Goal: Task Accomplishment & Management: Manage account settings

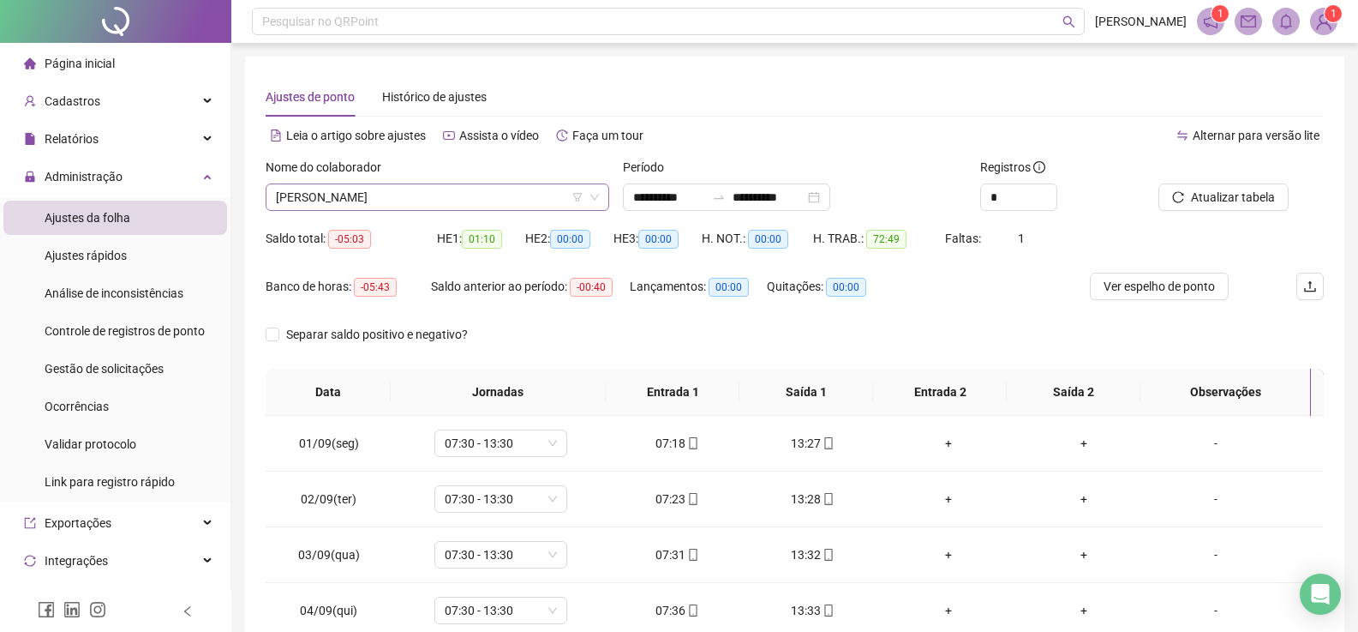
scroll to position [581, 0]
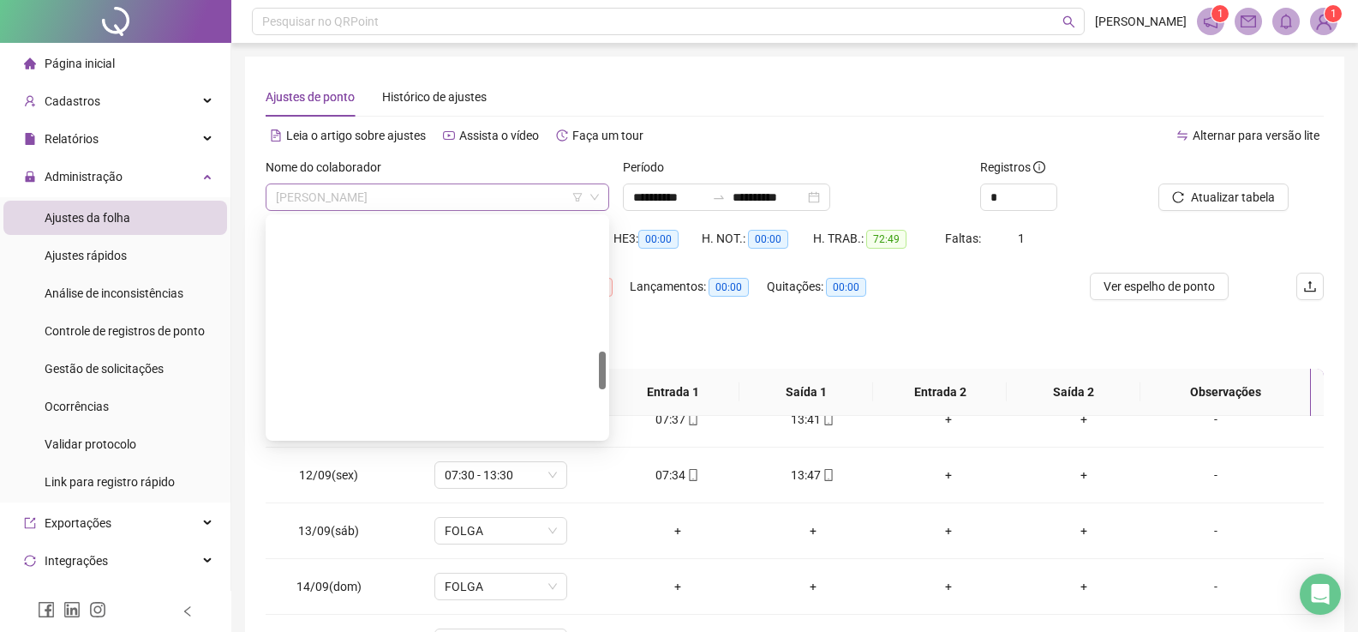
click at [459, 205] on span "MARICELIA OLIVEIRA DA SILVA" at bounding box center [437, 197] width 323 height 26
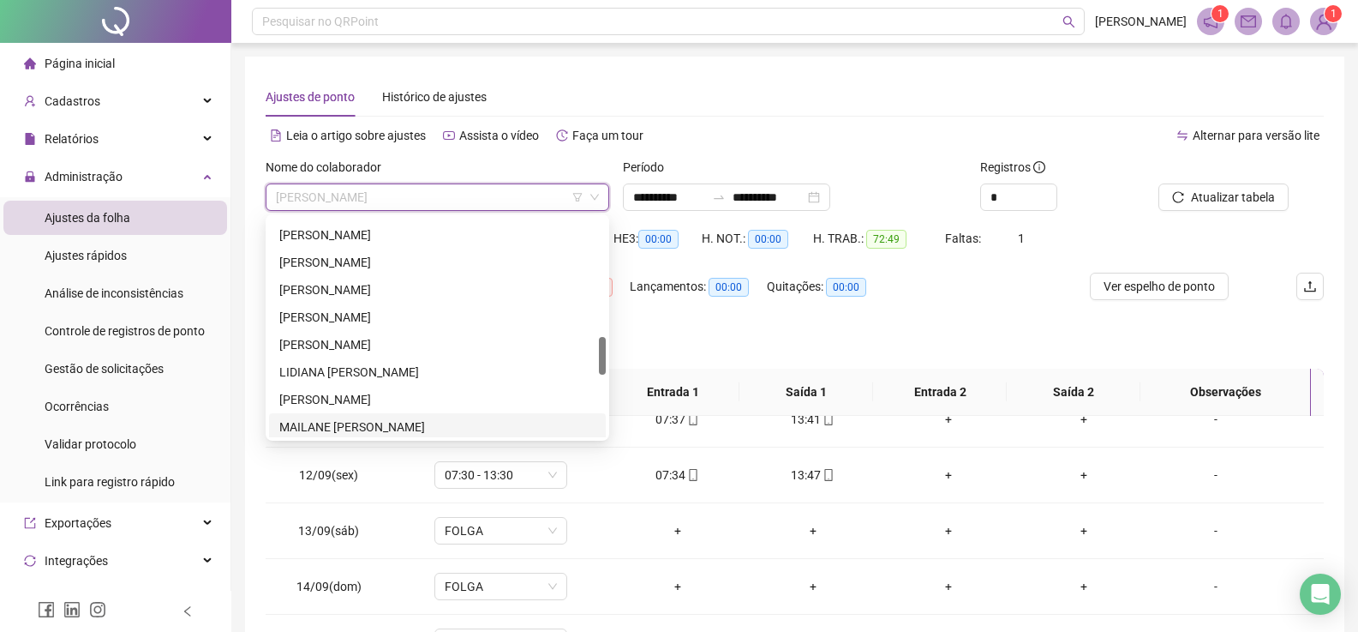
scroll to position [597, 0]
click at [345, 343] on div "[PERSON_NAME]" at bounding box center [437, 348] width 316 height 19
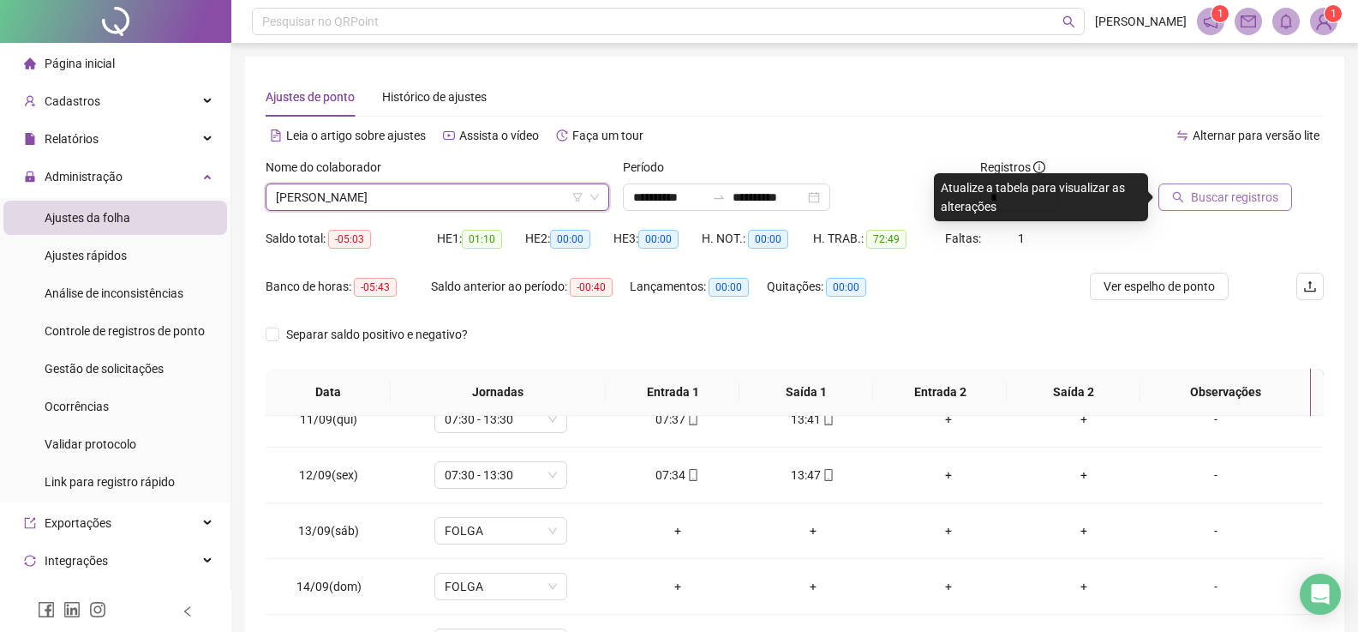
click at [1216, 201] on span "Buscar registros" at bounding box center [1234, 197] width 87 height 19
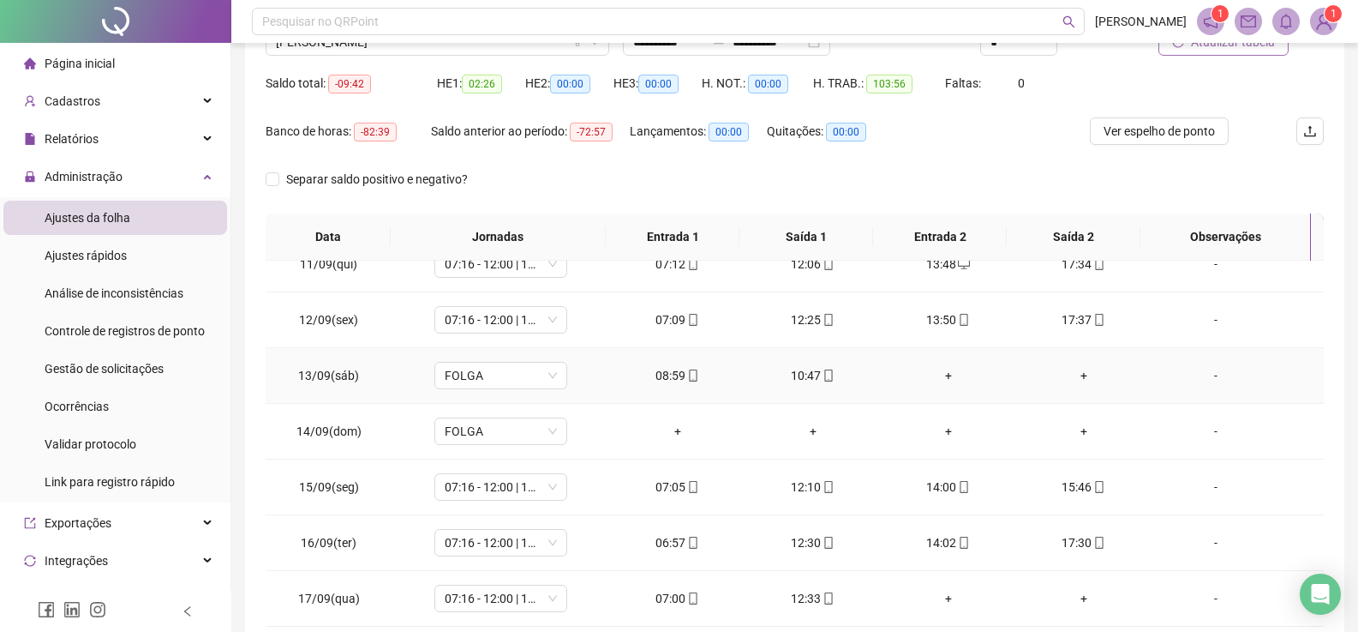
scroll to position [244, 0]
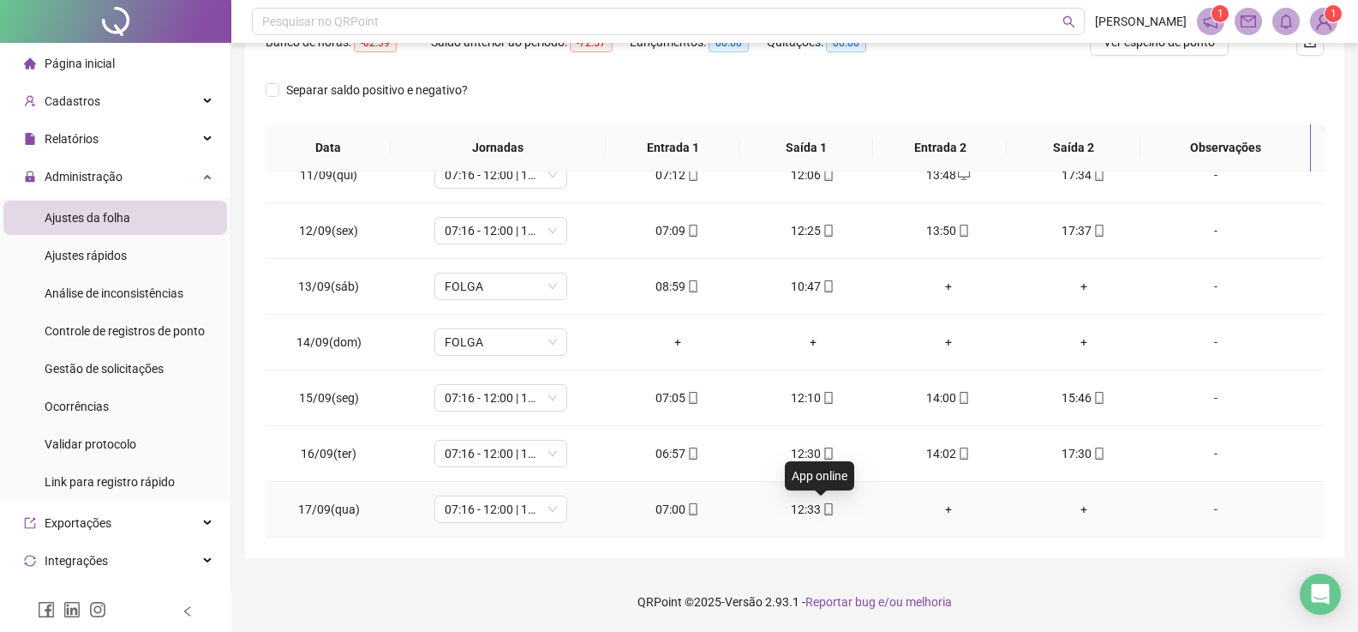
click at [823, 509] on icon "mobile" at bounding box center [829, 509] width 12 height 12
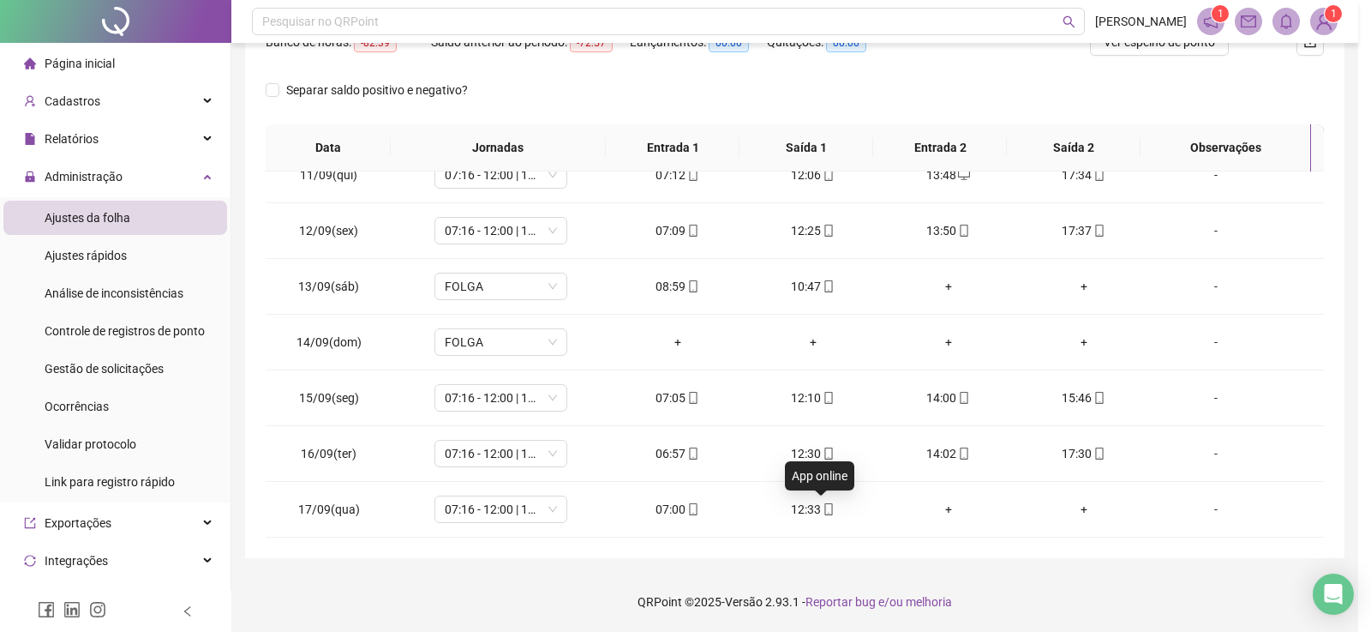
type input "**********"
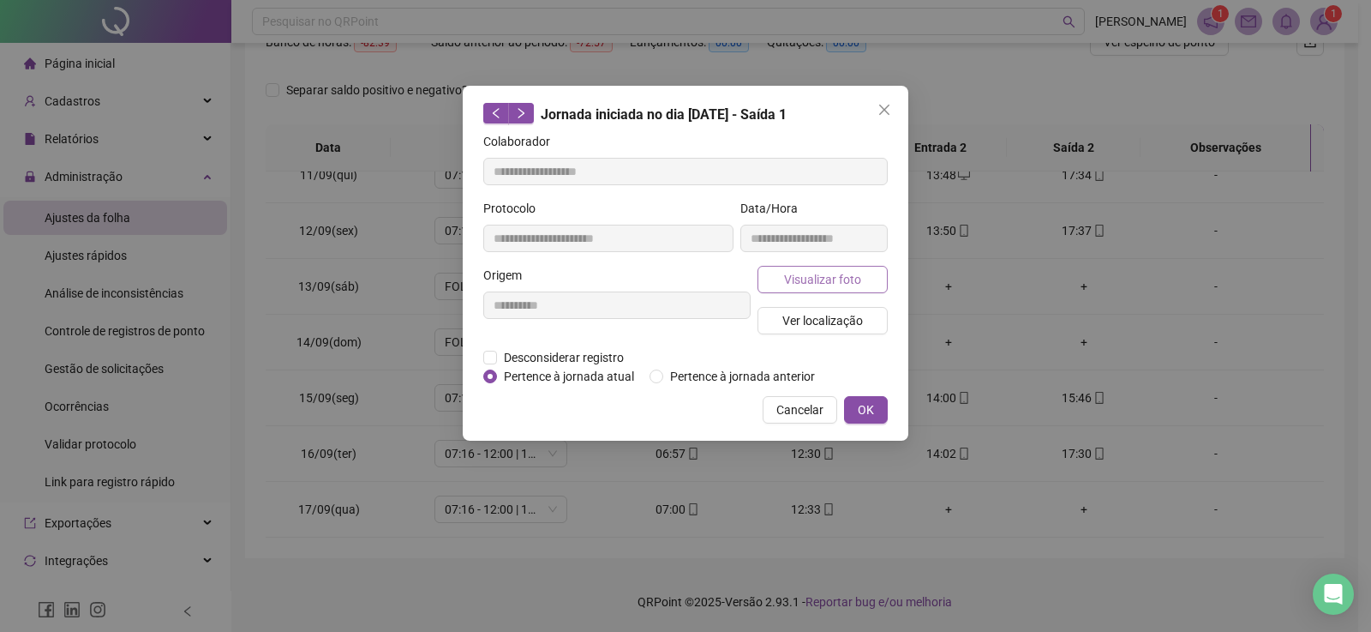
click at [806, 280] on span "Visualizar foto" at bounding box center [822, 279] width 77 height 19
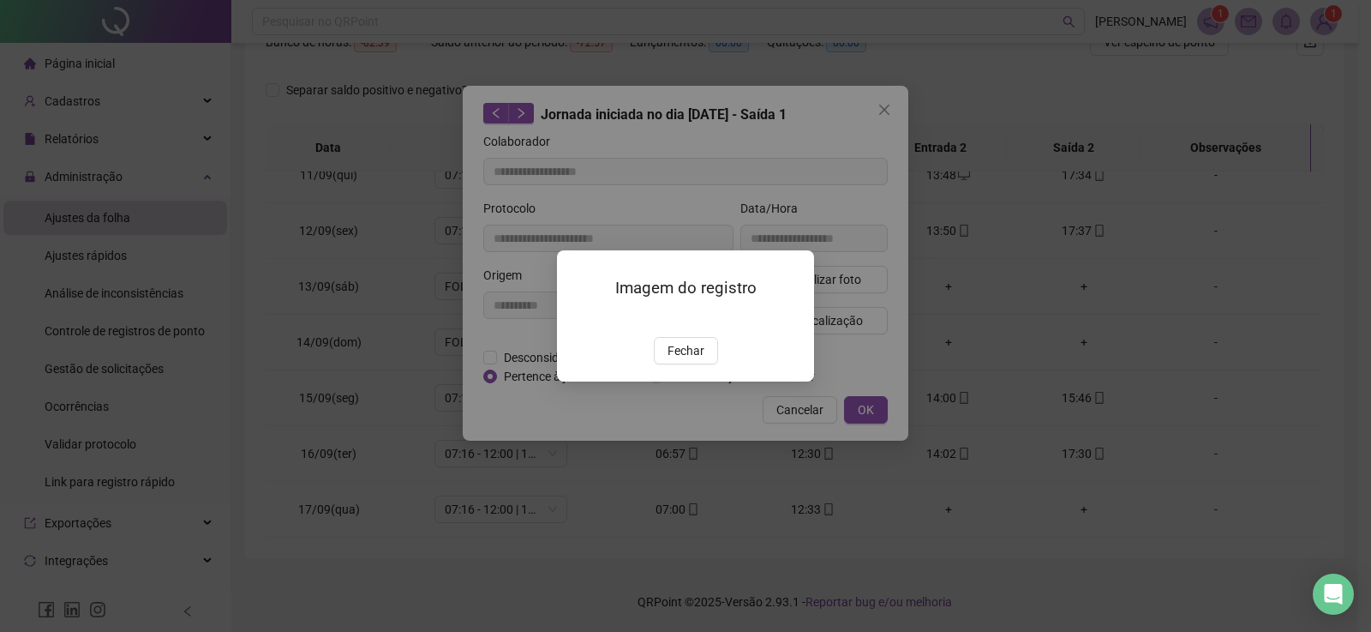
click at [578, 319] on img at bounding box center [578, 319] width 0 height 0
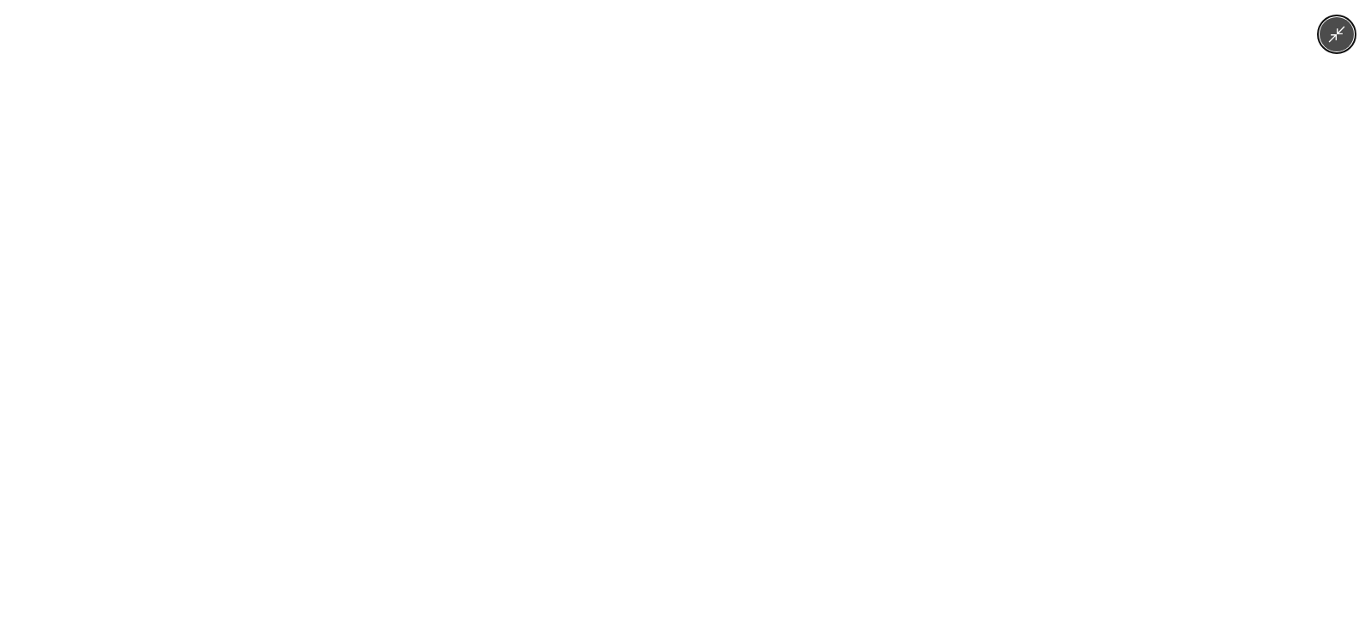
click at [659, 417] on img at bounding box center [686, 316] width 291 height 632
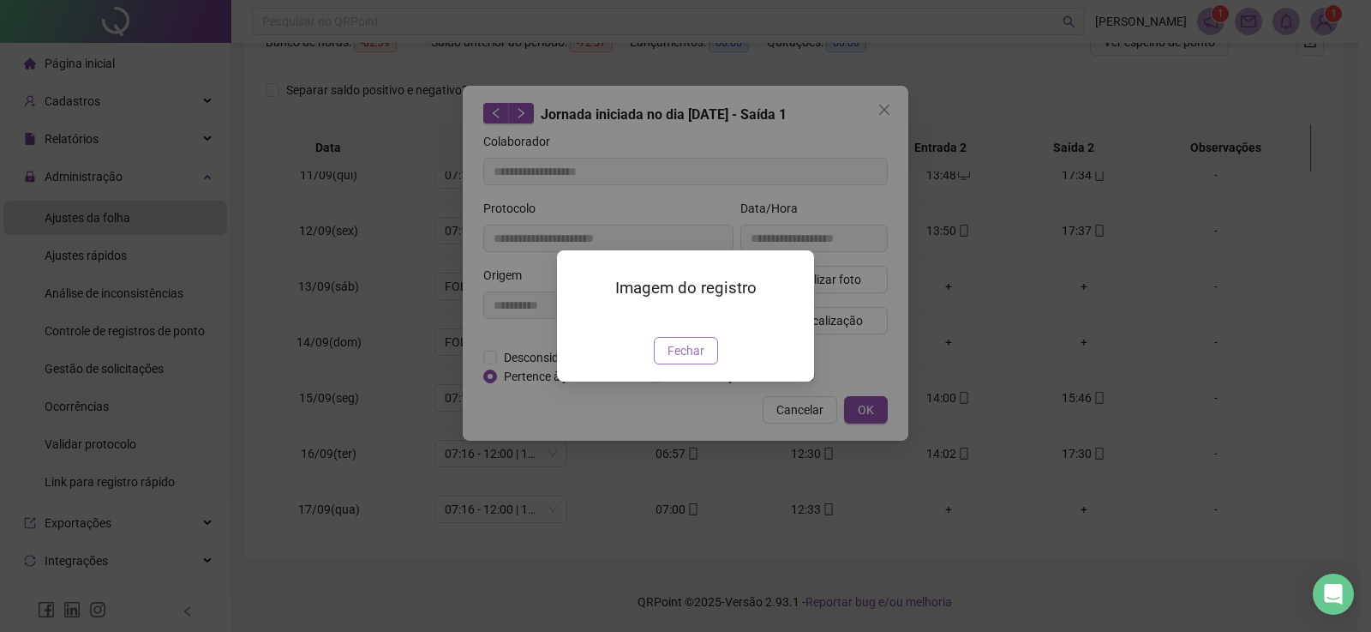
click at [681, 360] on span "Fechar" at bounding box center [686, 350] width 37 height 19
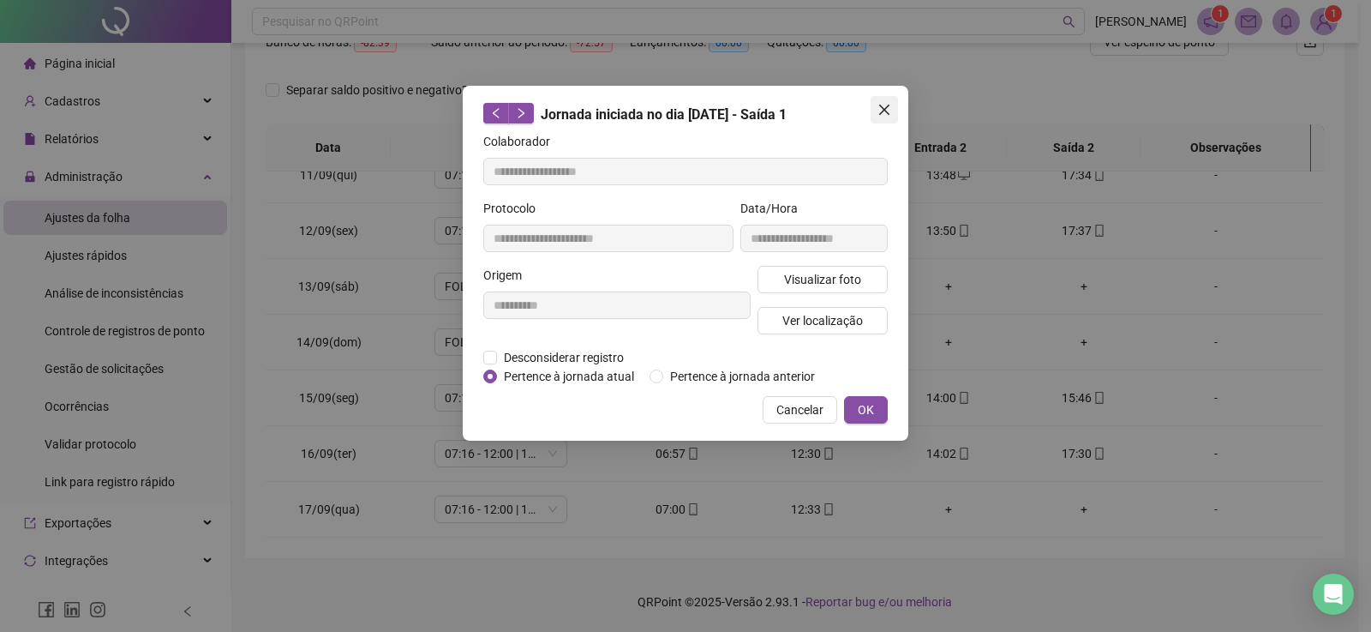
click at [884, 103] on icon "close" at bounding box center [885, 110] width 14 height 14
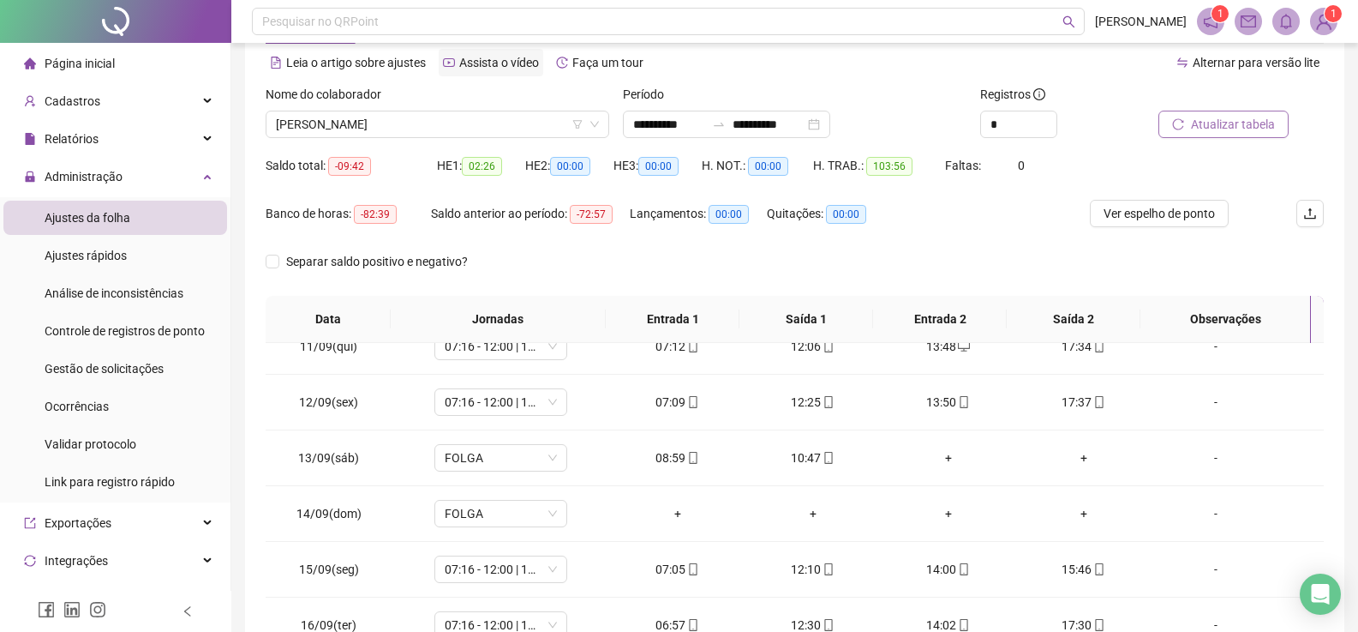
scroll to position [0, 0]
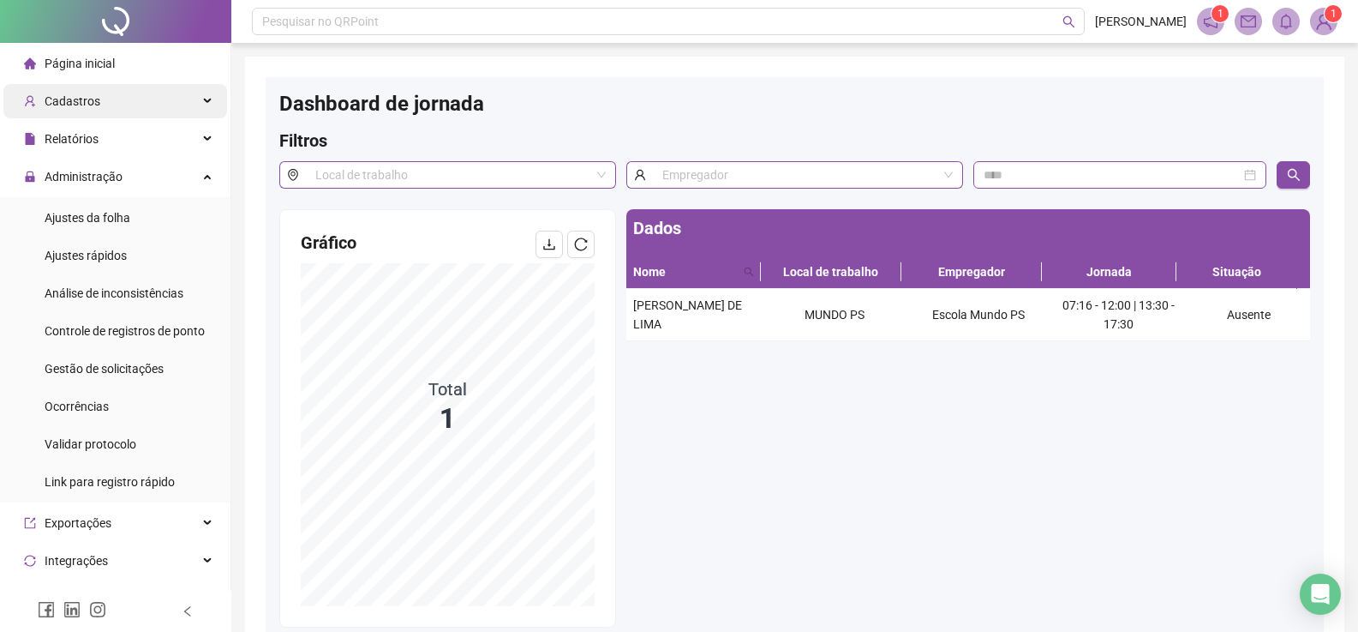
click at [121, 104] on div "Cadastros" at bounding box center [115, 101] width 224 height 34
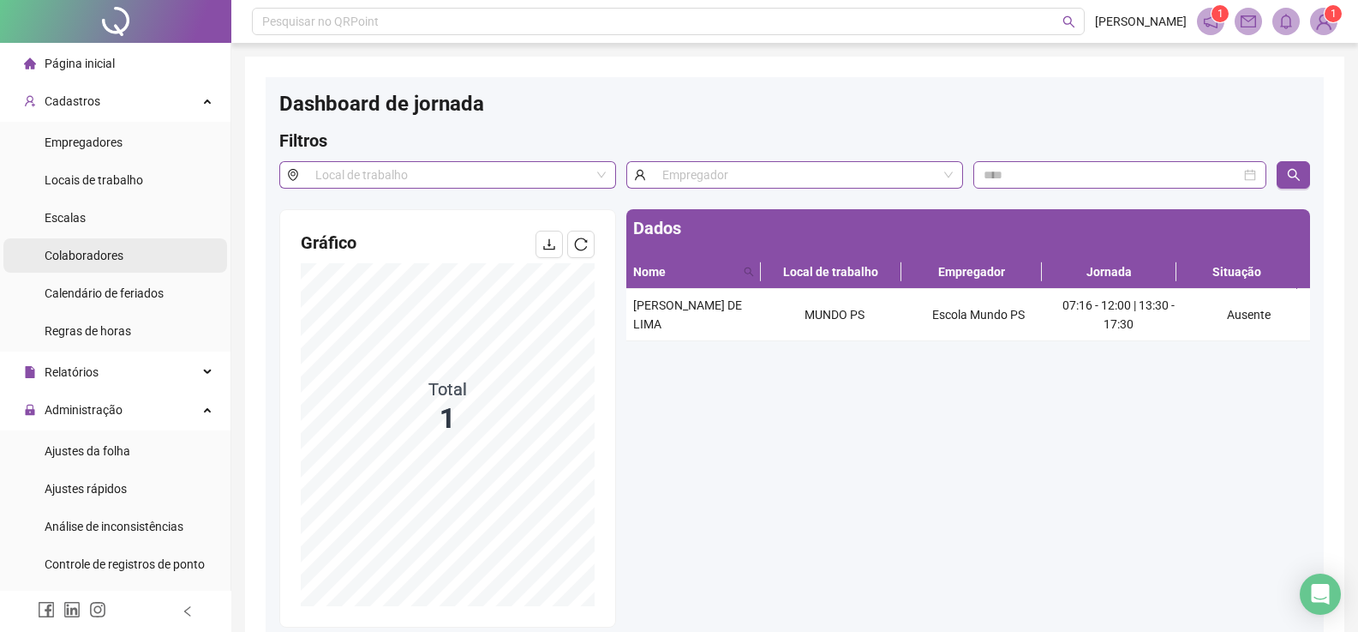
click at [137, 257] on li "Colaboradores" at bounding box center [115, 255] width 224 height 34
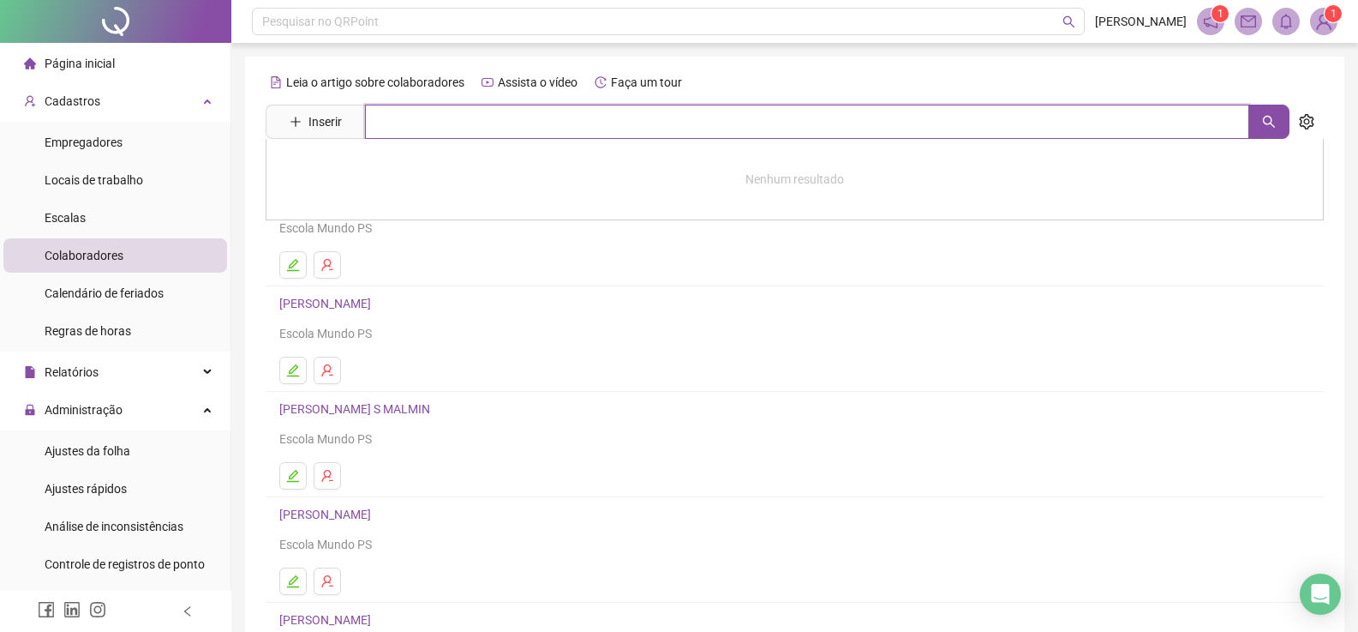
click at [435, 122] on input "text" at bounding box center [807, 122] width 884 height 34
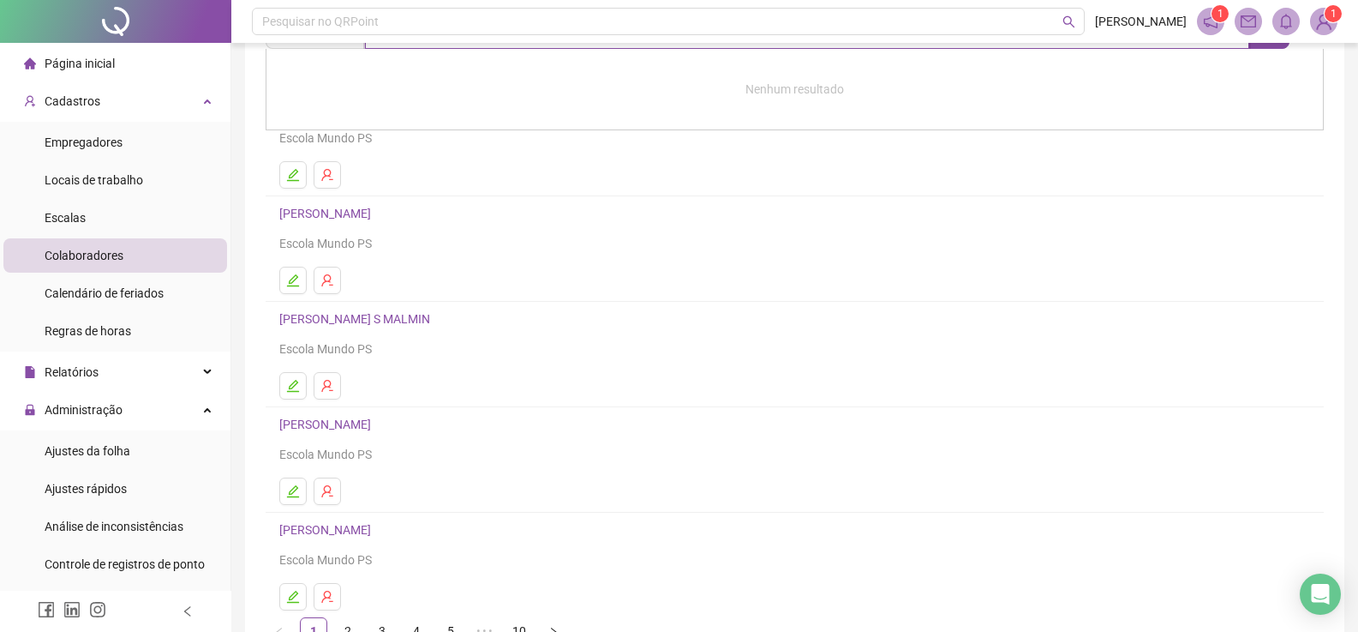
scroll to position [197, 0]
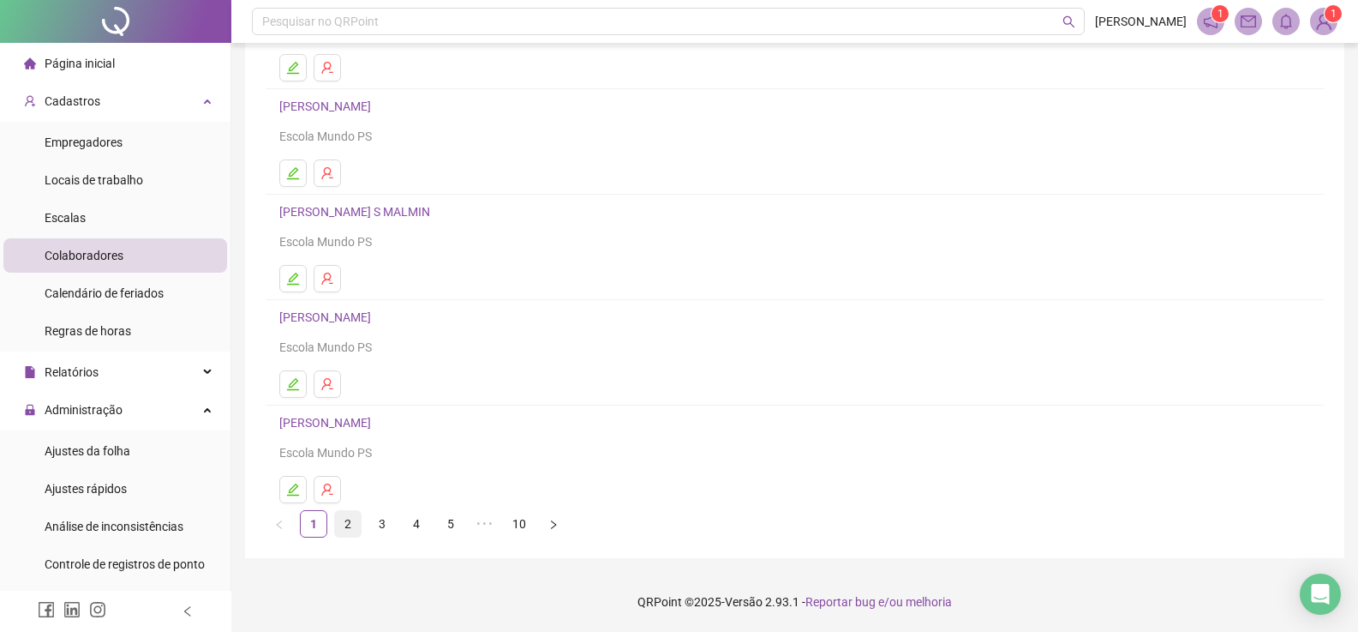
click at [339, 525] on link "2" at bounding box center [348, 524] width 26 height 26
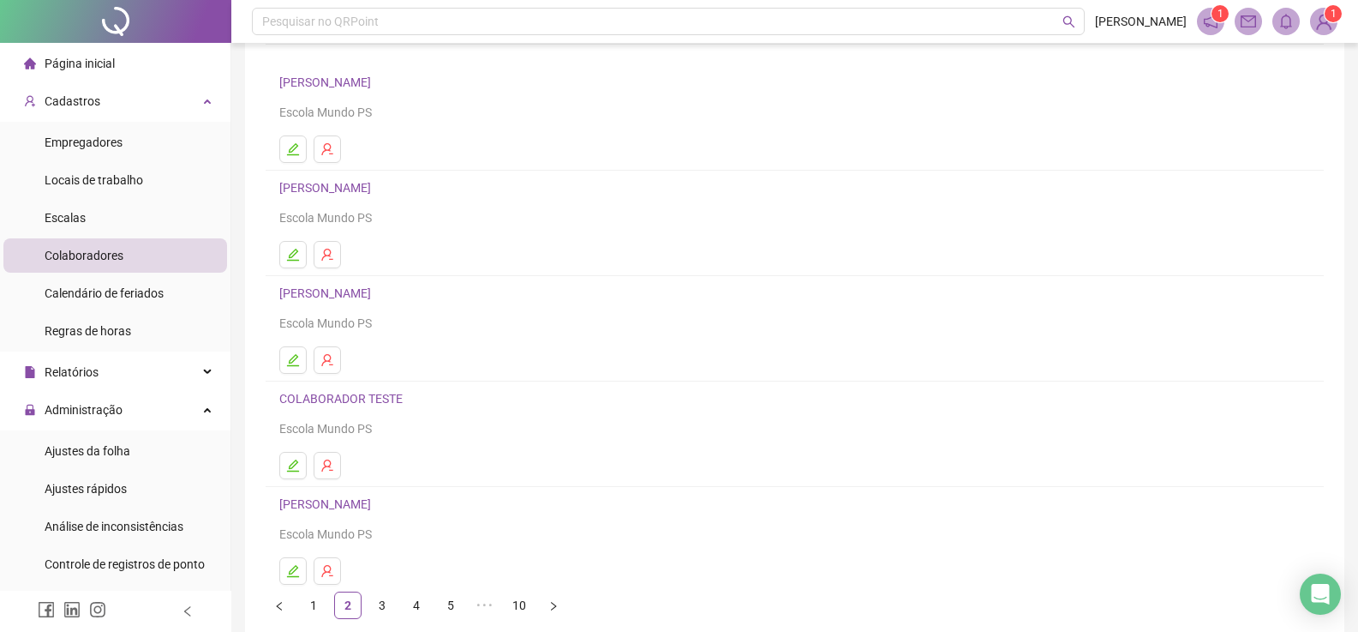
scroll to position [0, 0]
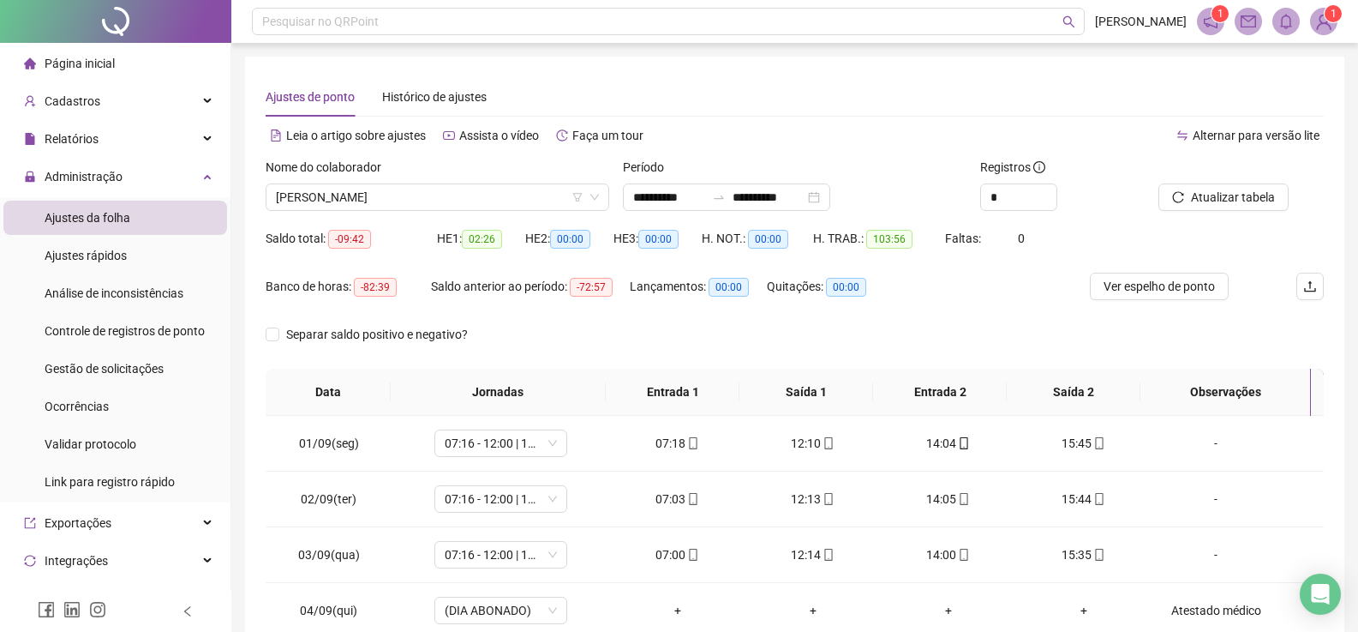
scroll to position [581, 0]
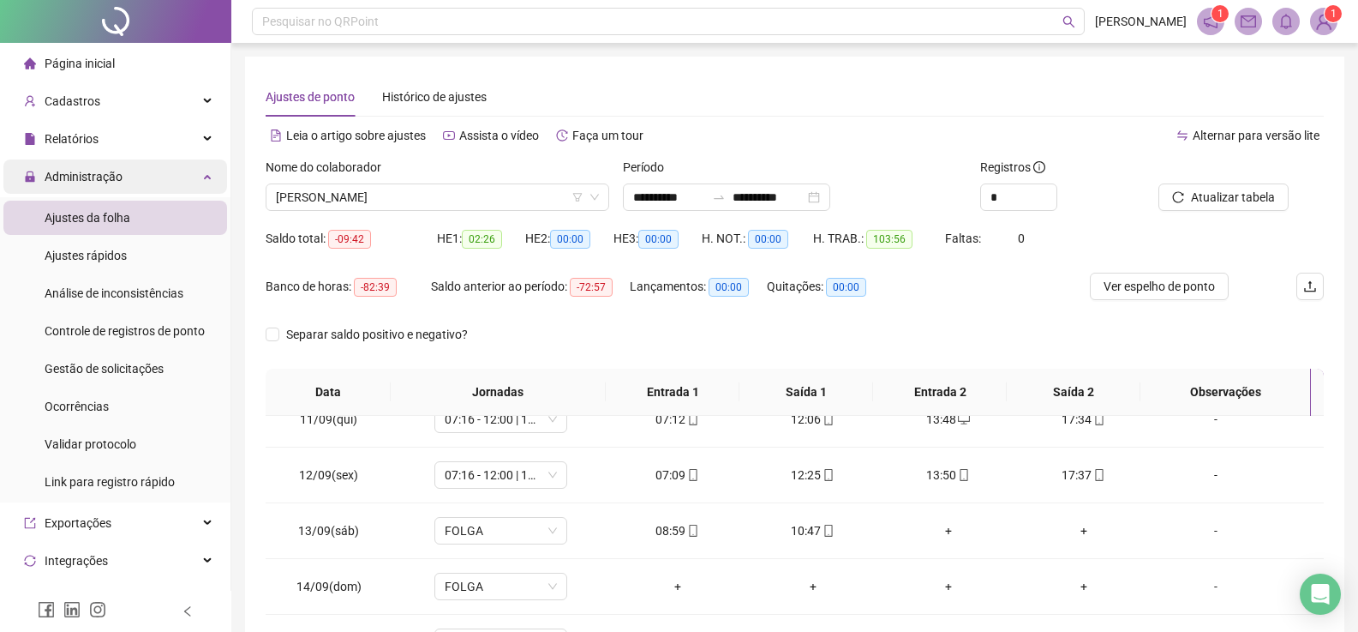
click at [102, 184] on span "Administração" at bounding box center [73, 176] width 99 height 34
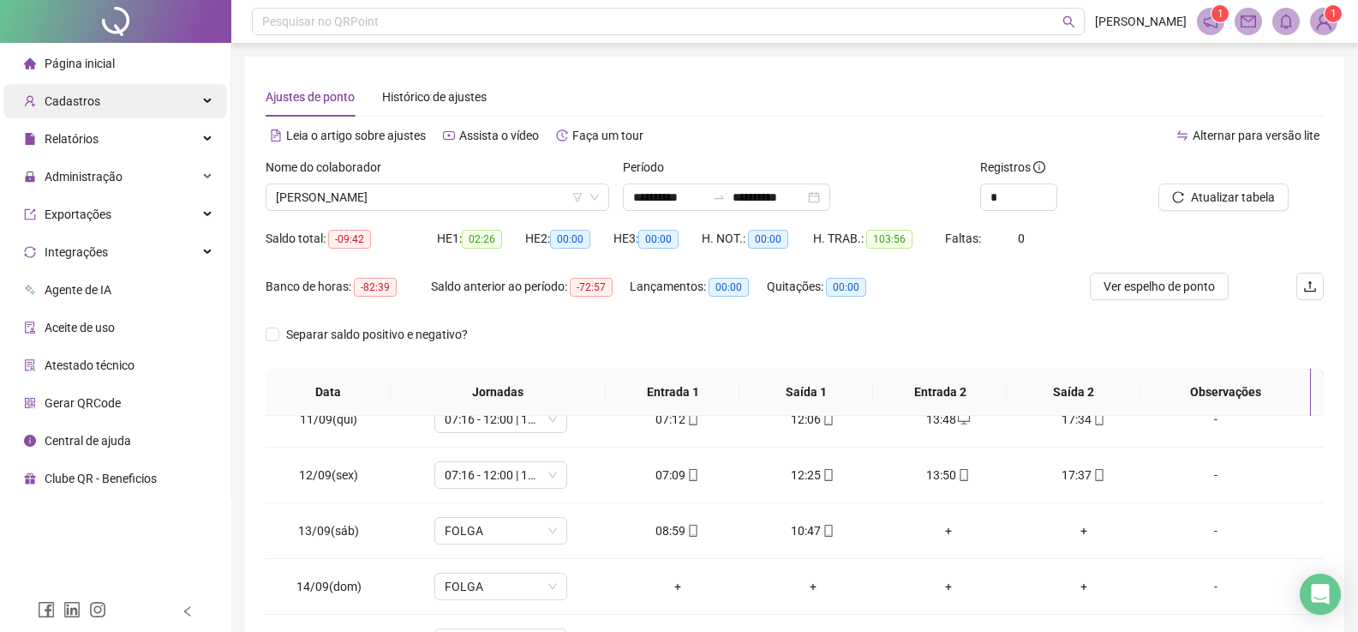
click at [113, 105] on div "Cadastros" at bounding box center [115, 101] width 224 height 34
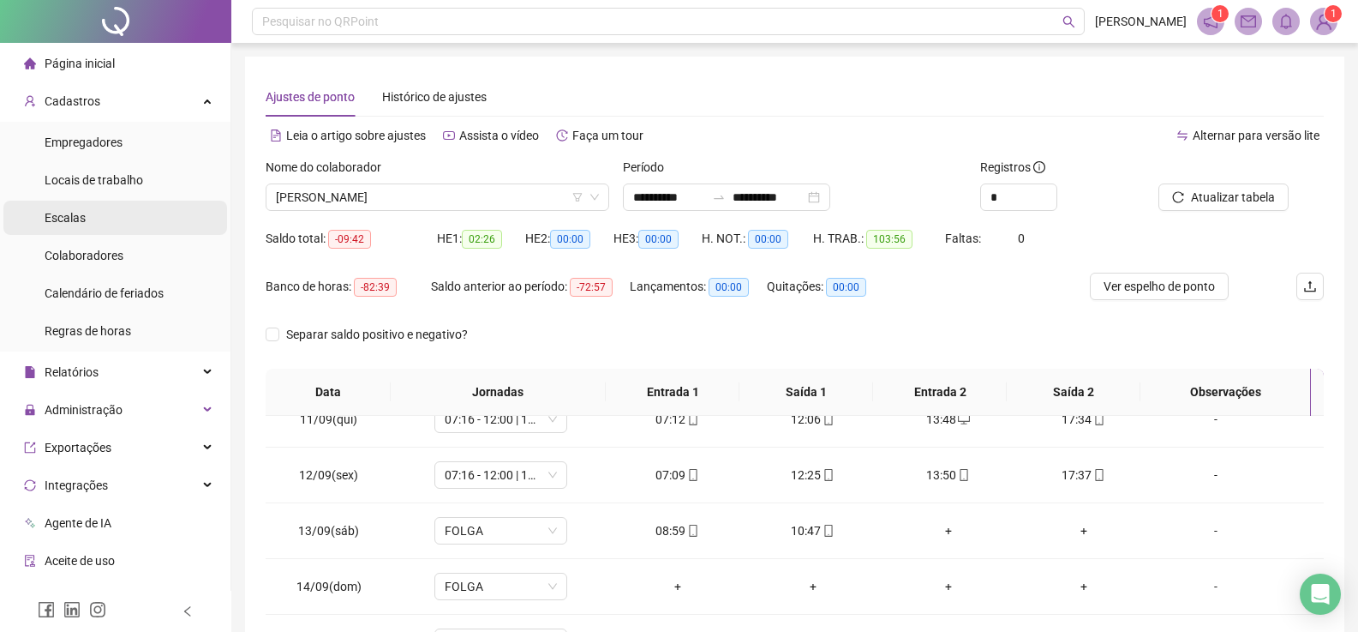
click at [88, 217] on li "Escalas" at bounding box center [115, 218] width 224 height 34
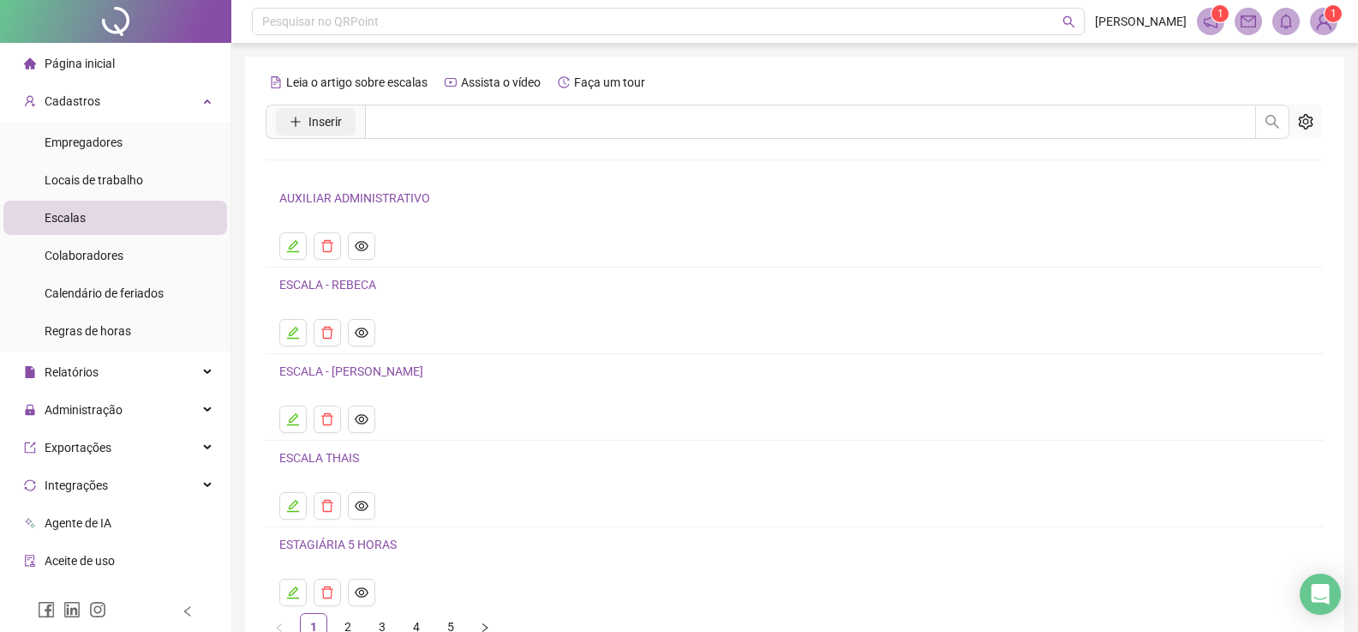
click at [295, 113] on button "Inserir" at bounding box center [316, 121] width 80 height 27
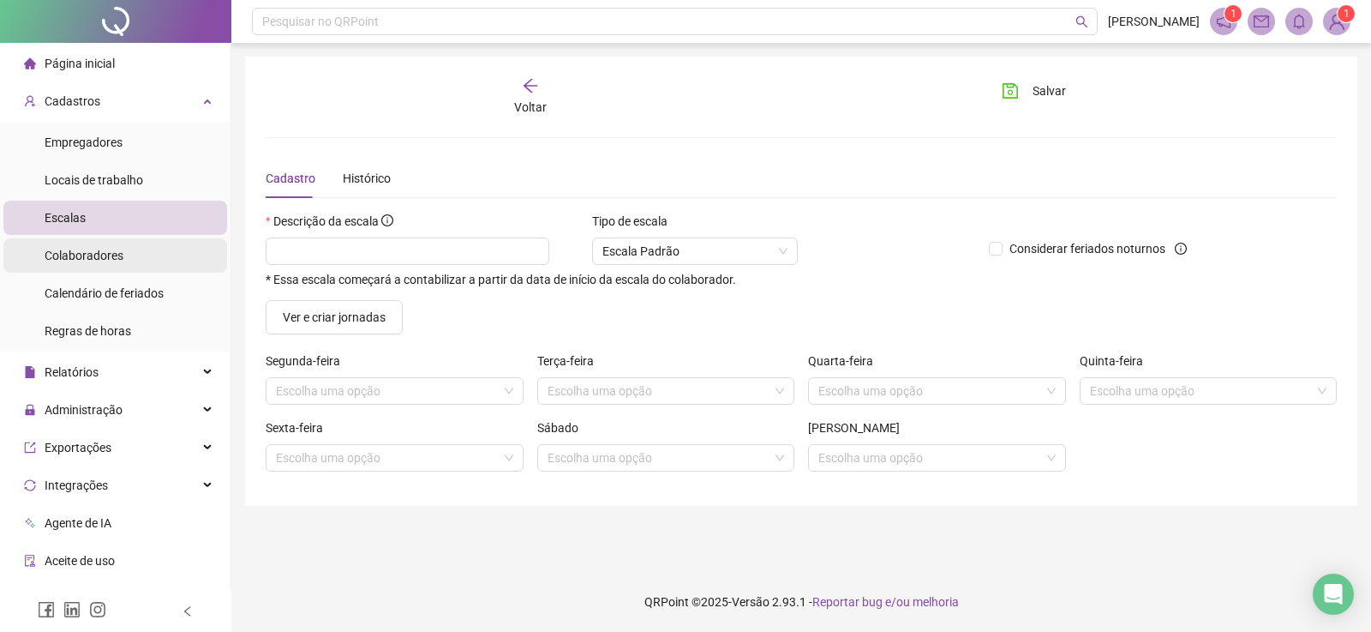
click at [112, 254] on span "Colaboradores" at bounding box center [84, 256] width 79 height 14
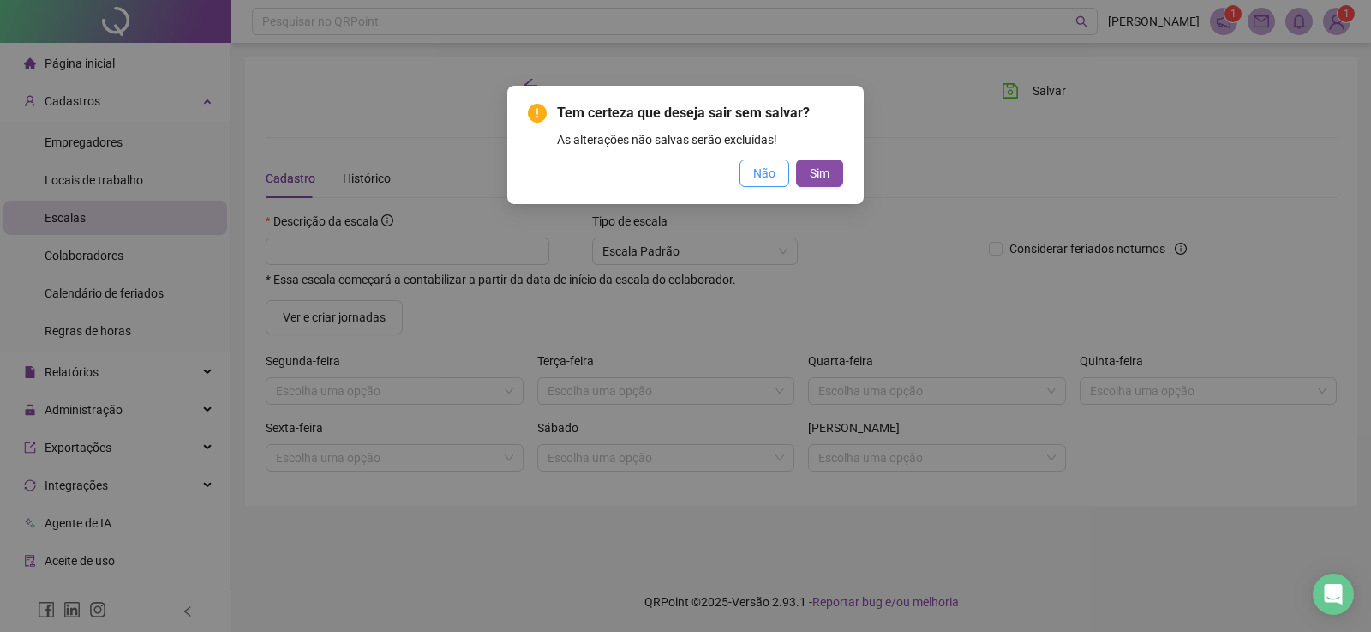
click at [751, 176] on button "Não" at bounding box center [765, 172] width 50 height 27
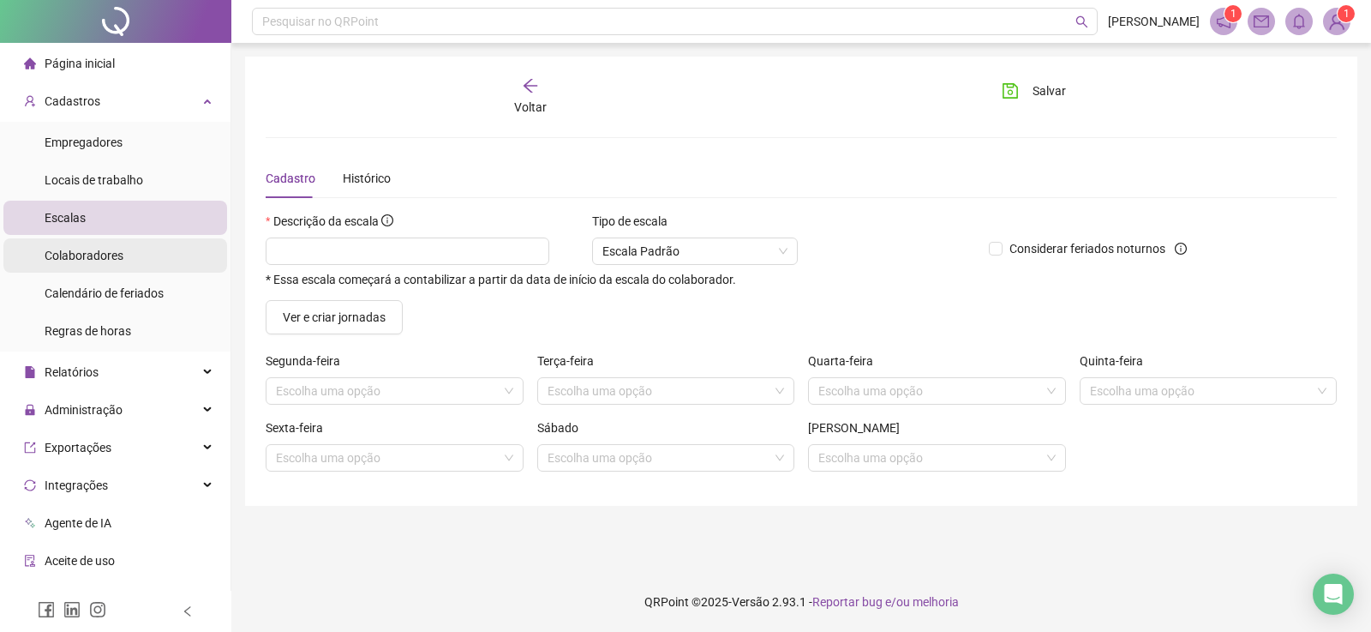
click at [80, 256] on span "Colaboradores" at bounding box center [84, 256] width 79 height 14
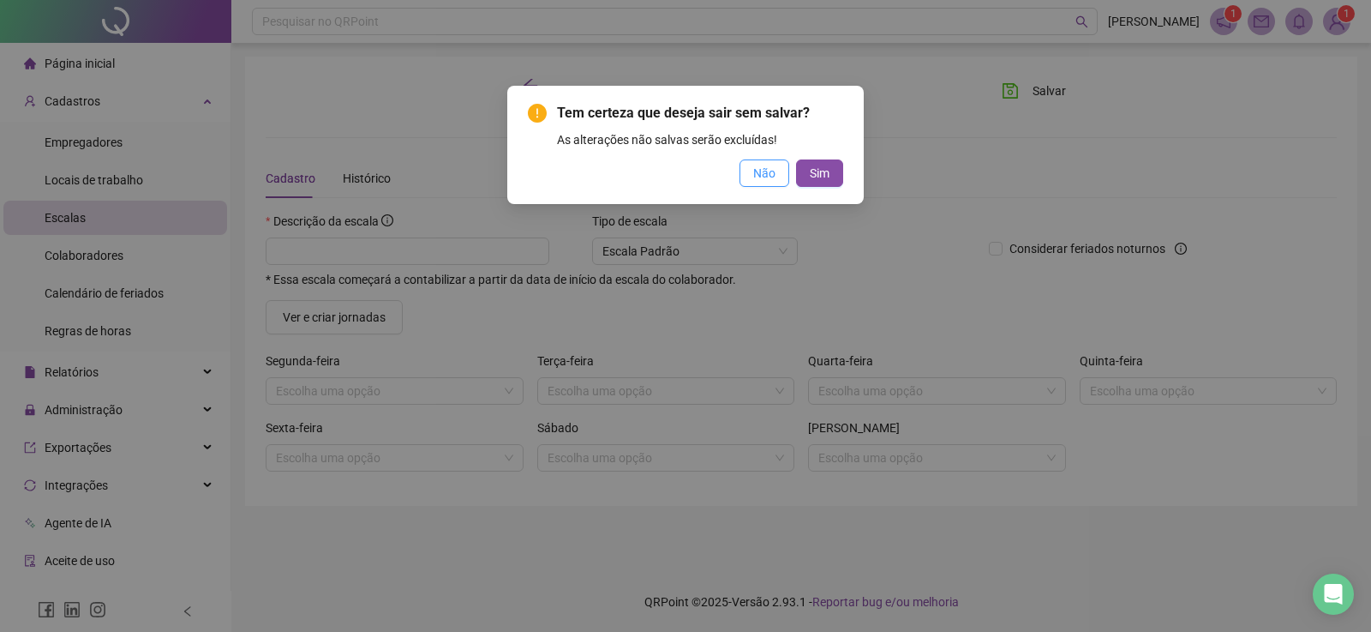
click at [772, 173] on span "Não" at bounding box center [764, 173] width 22 height 19
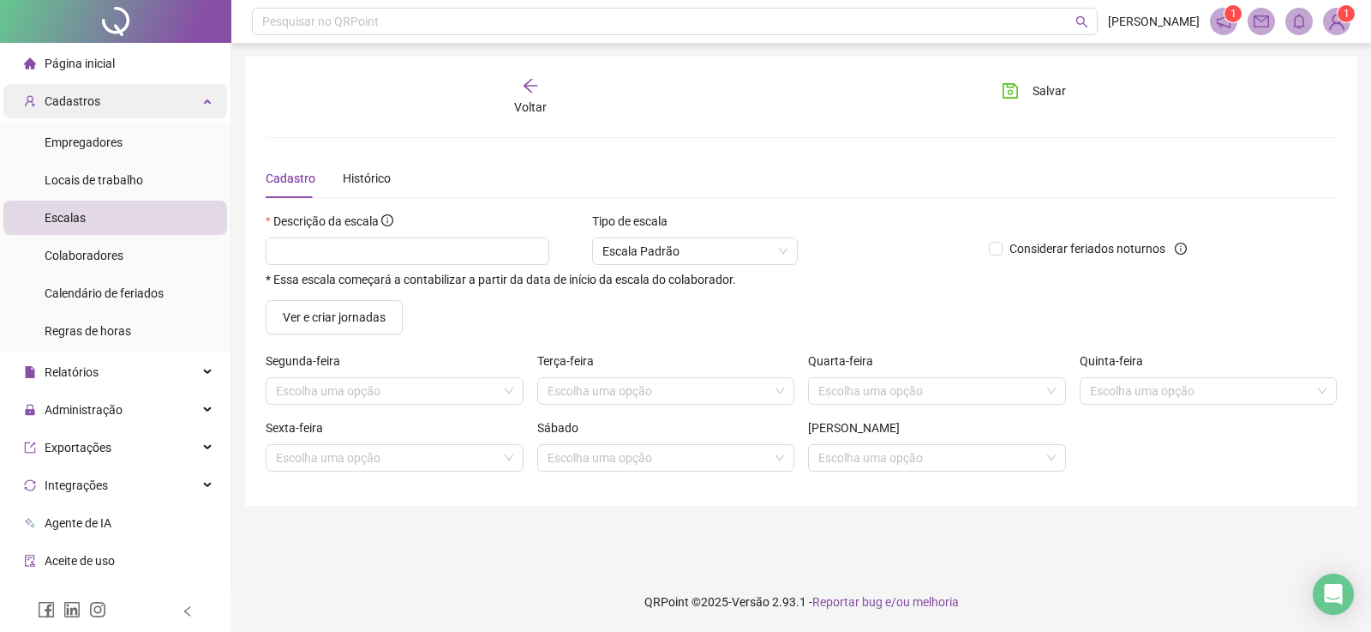
click at [118, 103] on div "Cadastros" at bounding box center [115, 101] width 224 height 34
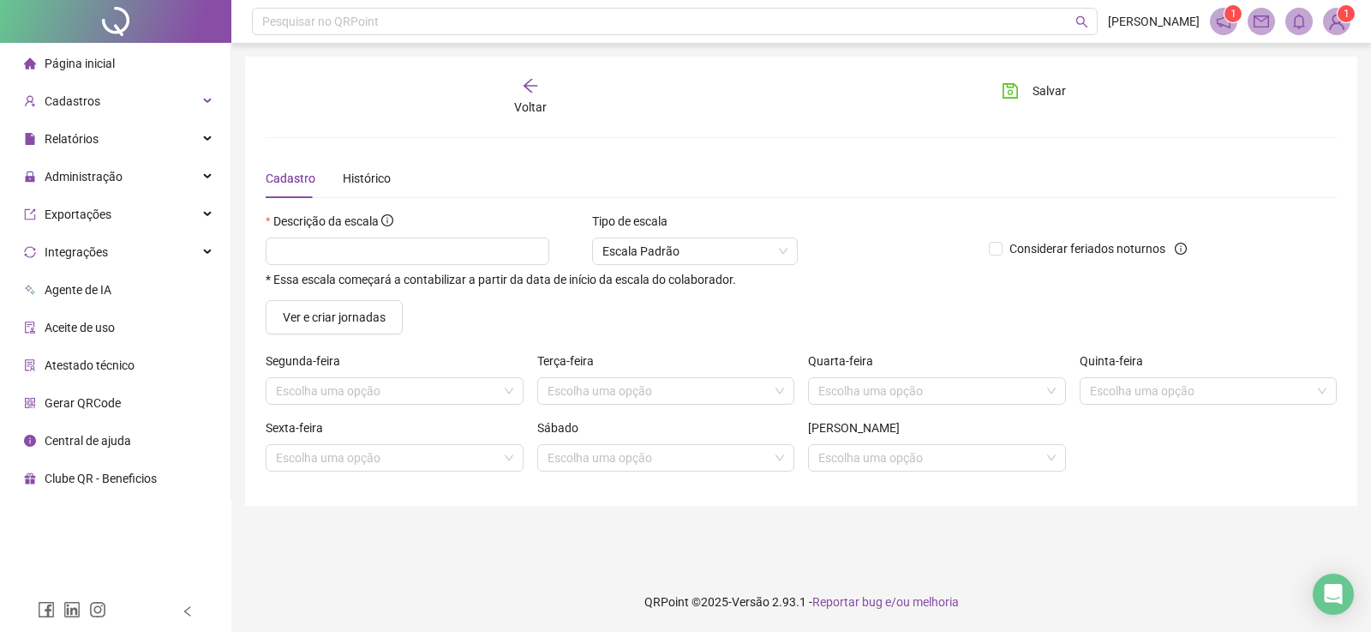
click at [532, 88] on icon "arrow-left" at bounding box center [530, 85] width 17 height 17
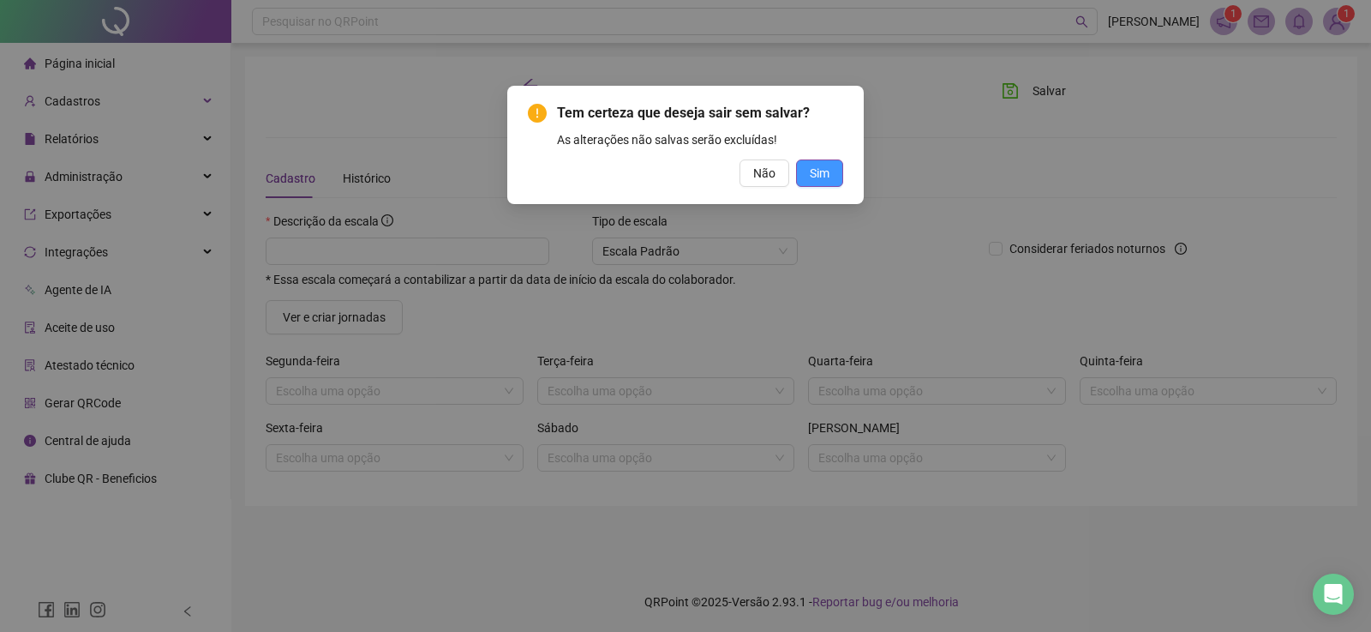
click at [815, 176] on span "Sim" at bounding box center [820, 173] width 20 height 19
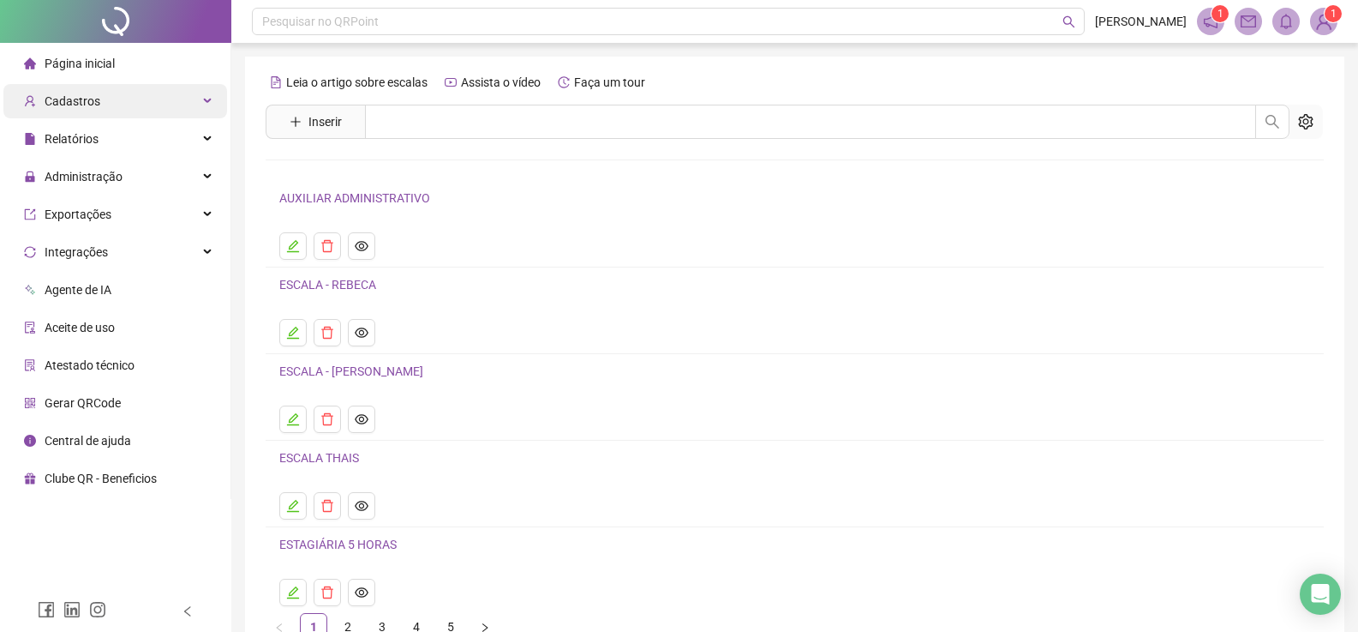
click at [113, 97] on div "Cadastros" at bounding box center [115, 101] width 224 height 34
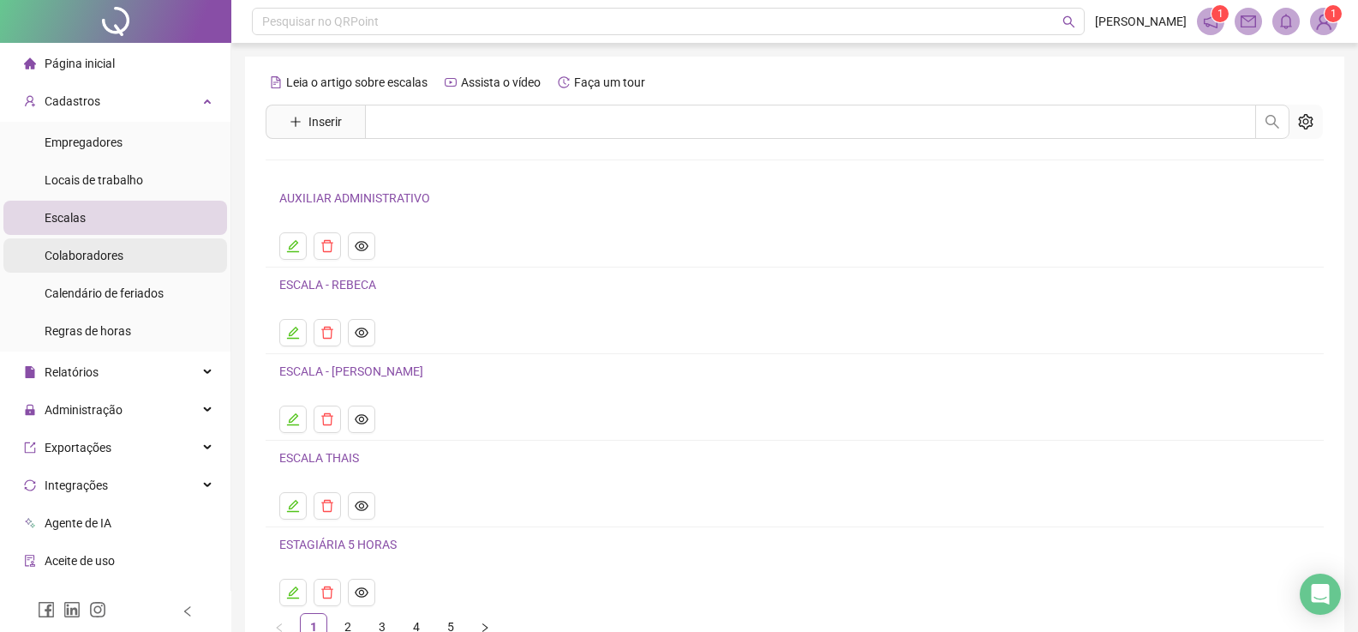
click at [104, 258] on span "Colaboradores" at bounding box center [84, 256] width 79 height 14
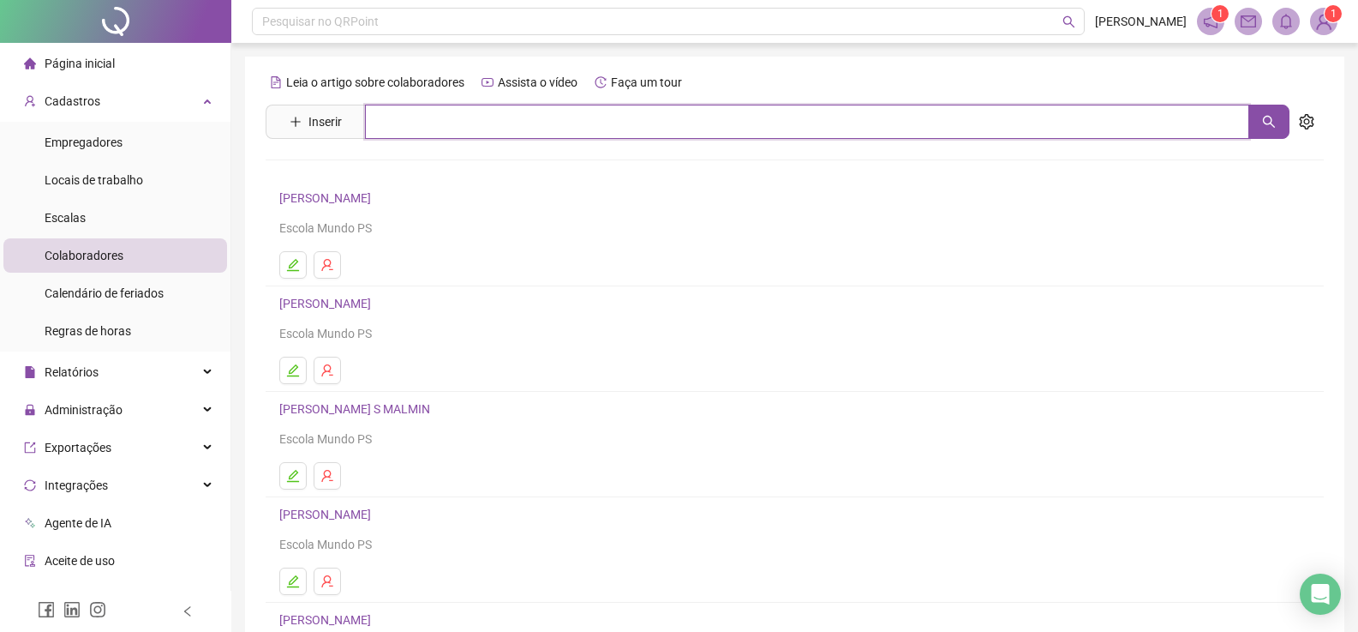
click at [420, 117] on input "text" at bounding box center [807, 122] width 884 height 34
type input "******"
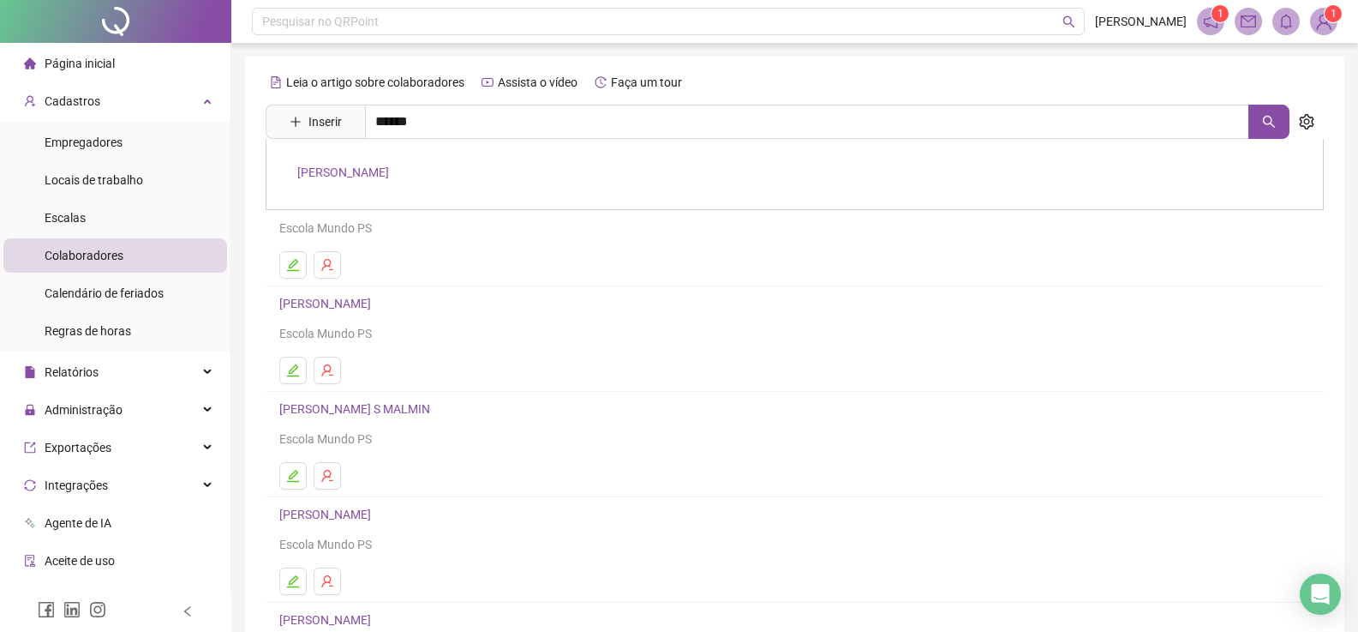
click at [377, 176] on link "[PERSON_NAME]" at bounding box center [343, 172] width 92 height 14
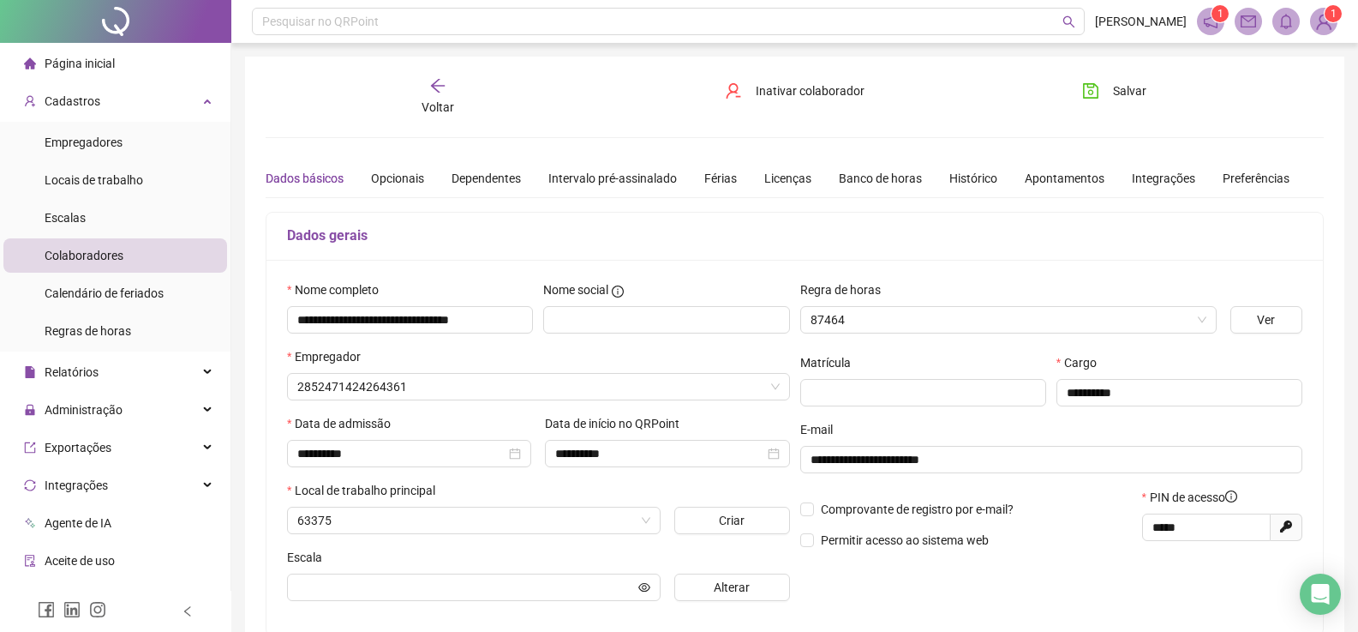
type input "**********"
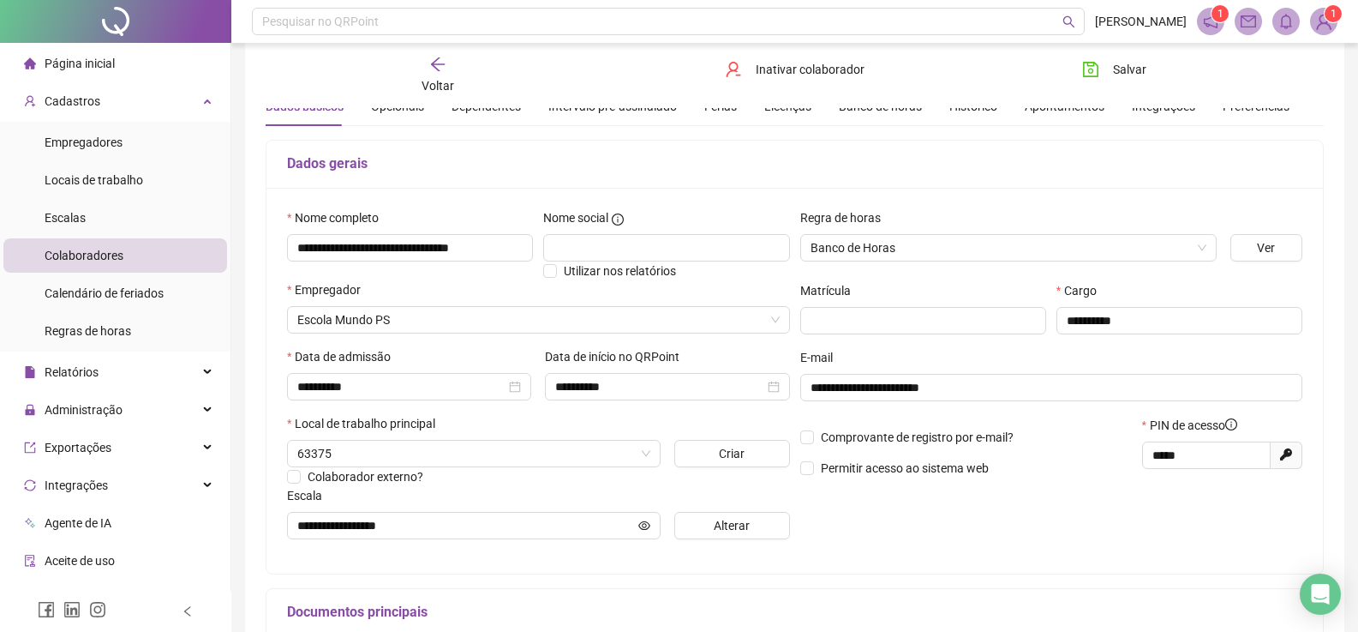
scroll to position [171, 0]
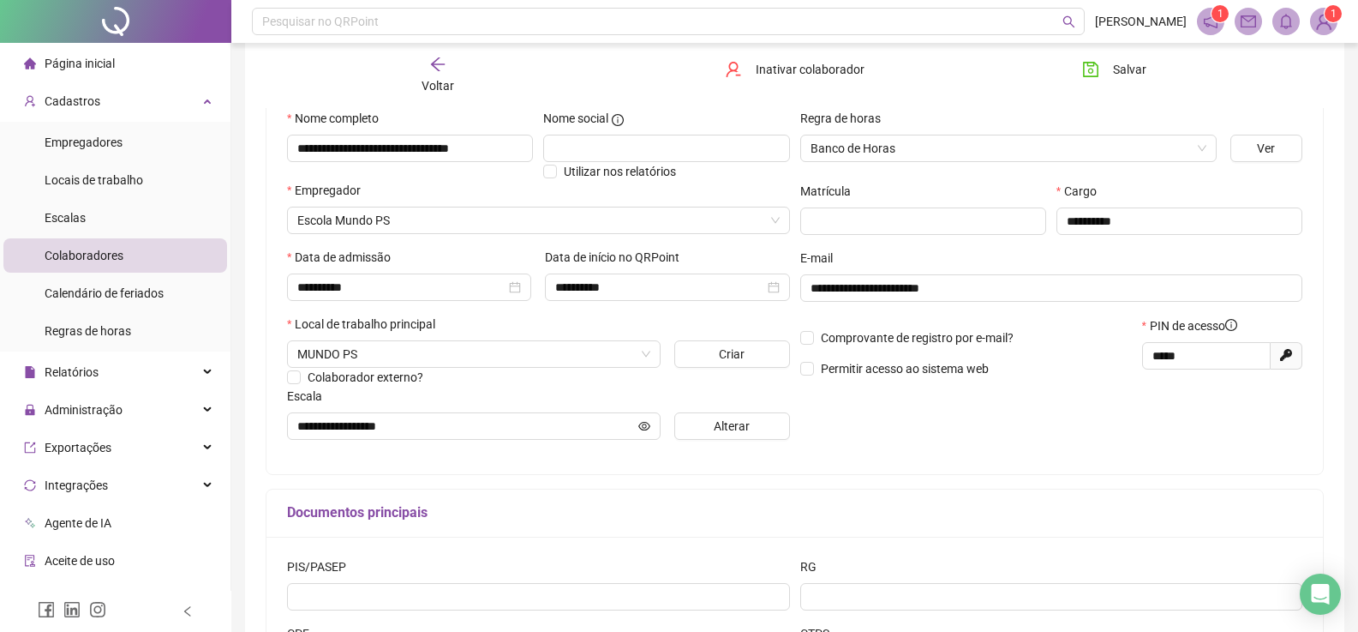
click at [443, 70] on icon "arrow-left" at bounding box center [437, 64] width 17 height 17
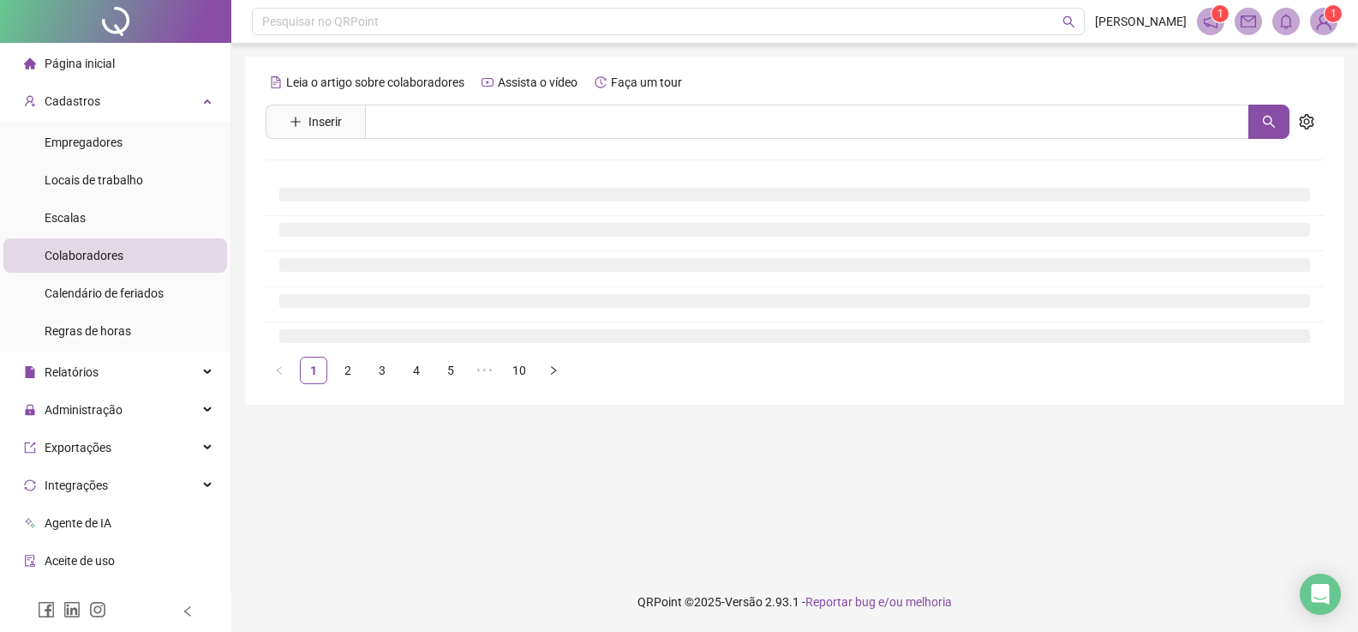
scroll to position [0, 0]
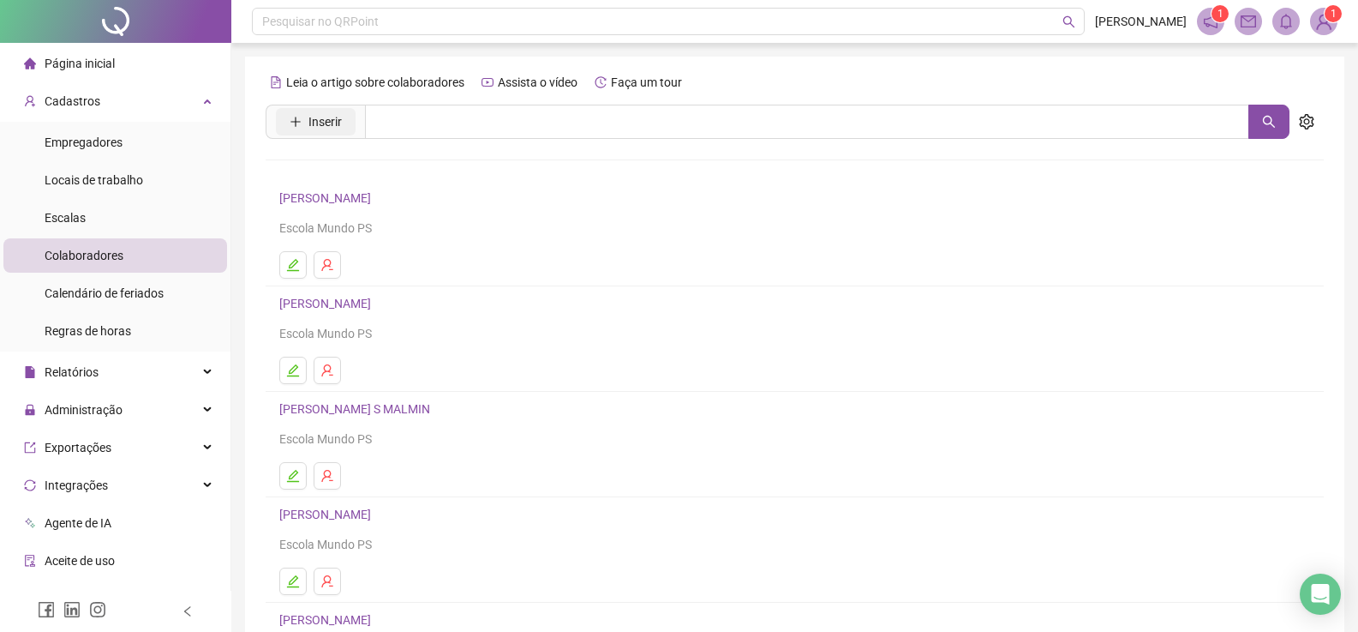
click at [297, 112] on button "Inserir" at bounding box center [316, 121] width 80 height 27
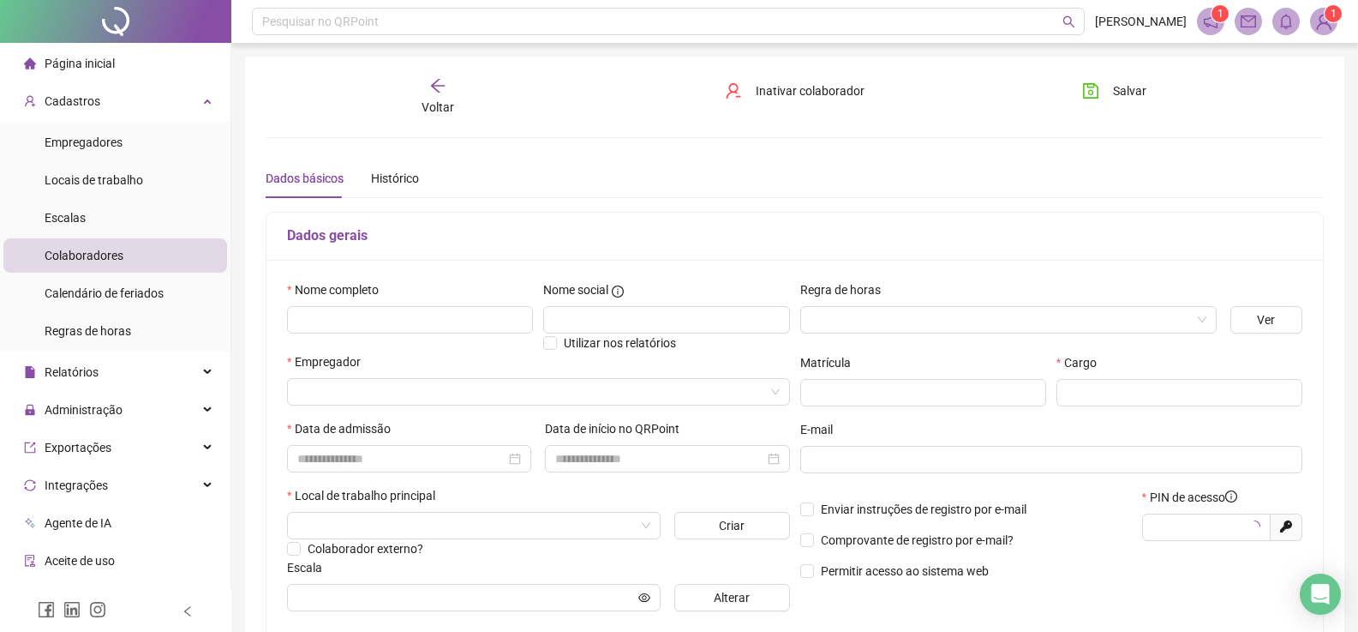
type input "*****"
click at [374, 313] on input "text" at bounding box center [410, 319] width 246 height 27
paste input "**********"
type input "**********"
click at [1102, 316] on input "search" at bounding box center [1001, 320] width 381 height 26
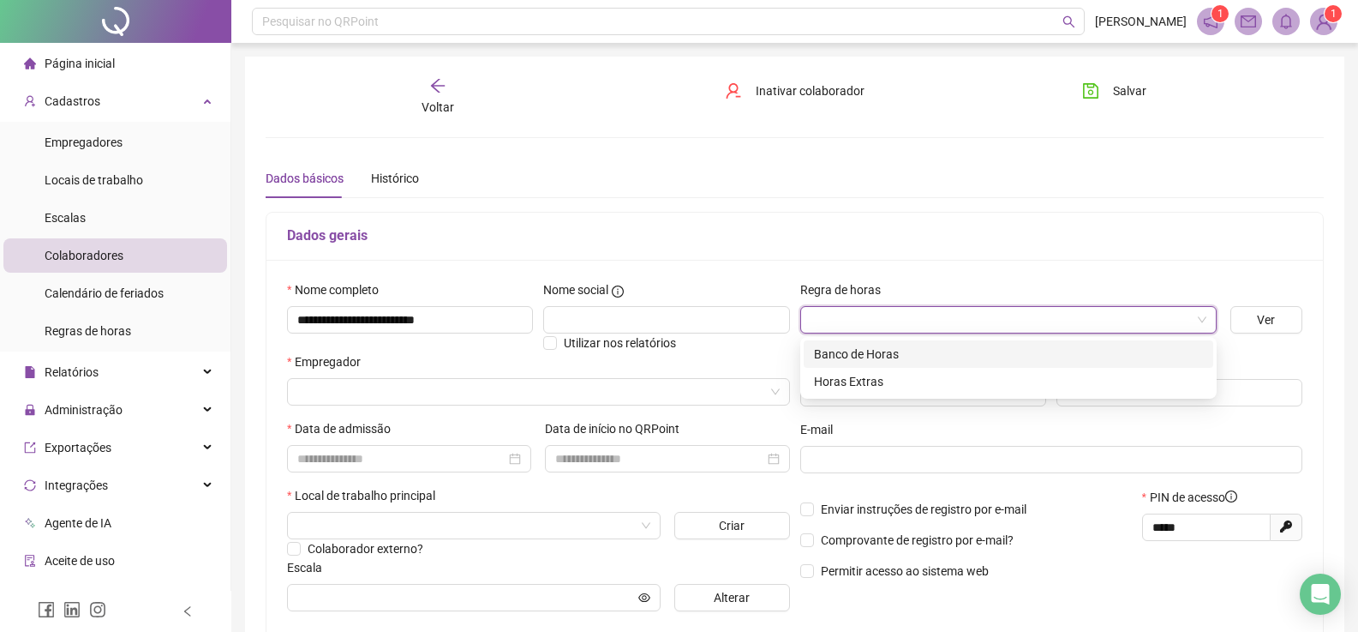
click at [942, 348] on div "Banco de Horas" at bounding box center [1008, 354] width 389 height 19
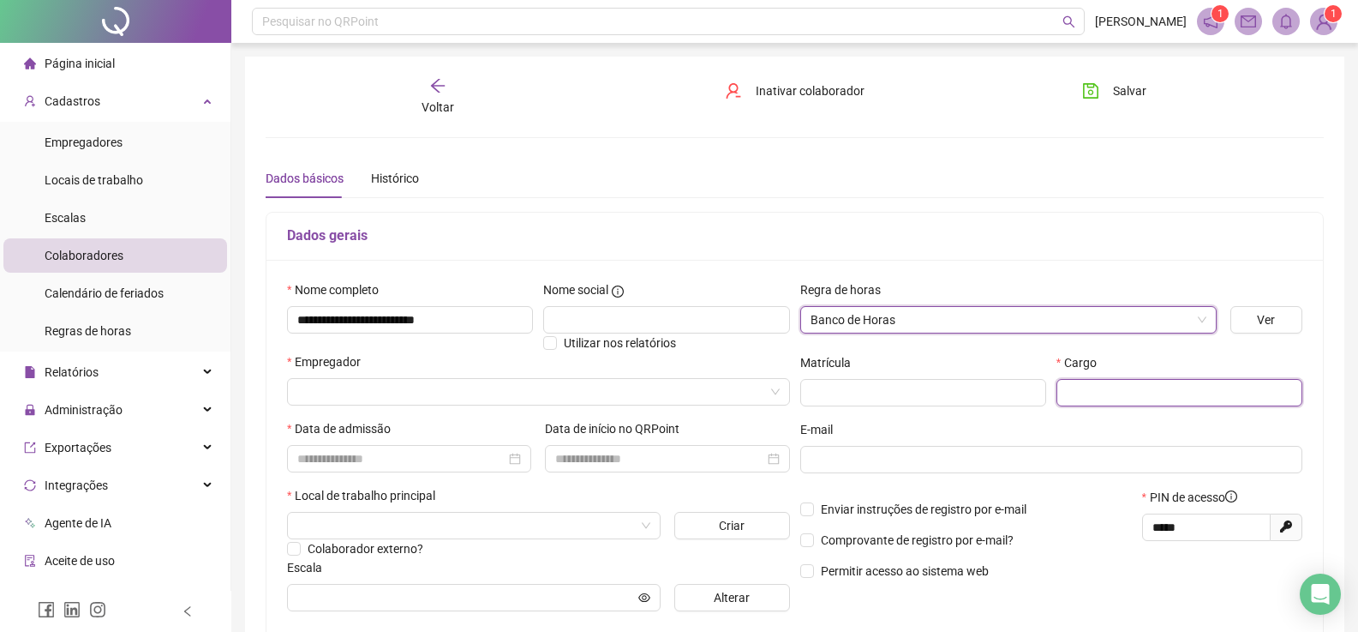
click at [1128, 394] on input "text" at bounding box center [1180, 392] width 246 height 27
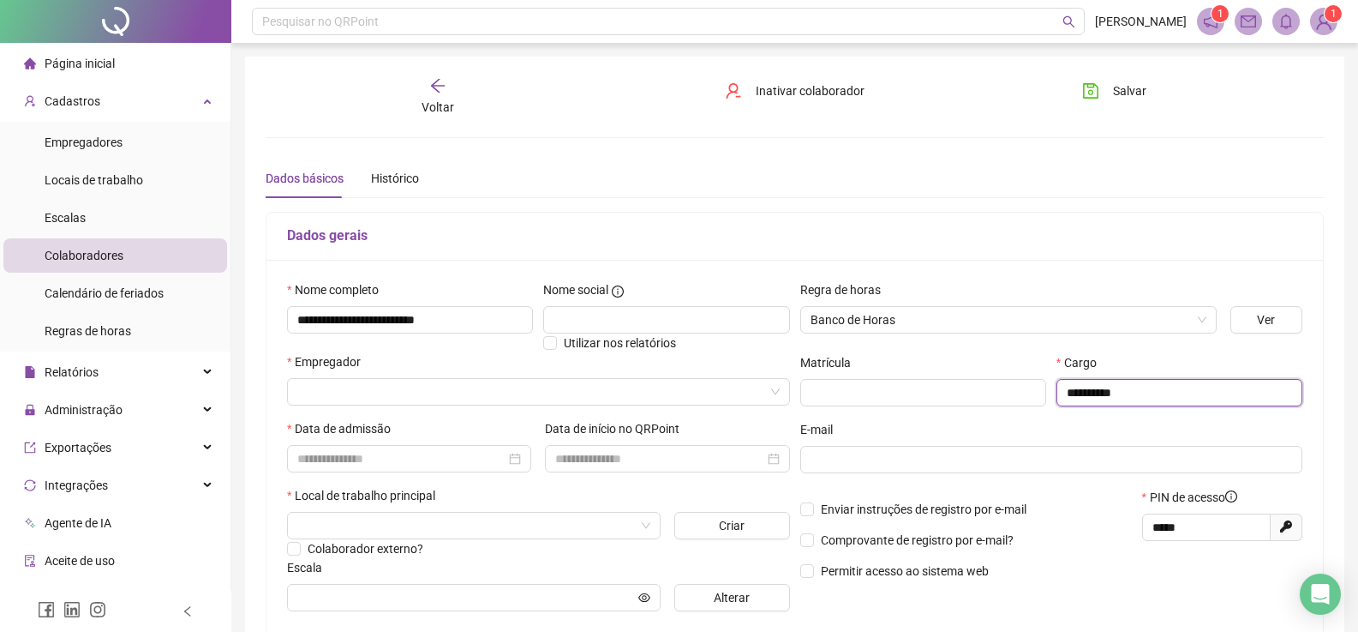
type input "**********"
drag, startPoint x: 411, startPoint y: 410, endPoint x: 392, endPoint y: 387, distance: 29.8
click at [411, 411] on div "Empregador" at bounding box center [539, 385] width 510 height 67
click at [391, 387] on input "search" at bounding box center [530, 392] width 467 height 26
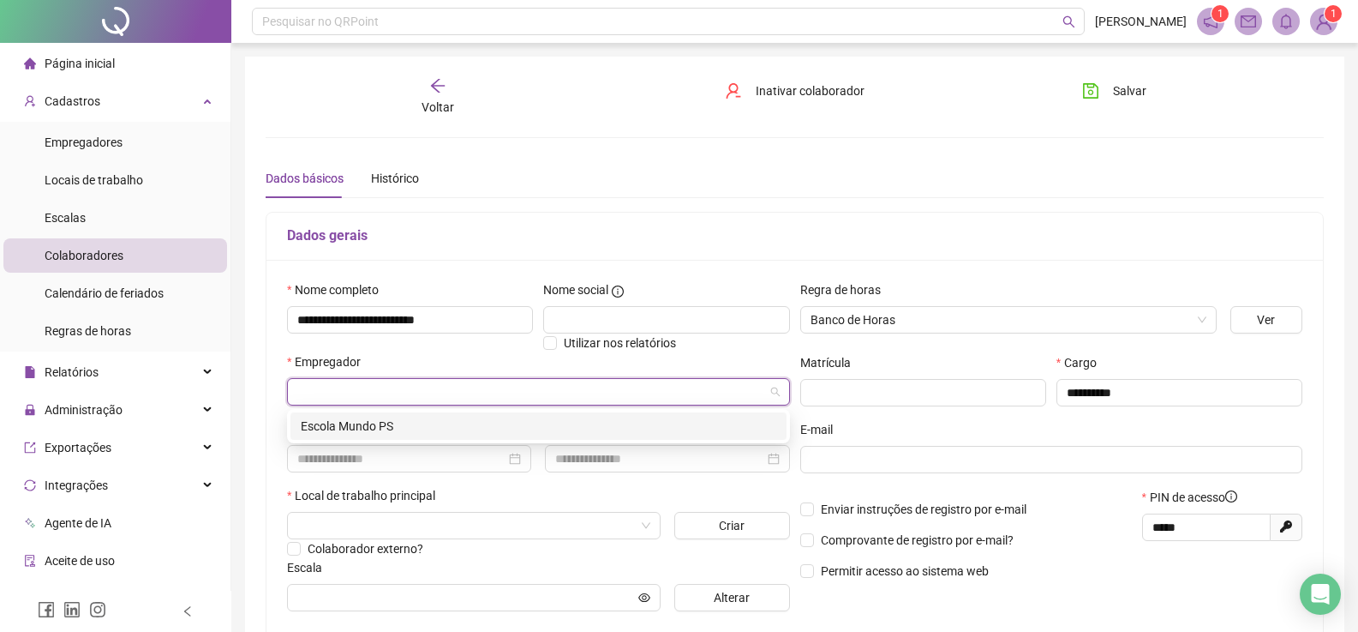
click at [347, 435] on div "Escola Mundo PS" at bounding box center [539, 426] width 476 height 19
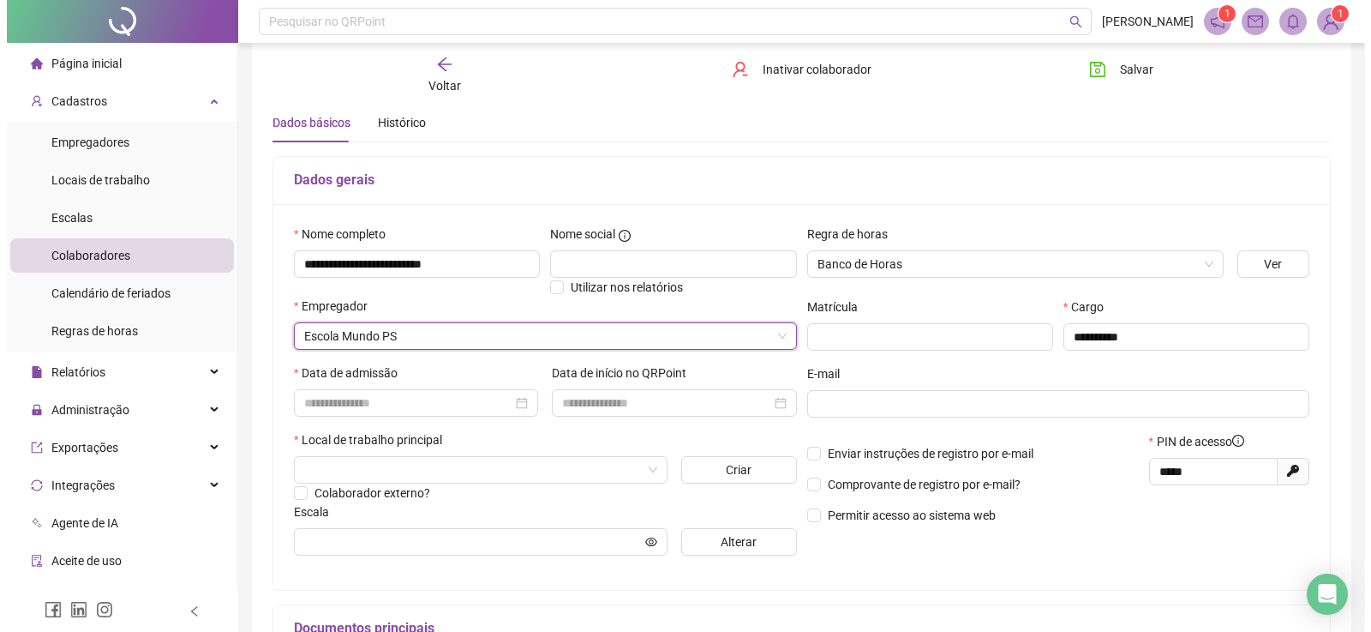
scroll to position [86, 0]
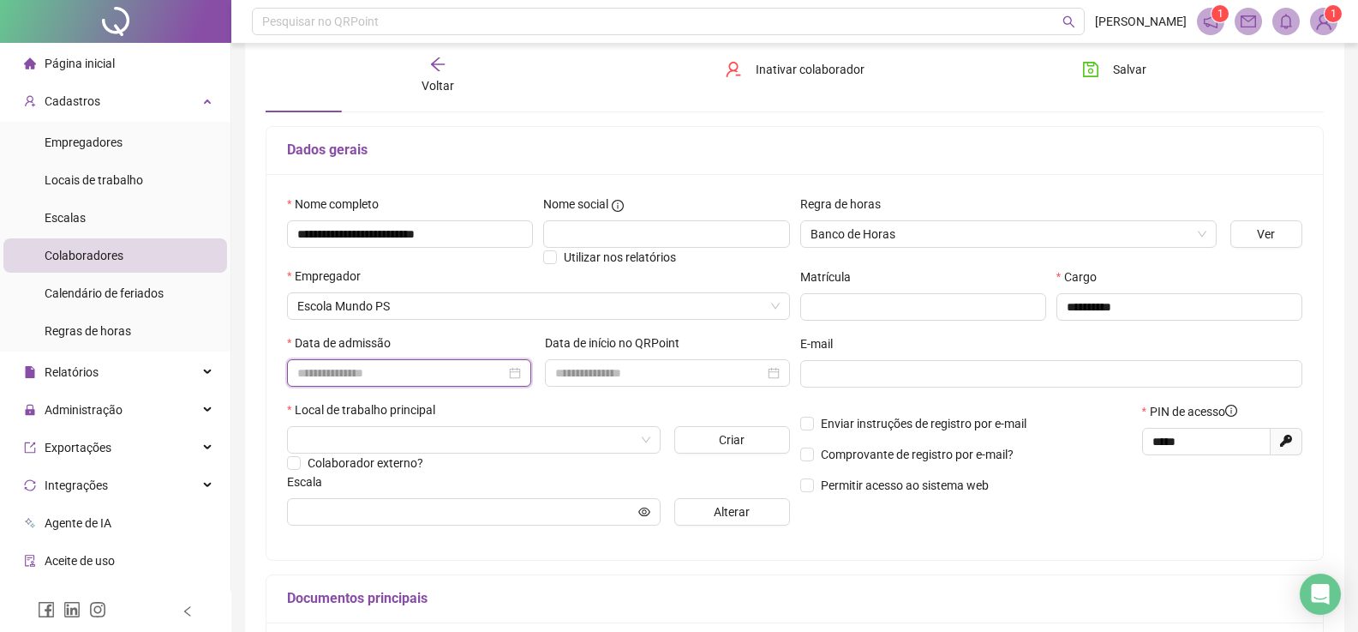
click at [385, 365] on input at bounding box center [401, 372] width 208 height 19
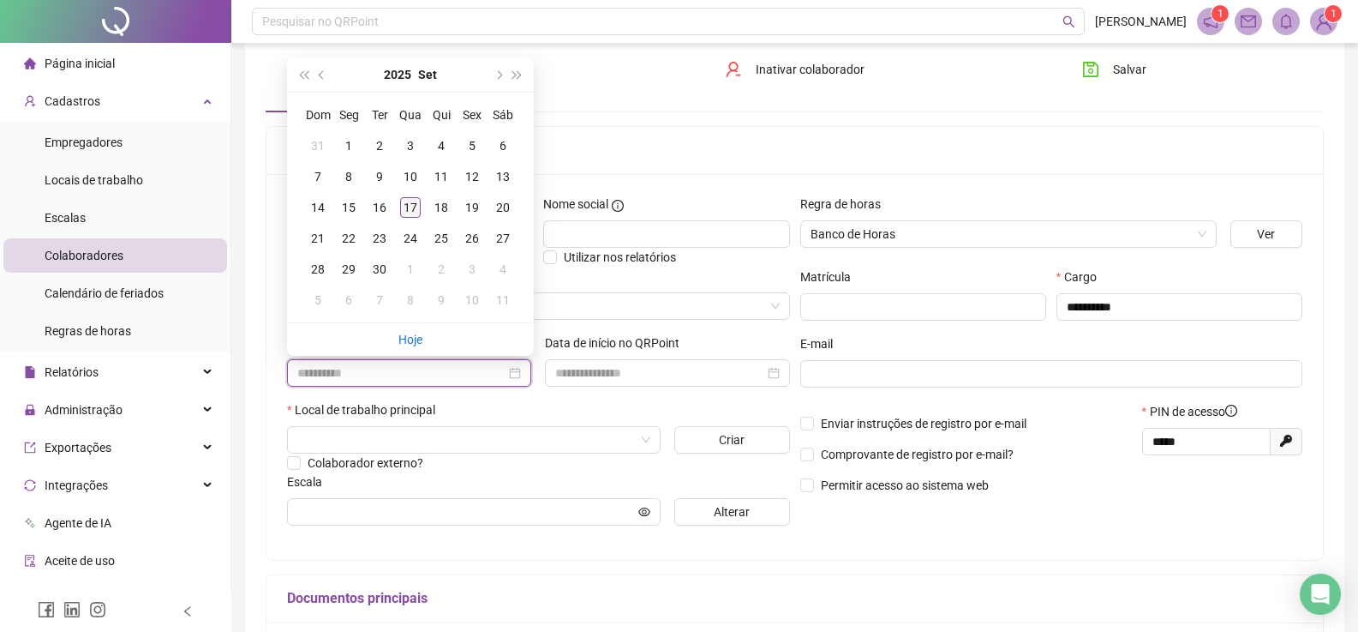
type input "**********"
click at [411, 213] on div "17" at bounding box center [410, 207] width 21 height 21
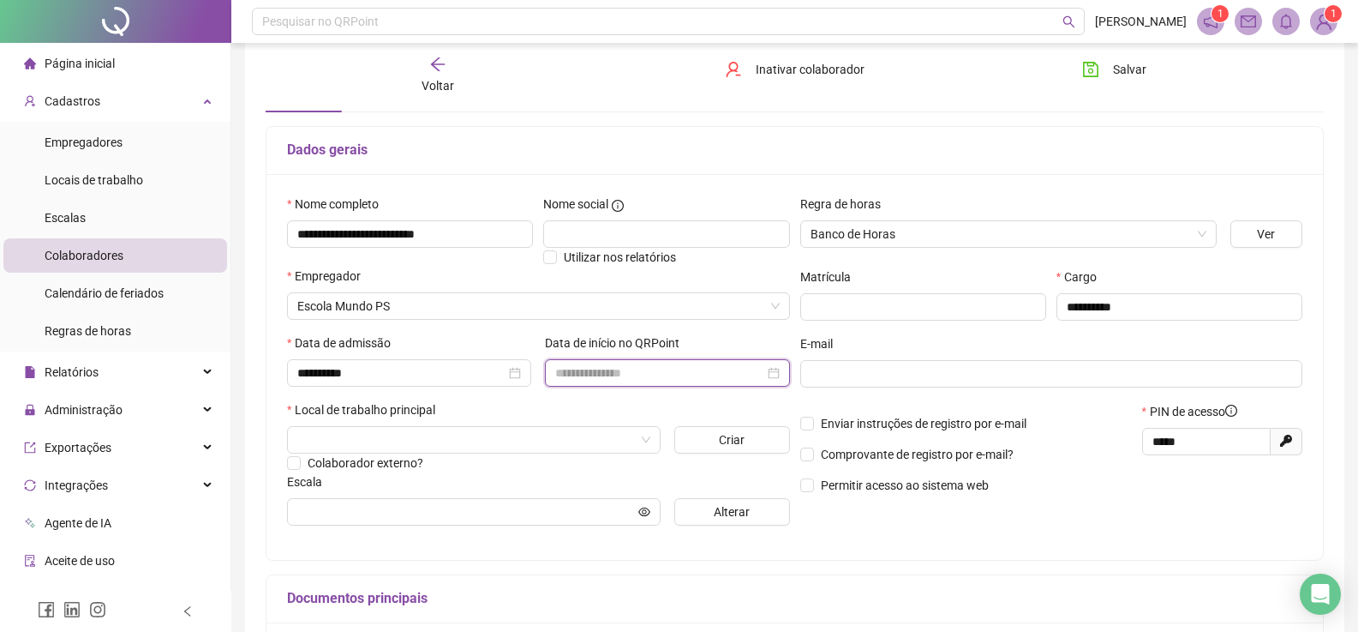
click at [648, 373] on input at bounding box center [659, 372] width 208 height 19
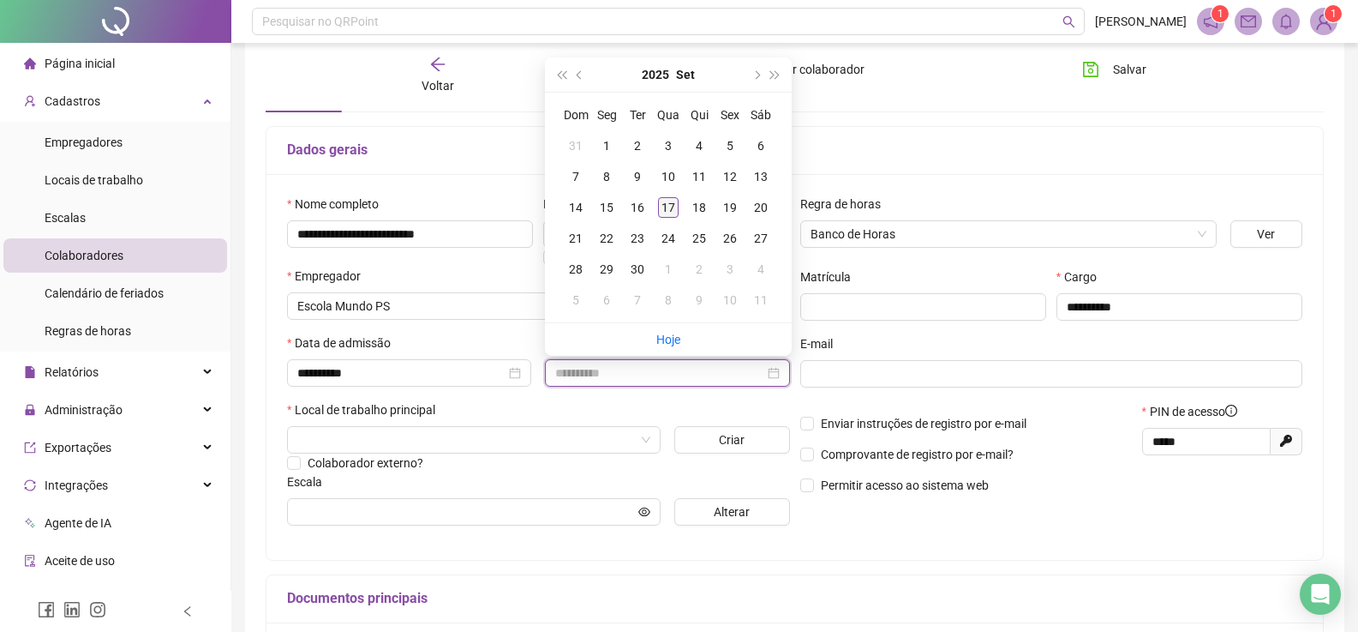
type input "**********"
click at [670, 219] on td "17" at bounding box center [668, 207] width 31 height 31
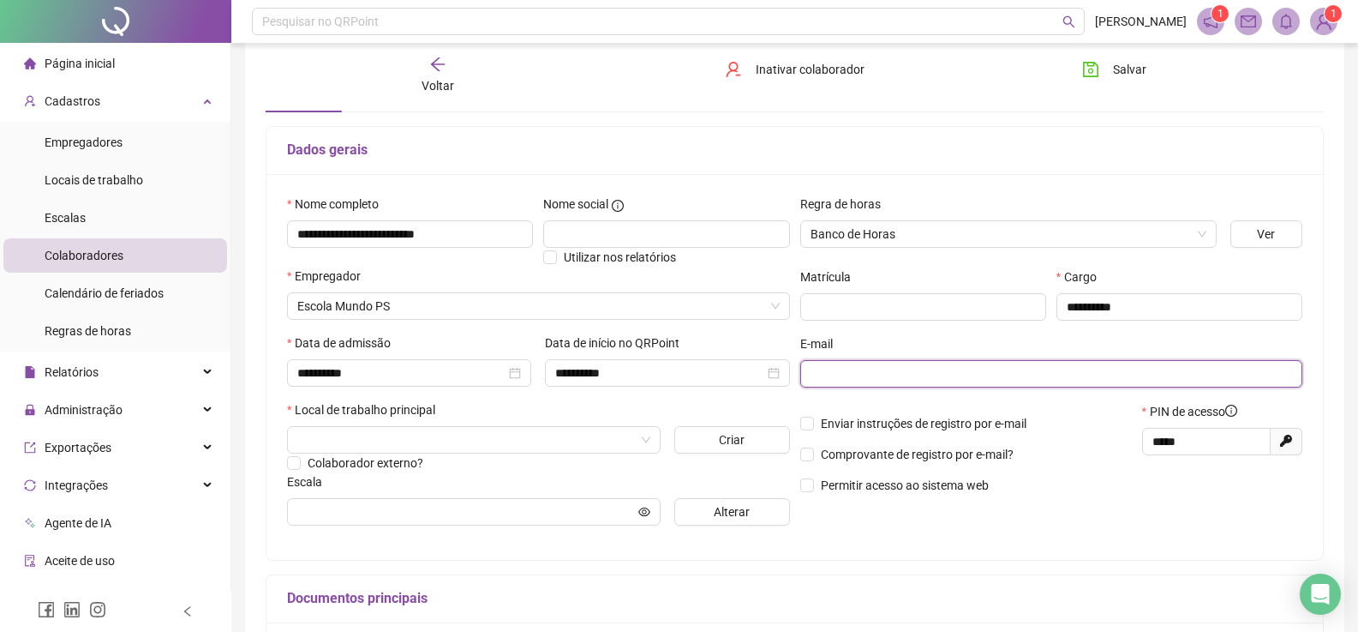
click at [944, 368] on input "text" at bounding box center [1050, 373] width 479 height 19
paste input "**********"
type input "**********"
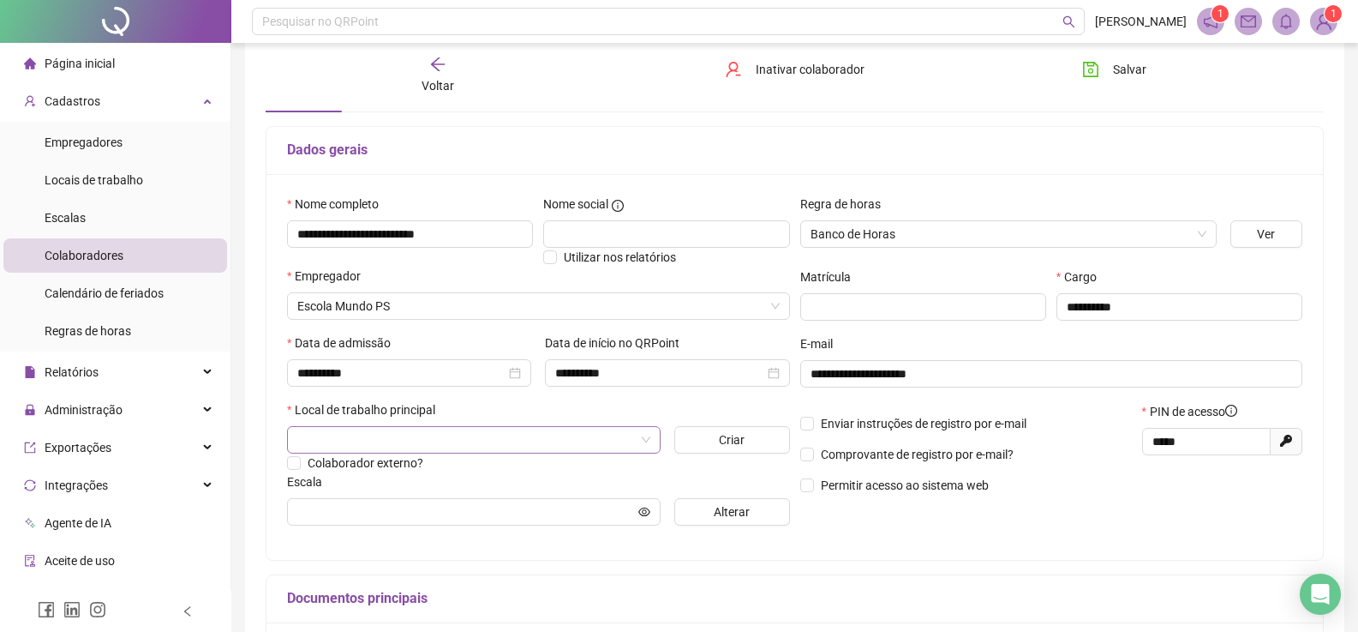
click at [374, 439] on input "search" at bounding box center [466, 440] width 338 height 26
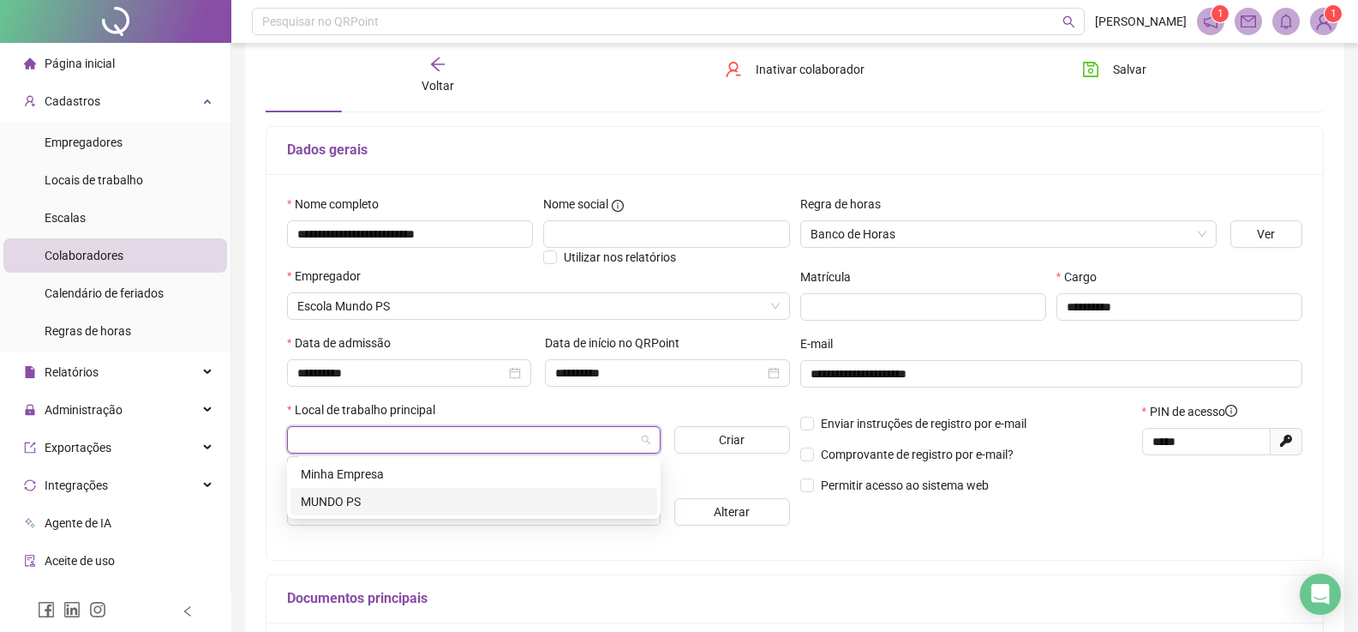
click at [384, 503] on div "MUNDO PS" at bounding box center [474, 501] width 346 height 19
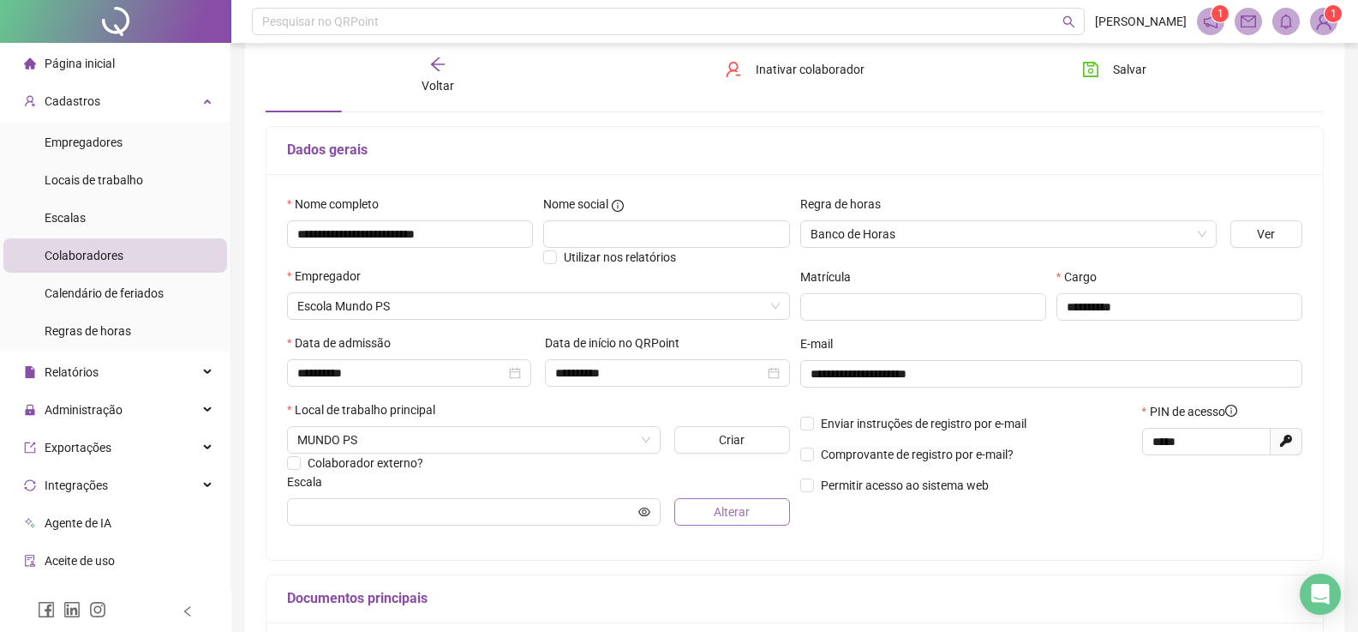
click at [713, 513] on button "Alterar" at bounding box center [733, 511] width 116 height 27
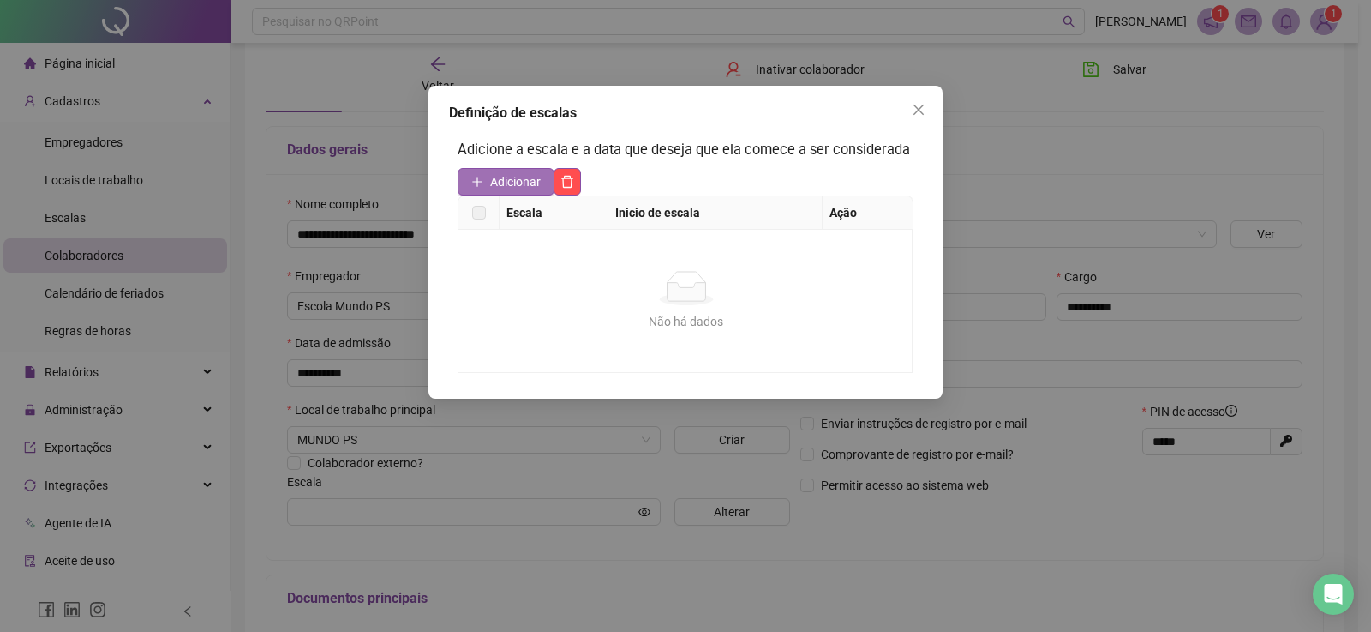
click at [483, 180] on icon "plus" at bounding box center [477, 182] width 12 height 12
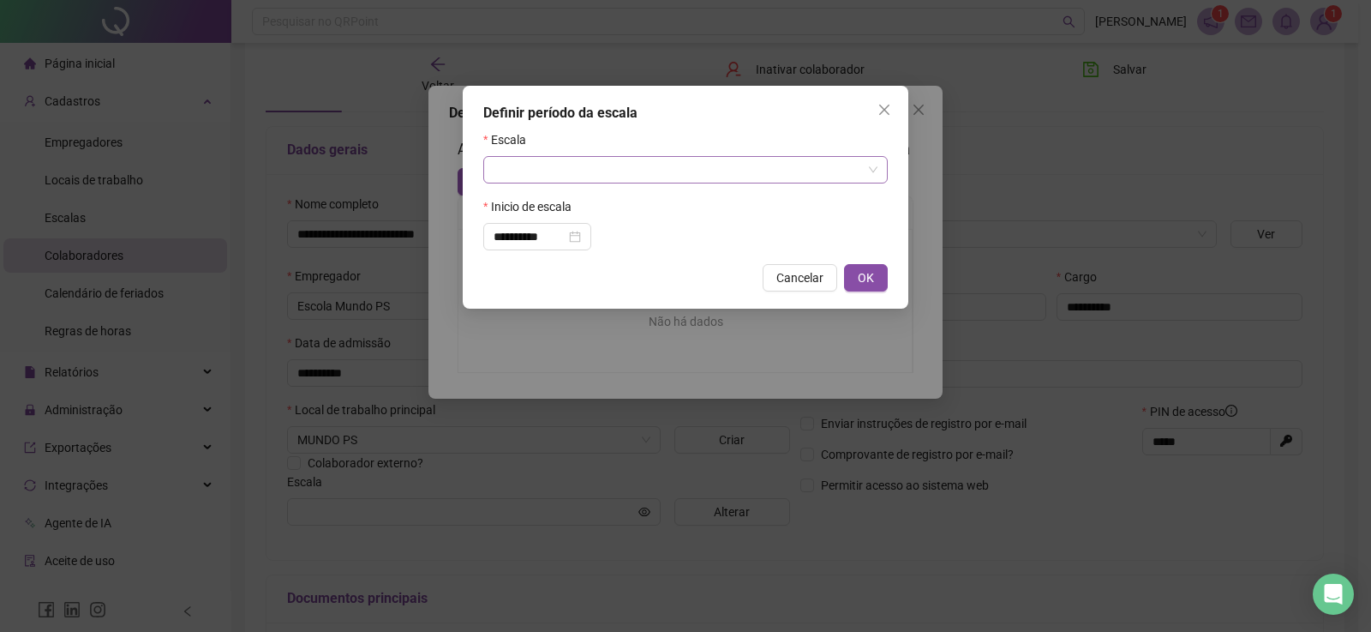
click at [615, 163] on input "search" at bounding box center [678, 170] width 369 height 26
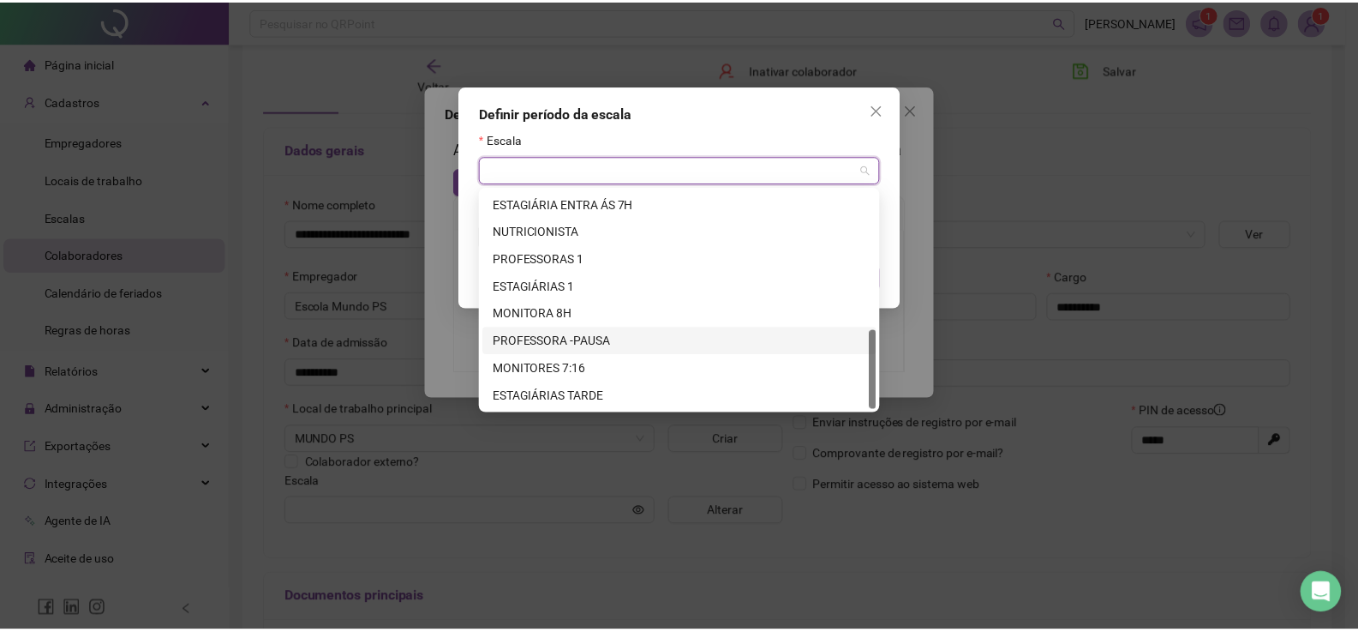
scroll to position [298, 0]
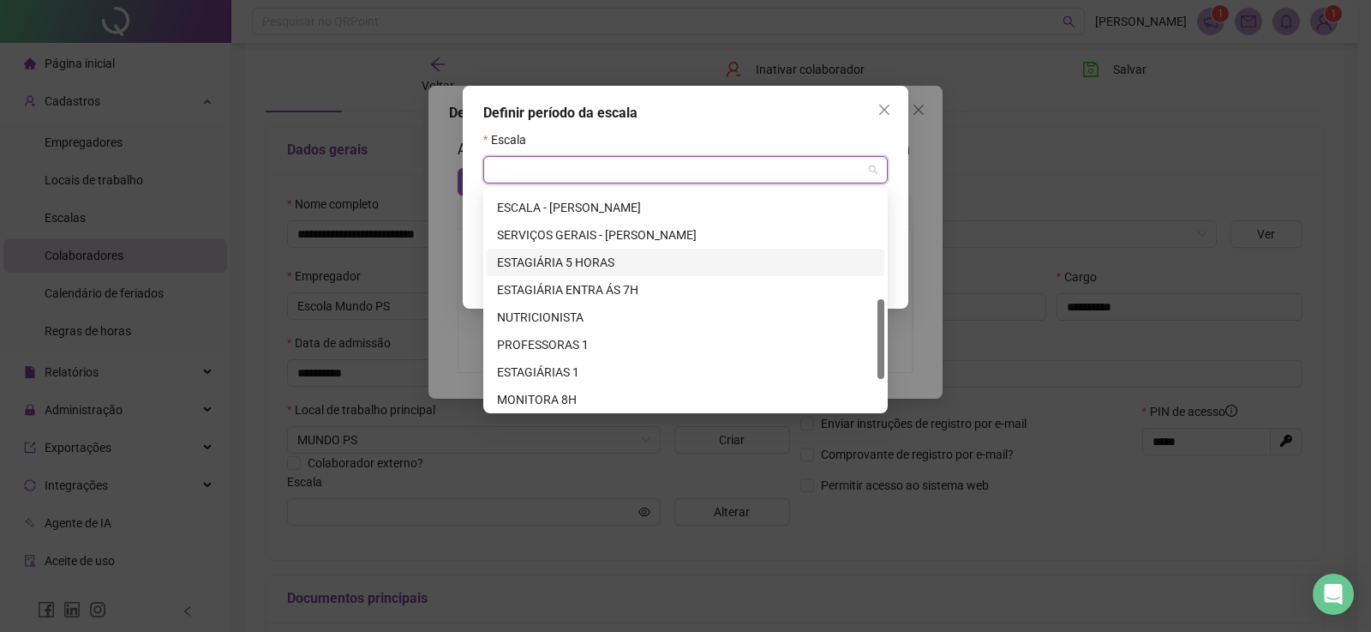
click at [591, 256] on div "ESTAGIÁRIA 5 HORAS" at bounding box center [685, 262] width 377 height 19
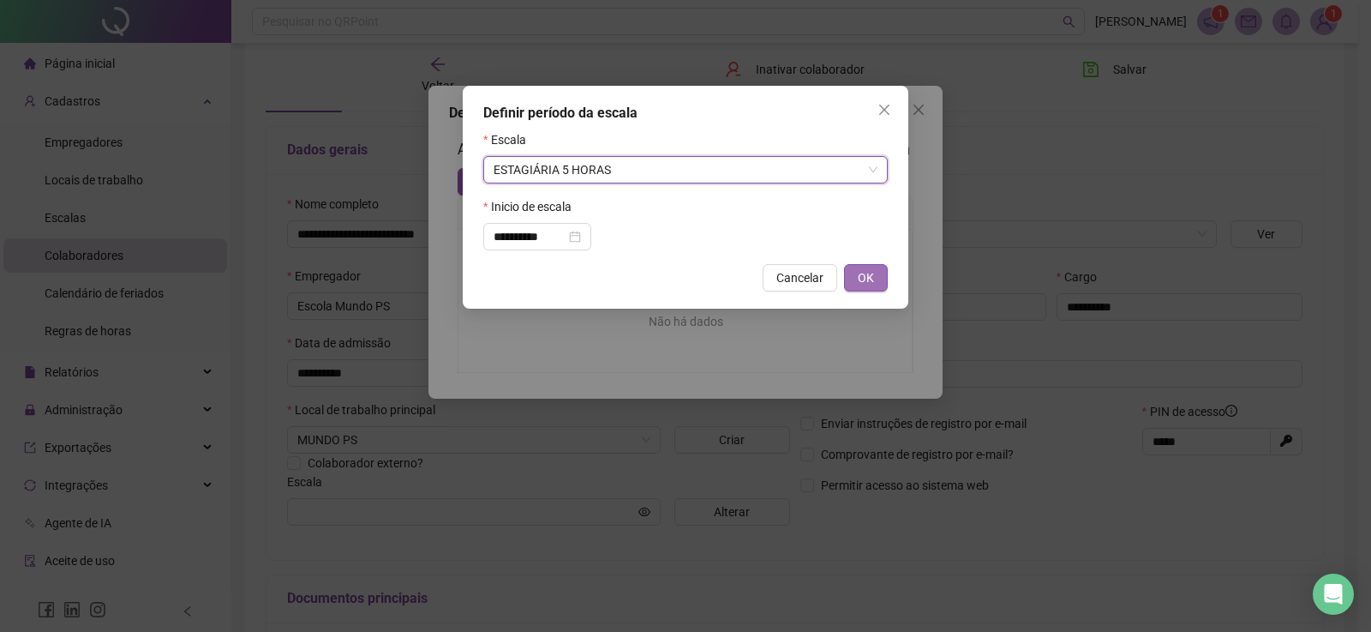
click at [864, 279] on span "OK" at bounding box center [866, 277] width 16 height 19
type input "**********"
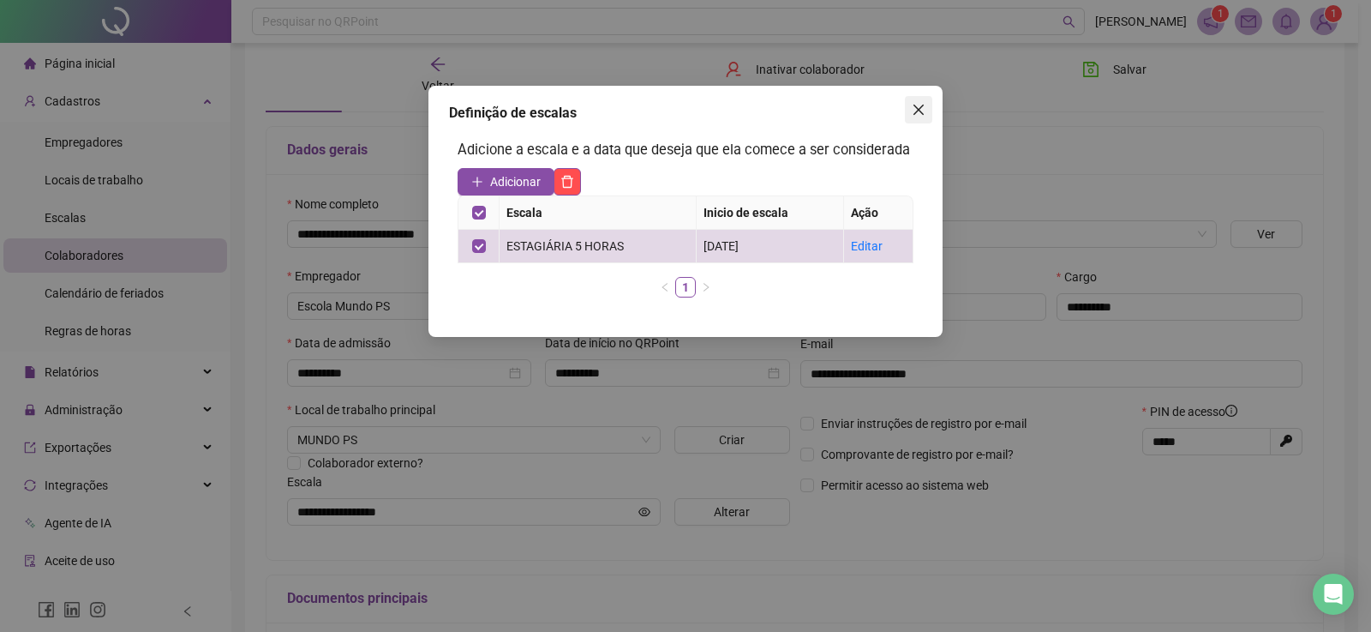
click at [920, 108] on icon "close" at bounding box center [919, 110] width 10 height 10
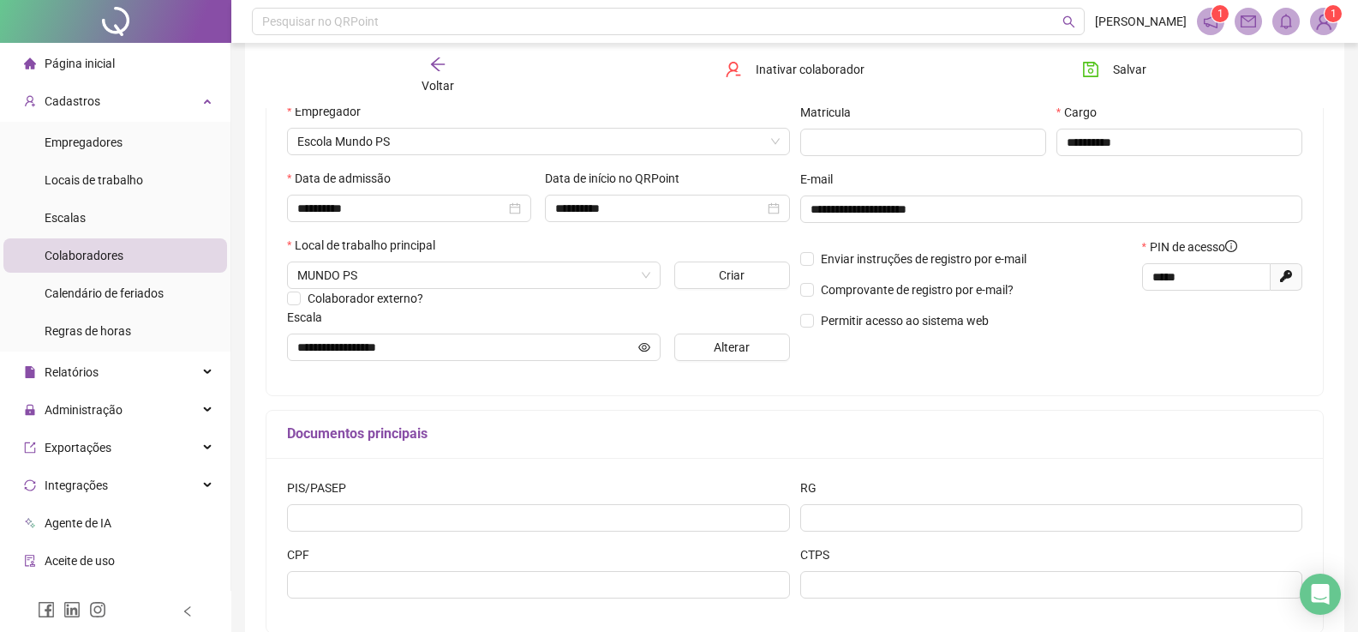
scroll to position [343, 0]
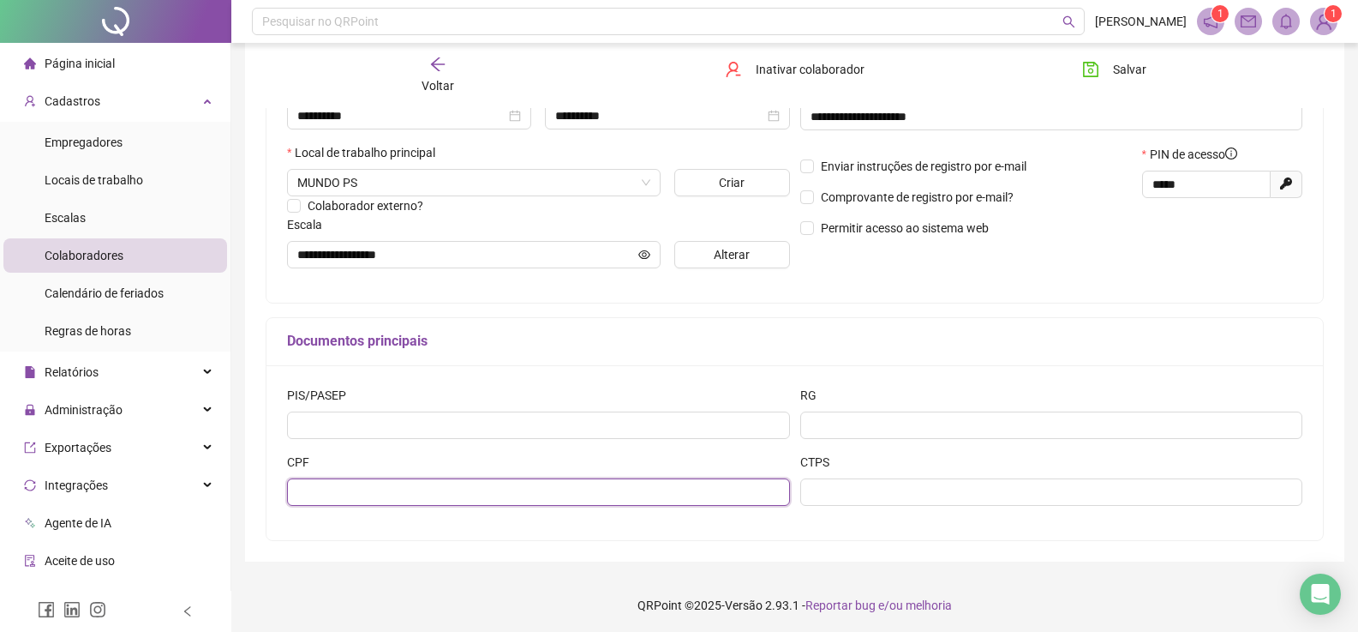
click at [359, 495] on input "text" at bounding box center [538, 491] width 503 height 27
paste input "**********"
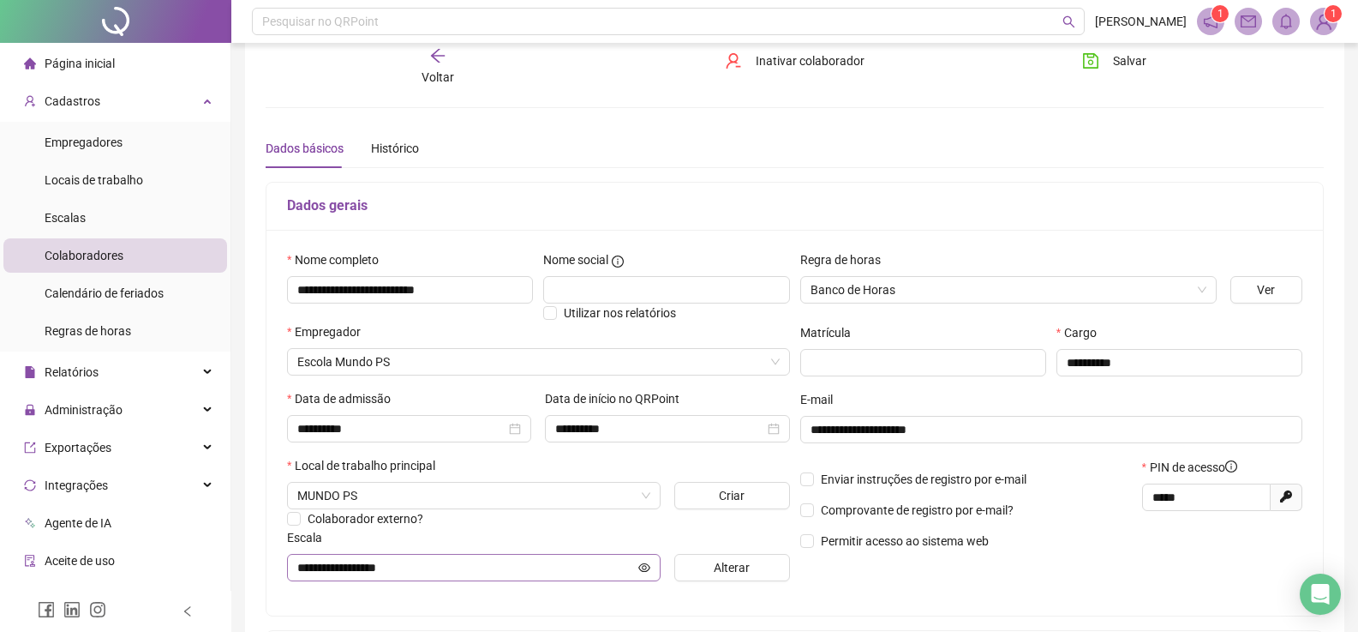
scroll to position [0, 0]
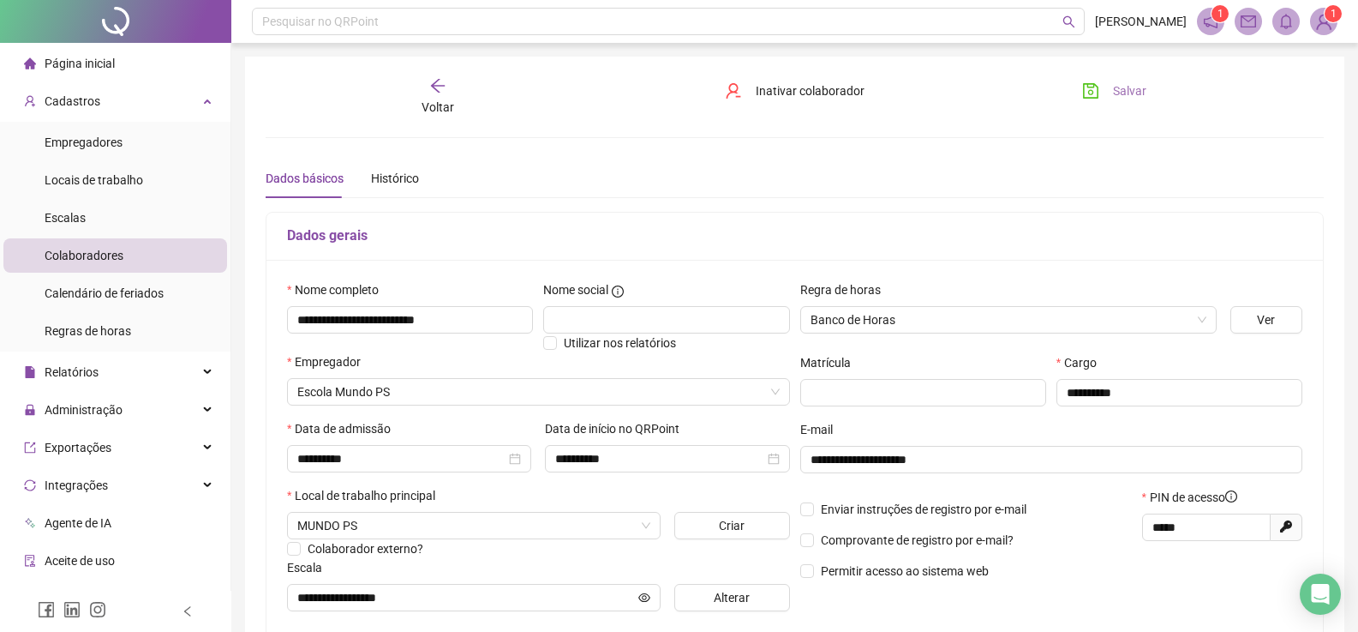
type input "**********"
click at [1114, 93] on span "Salvar" at bounding box center [1129, 90] width 33 height 19
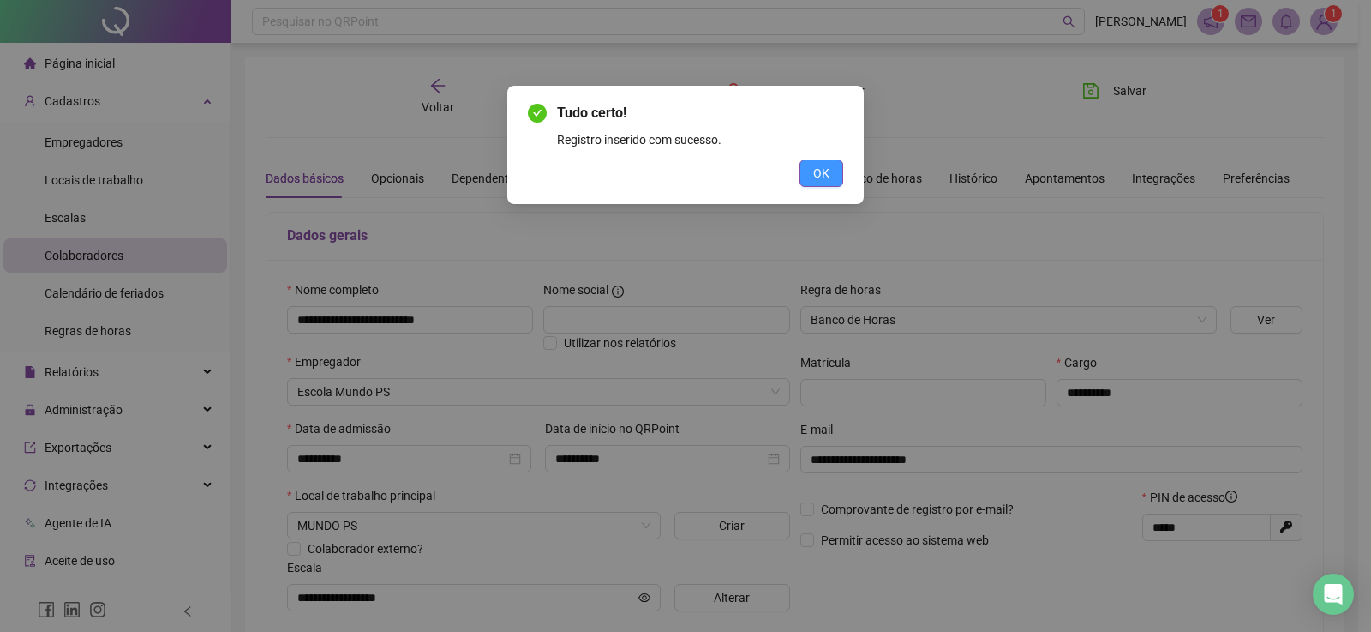
click at [815, 183] on button "OK" at bounding box center [822, 172] width 44 height 27
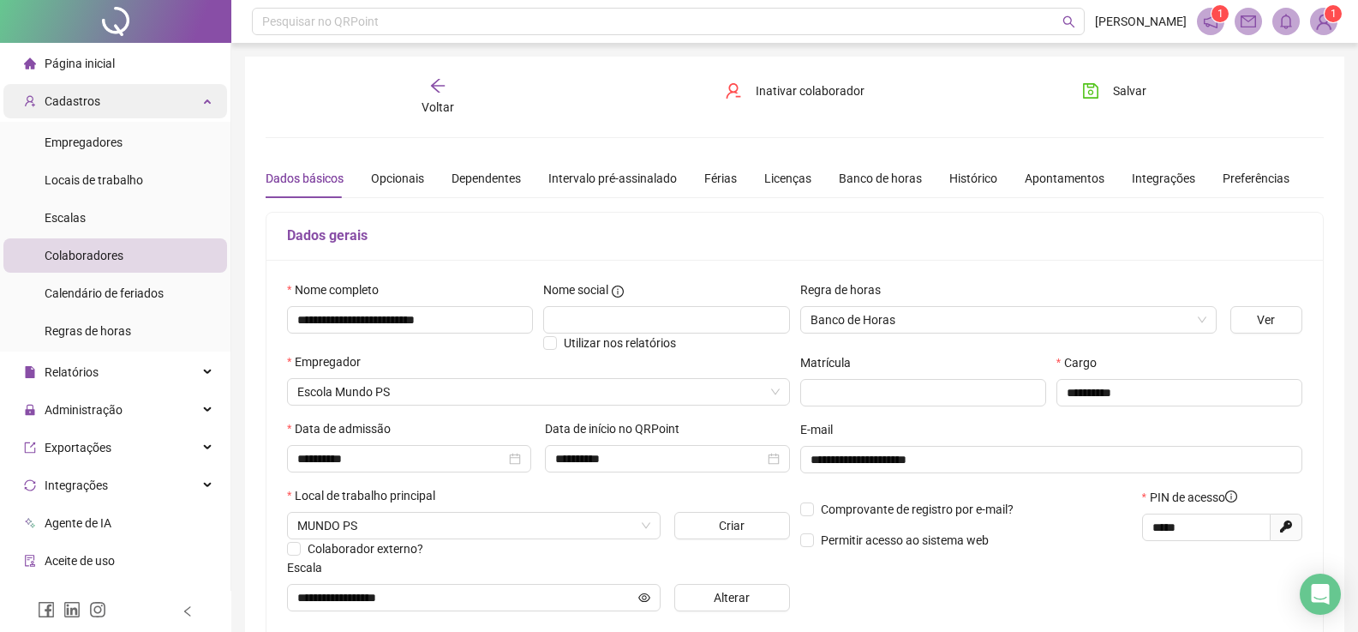
click at [155, 104] on div "Cadastros" at bounding box center [115, 101] width 224 height 34
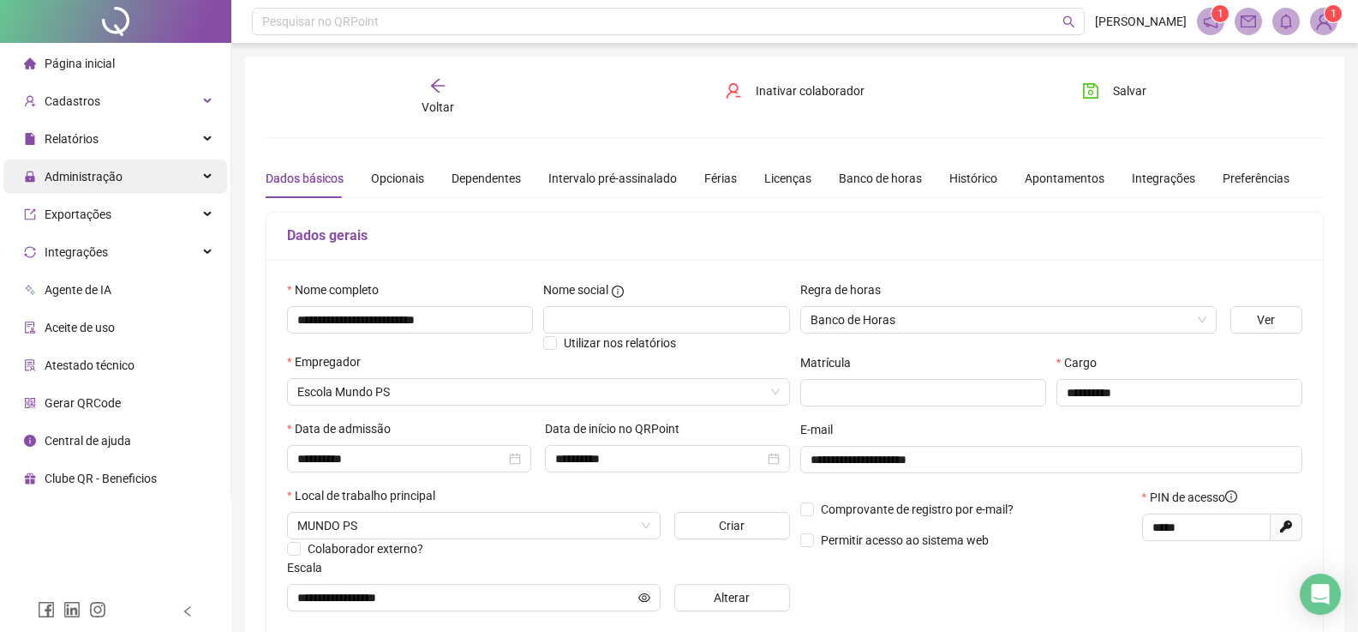
click at [95, 175] on span "Administração" at bounding box center [84, 177] width 78 height 14
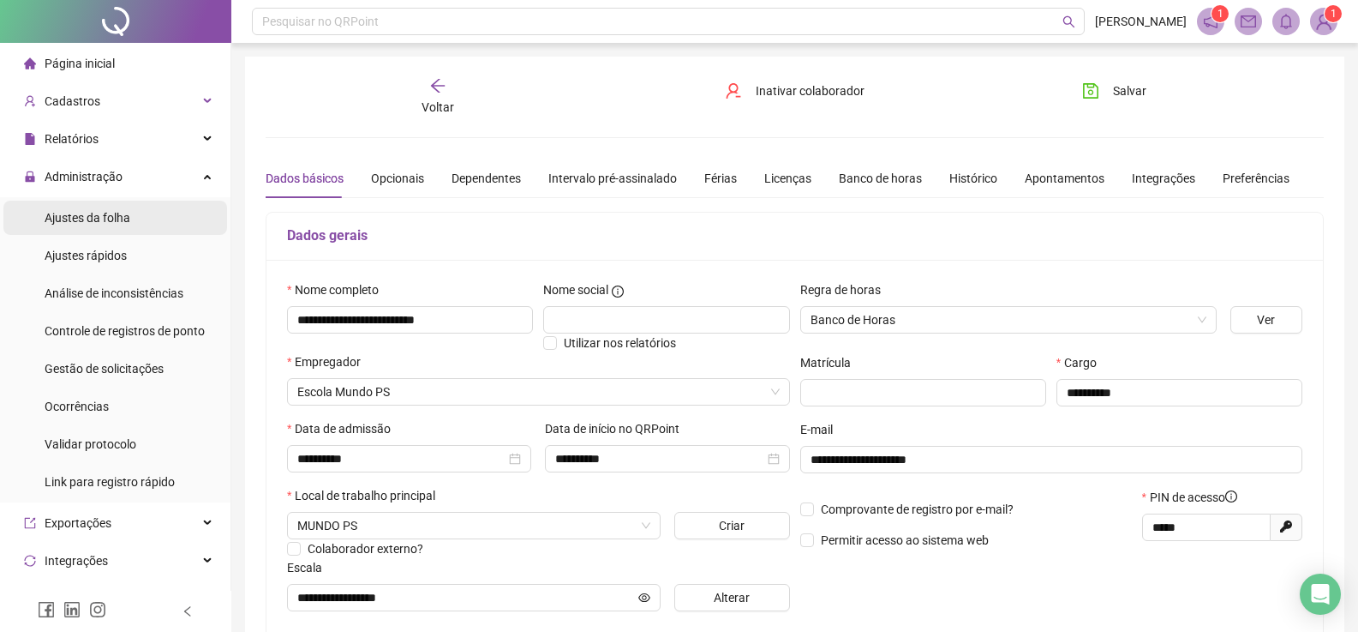
click at [110, 211] on span "Ajustes da folha" at bounding box center [88, 218] width 86 height 14
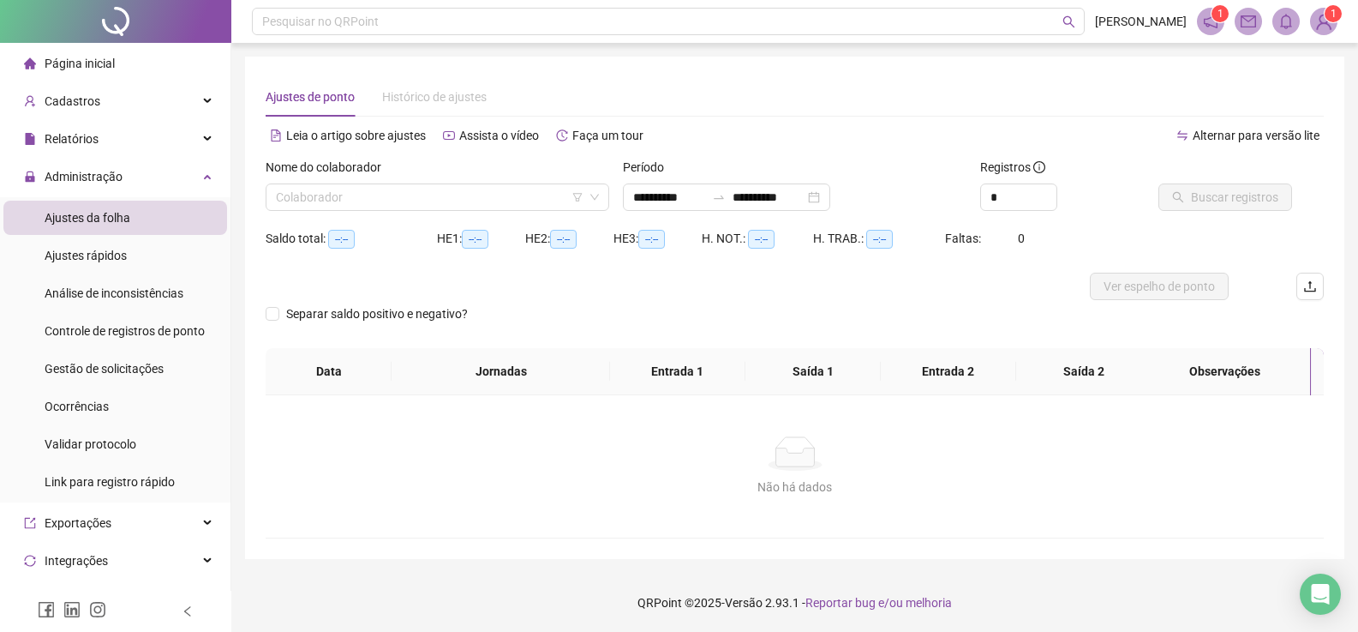
type input "**********"
click at [830, 201] on div "**********" at bounding box center [726, 196] width 207 height 27
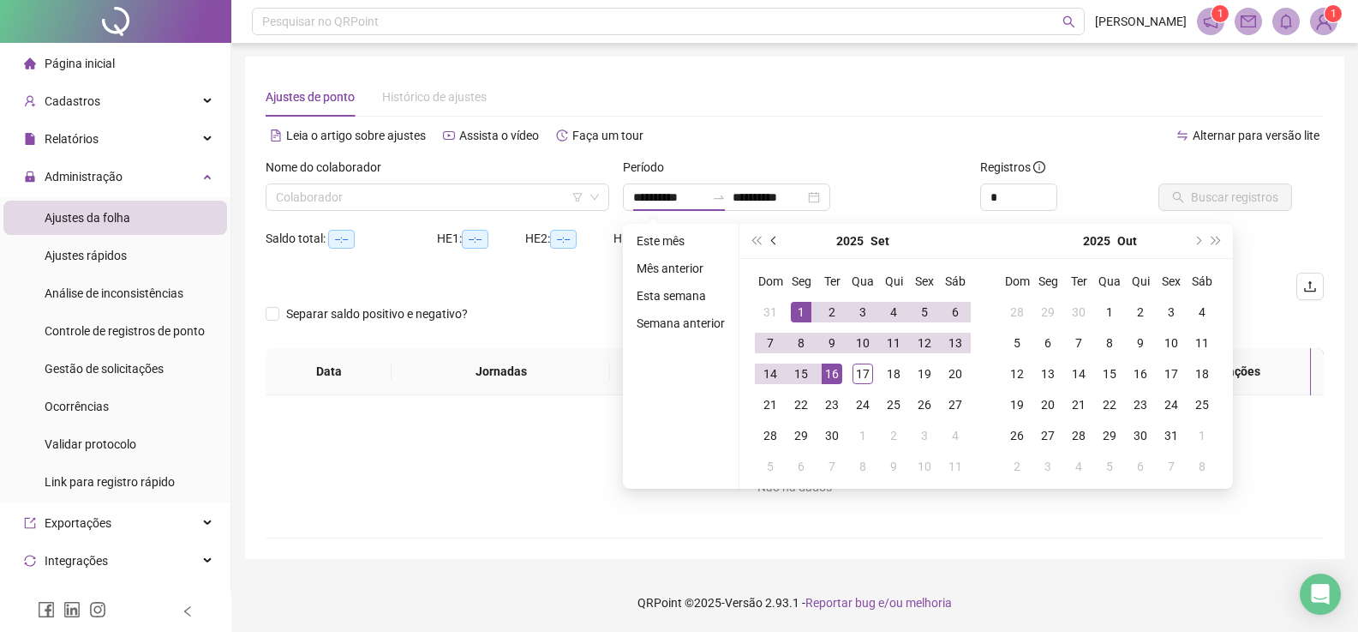
click at [767, 239] on button "prev-year" at bounding box center [774, 241] width 19 height 34
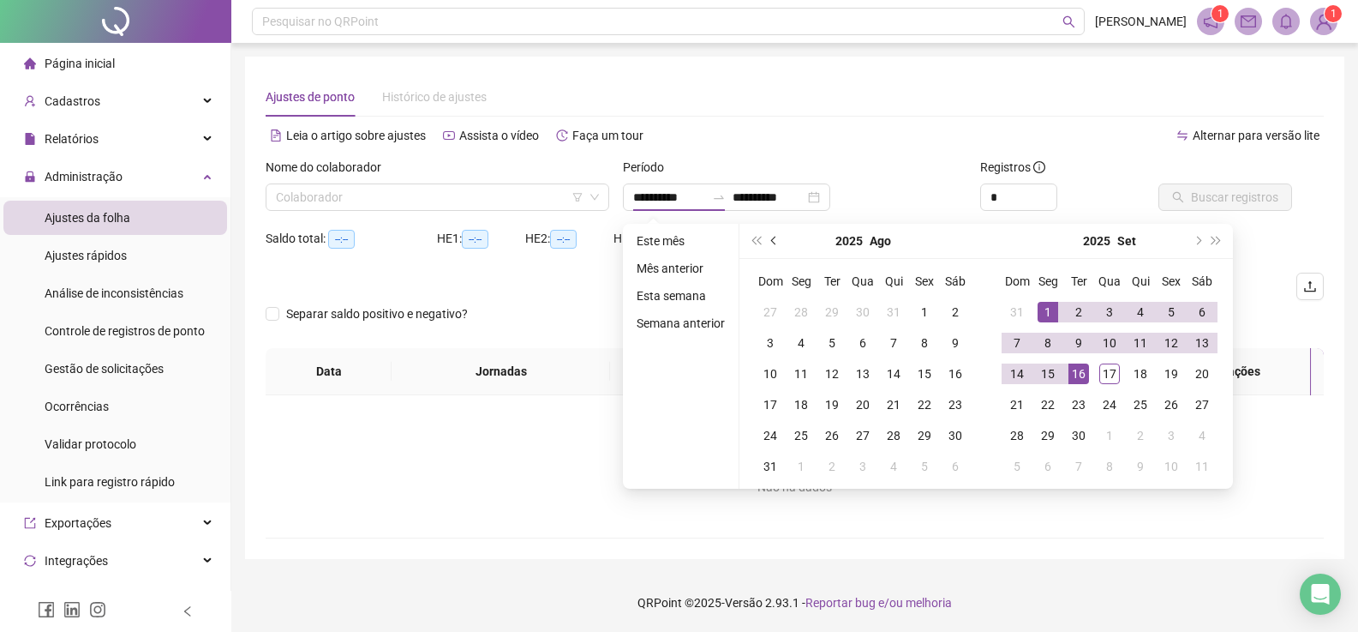
click at [767, 239] on button "prev-year" at bounding box center [774, 241] width 19 height 34
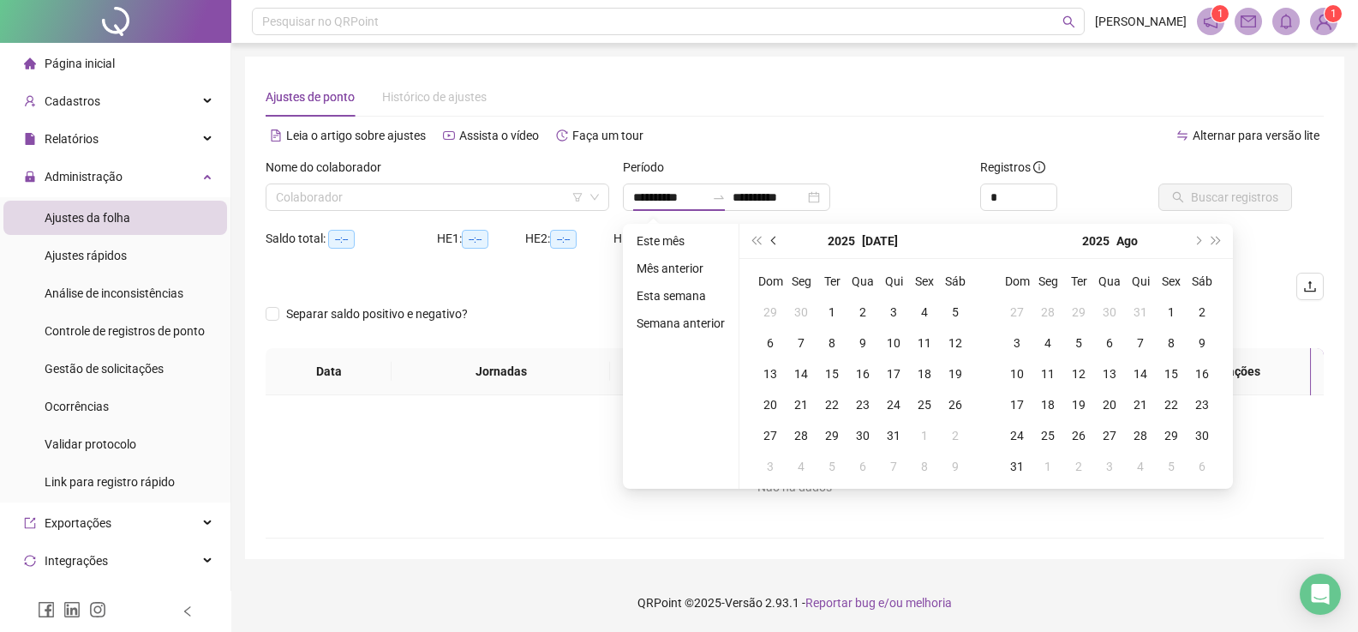
click at [767, 239] on button "prev-year" at bounding box center [774, 241] width 19 height 34
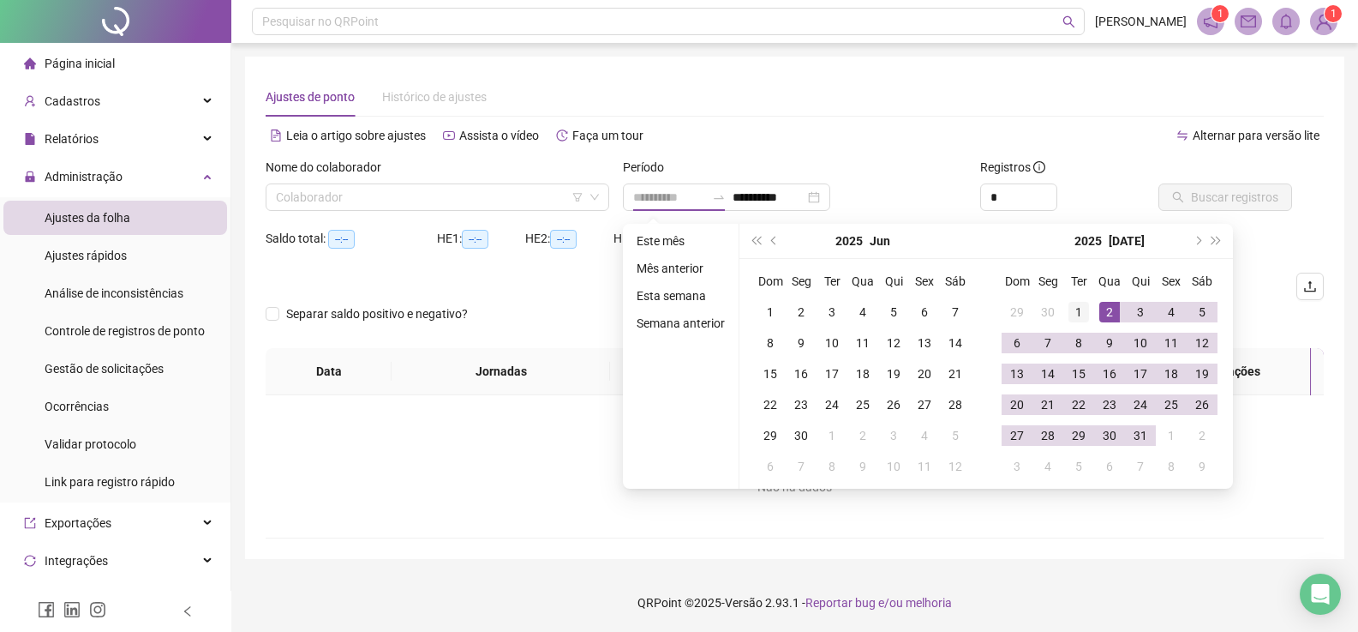
type input "**********"
click at [1076, 307] on div "1" at bounding box center [1079, 312] width 21 height 21
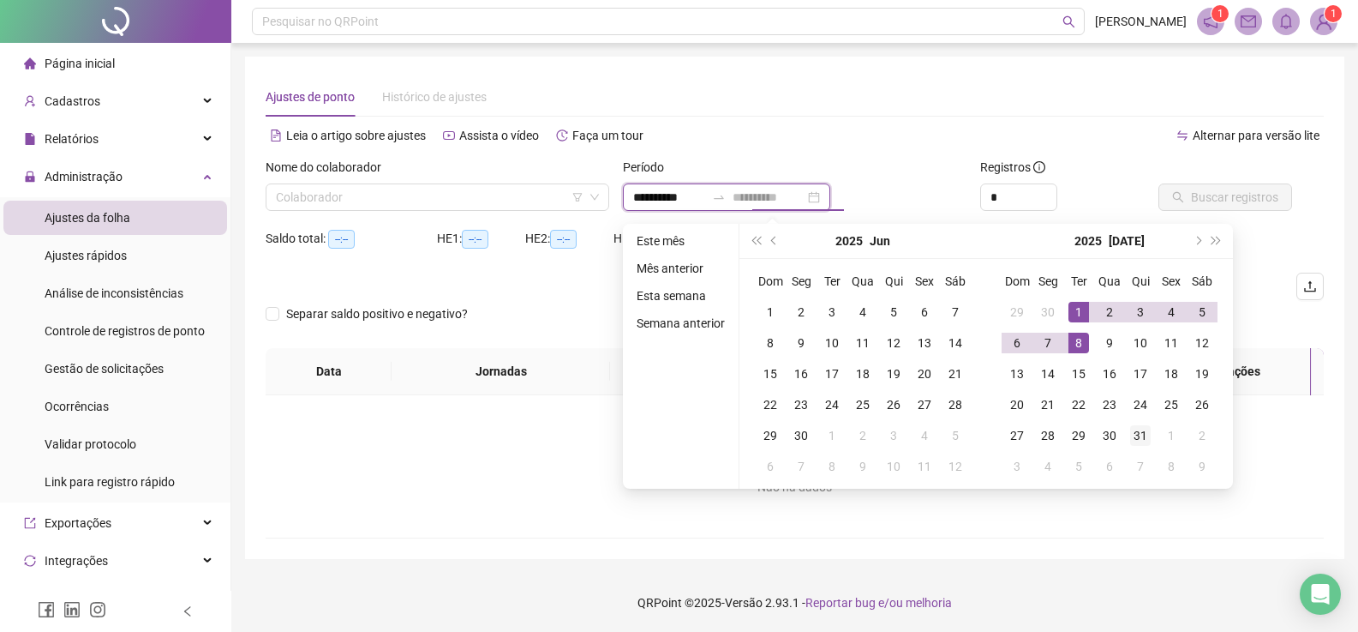
type input "**********"
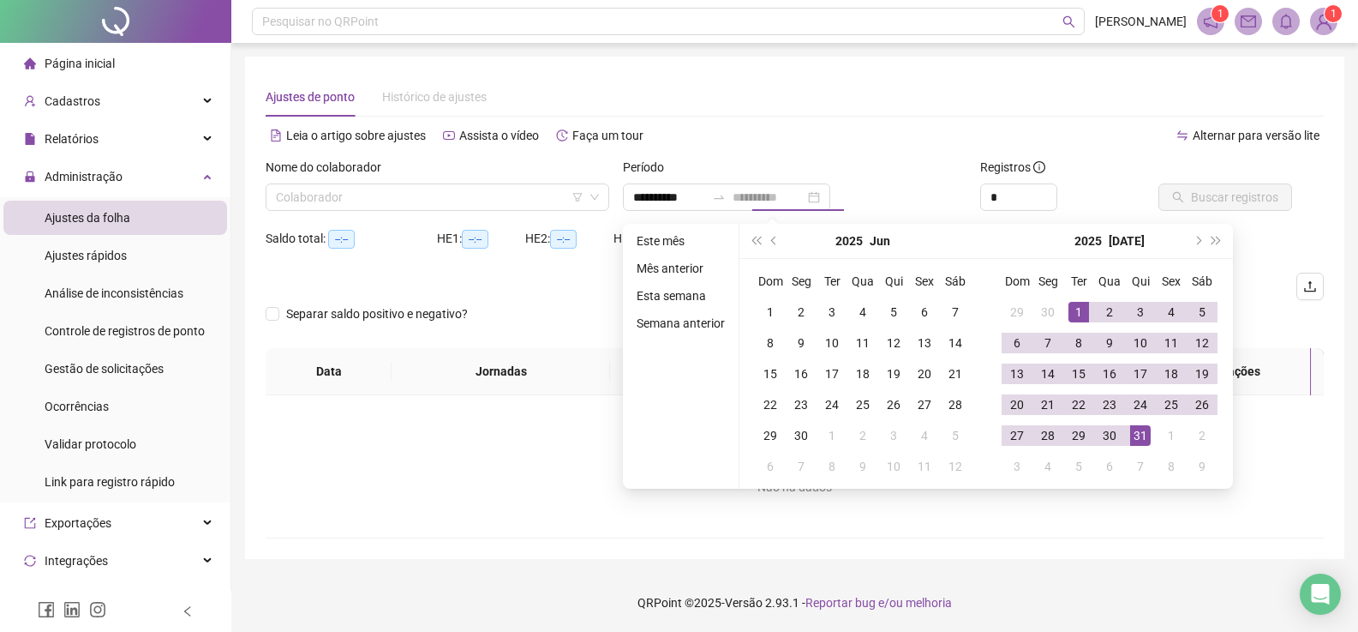
click at [1131, 432] on div "31" at bounding box center [1140, 435] width 21 height 21
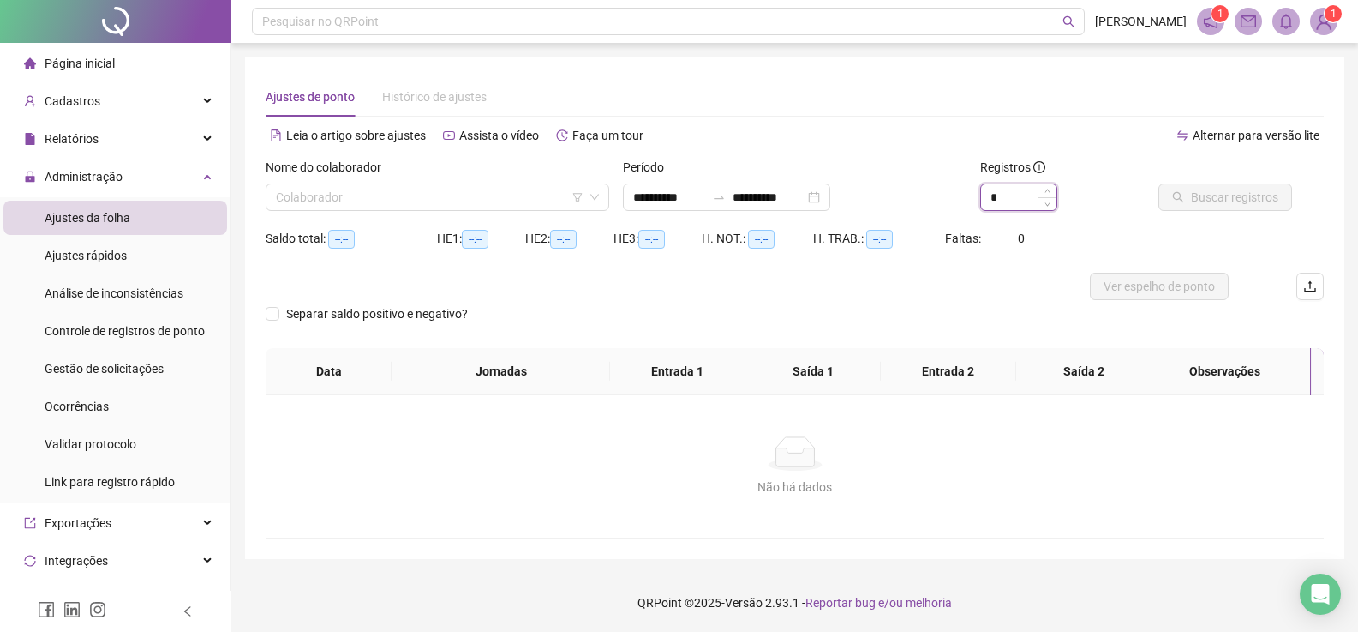
drag, startPoint x: 1024, startPoint y: 198, endPoint x: 1036, endPoint y: 198, distance: 12.0
click at [1026, 198] on input "*" at bounding box center [1018, 197] width 75 height 26
click at [1045, 189] on icon "up" at bounding box center [1048, 192] width 6 height 6
type input "*"
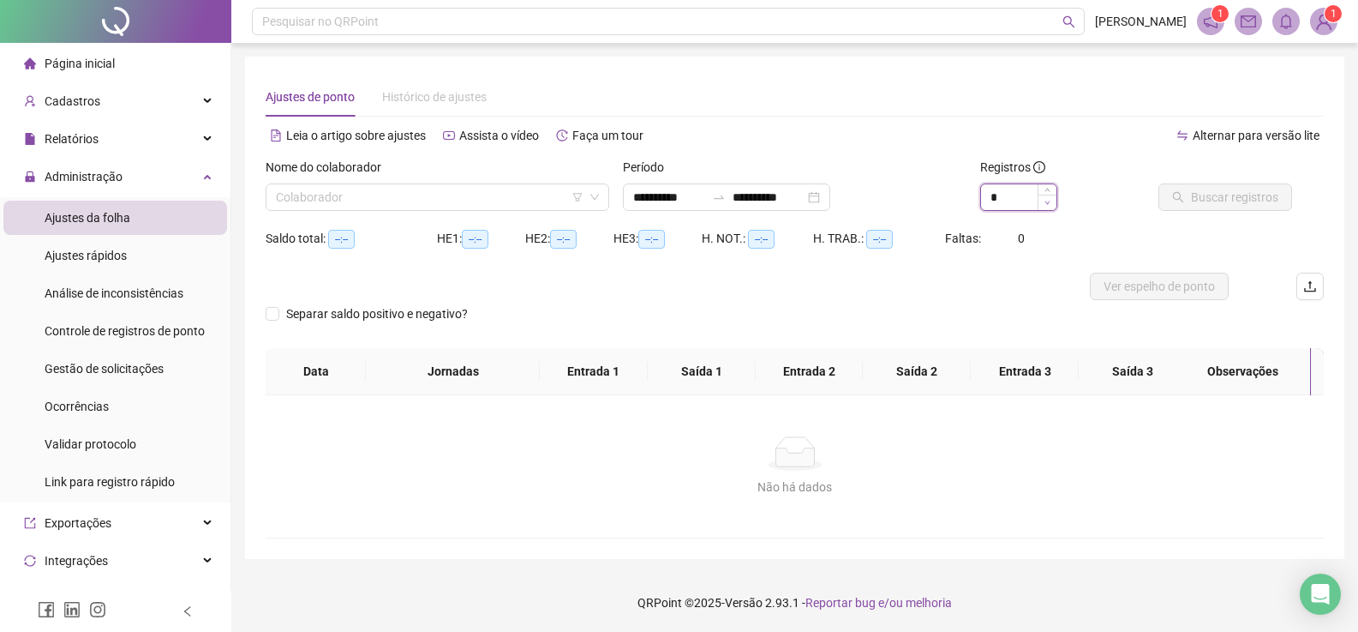
click at [1044, 208] on span "Decrease Value" at bounding box center [1047, 202] width 19 height 15
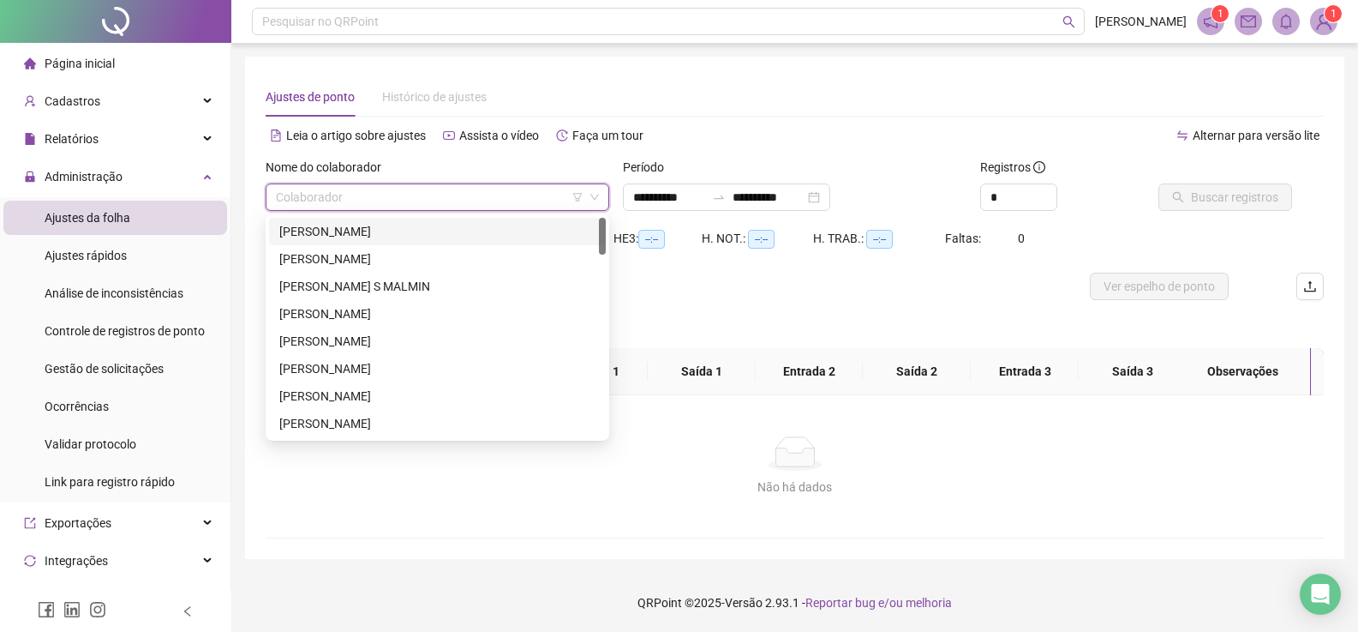
click at [473, 185] on input "search" at bounding box center [430, 197] width 308 height 26
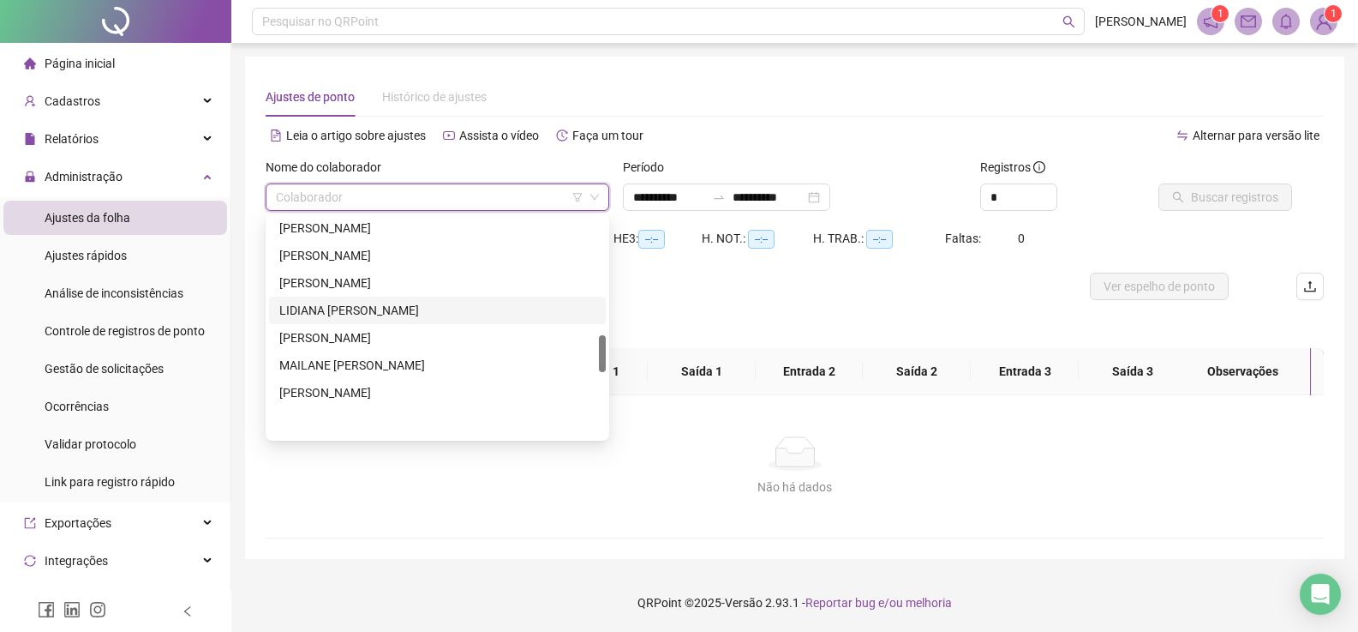
scroll to position [600, 0]
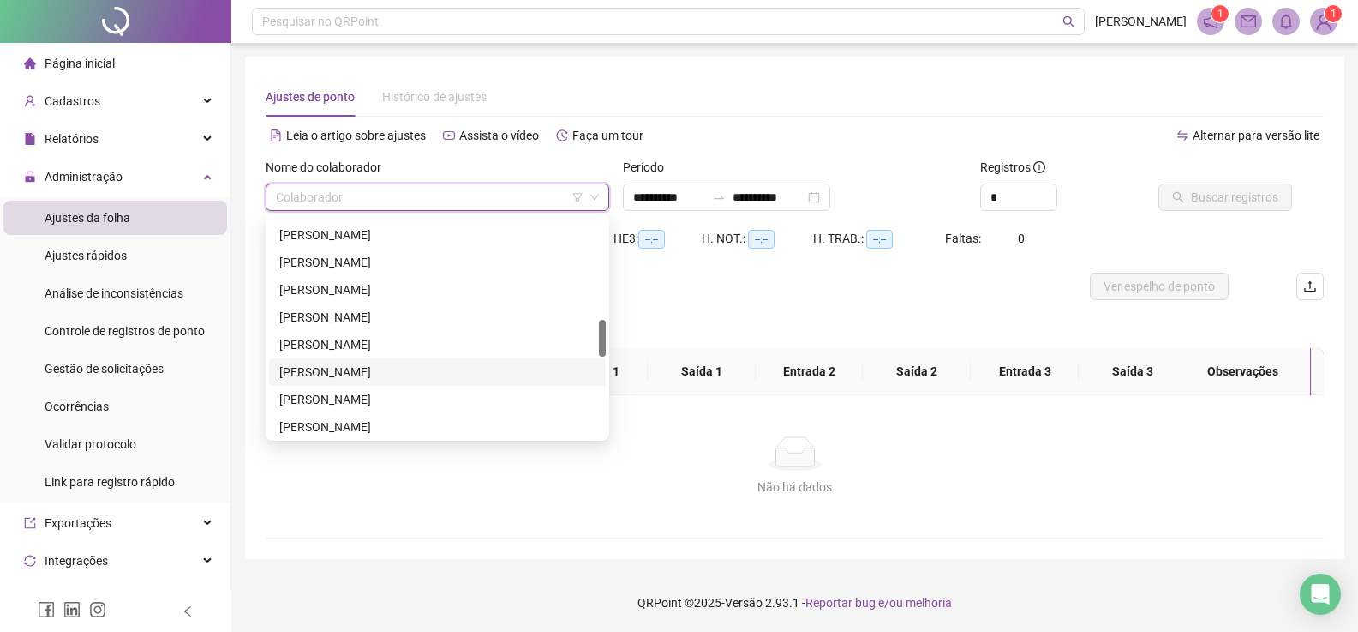
click at [323, 369] on div "[PERSON_NAME]" at bounding box center [437, 372] width 316 height 19
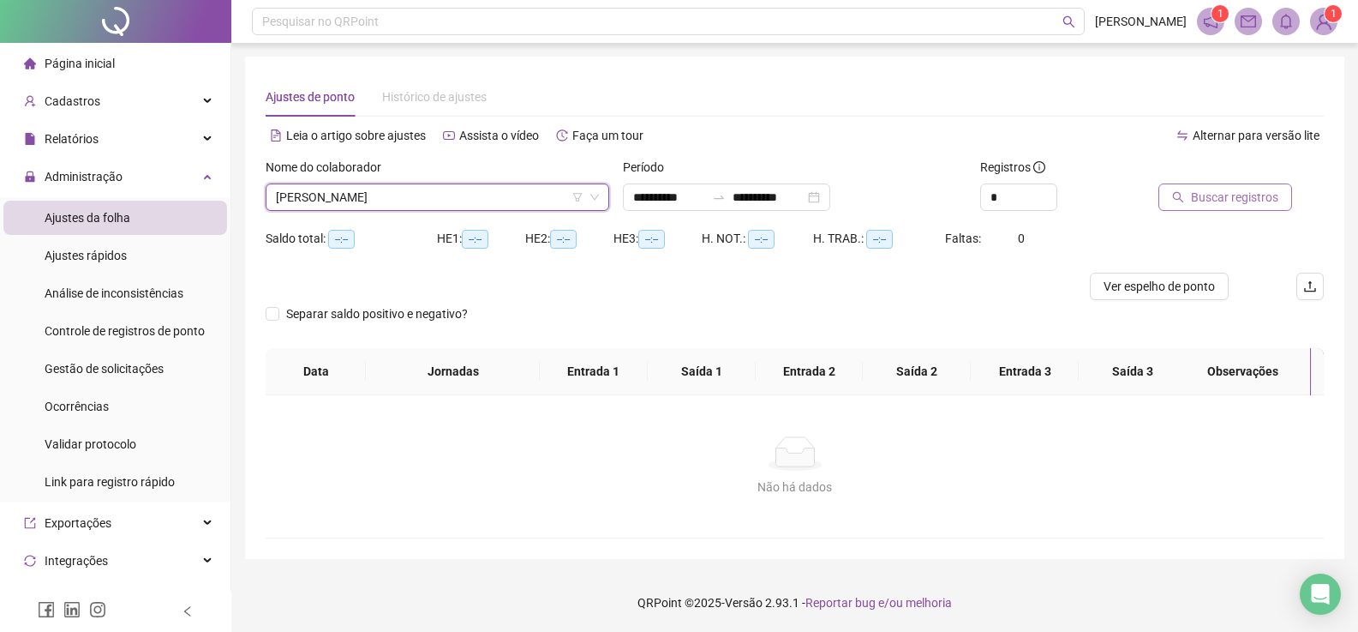
click at [1247, 198] on span "Buscar registros" at bounding box center [1234, 197] width 87 height 19
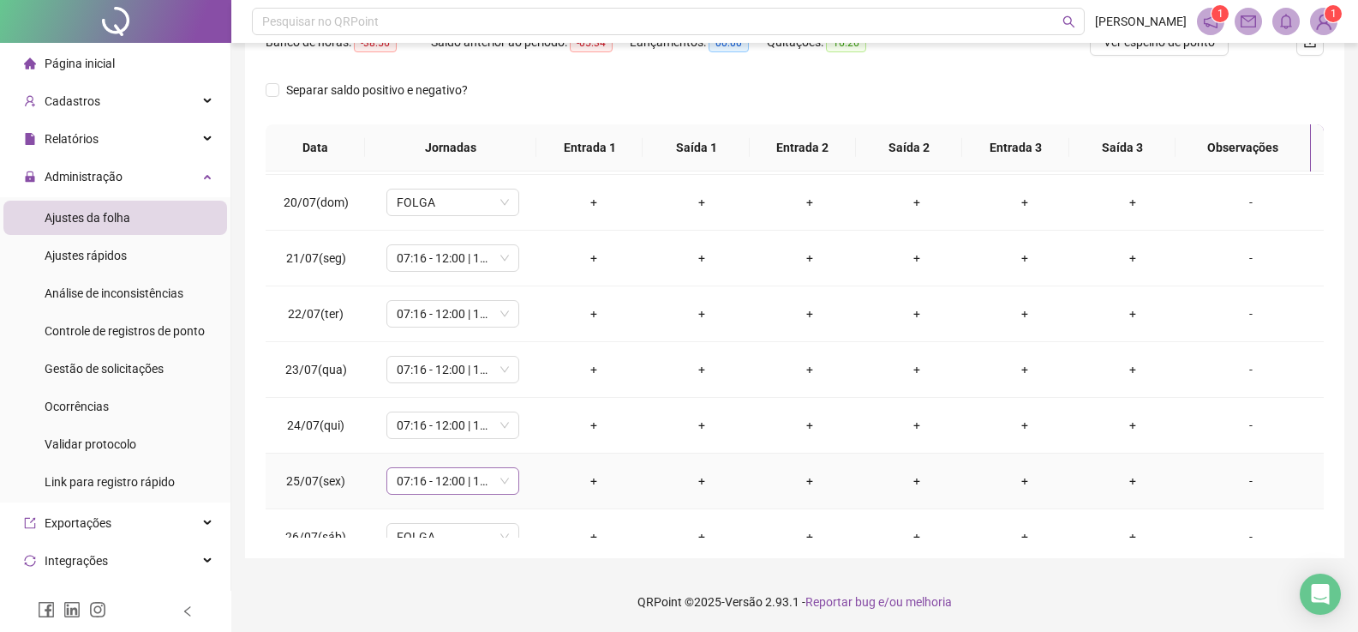
scroll to position [1028, 0]
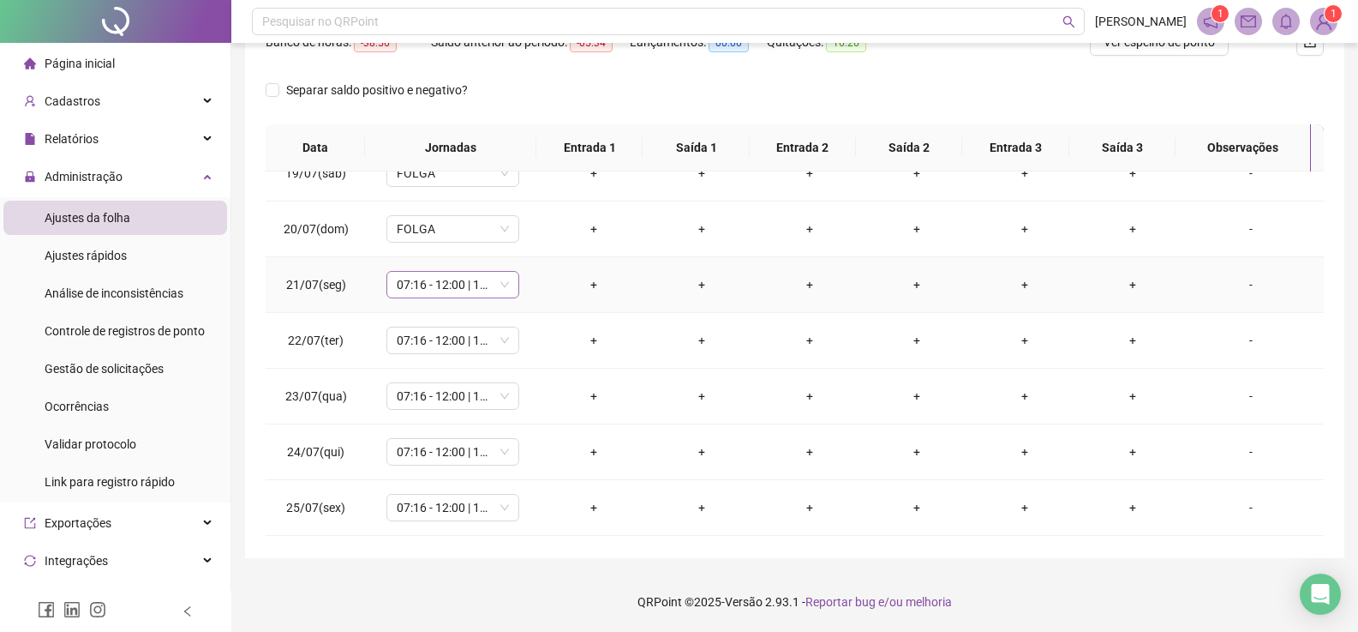
click at [502, 287] on span "07:16 - 12:00 | 13:30 - 17:30" at bounding box center [453, 285] width 112 height 26
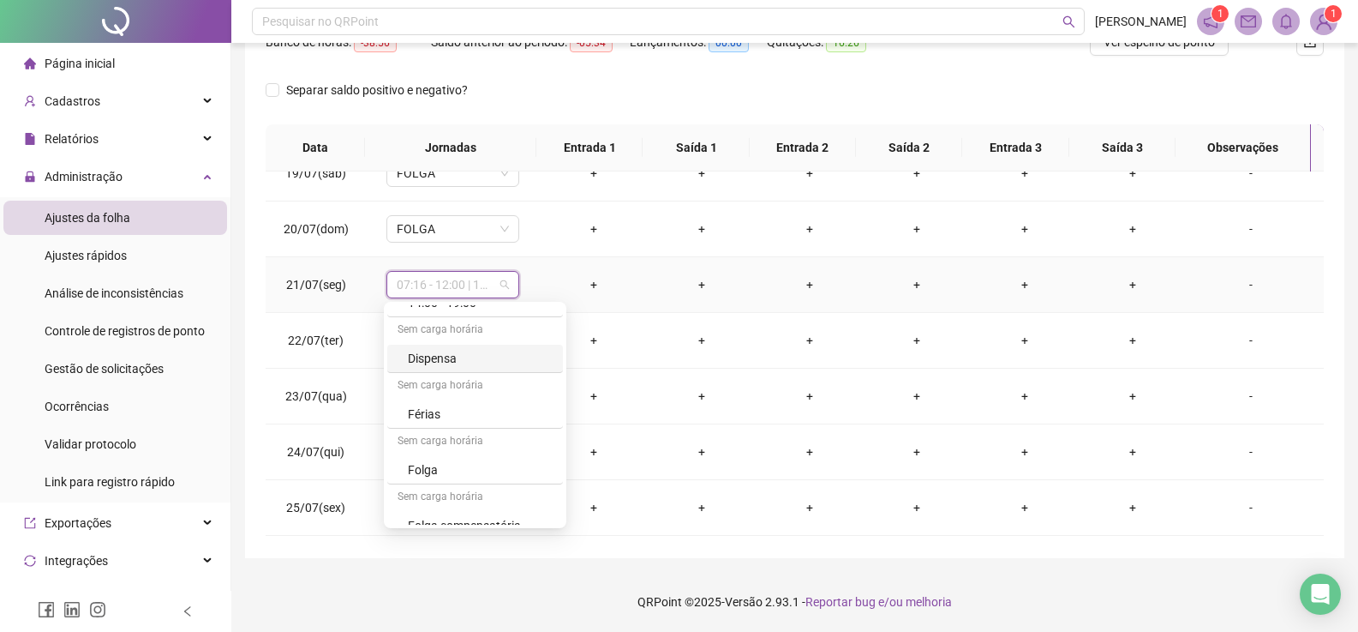
scroll to position [1675, 0]
click at [434, 459] on div "Folga compensatória" at bounding box center [480, 454] width 145 height 19
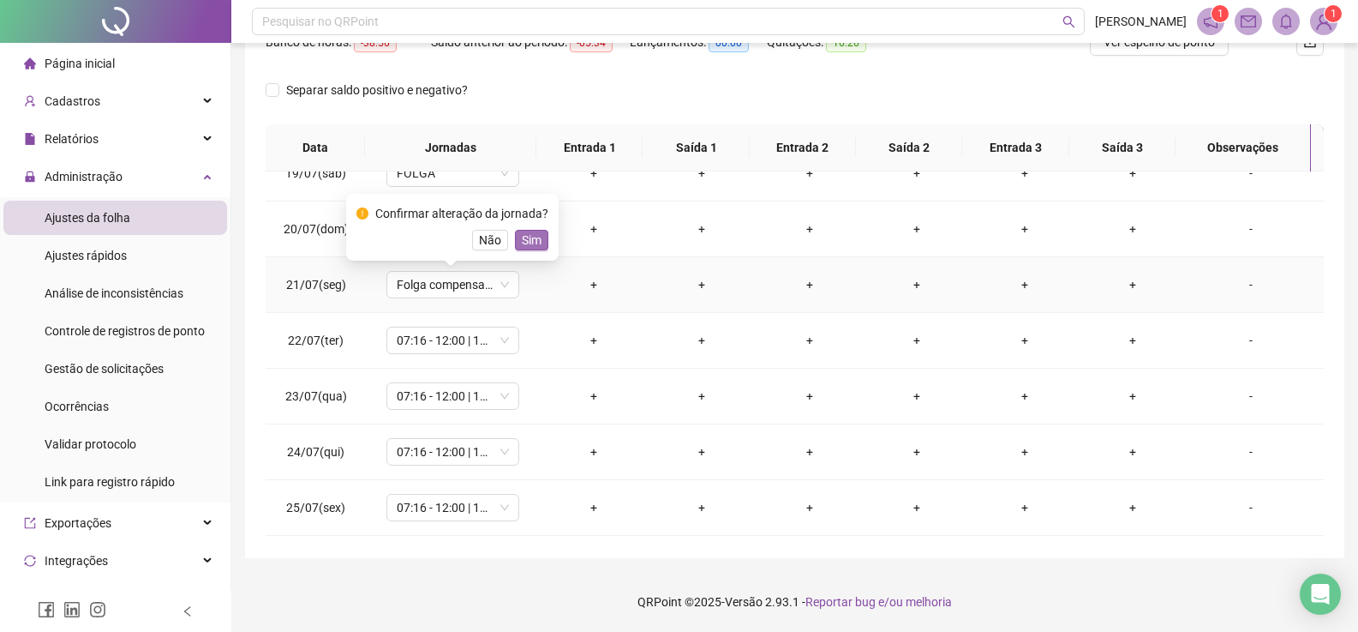
click at [522, 245] on span "Sim" at bounding box center [532, 240] width 20 height 19
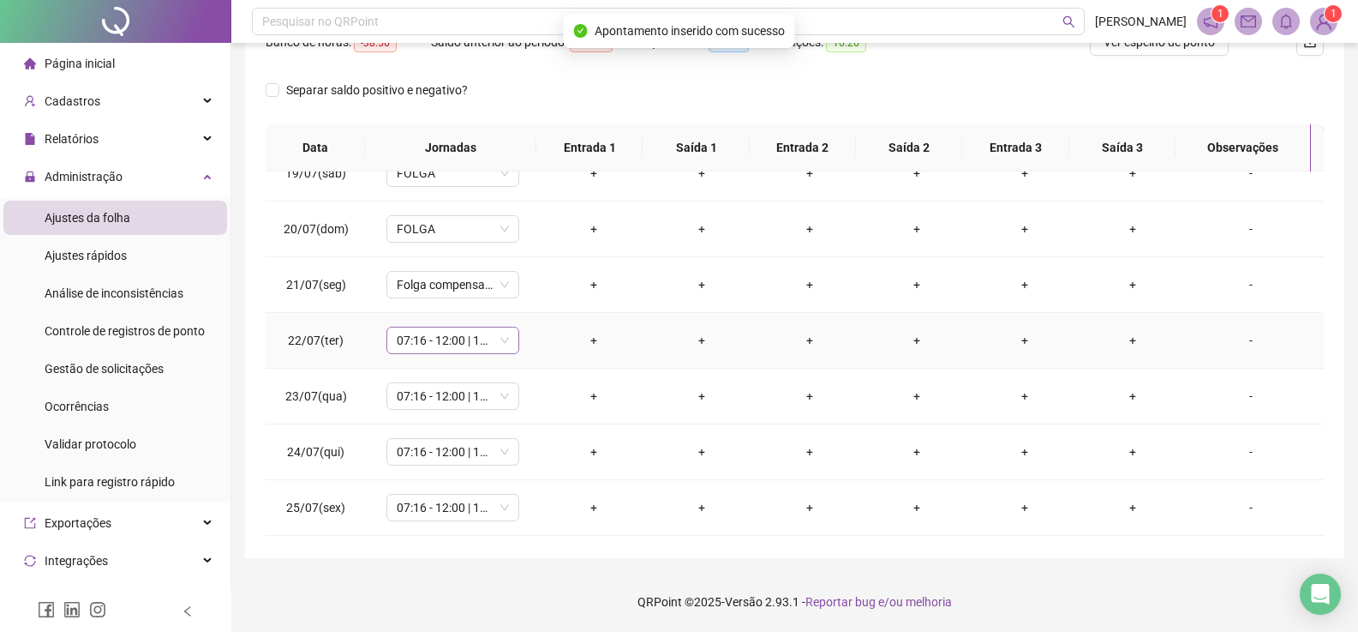
click at [429, 342] on span "07:16 - 12:00 | 13:30 - 17:30" at bounding box center [453, 340] width 112 height 26
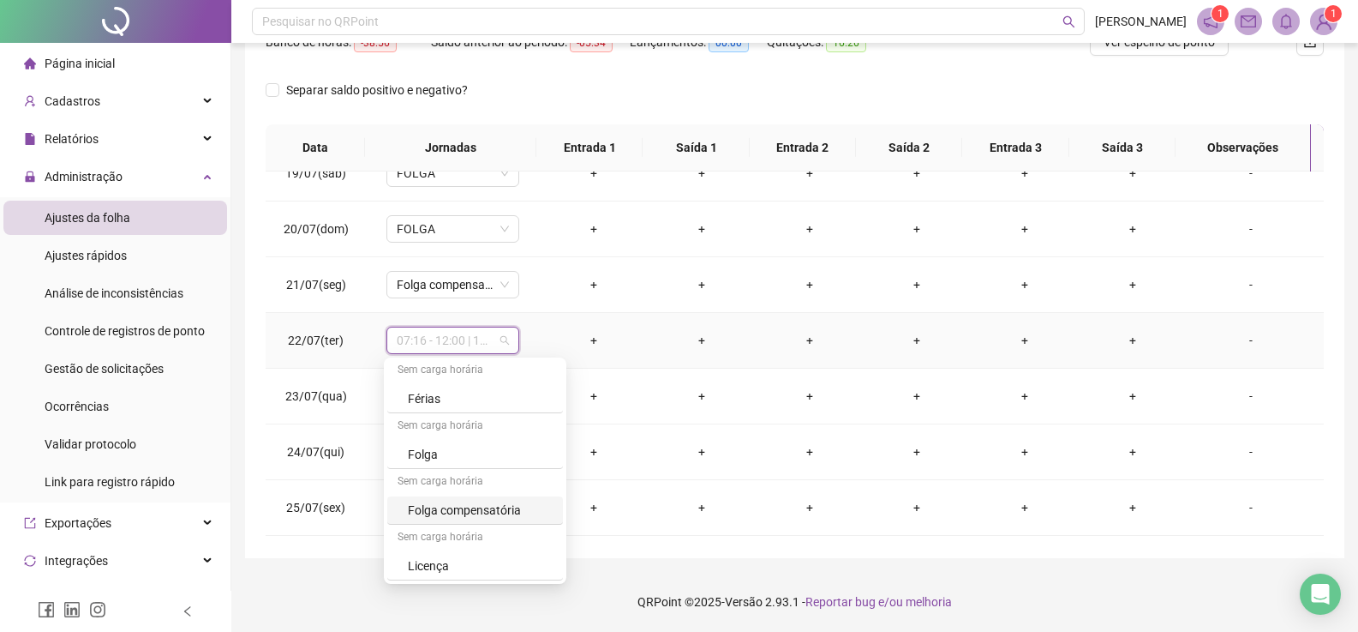
click at [427, 513] on div "Folga compensatória" at bounding box center [480, 510] width 145 height 19
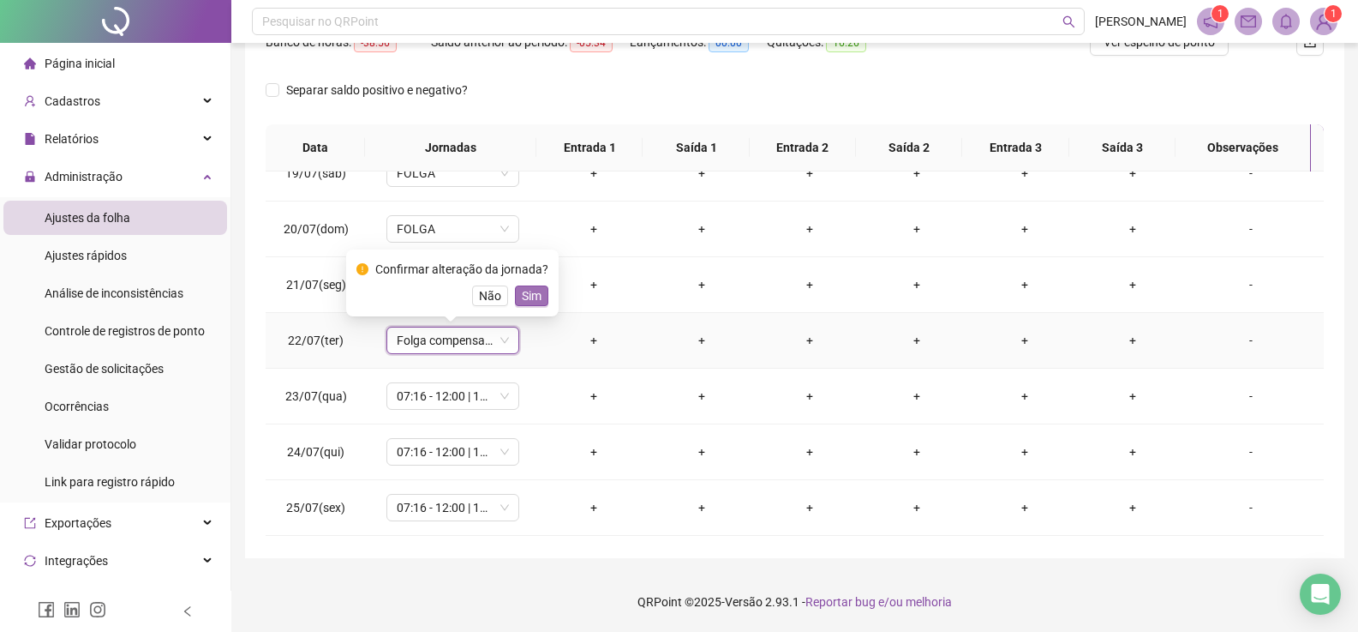
click at [527, 303] on span "Sim" at bounding box center [532, 295] width 20 height 19
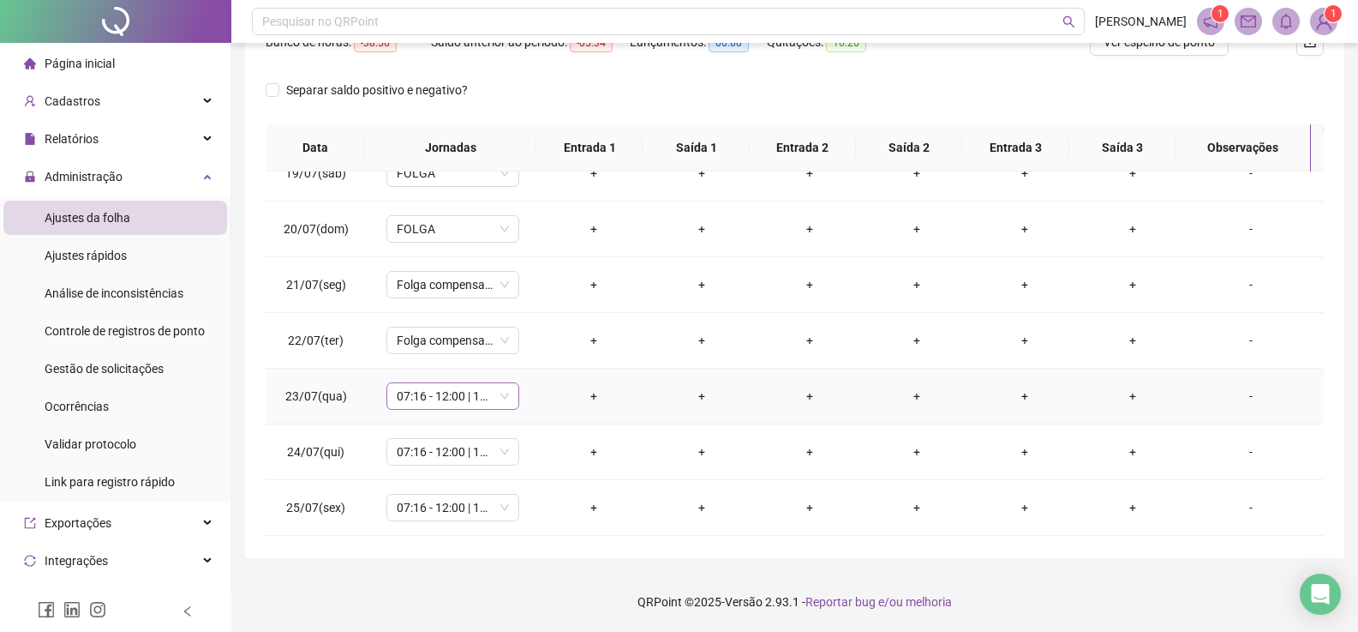
click at [468, 401] on span "07:16 - 12:00 | 13:30 - 17:30" at bounding box center [453, 396] width 112 height 26
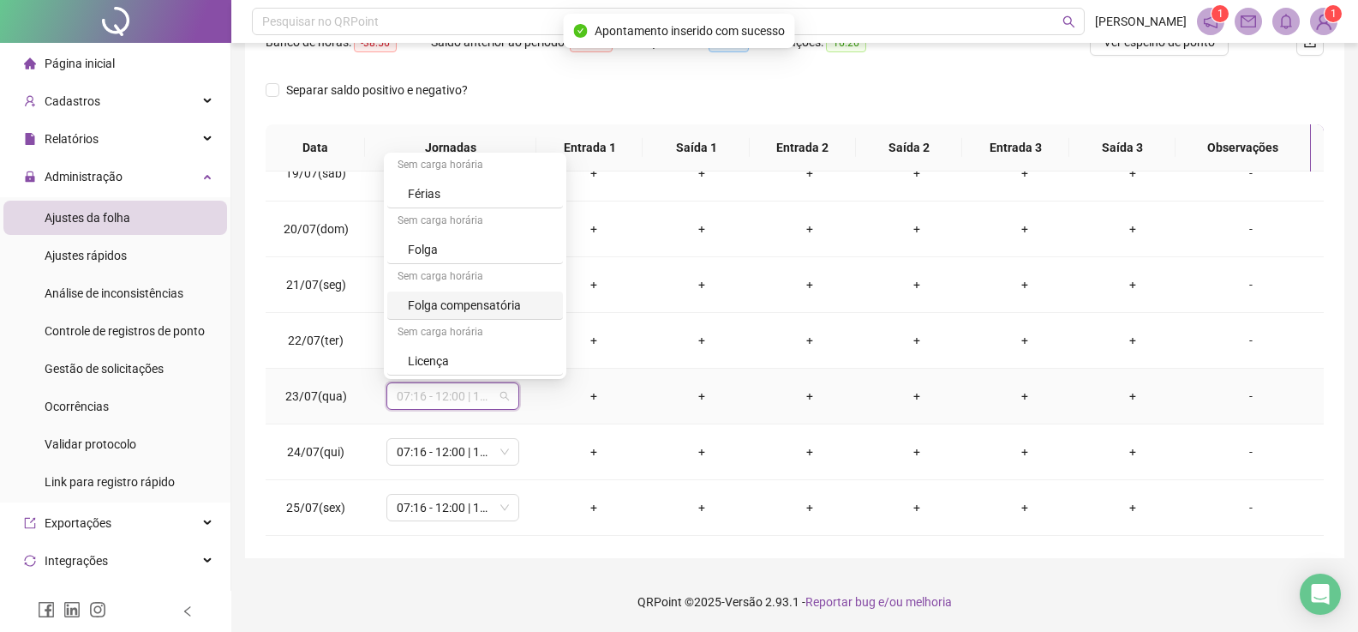
click at [475, 306] on div "Folga compensatória" at bounding box center [480, 305] width 145 height 19
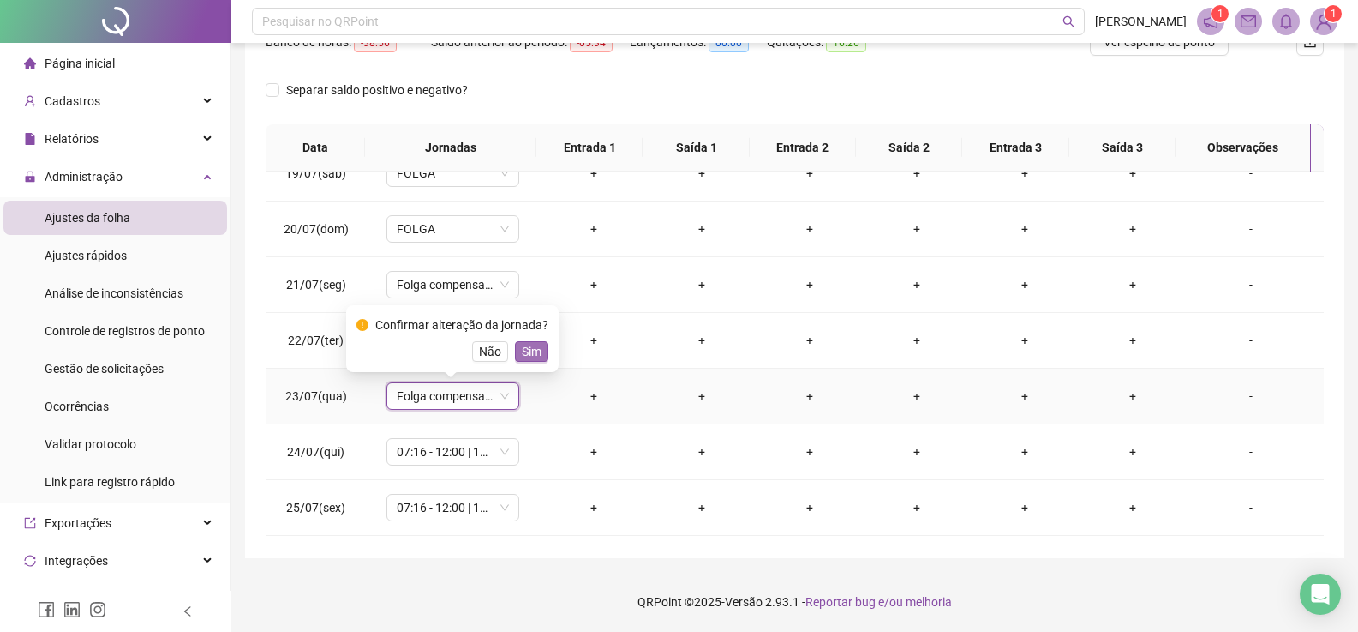
click at [531, 350] on span "Sim" at bounding box center [532, 351] width 20 height 19
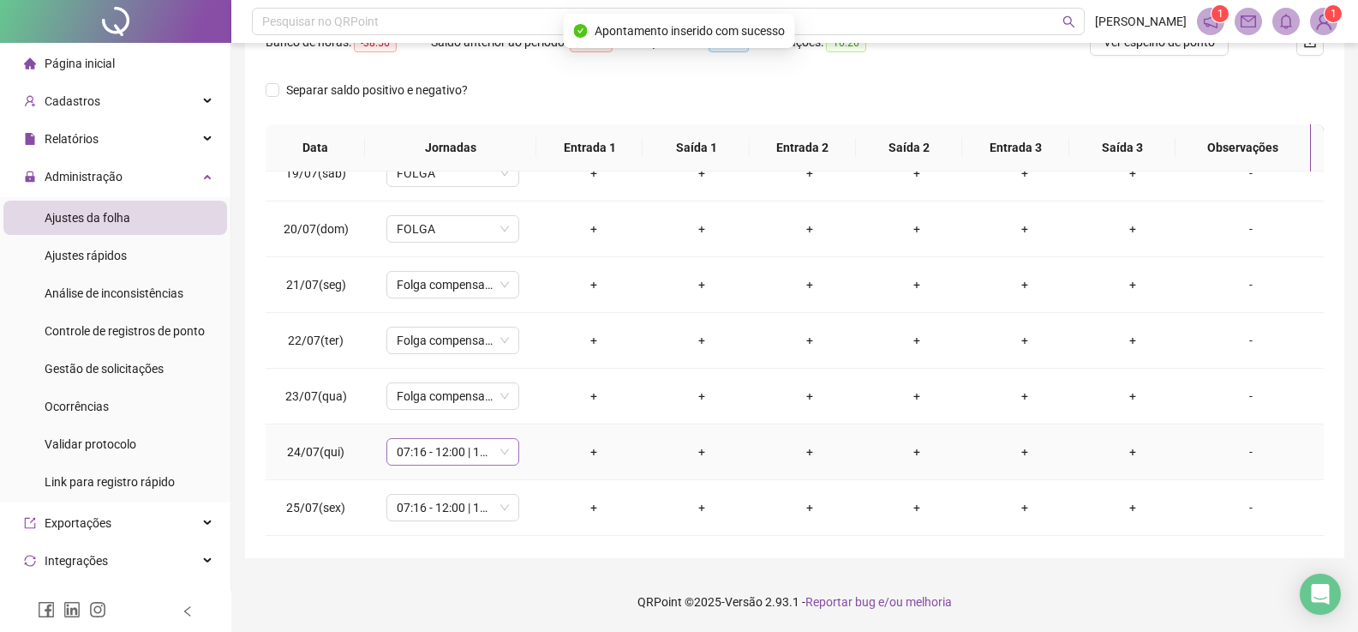
click at [442, 454] on span "07:16 - 12:00 | 13:30 - 17:30" at bounding box center [453, 452] width 112 height 26
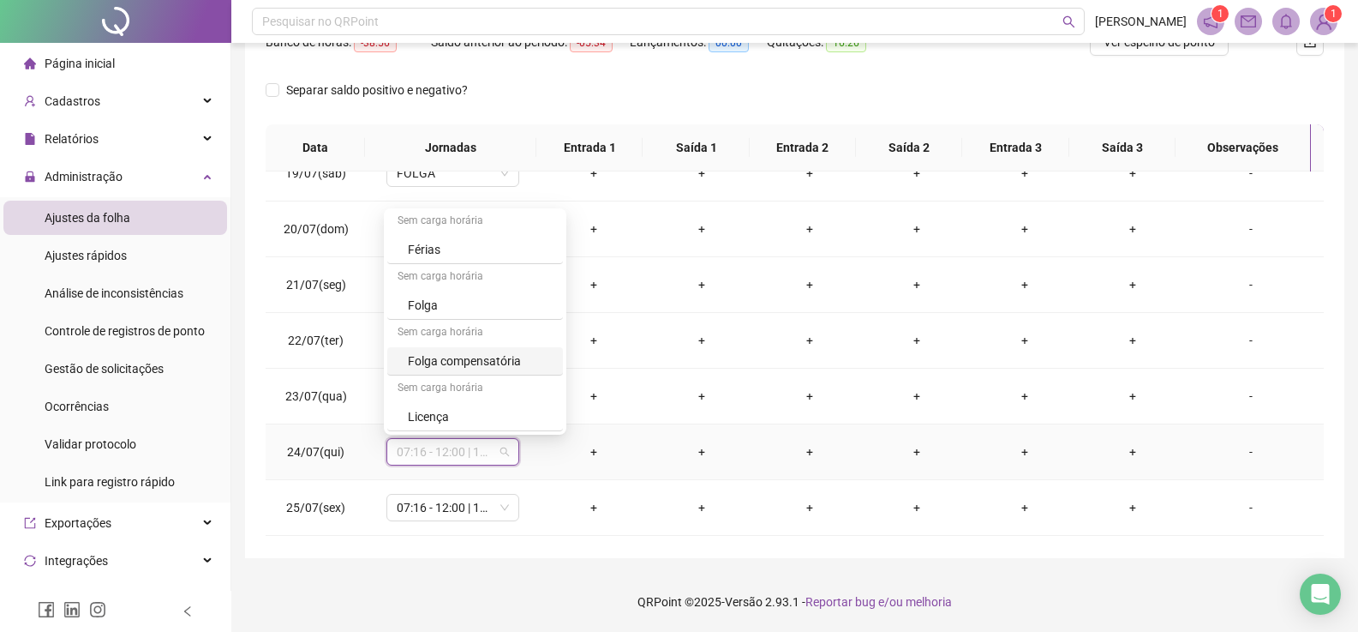
click at [462, 357] on div "Folga compensatória" at bounding box center [480, 360] width 145 height 19
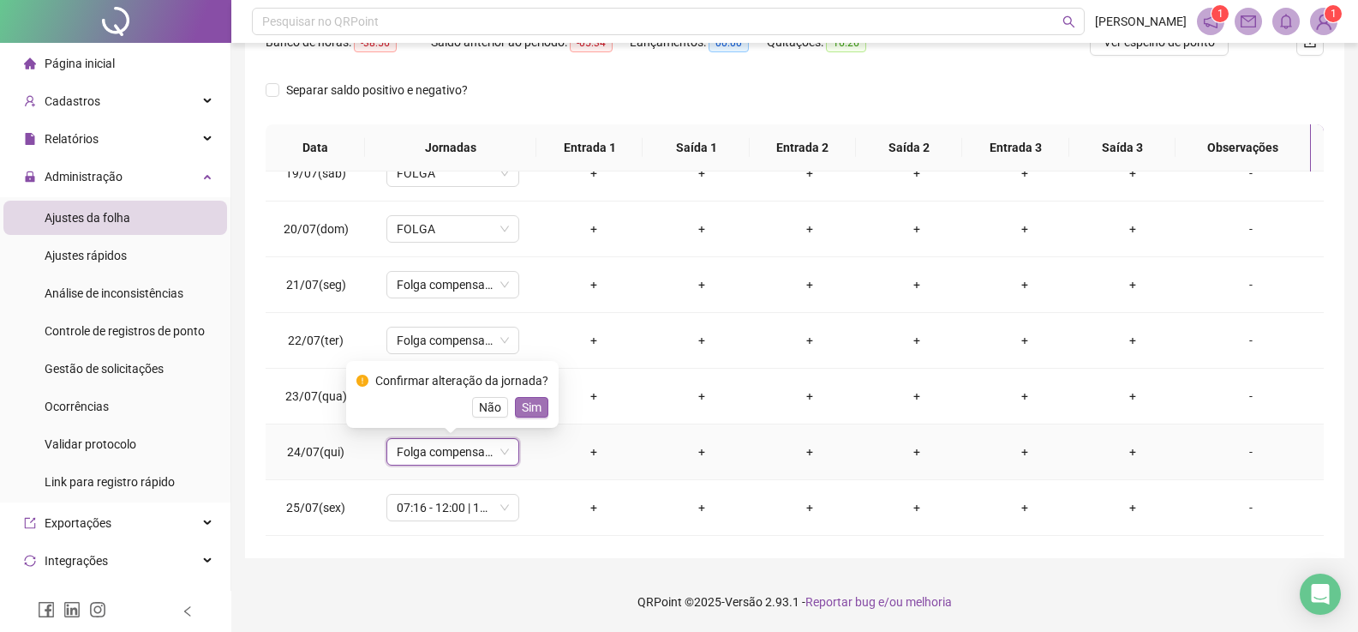
click at [535, 405] on span "Sim" at bounding box center [532, 407] width 20 height 19
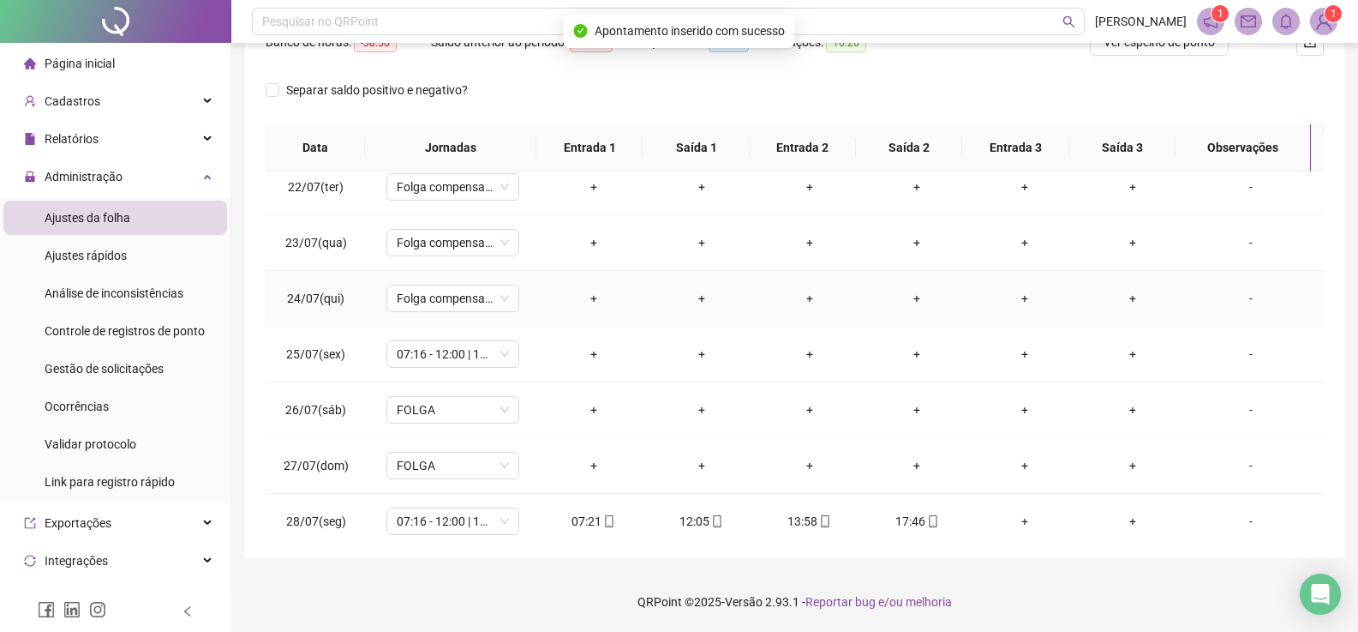
scroll to position [1200, 0]
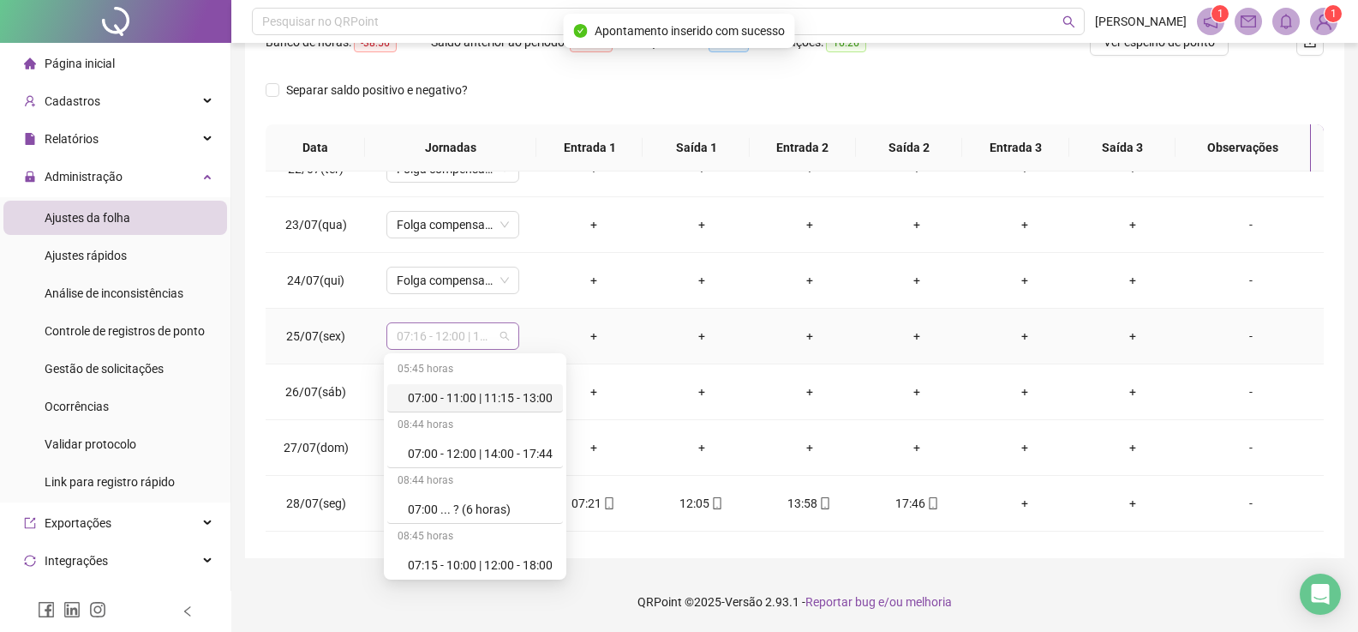
click at [442, 334] on span "07:16 - 12:00 | 13:30 - 17:30" at bounding box center [453, 336] width 112 height 26
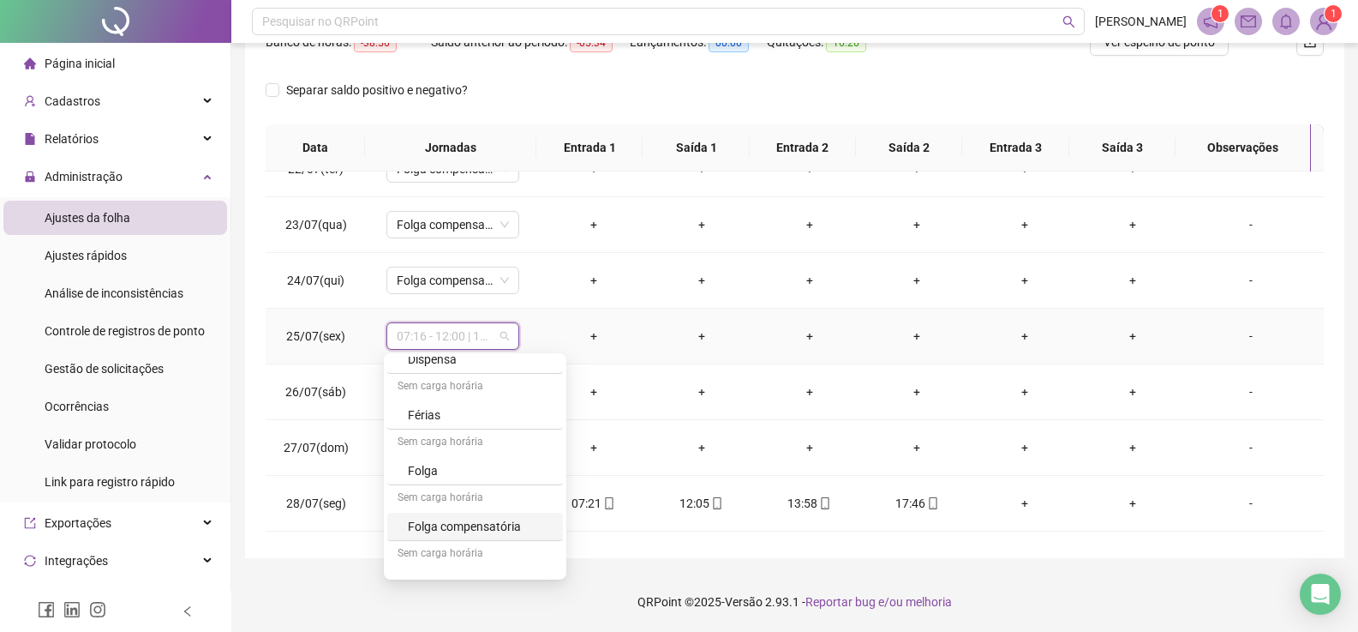
scroll to position [1675, 0]
click at [473, 509] on div "Folga compensatória" at bounding box center [480, 505] width 145 height 19
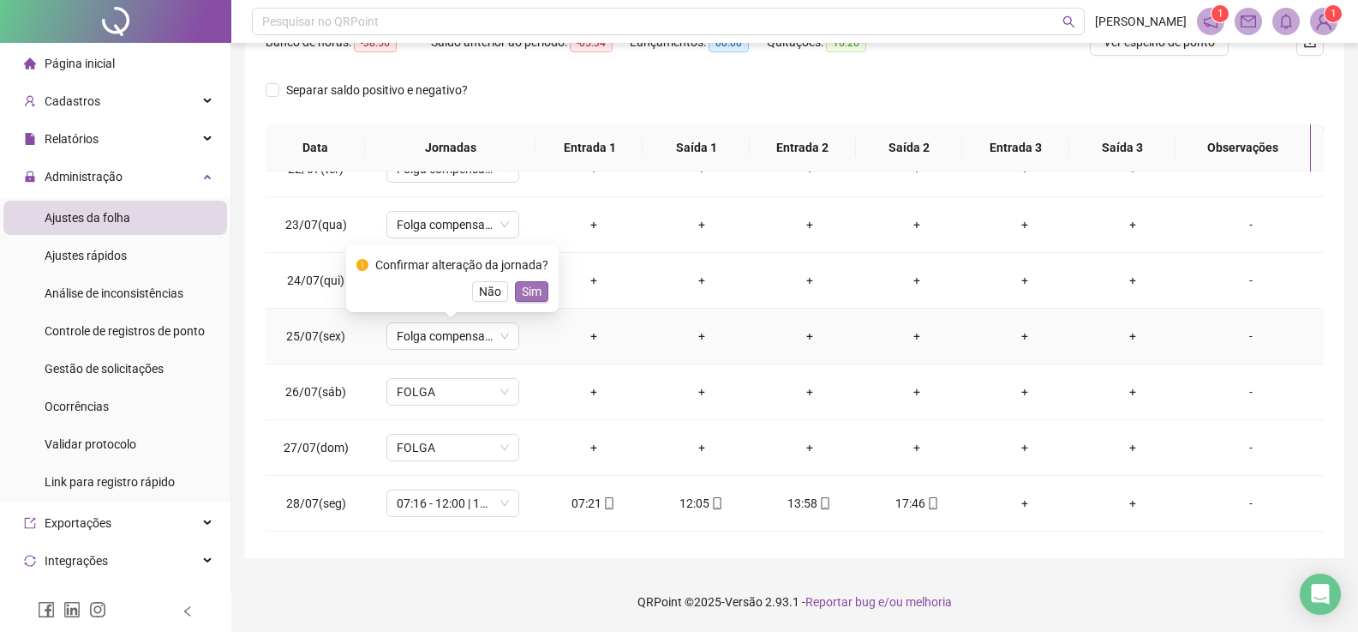
click at [526, 294] on span "Sim" at bounding box center [532, 291] width 20 height 19
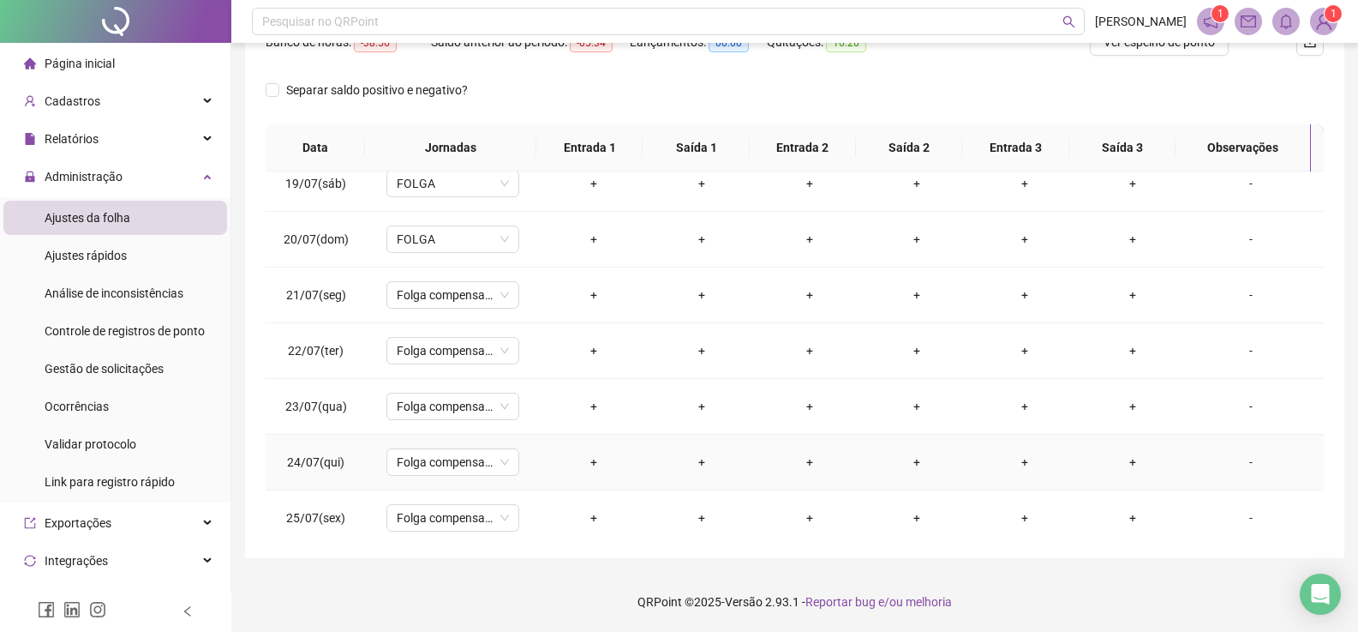
scroll to position [1361, 0]
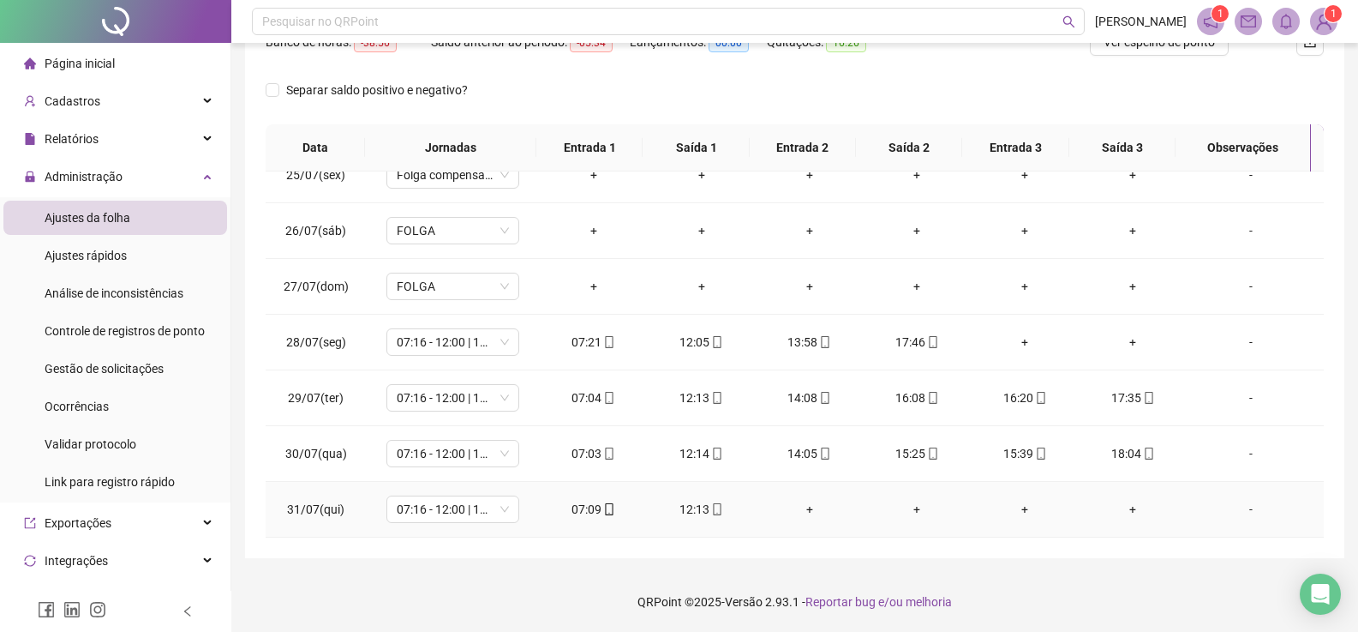
click at [1250, 515] on div "-" at bounding box center [1251, 509] width 101 height 19
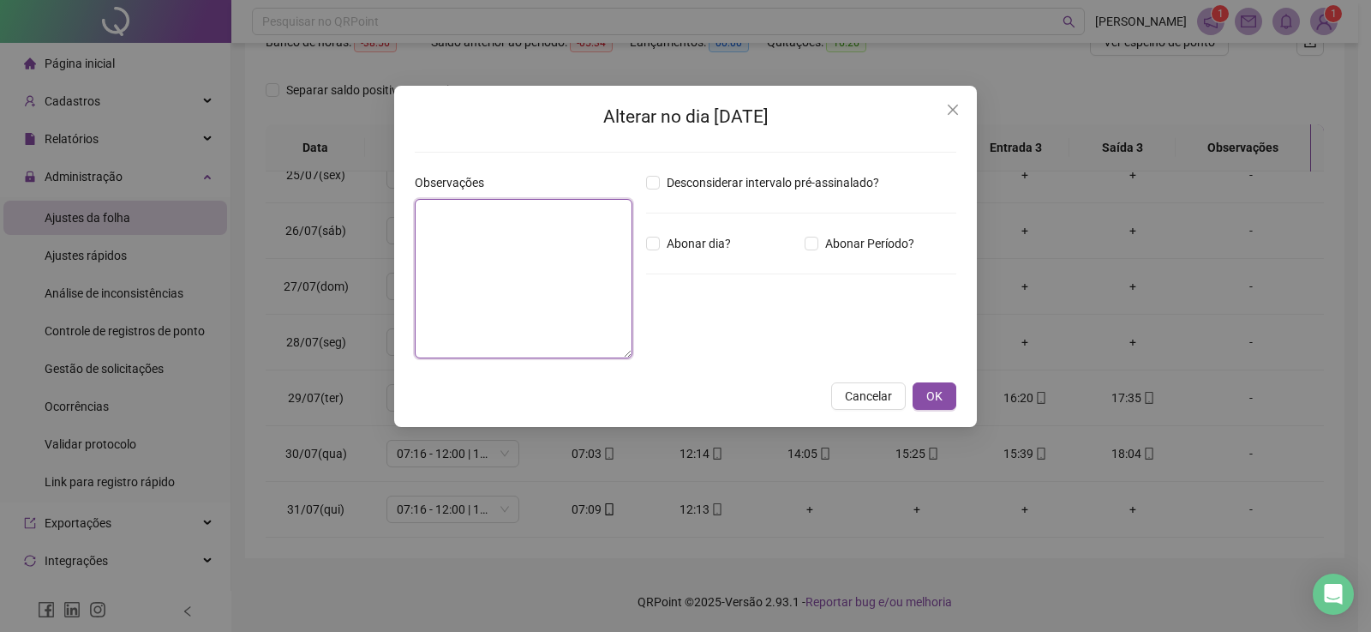
click at [501, 248] on textarea at bounding box center [524, 278] width 218 height 159
type textarea "*"
type textarea "**********"
drag, startPoint x: 943, startPoint y: 397, endPoint x: 571, endPoint y: 215, distance: 414.0
click at [941, 399] on button "OK" at bounding box center [935, 395] width 44 height 27
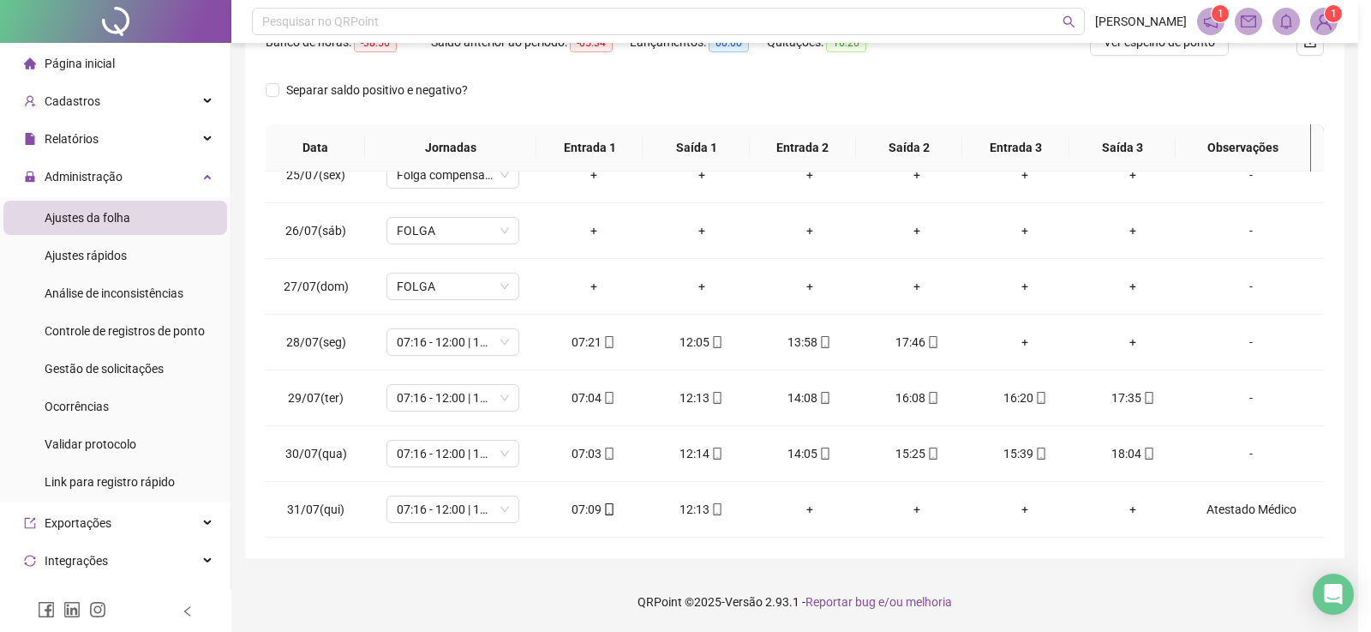
click at [930, 400] on div "**********" at bounding box center [685, 316] width 1371 height 632
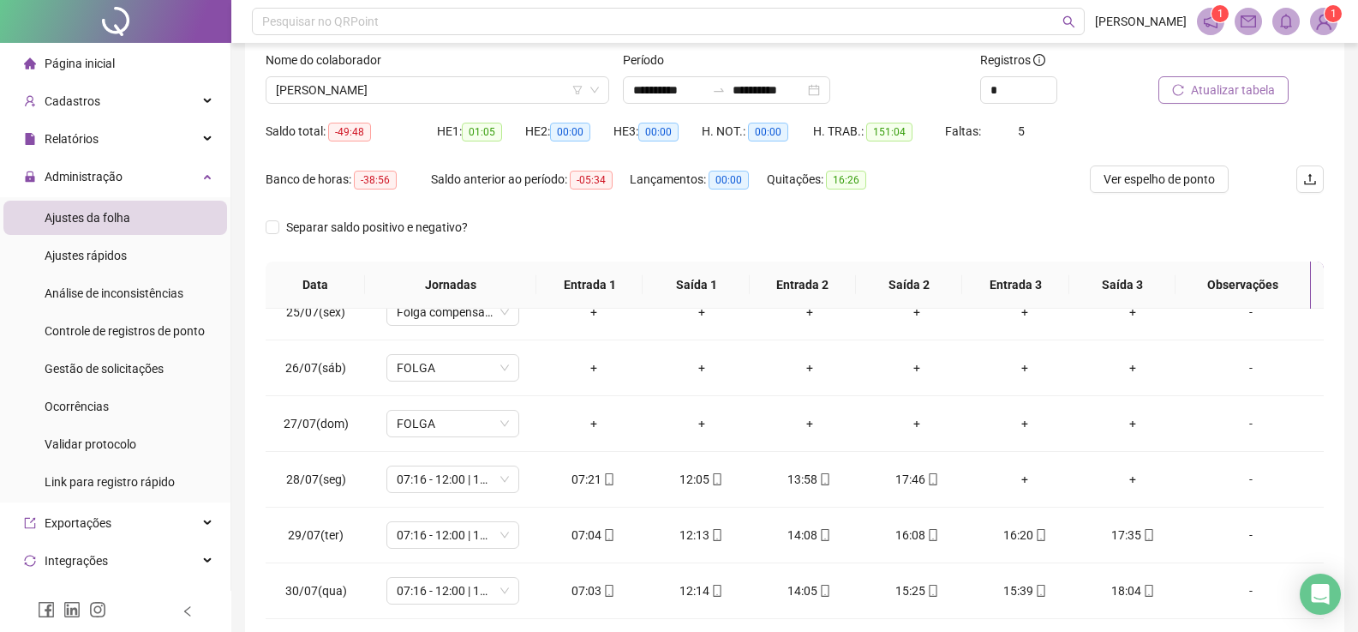
scroll to position [73, 0]
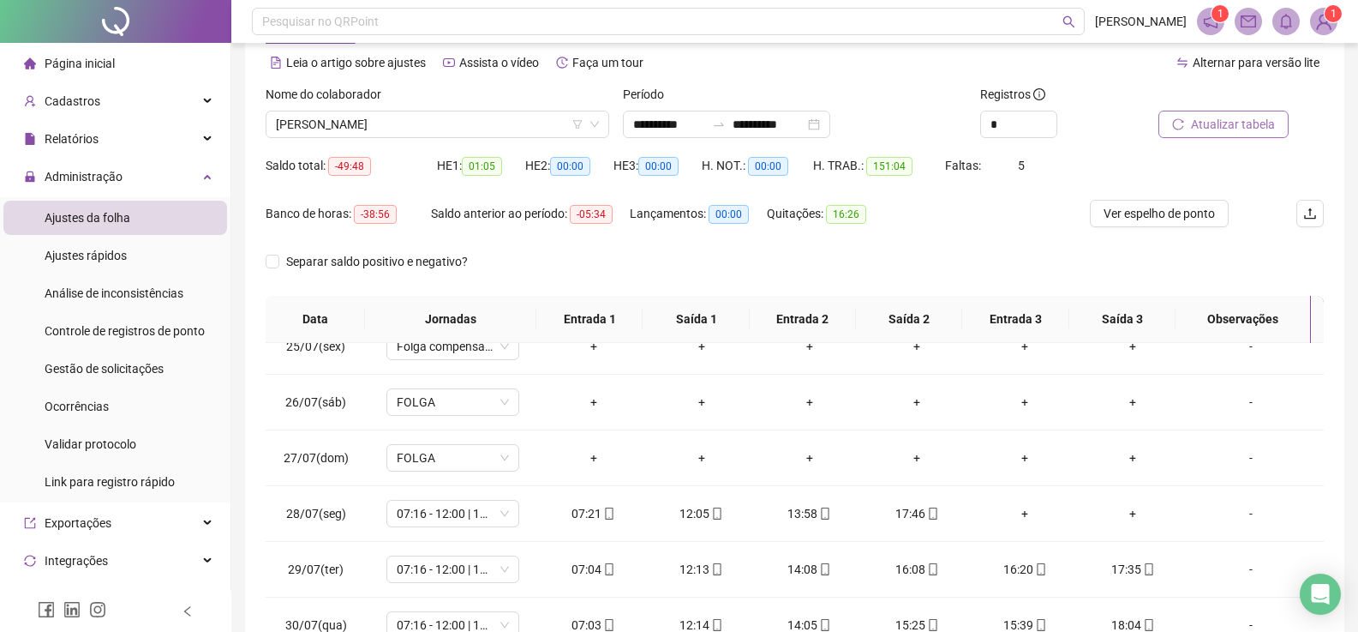
click at [1216, 129] on span "Atualizar tabela" at bounding box center [1233, 124] width 84 height 19
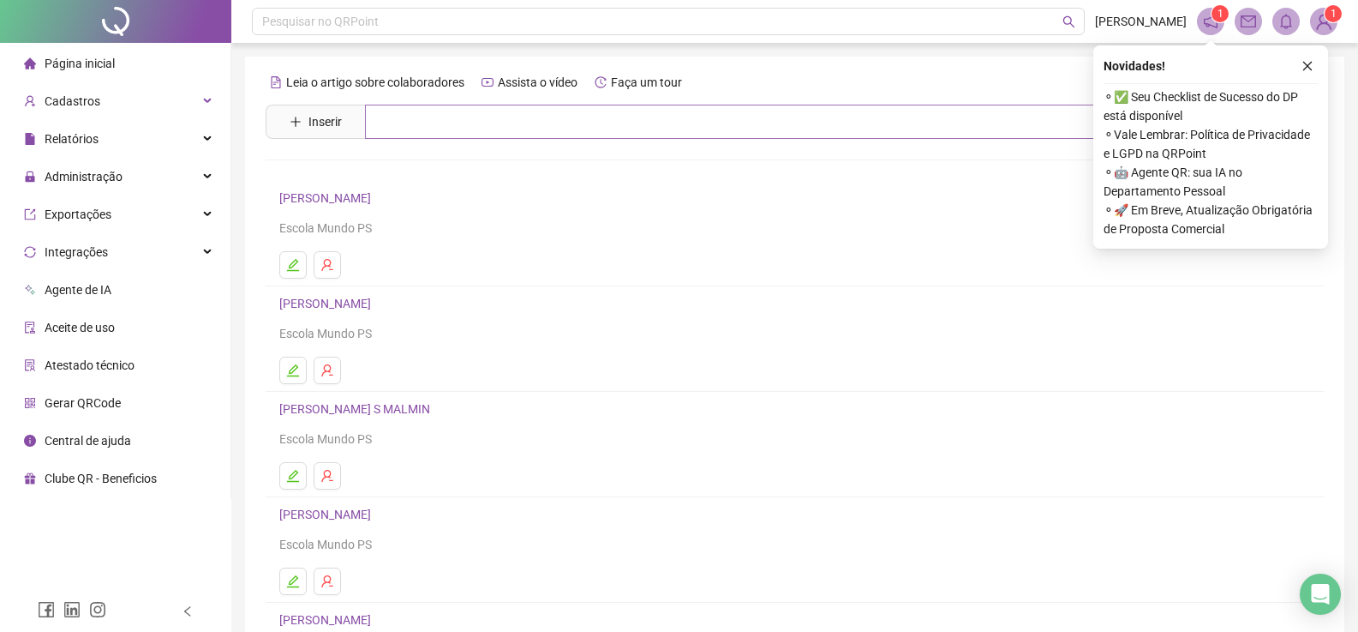
drag, startPoint x: 423, startPoint y: 139, endPoint x: 417, endPoint y: 131, distance: 9.8
click at [423, 139] on div "Leia o artigo sobre colaboradores Assista o vídeo Faça um tour [PERSON_NAME] re…" at bounding box center [795, 402] width 1058 height 666
click at [416, 127] on input "text" at bounding box center [807, 122] width 884 height 34
click at [1301, 60] on button "button" at bounding box center [1308, 66] width 21 height 21
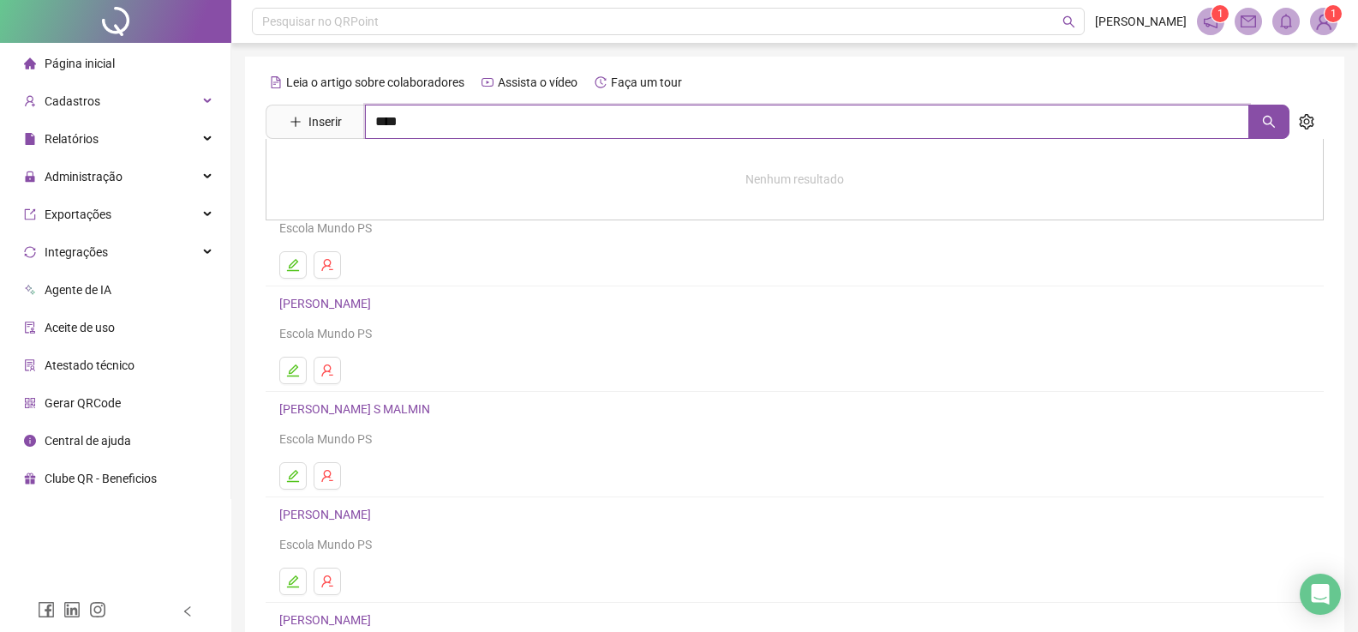
click at [418, 120] on input "****" at bounding box center [807, 122] width 884 height 34
click at [1269, 126] on icon "search" at bounding box center [1269, 122] width 14 height 14
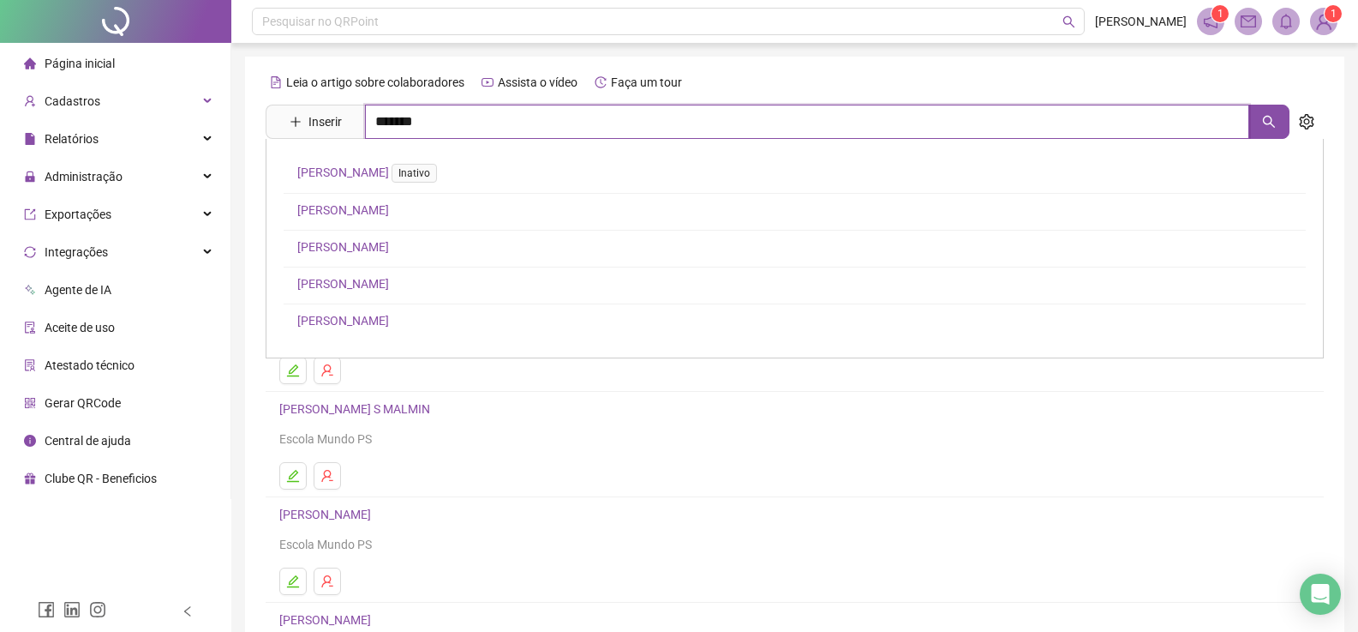
type input "*******"
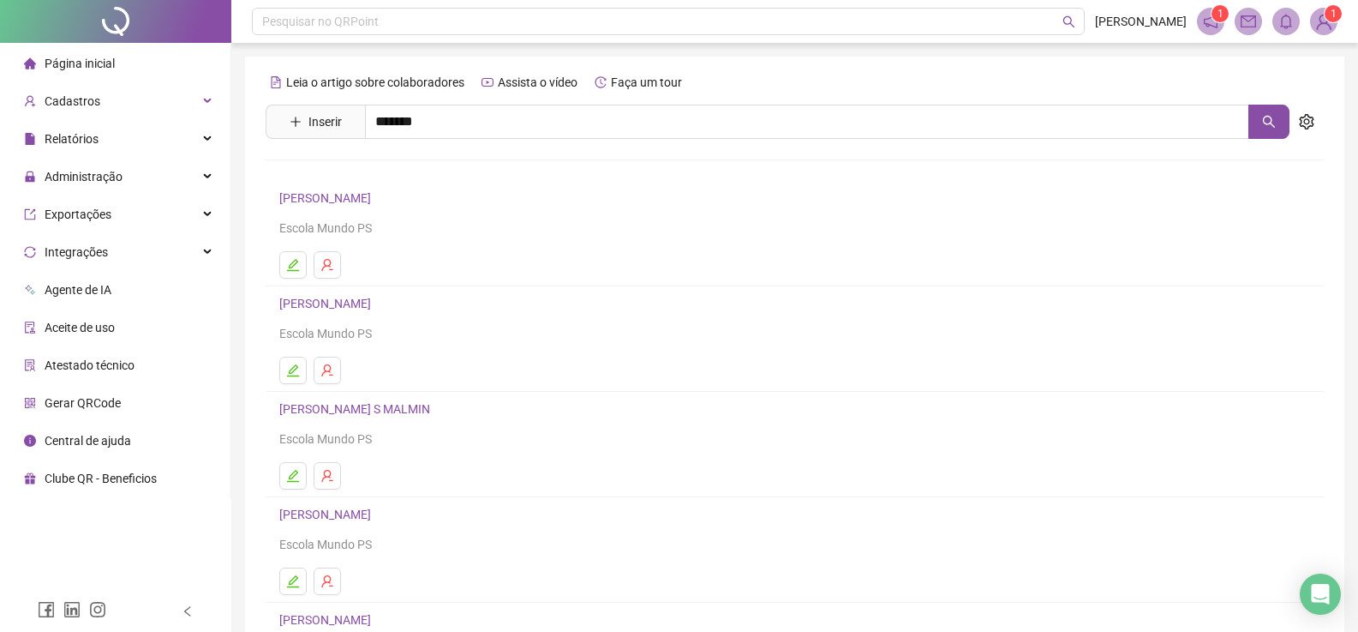
click at [389, 245] on link "[PERSON_NAME]" at bounding box center [343, 247] width 92 height 14
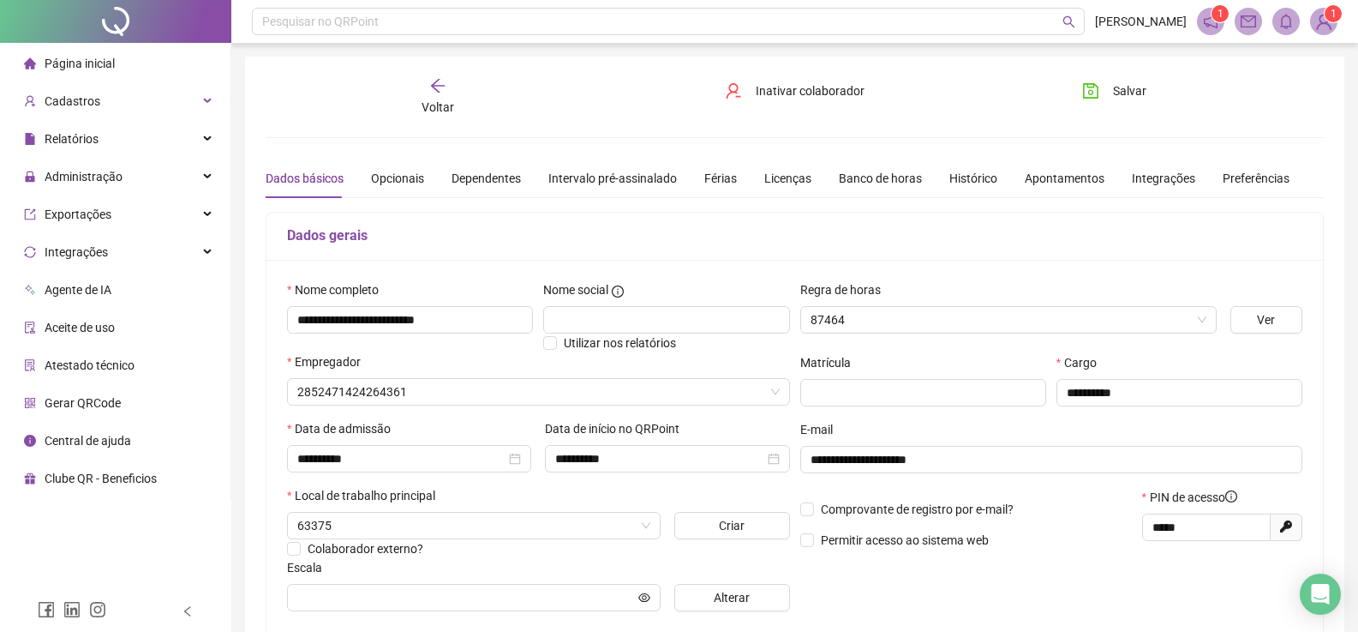
type input "**********"
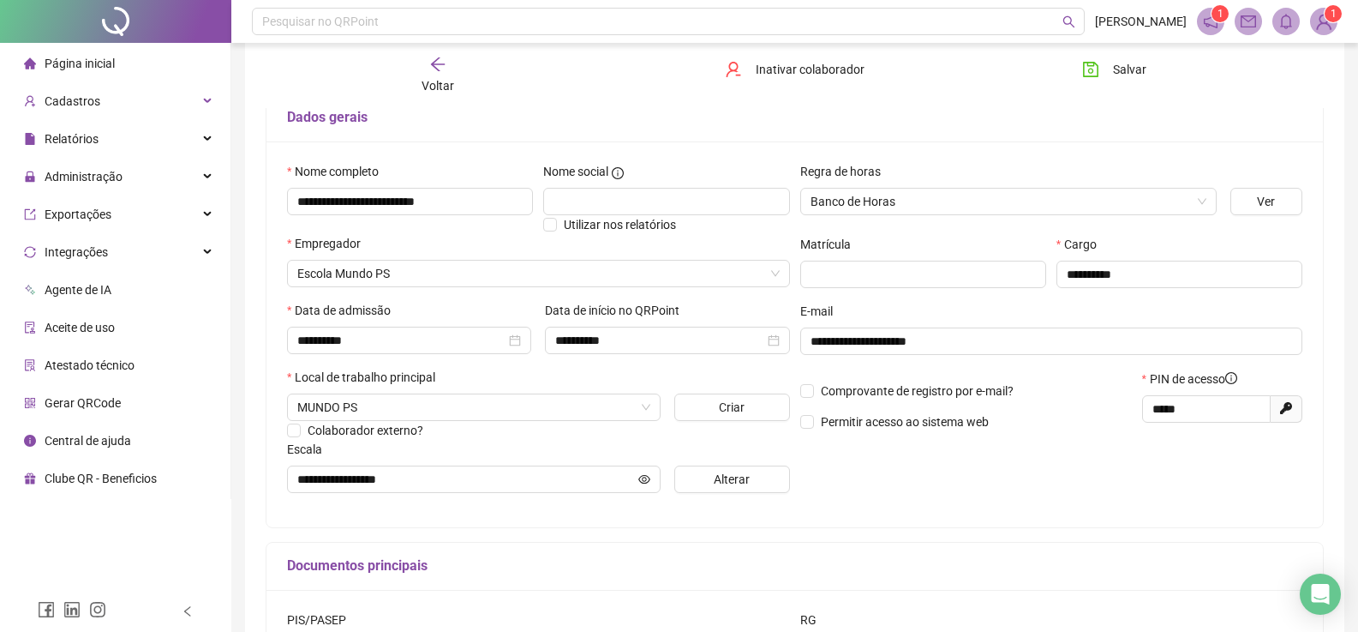
scroll to position [171, 0]
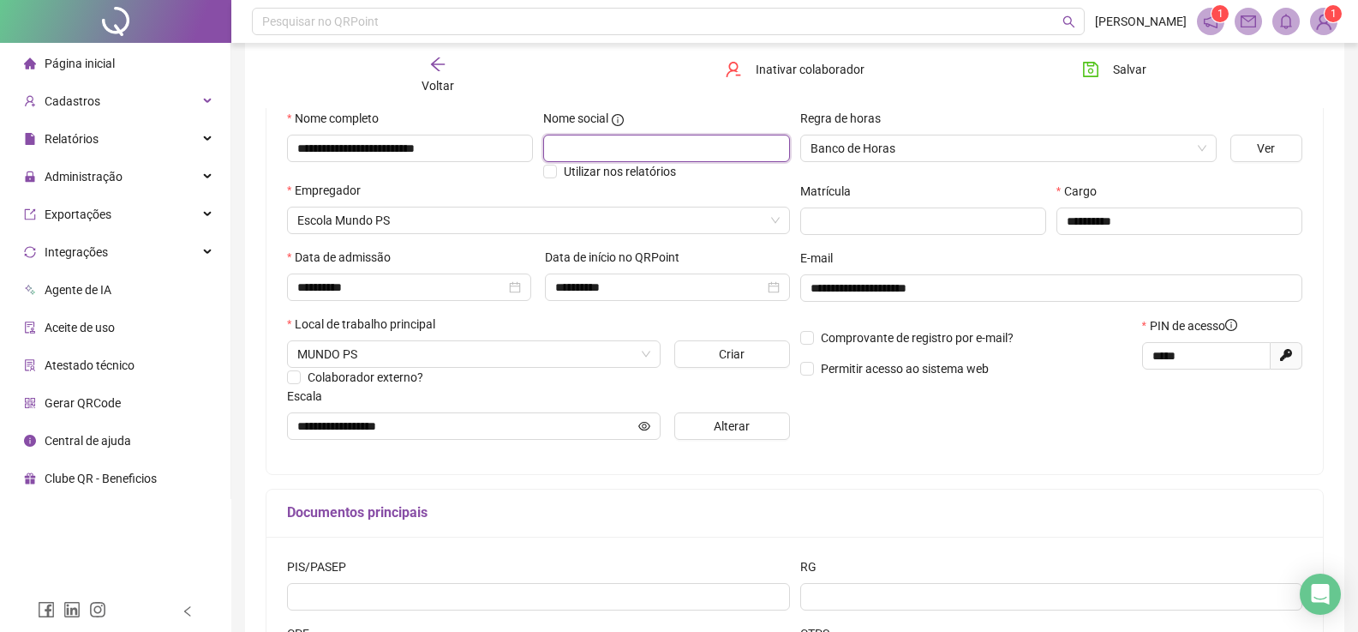
click at [719, 146] on input "text" at bounding box center [666, 148] width 246 height 27
click at [1140, 65] on span "Salvar" at bounding box center [1129, 69] width 33 height 19
drag, startPoint x: 124, startPoint y: 57, endPoint x: 132, endPoint y: 67, distance: 12.2
click at [124, 57] on li "Página inicial" at bounding box center [115, 63] width 224 height 34
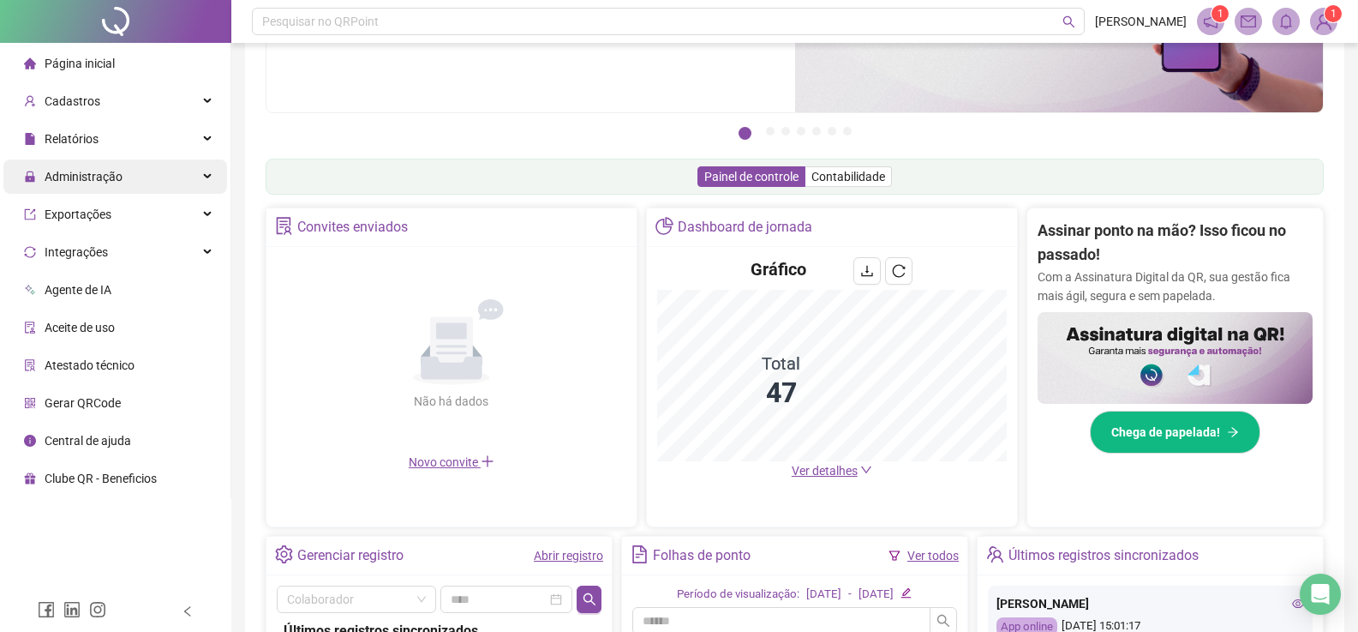
click at [117, 176] on span "Administração" at bounding box center [84, 177] width 78 height 14
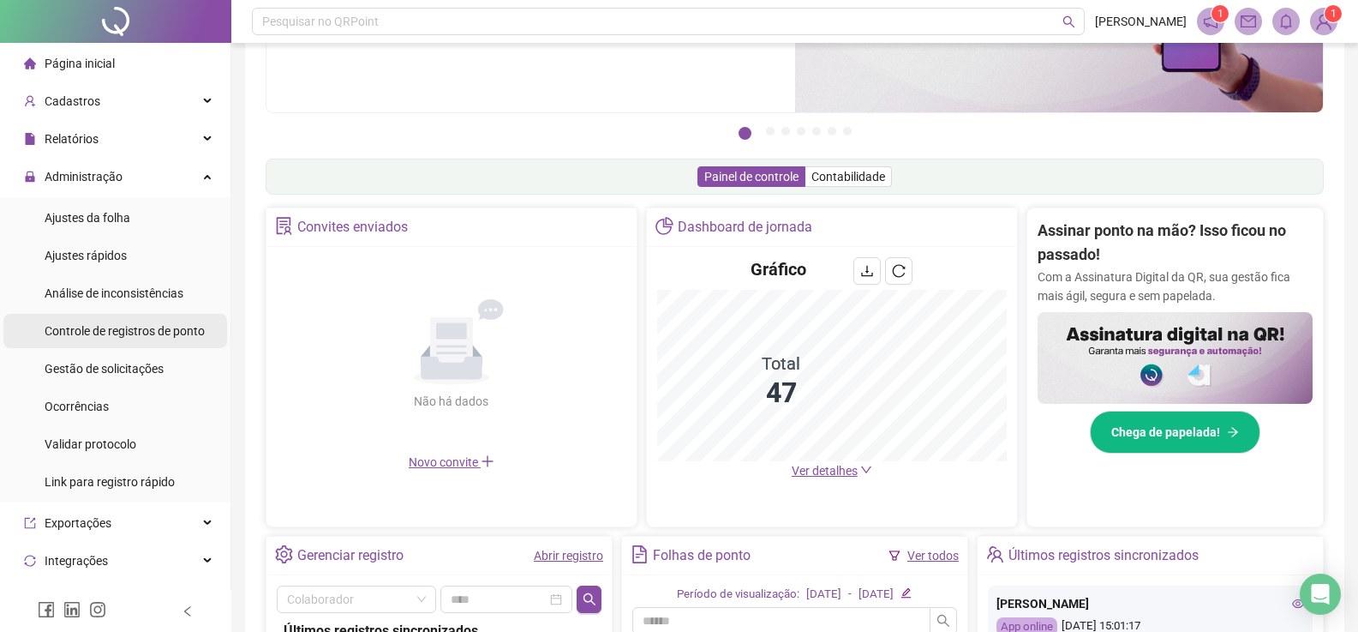
click at [103, 329] on span "Controle de registros de ponto" at bounding box center [125, 331] width 160 height 14
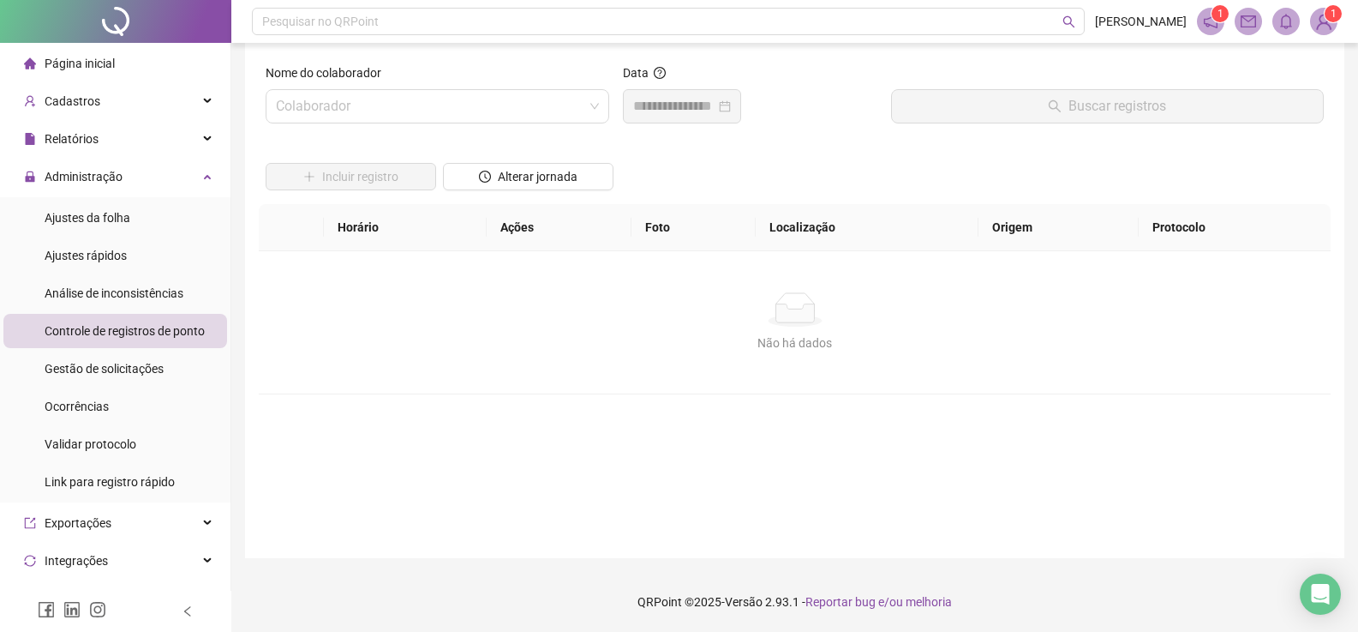
scroll to position [14, 0]
click at [458, 100] on input "search" at bounding box center [430, 106] width 308 height 33
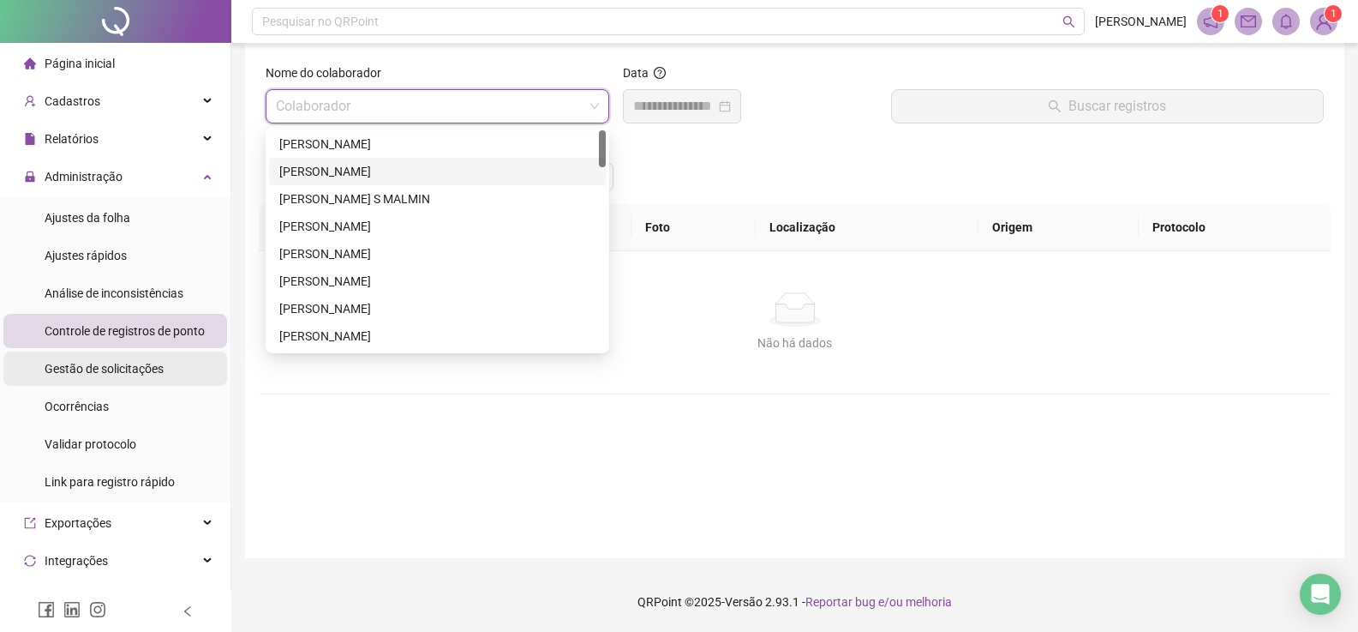
click at [114, 366] on span "Gestão de solicitações" at bounding box center [104, 369] width 119 height 14
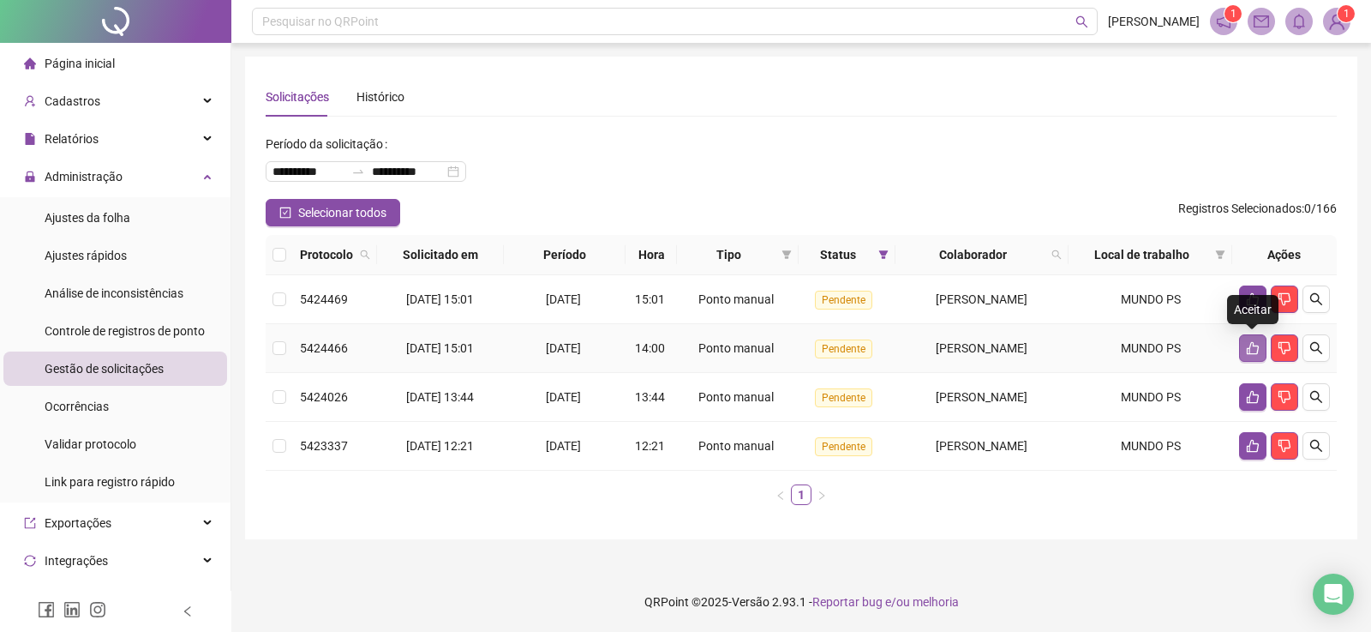
click at [1250, 350] on icon "like" at bounding box center [1253, 348] width 12 height 13
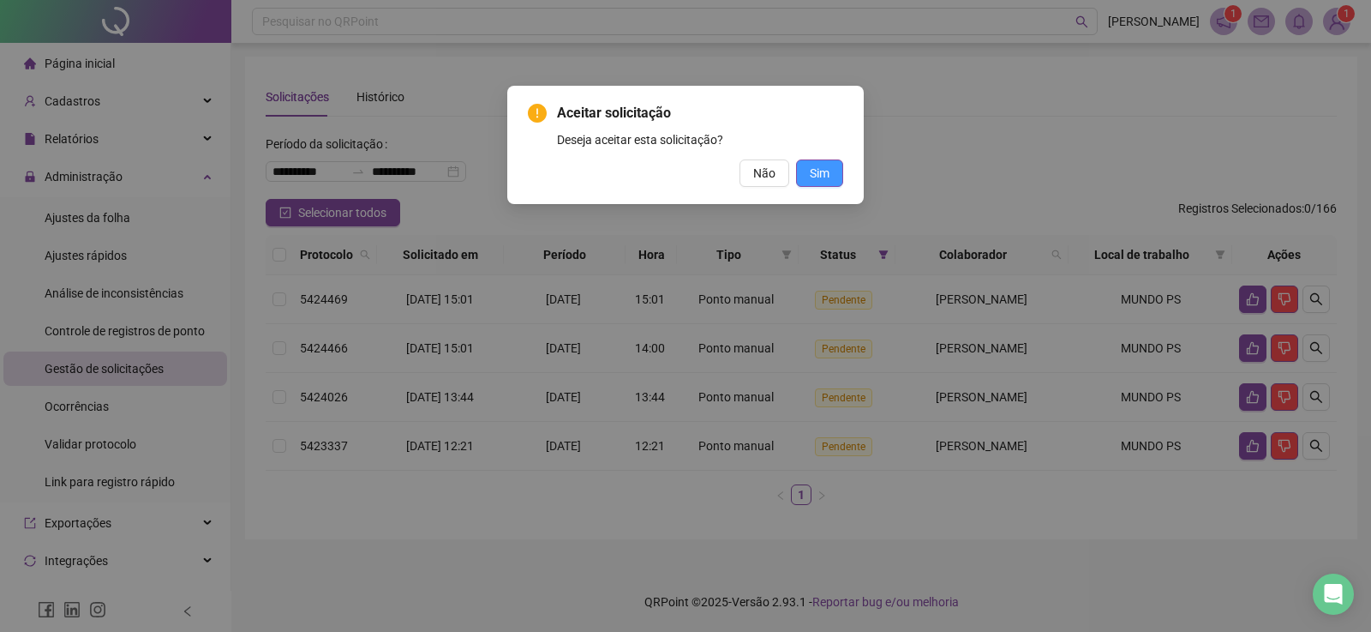
click at [815, 169] on span "Sim" at bounding box center [820, 173] width 20 height 19
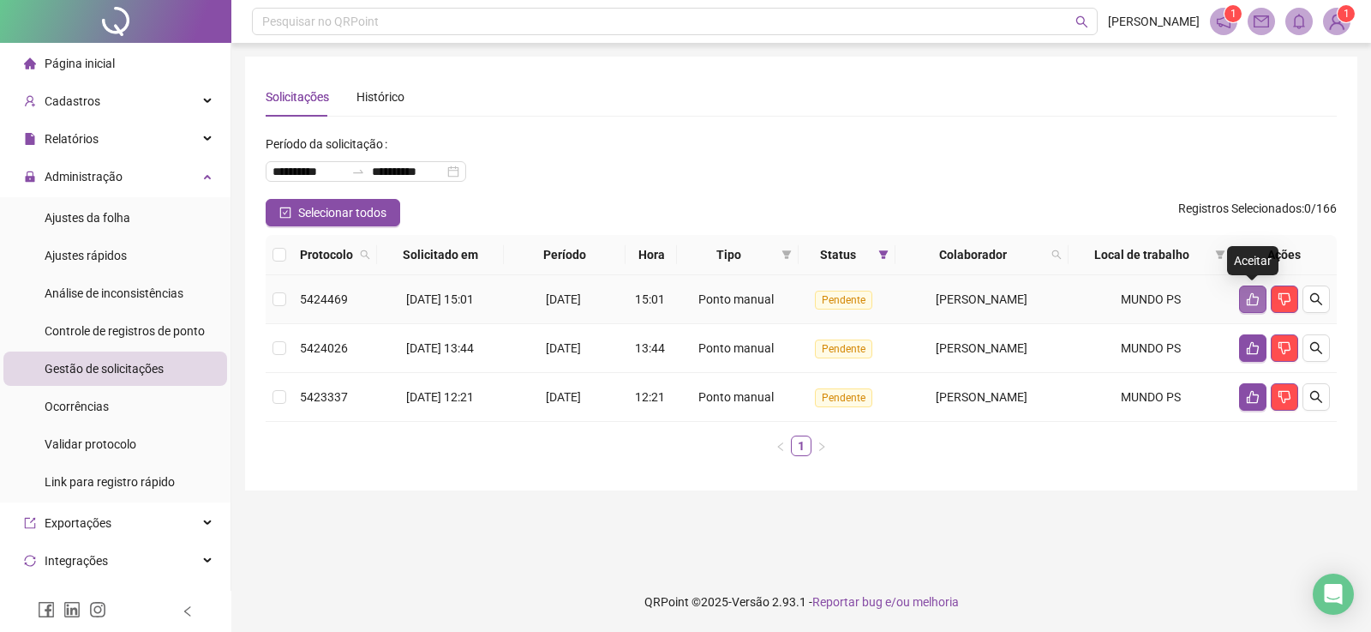
click at [1251, 303] on icon "like" at bounding box center [1253, 299] width 14 height 14
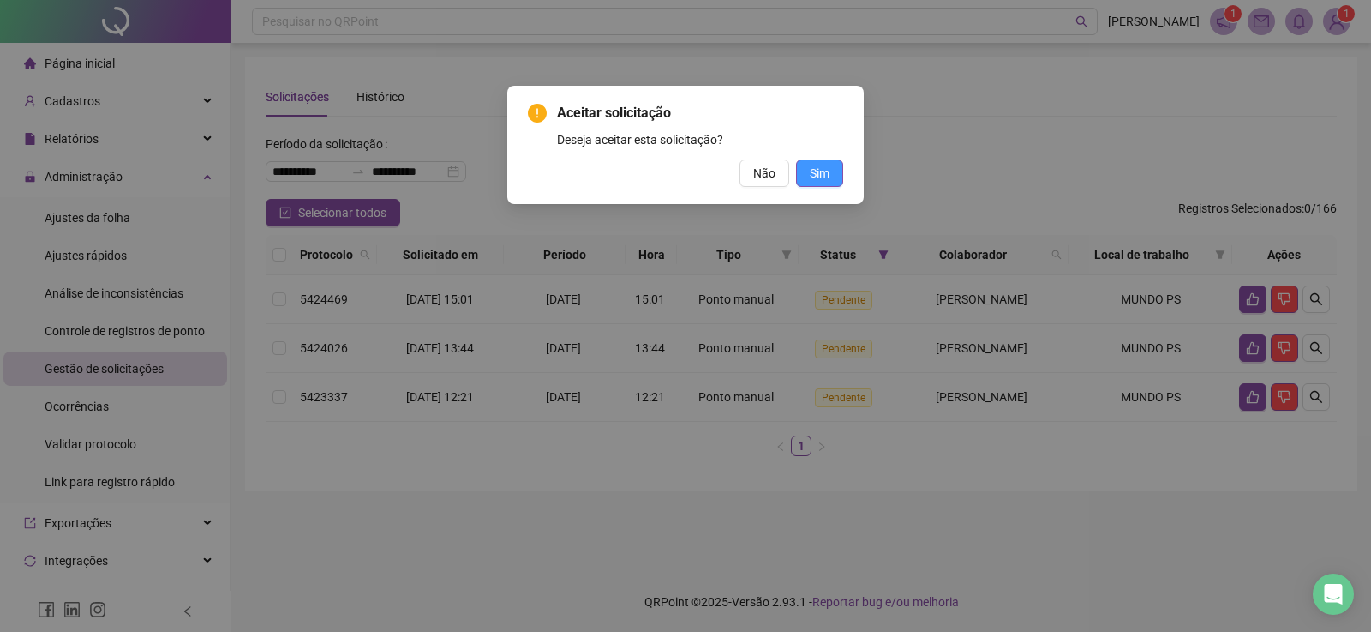
click at [832, 172] on button "Sim" at bounding box center [819, 172] width 47 height 27
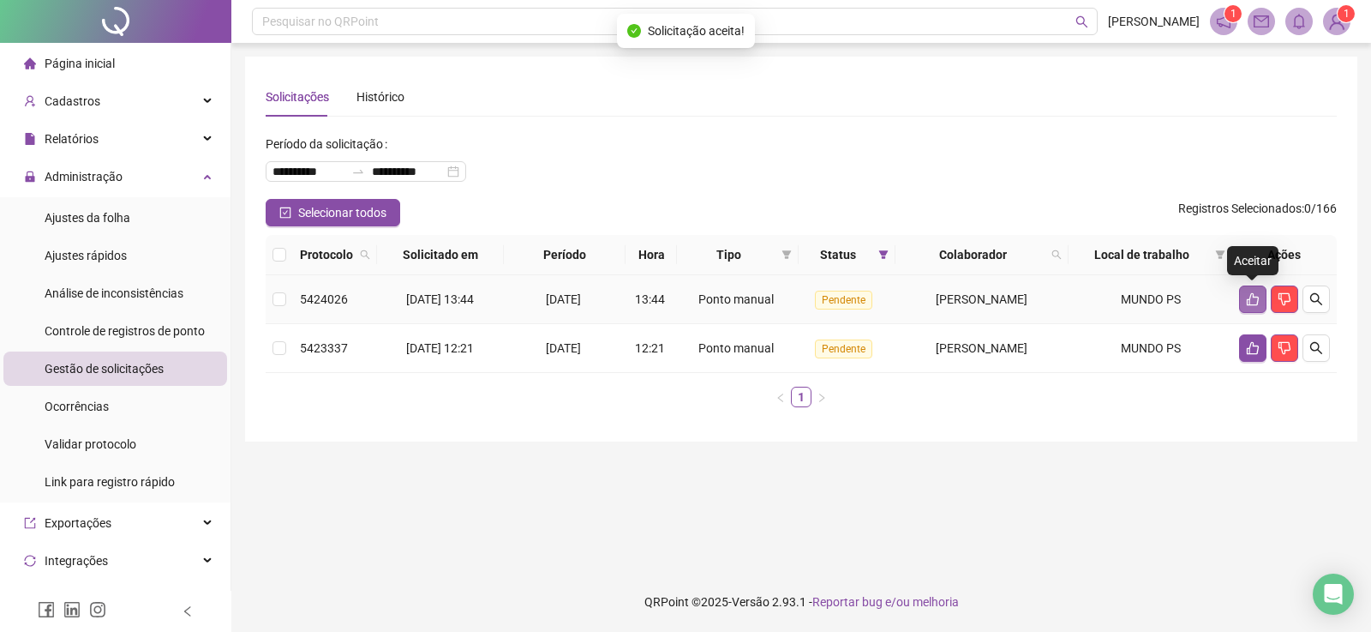
click at [1250, 301] on icon "like" at bounding box center [1253, 299] width 14 height 14
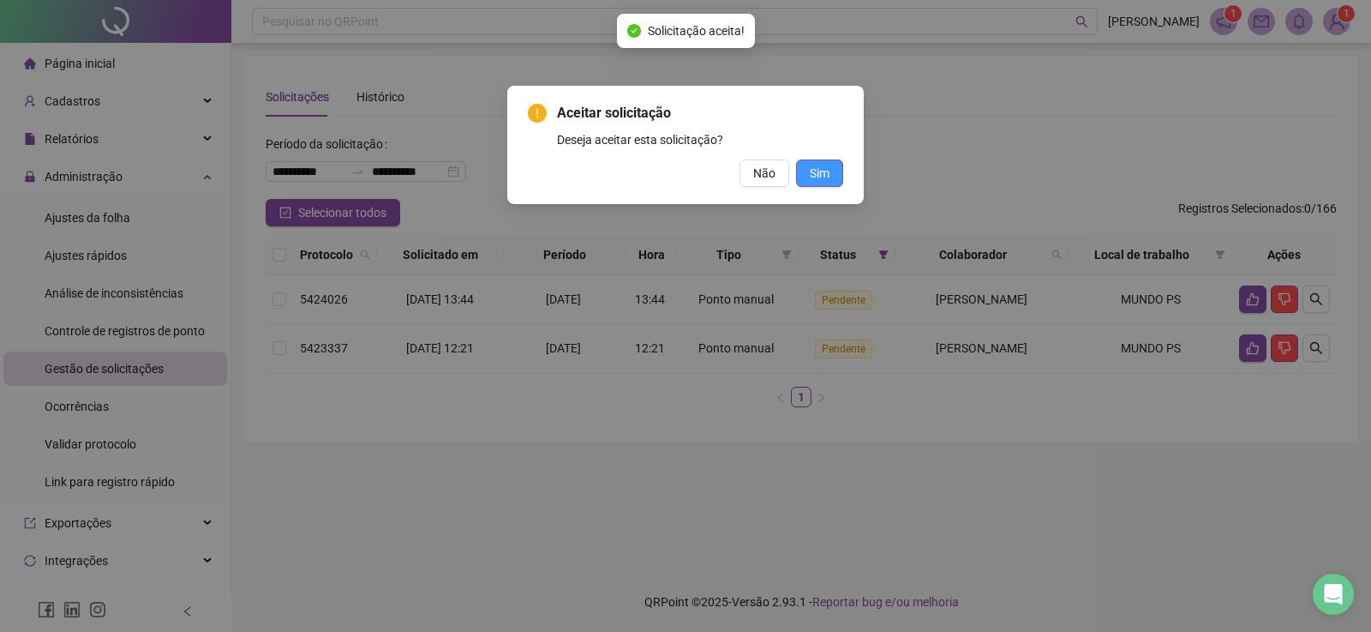
click at [826, 178] on span "Sim" at bounding box center [820, 173] width 20 height 19
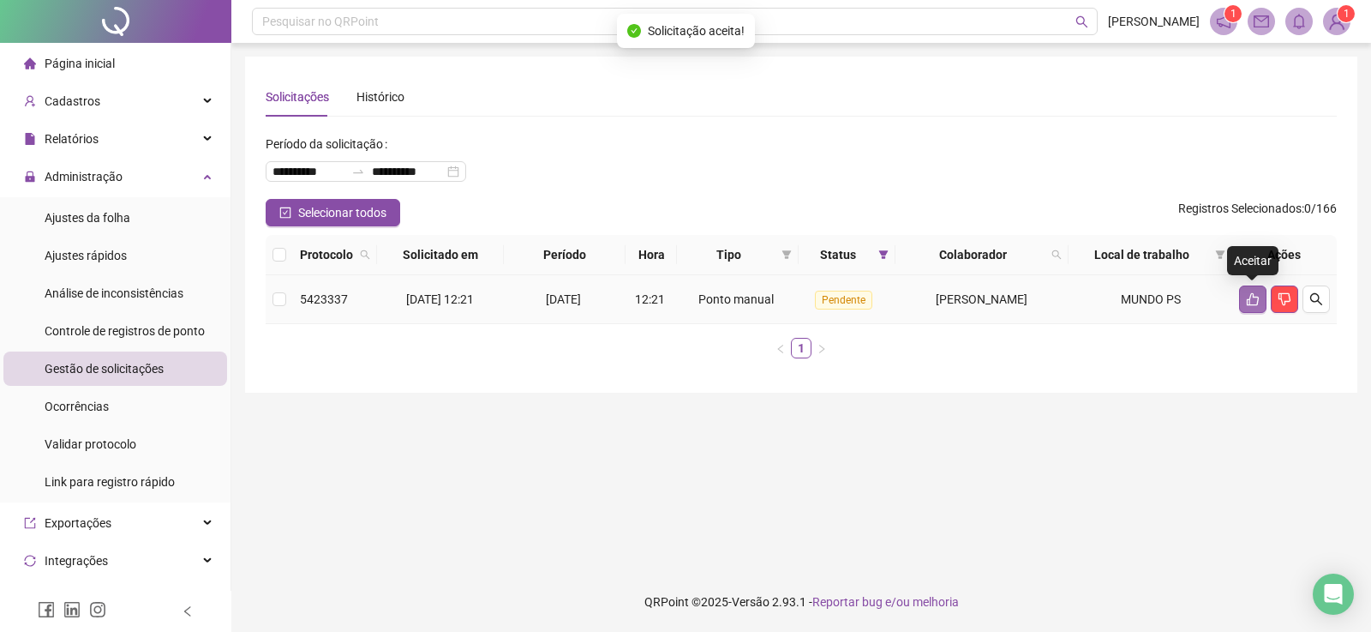
click at [1250, 297] on icon "like" at bounding box center [1253, 299] width 14 height 14
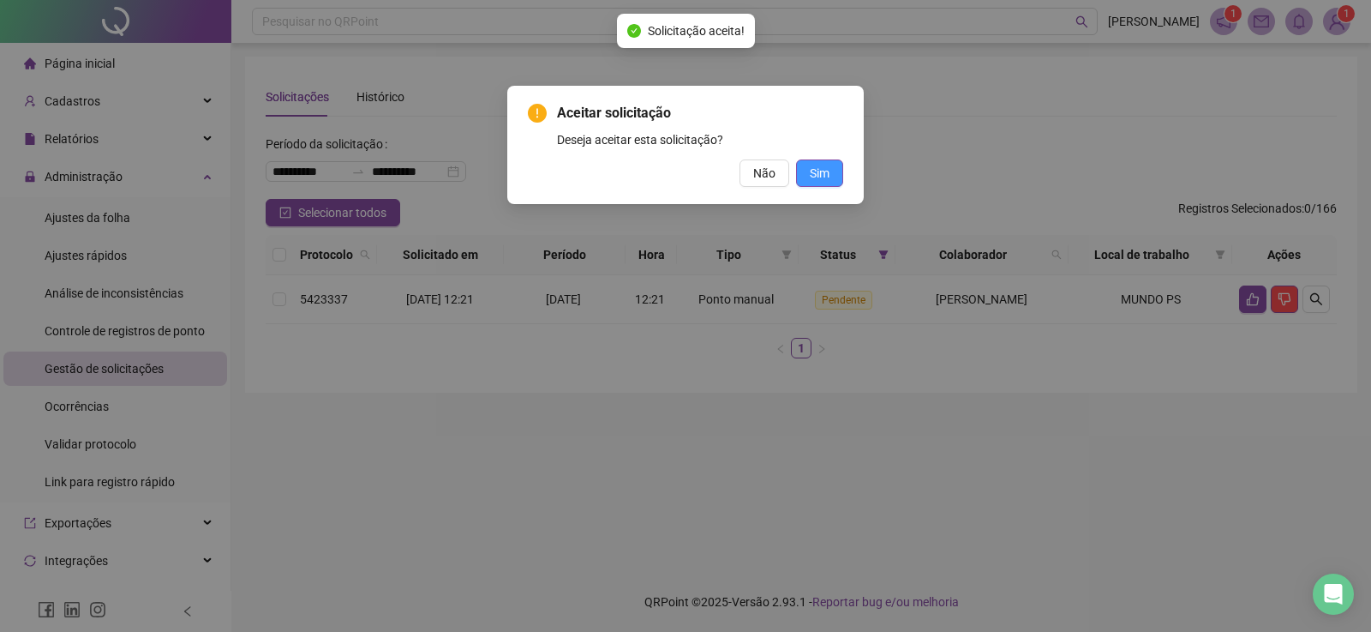
click at [804, 178] on button "Sim" at bounding box center [819, 172] width 47 height 27
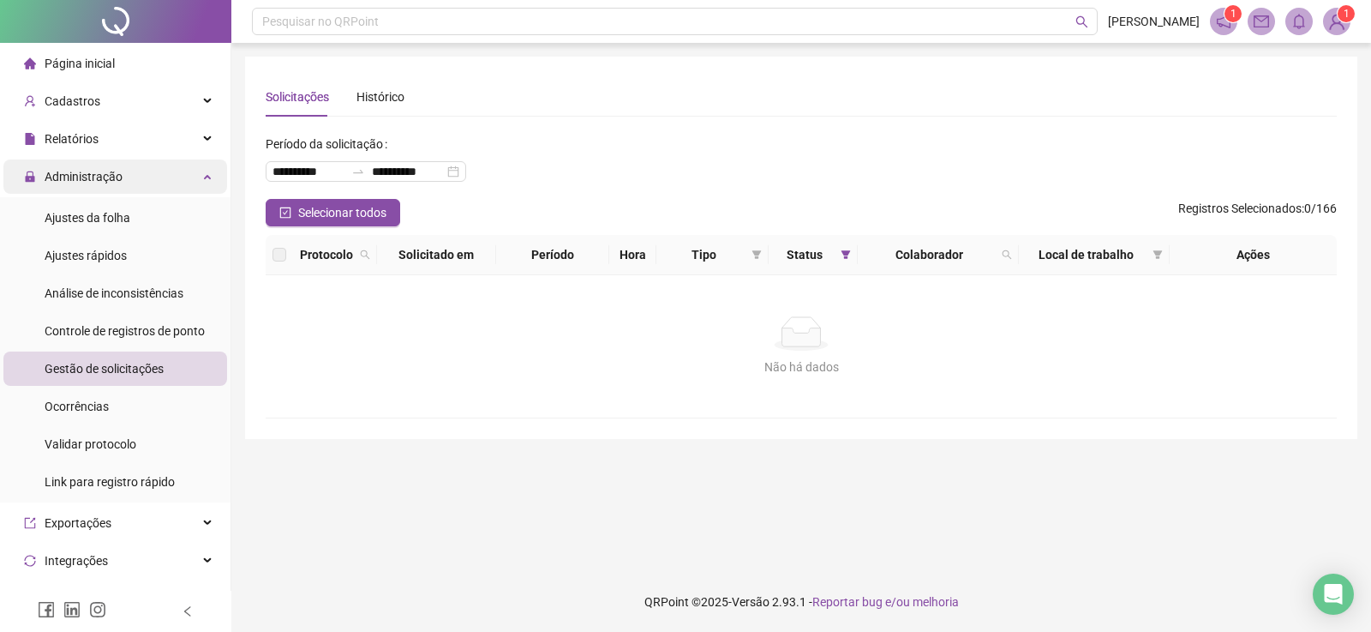
click at [106, 174] on span "Administração" at bounding box center [84, 177] width 78 height 14
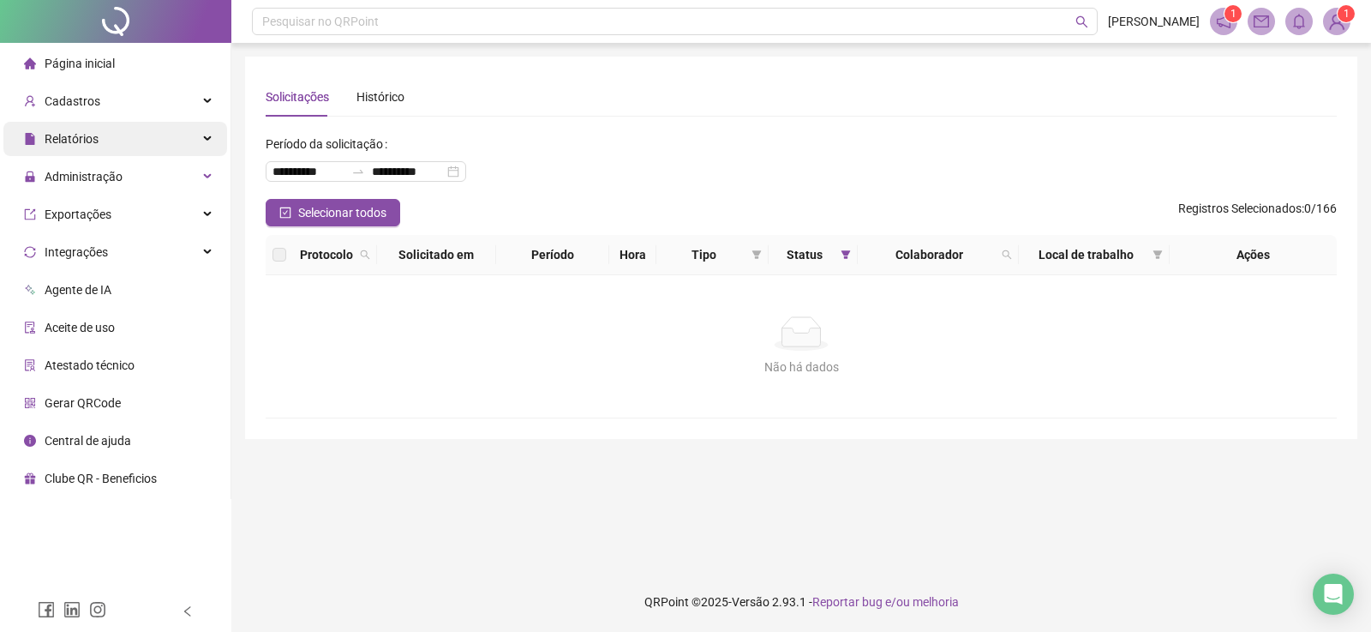
click at [100, 141] on div "Relatórios" at bounding box center [115, 139] width 224 height 34
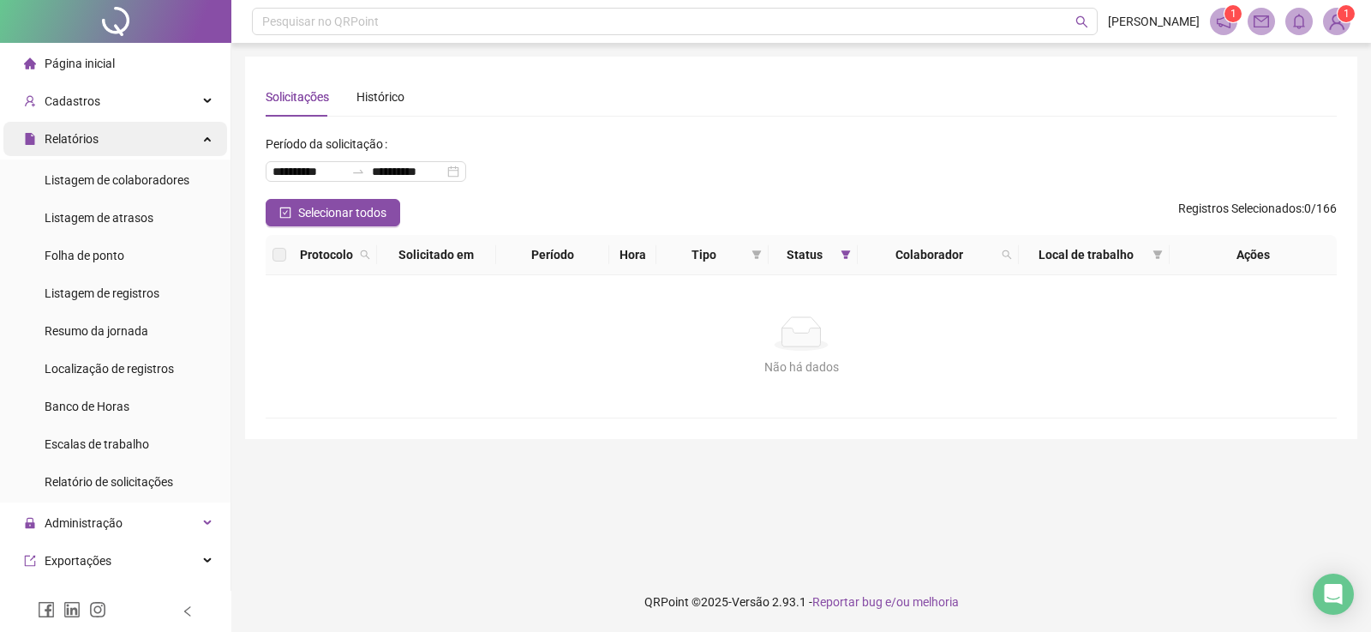
click at [97, 138] on span "Relatórios" at bounding box center [72, 139] width 54 height 14
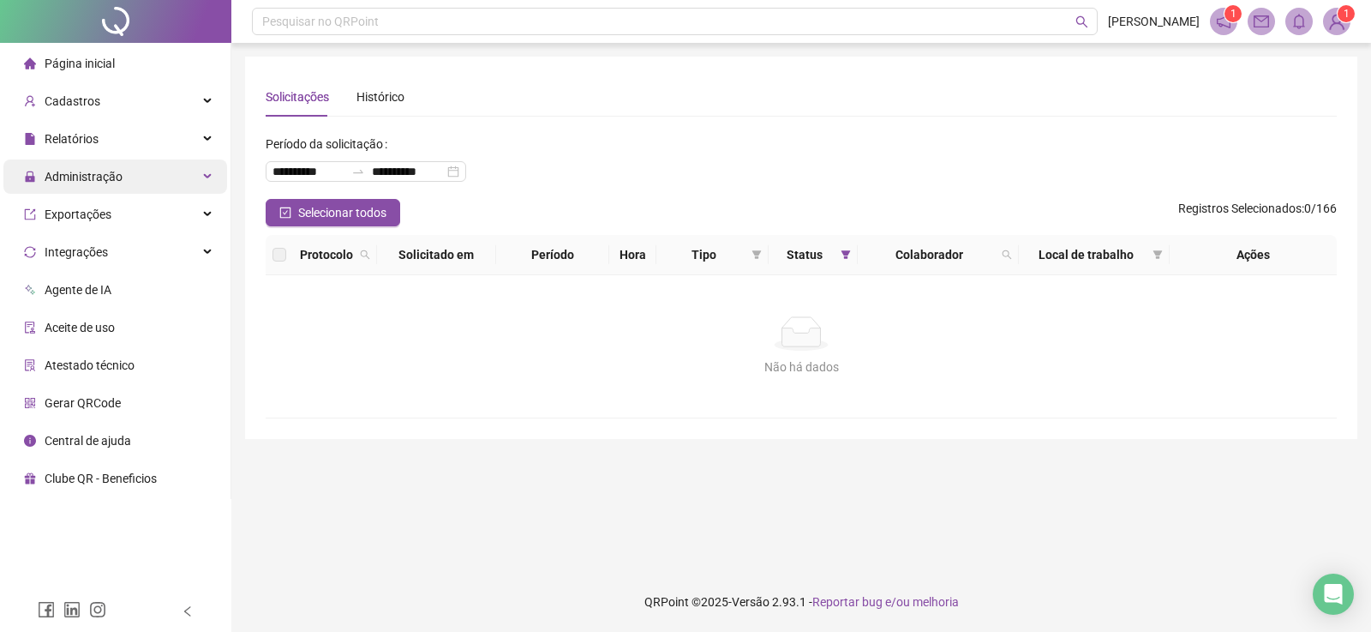
click at [99, 173] on span "Administração" at bounding box center [84, 177] width 78 height 14
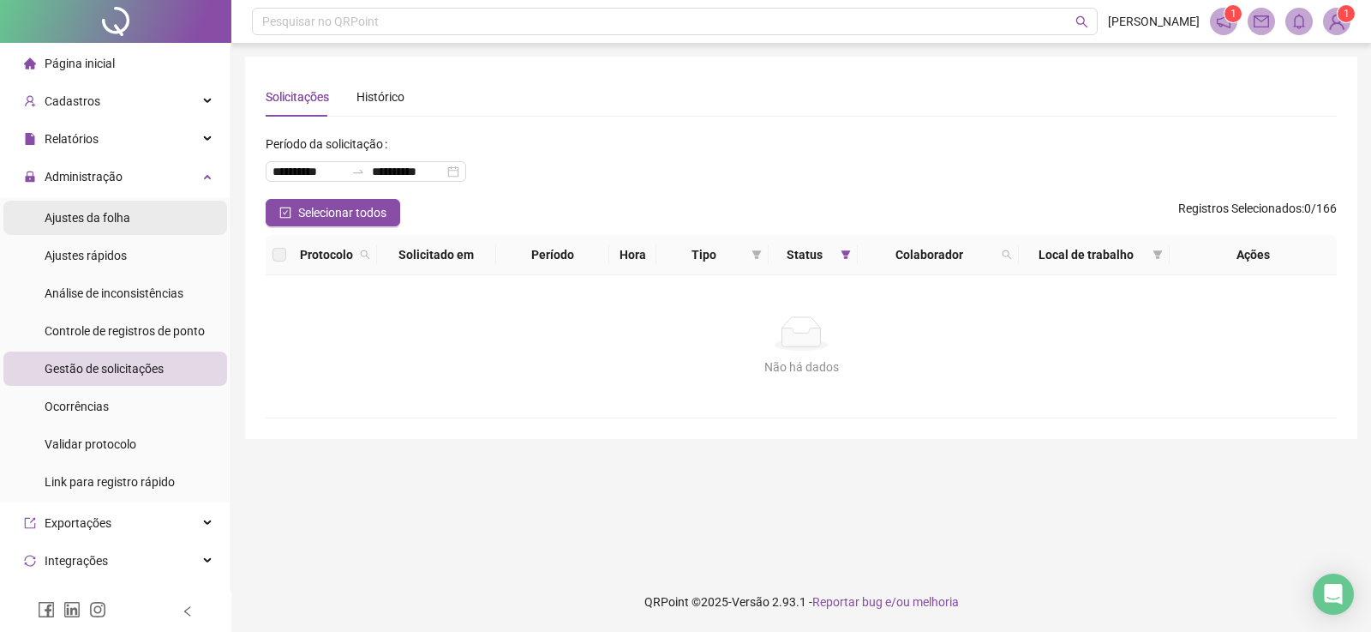
click at [87, 219] on span "Ajustes da folha" at bounding box center [88, 218] width 86 height 14
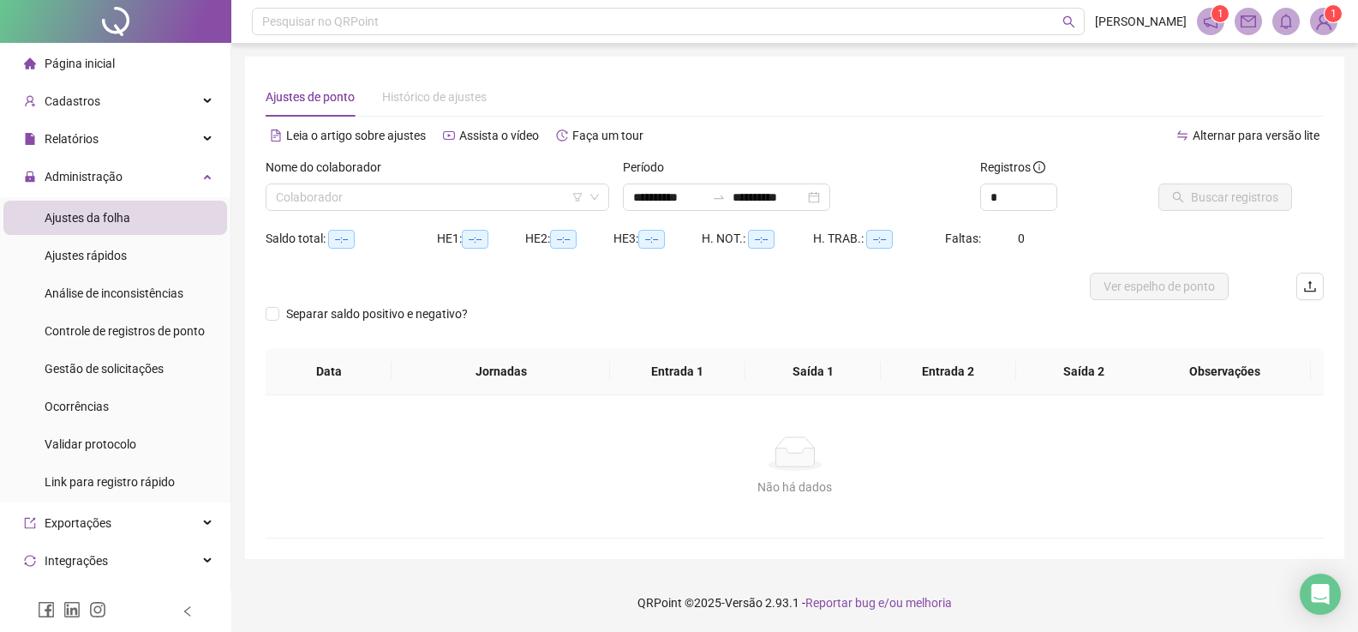
type input "**********"
click at [87, 182] on span "Administração" at bounding box center [84, 177] width 78 height 14
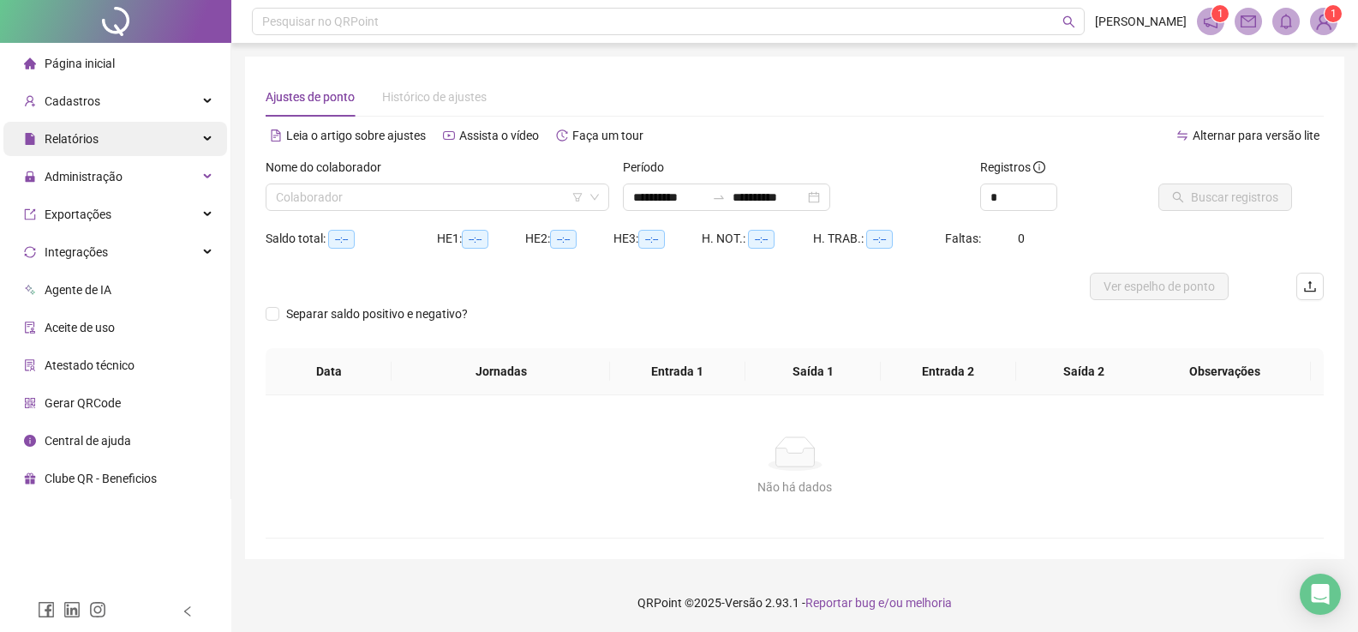
click at [93, 134] on span "Relatórios" at bounding box center [72, 139] width 54 height 14
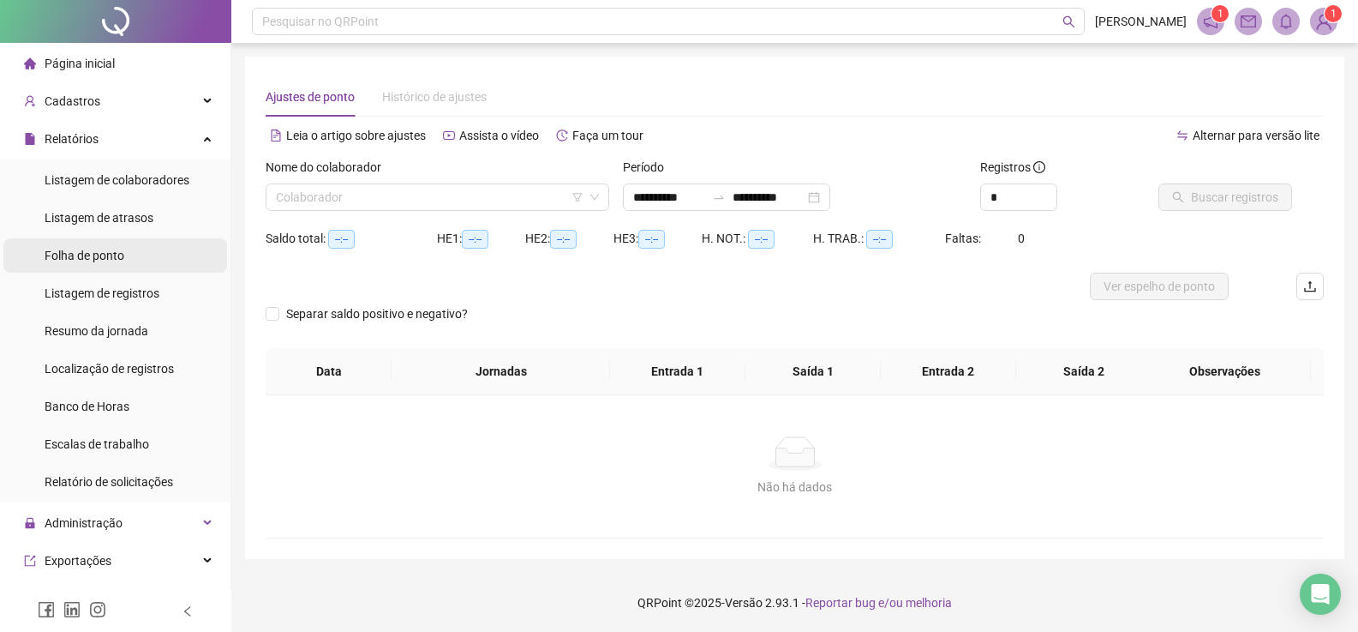
click at [95, 260] on span "Folha de ponto" at bounding box center [85, 256] width 80 height 14
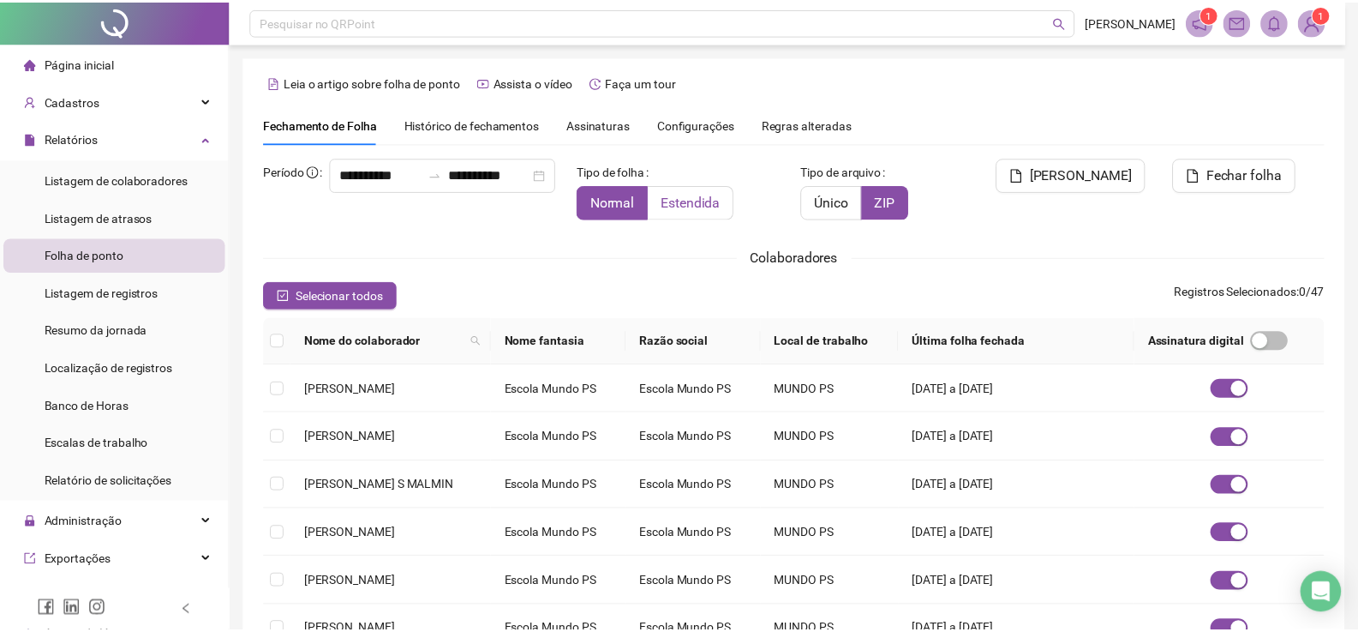
scroll to position [26, 0]
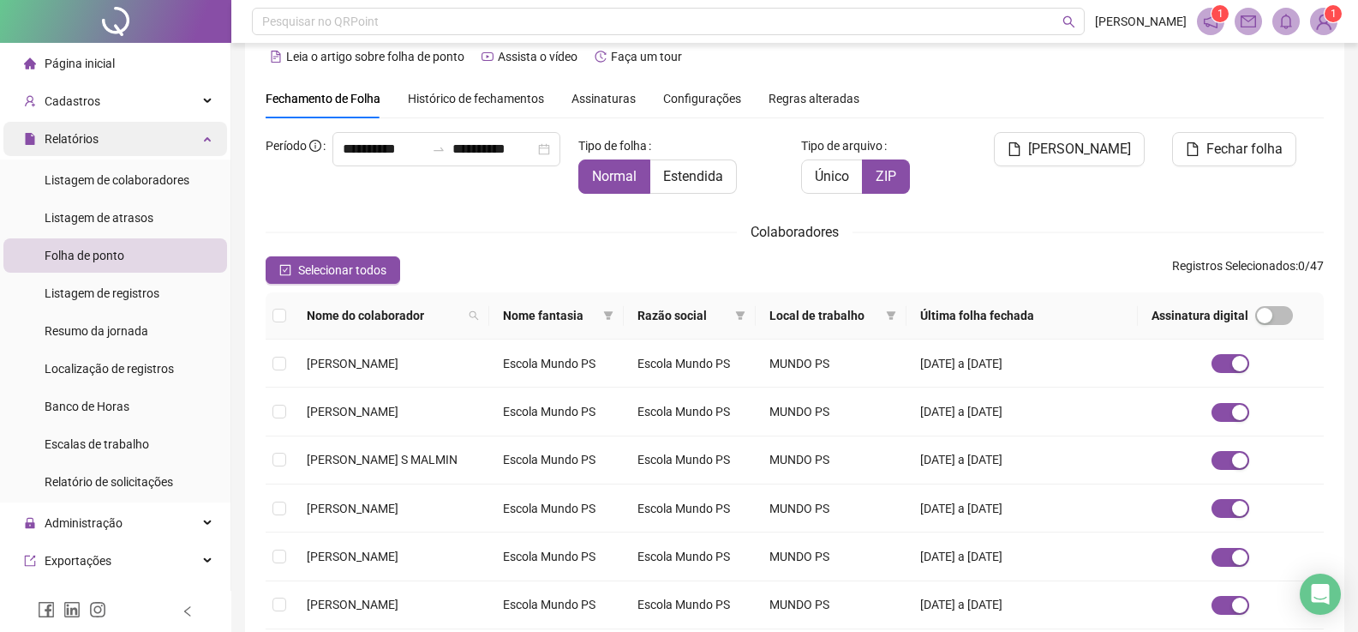
click at [104, 138] on div "Relatórios" at bounding box center [115, 139] width 224 height 34
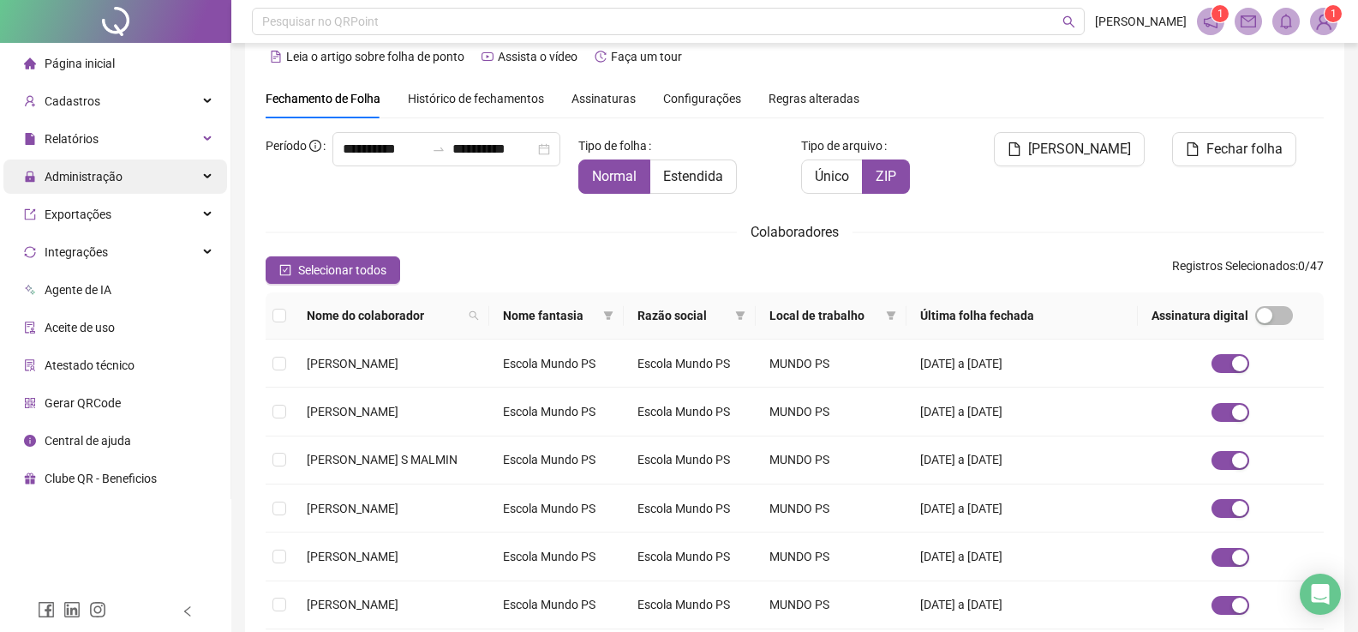
click at [108, 171] on span "Administração" at bounding box center [84, 177] width 78 height 14
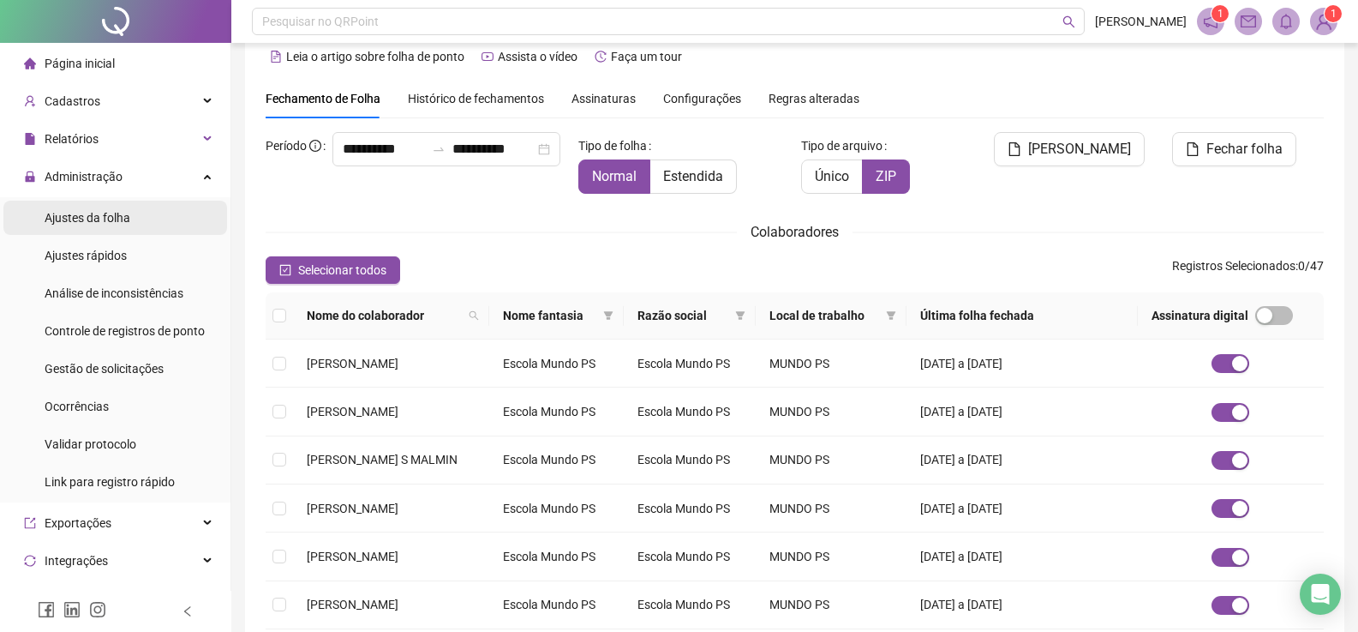
click at [123, 221] on span "Ajustes da folha" at bounding box center [88, 218] width 86 height 14
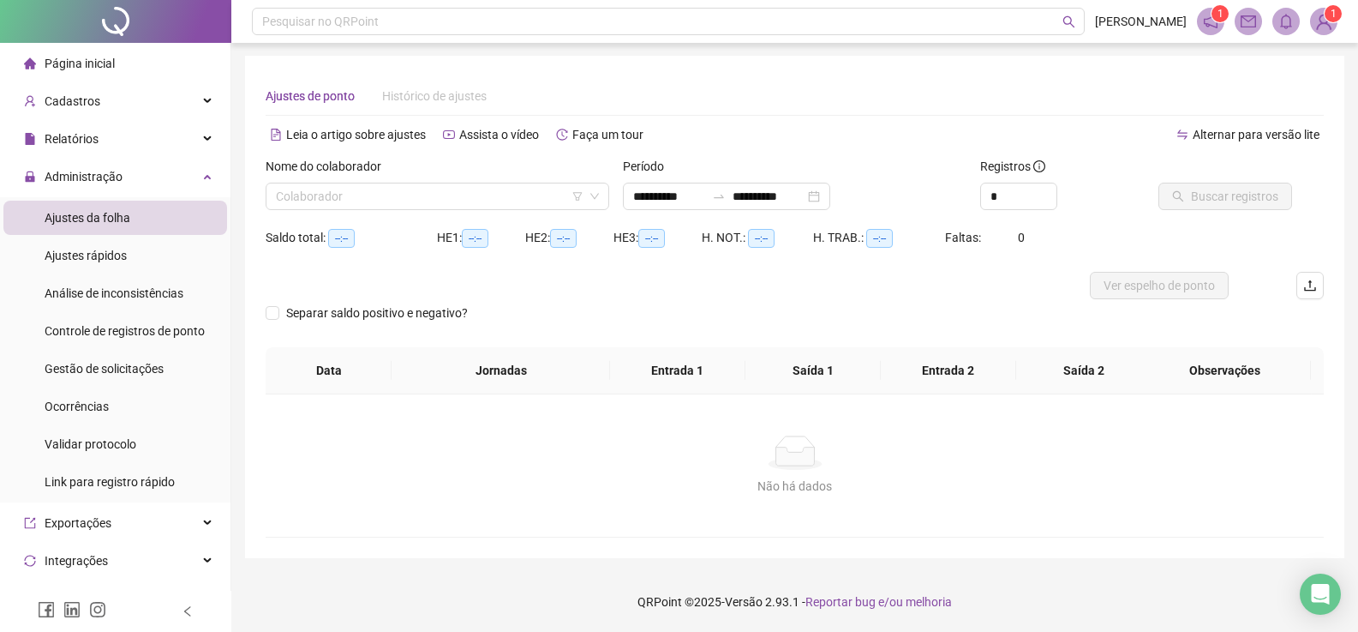
scroll to position [1, 0]
click at [805, 196] on input "**********" at bounding box center [769, 196] width 72 height 19
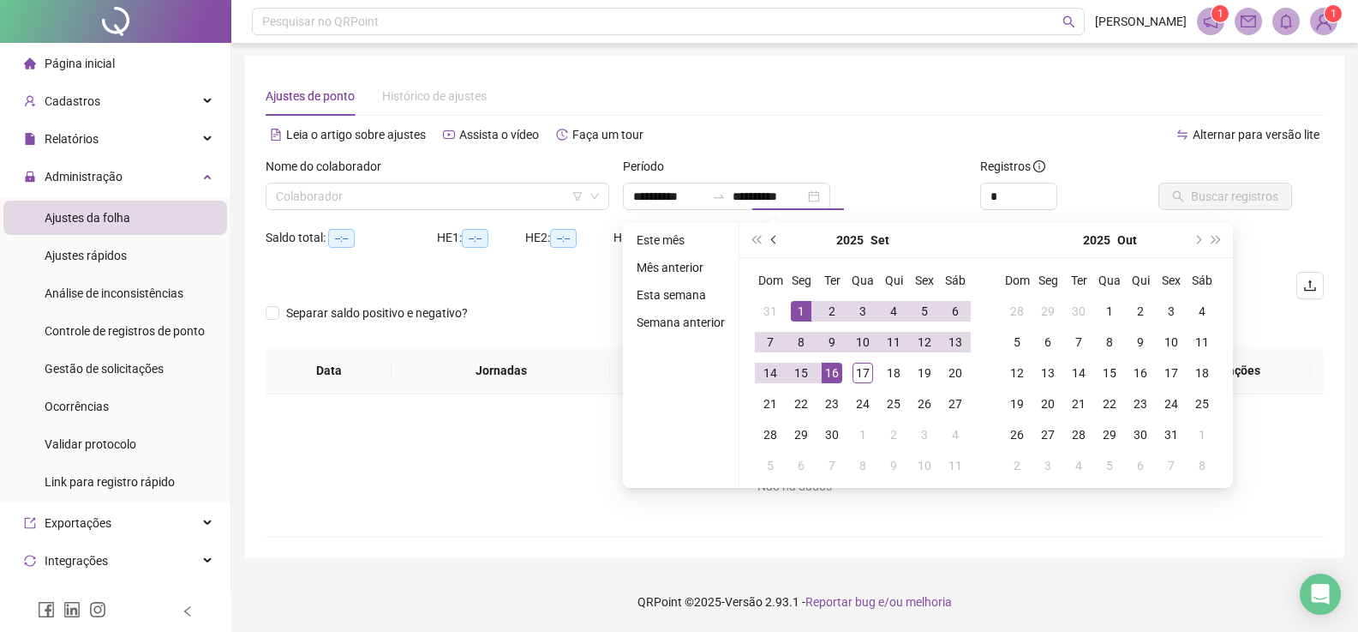
click at [771, 241] on span "prev-year" at bounding box center [775, 240] width 9 height 9
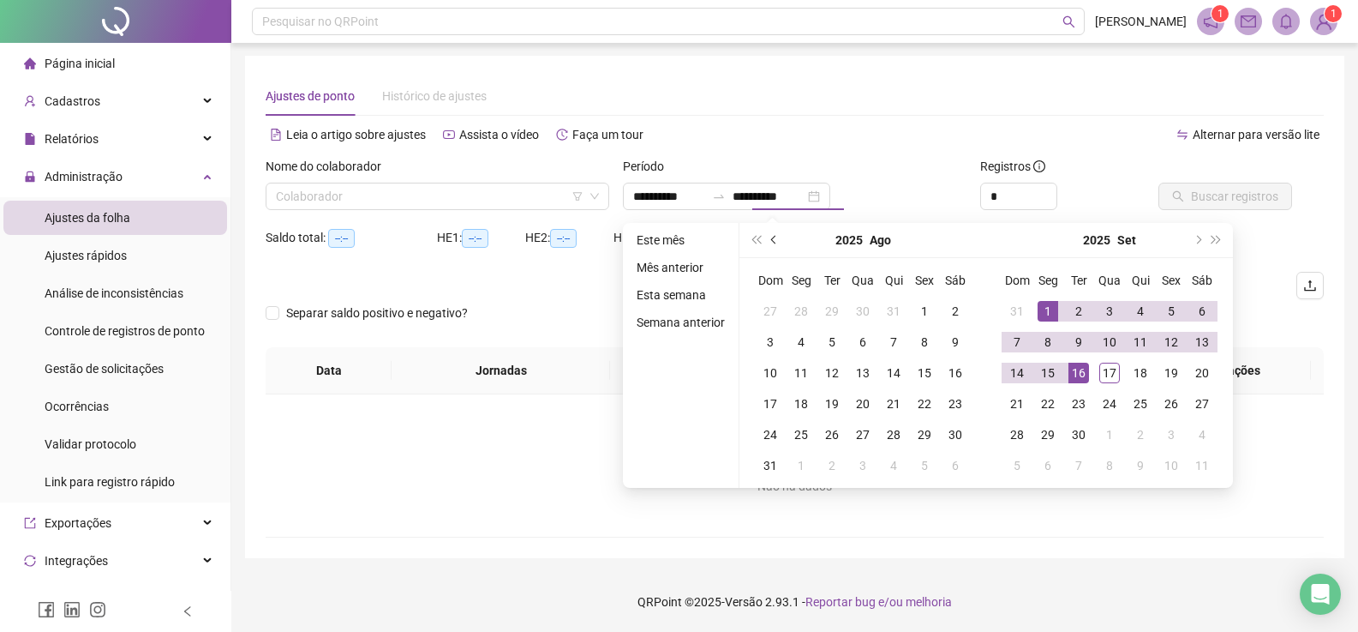
click at [771, 241] on span "prev-year" at bounding box center [775, 240] width 9 height 9
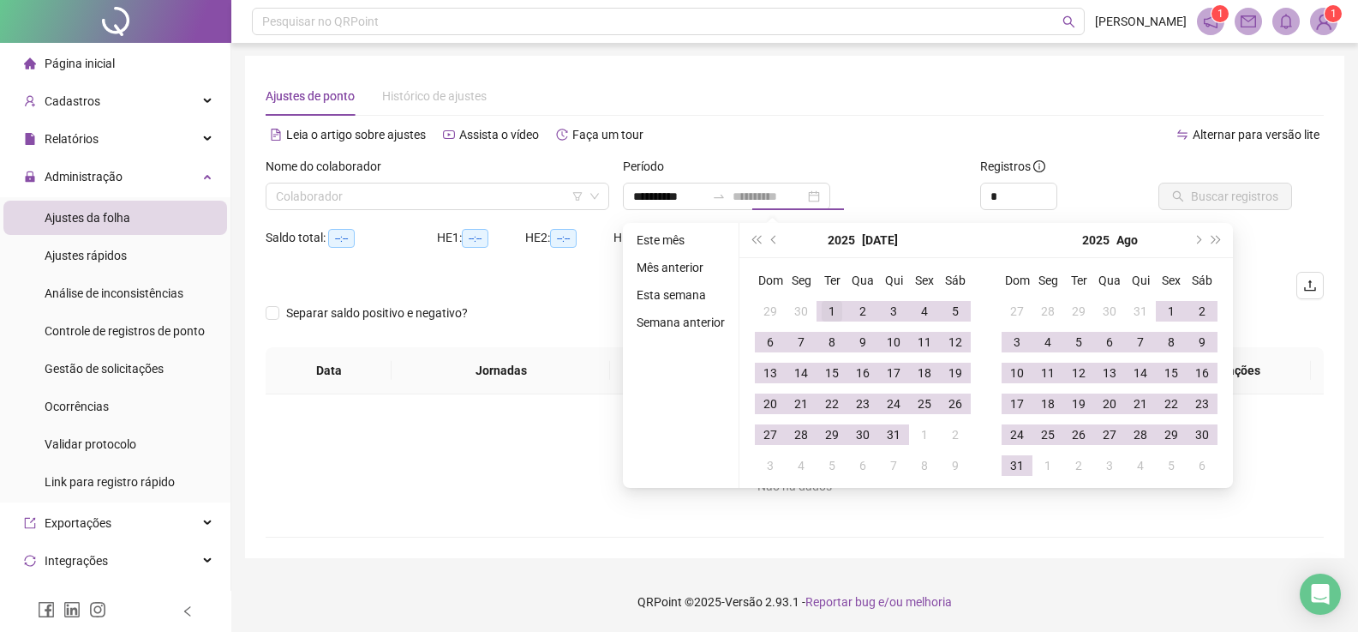
type input "**********"
click at [834, 309] on div "1" at bounding box center [832, 311] width 21 height 21
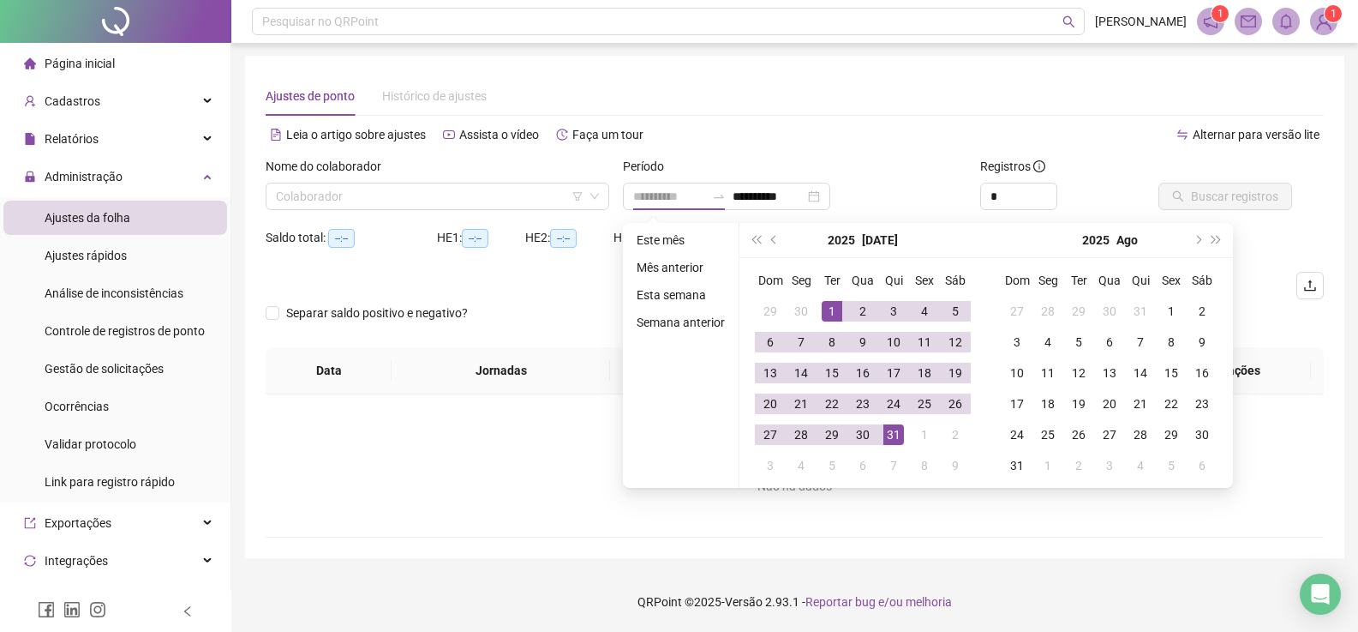
click at [893, 426] on div "31" at bounding box center [894, 434] width 21 height 21
type input "**********"
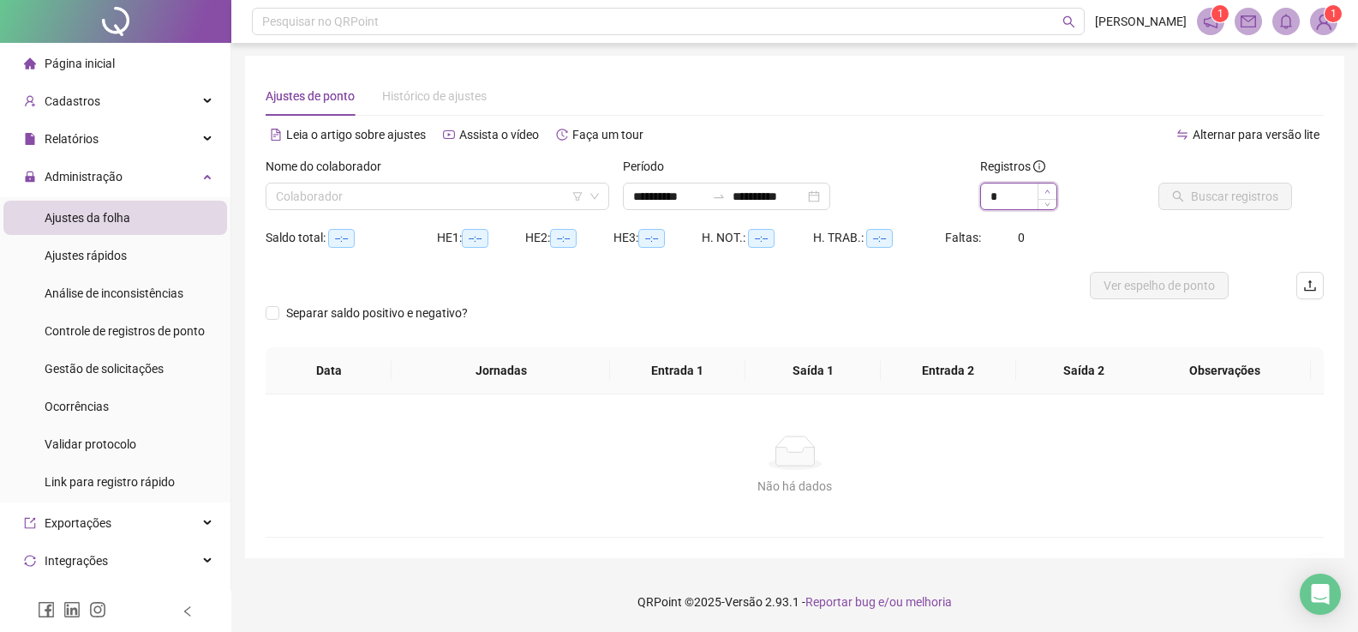
type input "*"
click at [1047, 193] on icon "up" at bounding box center [1048, 192] width 6 height 6
click at [500, 198] on input "search" at bounding box center [430, 196] width 308 height 26
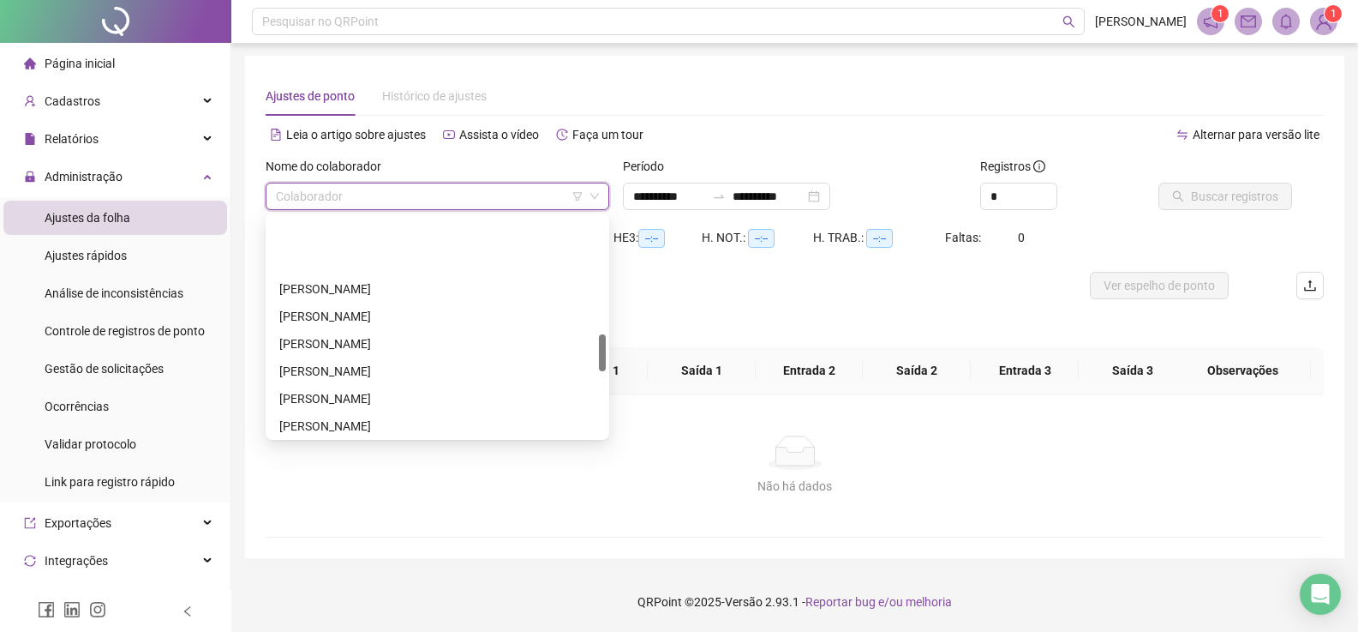
scroll to position [686, 0]
click at [407, 282] on div "[PERSON_NAME]" at bounding box center [437, 285] width 316 height 19
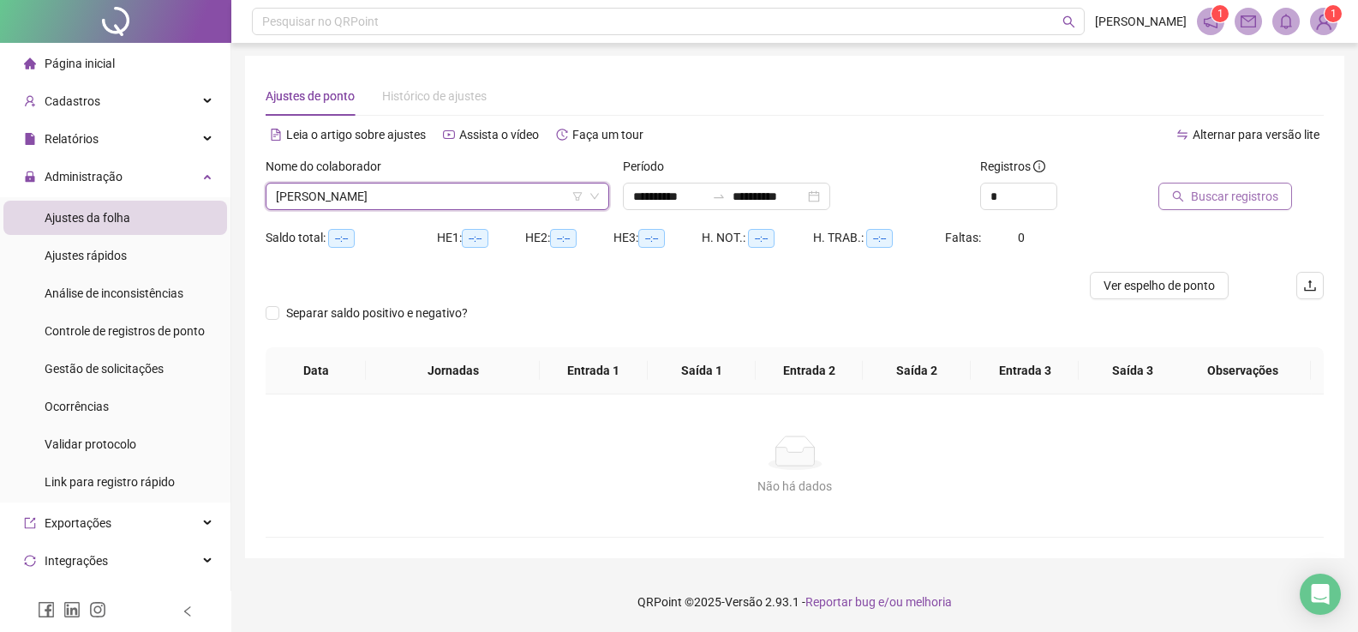
click at [1241, 201] on span "Buscar registros" at bounding box center [1234, 196] width 87 height 19
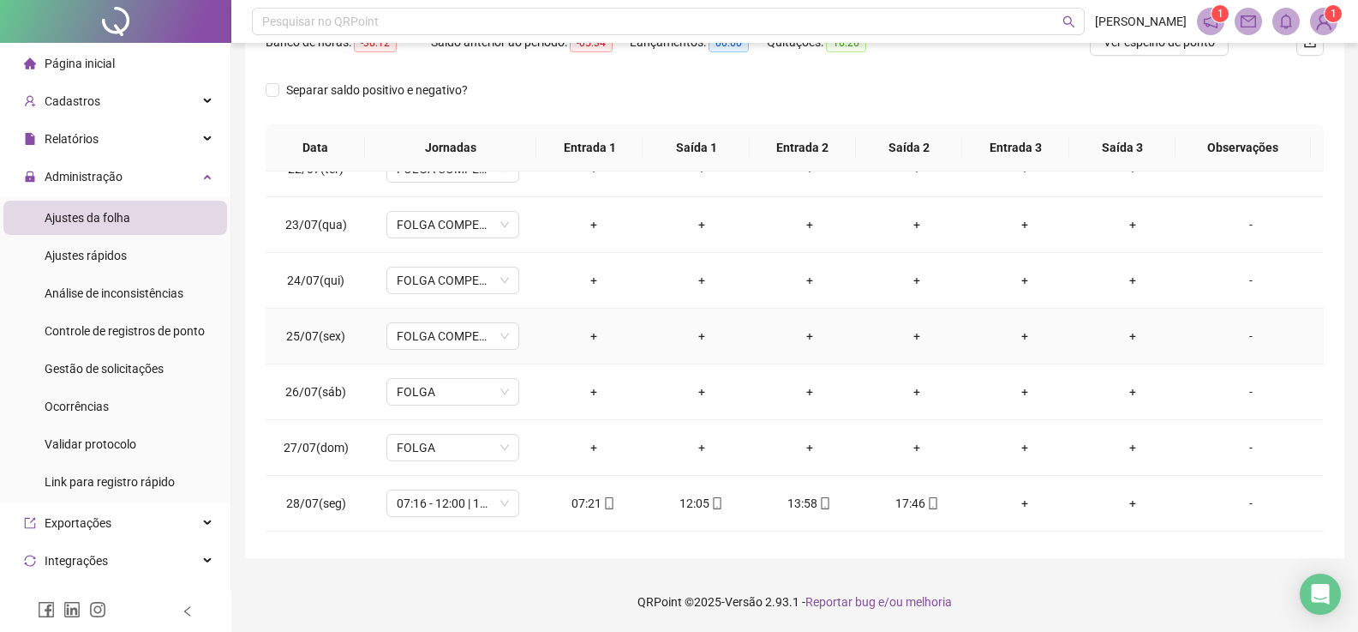
scroll to position [1361, 0]
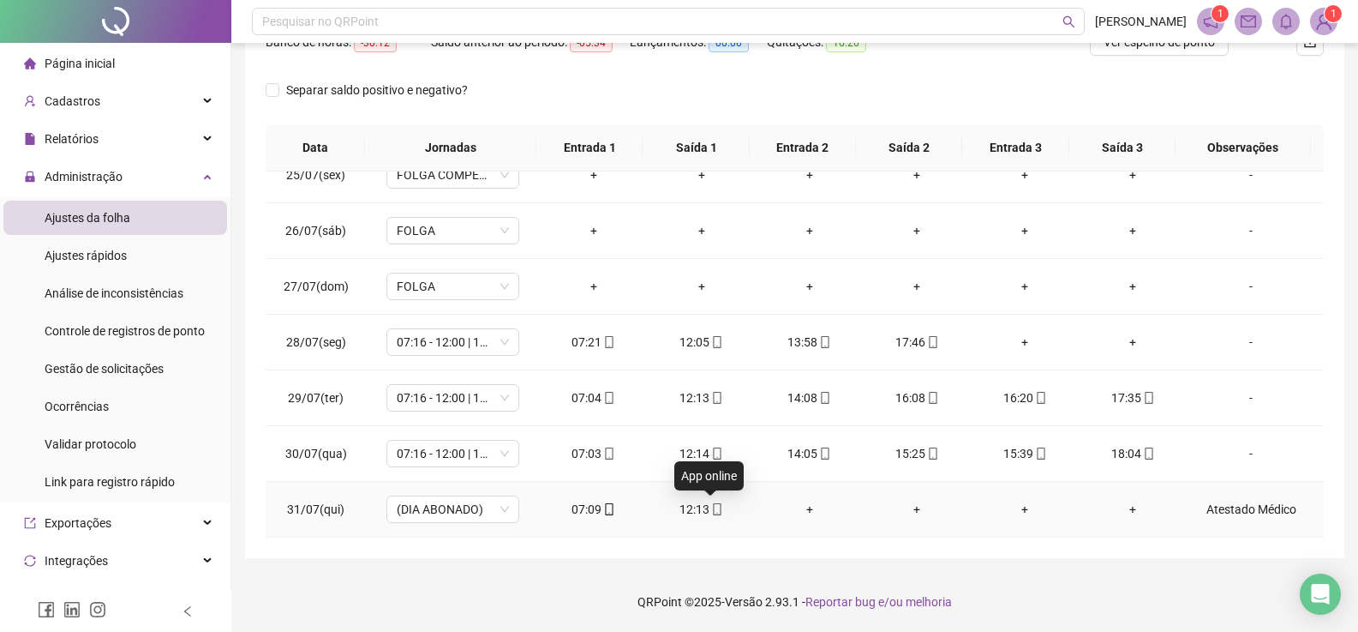
click at [711, 509] on icon "mobile" at bounding box center [717, 509] width 12 height 12
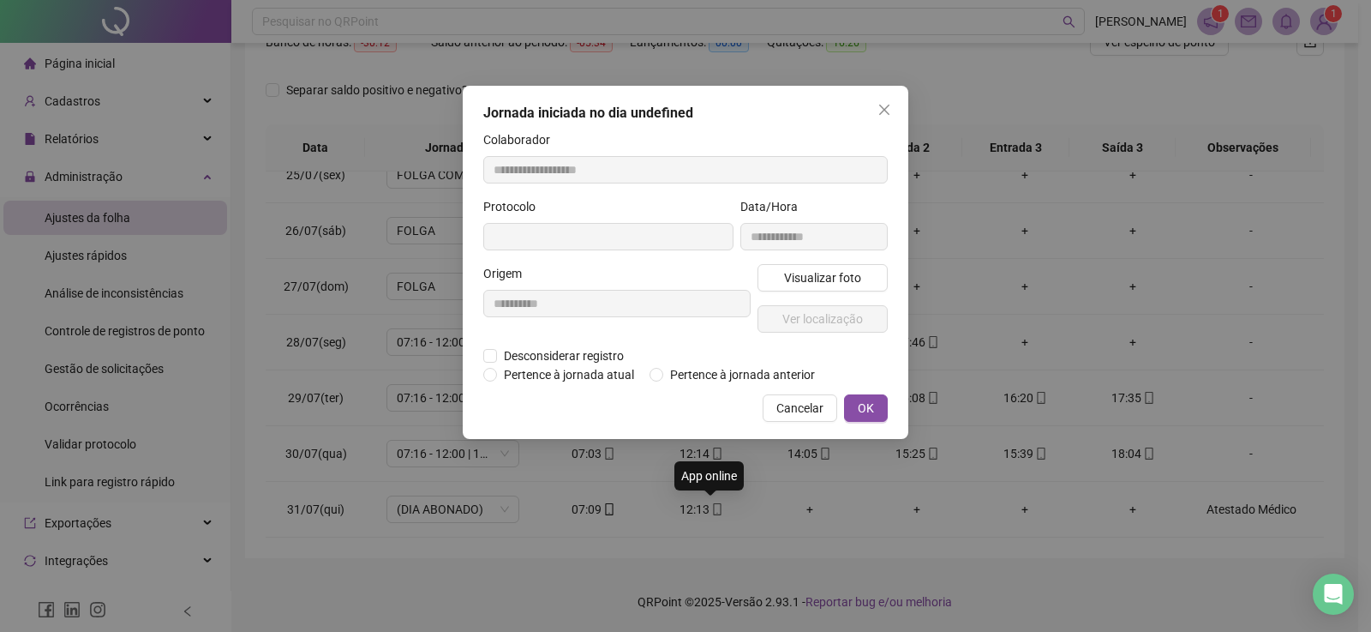
type input "**********"
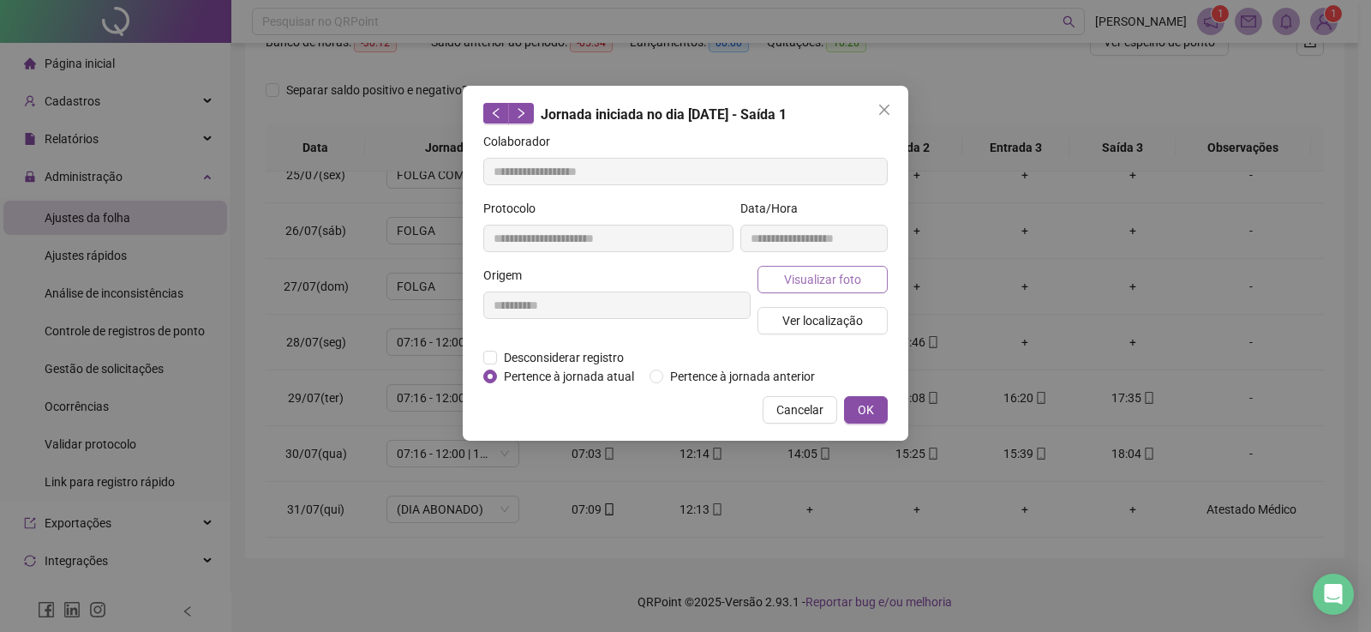
click at [804, 271] on span "Visualizar foto" at bounding box center [822, 279] width 77 height 19
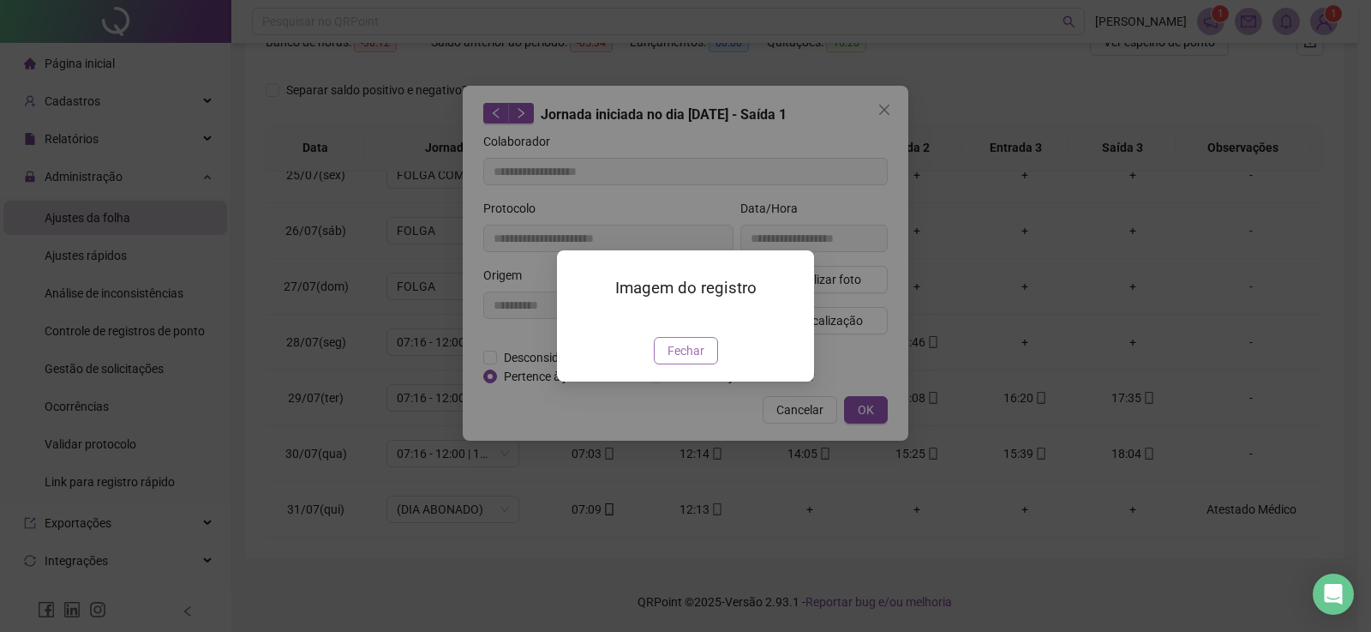
click at [683, 360] on span "Fechar" at bounding box center [686, 350] width 37 height 19
click at [683, 453] on div "Imagem do registro Fechar" at bounding box center [685, 316] width 1371 height 632
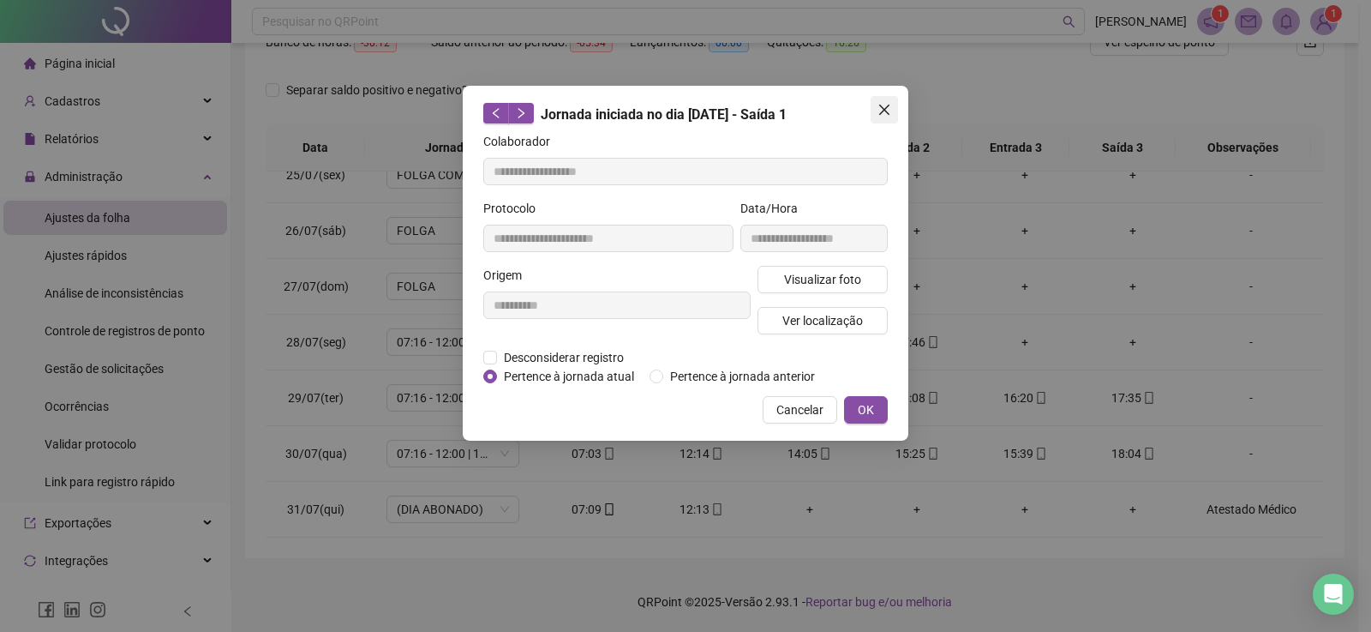
click at [893, 111] on span "Close" at bounding box center [884, 110] width 27 height 14
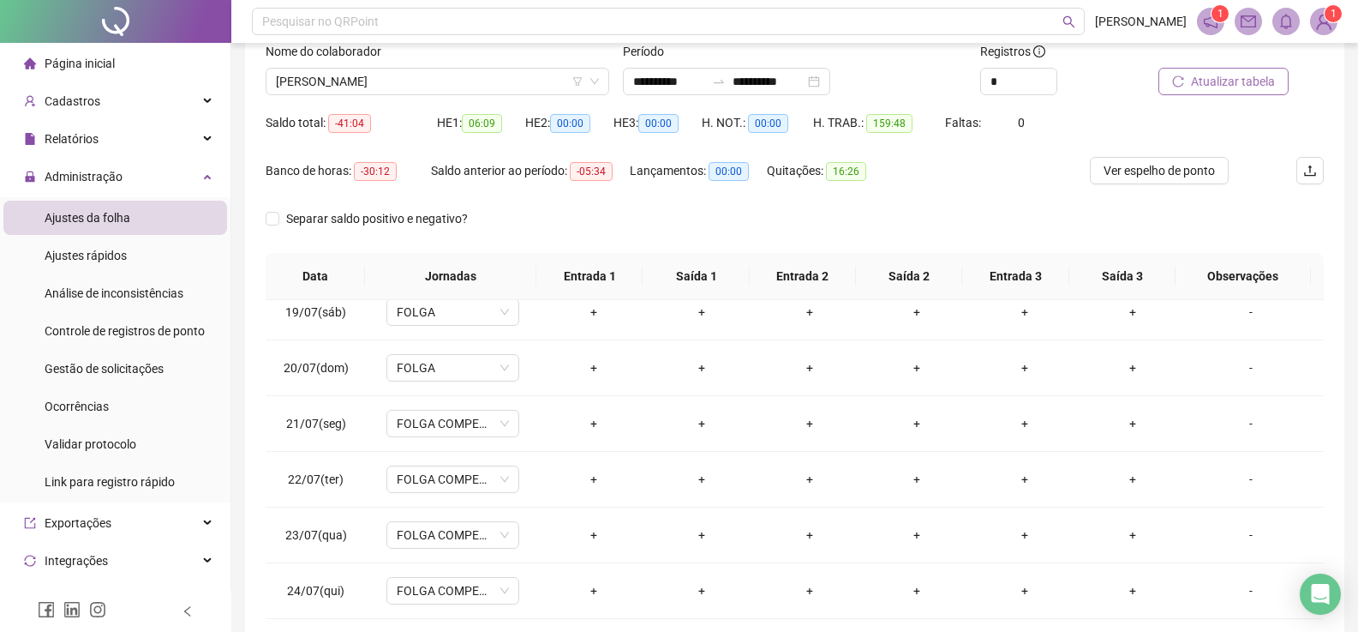
scroll to position [0, 0]
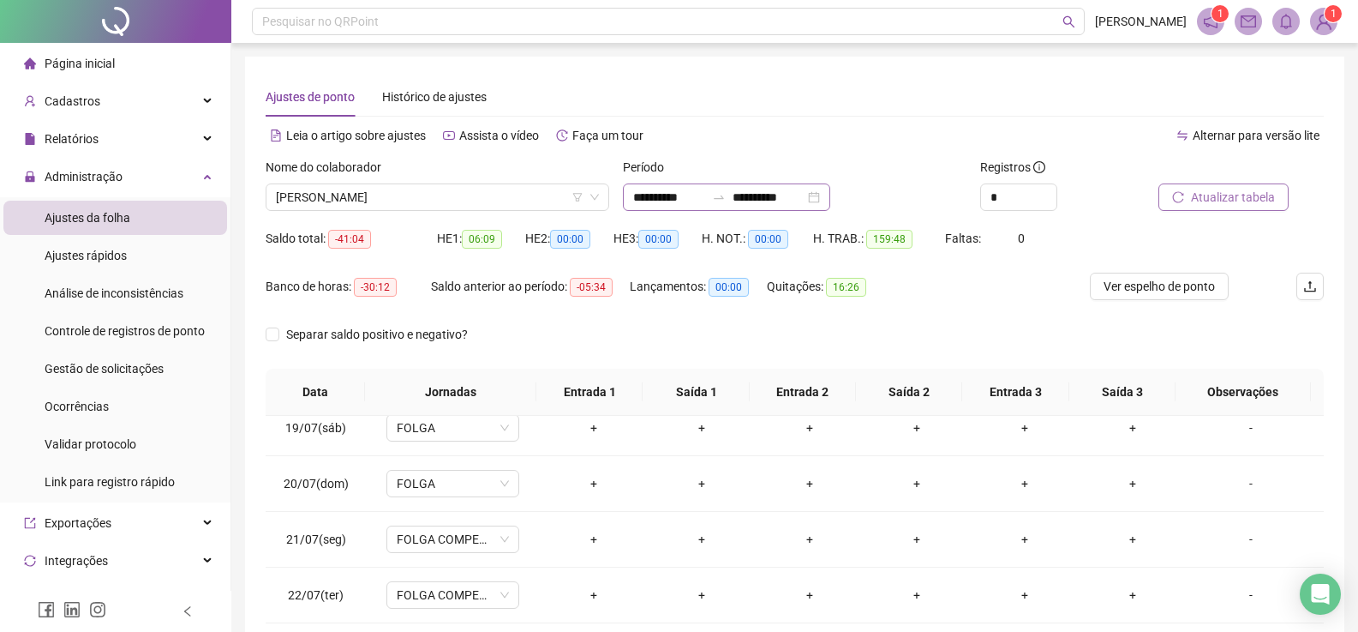
click at [830, 195] on div "**********" at bounding box center [726, 196] width 207 height 27
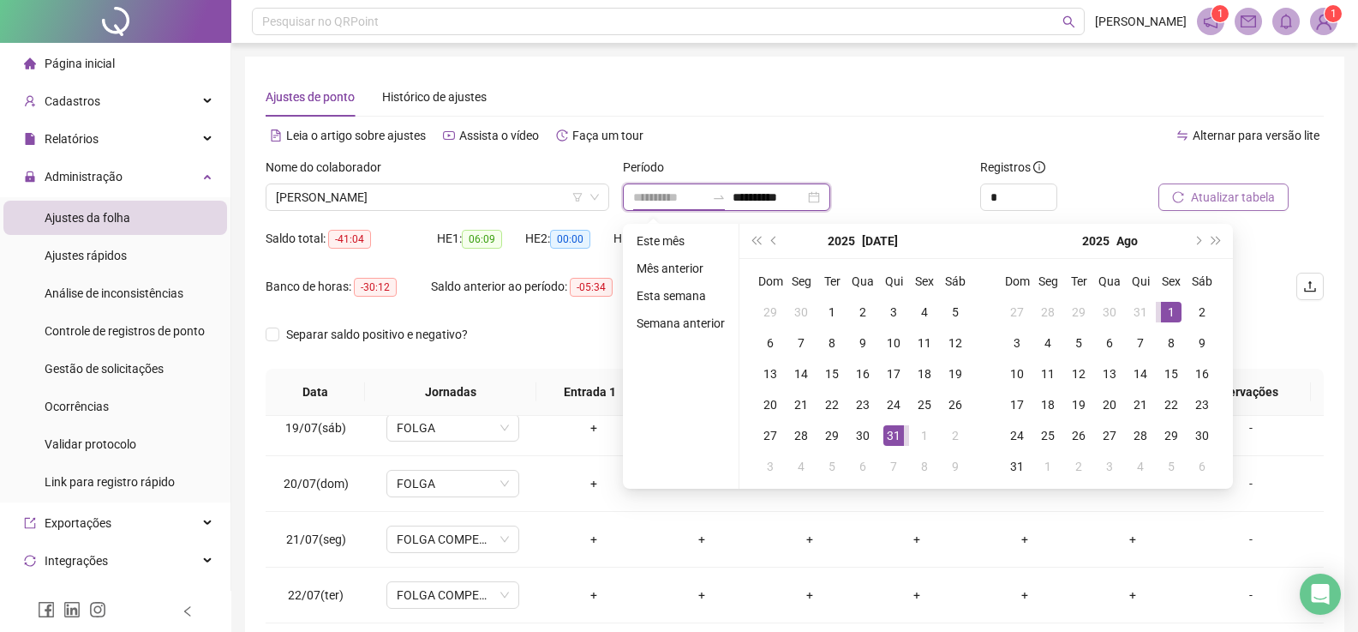
type input "**********"
click at [1171, 310] on div "1" at bounding box center [1171, 312] width 21 height 21
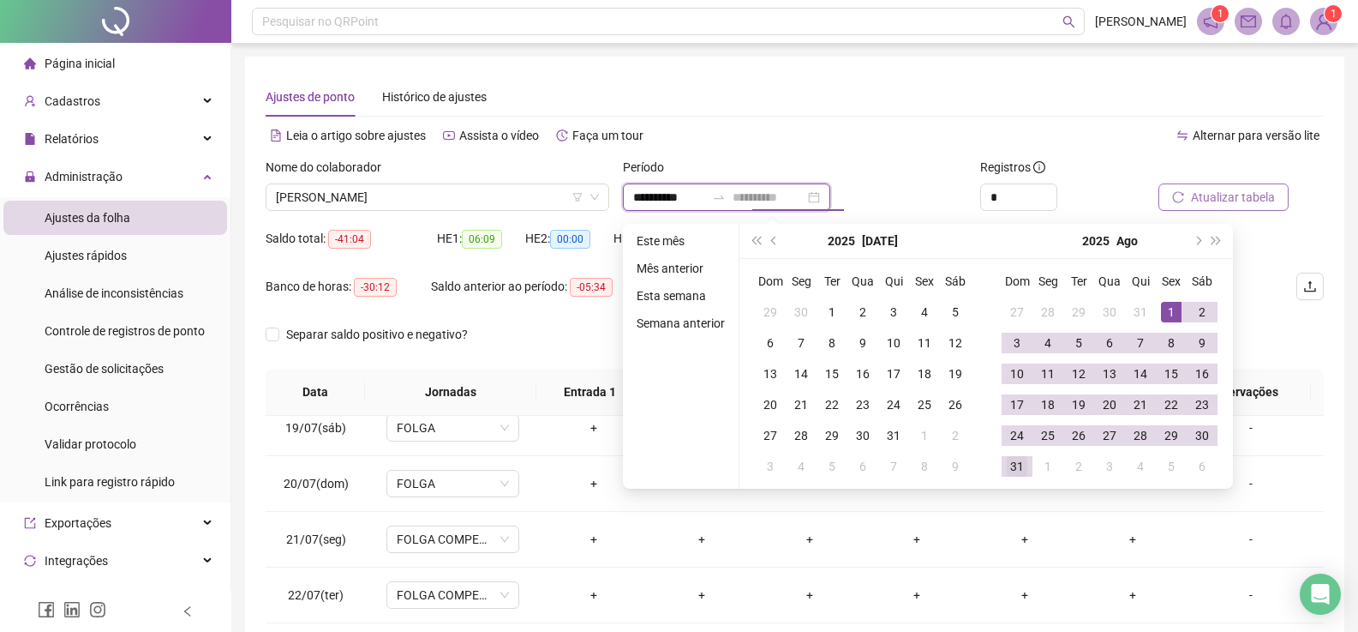
type input "**********"
click at [1016, 463] on div "31" at bounding box center [1017, 466] width 21 height 21
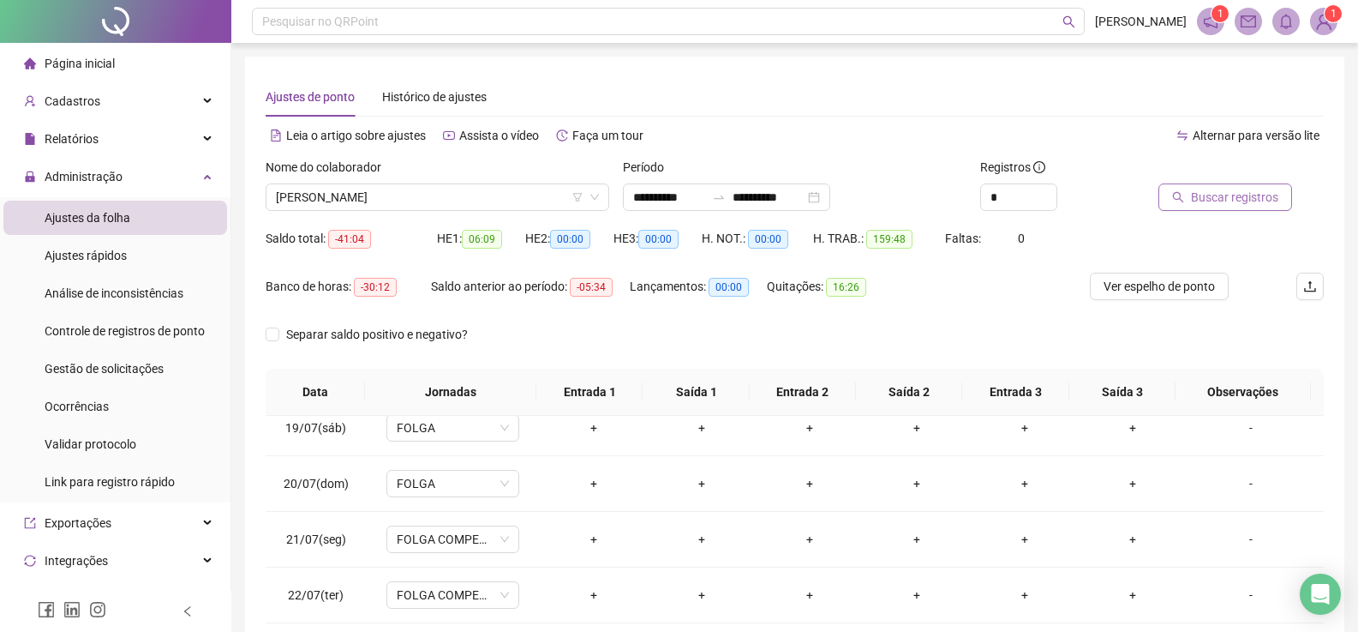
click at [1206, 192] on span "Buscar registros" at bounding box center [1234, 197] width 87 height 19
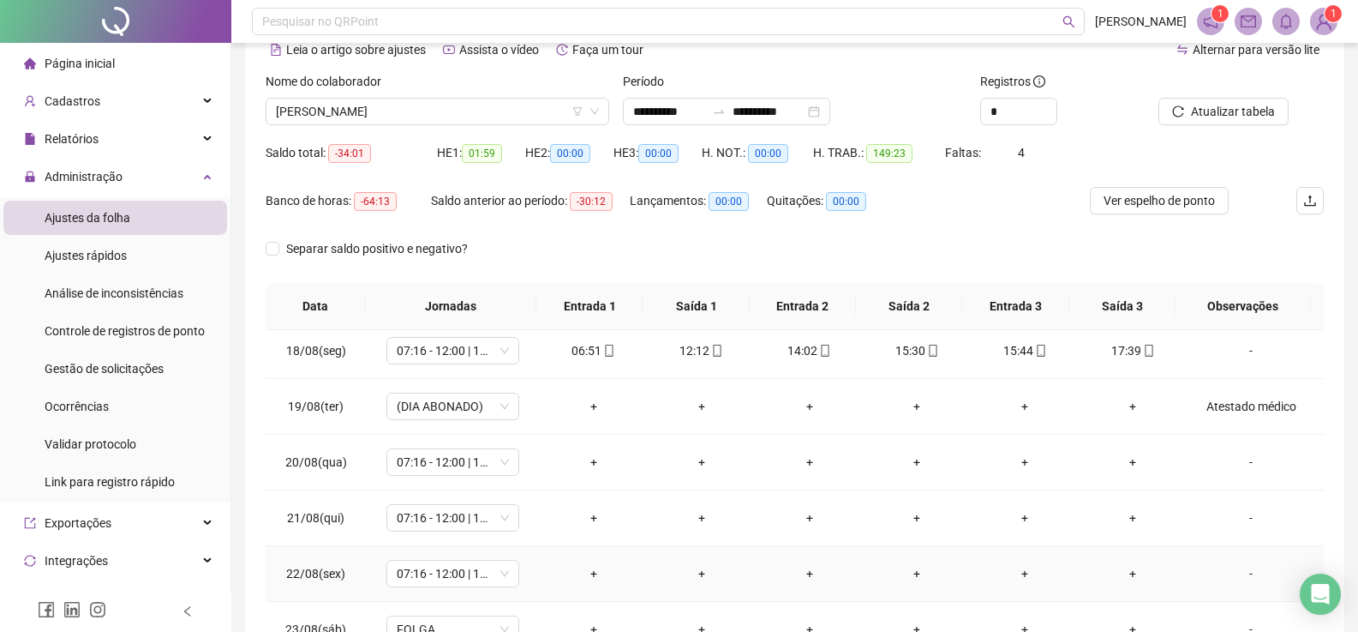
scroll to position [932, 0]
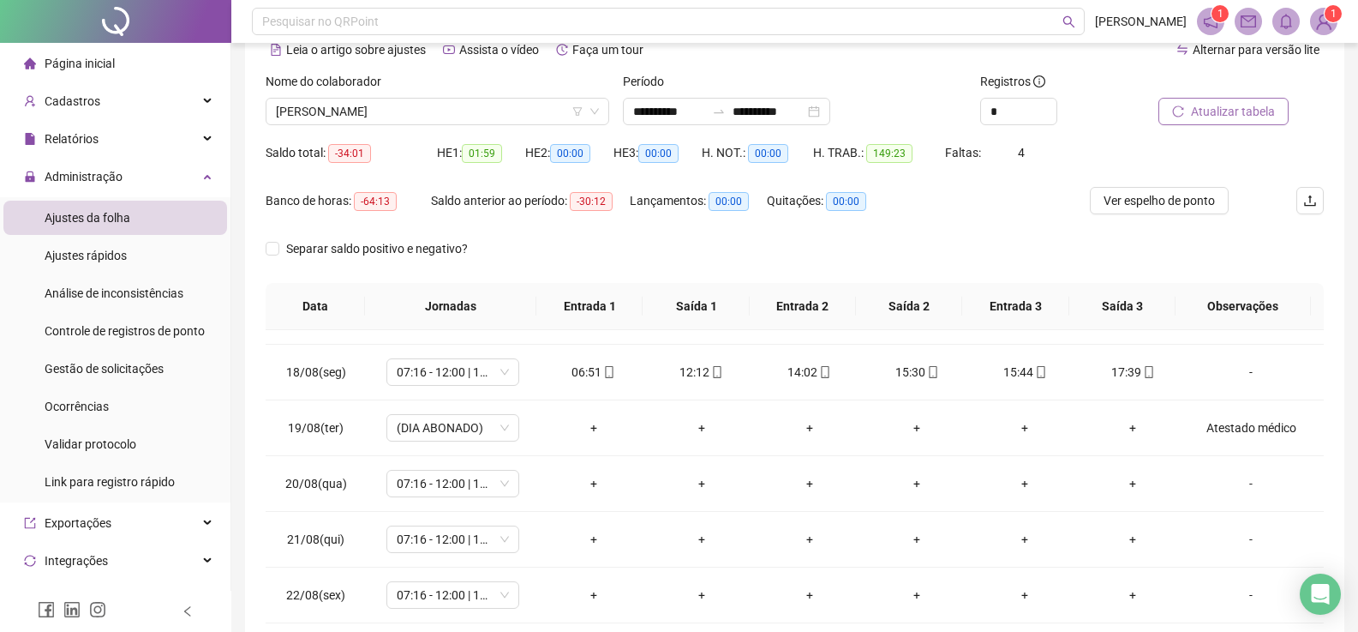
click at [1248, 105] on span "Atualizar tabela" at bounding box center [1233, 111] width 84 height 19
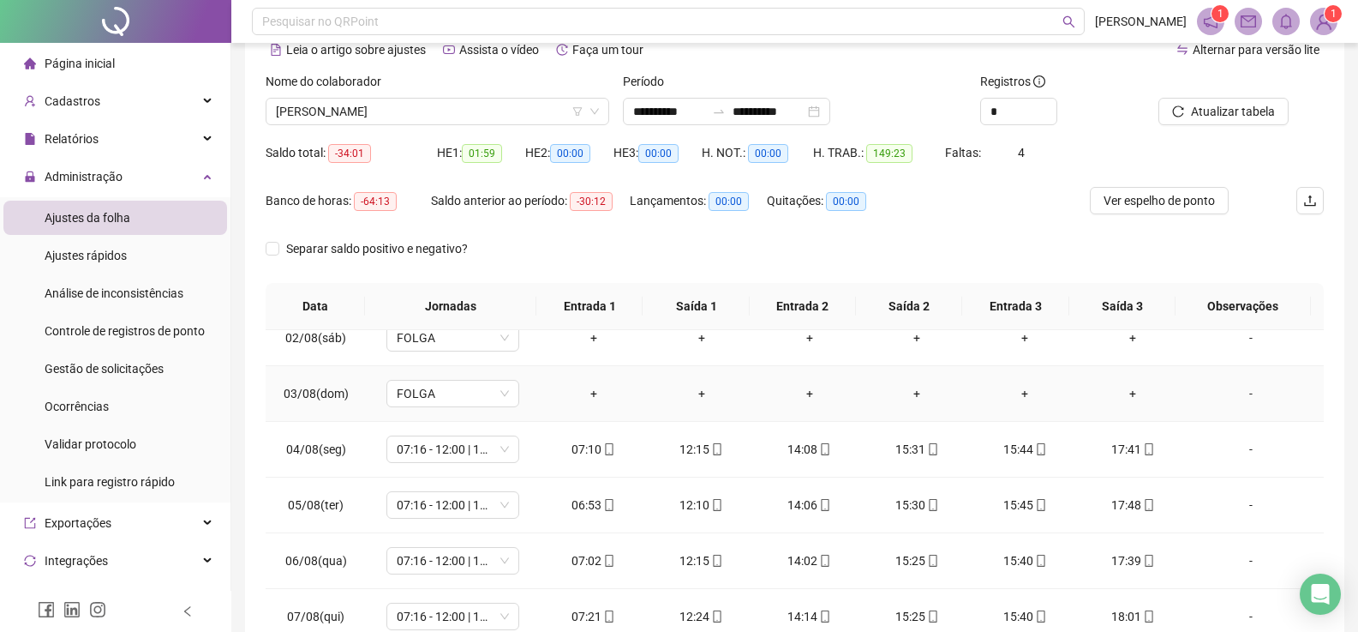
scroll to position [0, 0]
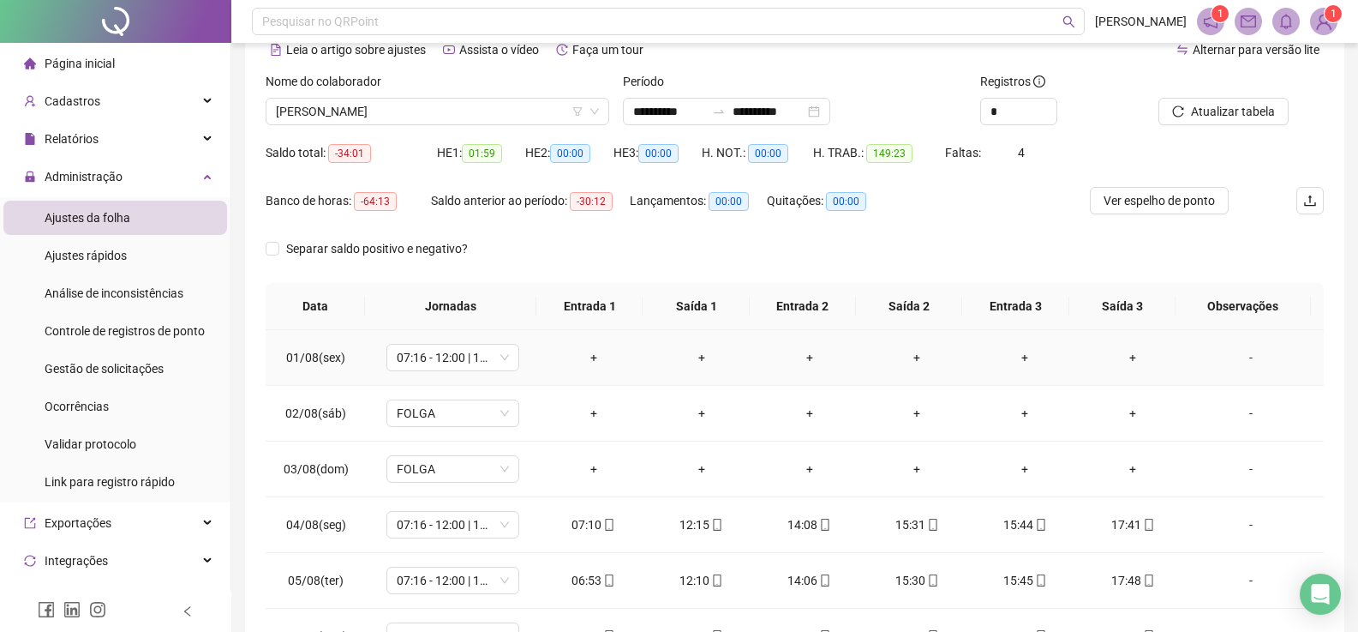
click at [1247, 357] on div "-" at bounding box center [1251, 357] width 101 height 19
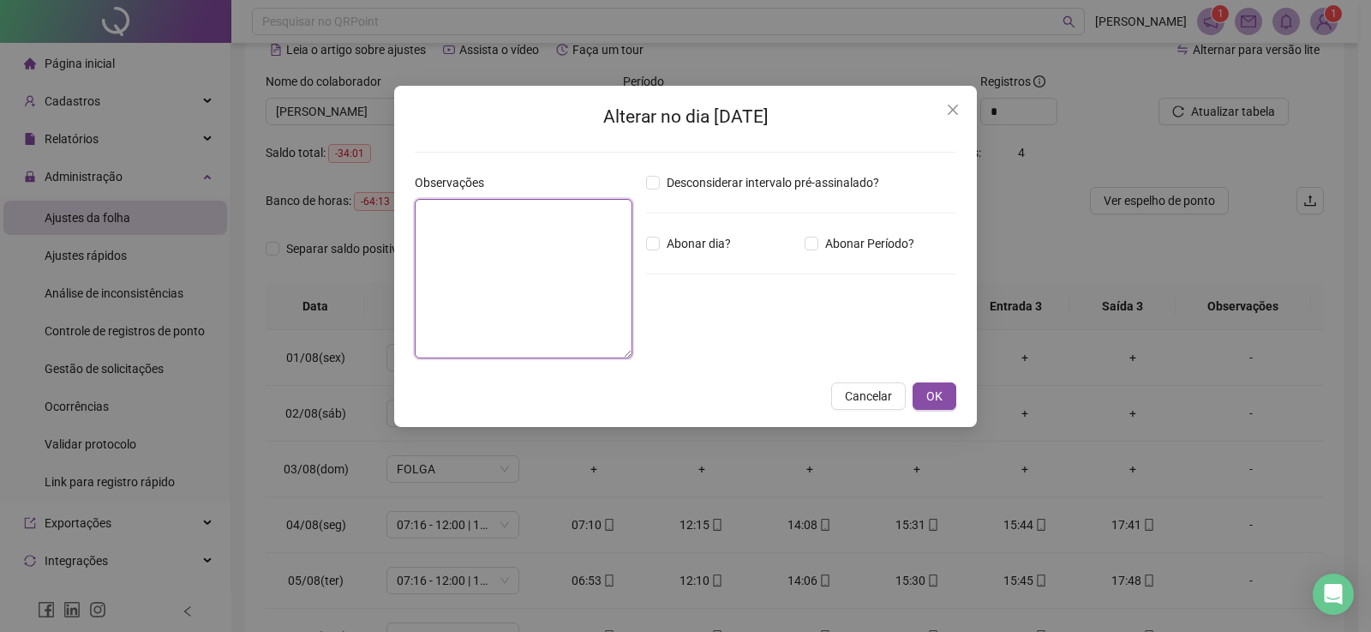
click at [465, 267] on textarea at bounding box center [524, 278] width 218 height 159
type textarea "**********"
click at [927, 402] on span "OK" at bounding box center [934, 396] width 16 height 19
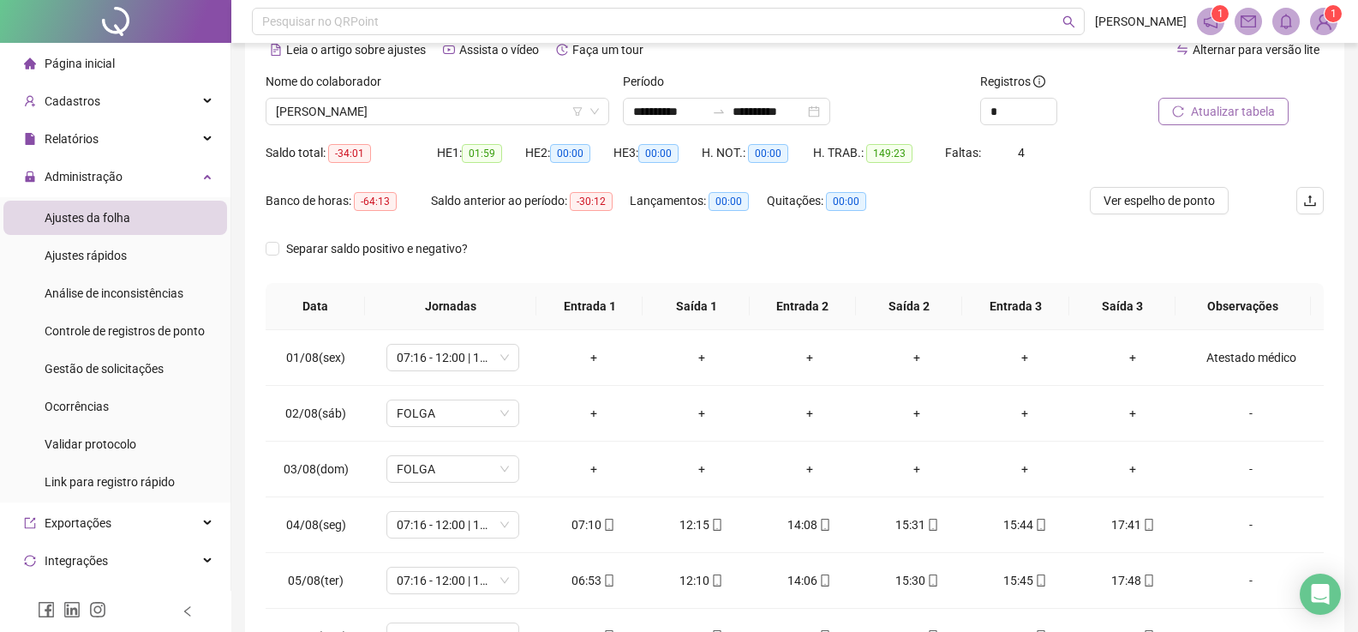
click at [1228, 105] on span "Atualizar tabela" at bounding box center [1233, 111] width 84 height 19
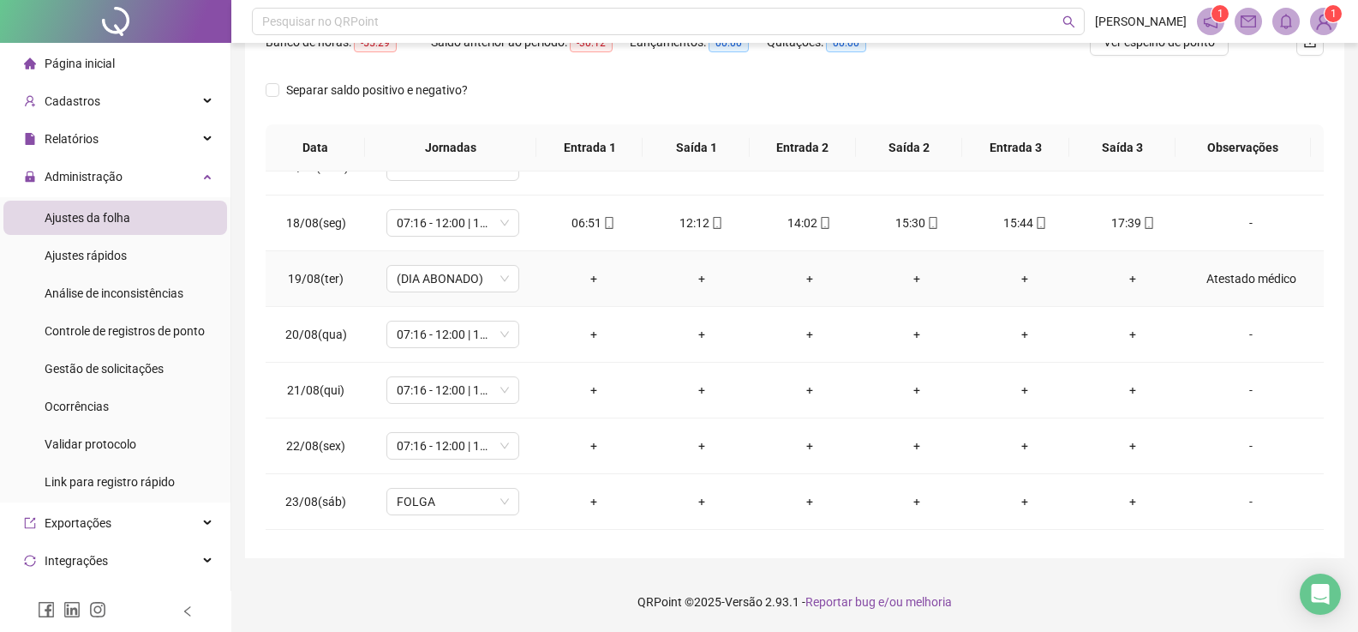
scroll to position [943, 0]
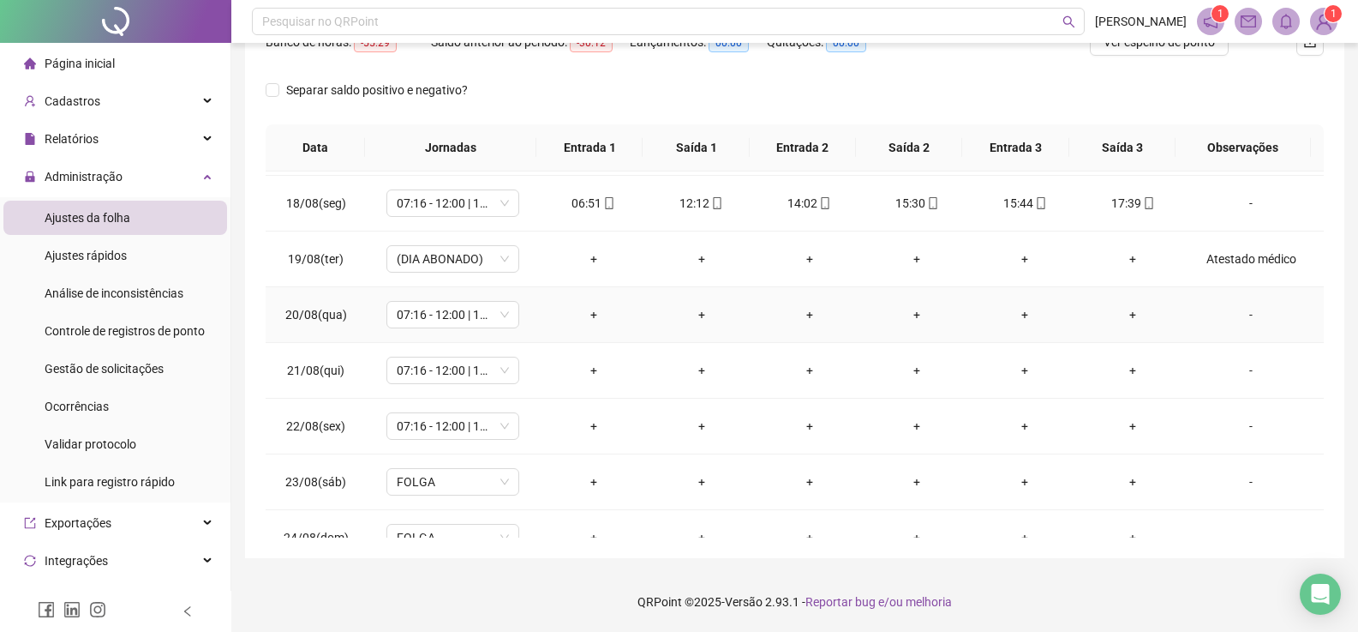
click at [1238, 316] on div "-" at bounding box center [1251, 314] width 101 height 19
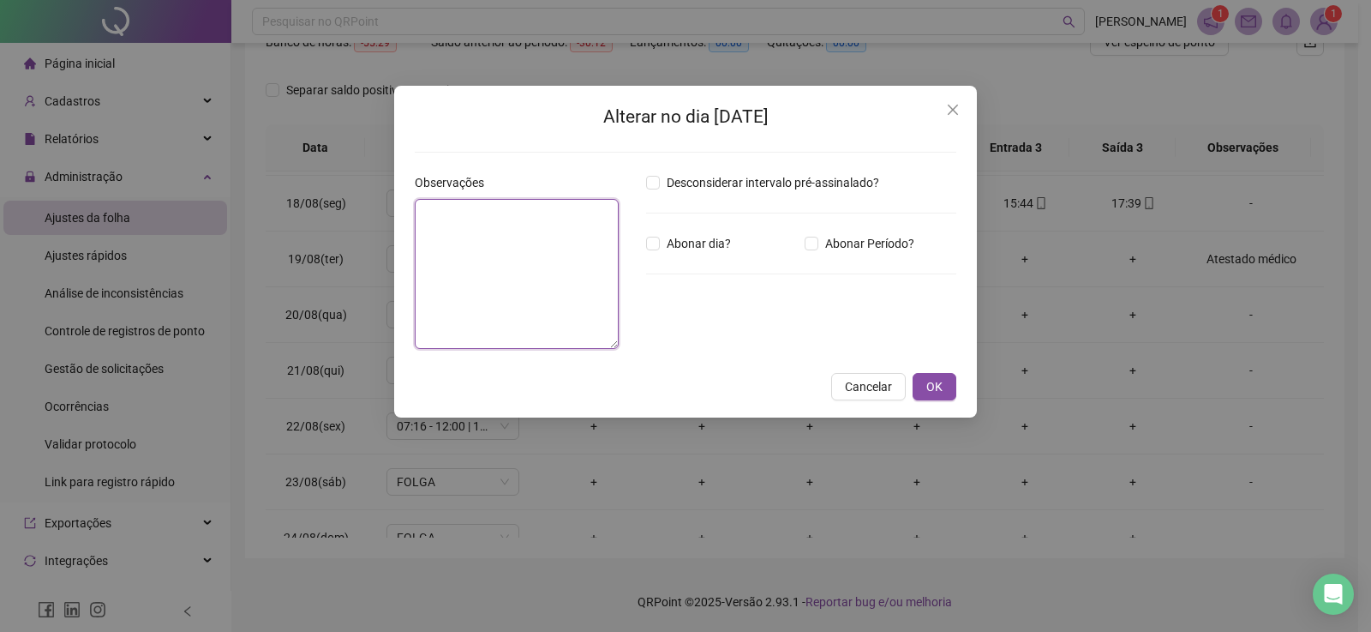
click at [505, 258] on textarea at bounding box center [517, 274] width 204 height 150
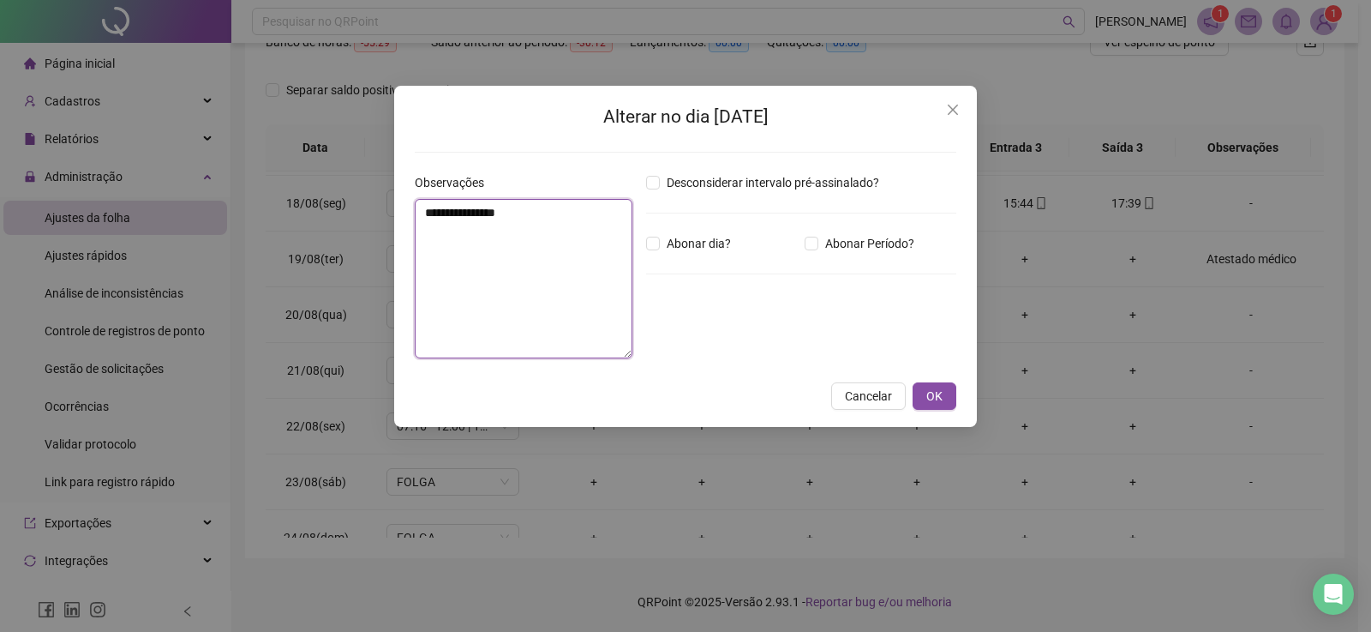
click at [543, 217] on textarea "**********" at bounding box center [524, 278] width 218 height 159
type textarea "**********"
click at [938, 400] on span "OK" at bounding box center [934, 396] width 16 height 19
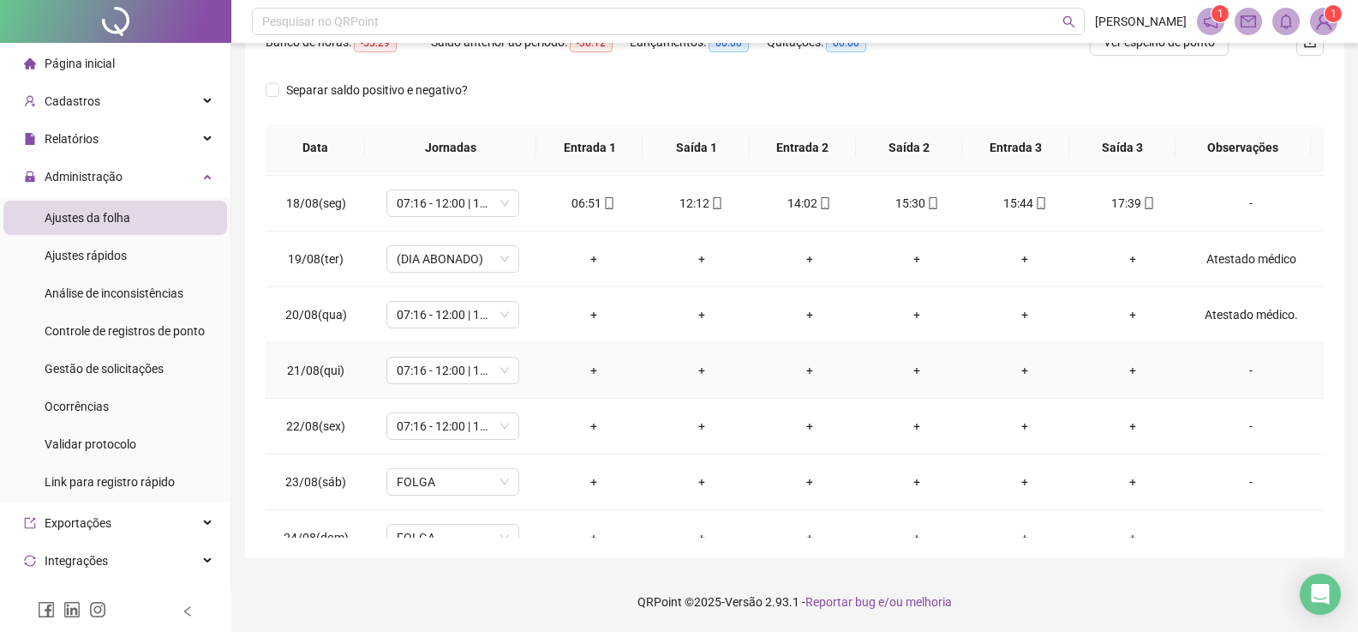
click at [1238, 375] on div "-" at bounding box center [1251, 370] width 101 height 19
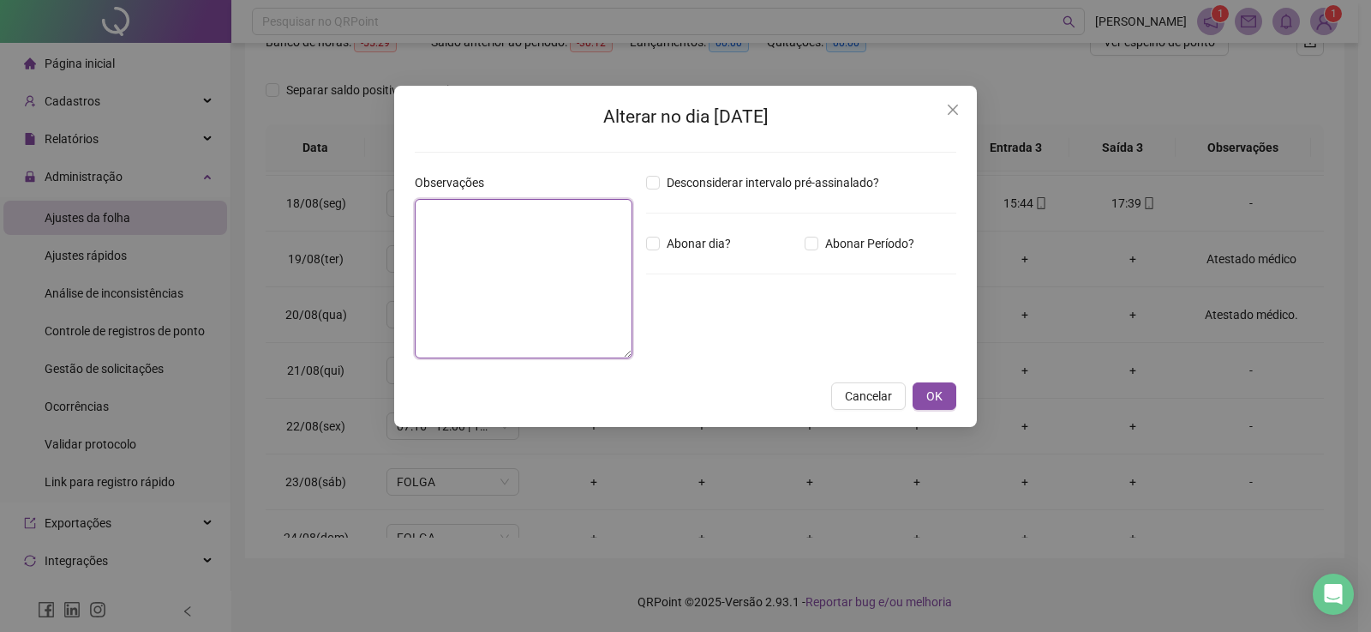
click at [537, 267] on textarea at bounding box center [524, 278] width 218 height 159
paste textarea "**********"
type textarea "**********"
click at [660, 247] on span "Abonar dia?" at bounding box center [699, 243] width 78 height 19
click at [945, 393] on button "OK" at bounding box center [935, 395] width 44 height 27
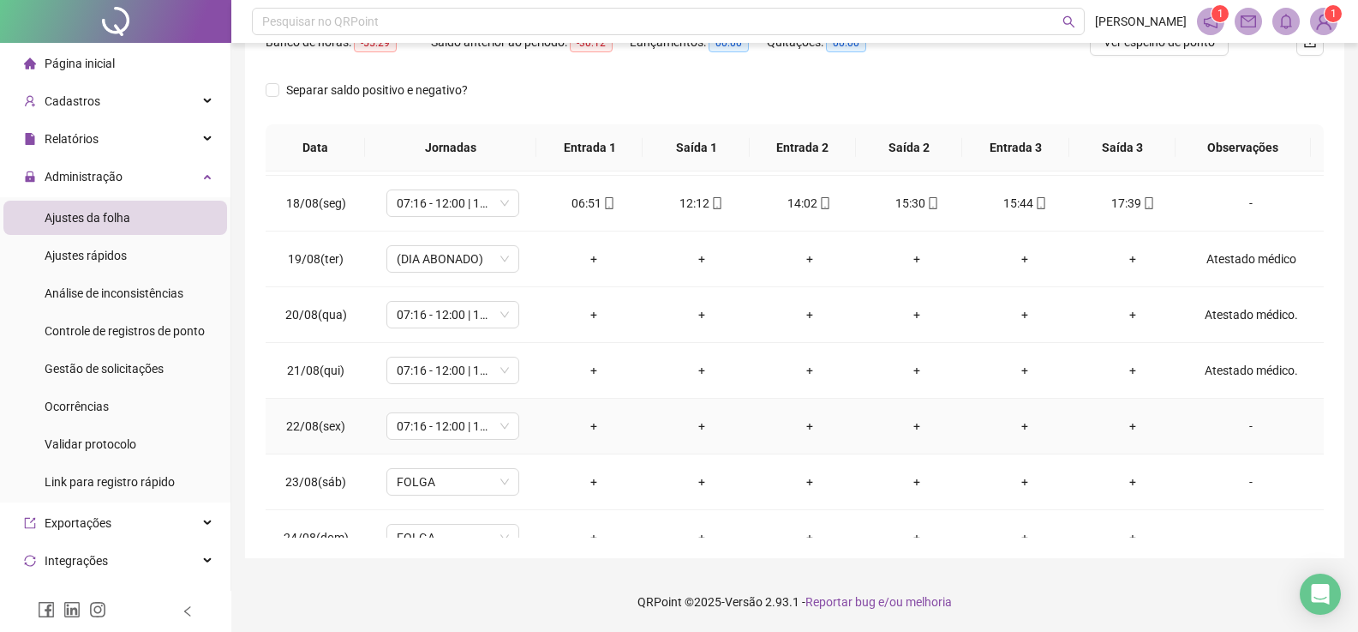
click at [1243, 431] on div "-" at bounding box center [1251, 426] width 101 height 19
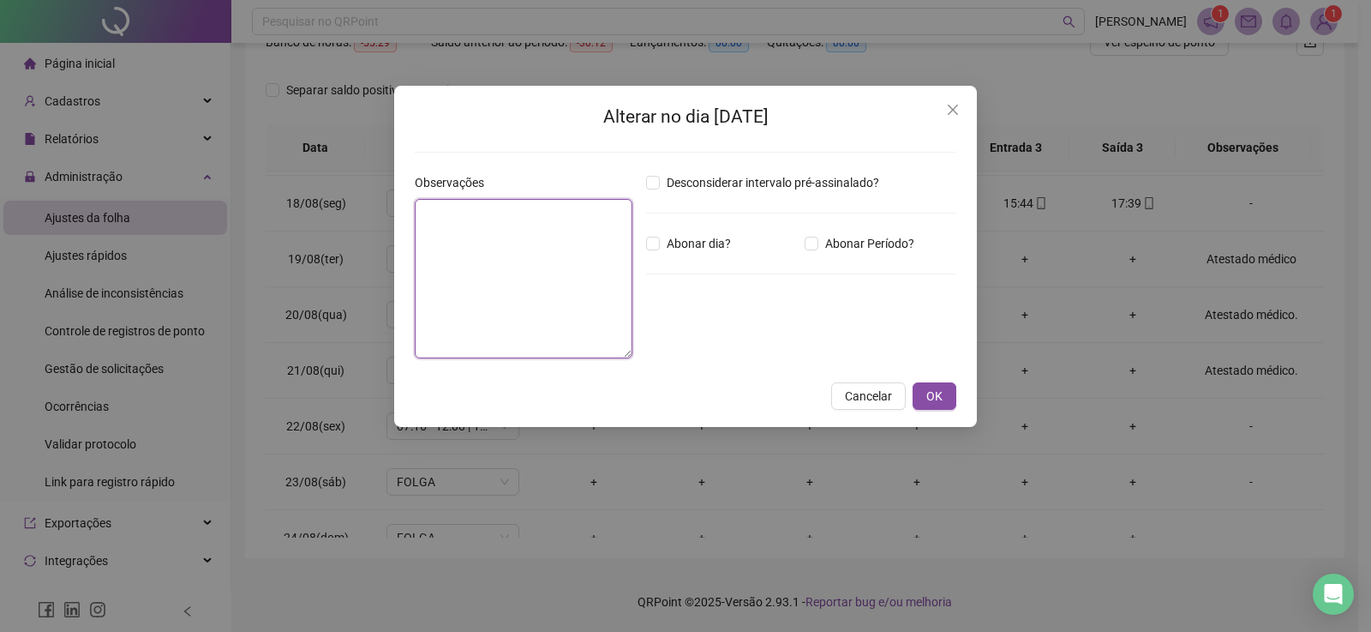
click at [533, 285] on textarea at bounding box center [524, 278] width 218 height 159
paste textarea "**********"
type textarea "**********"
click at [923, 393] on button "OK" at bounding box center [935, 395] width 44 height 27
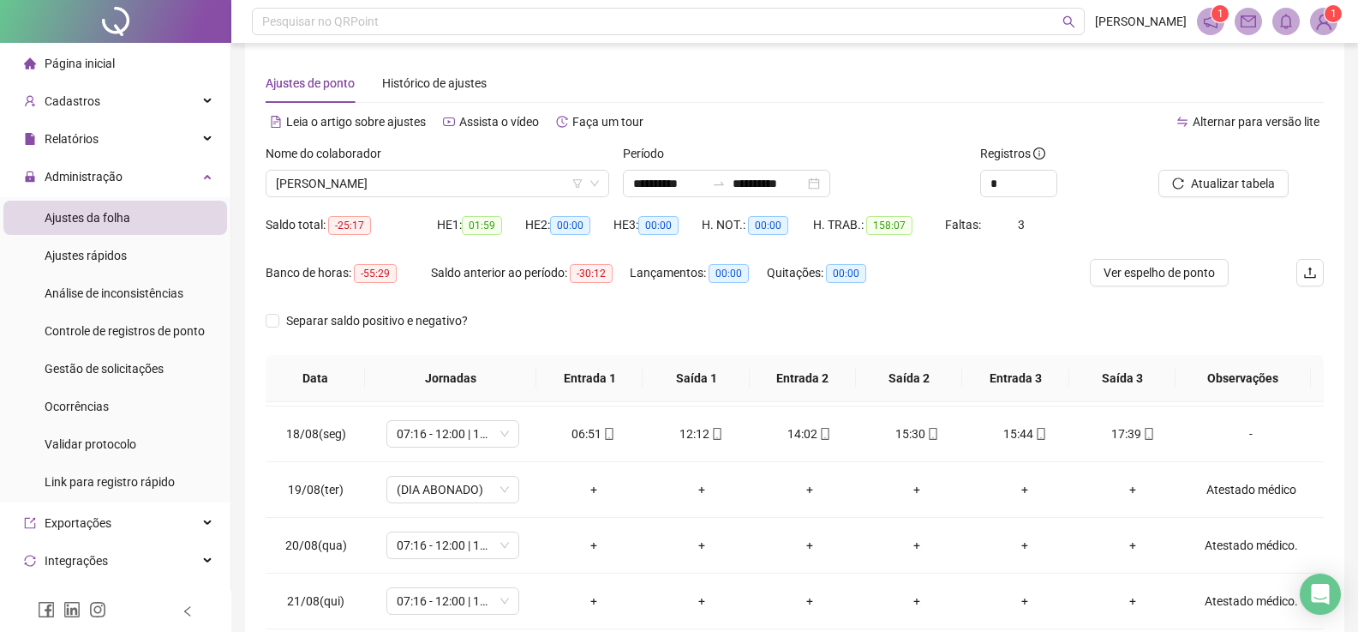
scroll to position [0, 0]
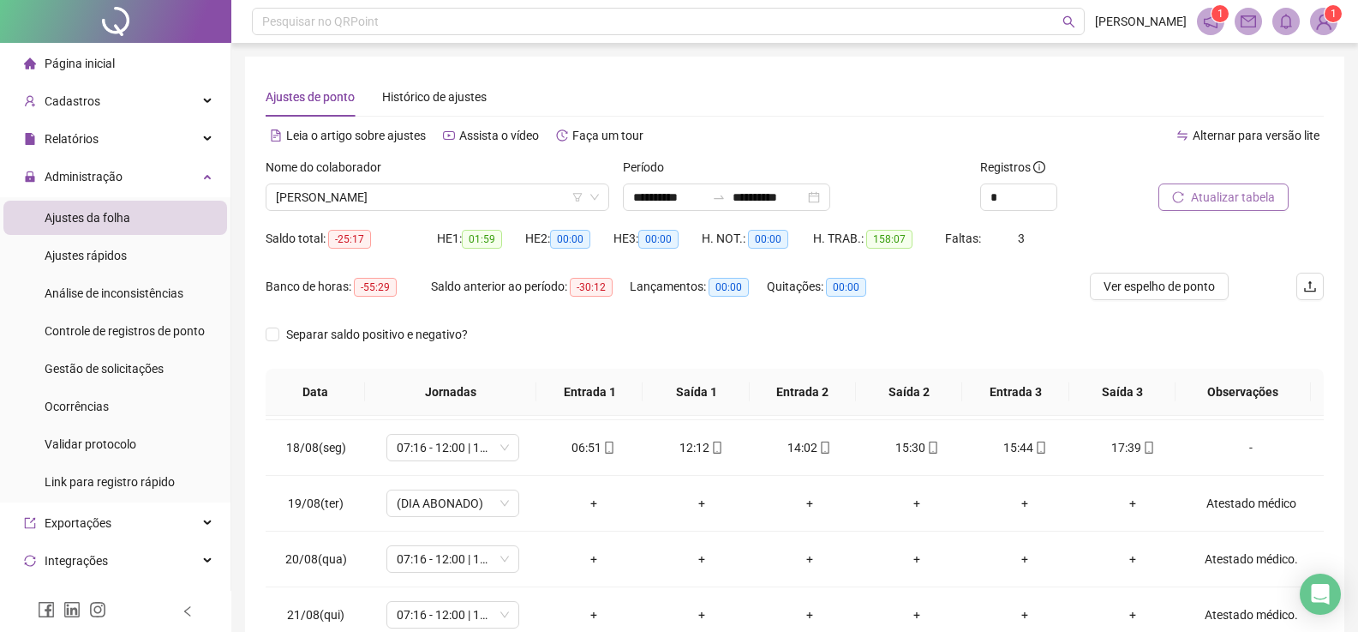
click at [1225, 195] on span "Atualizar tabela" at bounding box center [1233, 197] width 84 height 19
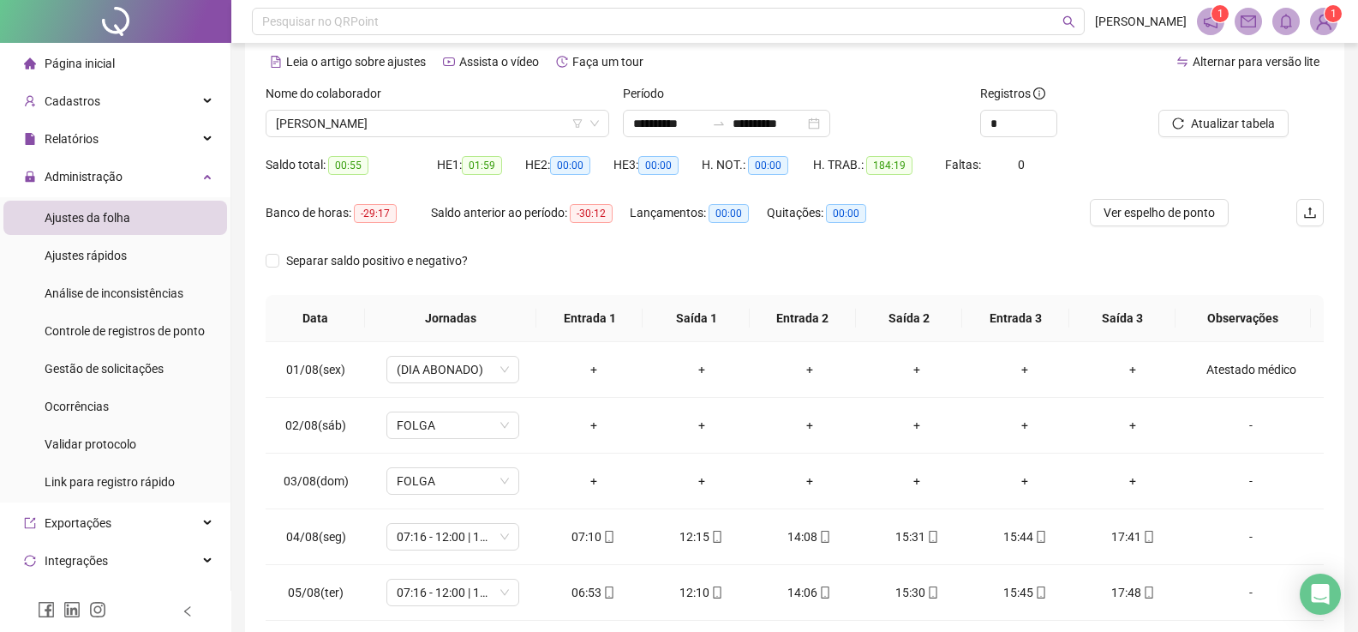
scroll to position [73, 0]
click at [730, 129] on div at bounding box center [718, 124] width 27 height 14
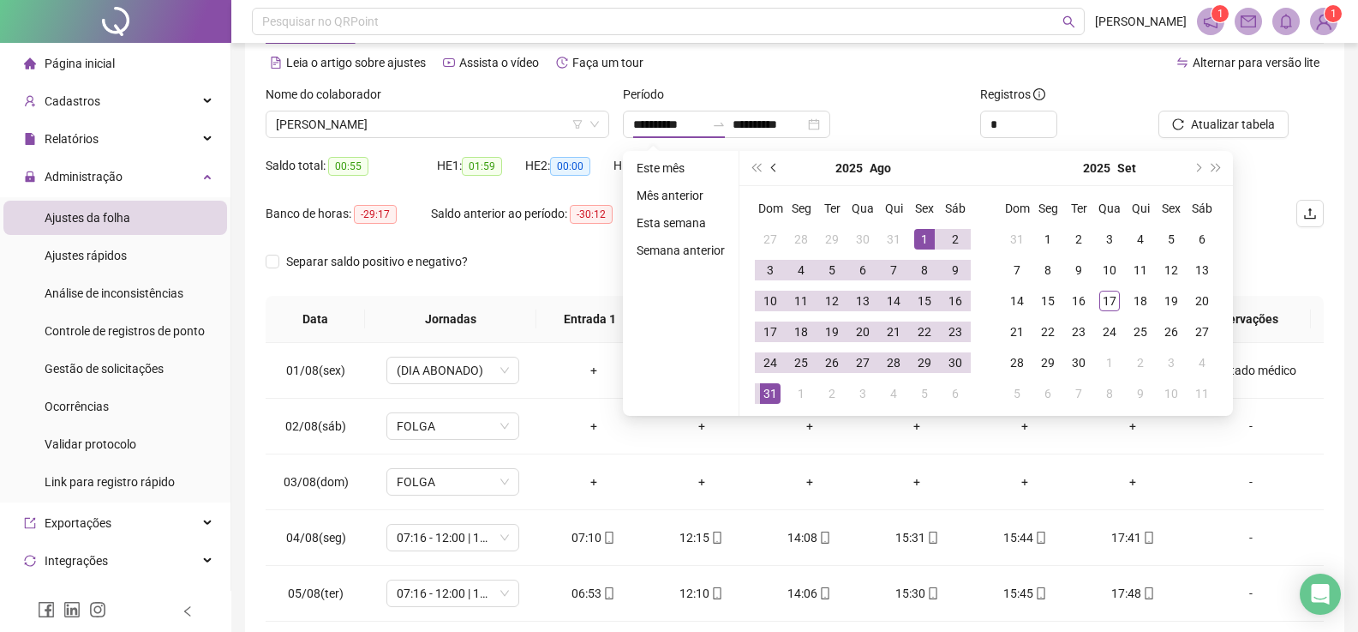
click at [770, 164] on button "prev-year" at bounding box center [774, 168] width 19 height 34
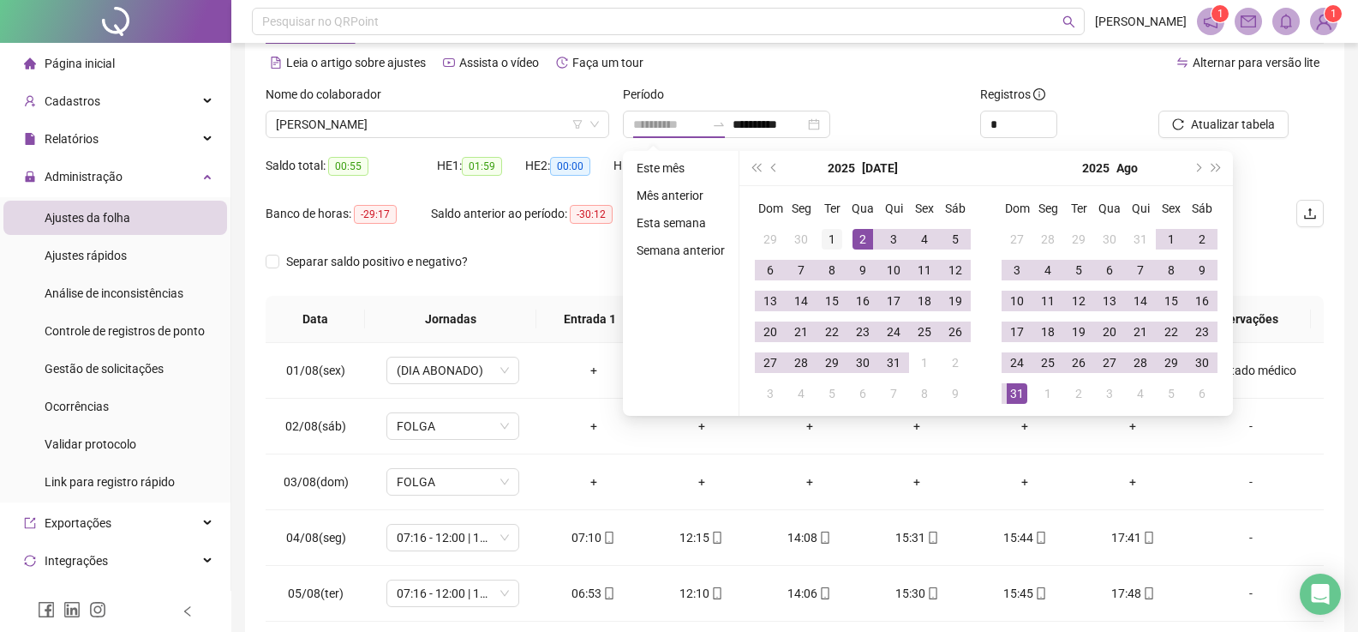
type input "**********"
click at [828, 235] on div "1" at bounding box center [832, 239] width 21 height 21
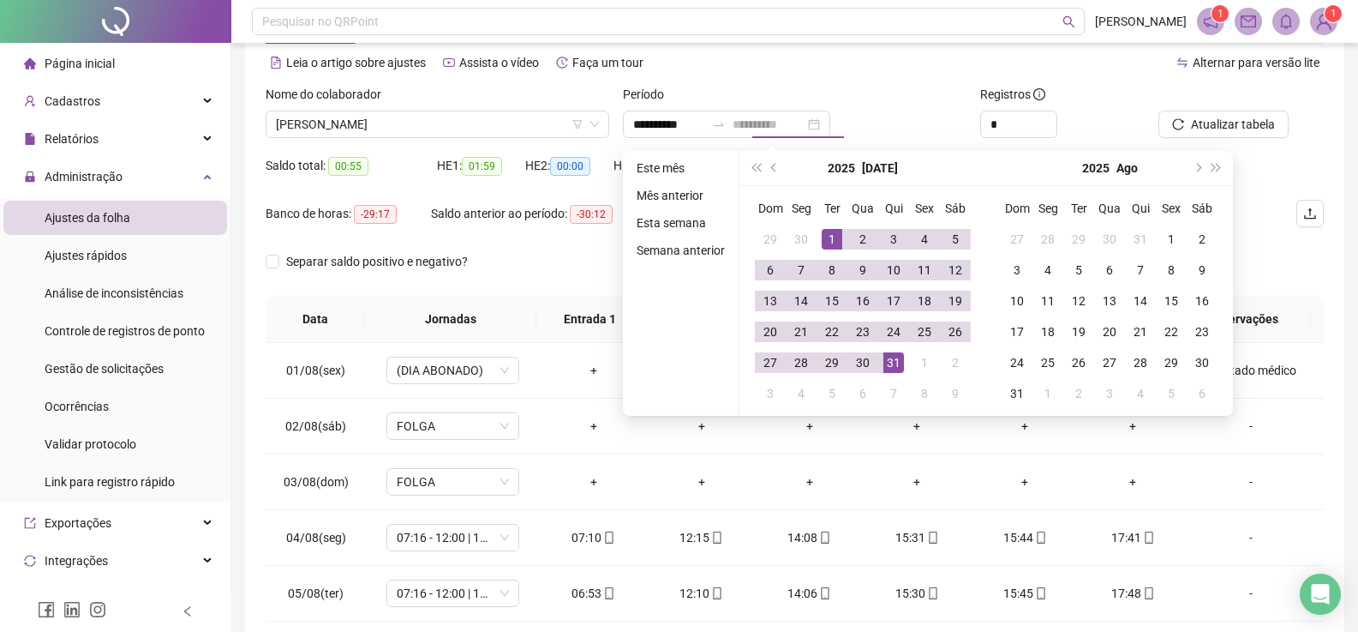
click at [894, 368] on div "31" at bounding box center [894, 362] width 21 height 21
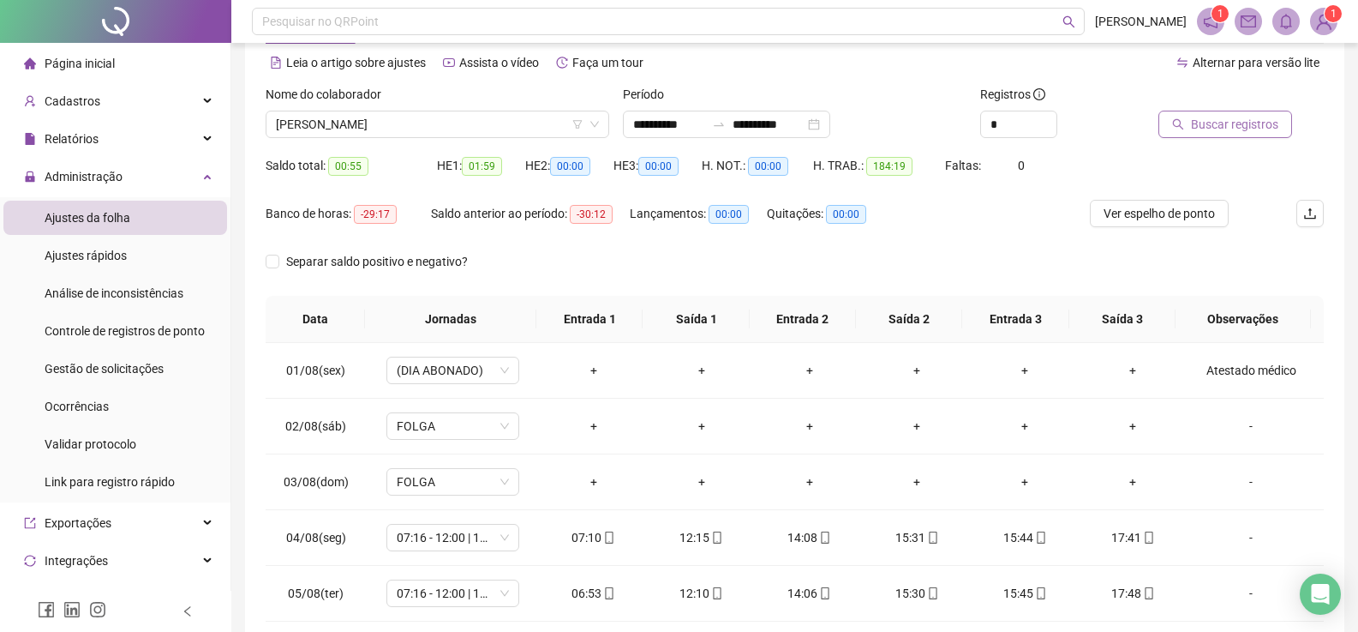
click at [1189, 123] on button "Buscar registros" at bounding box center [1226, 124] width 134 height 27
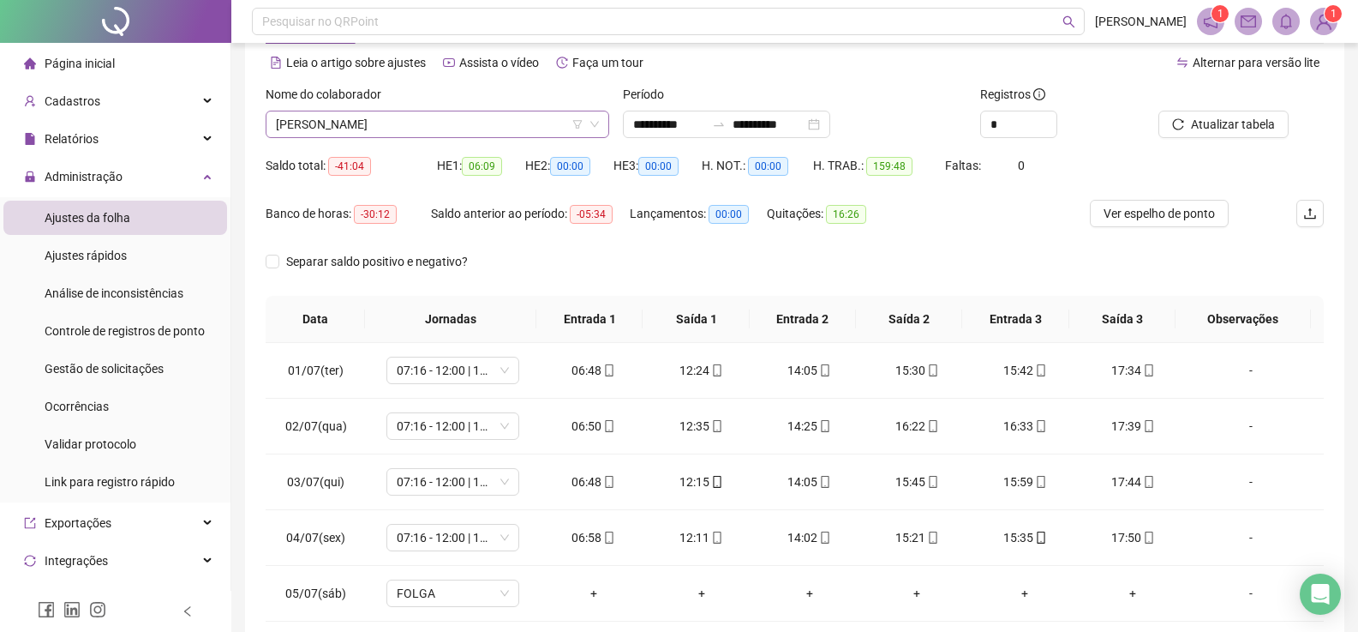
click at [447, 121] on span "[PERSON_NAME]" at bounding box center [437, 124] width 323 height 26
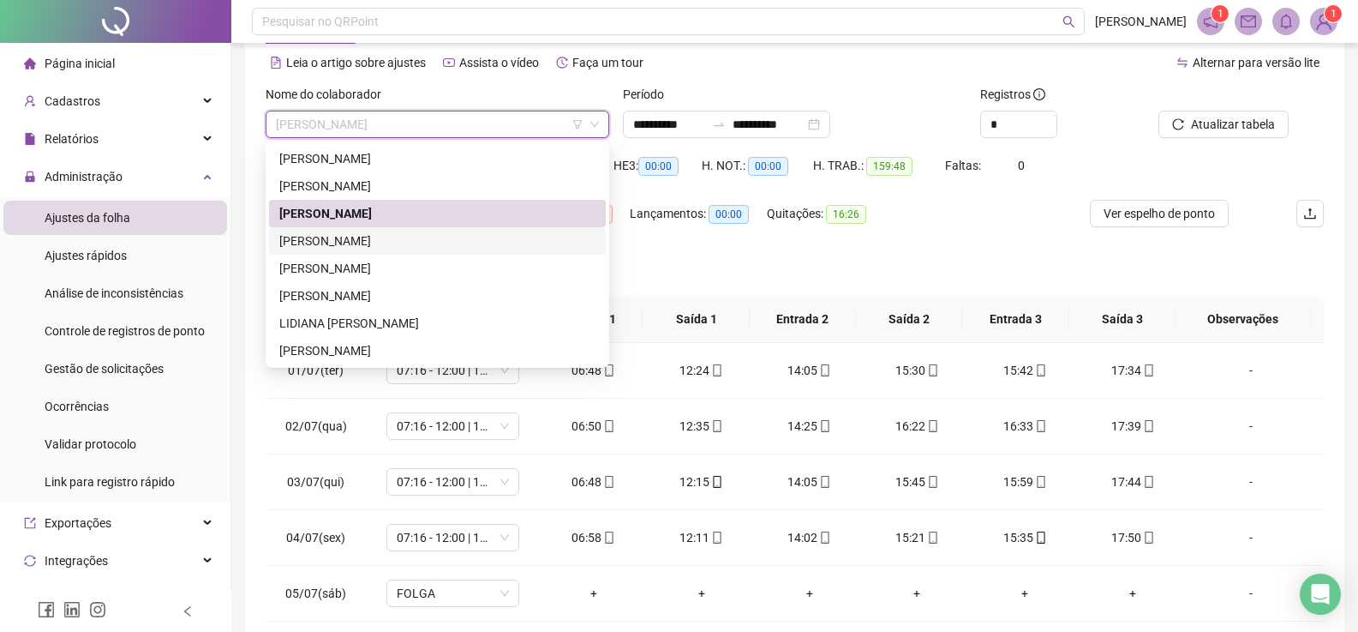
click at [359, 243] on div "[PERSON_NAME]" at bounding box center [437, 240] width 316 height 19
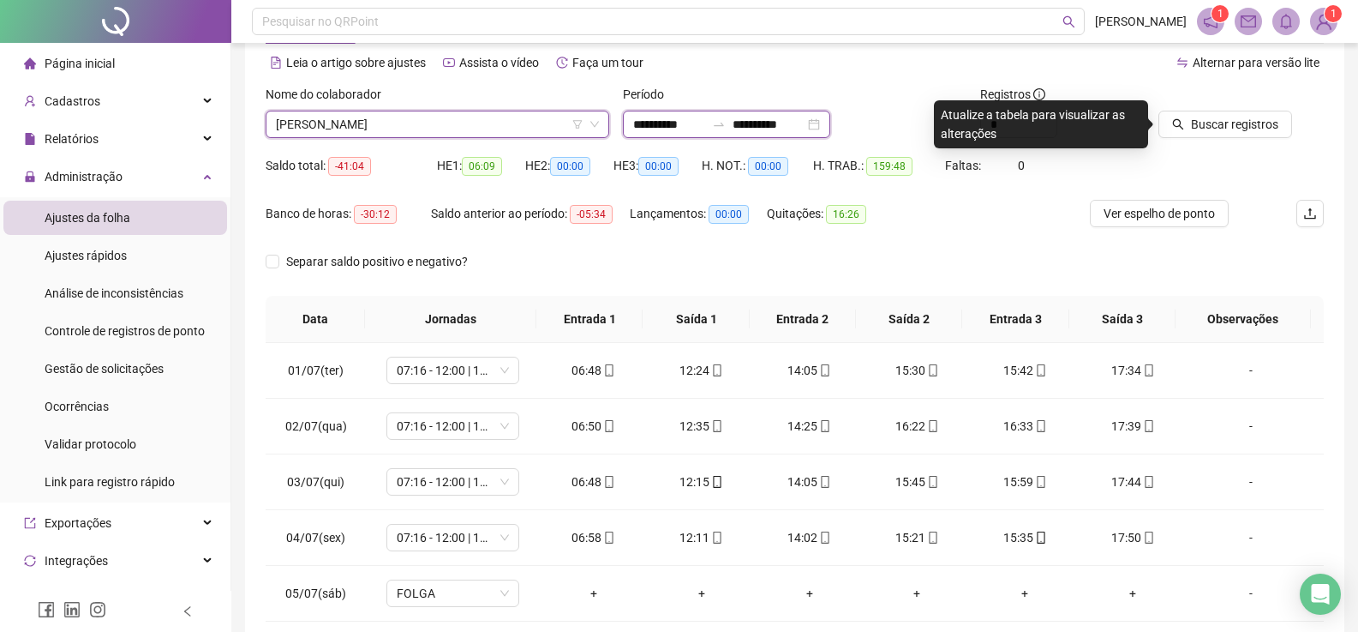
click at [782, 121] on input "**********" at bounding box center [769, 124] width 72 height 19
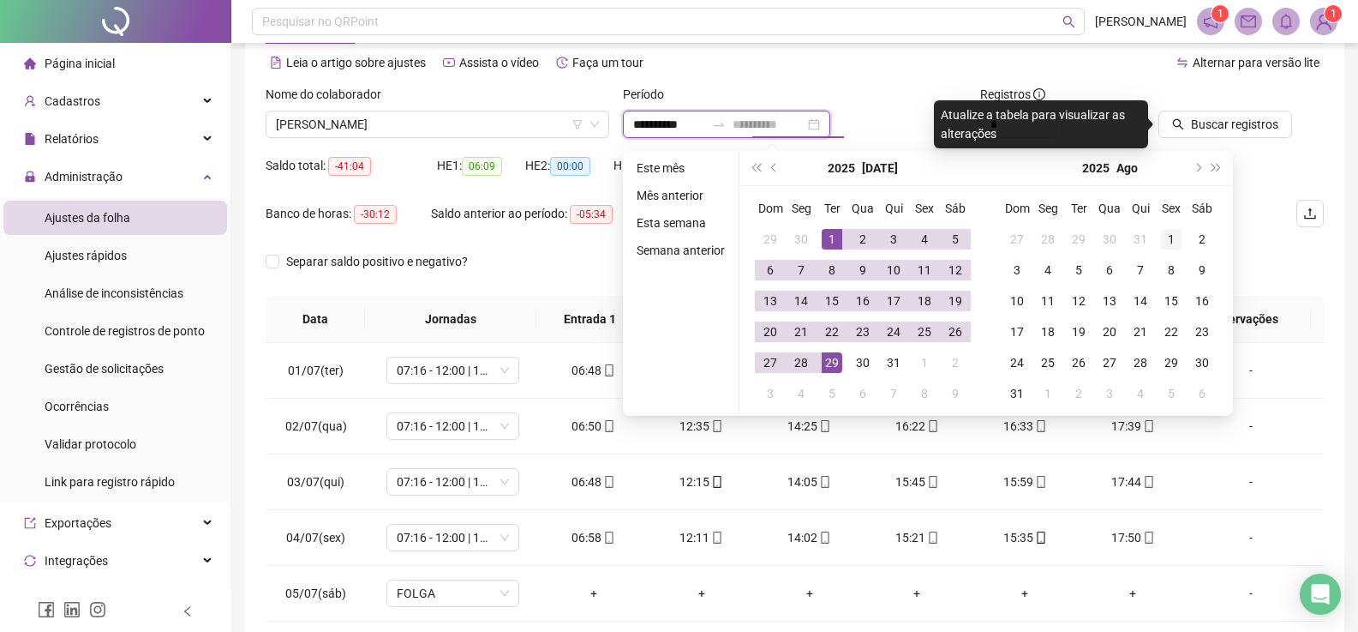
type input "**********"
click at [1171, 243] on div "1" at bounding box center [1171, 239] width 21 height 21
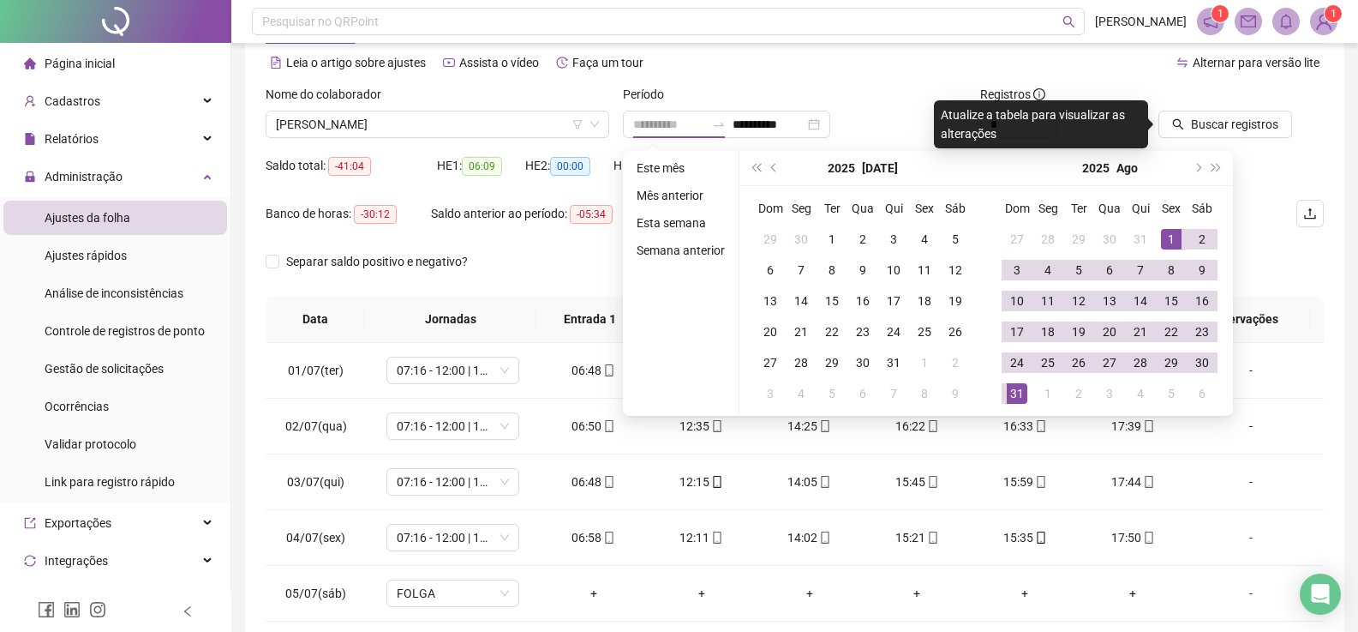
drag, startPoint x: 1022, startPoint y: 395, endPoint x: 1197, endPoint y: 138, distance: 310.9
click at [1023, 395] on div "31" at bounding box center [1017, 393] width 21 height 21
type input "**********"
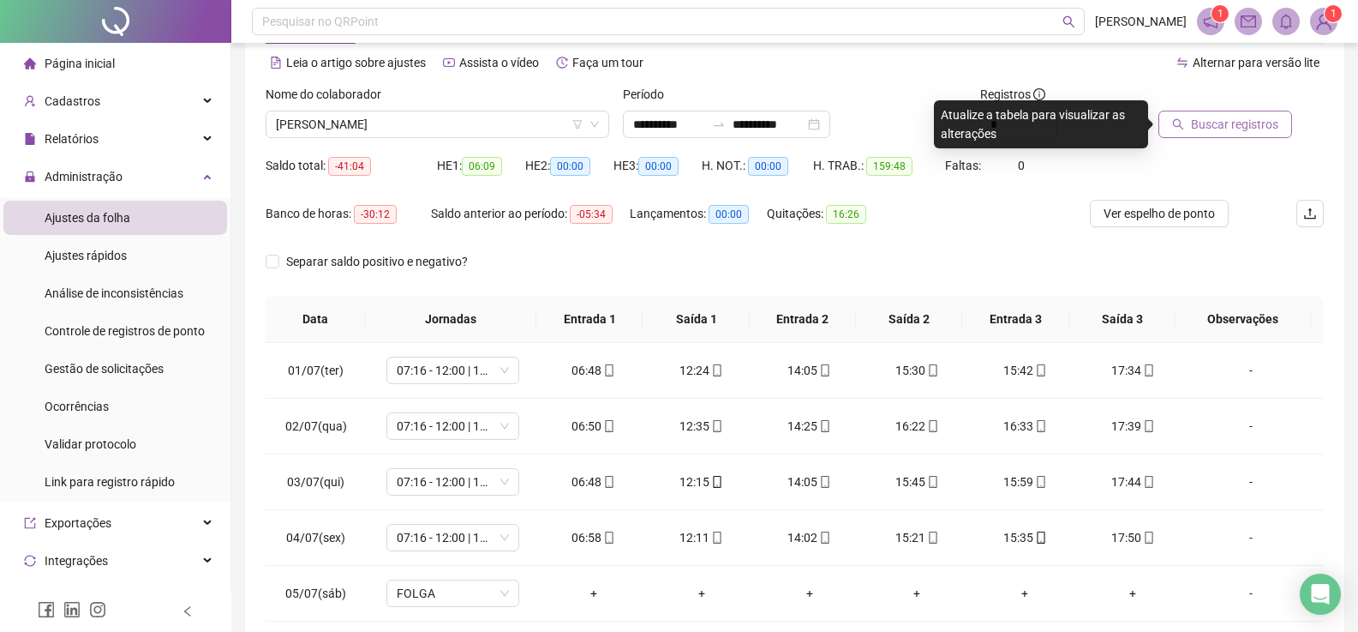
click at [1214, 124] on span "Buscar registros" at bounding box center [1234, 124] width 87 height 19
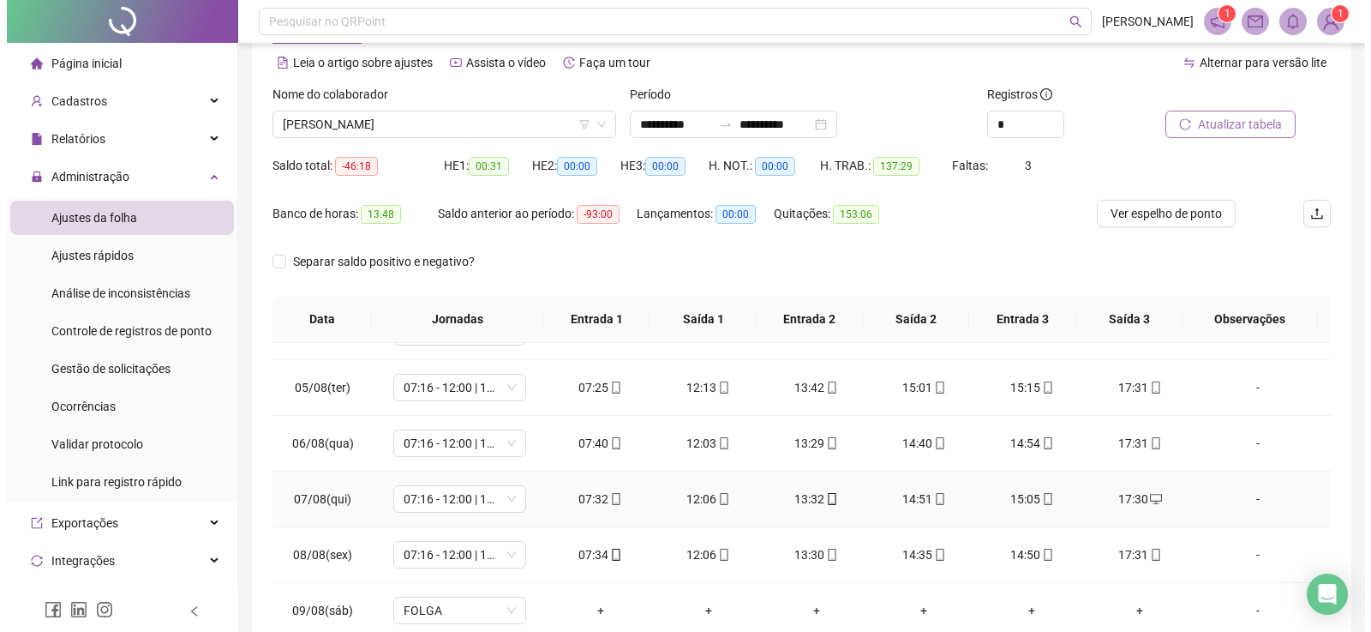
scroll to position [343, 0]
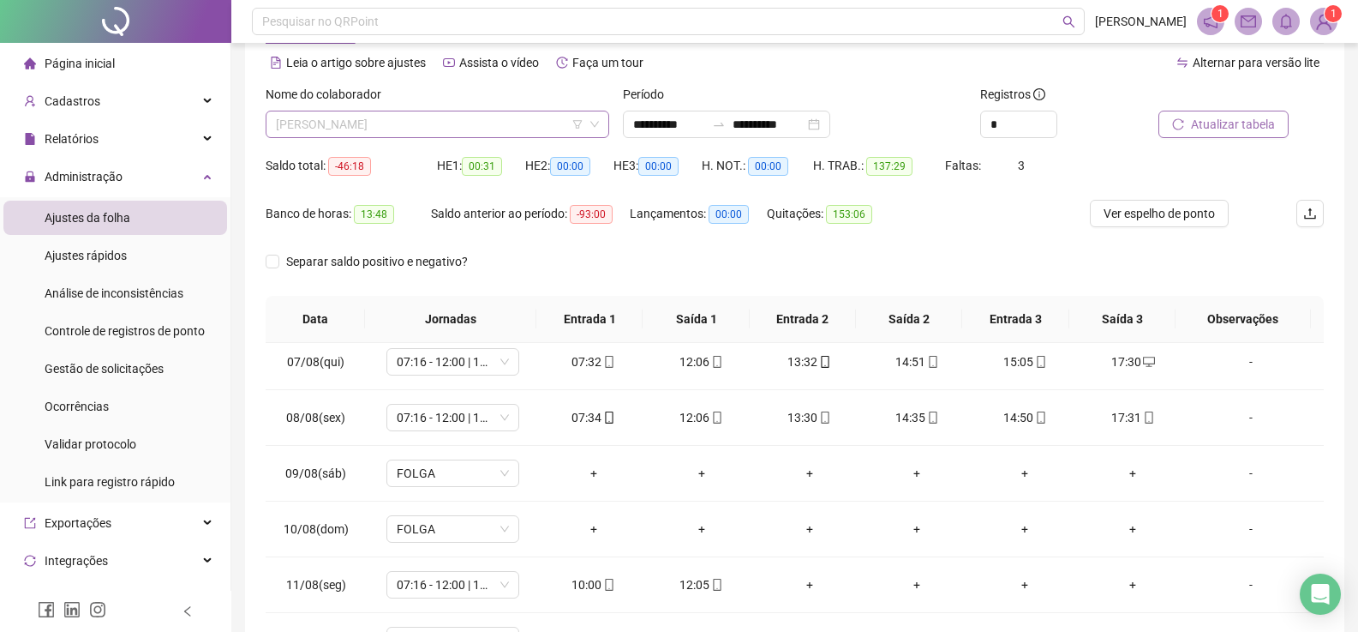
click at [466, 117] on span "[PERSON_NAME]" at bounding box center [437, 124] width 323 height 26
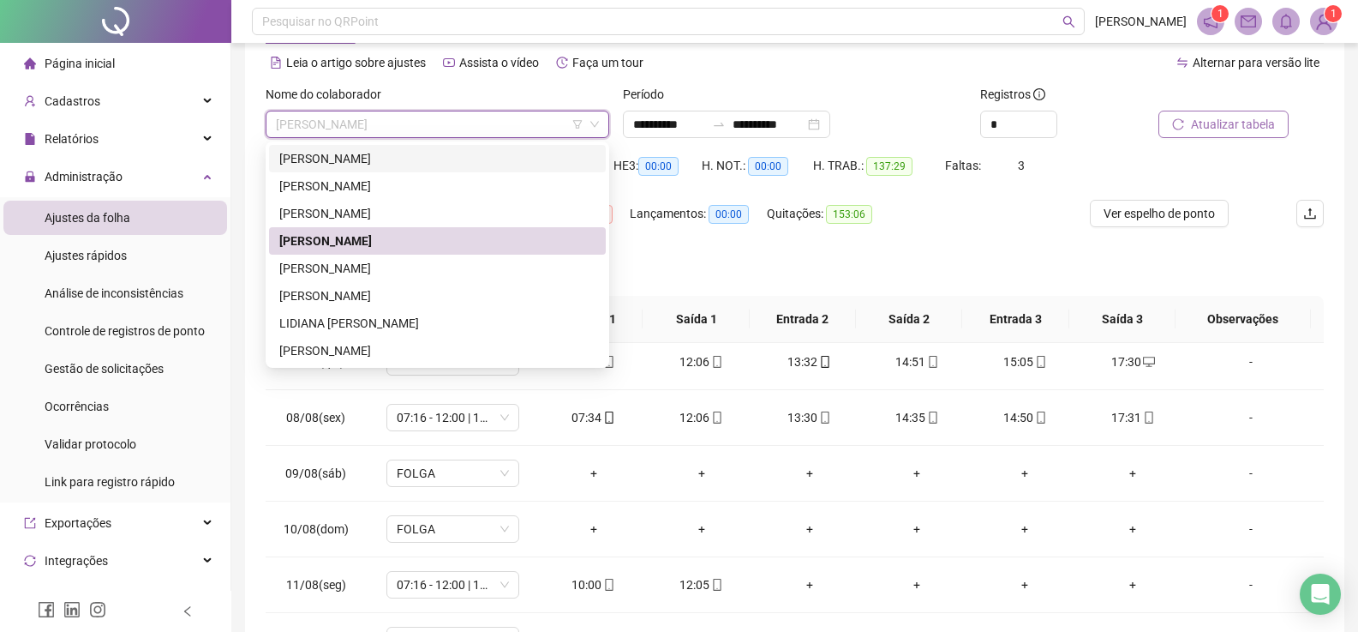
click at [411, 166] on div "[PERSON_NAME]" at bounding box center [437, 158] width 316 height 19
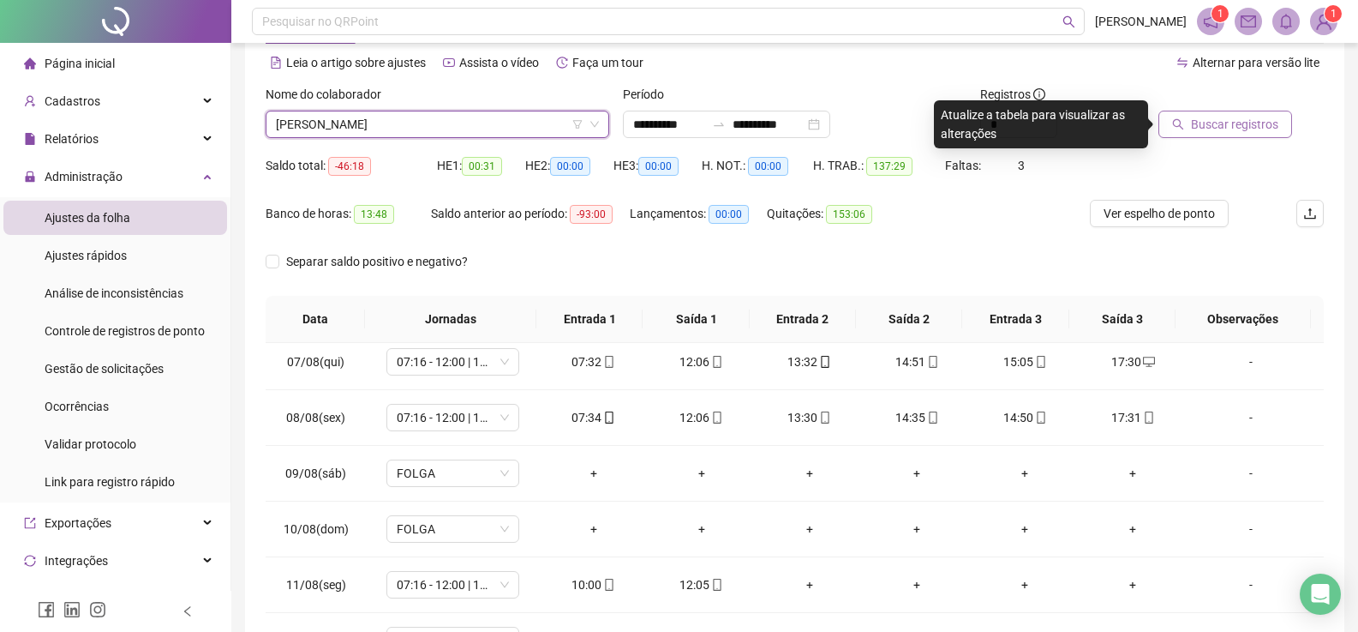
click at [1259, 121] on span "Buscar registros" at bounding box center [1234, 124] width 87 height 19
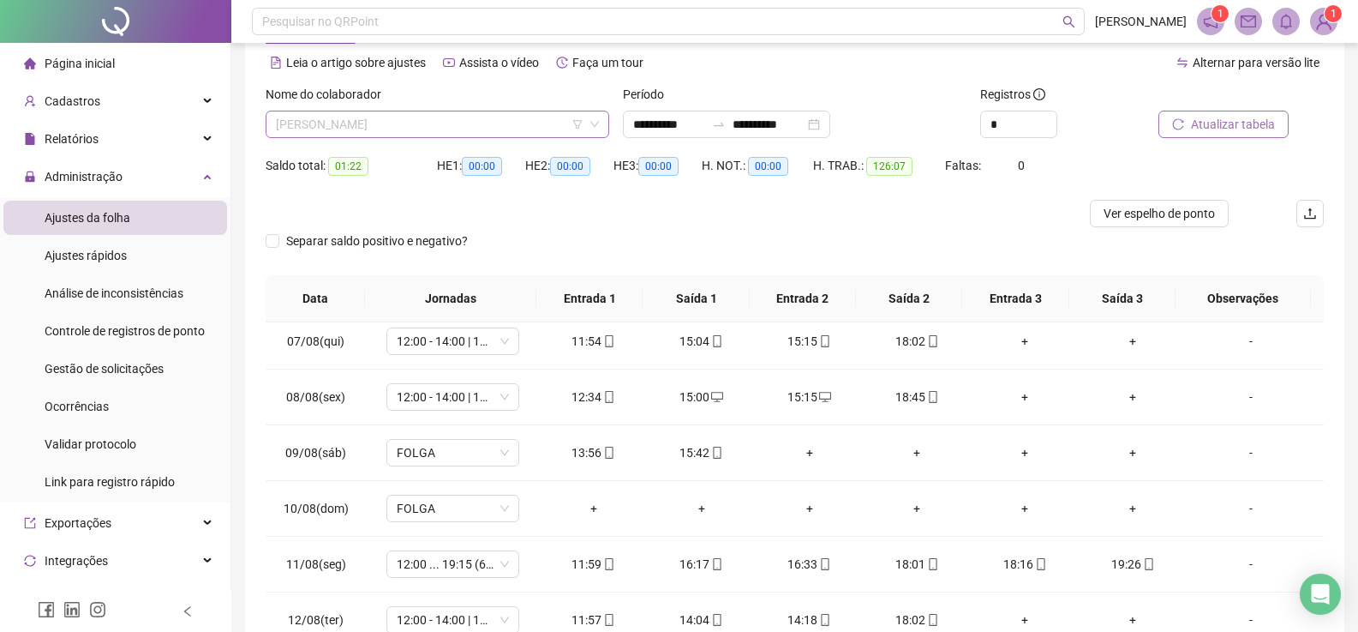
click at [483, 121] on span "[PERSON_NAME]" at bounding box center [437, 124] width 323 height 26
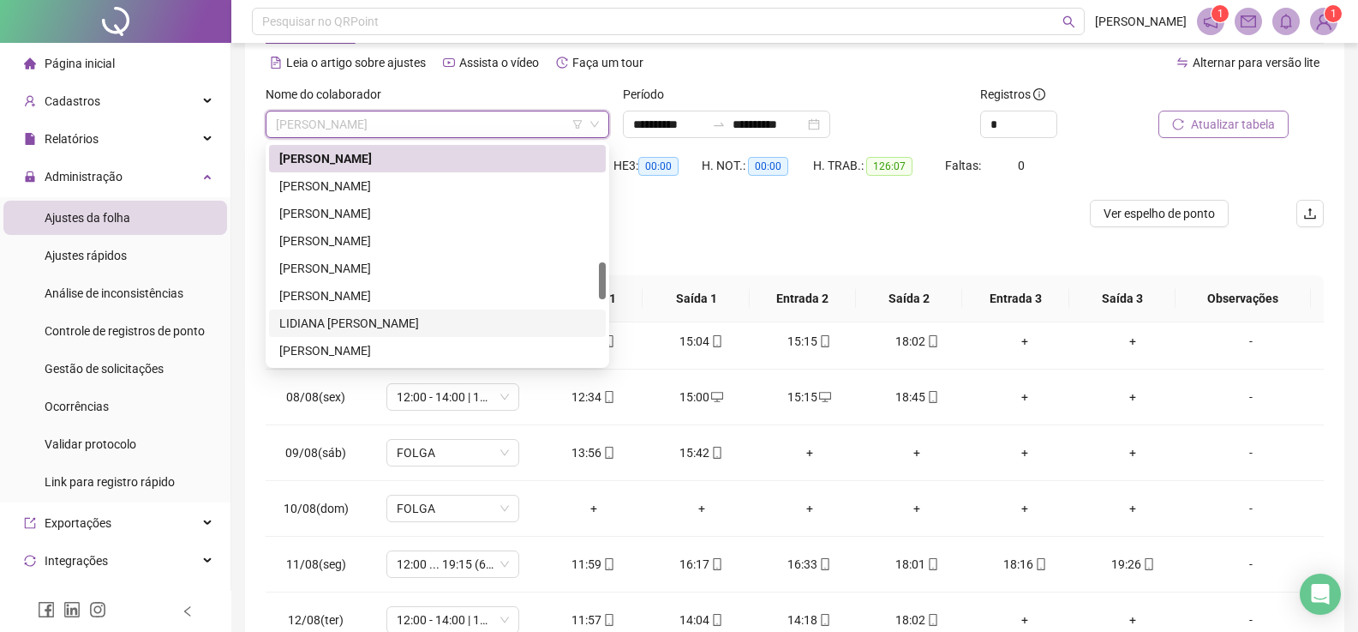
click at [377, 321] on div "LIDIANA [PERSON_NAME]" at bounding box center [437, 323] width 316 height 19
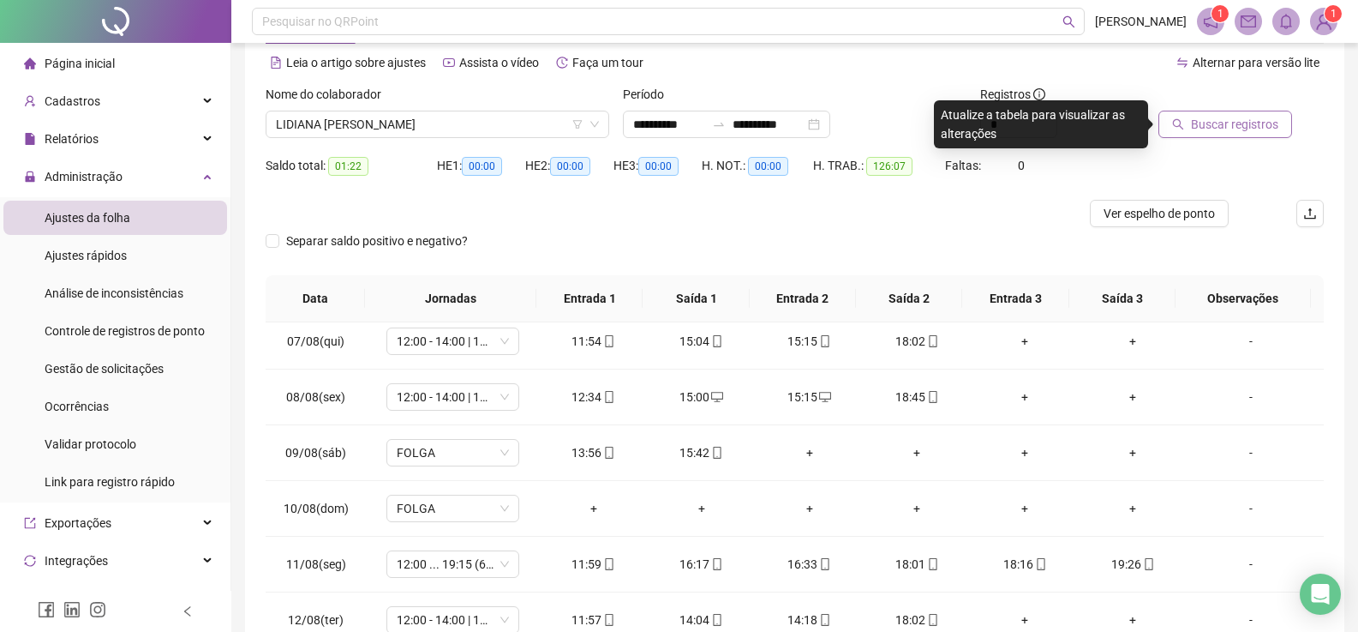
click at [1216, 126] on span "Buscar registros" at bounding box center [1234, 124] width 87 height 19
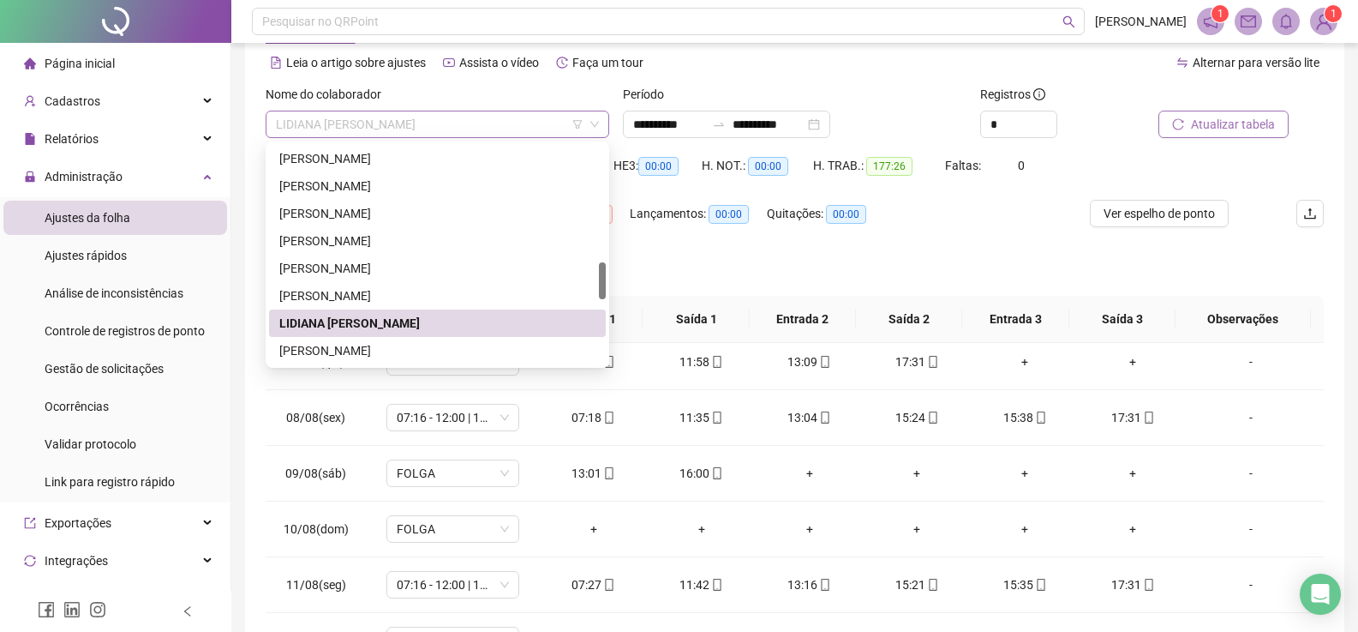
click at [476, 132] on span "LIDIANA [PERSON_NAME]" at bounding box center [437, 124] width 323 height 26
click at [354, 295] on div "[PERSON_NAME]" at bounding box center [437, 295] width 316 height 19
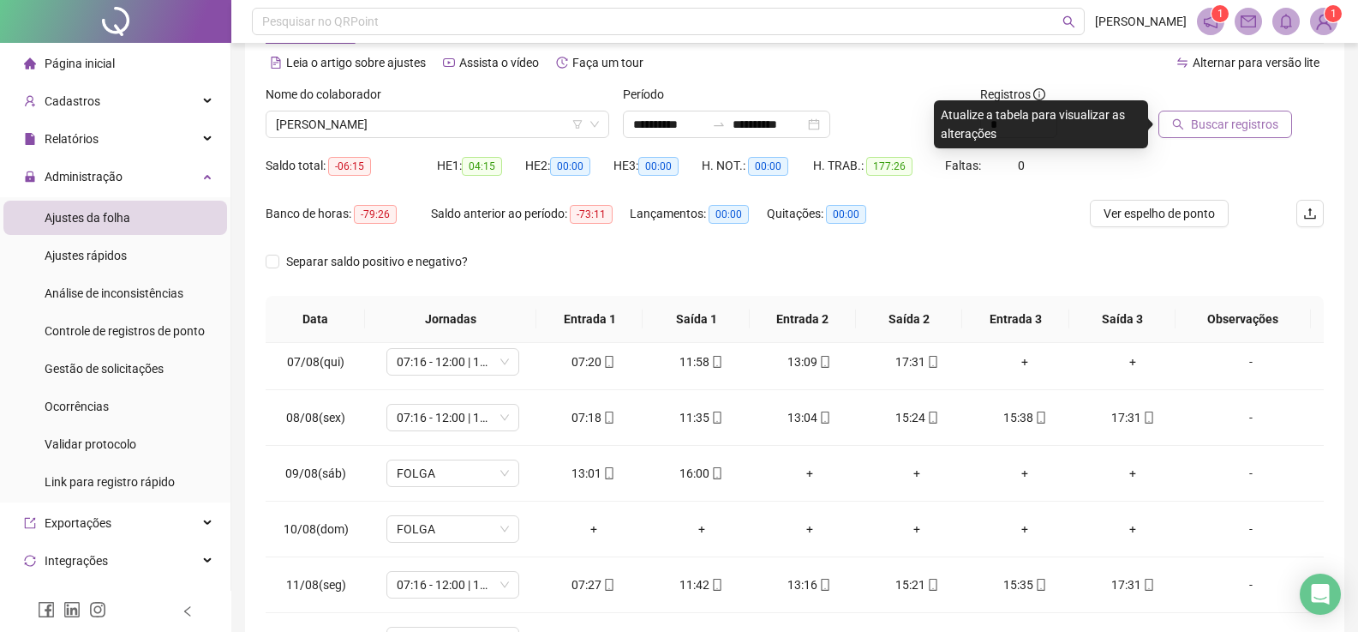
click at [1238, 127] on span "Buscar registros" at bounding box center [1234, 124] width 87 height 19
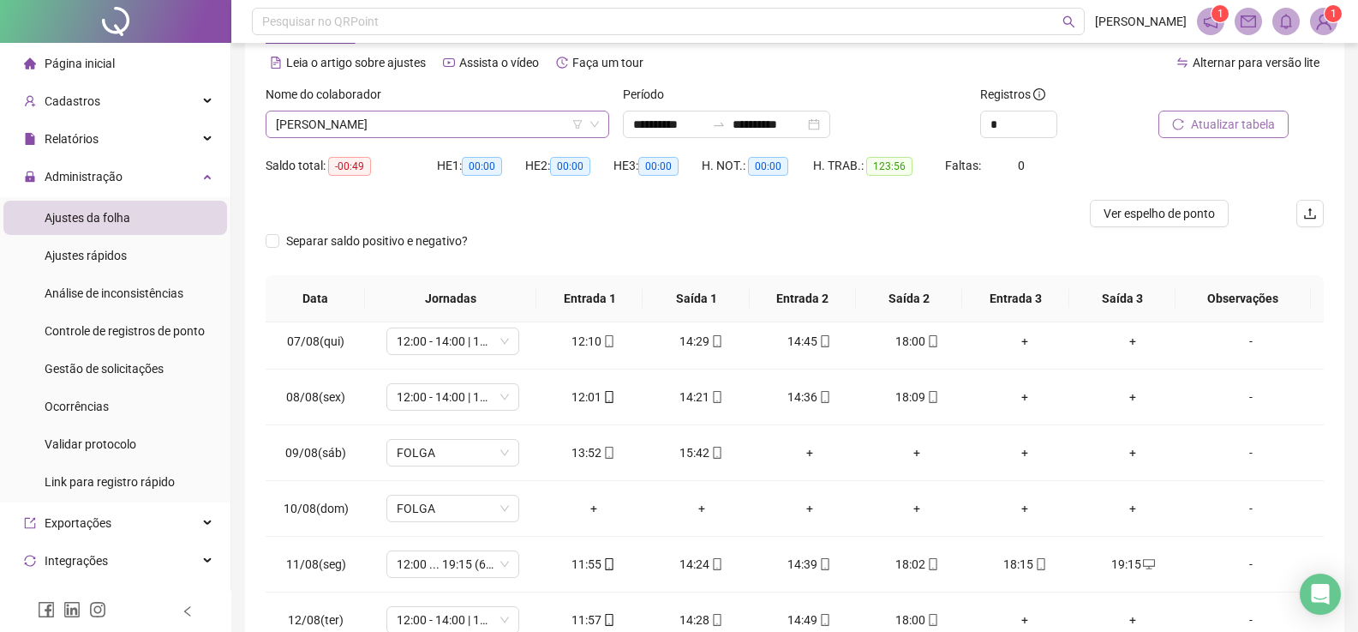
click at [470, 121] on span "[PERSON_NAME]" at bounding box center [437, 124] width 323 height 26
click at [974, 83] on div "Alternar para versão lite" at bounding box center [1060, 70] width 530 height 27
drag, startPoint x: 680, startPoint y: 456, endPoint x: 704, endPoint y: 456, distance: 24.0
click at [704, 456] on div "15:42" at bounding box center [702, 452] width 81 height 19
copy div "15:42"
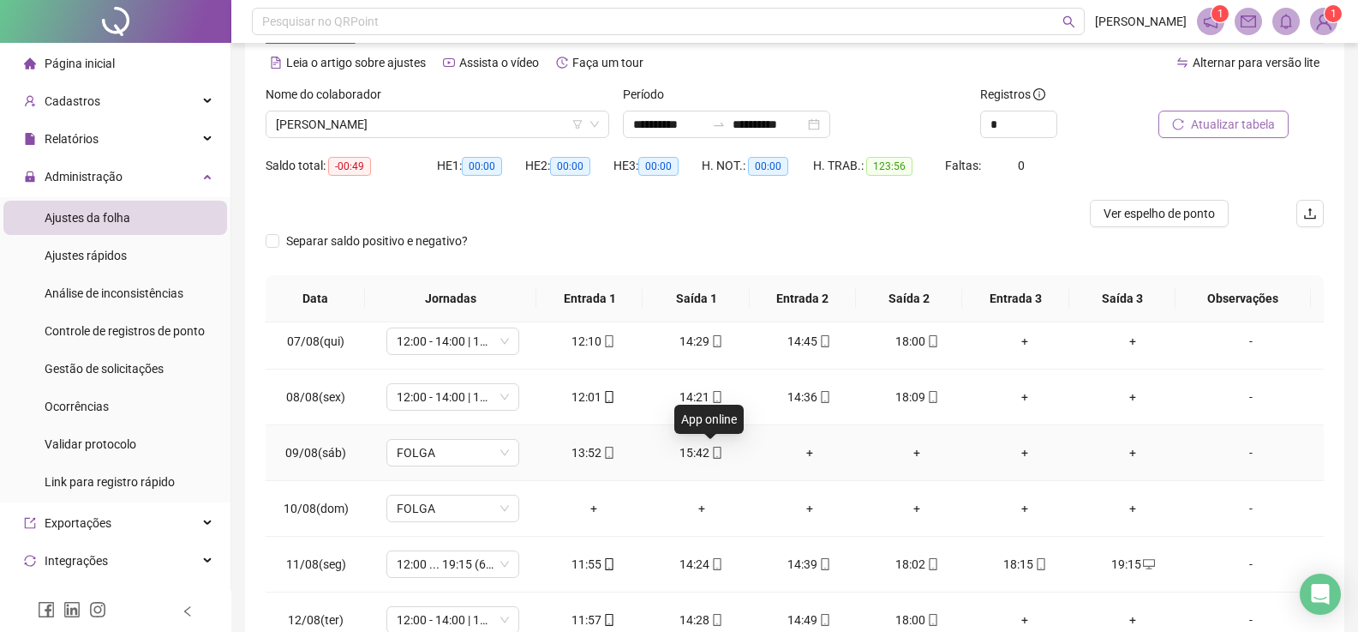
click at [711, 447] on icon "mobile" at bounding box center [717, 453] width 12 height 12
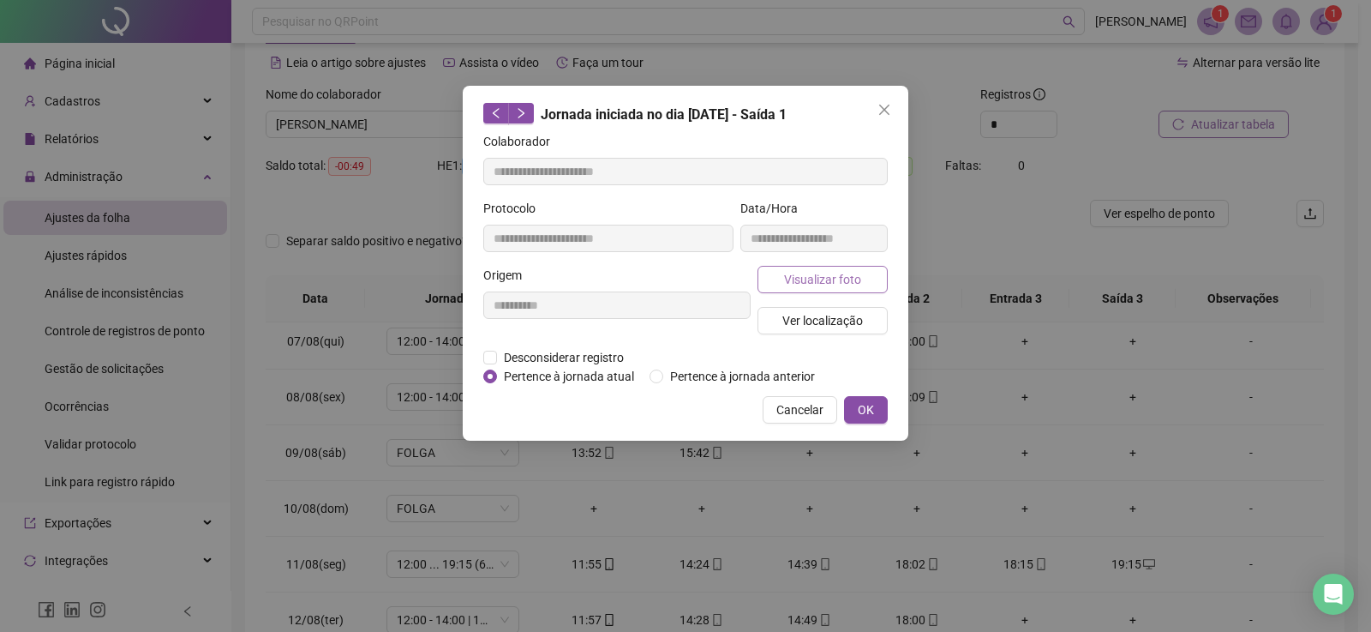
click at [806, 278] on span "Visualizar foto" at bounding box center [822, 279] width 77 height 19
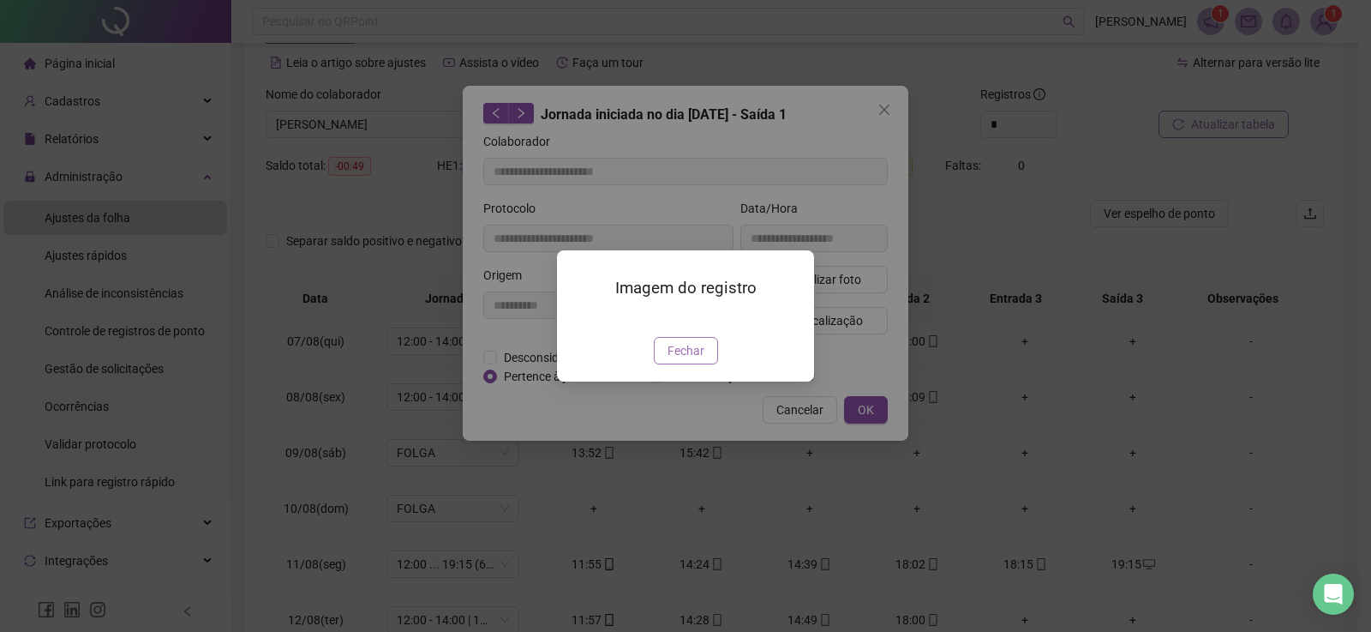
click at [690, 360] on span "Fechar" at bounding box center [686, 350] width 37 height 19
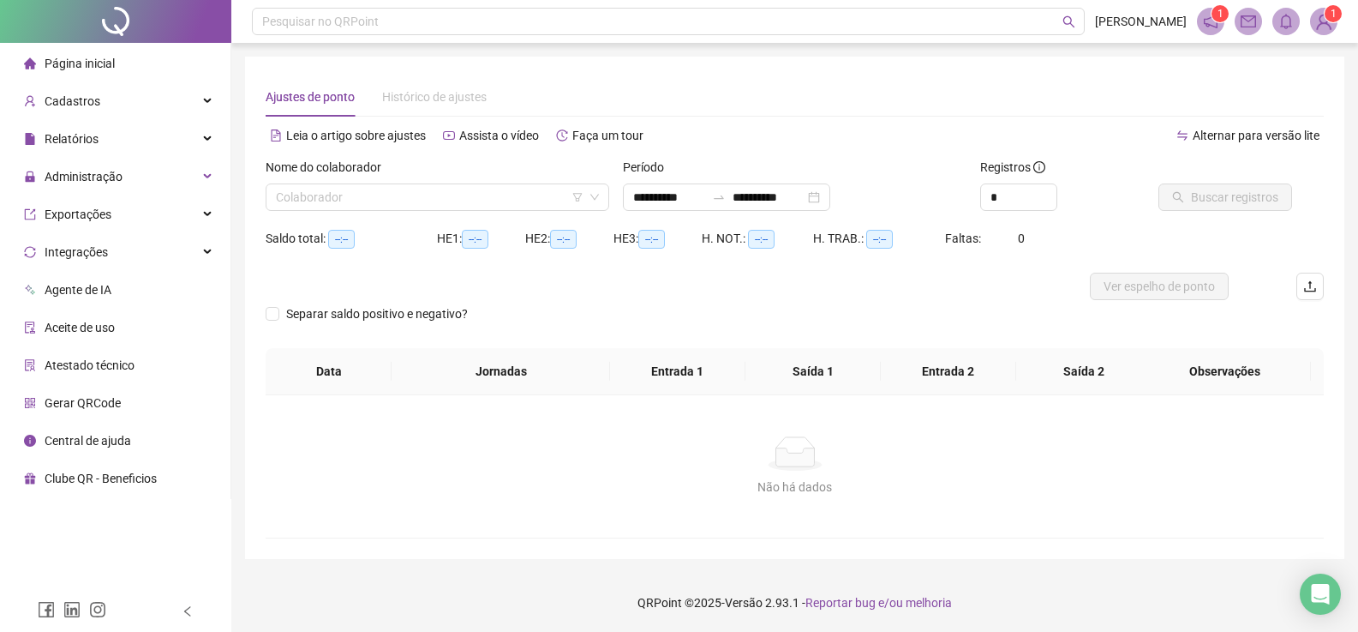
type input "**********"
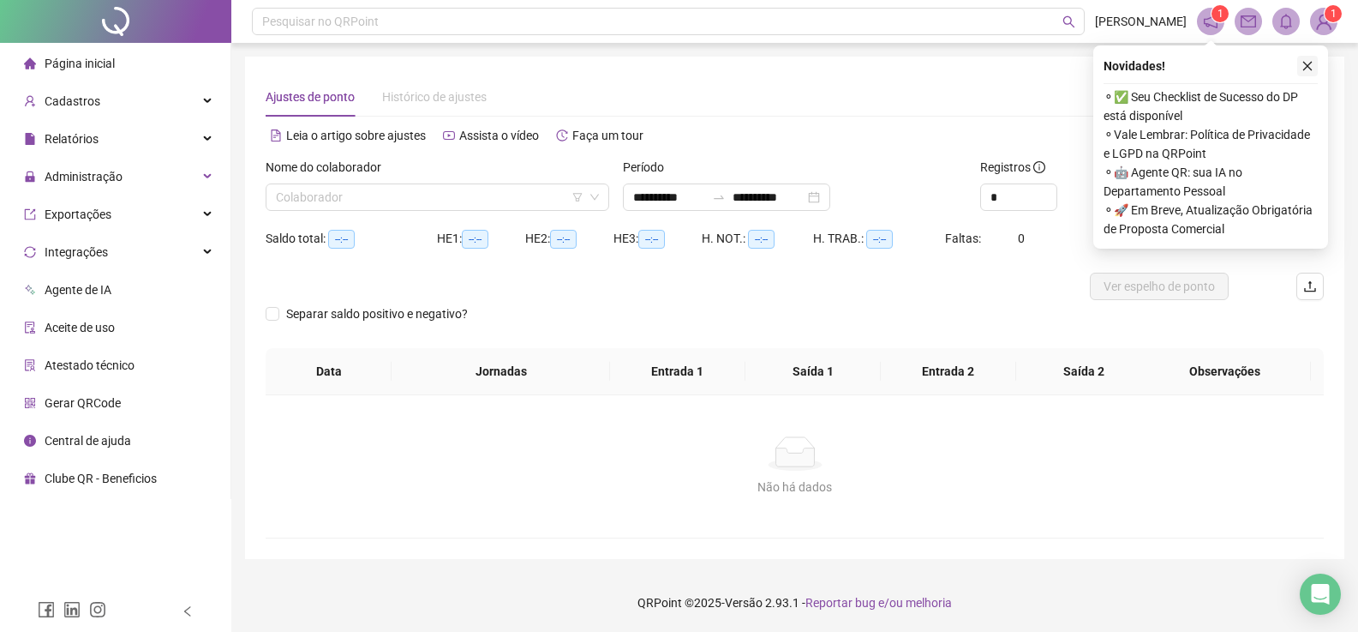
click at [1301, 72] on button "button" at bounding box center [1308, 66] width 21 height 21
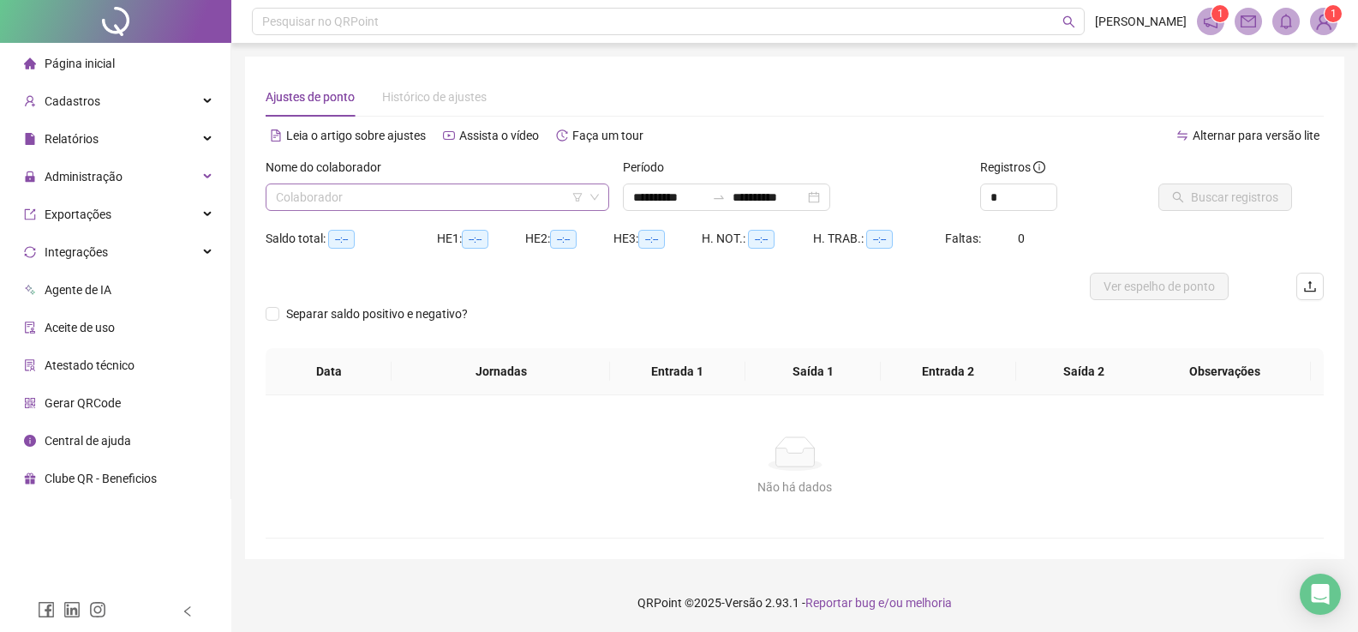
click at [470, 197] on input "search" at bounding box center [430, 197] width 308 height 26
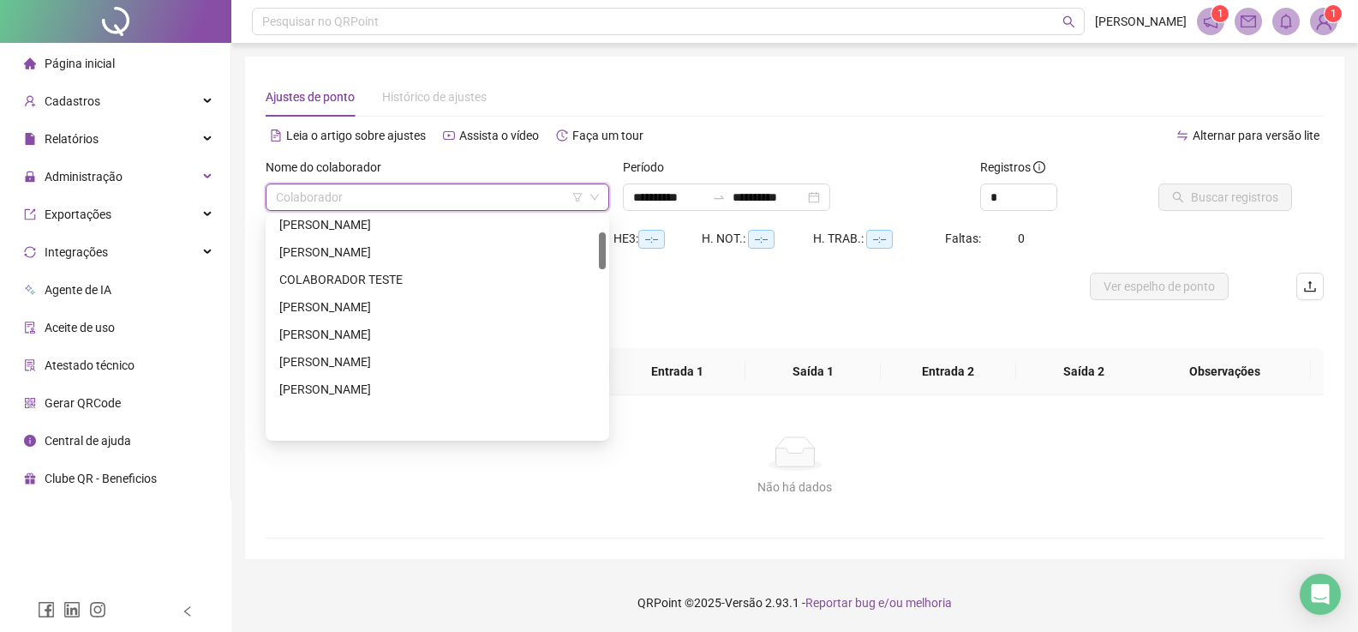
scroll to position [257, 0]
click at [907, 143] on div "Alternar para versão lite" at bounding box center [1060, 135] width 530 height 27
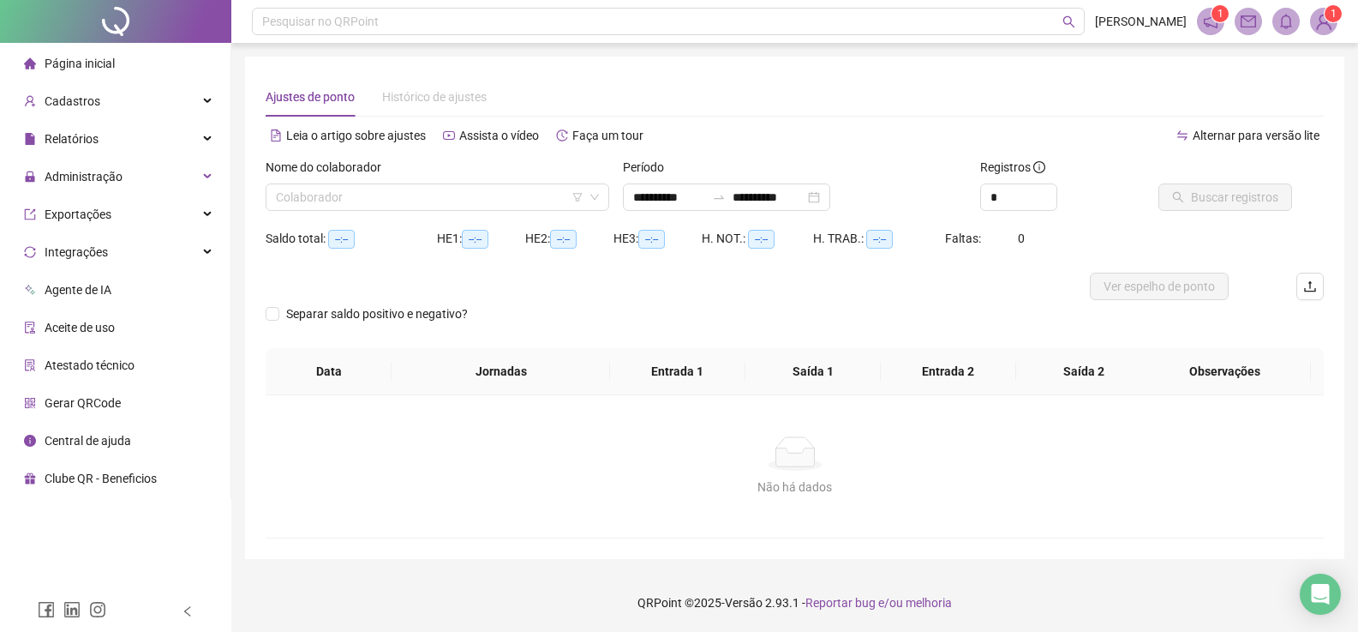
scroll to position [1, 0]
click at [437, 197] on input "search" at bounding box center [430, 196] width 308 height 26
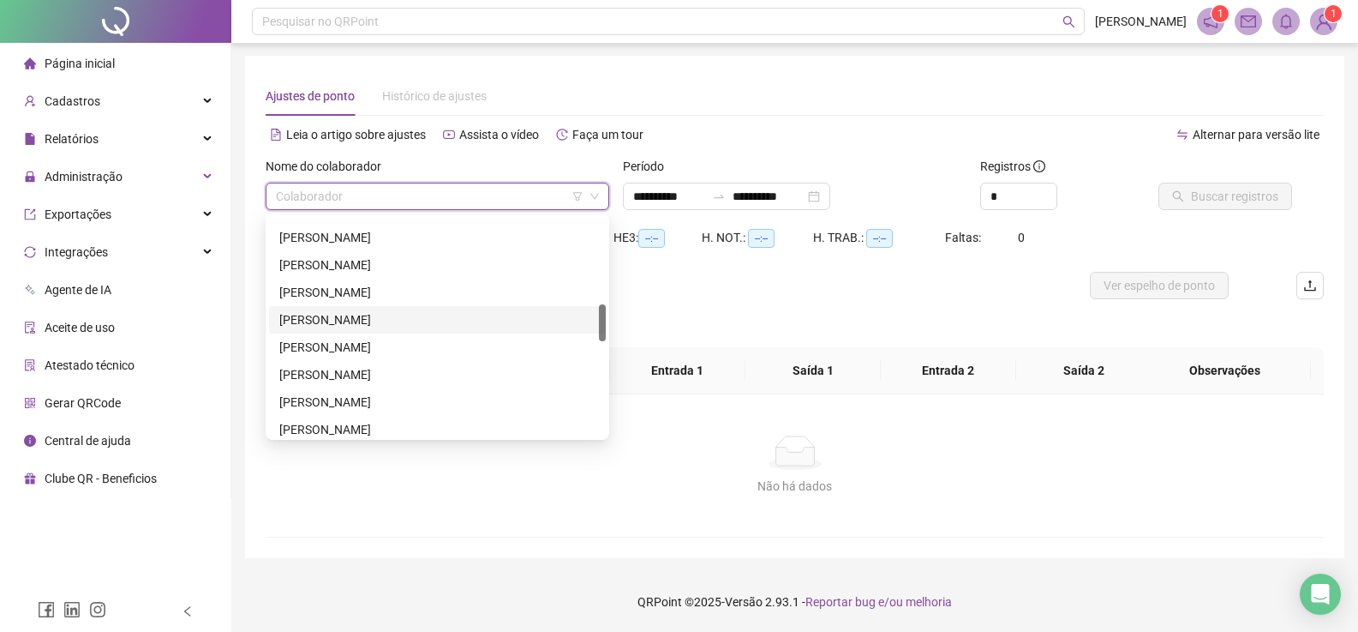
scroll to position [600, 0]
click at [333, 368] on div "[PERSON_NAME]" at bounding box center [437, 371] width 316 height 19
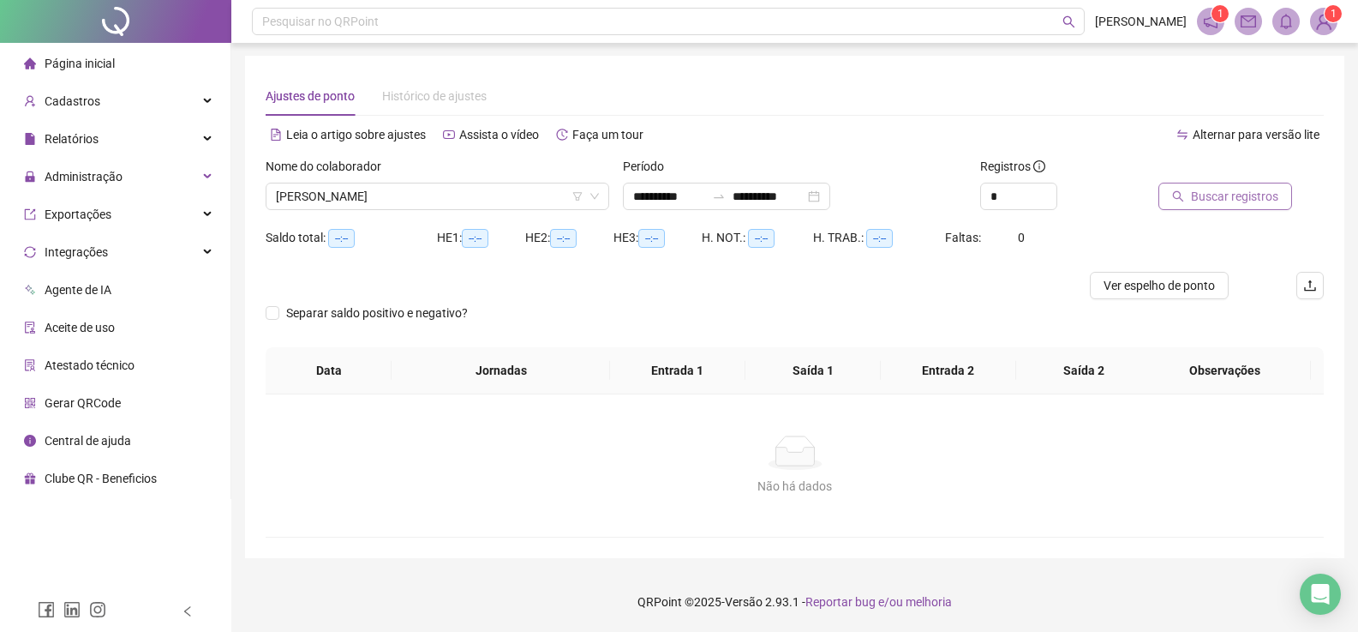
click at [1260, 201] on span "Buscar registros" at bounding box center [1234, 196] width 87 height 19
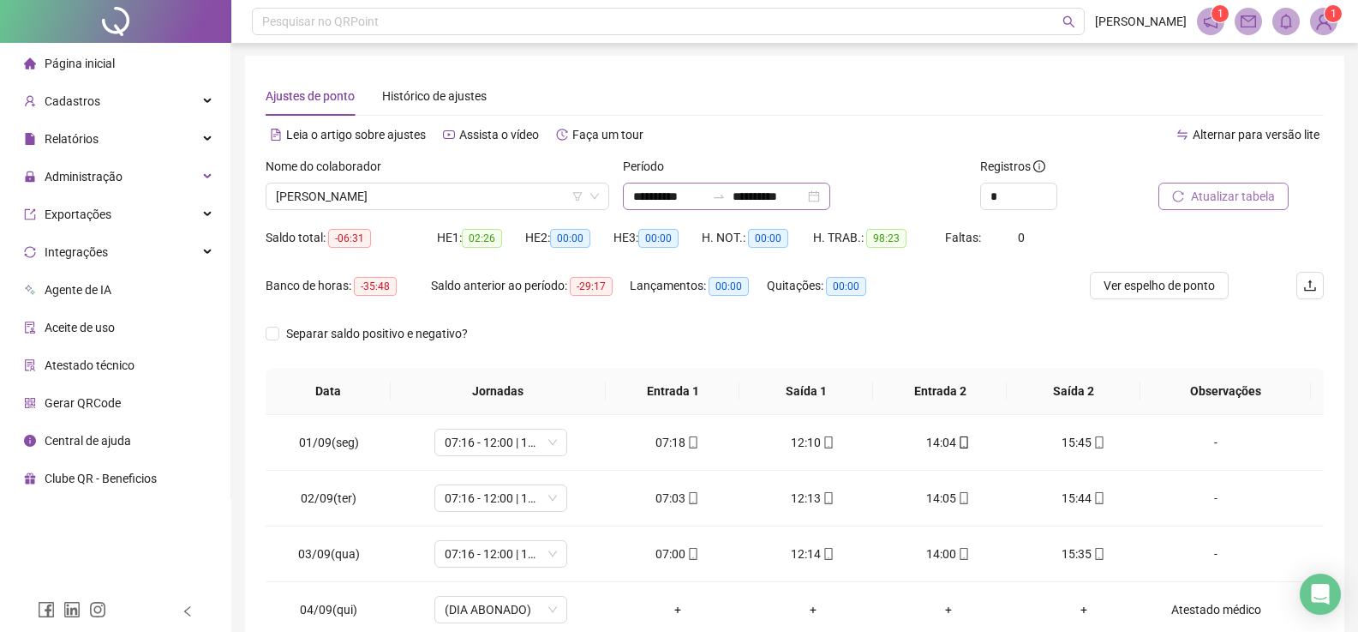
click at [830, 200] on div "**********" at bounding box center [726, 196] width 207 height 27
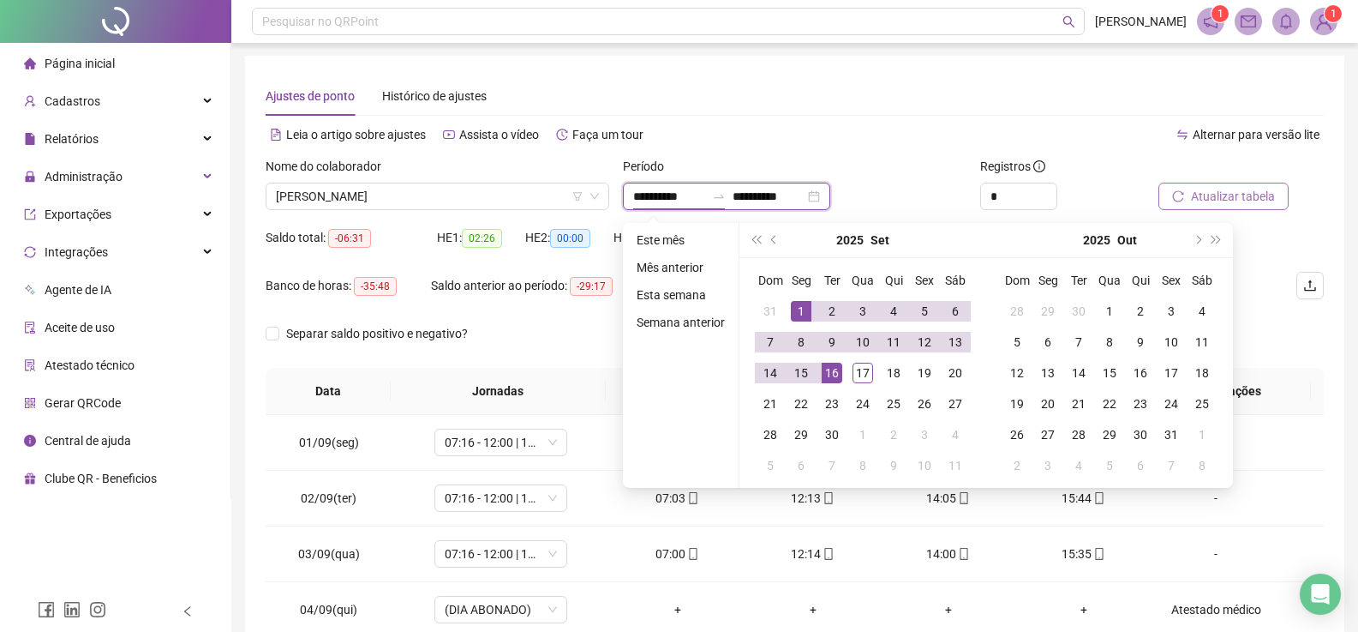
type input "**********"
drag, startPoint x: 807, startPoint y: 309, endPoint x: 866, endPoint y: 387, distance: 97.4
click at [807, 309] on div "1" at bounding box center [801, 311] width 21 height 21
type input "**********"
click at [864, 381] on div "17" at bounding box center [863, 373] width 21 height 21
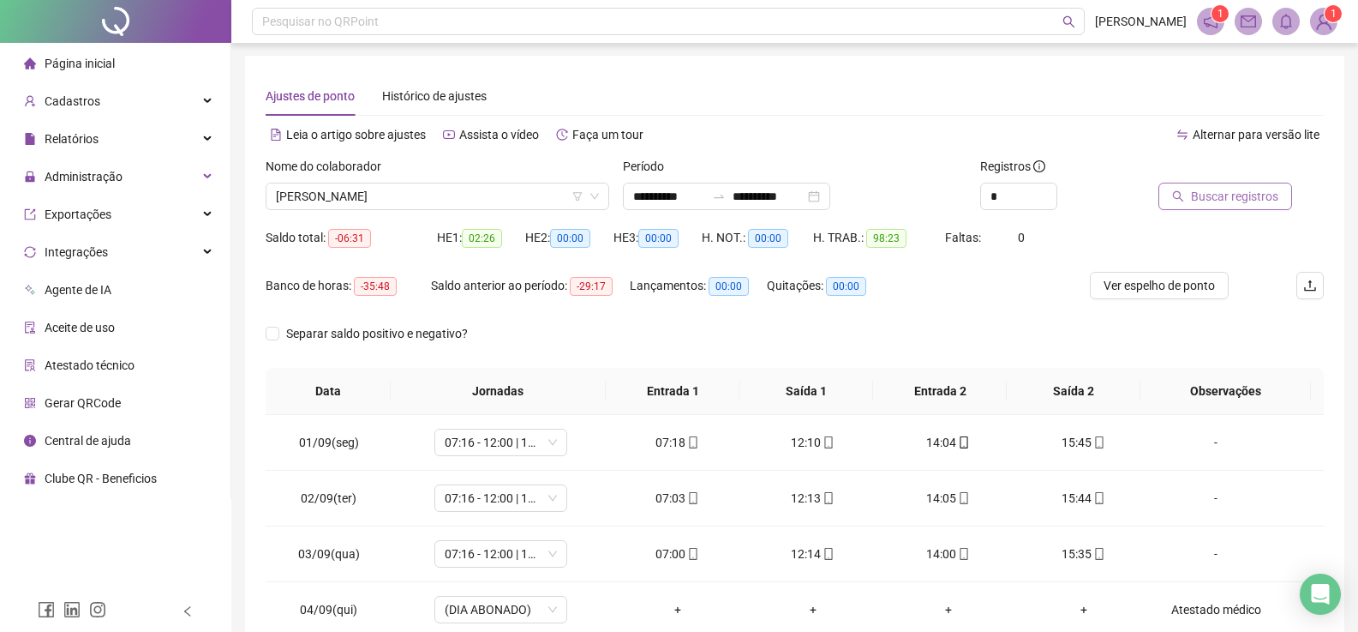
click at [1250, 189] on span "Buscar registros" at bounding box center [1234, 196] width 87 height 19
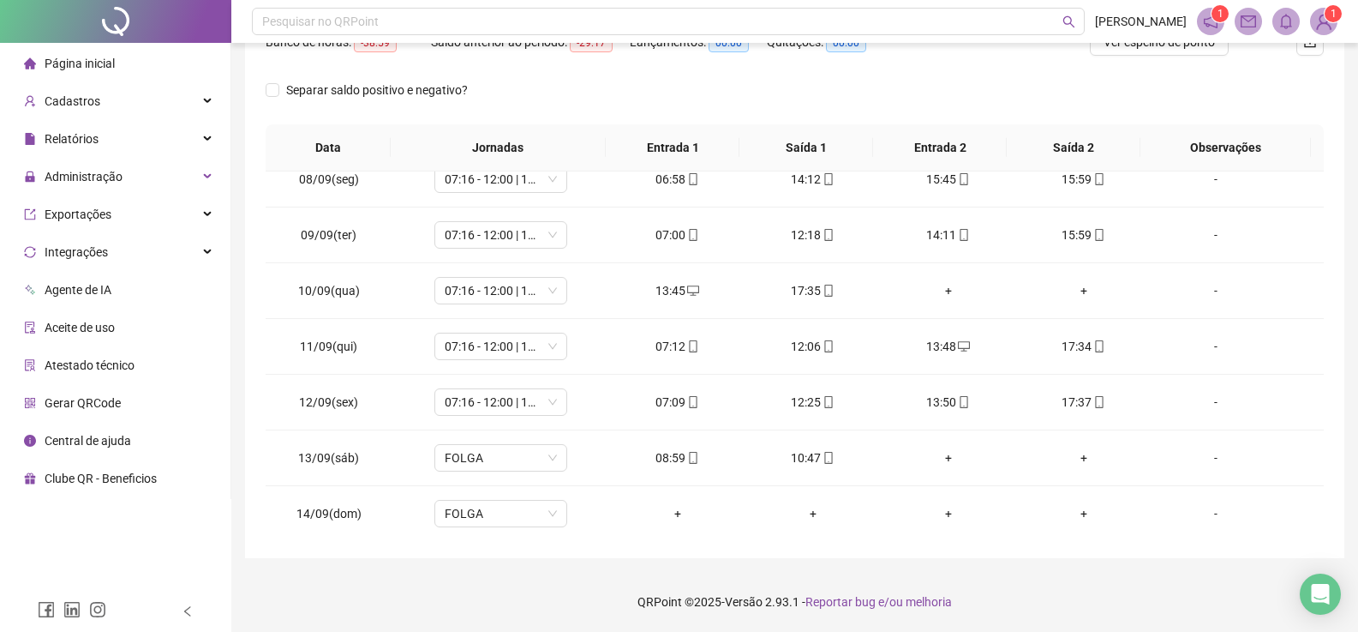
scroll to position [429, 0]
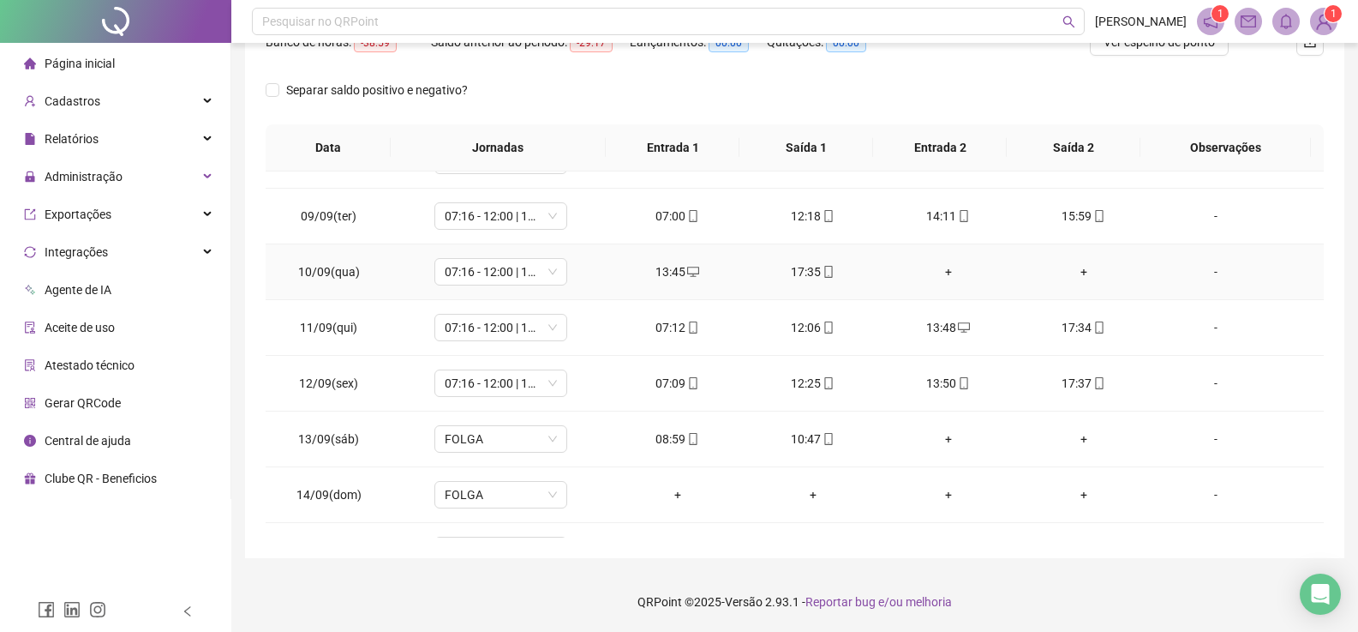
click at [1208, 271] on div "-" at bounding box center [1216, 271] width 101 height 19
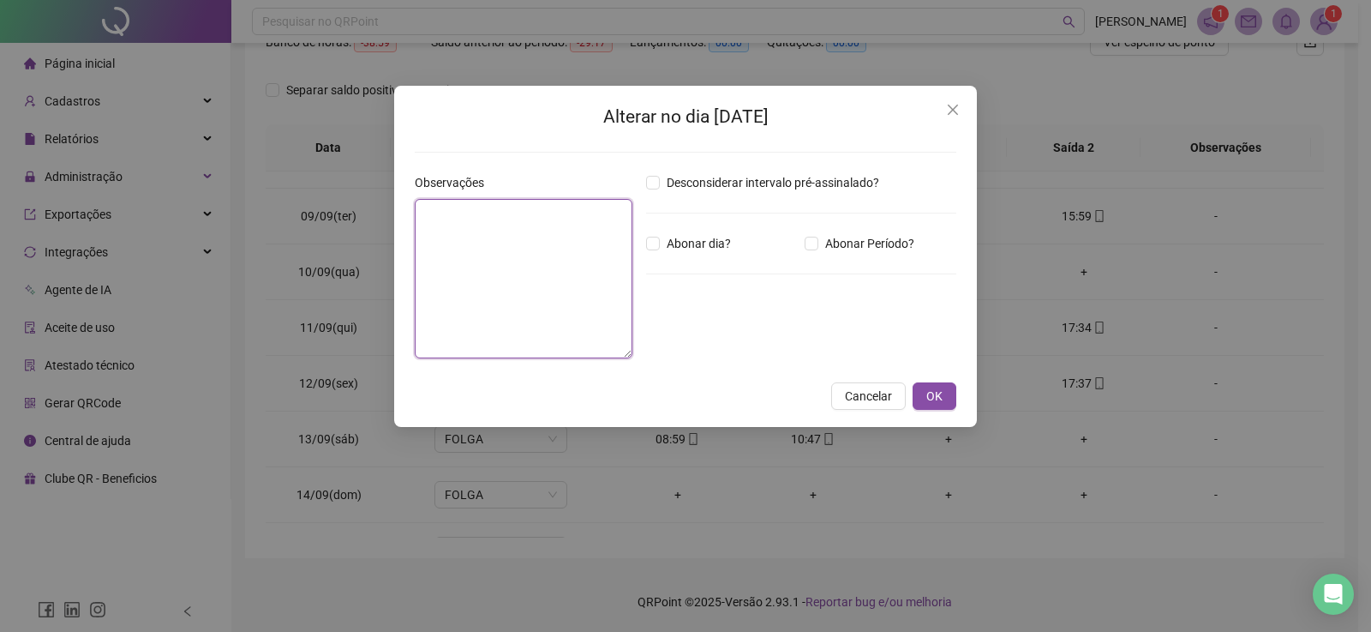
click at [477, 276] on textarea at bounding box center [524, 278] width 218 height 159
paste textarea "**********"
type textarea "**********"
click at [927, 396] on span "OK" at bounding box center [934, 396] width 16 height 19
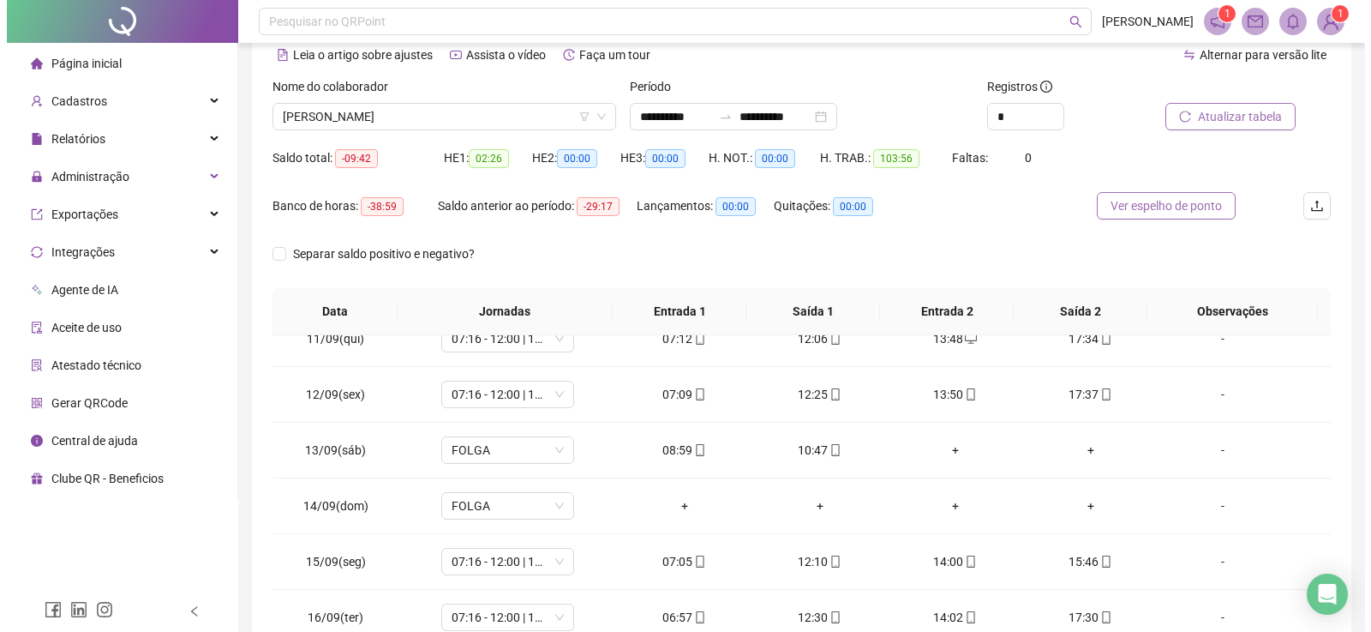
scroll to position [0, 0]
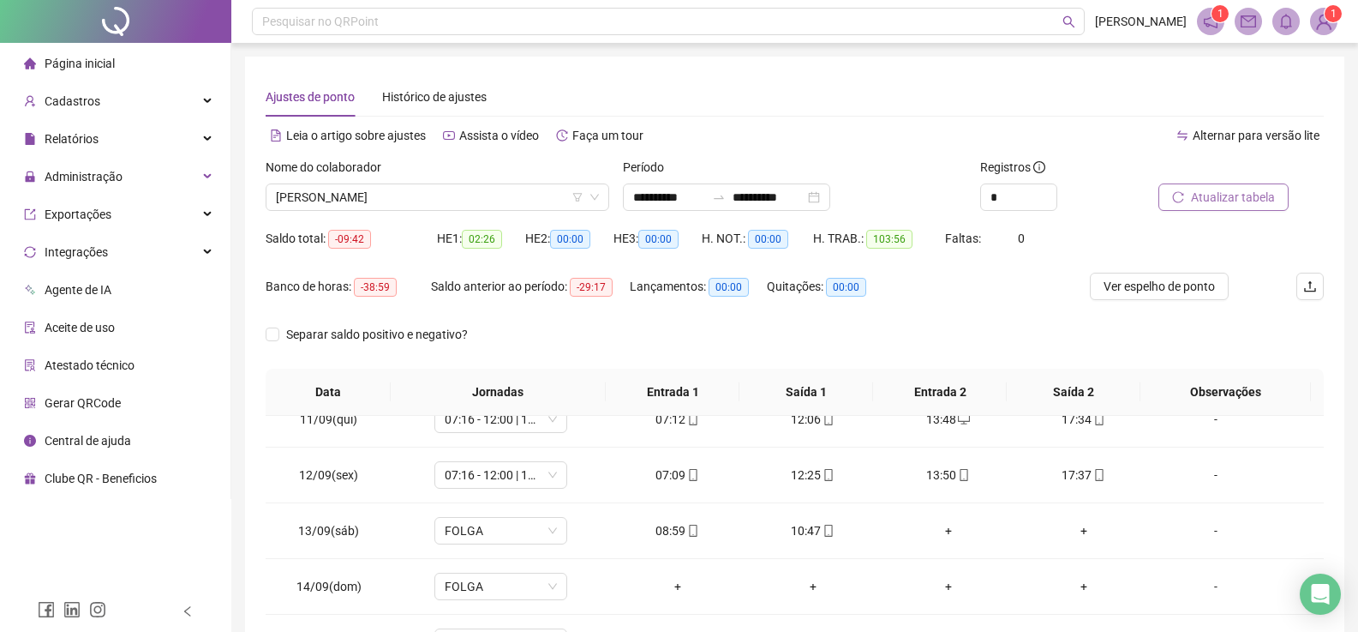
click at [1232, 202] on span "Atualizar tabela" at bounding box center [1233, 197] width 84 height 19
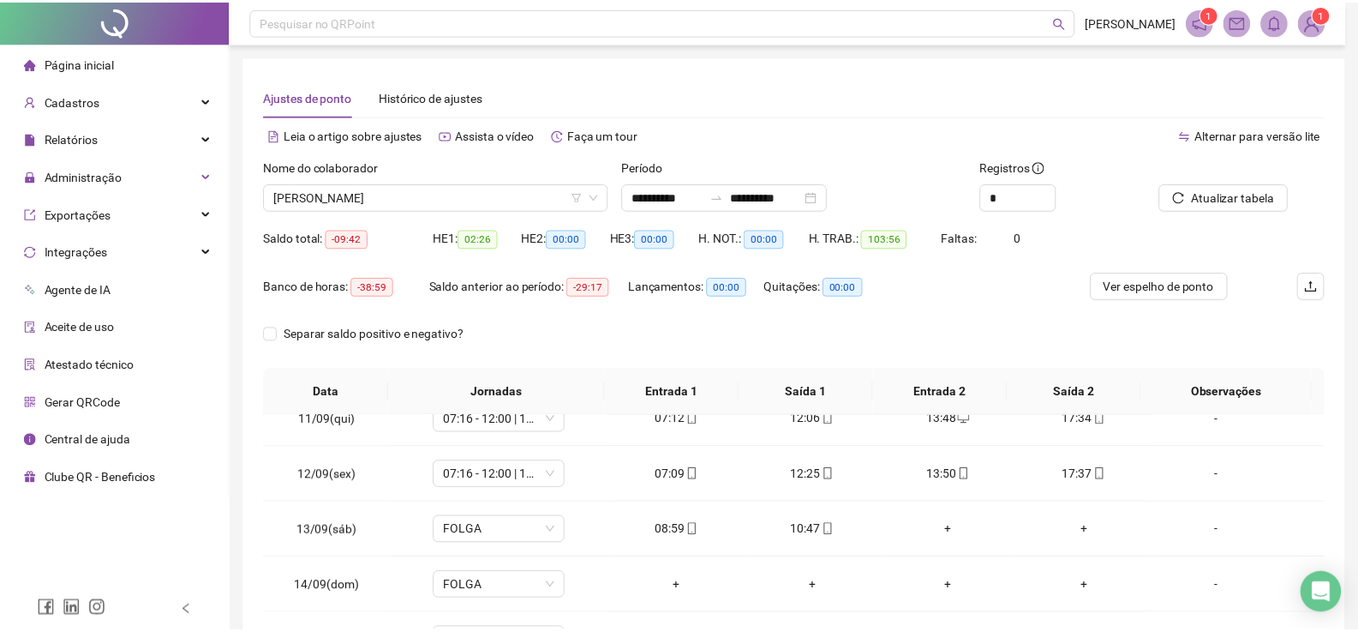
scroll to position [244, 0]
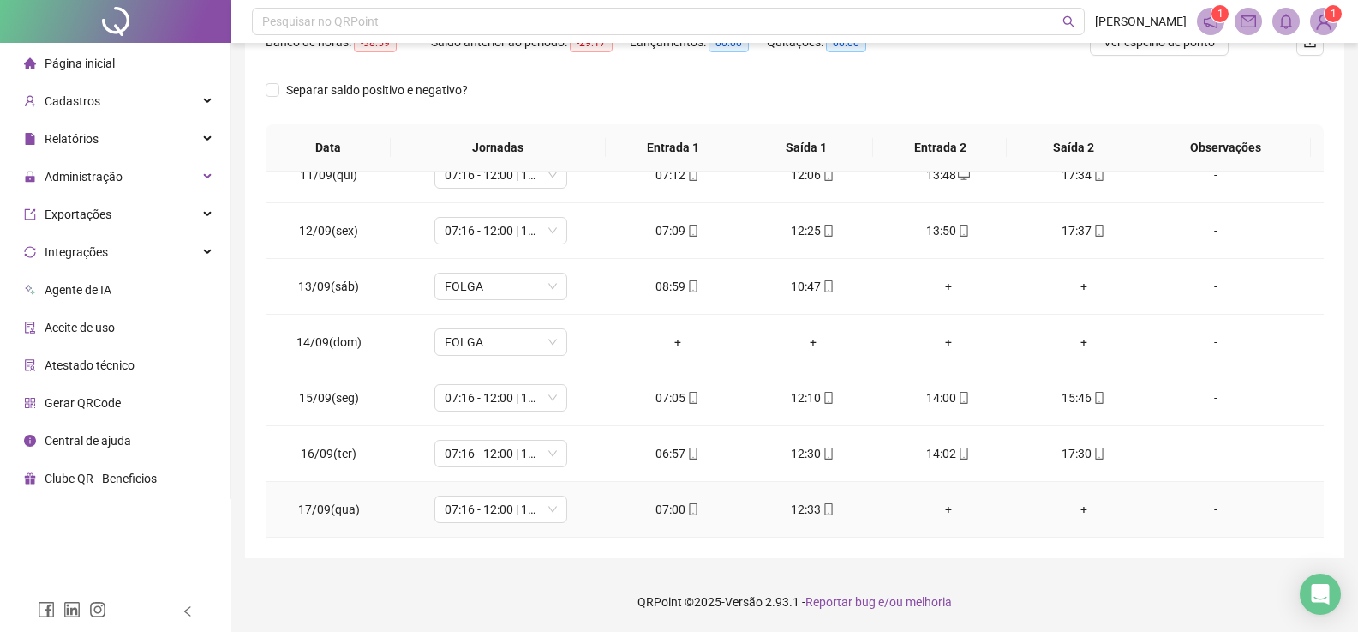
click at [940, 512] on div "+" at bounding box center [949, 509] width 108 height 19
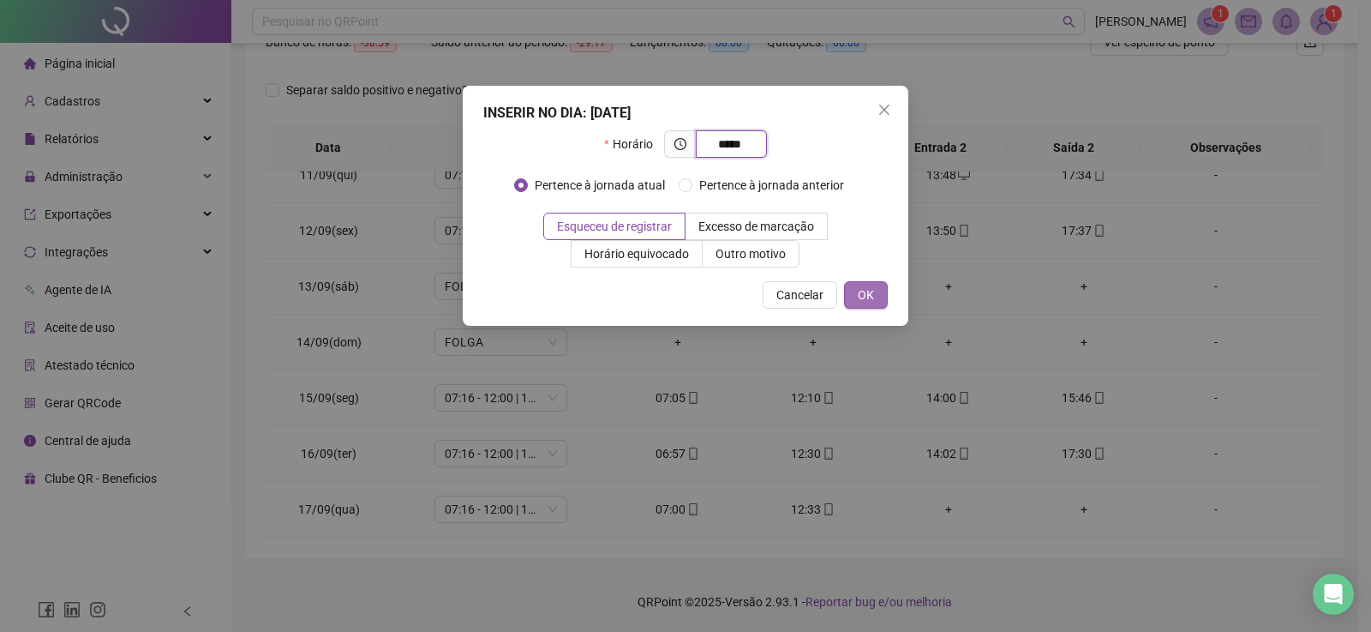
type input "*****"
click at [872, 301] on span "OK" at bounding box center [866, 294] width 16 height 19
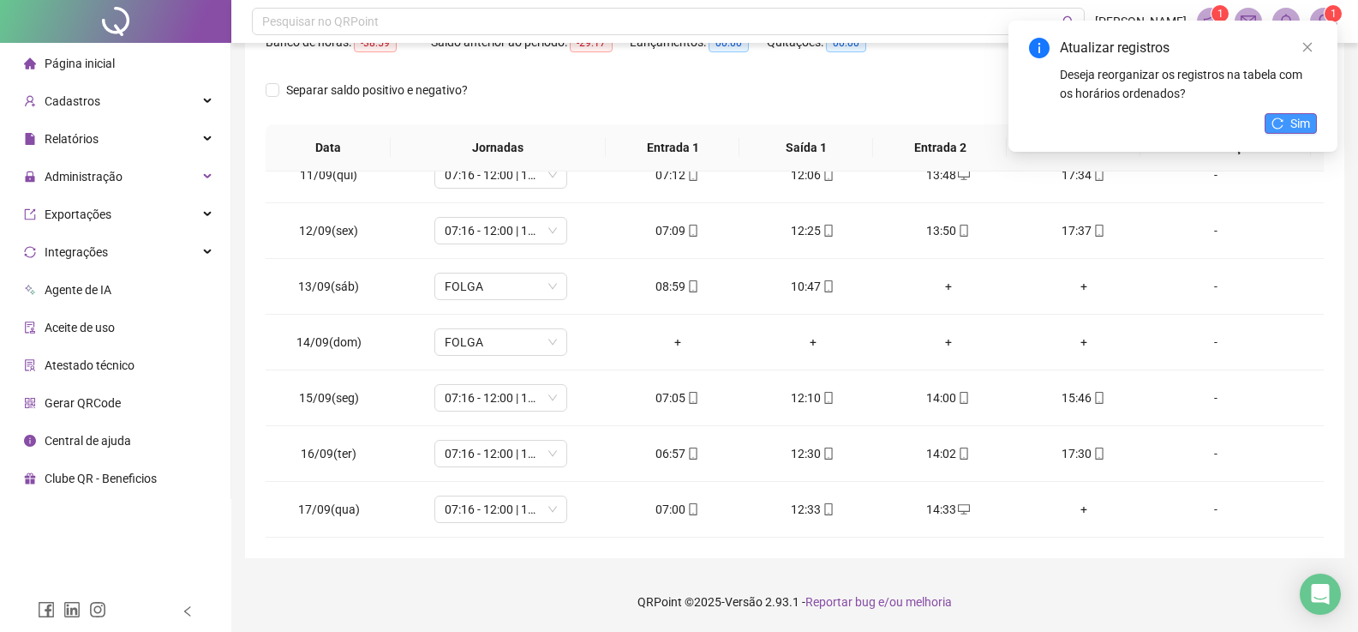
click at [1286, 123] on button "Sim" at bounding box center [1291, 123] width 52 height 21
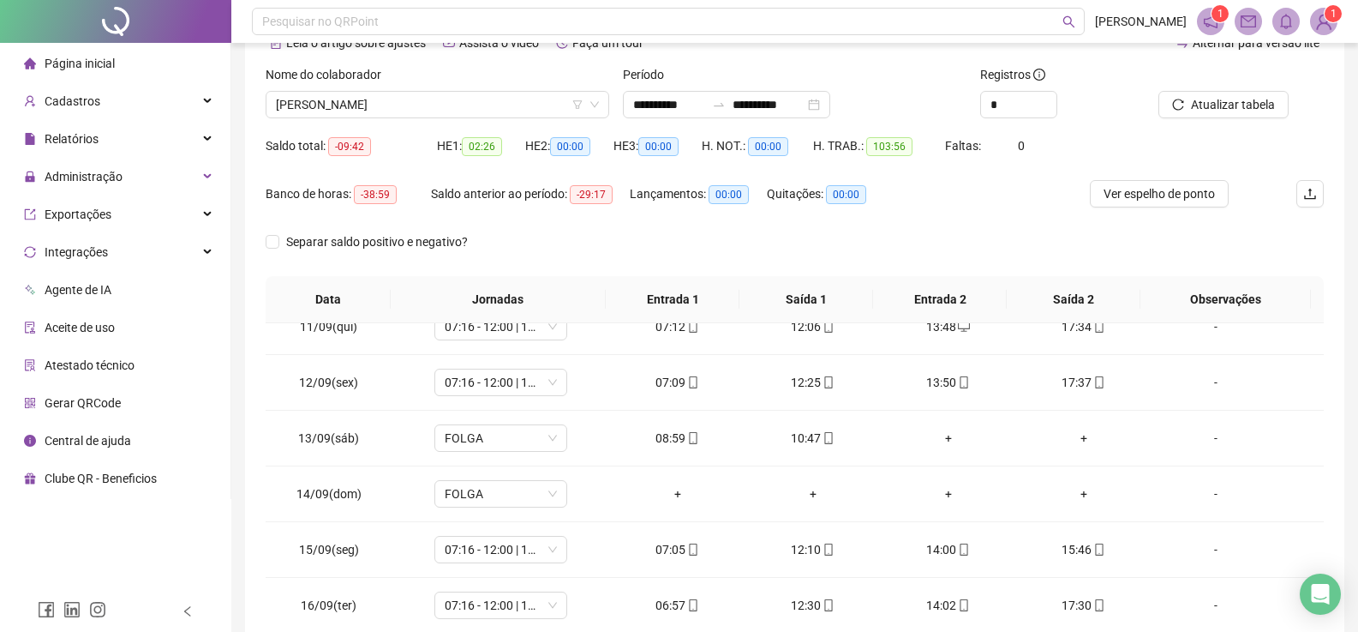
scroll to position [73, 0]
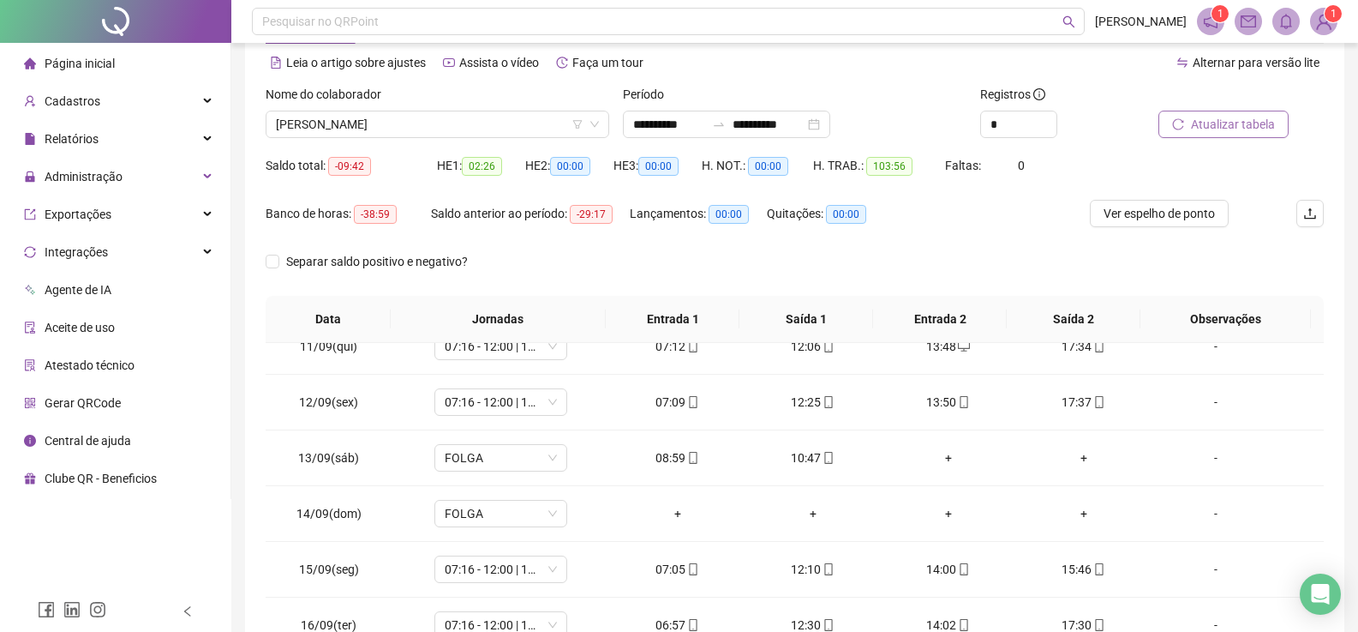
click at [1210, 126] on span "Atualizar tabela" at bounding box center [1233, 124] width 84 height 19
click at [805, 126] on input "**********" at bounding box center [769, 124] width 72 height 19
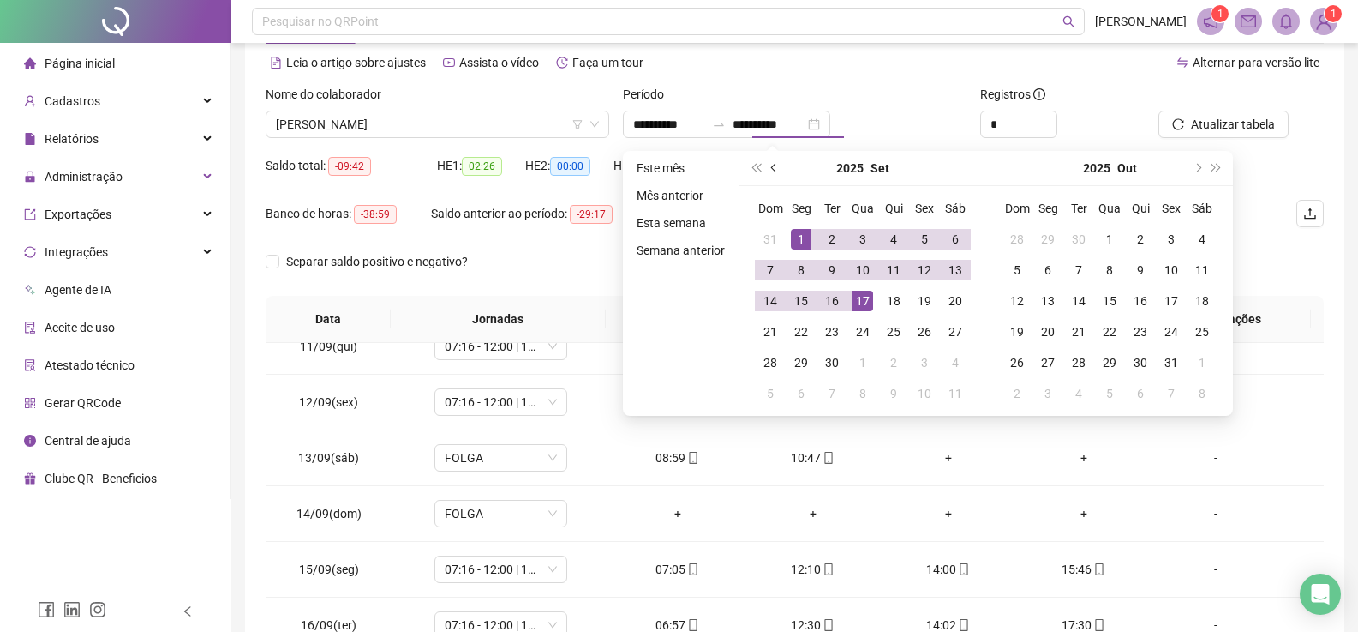
click at [772, 169] on span "prev-year" at bounding box center [775, 168] width 9 height 9
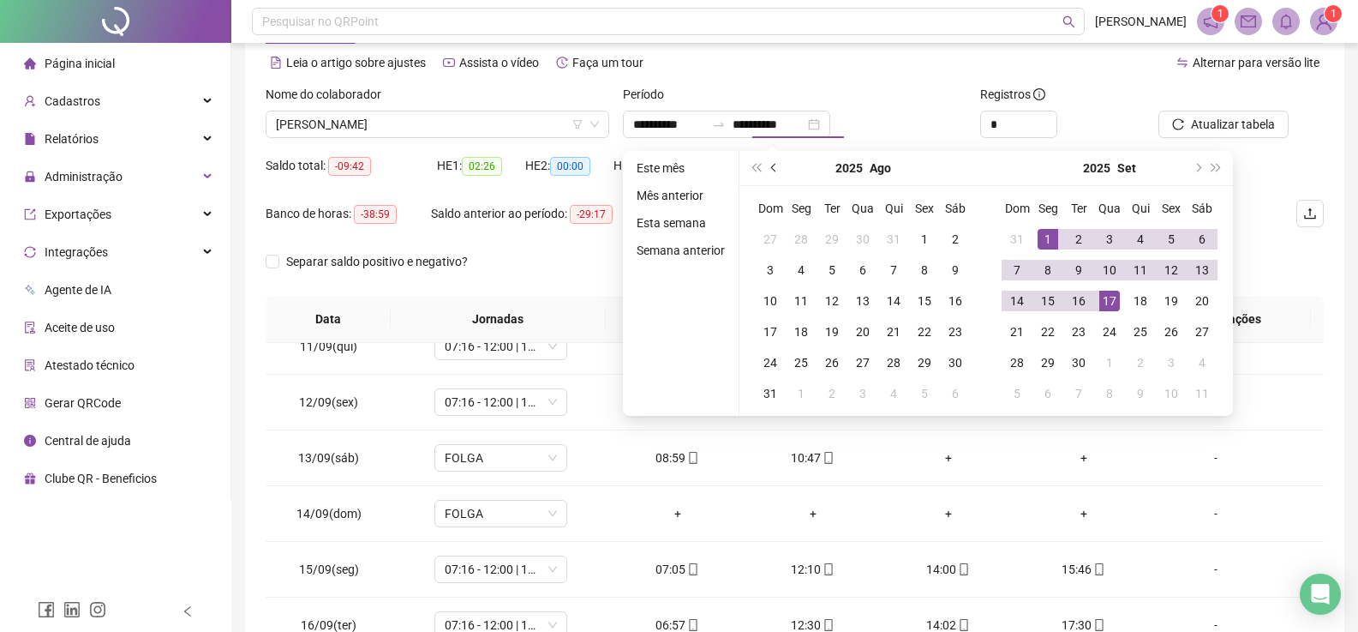
click at [772, 169] on span "prev-year" at bounding box center [775, 168] width 9 height 9
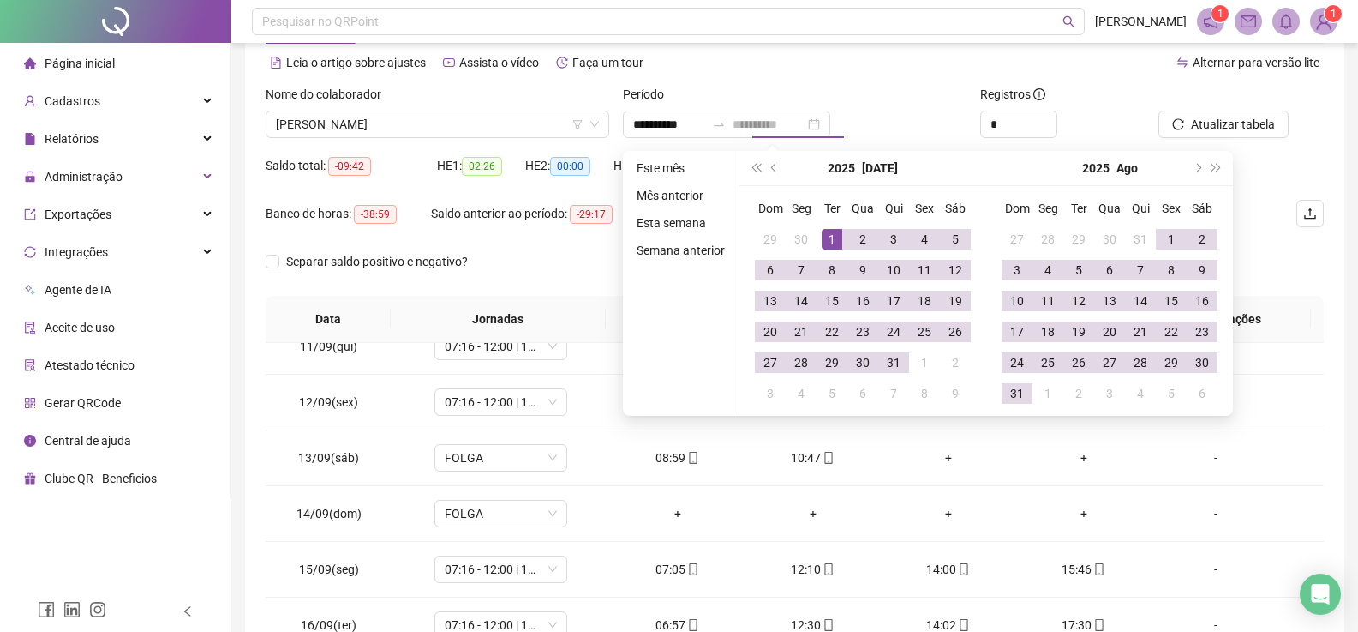
type input "**********"
drag, startPoint x: 837, startPoint y: 235, endPoint x: 874, endPoint y: 341, distance: 112.5
click at [837, 236] on div "1" at bounding box center [832, 239] width 21 height 21
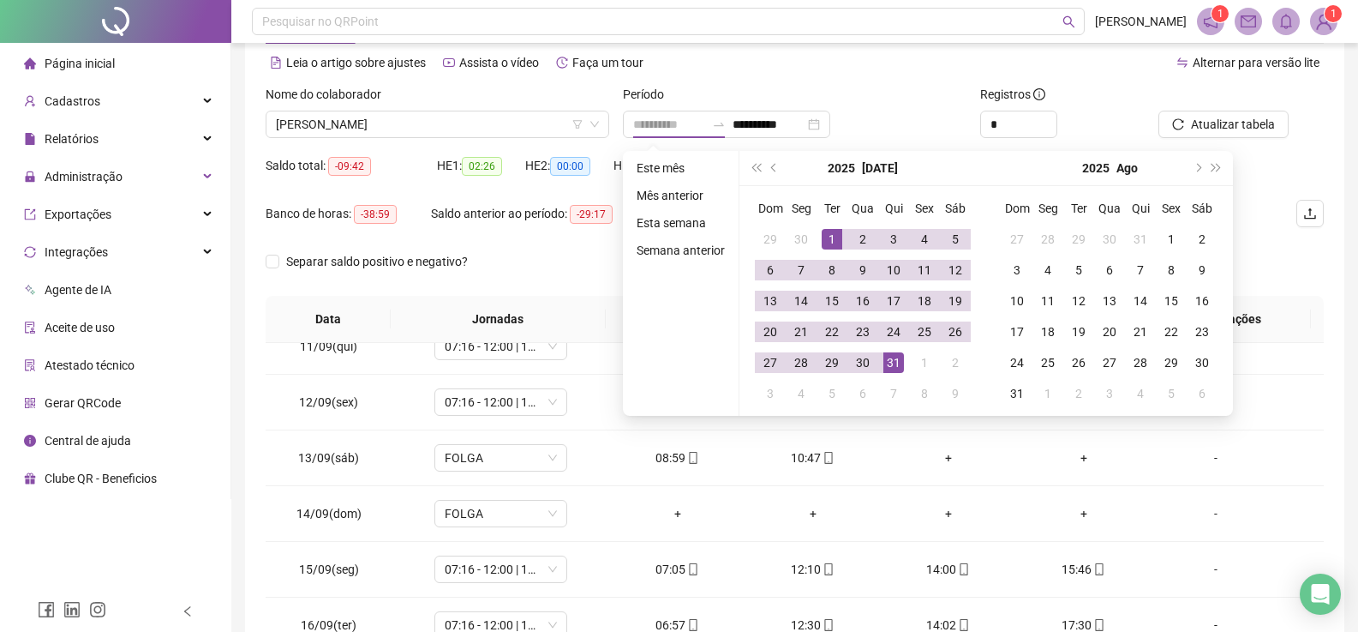
drag, startPoint x: 896, startPoint y: 363, endPoint x: 1370, endPoint y: 128, distance: 528.9
click at [898, 363] on div "31" at bounding box center [894, 362] width 21 height 21
type input "**********"
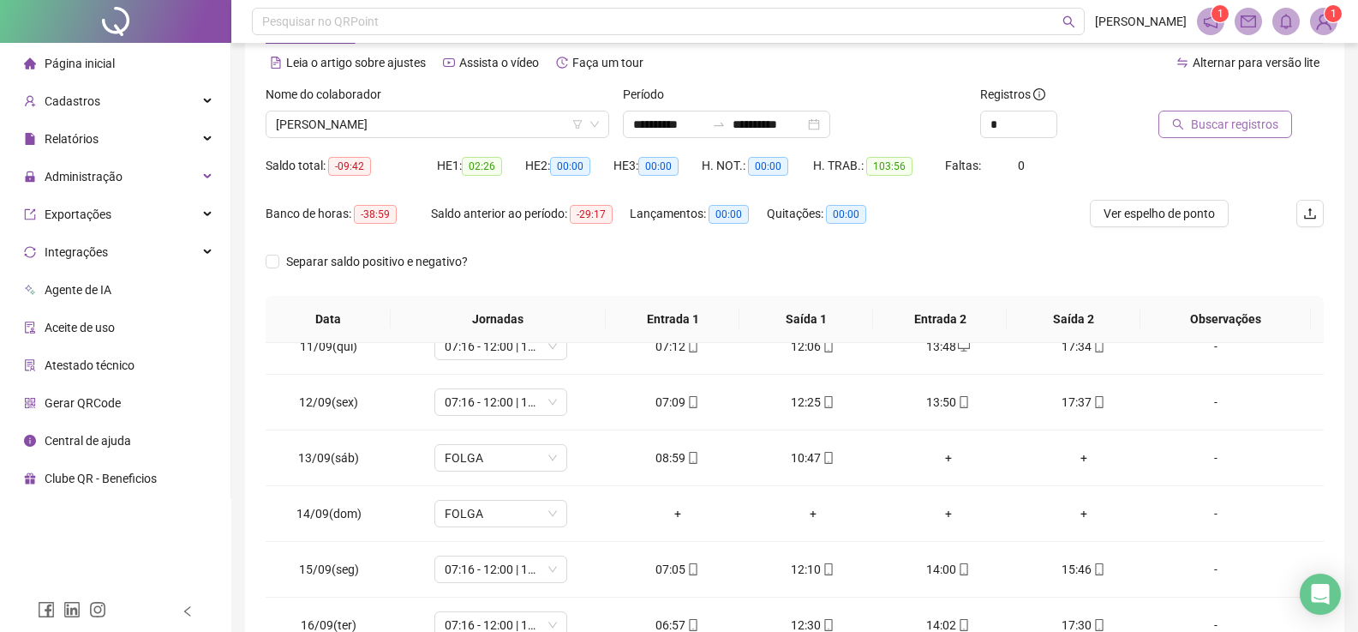
click at [1250, 128] on span "Buscar registros" at bounding box center [1234, 124] width 87 height 19
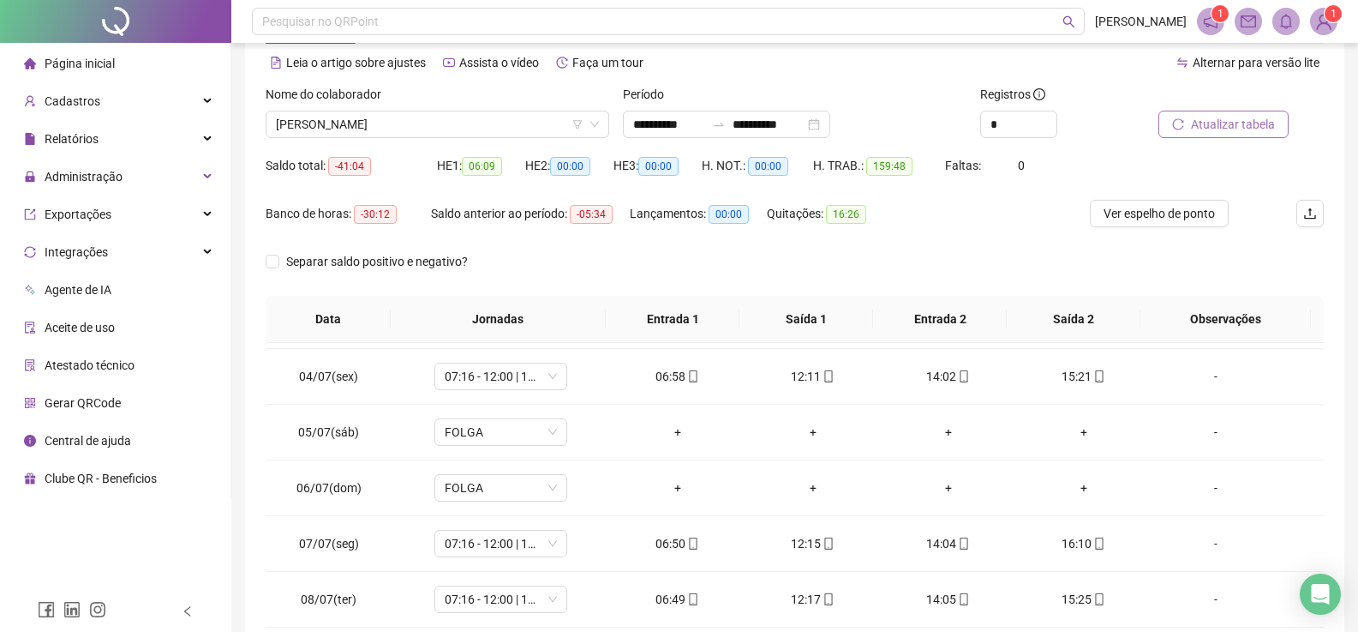
scroll to position [0, 0]
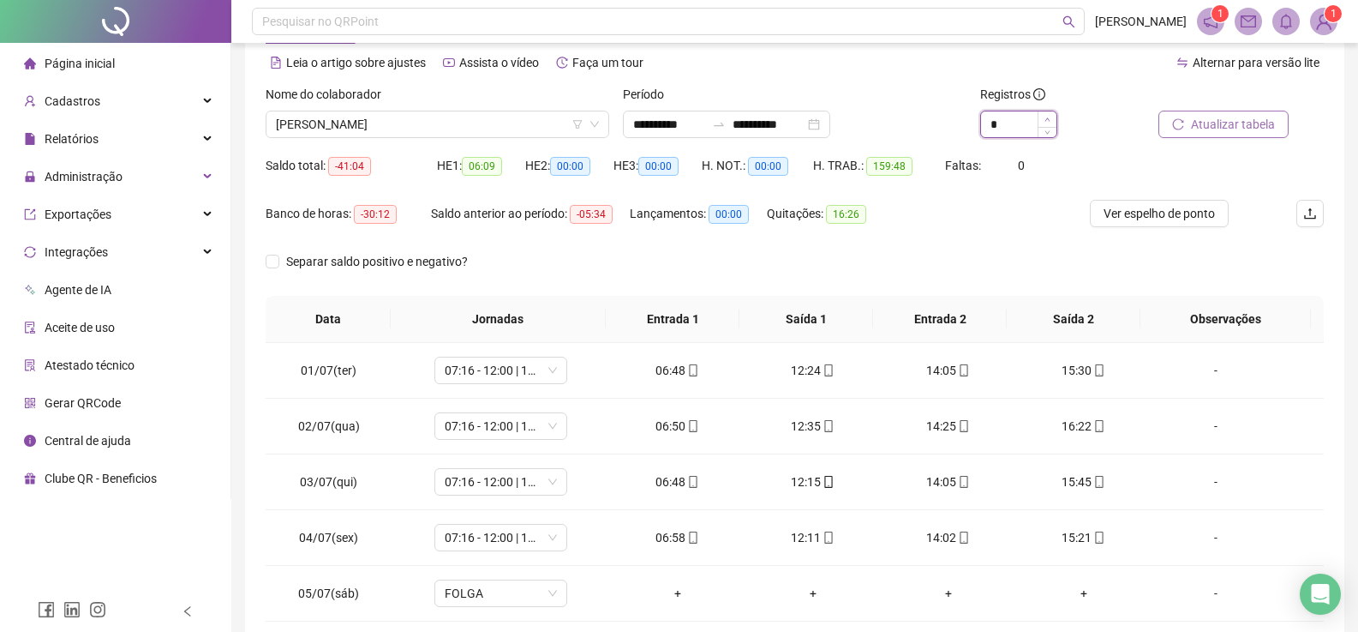
click at [1046, 120] on icon "up" at bounding box center [1048, 120] width 6 height 6
type input "*"
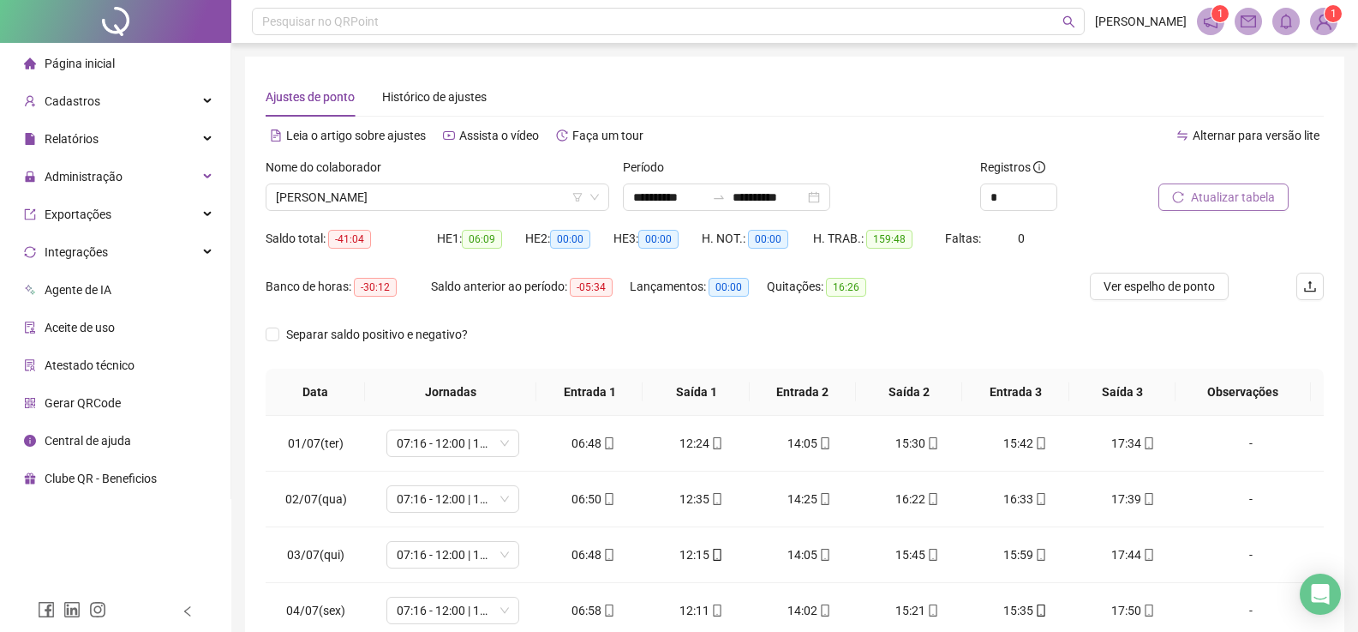
click at [1222, 196] on span "Atualizar tabela" at bounding box center [1233, 197] width 84 height 19
click at [830, 196] on div "**********" at bounding box center [726, 196] width 207 height 27
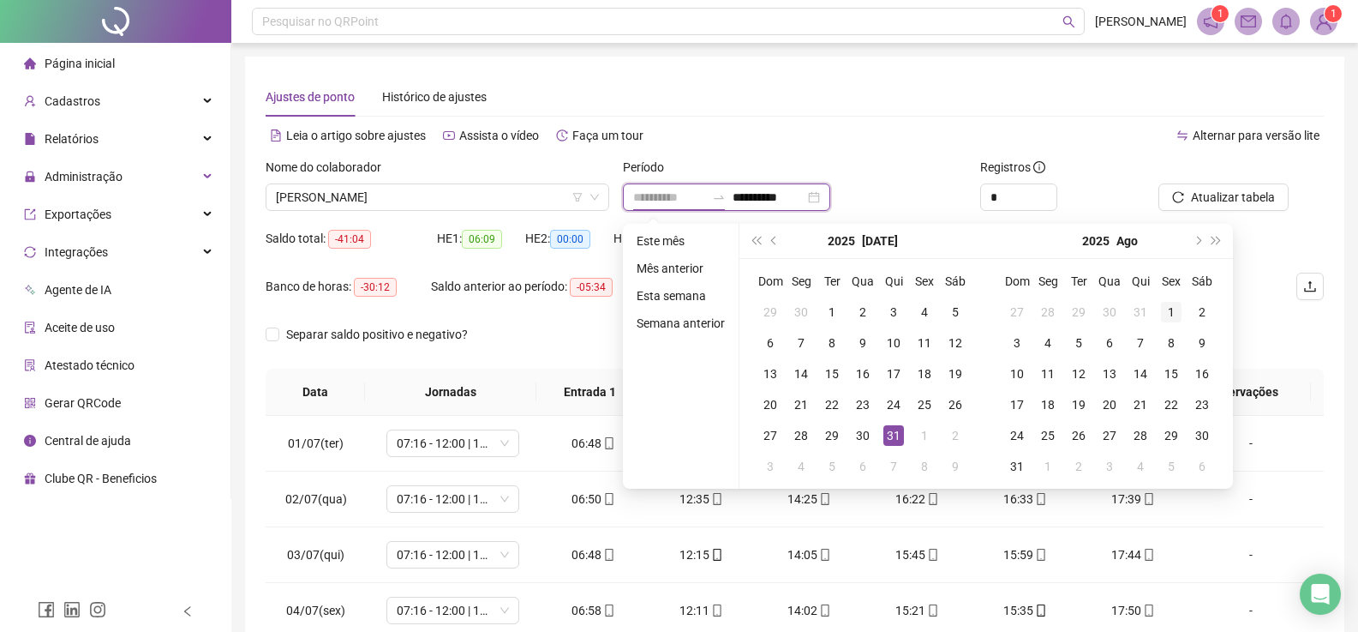
type input "**********"
click at [1161, 313] on div "1" at bounding box center [1171, 312] width 21 height 21
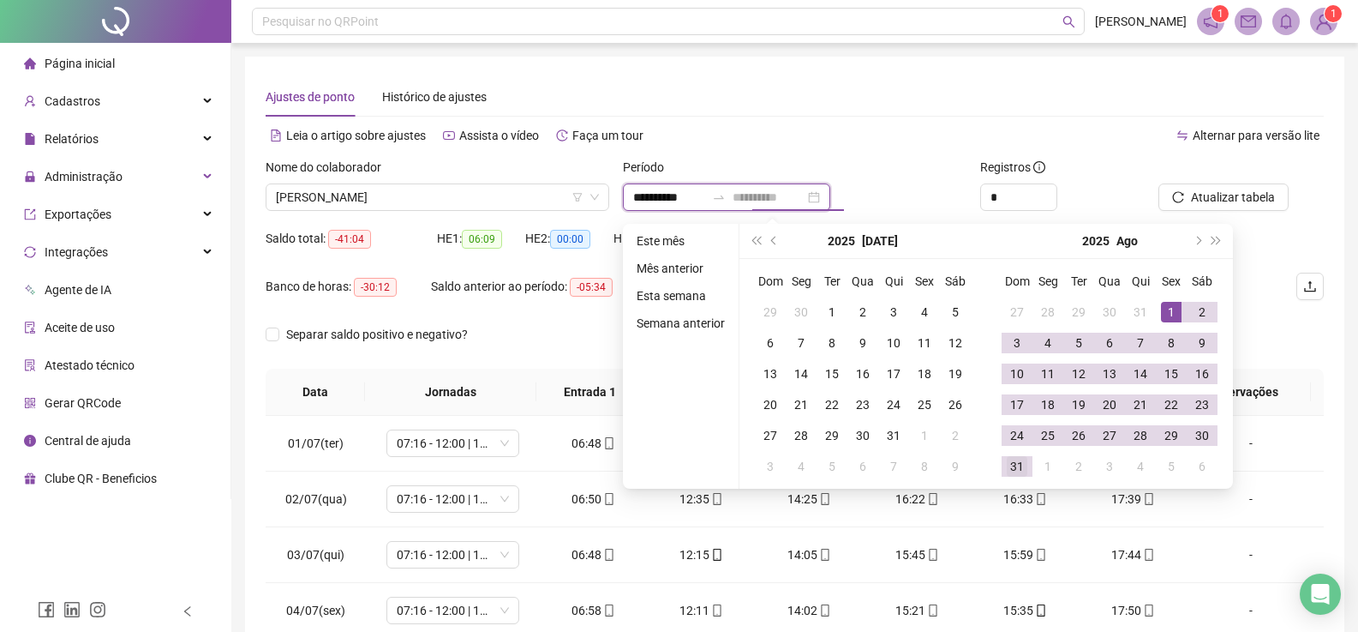
type input "**********"
click at [1018, 465] on div "31" at bounding box center [1017, 466] width 21 height 21
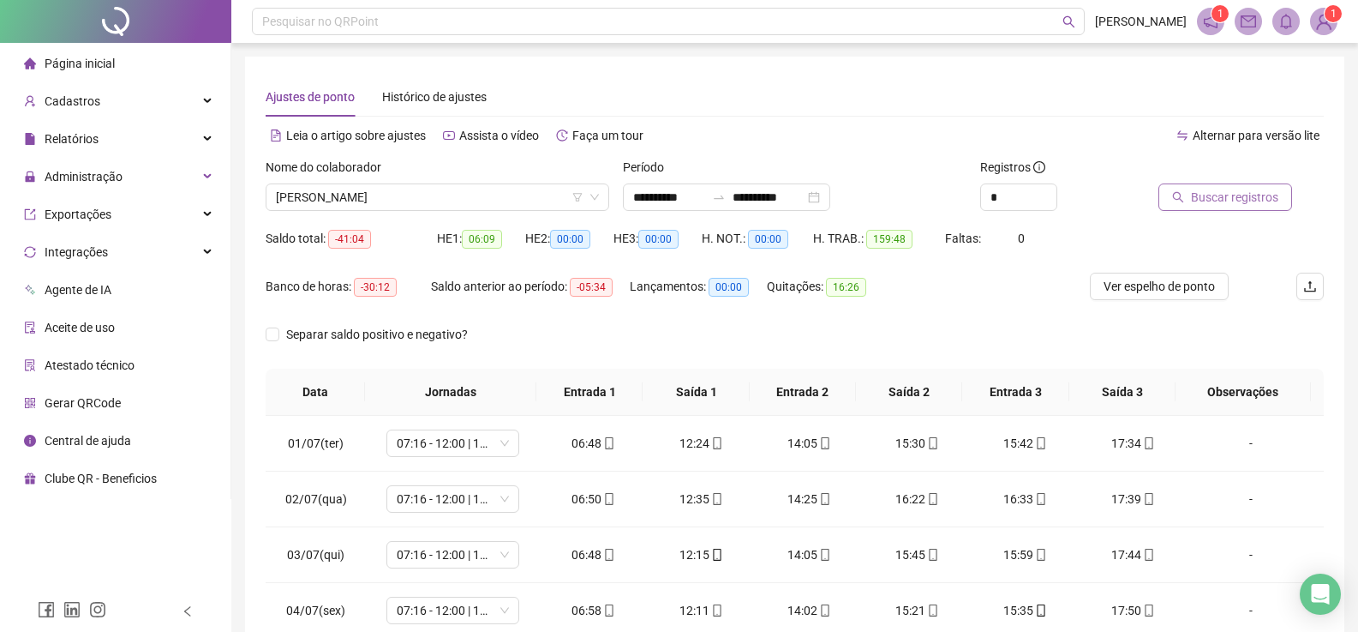
click at [1227, 201] on span "Buscar registros" at bounding box center [1234, 197] width 87 height 19
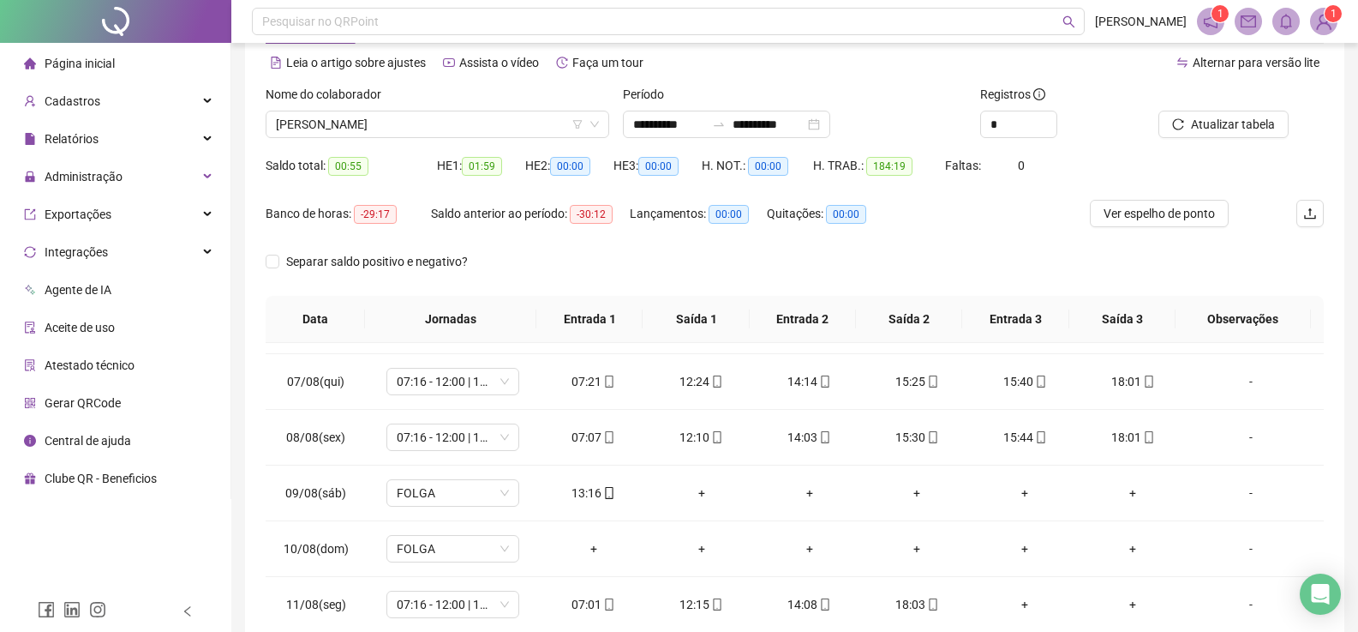
scroll to position [429, 0]
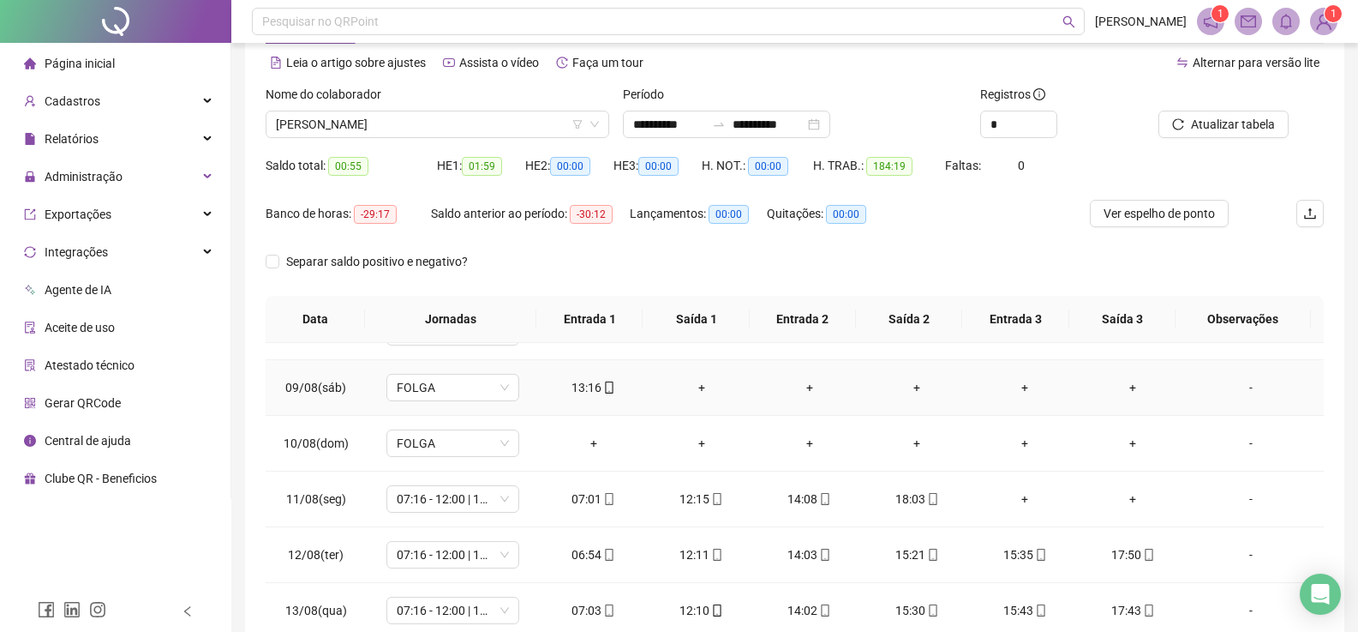
click at [693, 388] on div "+" at bounding box center [702, 387] width 81 height 19
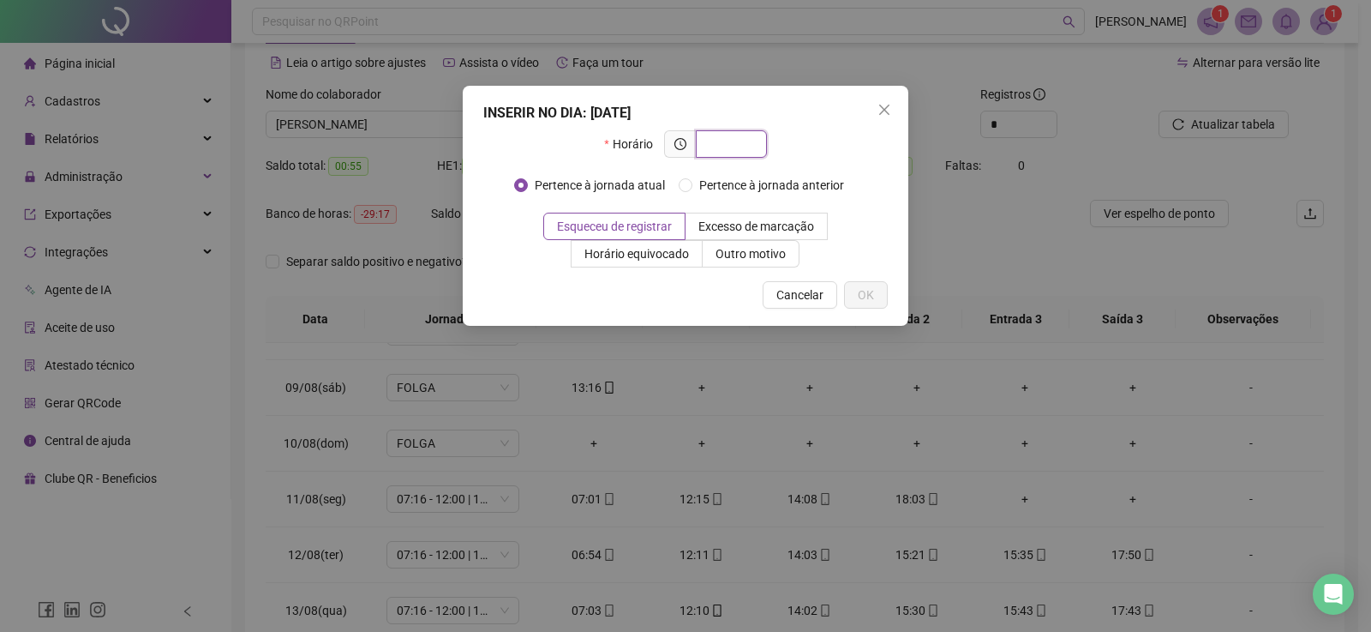
paste input "*****"
type input "*****"
click at [873, 294] on span "OK" at bounding box center [866, 294] width 16 height 19
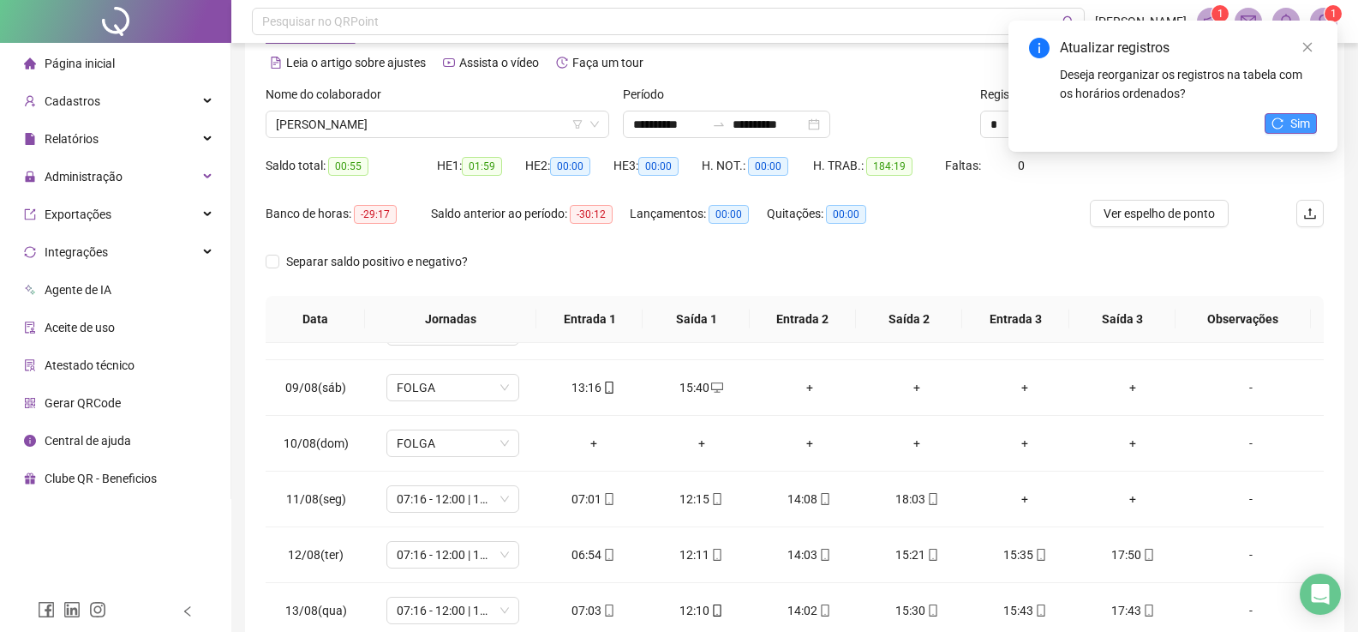
click at [1286, 126] on button "Sim" at bounding box center [1291, 123] width 52 height 21
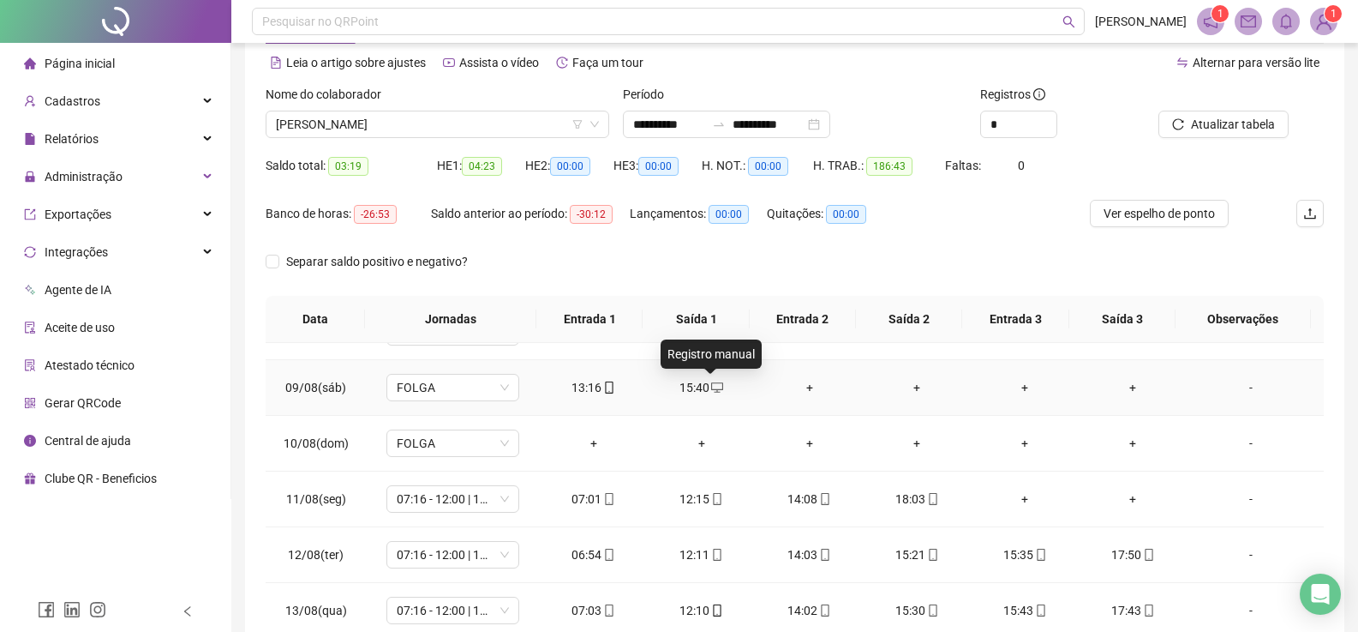
click at [711, 392] on icon "desktop" at bounding box center [717, 387] width 12 height 10
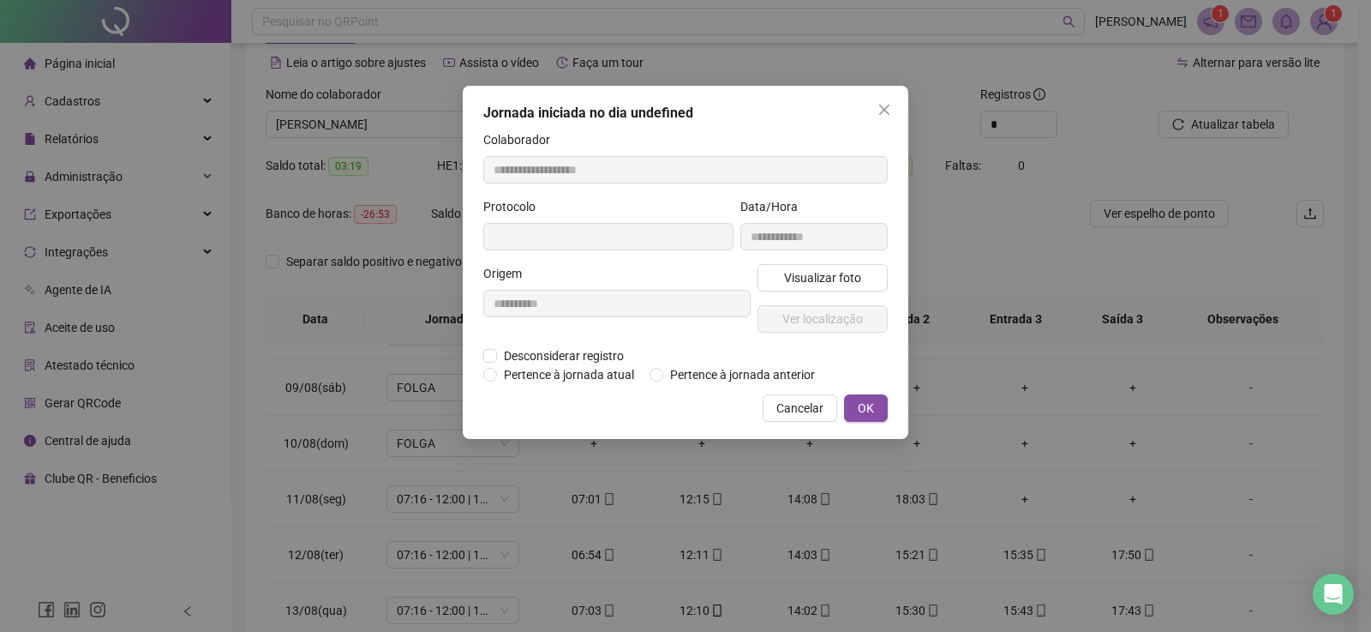
type input "**********"
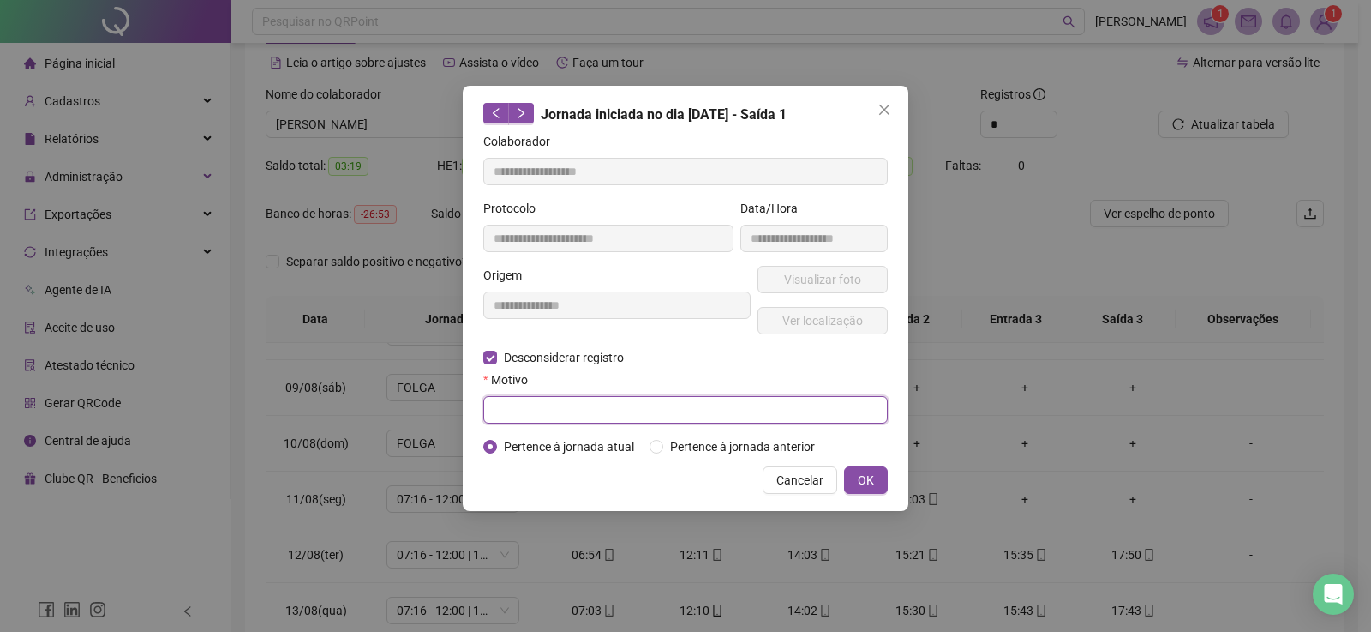
click at [518, 402] on input "text" at bounding box center [685, 409] width 405 height 27
type input "****"
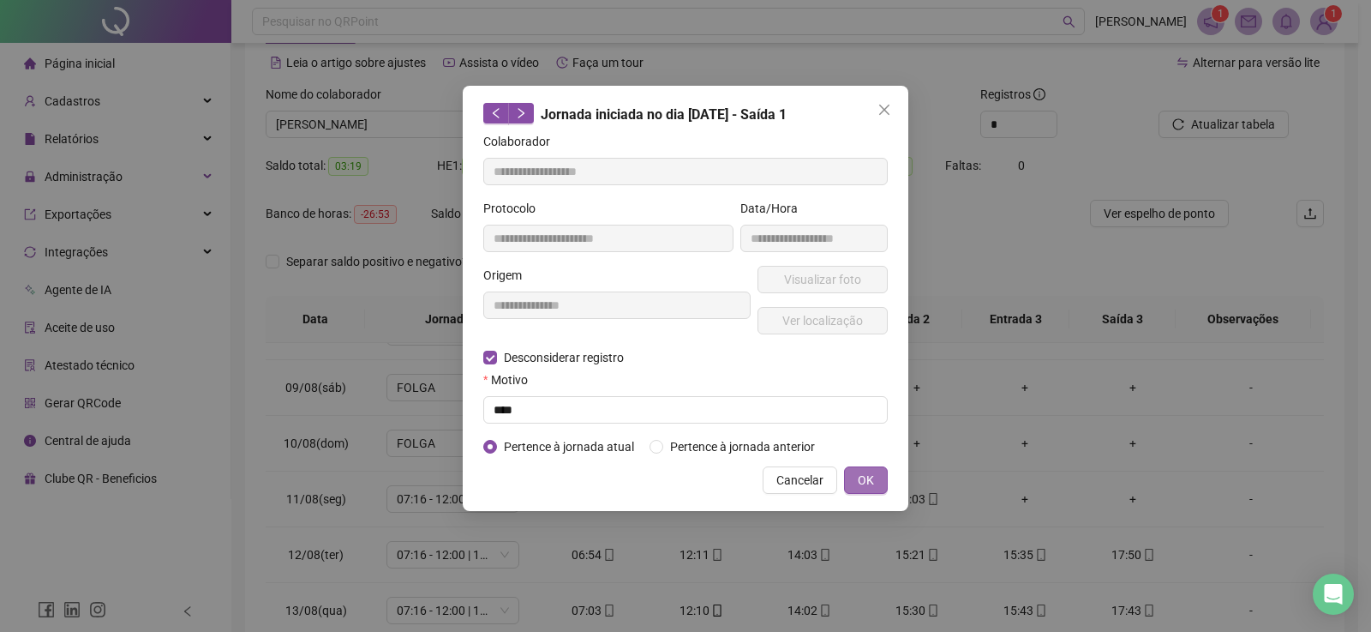
click at [877, 484] on button "OK" at bounding box center [866, 479] width 44 height 27
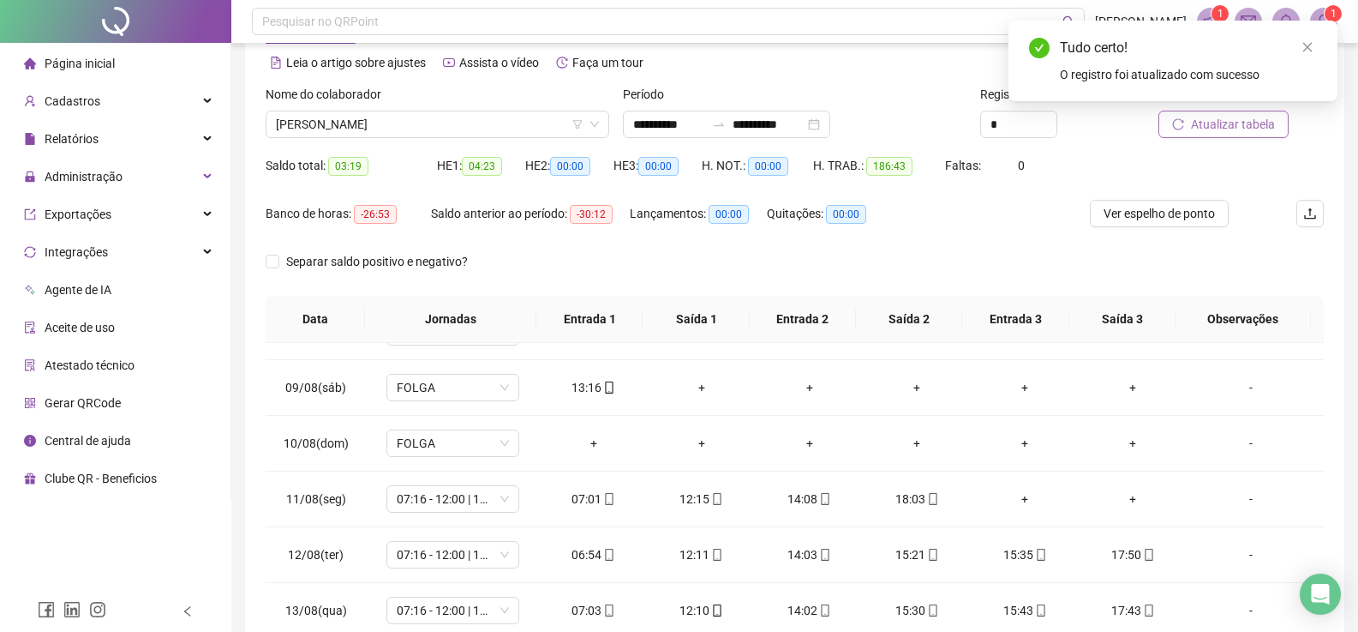
click at [1220, 126] on span "Atualizar tabela" at bounding box center [1233, 124] width 84 height 19
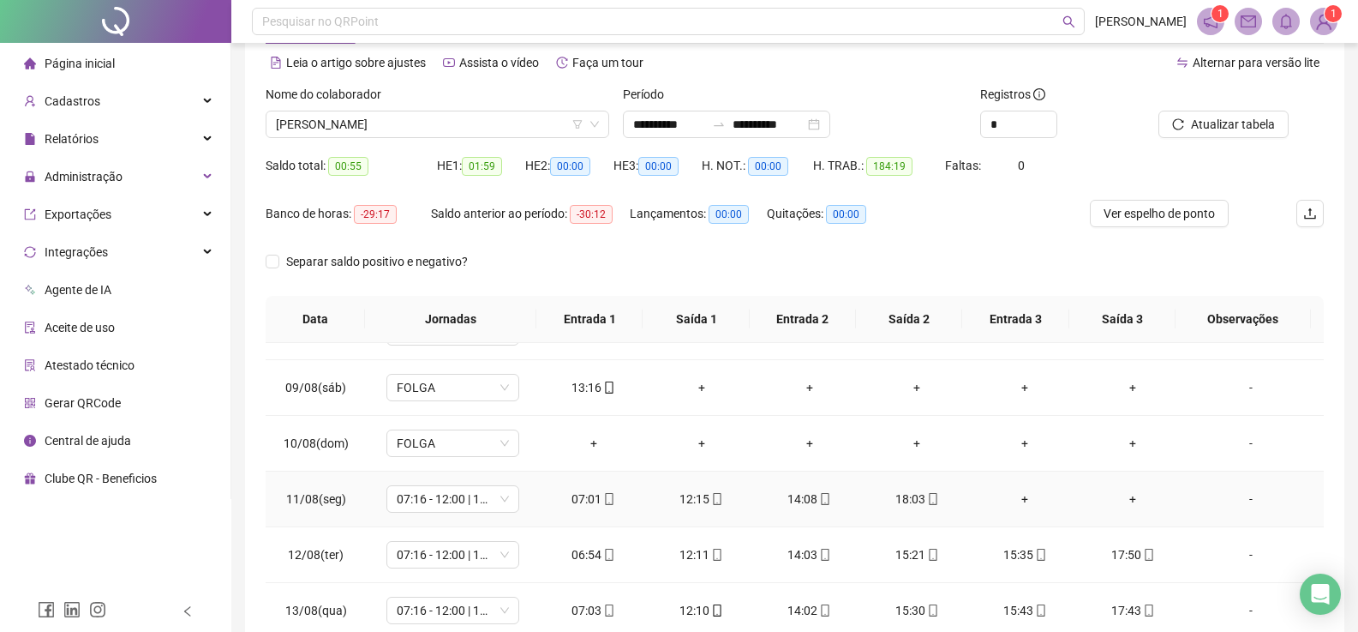
click at [1011, 500] on div "+" at bounding box center [1025, 498] width 81 height 19
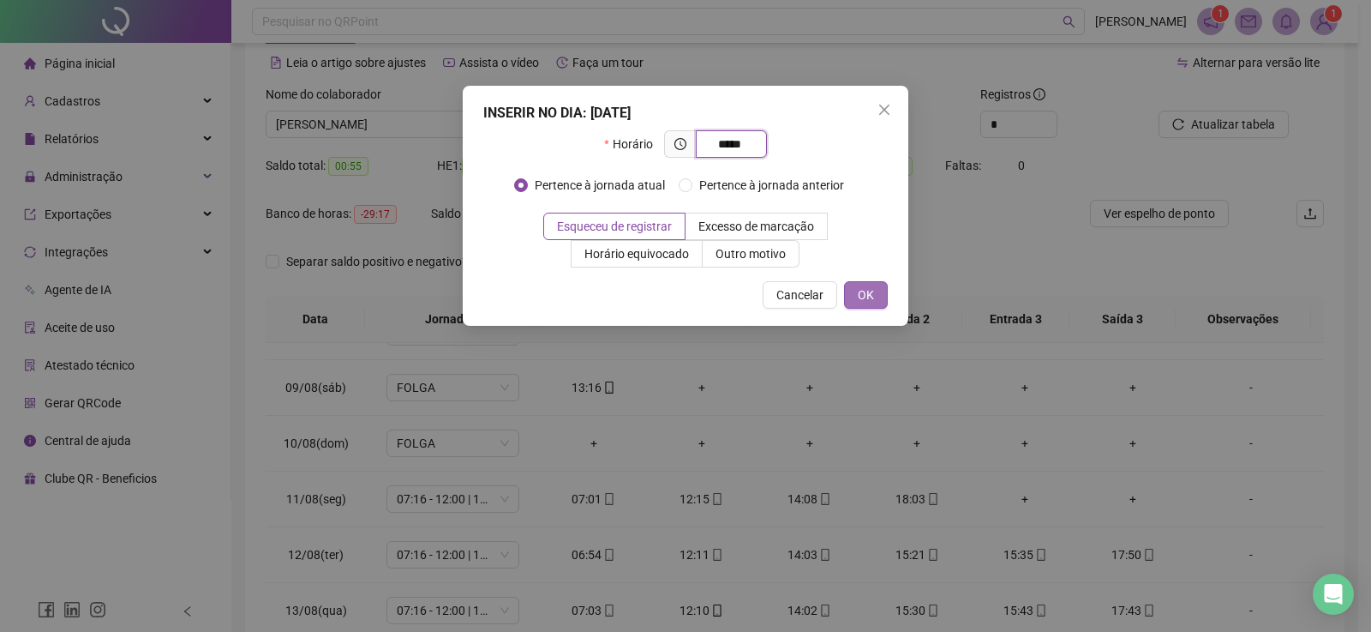
type input "*****"
click at [870, 291] on span "OK" at bounding box center [866, 294] width 16 height 19
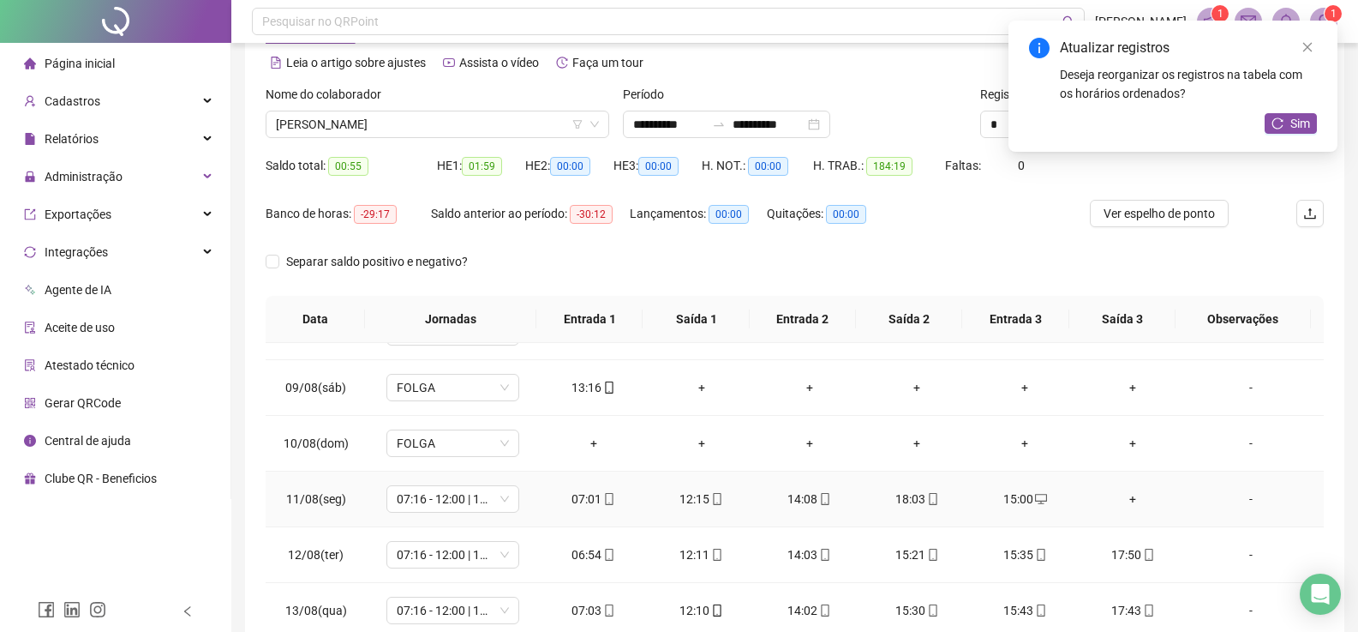
click at [1117, 501] on div "+" at bounding box center [1133, 498] width 81 height 19
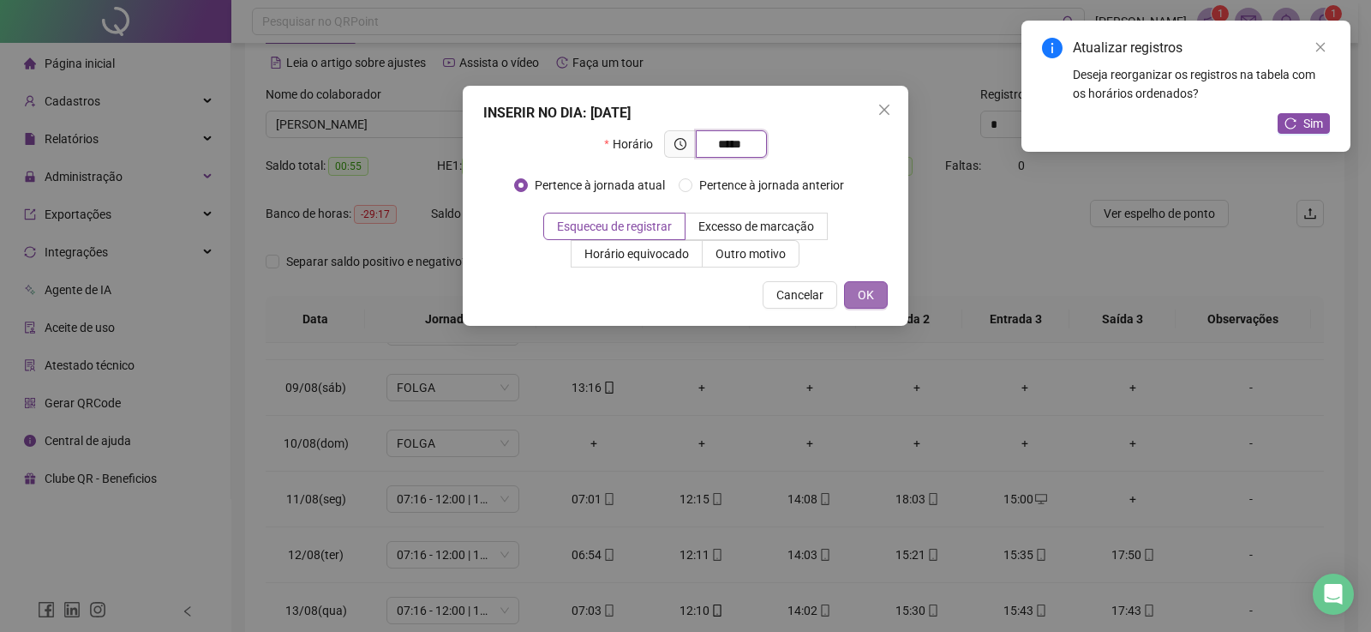
type input "*****"
click at [859, 291] on span "OK" at bounding box center [866, 294] width 16 height 19
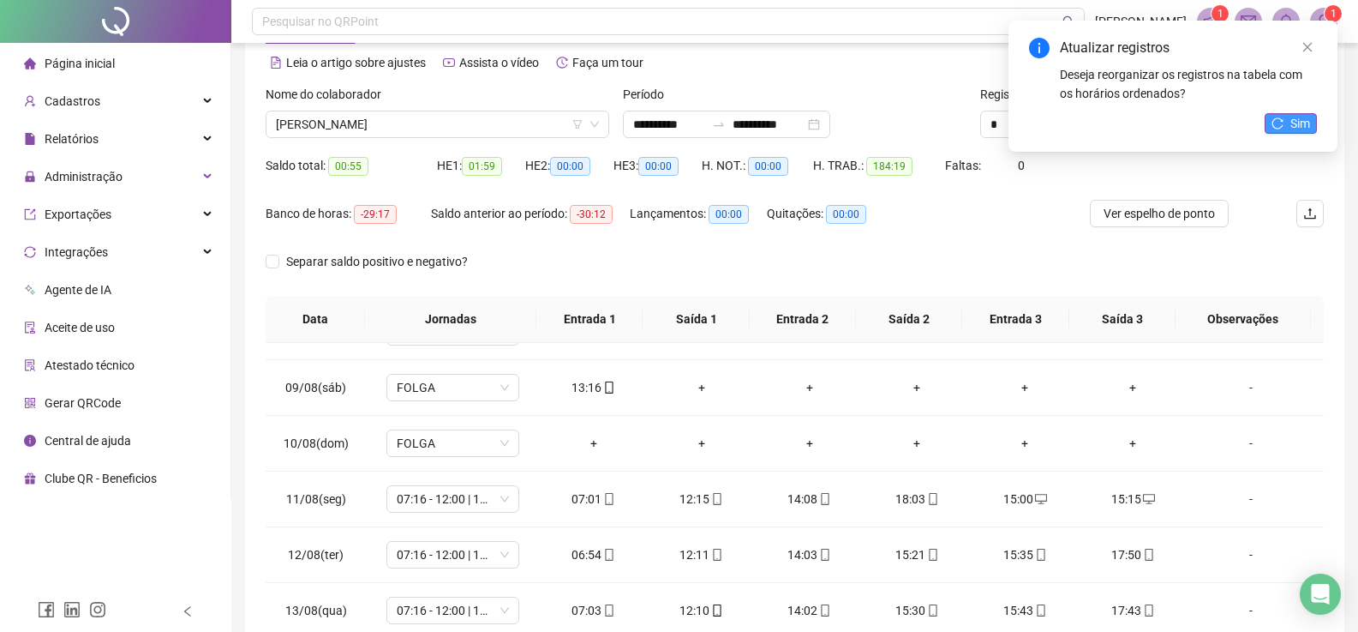
click at [1285, 119] on button "Sim" at bounding box center [1291, 123] width 52 height 21
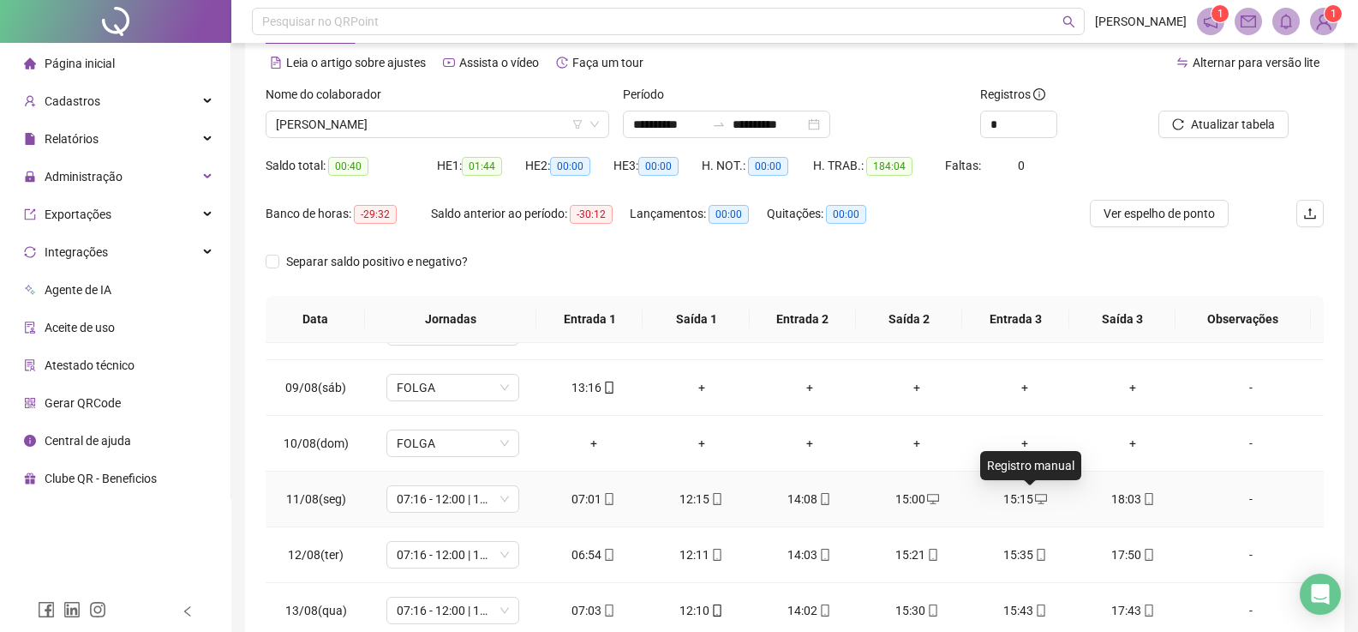
click at [1035, 497] on icon "desktop" at bounding box center [1041, 499] width 12 height 12
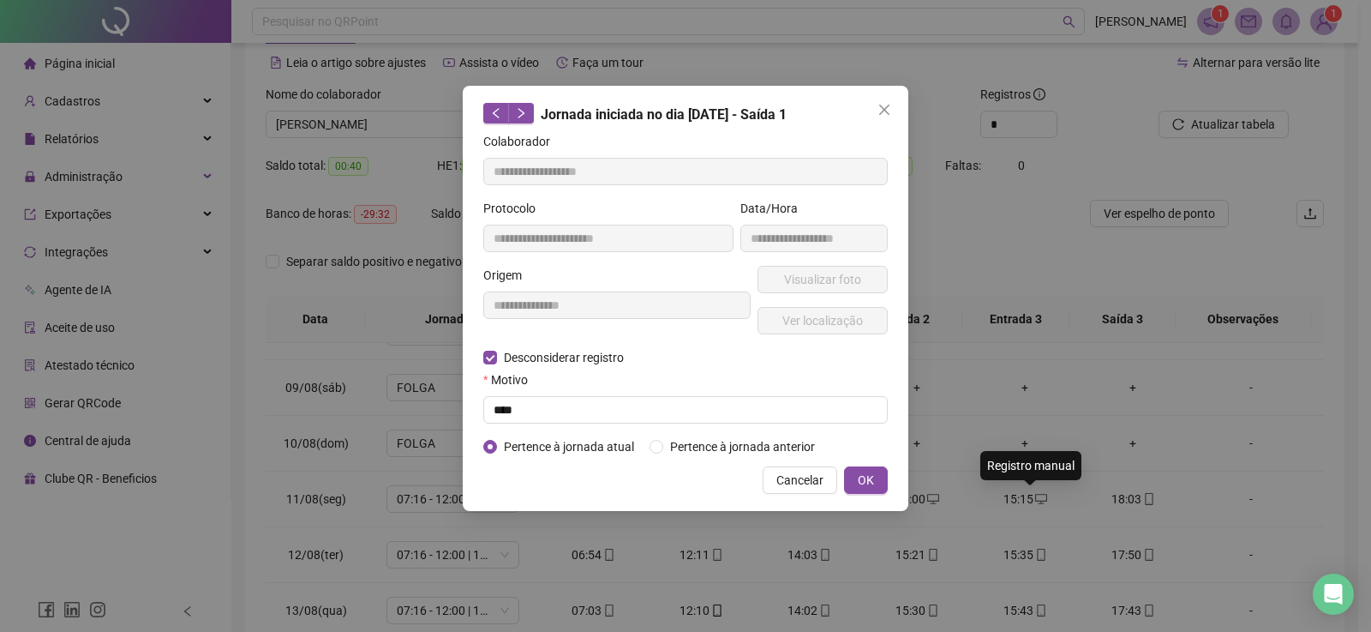
type input "**********"
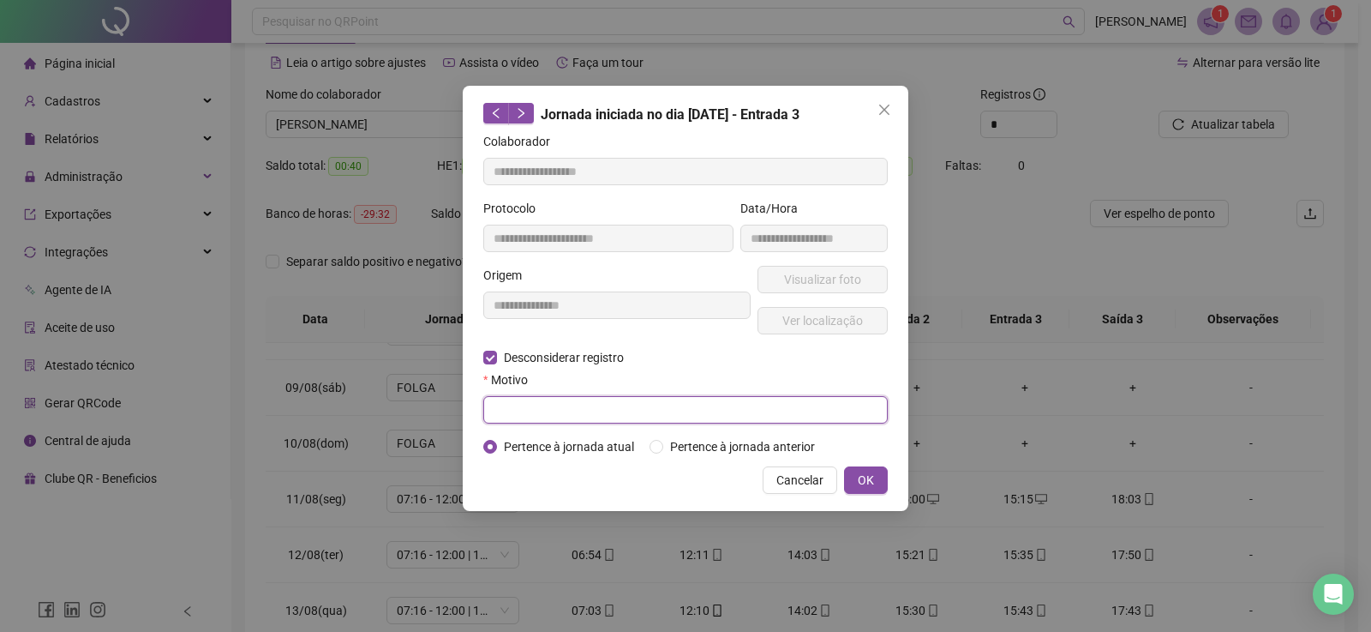
click at [534, 415] on input "text" at bounding box center [685, 409] width 405 height 27
type input "****"
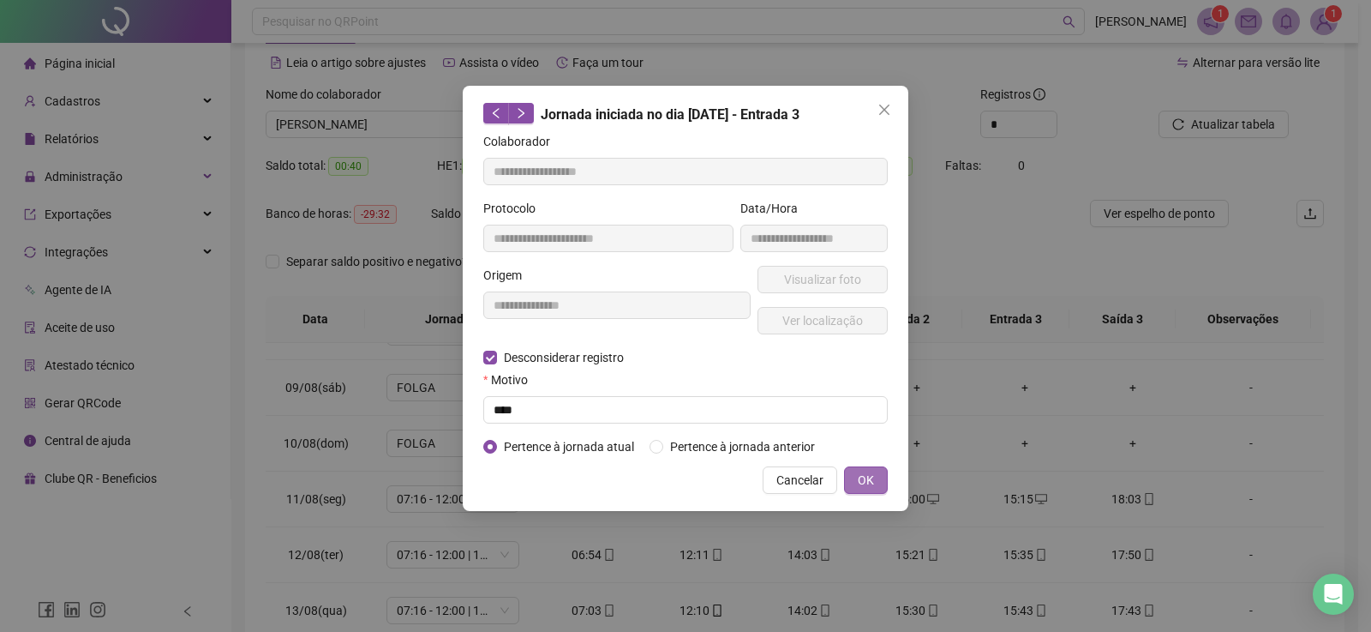
click at [875, 475] on button "OK" at bounding box center [866, 479] width 44 height 27
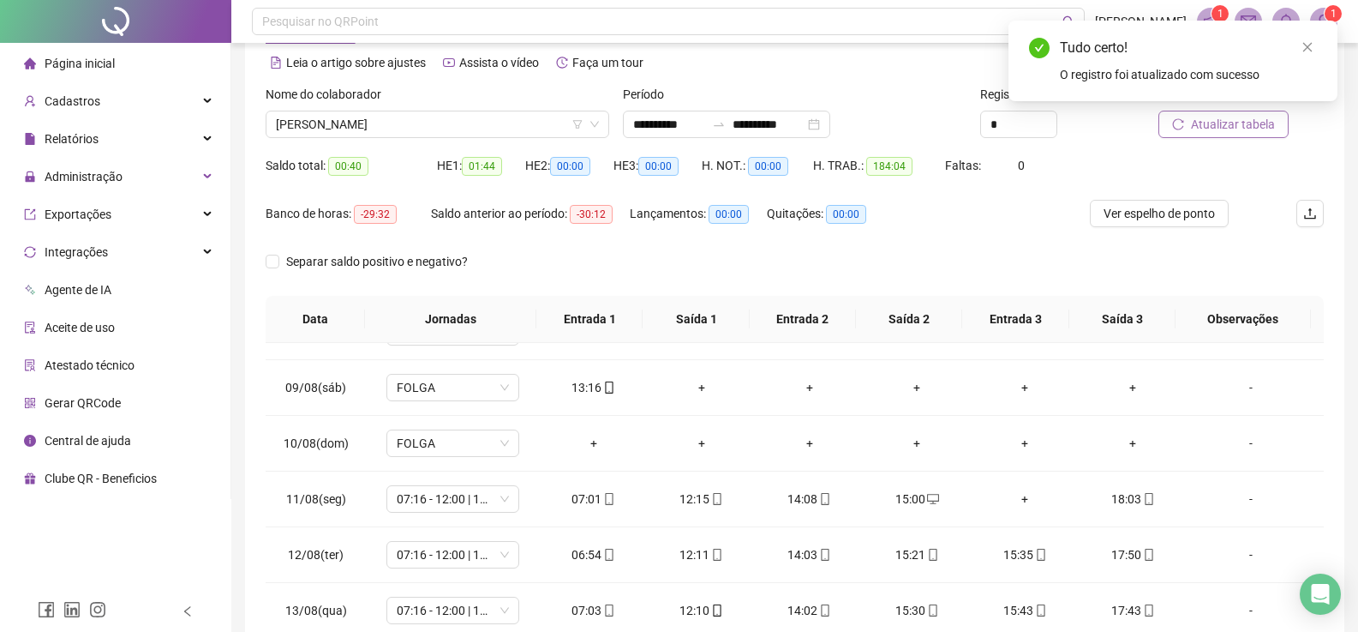
click at [1233, 125] on span "Atualizar tabela" at bounding box center [1233, 124] width 84 height 19
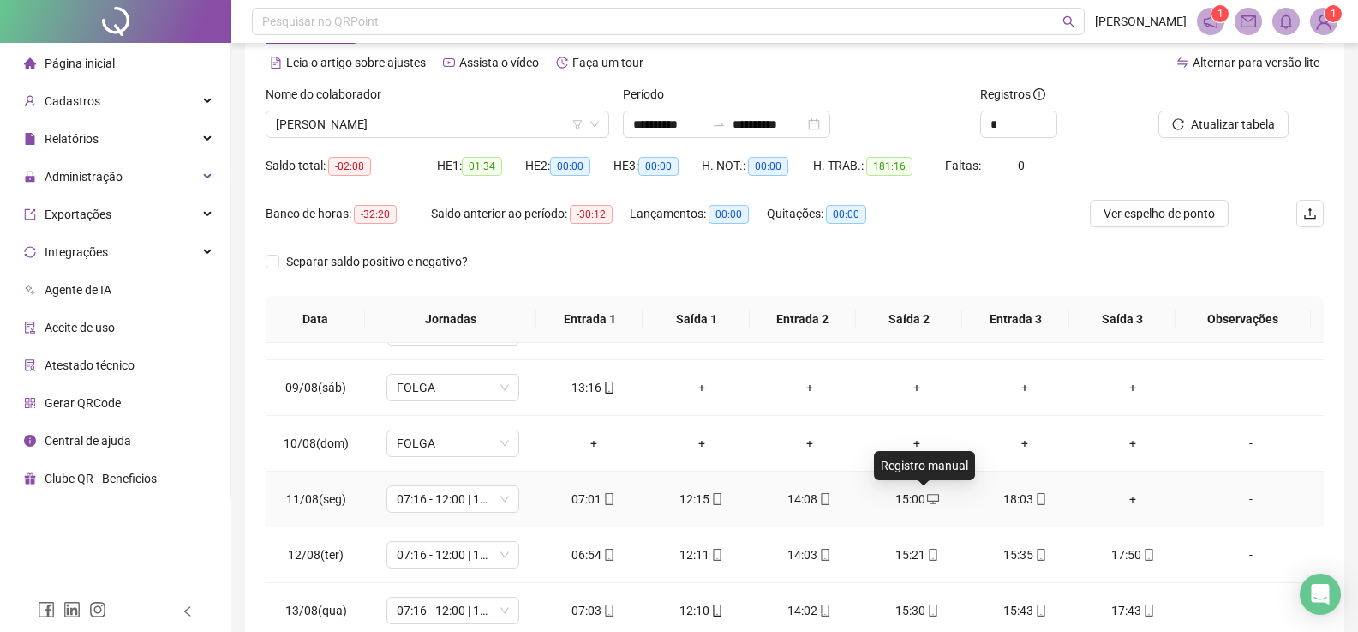
click at [926, 492] on span at bounding box center [933, 499] width 14 height 14
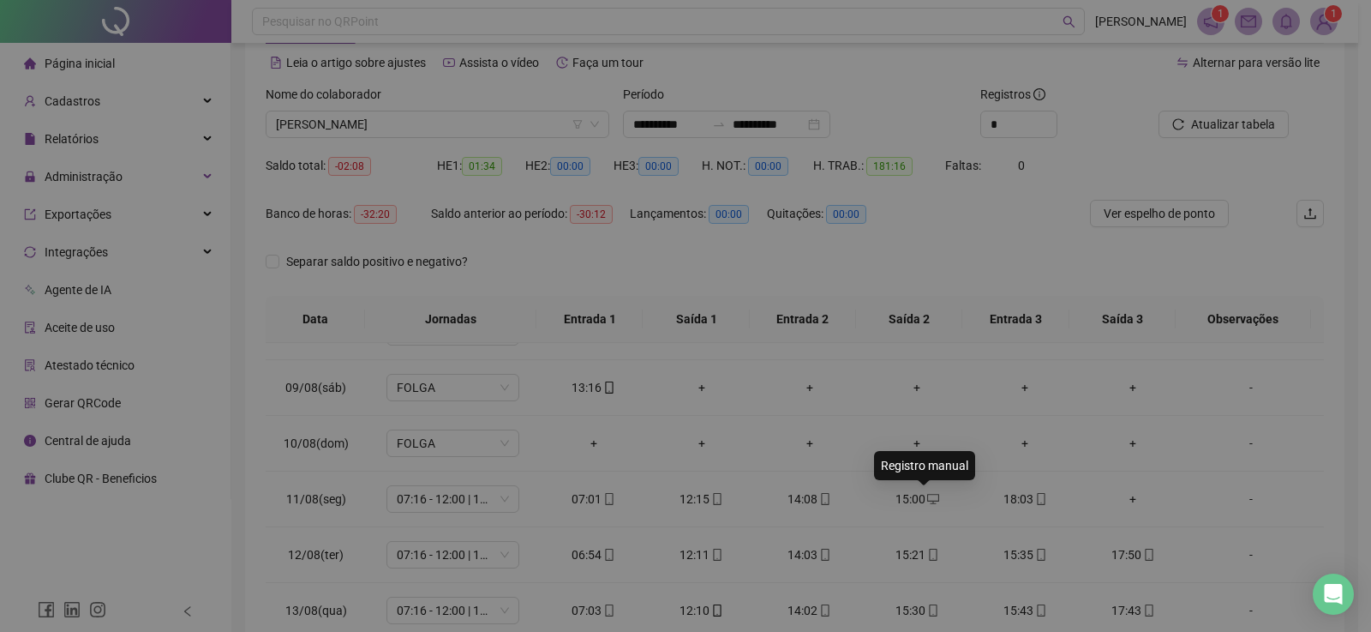
type input "**********"
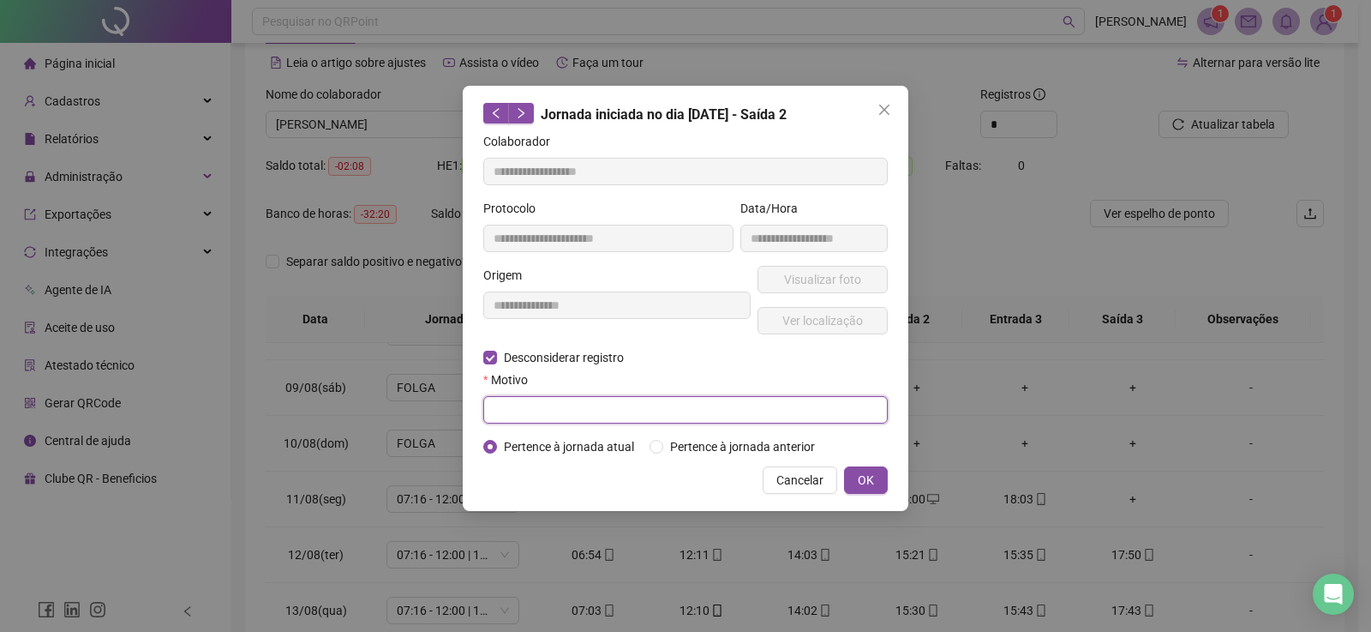
click at [556, 420] on input "text" at bounding box center [685, 409] width 405 height 27
type input "****"
click at [839, 469] on div "Cancelar OK" at bounding box center [685, 479] width 405 height 27
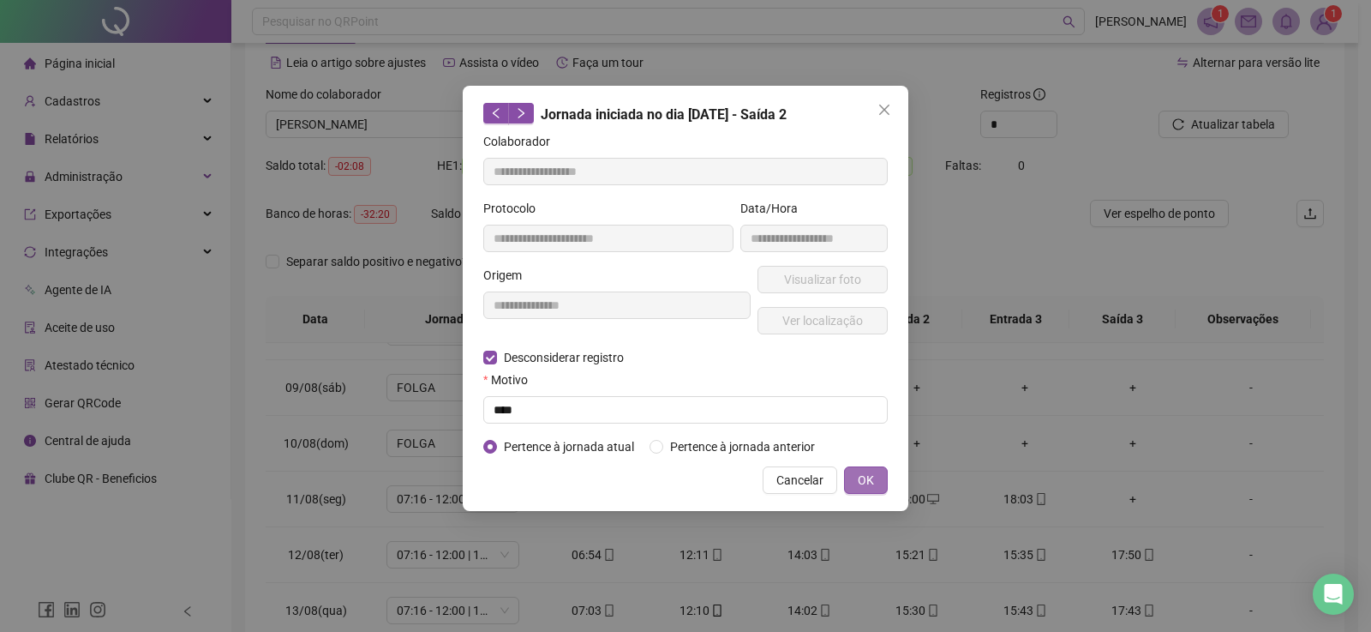
click at [865, 477] on span "OK" at bounding box center [866, 480] width 16 height 19
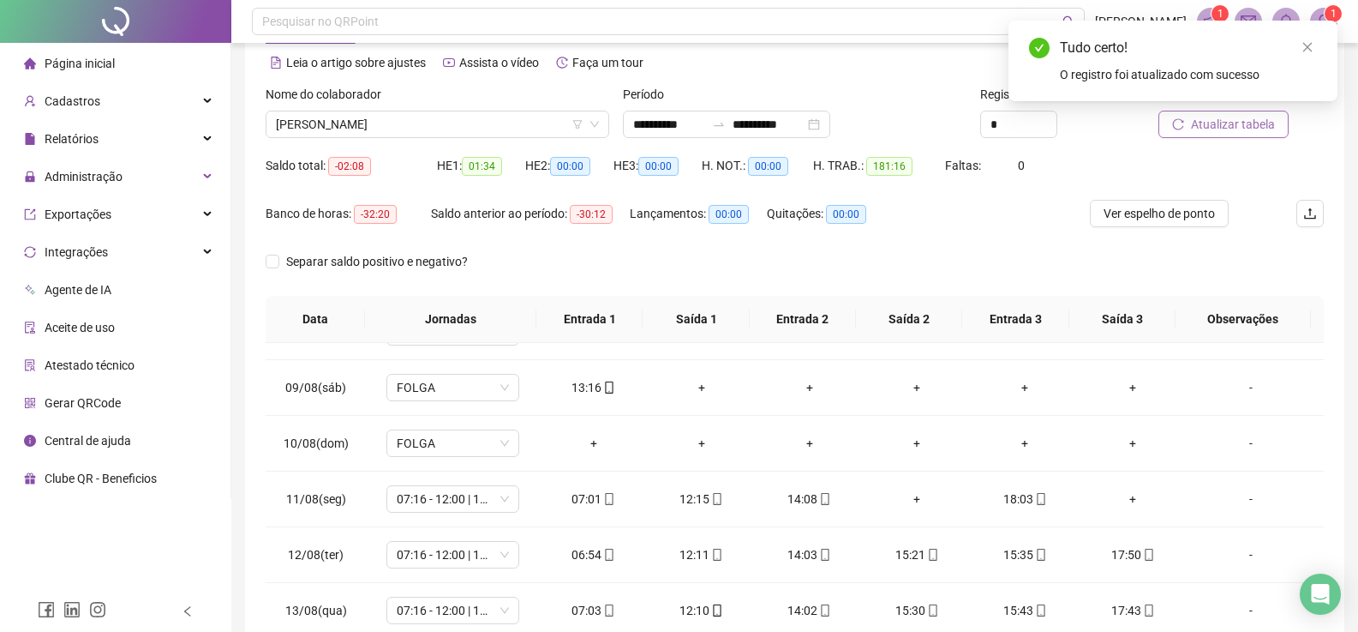
click at [1236, 126] on span "Atualizar tabela" at bounding box center [1233, 124] width 84 height 19
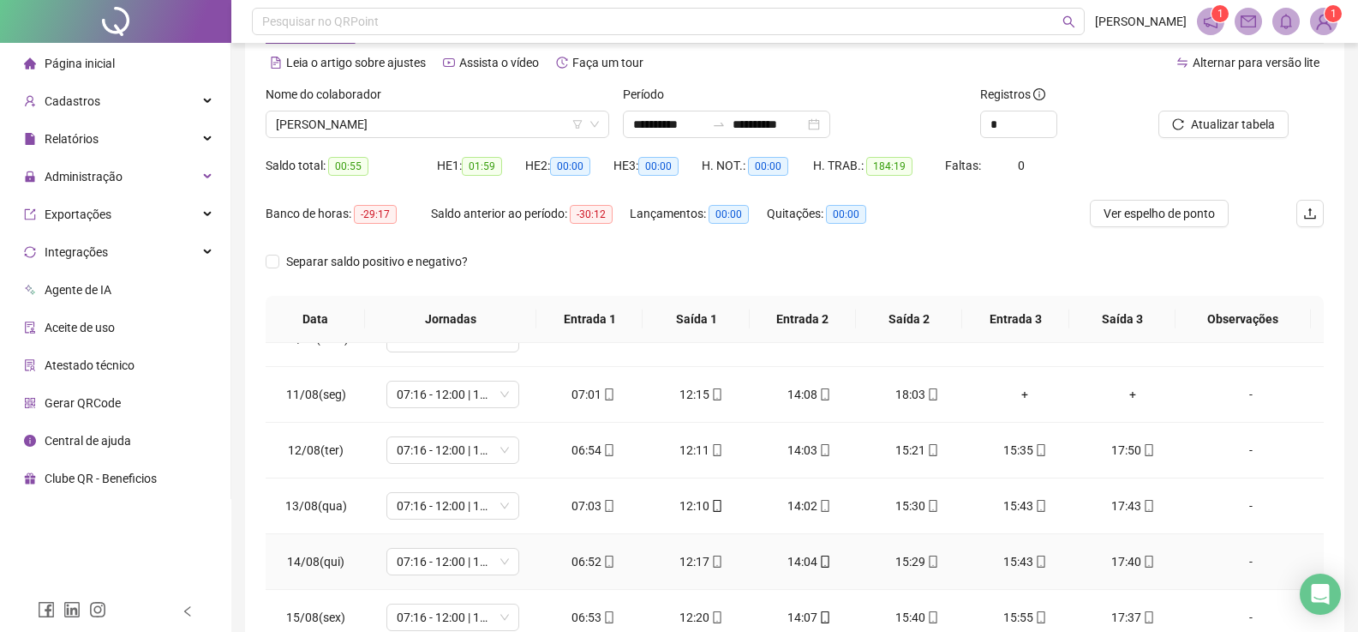
scroll to position [514, 0]
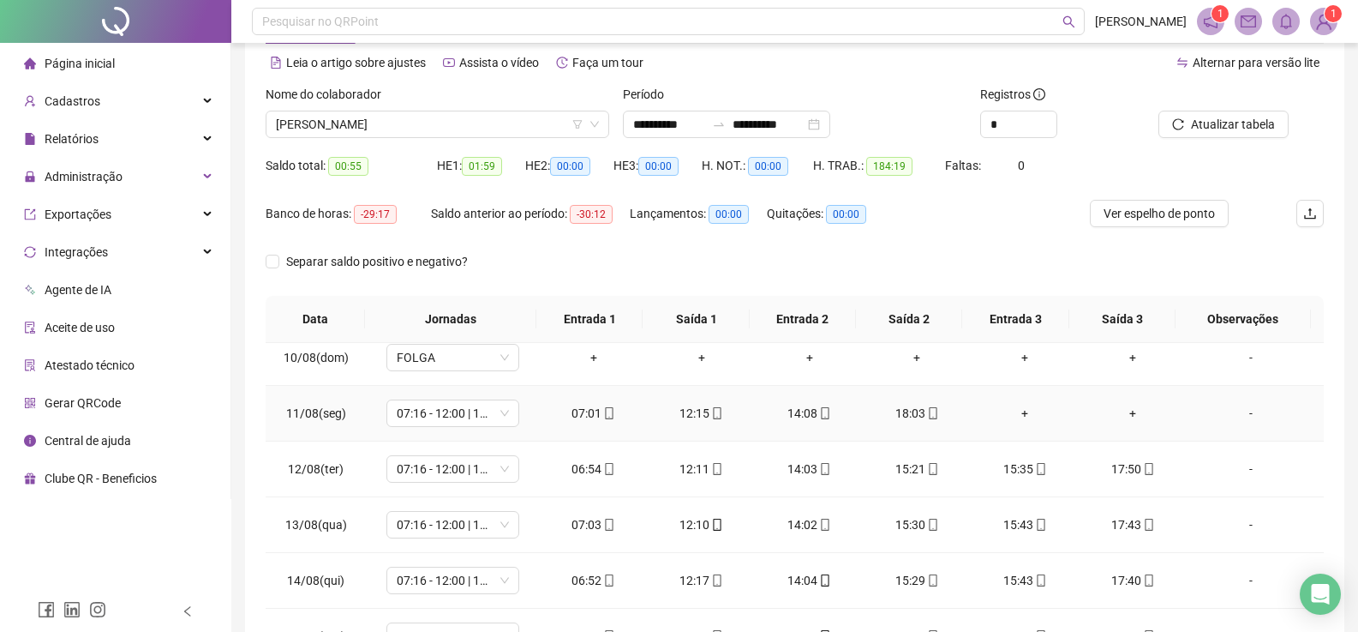
click at [1011, 414] on div "+" at bounding box center [1025, 413] width 81 height 19
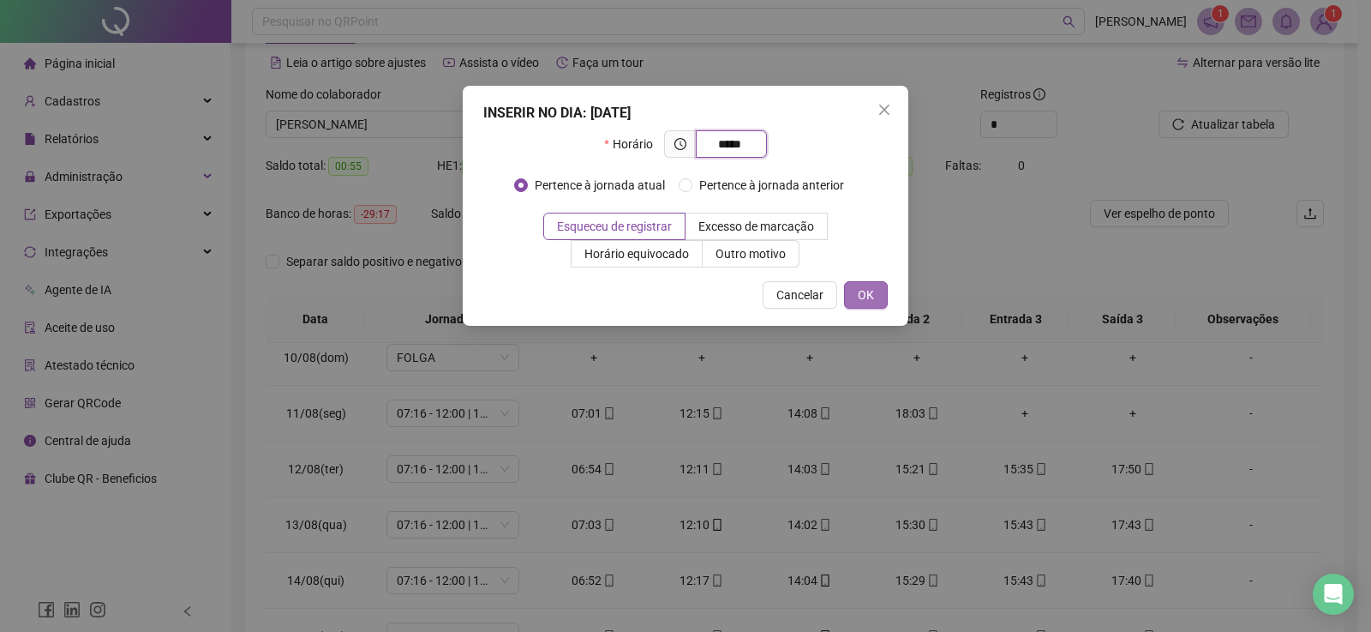
type input "*****"
drag, startPoint x: 857, startPoint y: 286, endPoint x: 938, endPoint y: 375, distance: 119.5
click at [855, 285] on button "OK" at bounding box center [866, 294] width 44 height 27
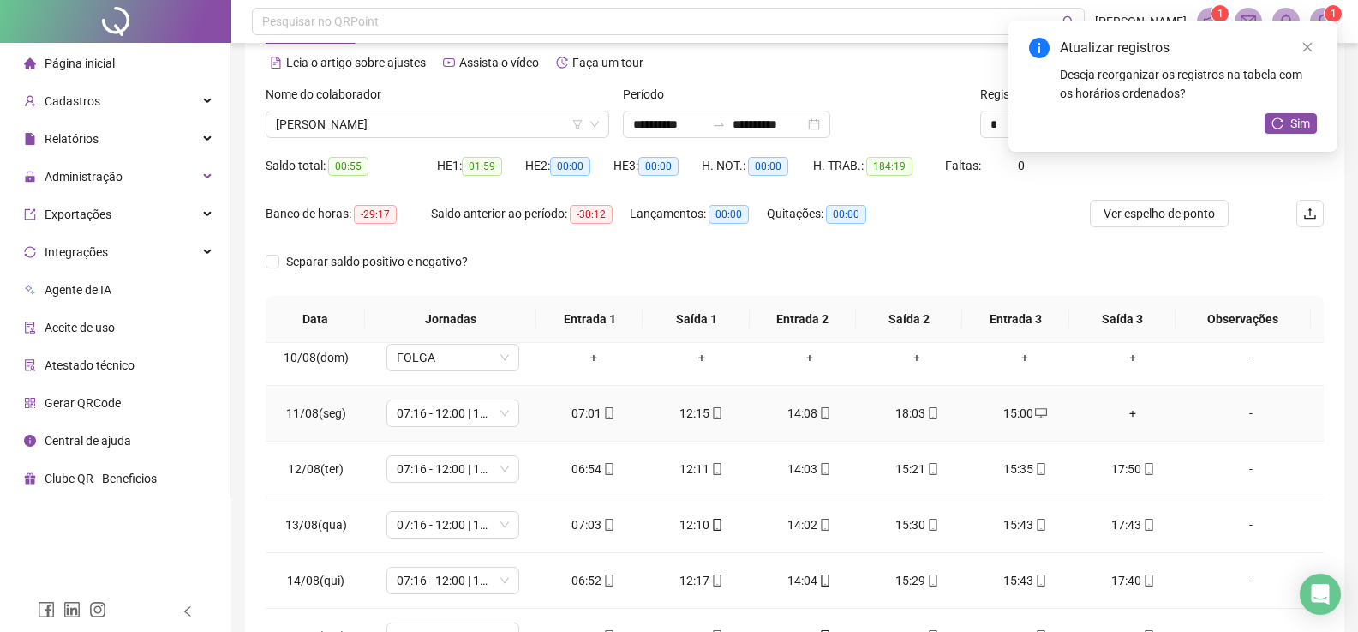
click at [1124, 413] on div "+" at bounding box center [1133, 413] width 81 height 19
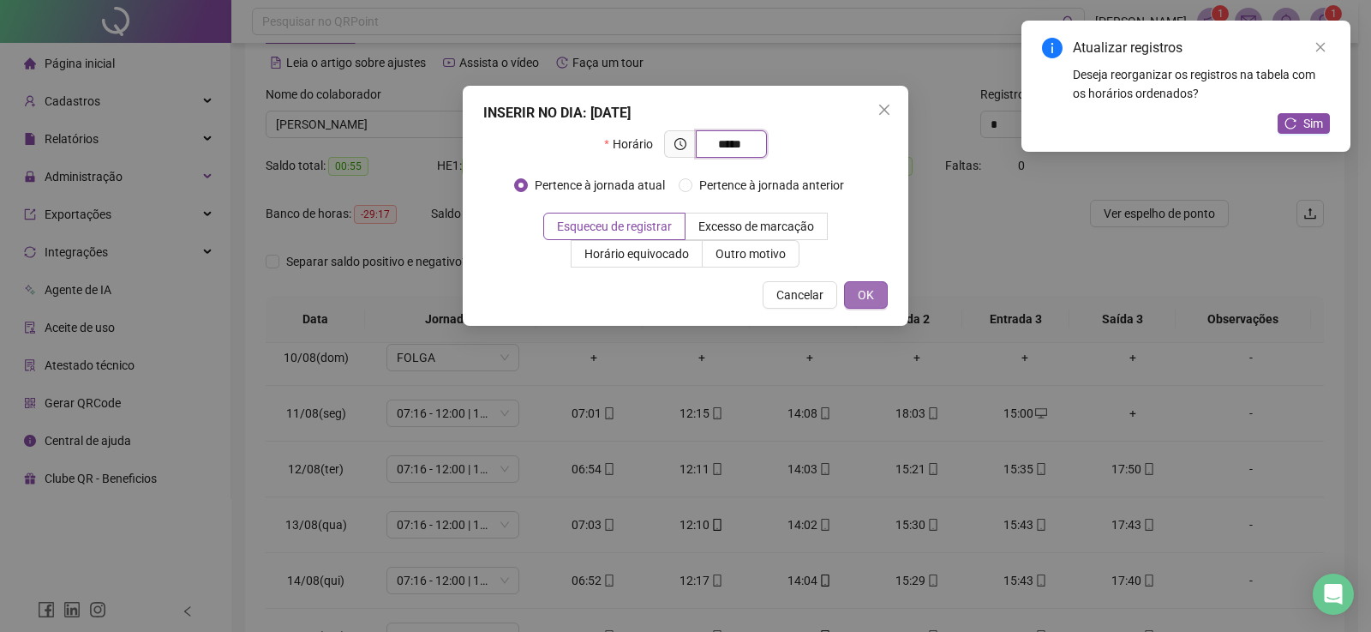
type input "*****"
click at [861, 298] on span "OK" at bounding box center [866, 294] width 16 height 19
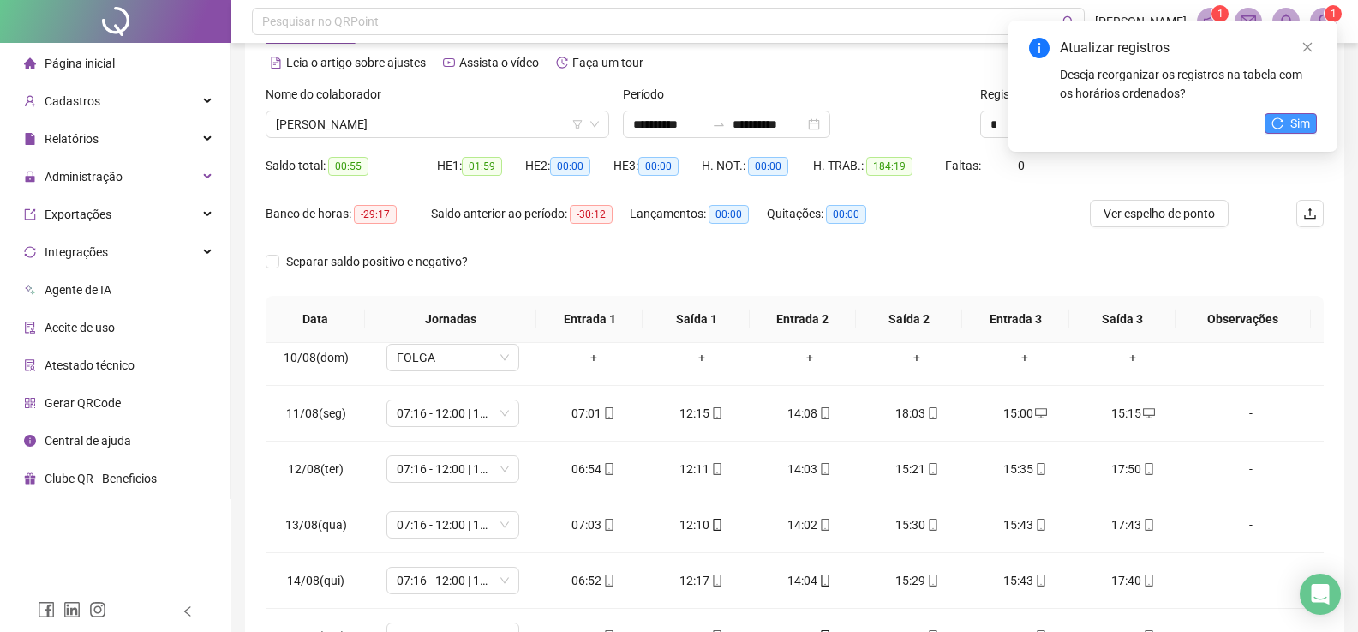
click at [1298, 123] on span "Sim" at bounding box center [1301, 123] width 20 height 19
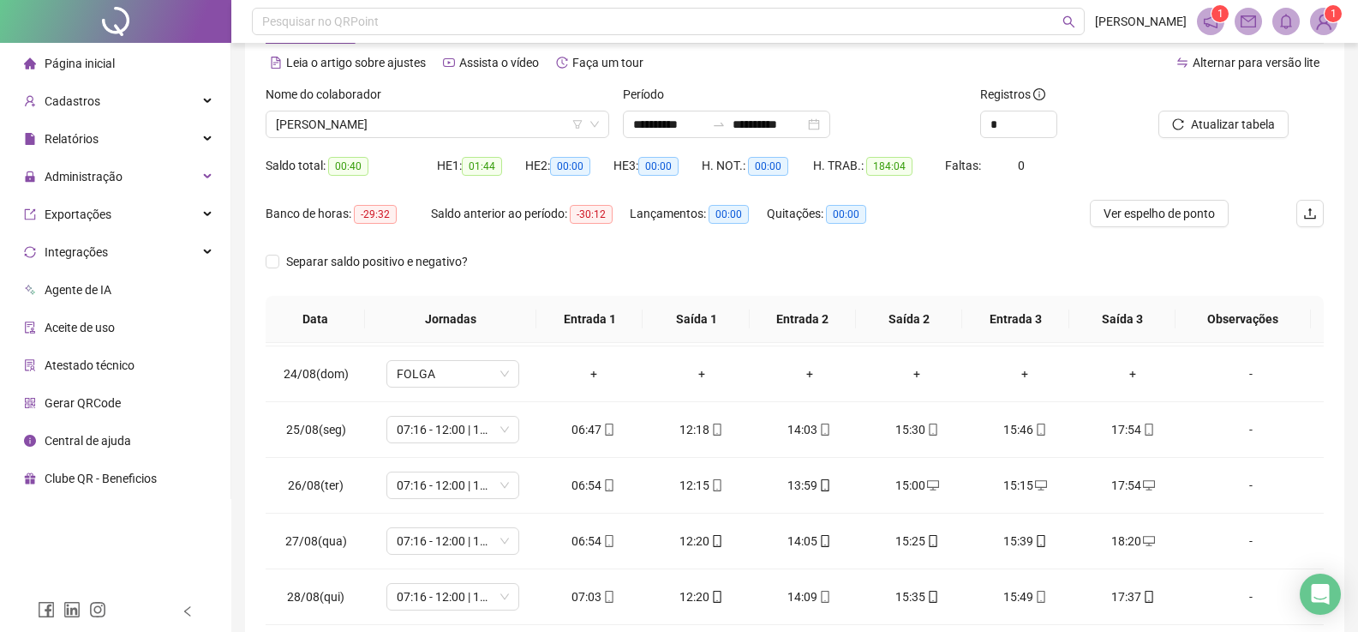
scroll to position [1286, 0]
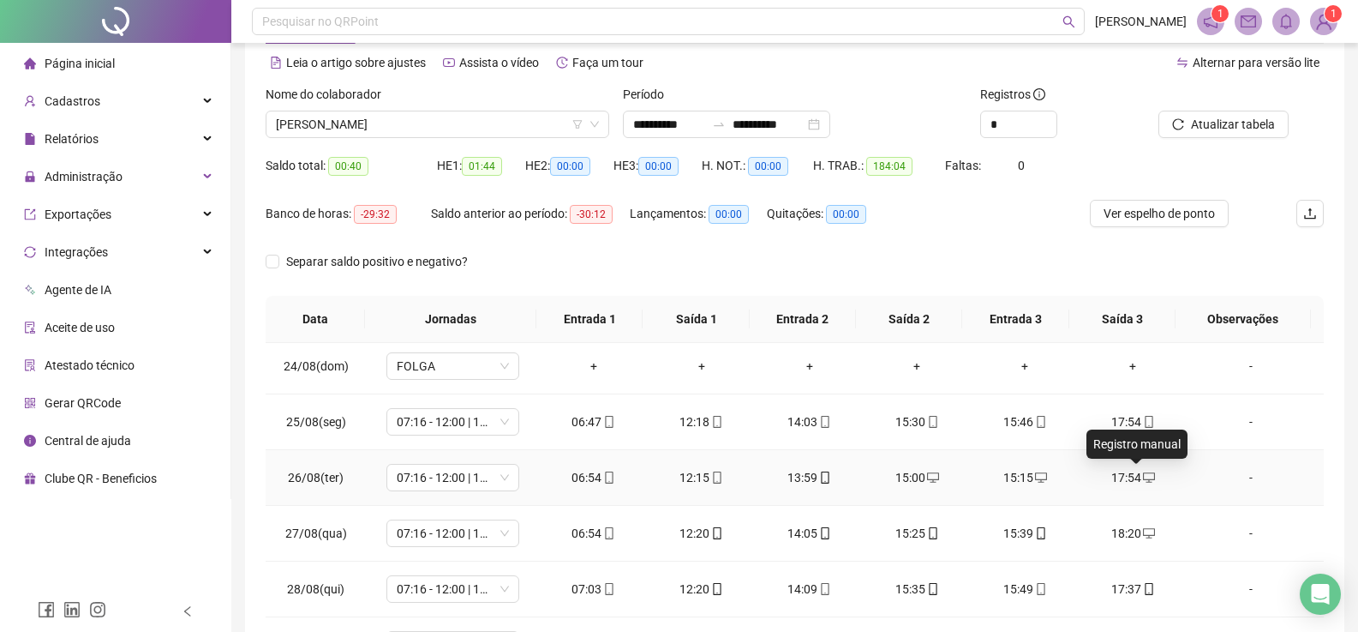
click at [1143, 479] on icon "desktop" at bounding box center [1149, 477] width 12 height 10
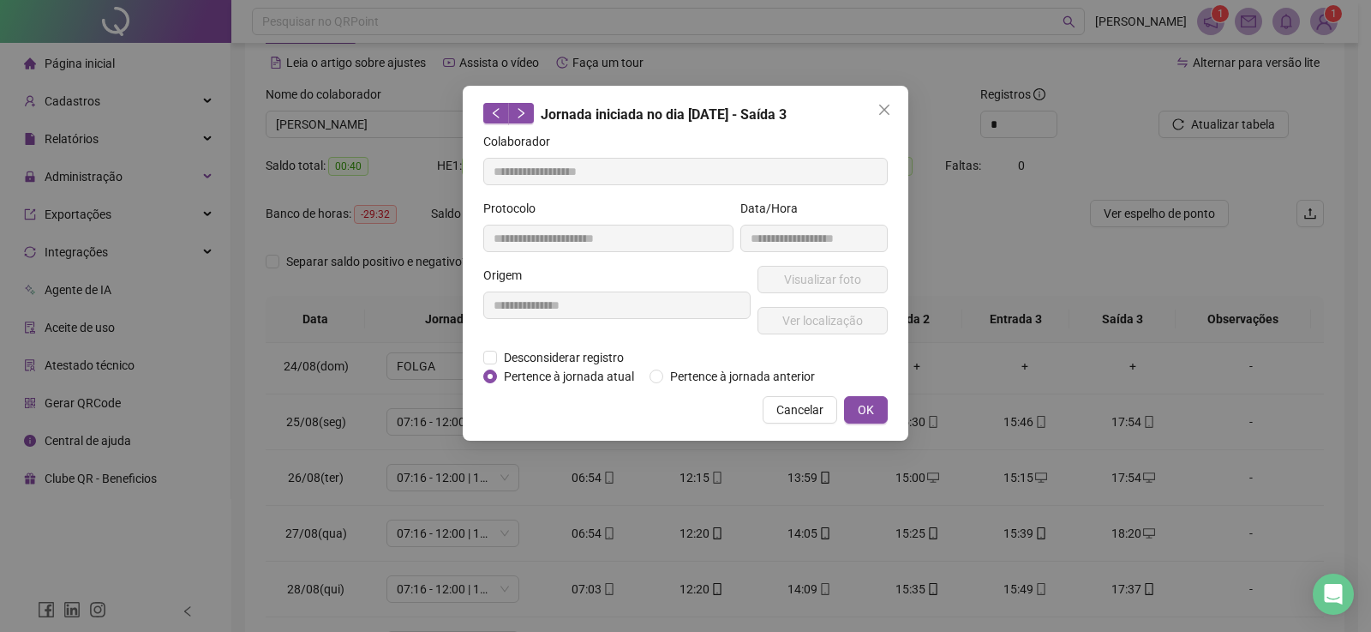
type input "**********"
click at [884, 112] on icon "close" at bounding box center [885, 110] width 14 height 14
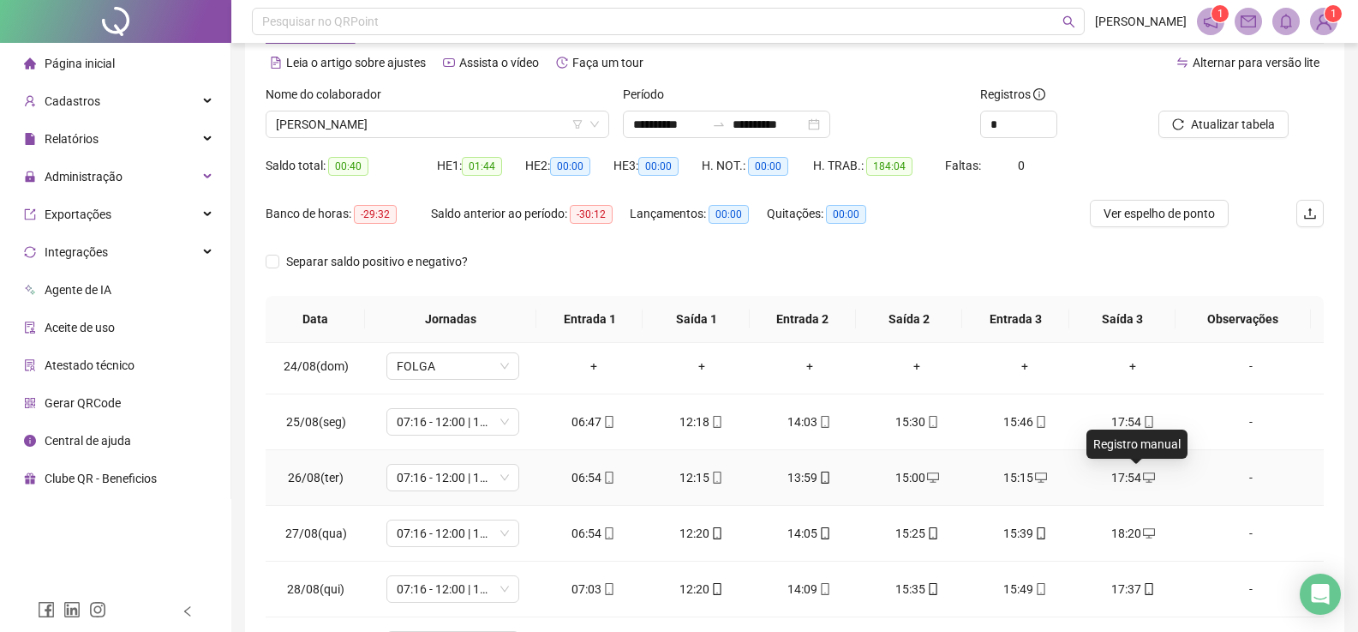
click at [1143, 472] on icon "desktop" at bounding box center [1149, 477] width 12 height 10
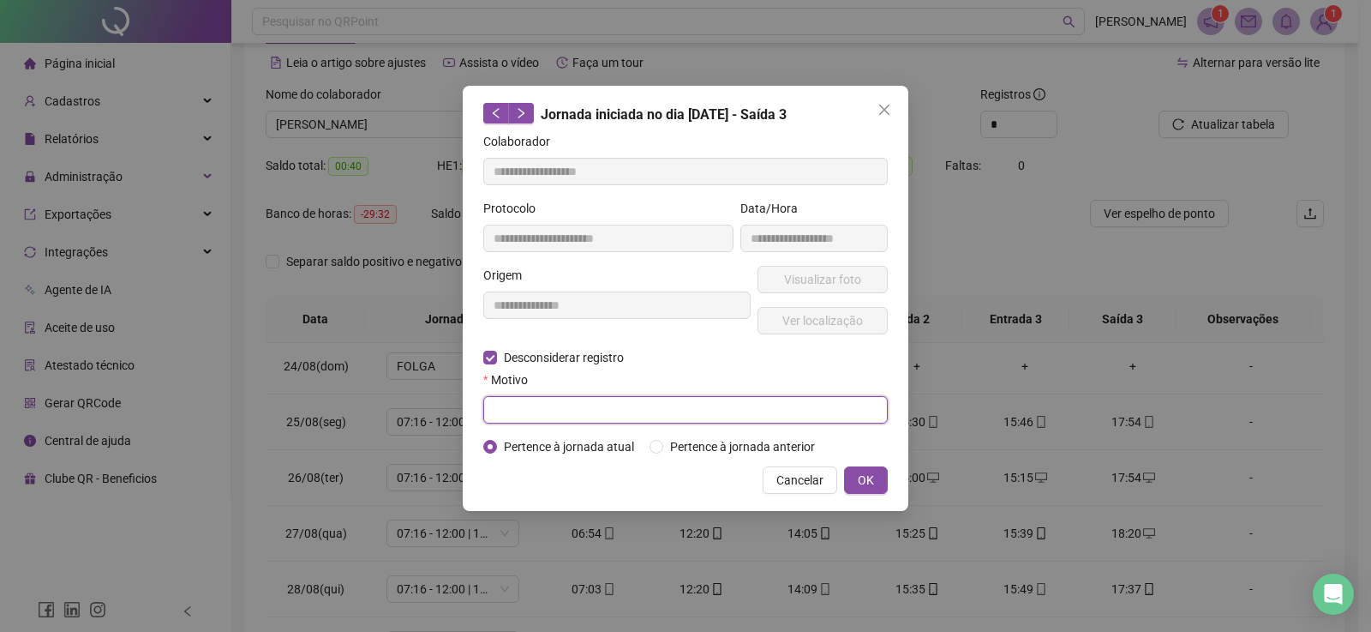
click at [534, 403] on input "text" at bounding box center [685, 409] width 405 height 27
type input "****"
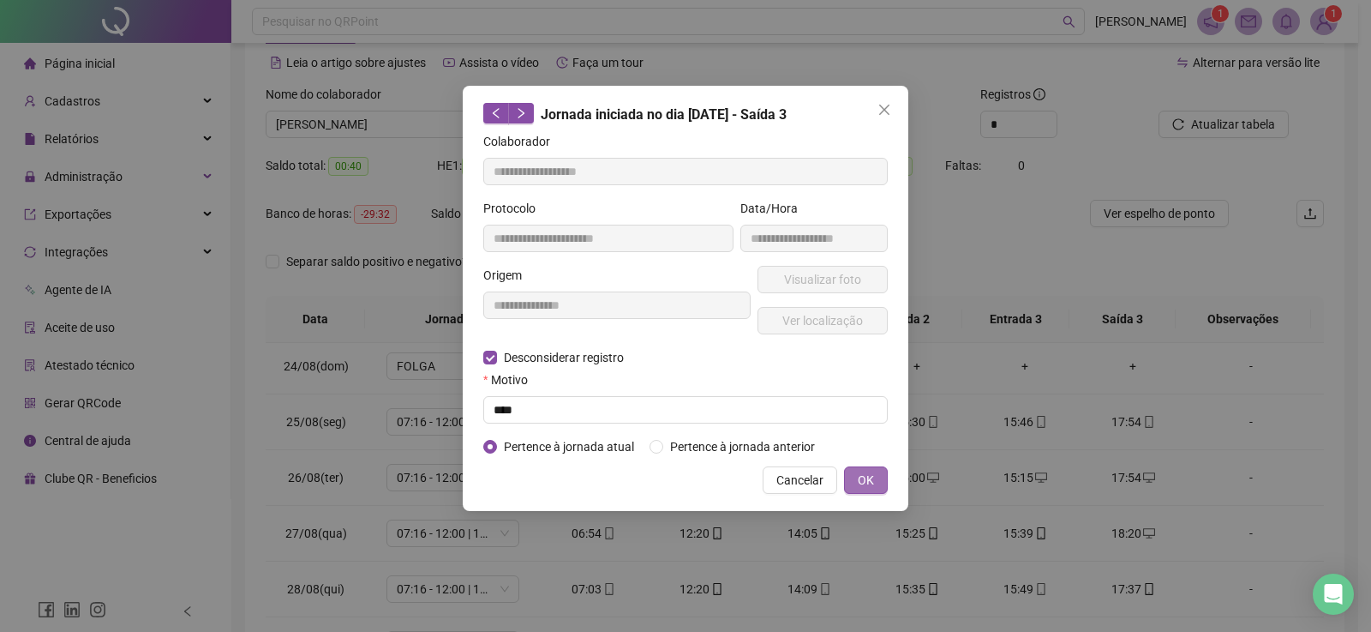
click at [861, 477] on span "OK" at bounding box center [866, 480] width 16 height 19
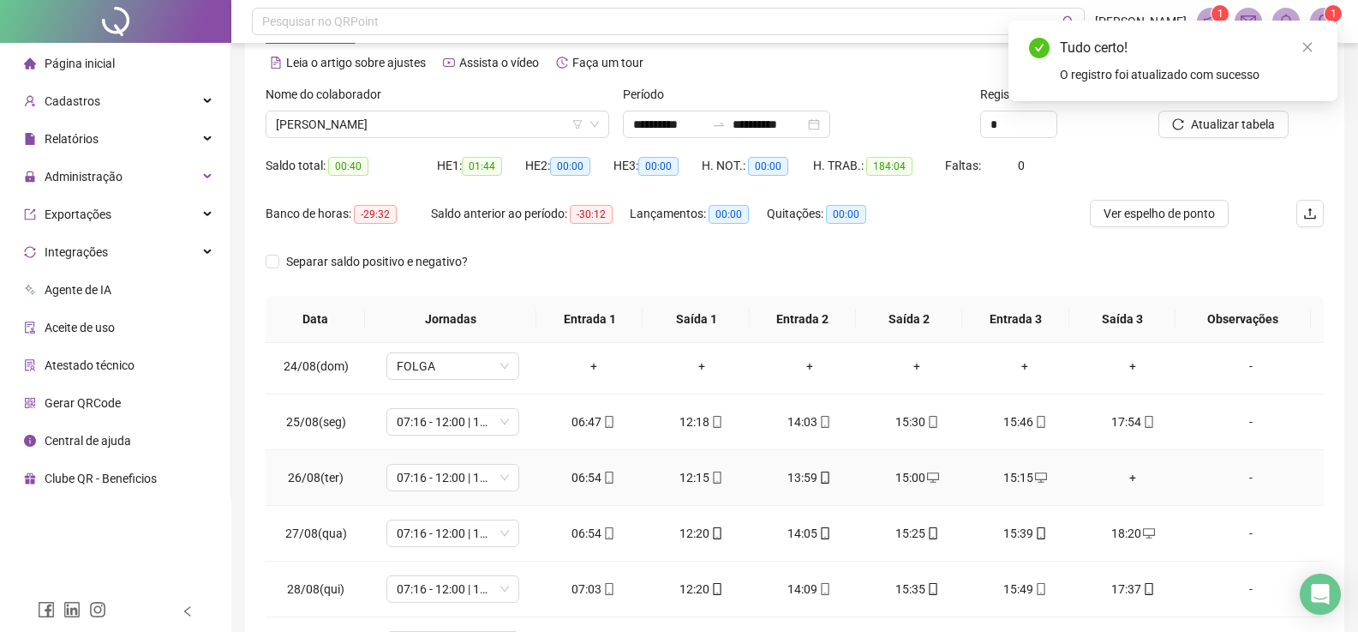
click at [1120, 478] on div "+" at bounding box center [1133, 477] width 81 height 19
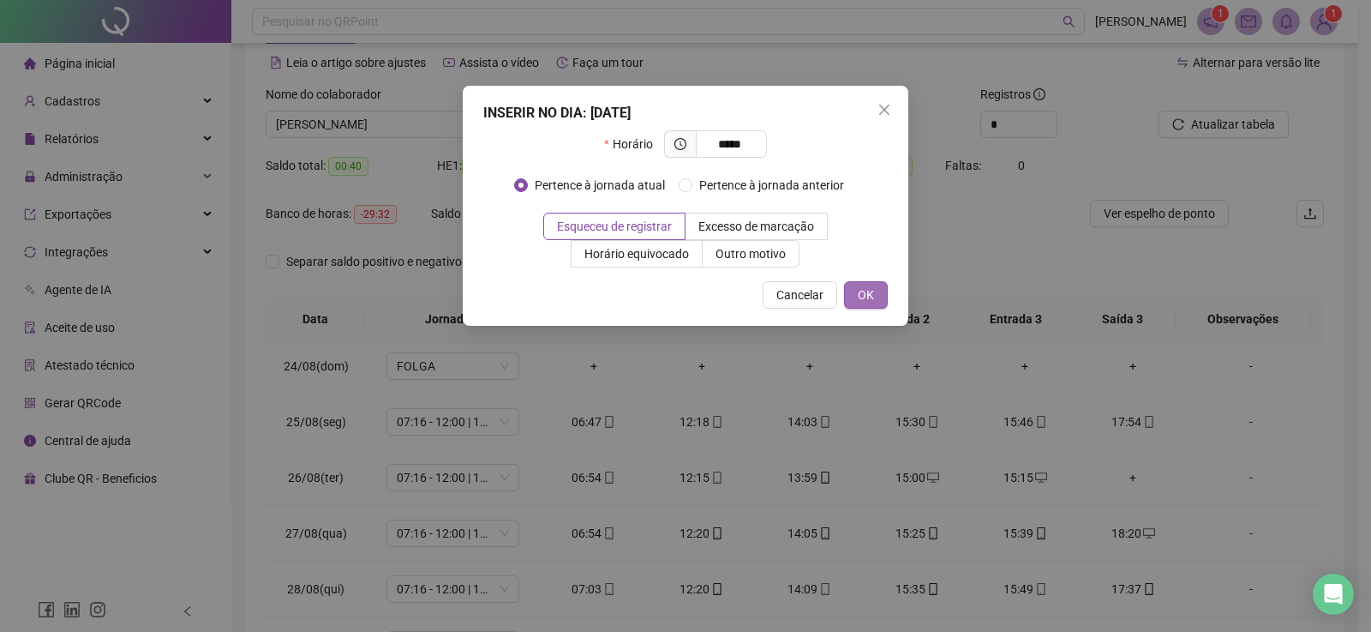
type input "*****"
click at [876, 293] on button "OK" at bounding box center [866, 294] width 44 height 27
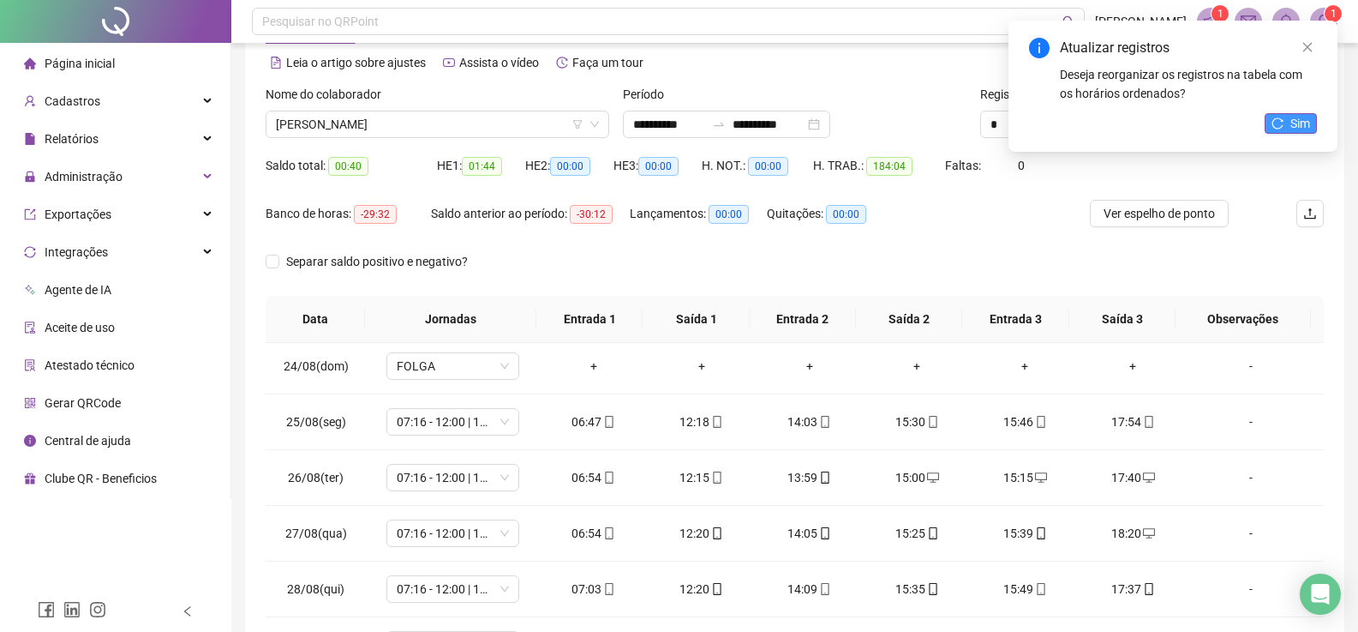
click at [1271, 123] on button "Sim" at bounding box center [1291, 123] width 52 height 21
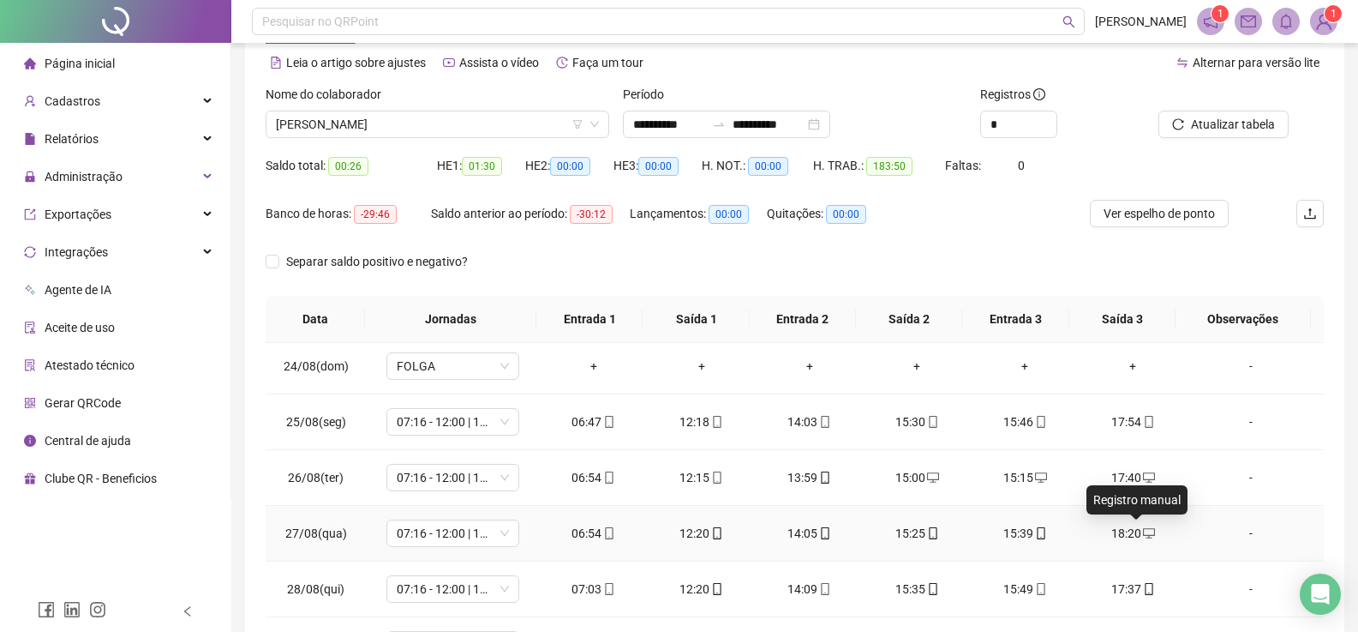
click at [1143, 534] on icon "desktop" at bounding box center [1149, 533] width 12 height 12
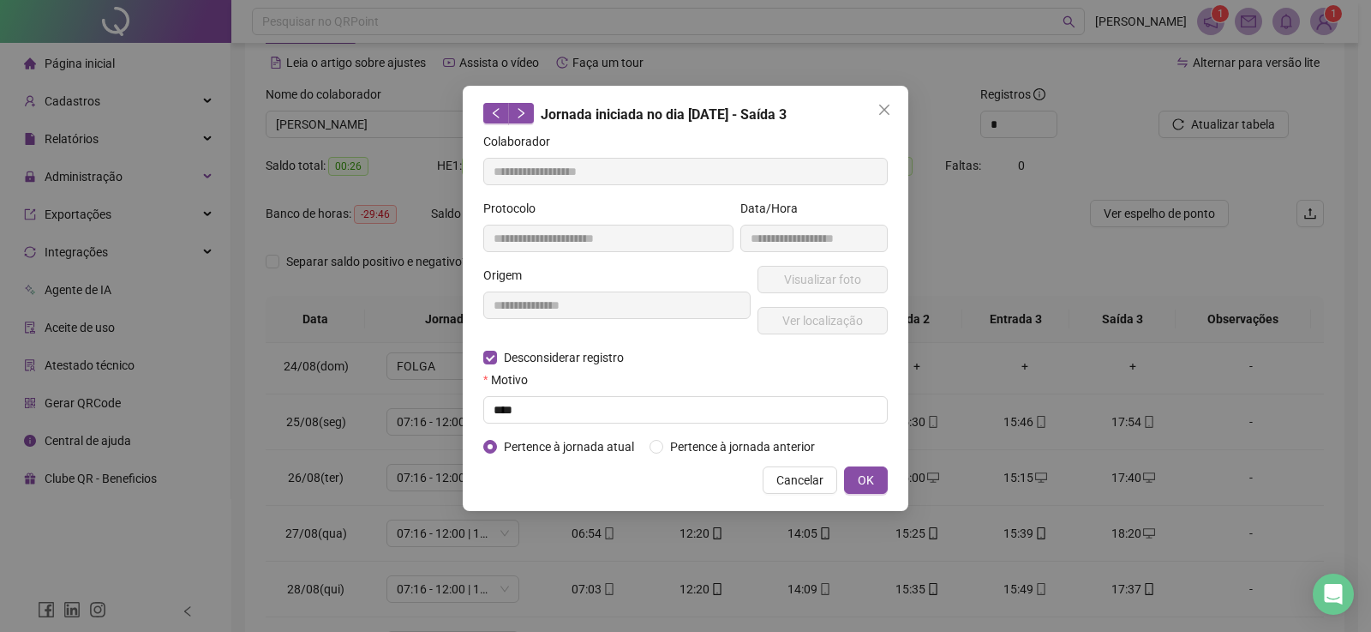
type input "**********"
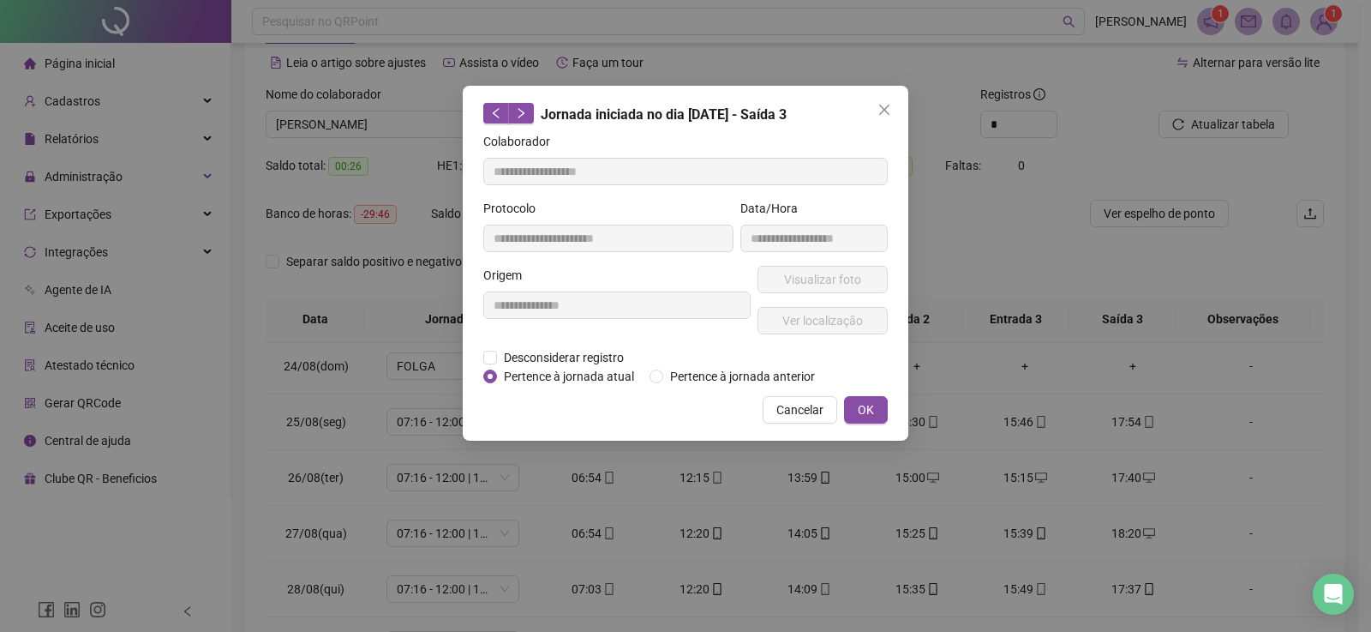
click at [481, 351] on div "**********" at bounding box center [686, 263] width 446 height 355
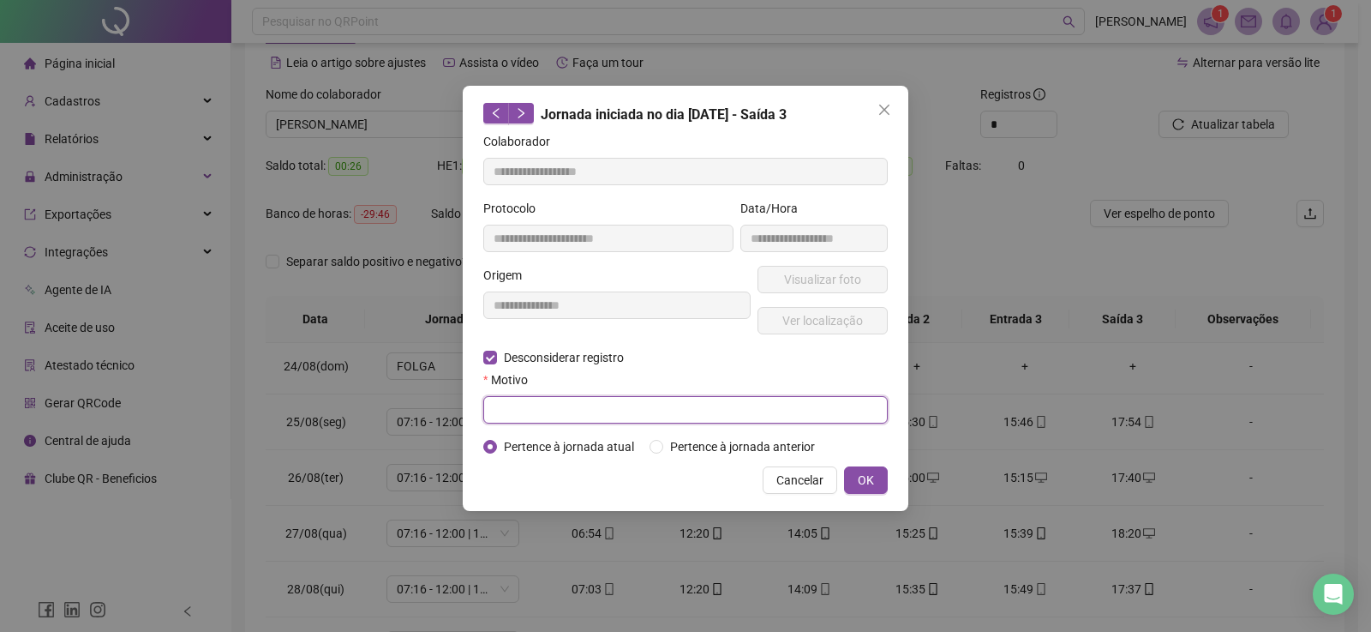
click at [539, 408] on input "text" at bounding box center [685, 409] width 405 height 27
type input "****"
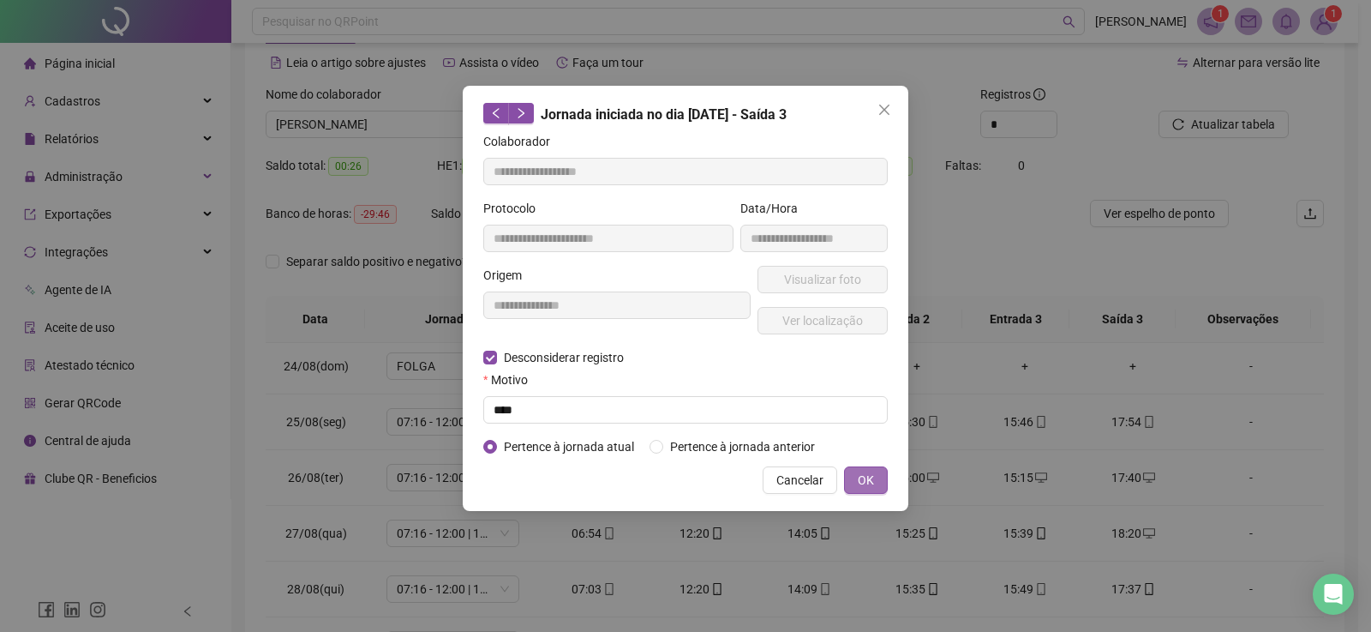
click at [856, 478] on button "OK" at bounding box center [866, 479] width 44 height 27
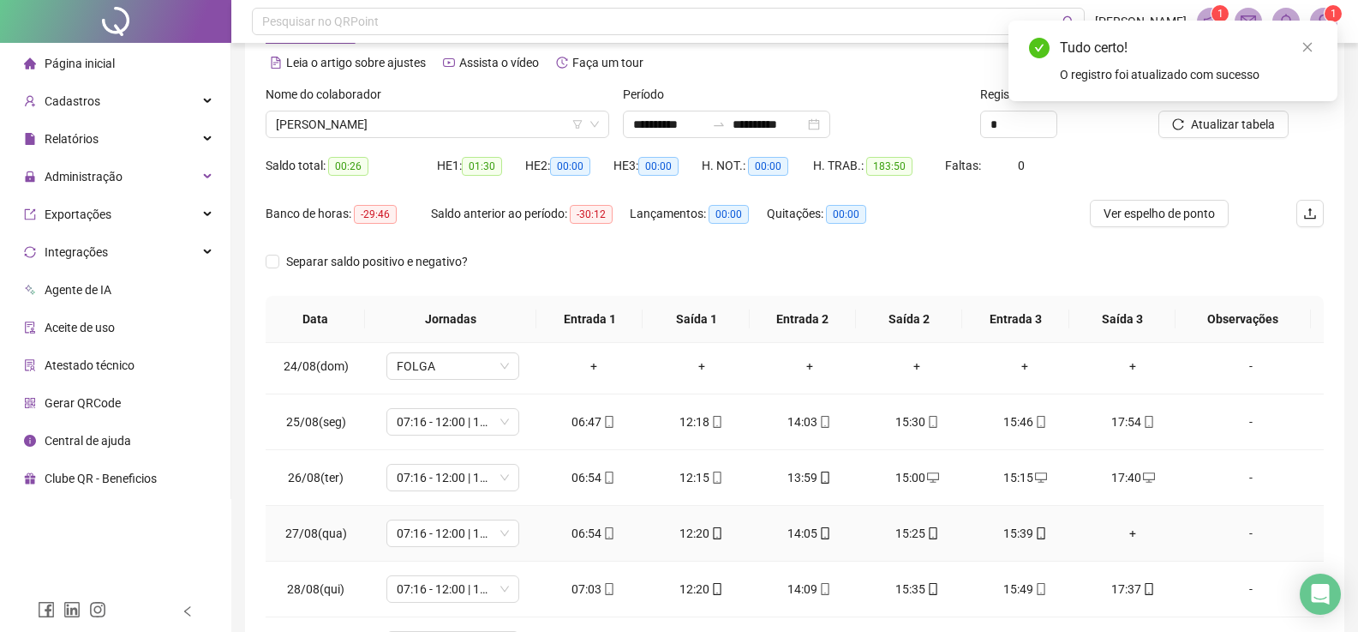
click at [1112, 531] on div "+" at bounding box center [1133, 533] width 81 height 19
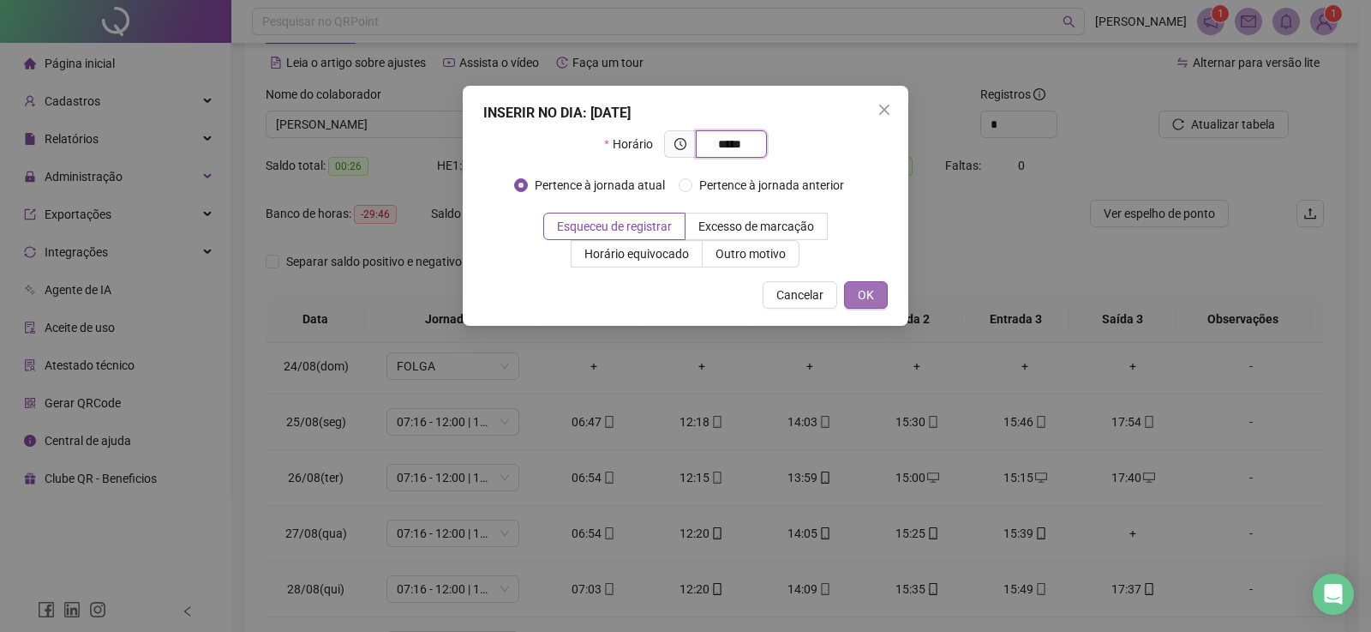
type input "*****"
click at [860, 295] on span "OK" at bounding box center [866, 294] width 16 height 19
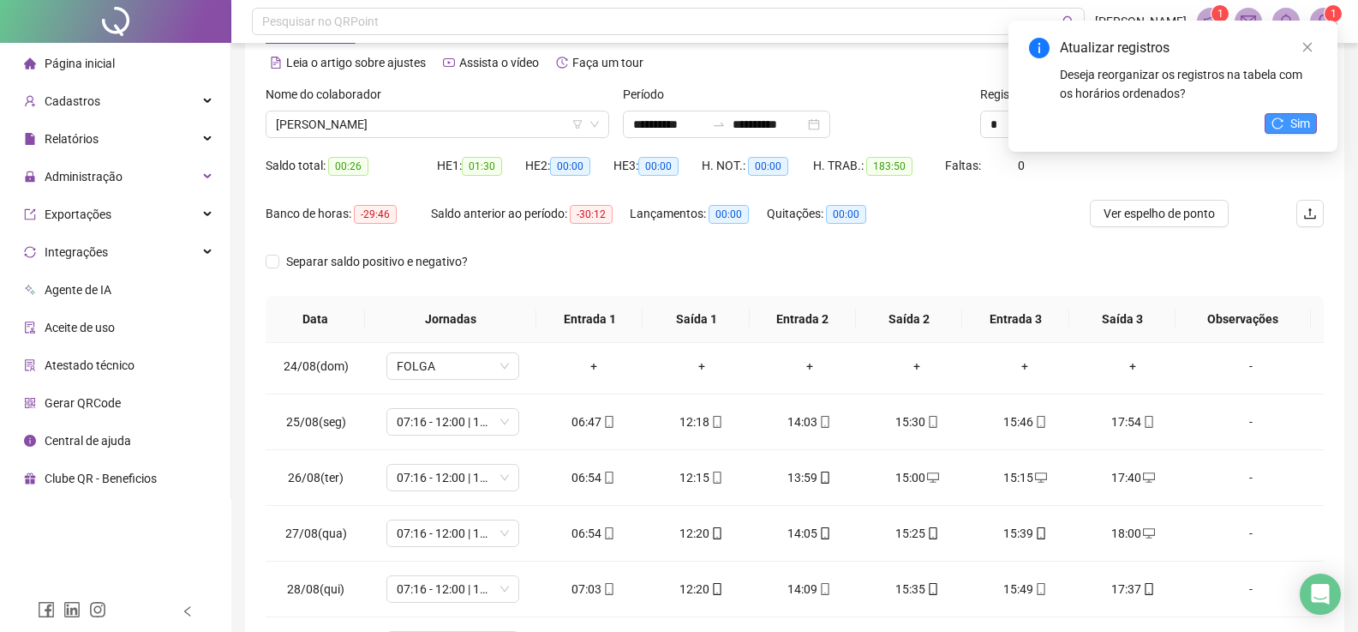
click at [1282, 129] on button "Sim" at bounding box center [1291, 123] width 52 height 21
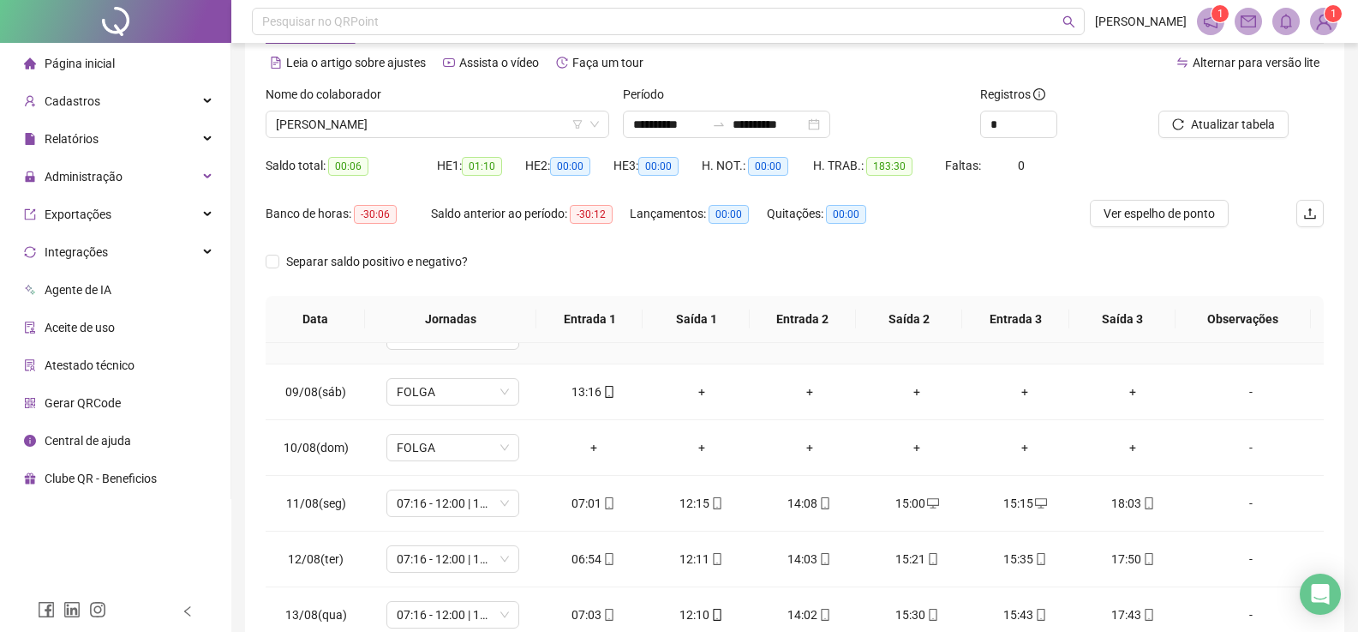
scroll to position [429, 0]
click at [700, 391] on div "+" at bounding box center [702, 387] width 81 height 19
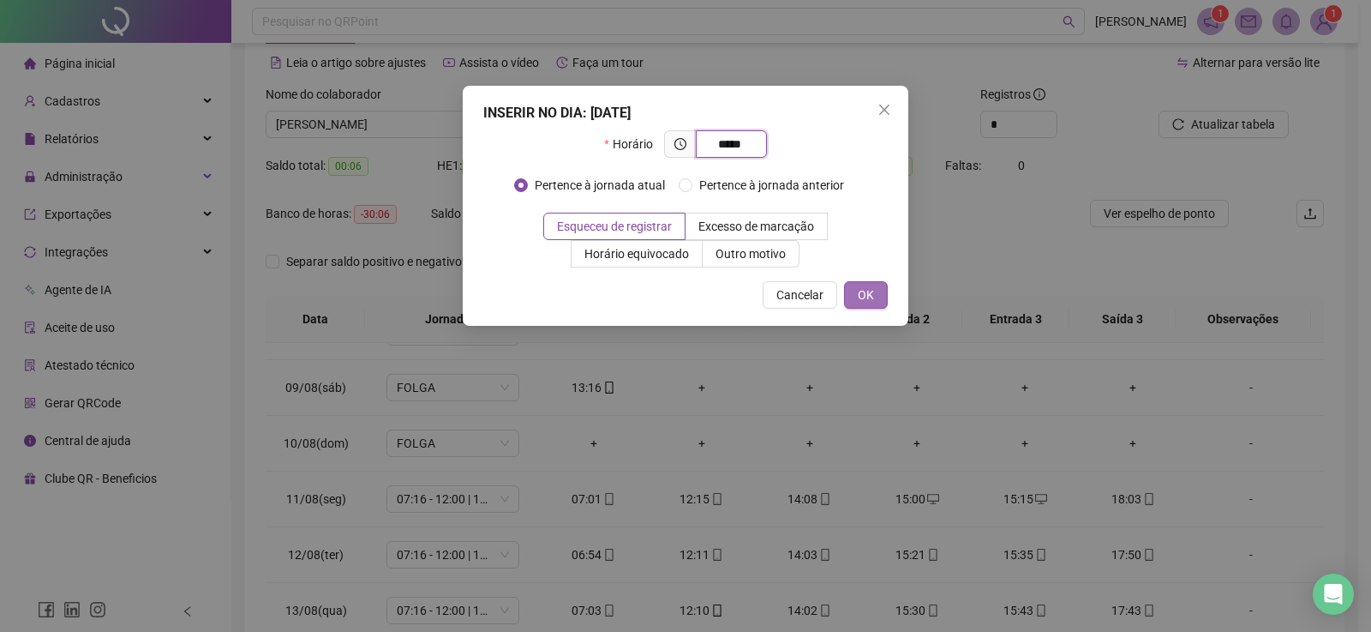
type input "*****"
click at [869, 290] on span "OK" at bounding box center [866, 294] width 16 height 19
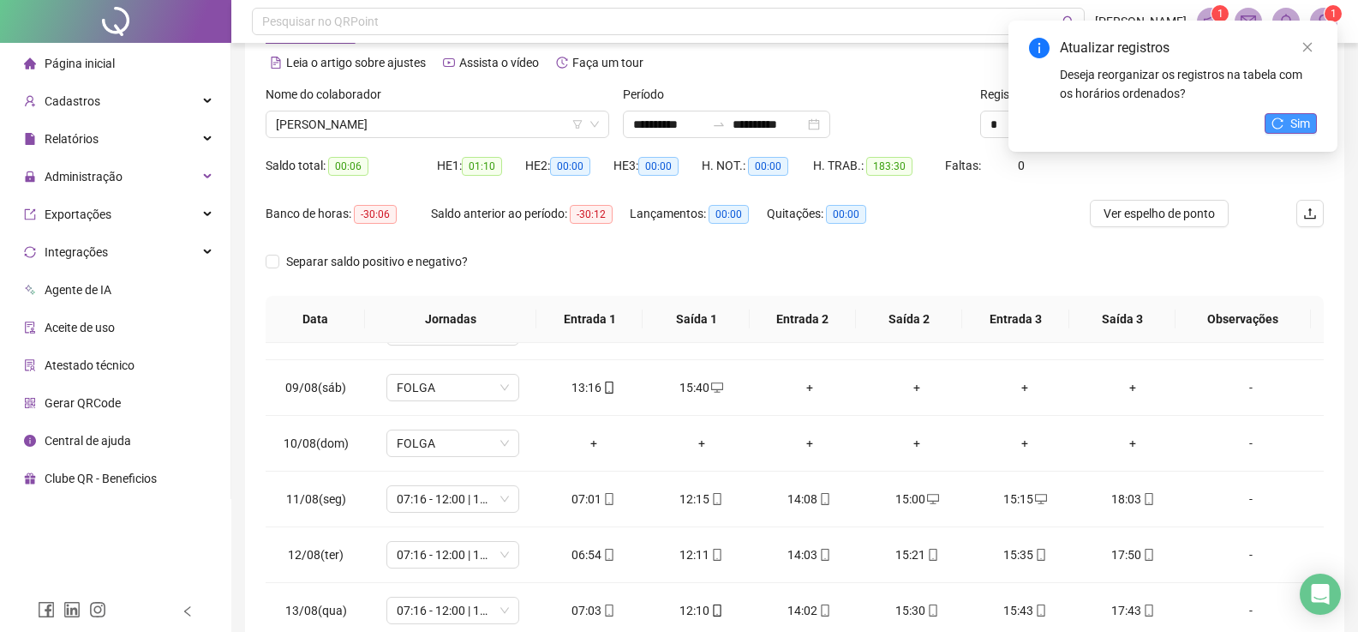
click at [1280, 122] on icon "reload" at bounding box center [1278, 123] width 12 height 12
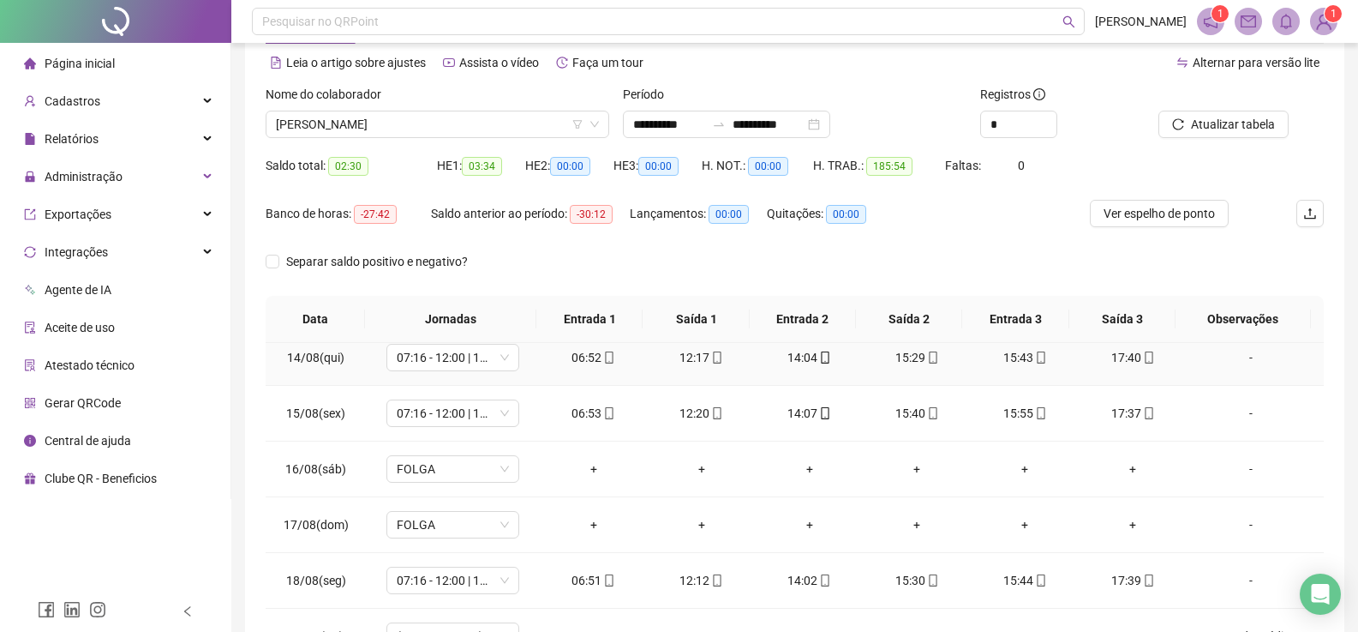
scroll to position [771, 0]
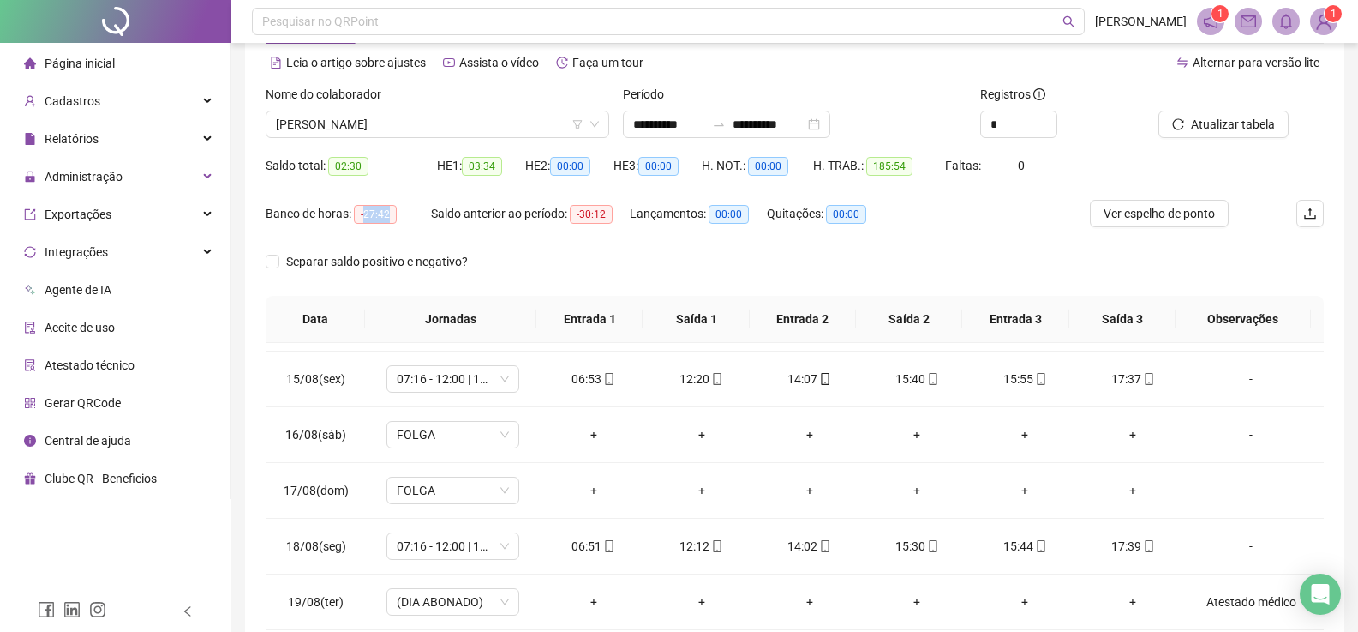
drag, startPoint x: 363, startPoint y: 216, endPoint x: 387, endPoint y: 211, distance: 24.5
click at [387, 211] on span "-27:42" at bounding box center [375, 214] width 43 height 19
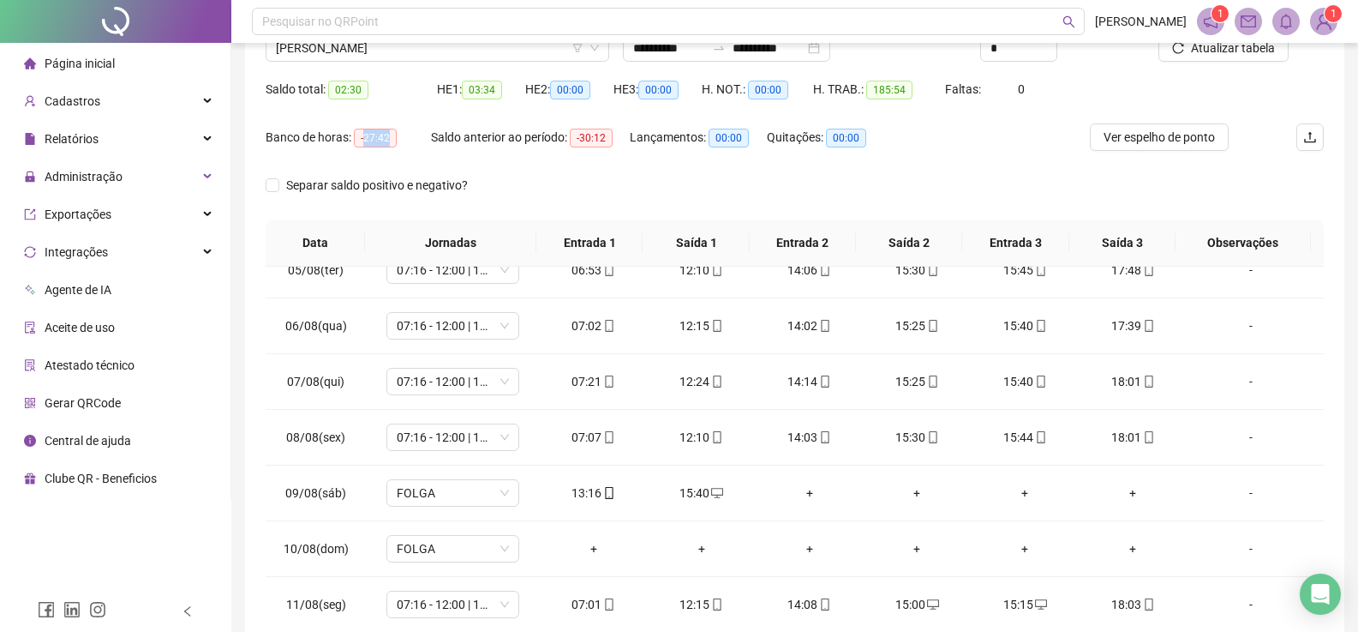
scroll to position [0, 0]
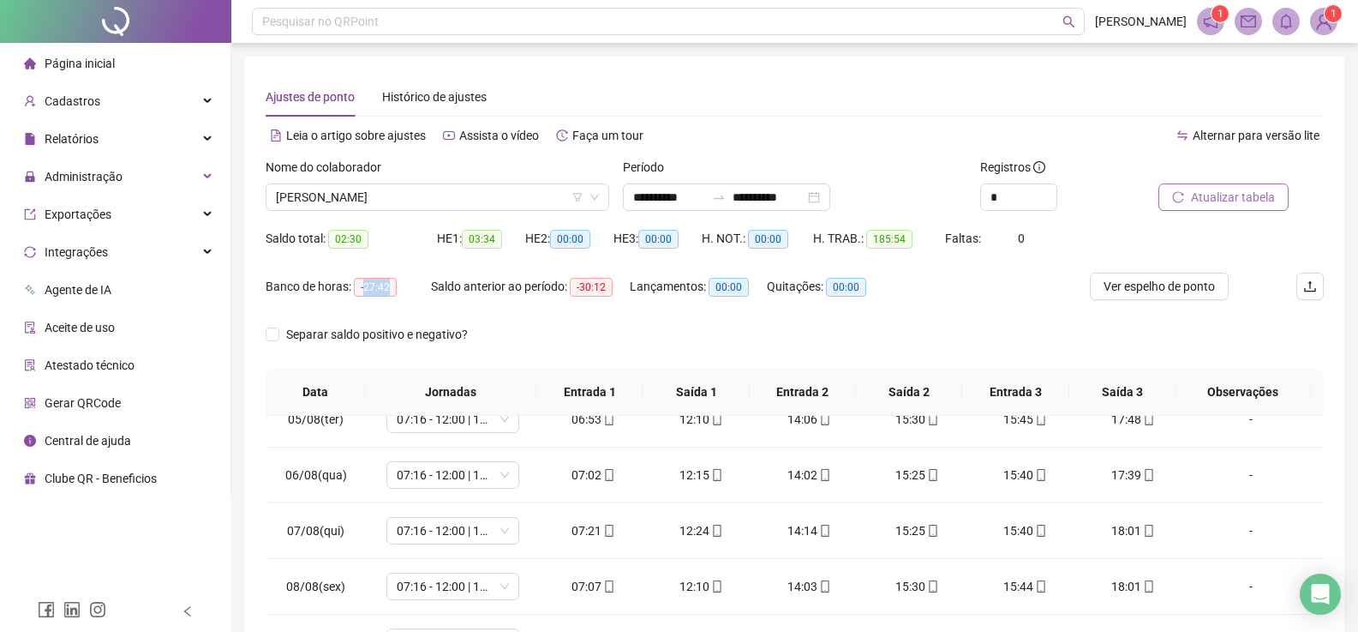
click at [1237, 195] on span "Atualizar tabela" at bounding box center [1233, 197] width 84 height 19
click at [397, 201] on span "[PERSON_NAME]" at bounding box center [437, 197] width 323 height 26
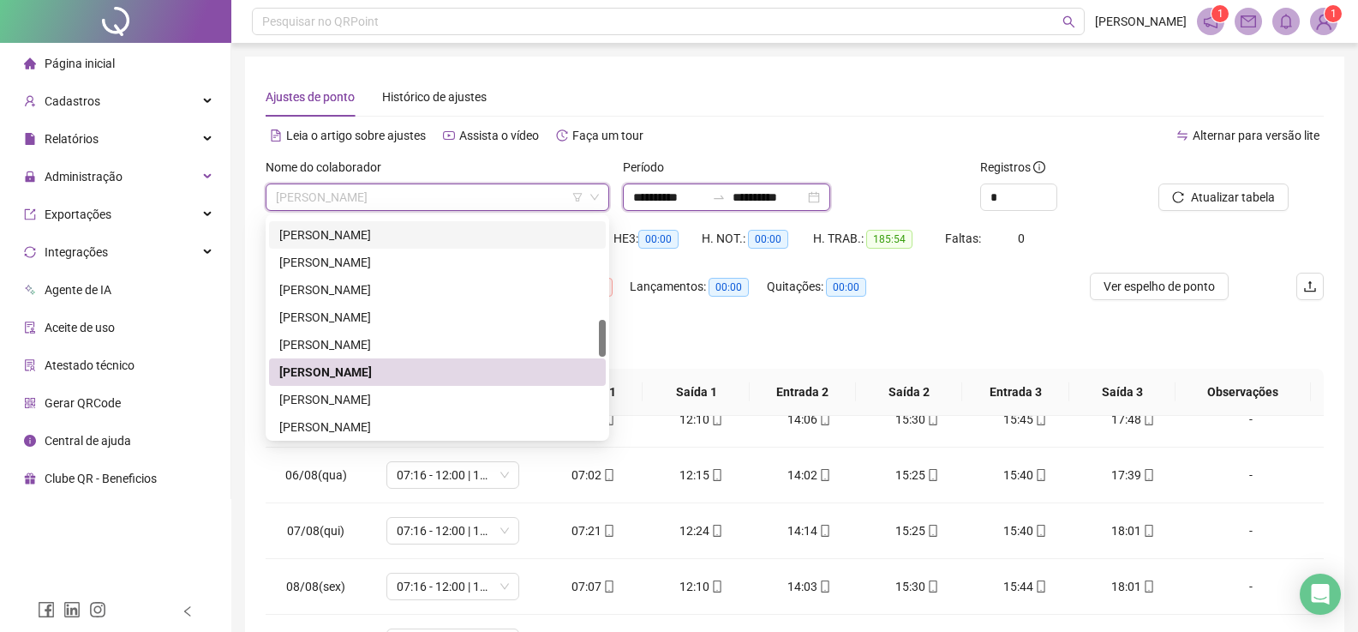
click at [771, 196] on input "**********" at bounding box center [769, 197] width 72 height 19
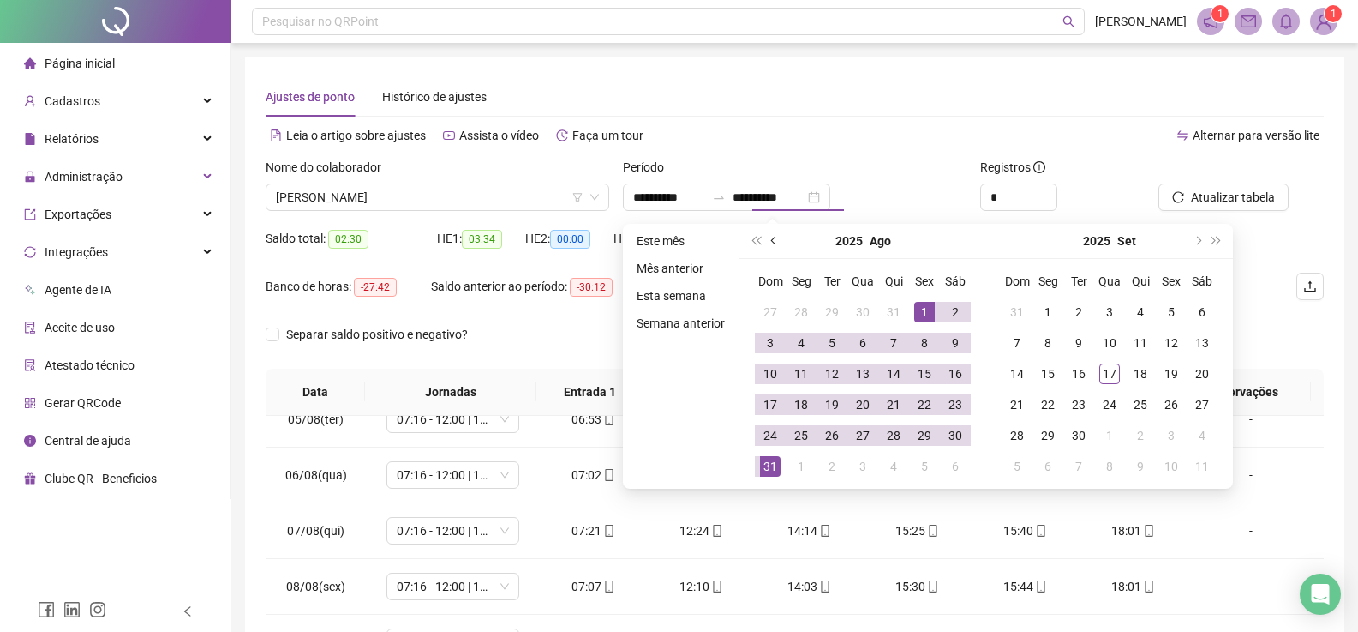
click at [772, 236] on button "prev-year" at bounding box center [774, 241] width 19 height 34
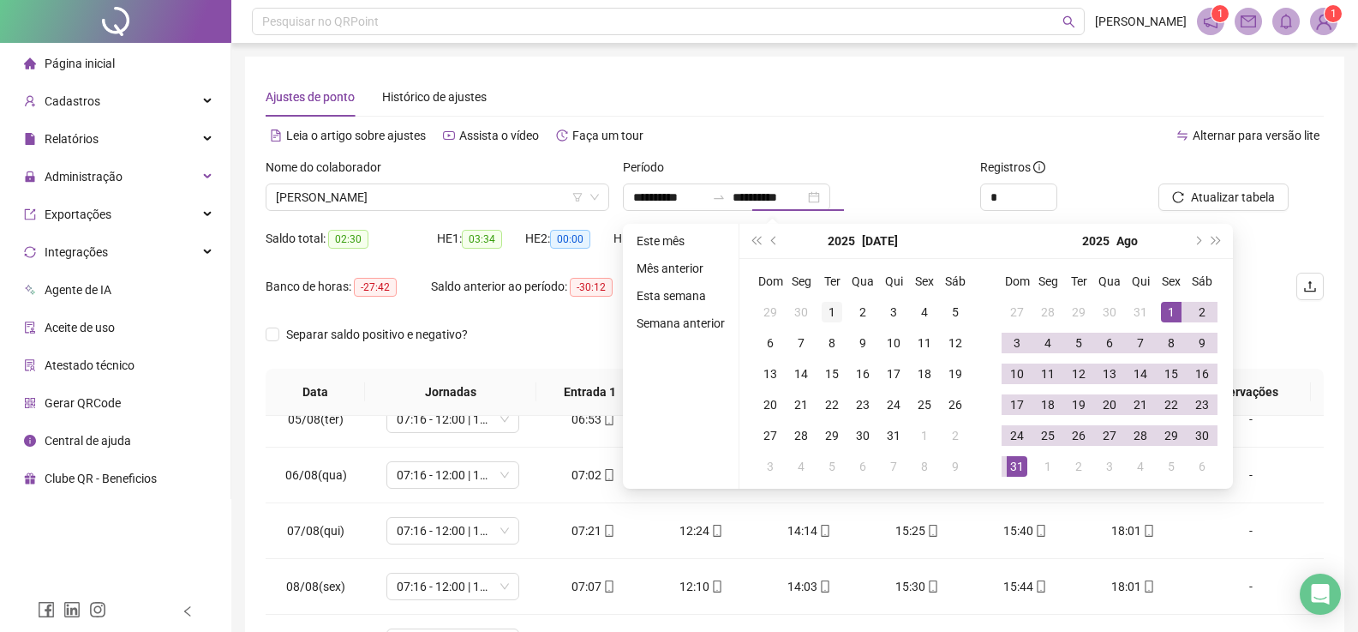
type input "**********"
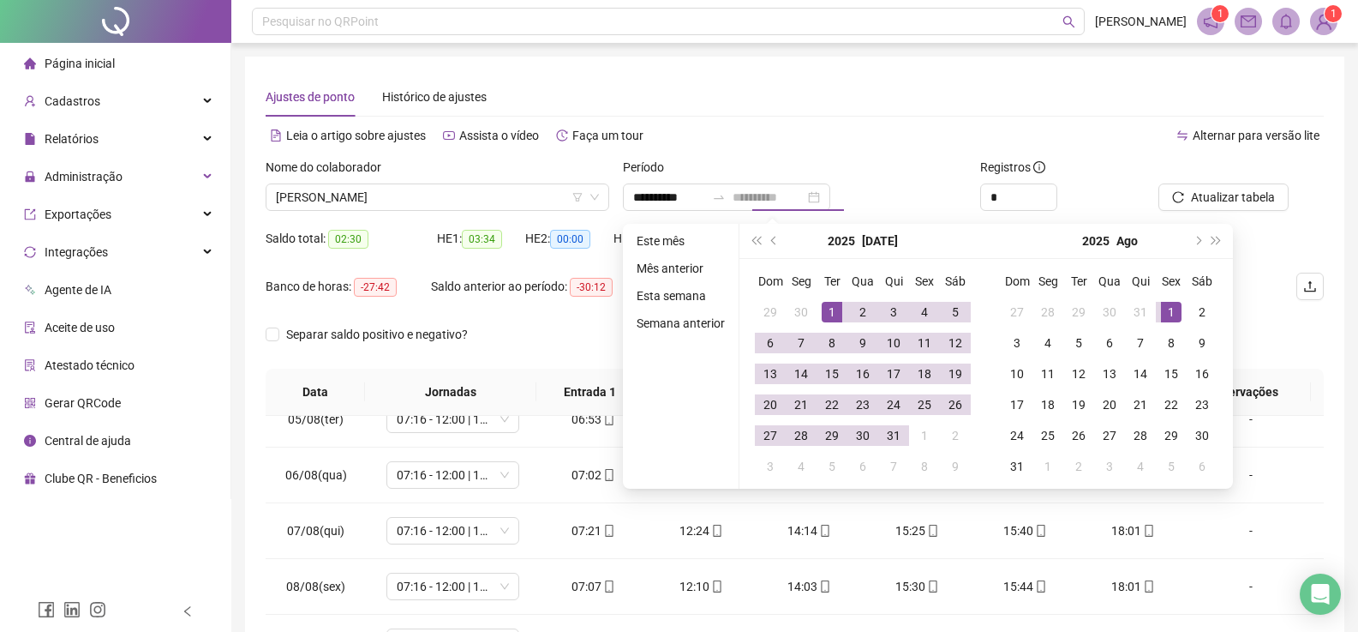
click at [824, 305] on div "1" at bounding box center [832, 312] width 21 height 21
click at [892, 434] on div "31" at bounding box center [894, 435] width 21 height 21
type input "**********"
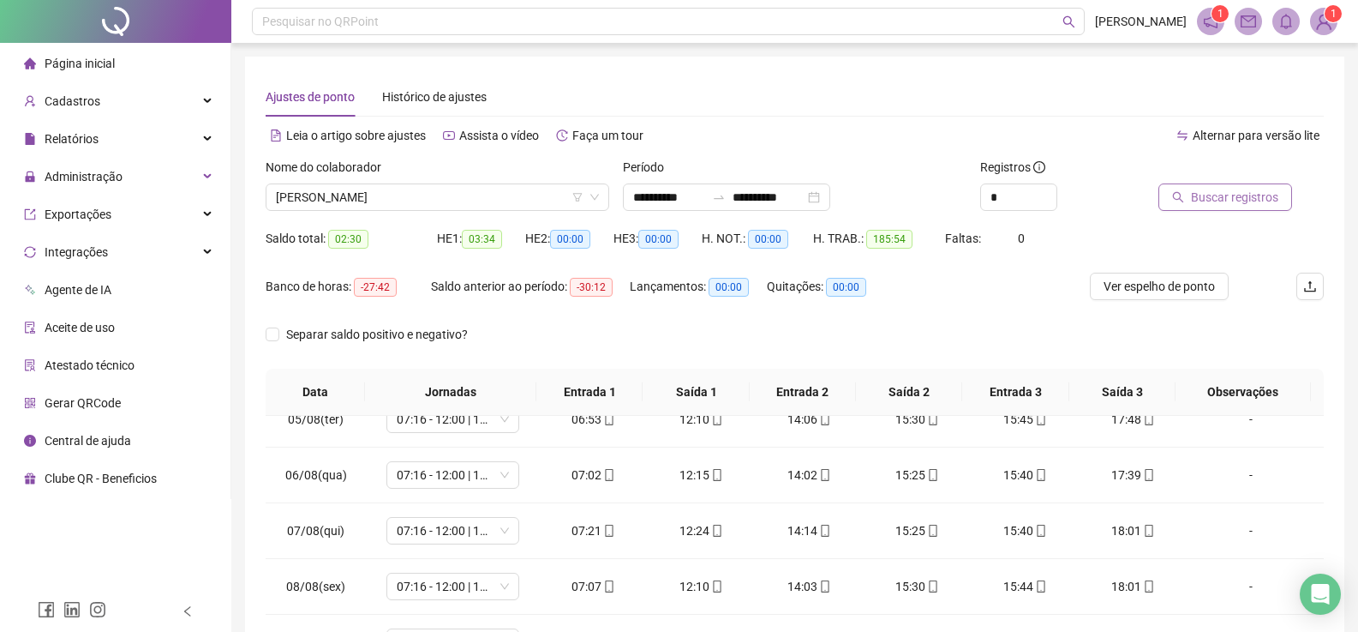
click at [1223, 192] on span "Buscar registros" at bounding box center [1234, 197] width 87 height 19
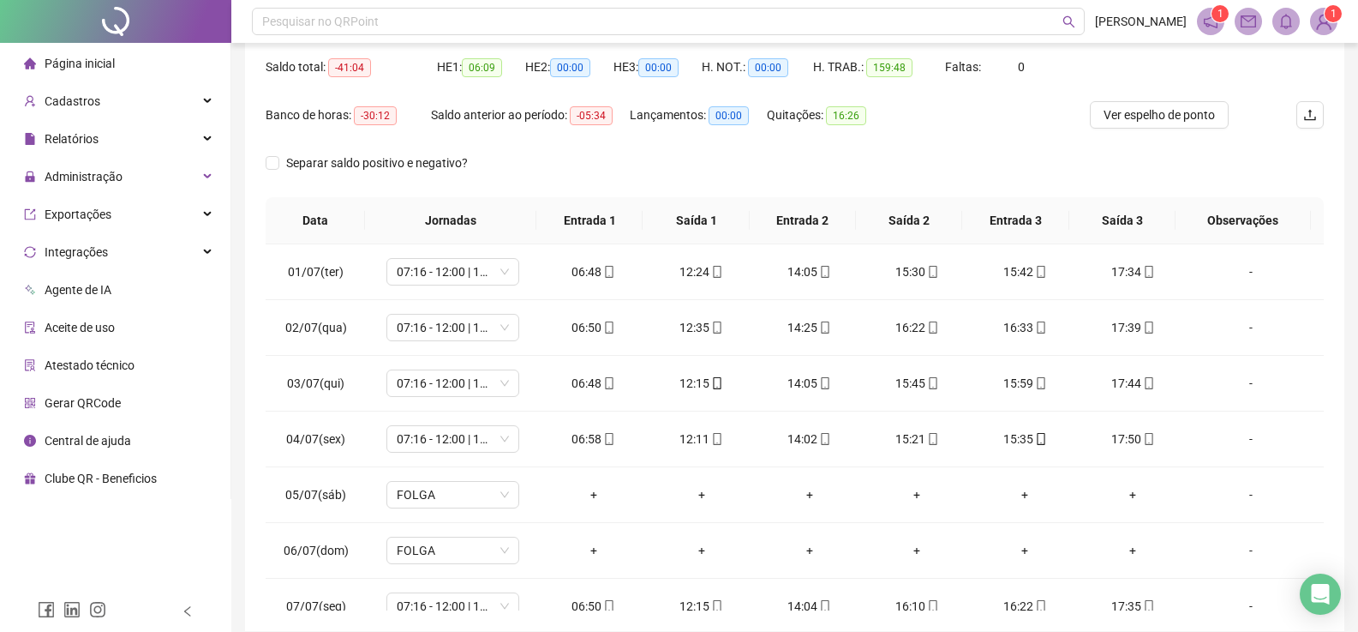
scroll to position [86, 0]
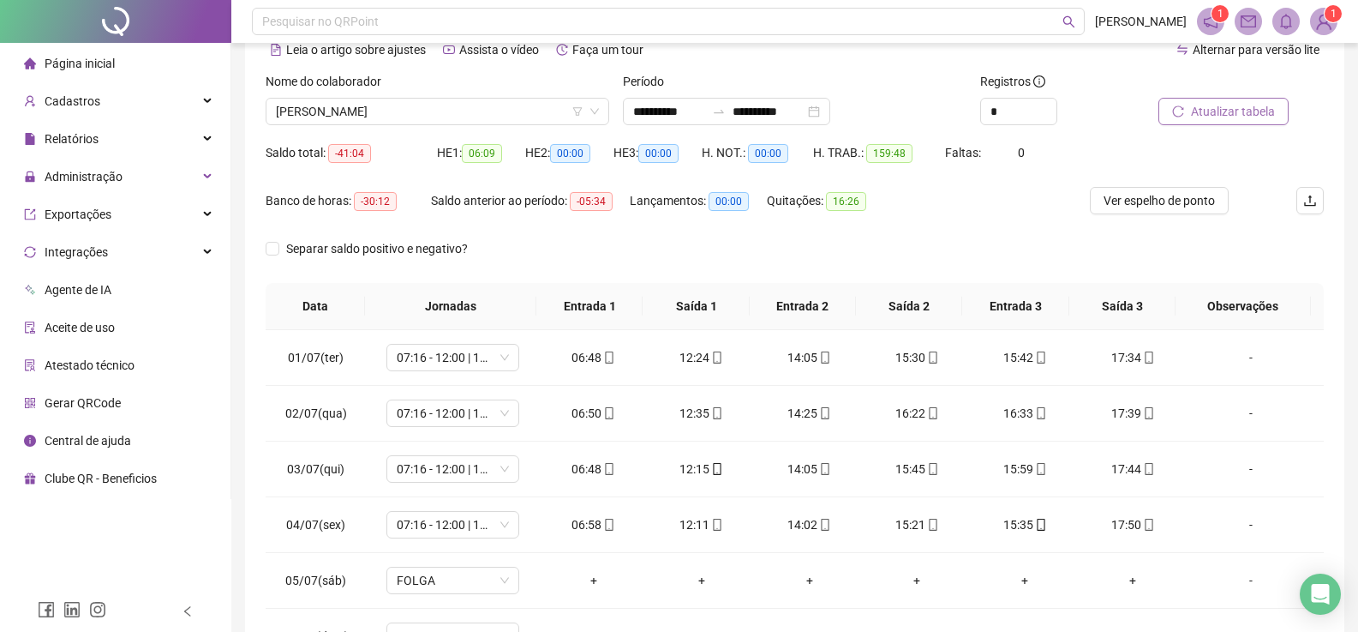
click at [1233, 108] on span "Atualizar tabela" at bounding box center [1233, 111] width 84 height 19
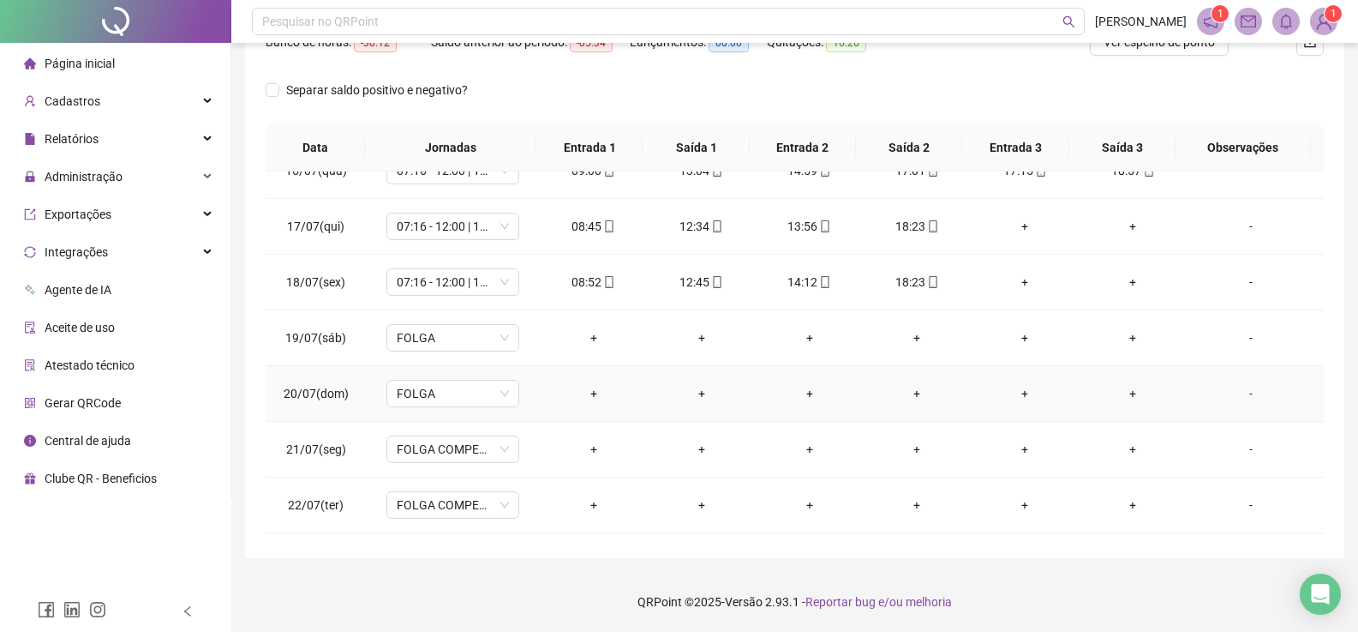
scroll to position [857, 0]
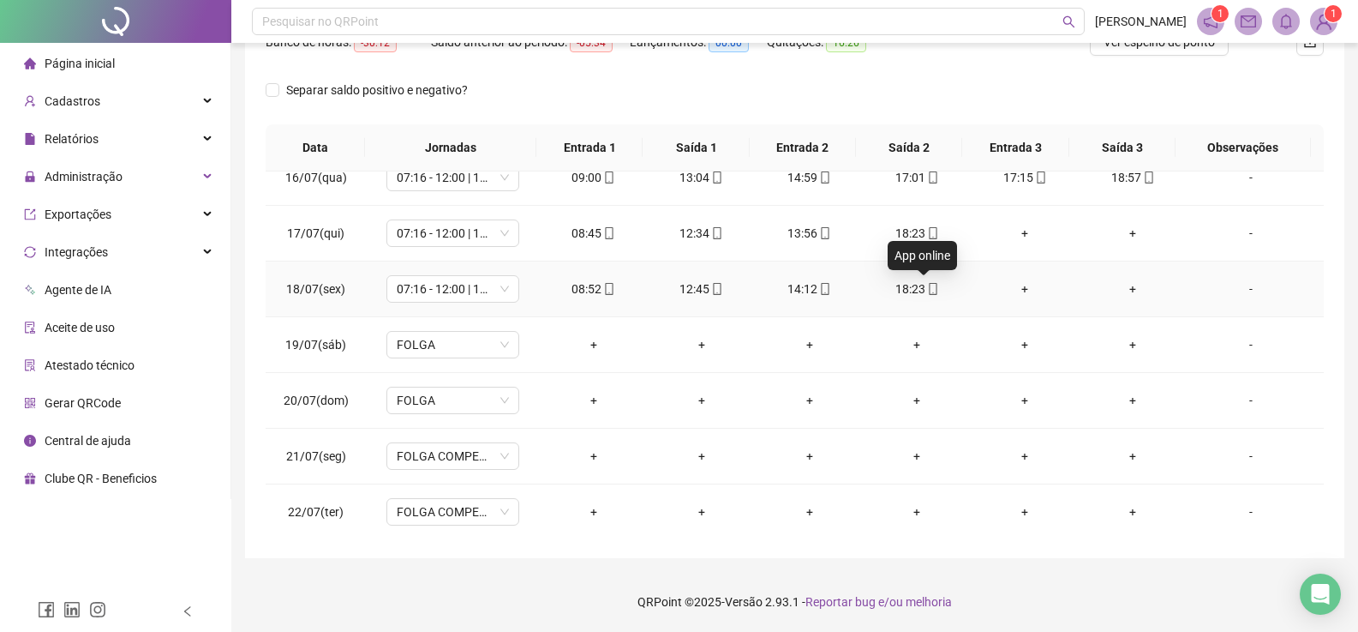
click at [927, 293] on icon "mobile" at bounding box center [933, 289] width 12 height 12
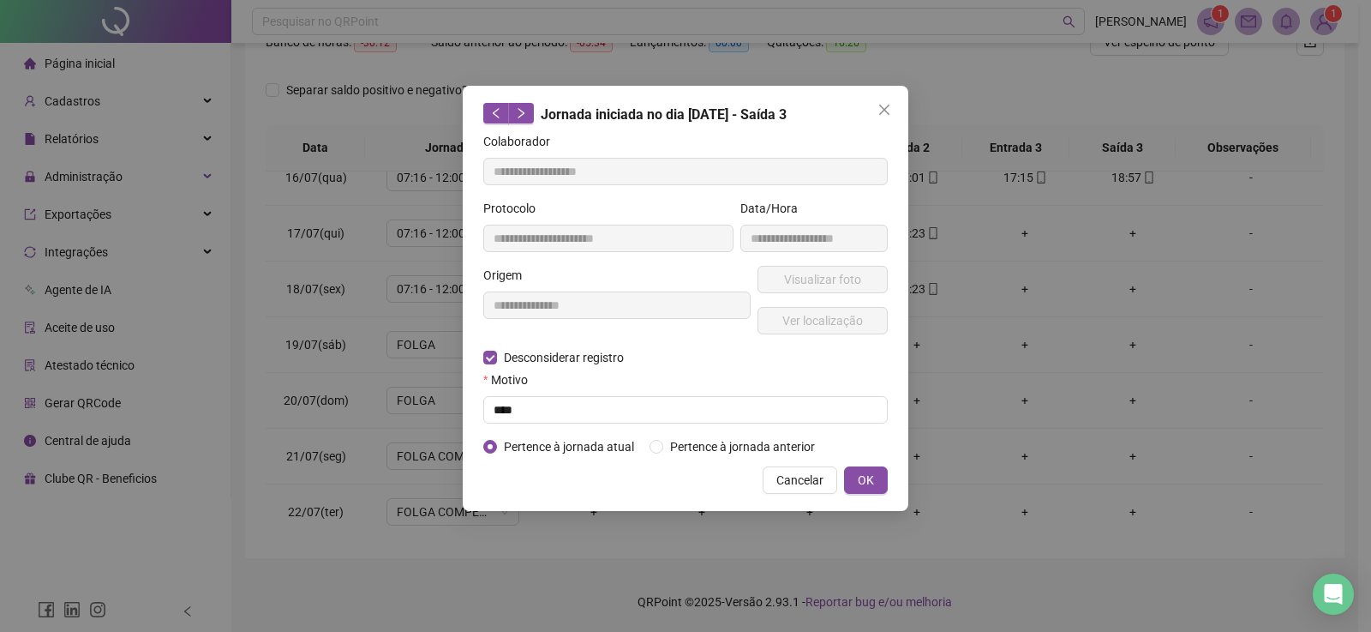
type input "**********"
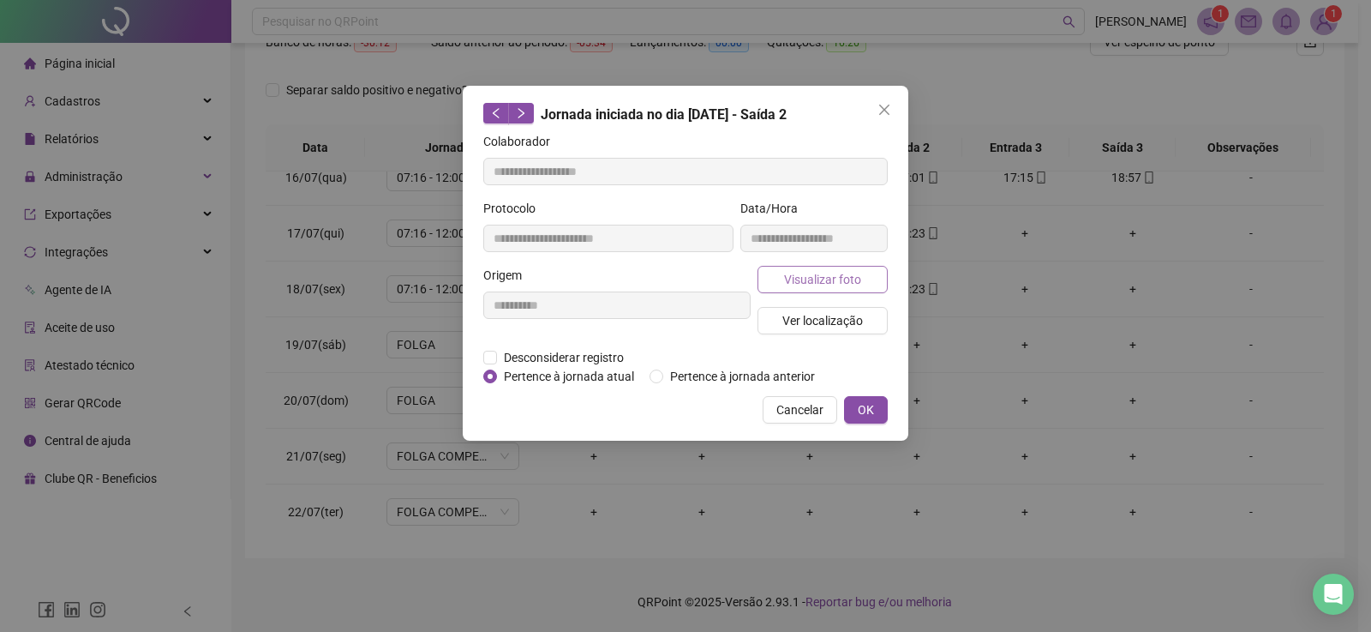
click at [797, 284] on span "Visualizar foto" at bounding box center [822, 279] width 77 height 19
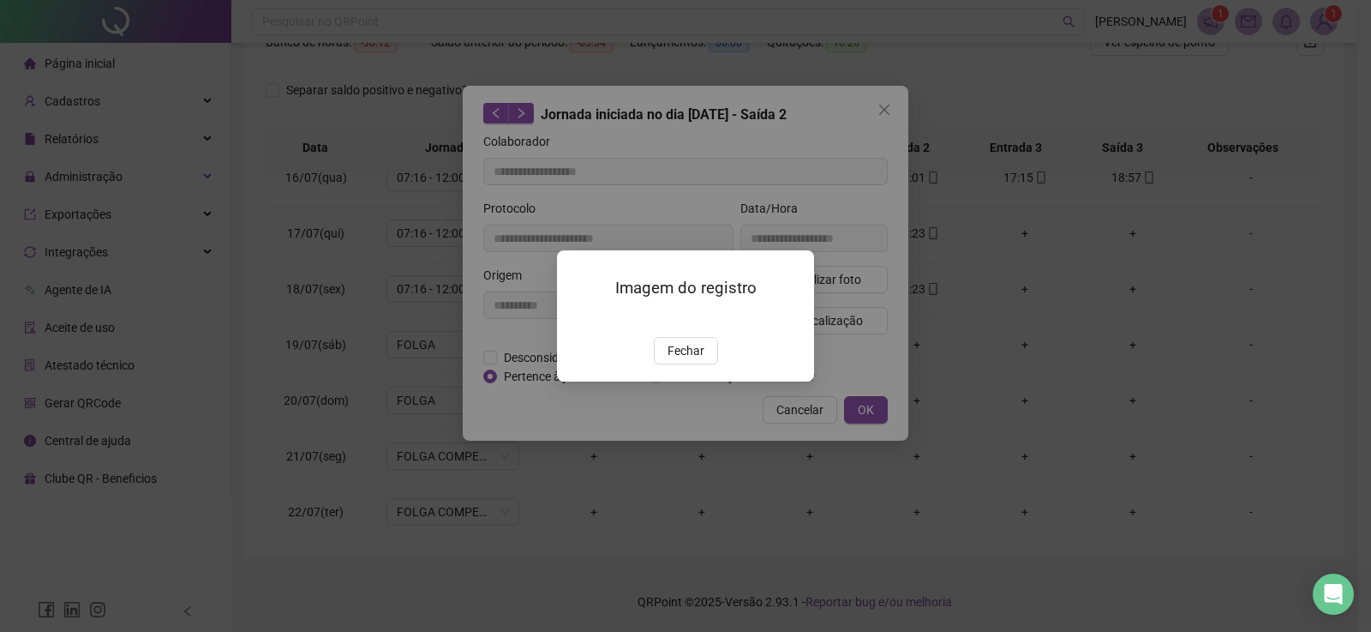
click at [578, 319] on img at bounding box center [578, 319] width 0 height 0
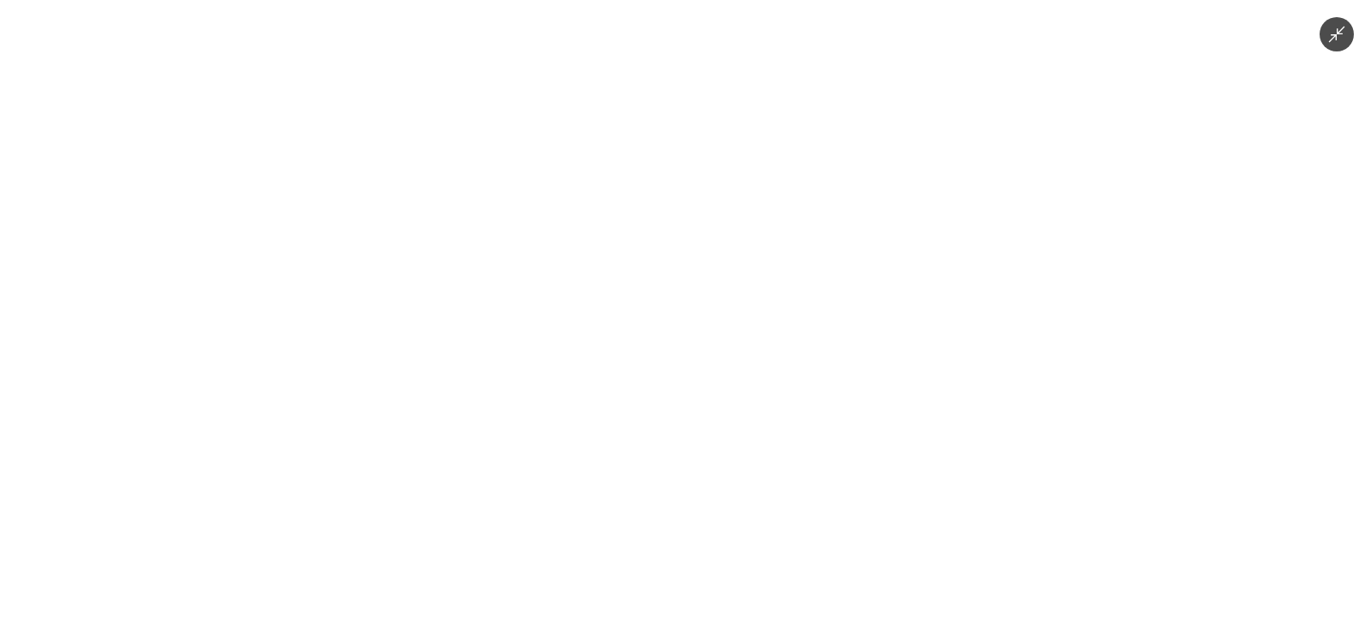
click at [960, 261] on div at bounding box center [685, 316] width 1371 height 632
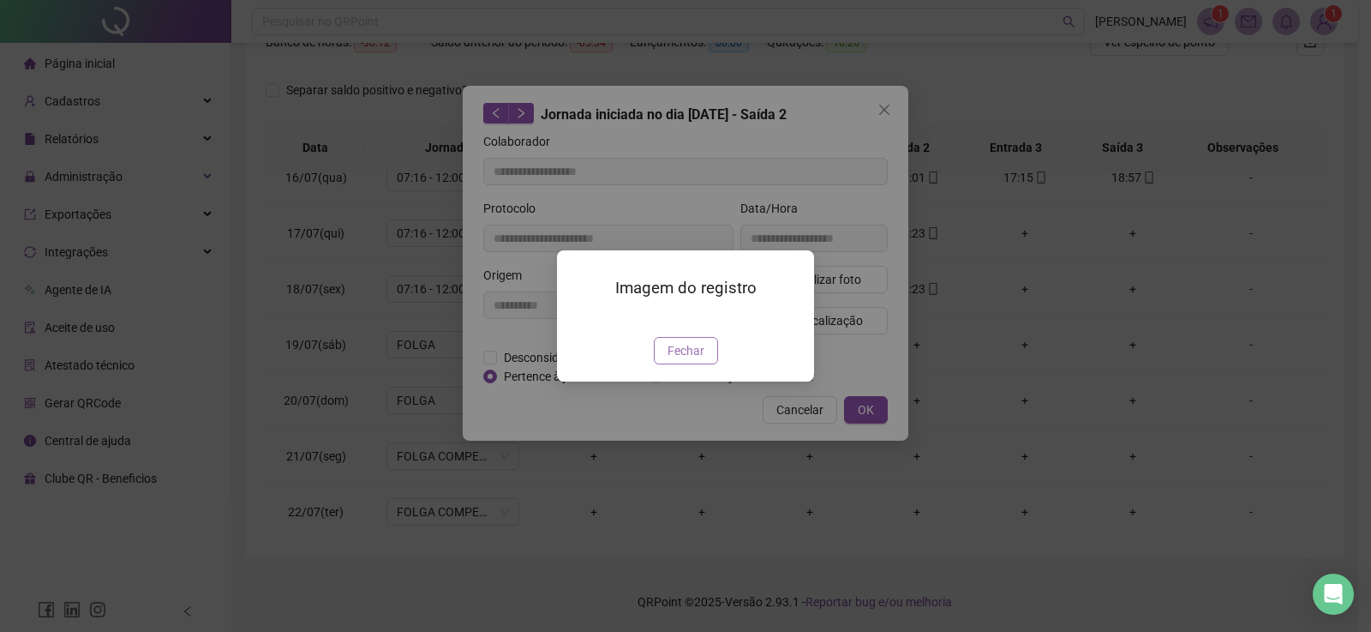
click at [706, 364] on button "Fechar" at bounding box center [686, 350] width 64 height 27
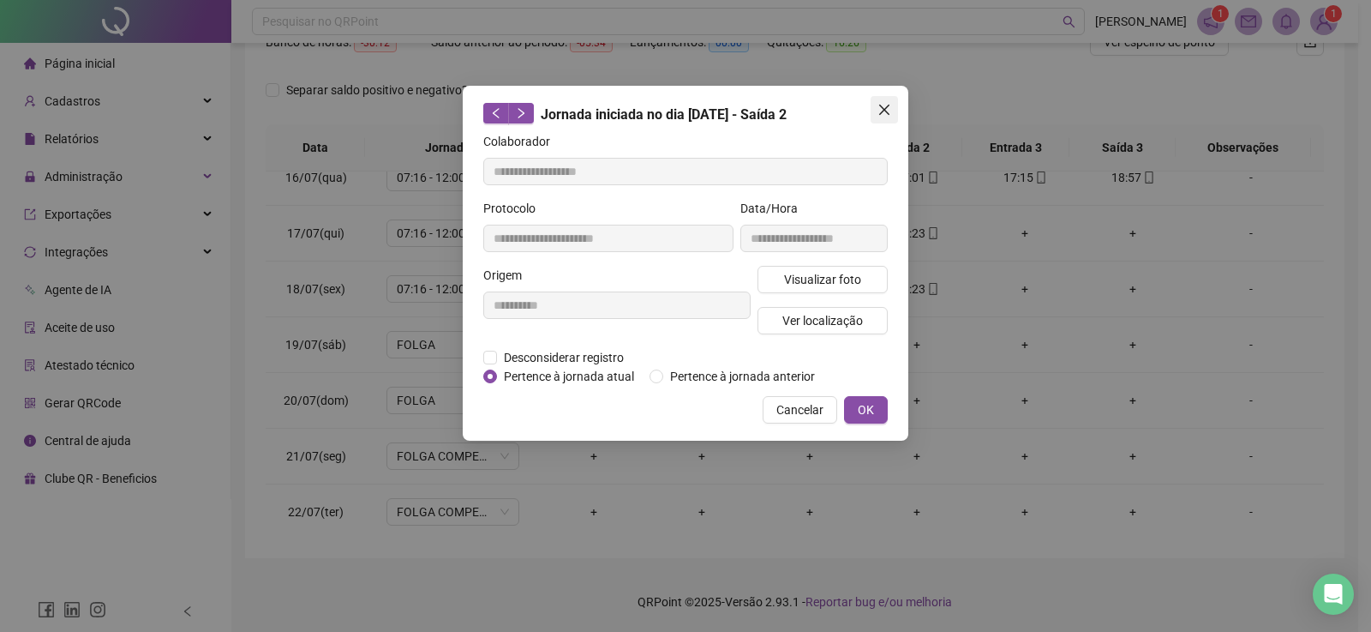
click at [884, 120] on button "Close" at bounding box center [884, 109] width 27 height 27
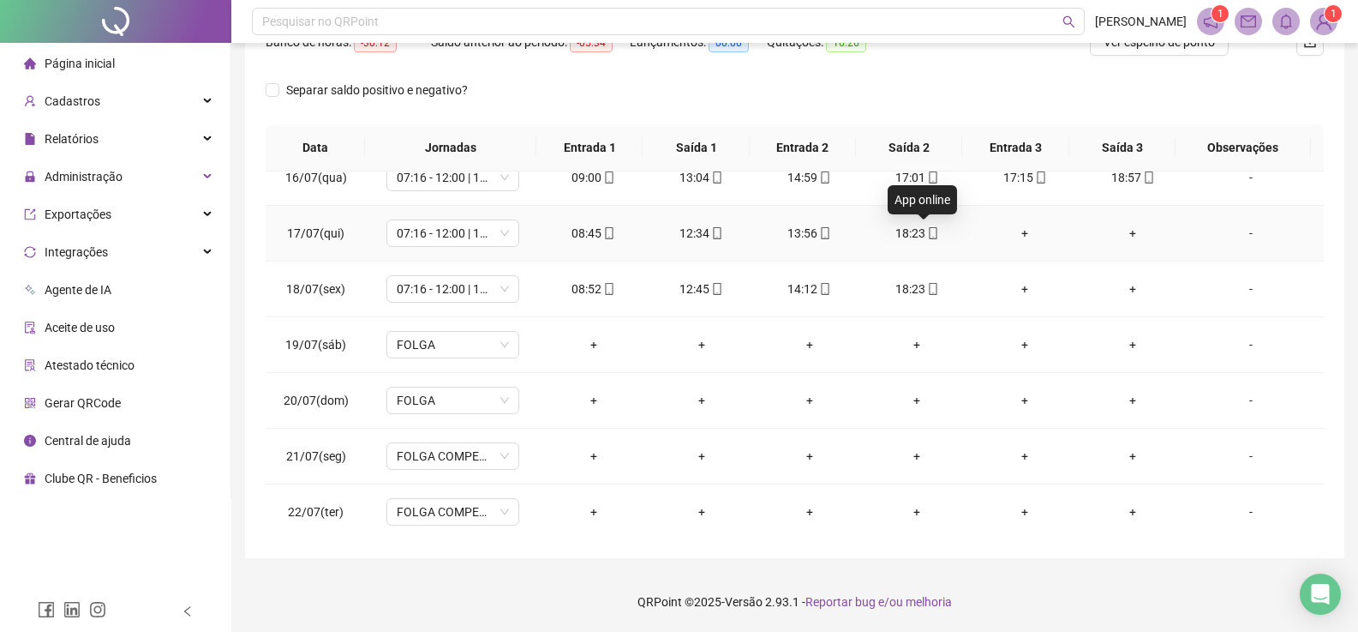
click at [931, 235] on div "18:23" at bounding box center [917, 233] width 81 height 19
type input "**********"
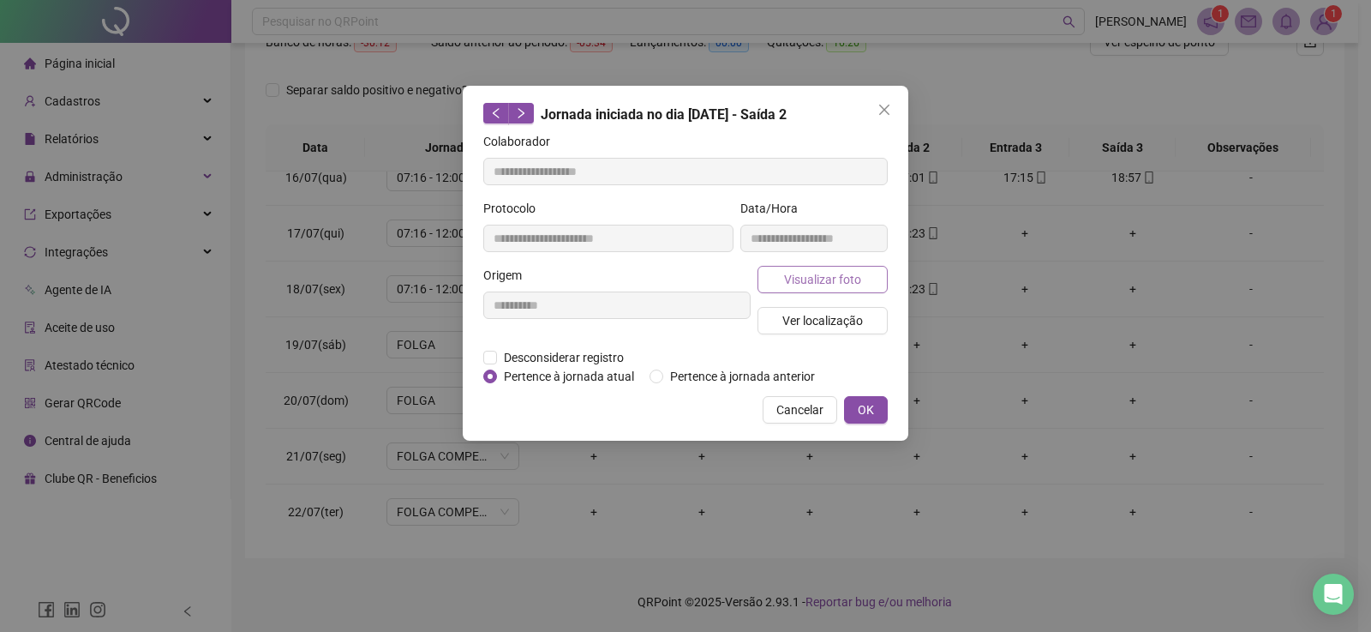
click at [788, 279] on span "Visualizar foto" at bounding box center [822, 279] width 77 height 19
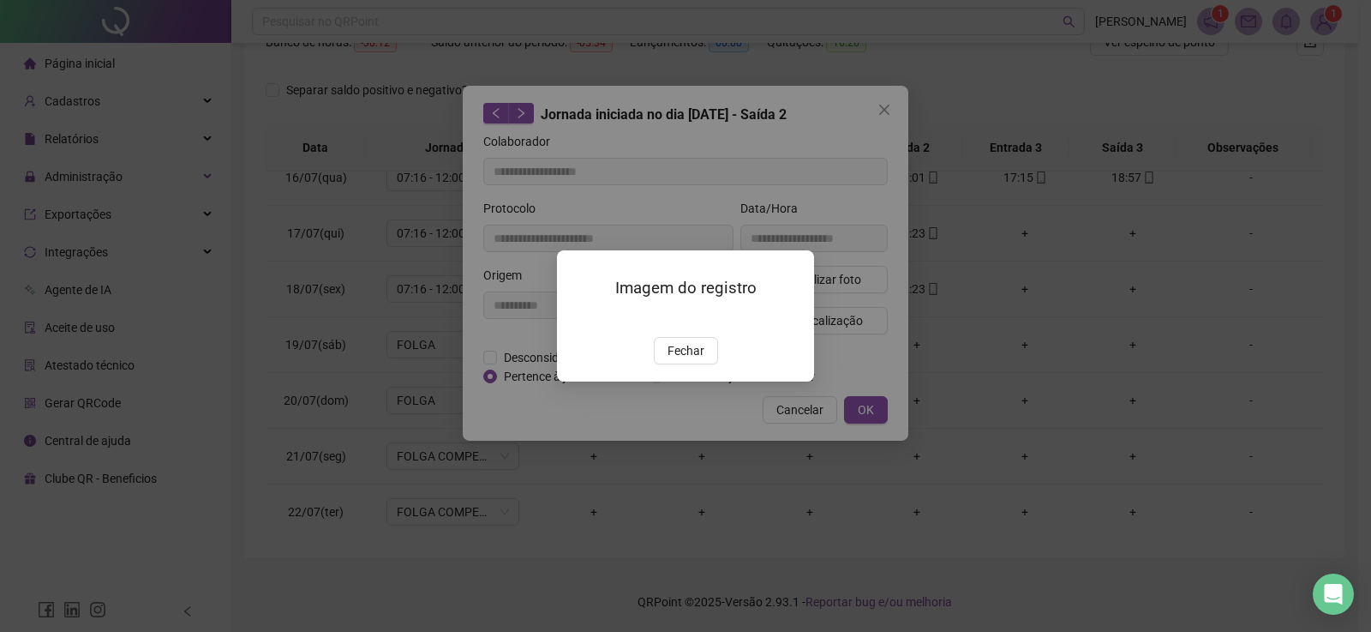
click at [578, 319] on img at bounding box center [578, 319] width 0 height 0
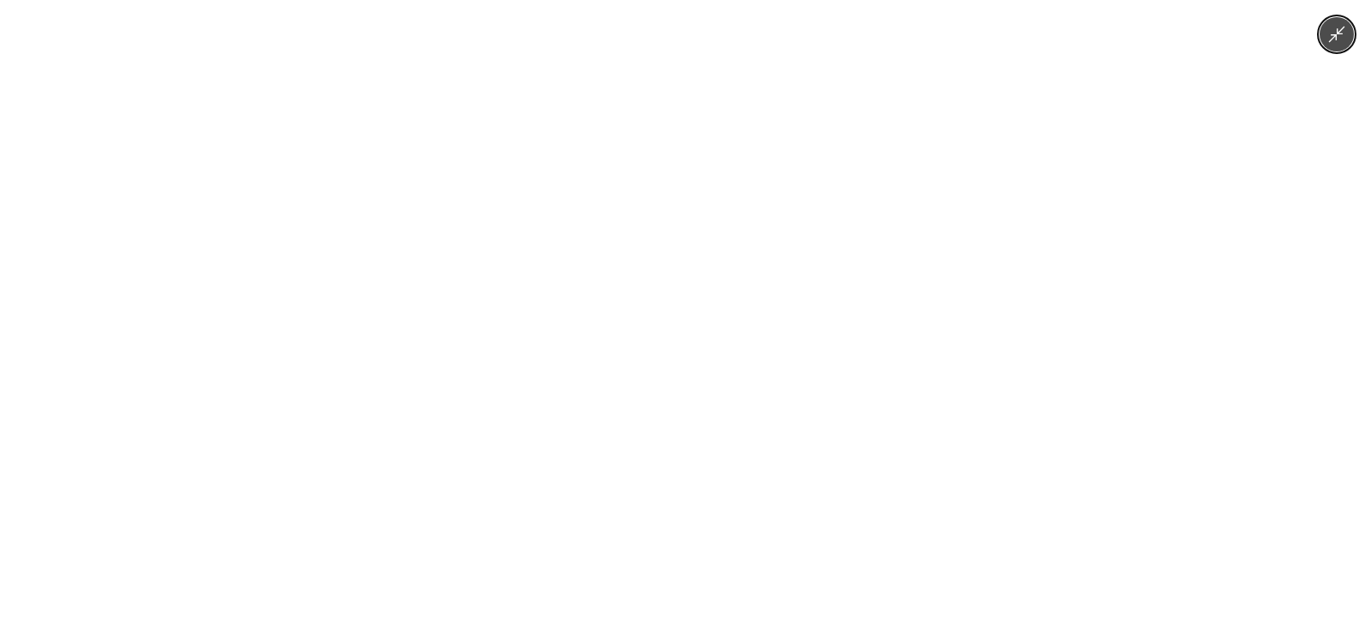
click at [921, 196] on div at bounding box center [685, 316] width 1371 height 632
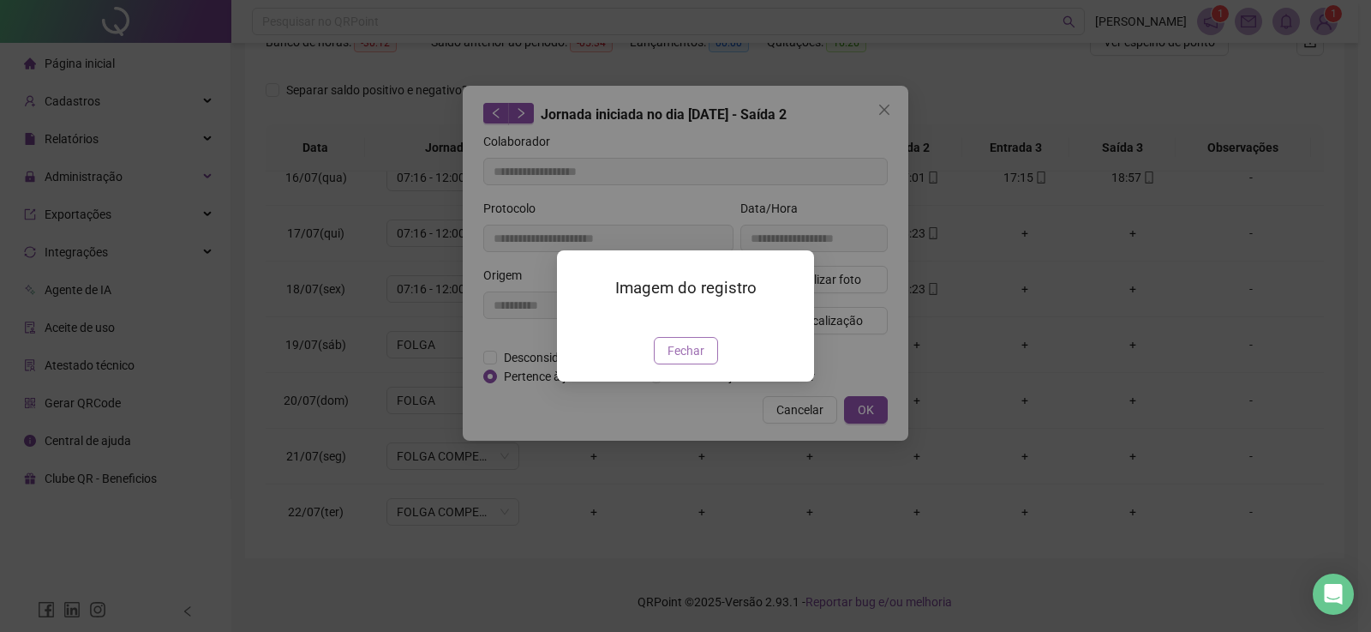
click at [696, 360] on span "Fechar" at bounding box center [686, 350] width 37 height 19
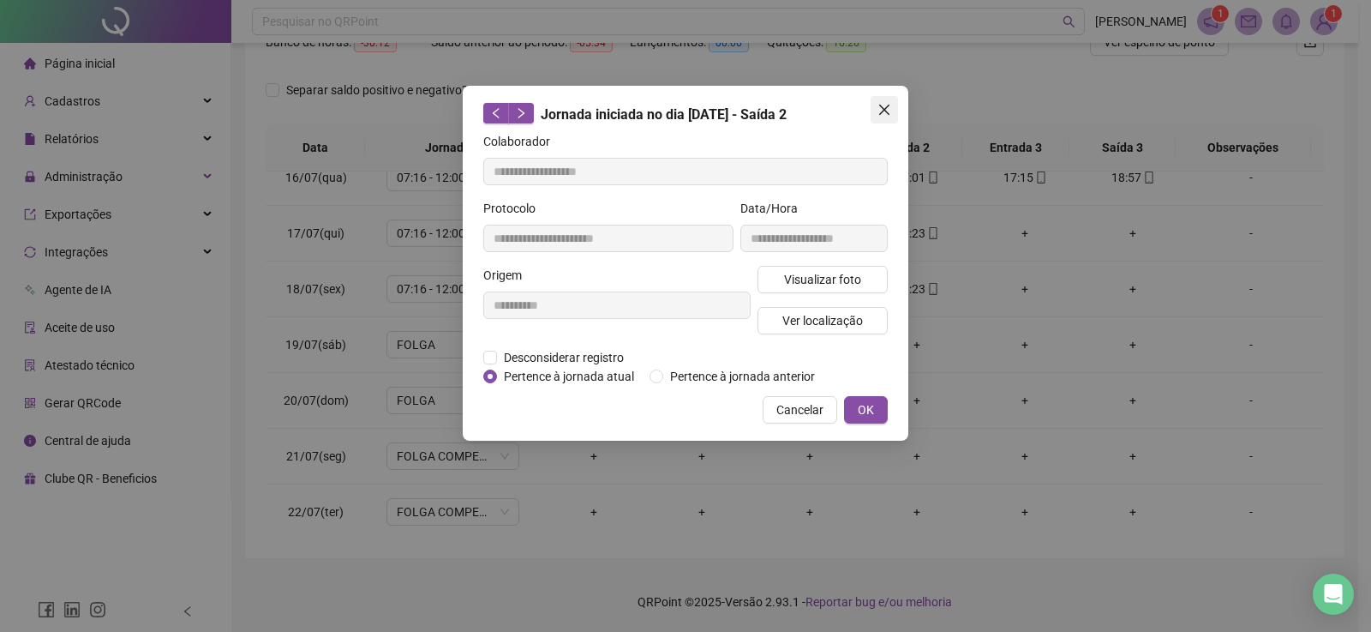
click at [891, 114] on span "Close" at bounding box center [884, 110] width 27 height 14
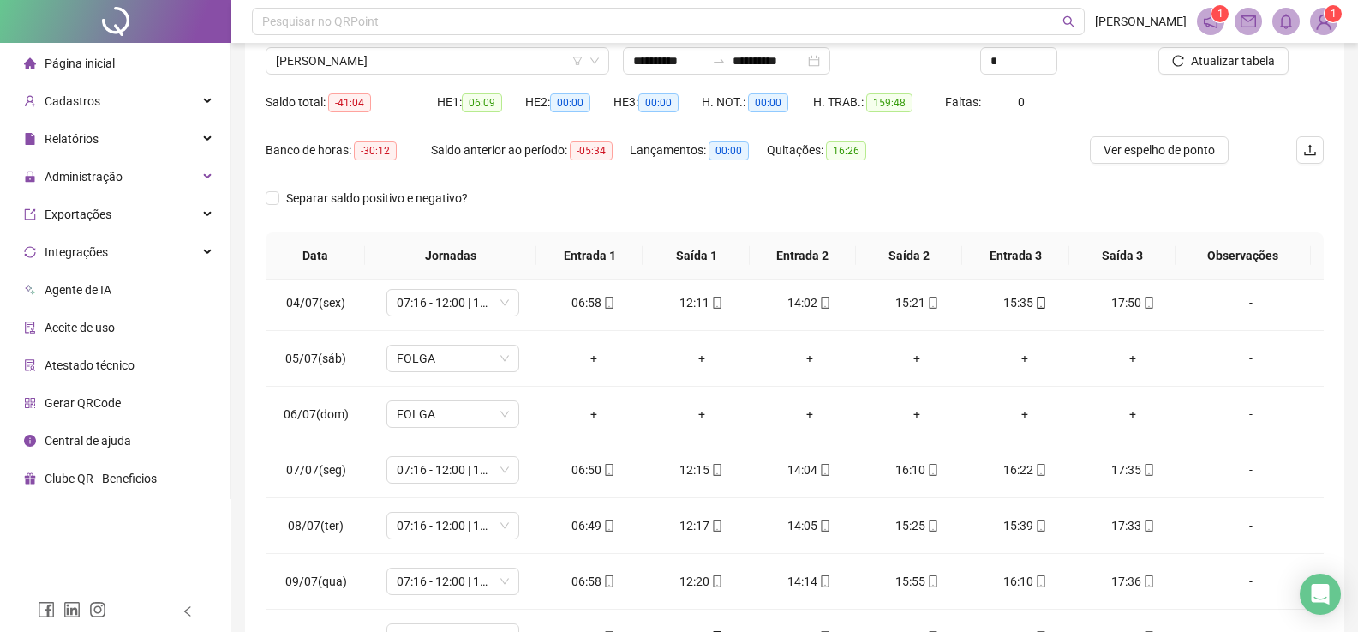
scroll to position [0, 0]
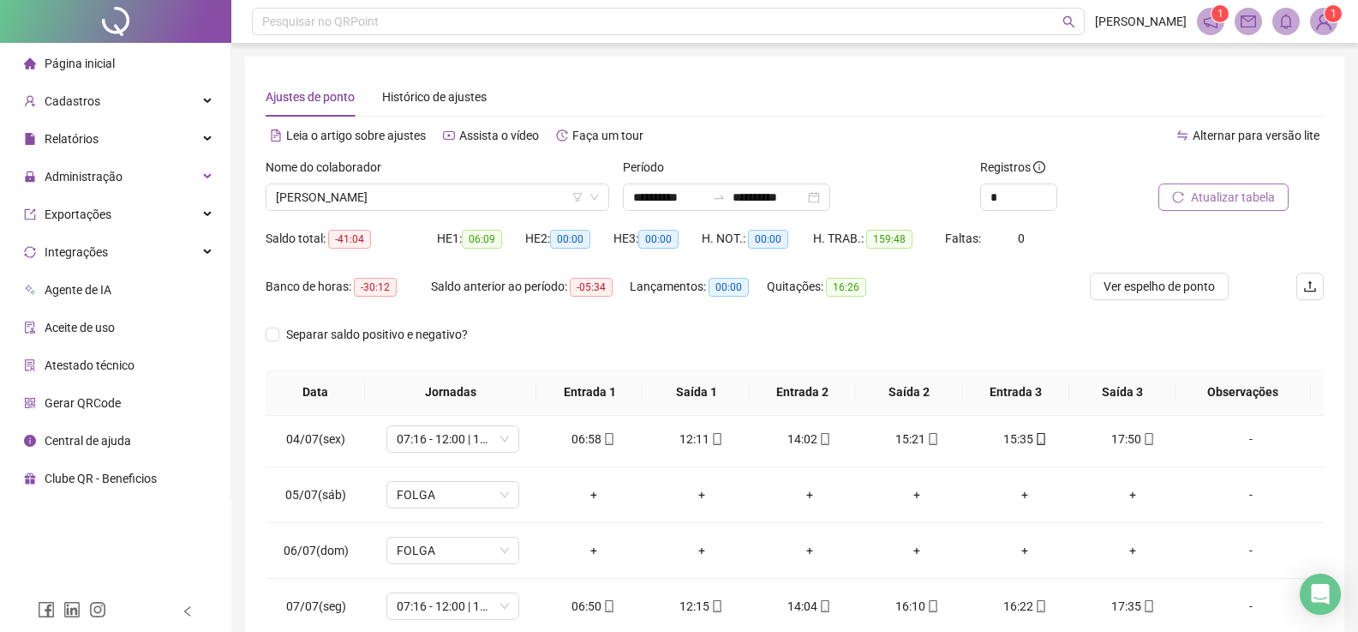
click at [1236, 197] on span "Atualizar tabela" at bounding box center [1233, 197] width 84 height 19
click at [1244, 193] on span "Atualizar tabela" at bounding box center [1233, 197] width 84 height 19
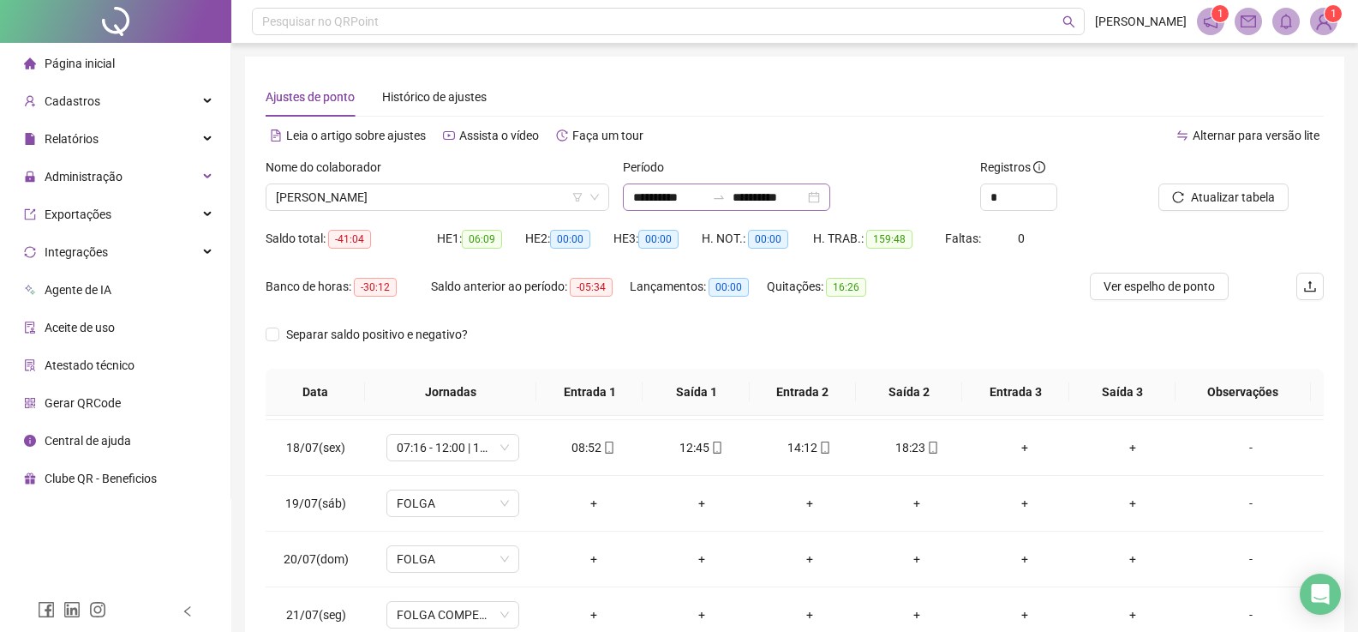
click at [830, 196] on div "**********" at bounding box center [726, 196] width 207 height 27
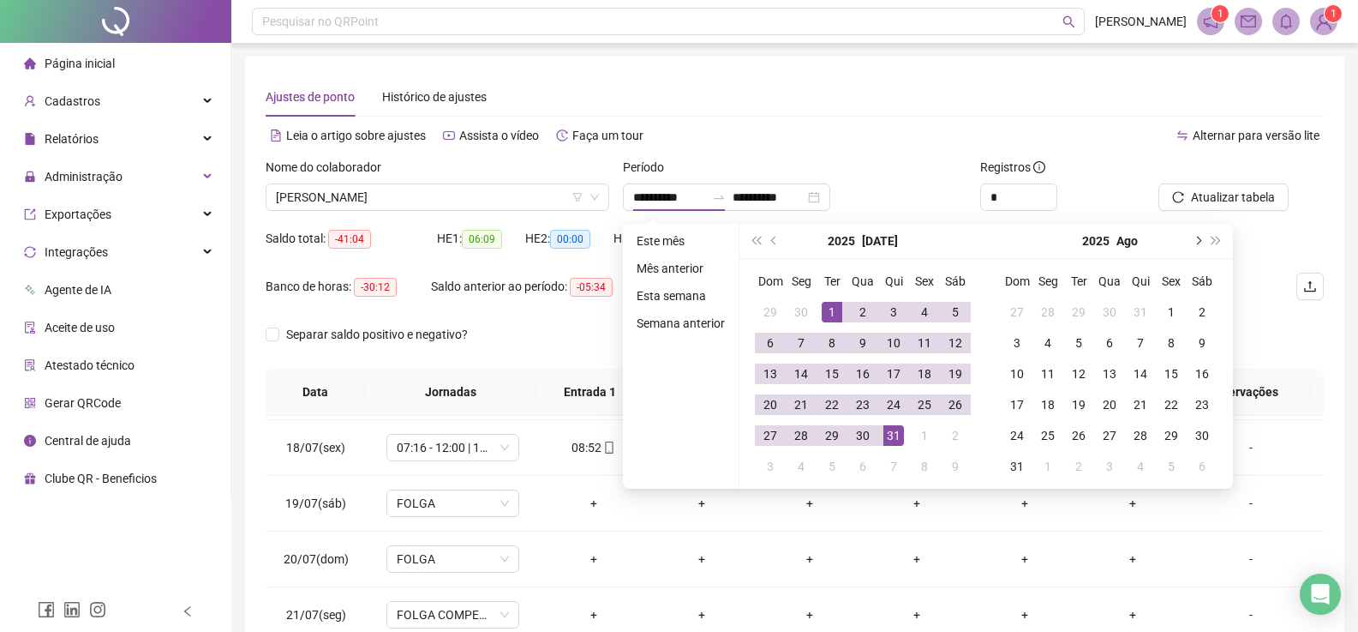
click at [1193, 238] on span "next-year" at bounding box center [1197, 241] width 9 height 9
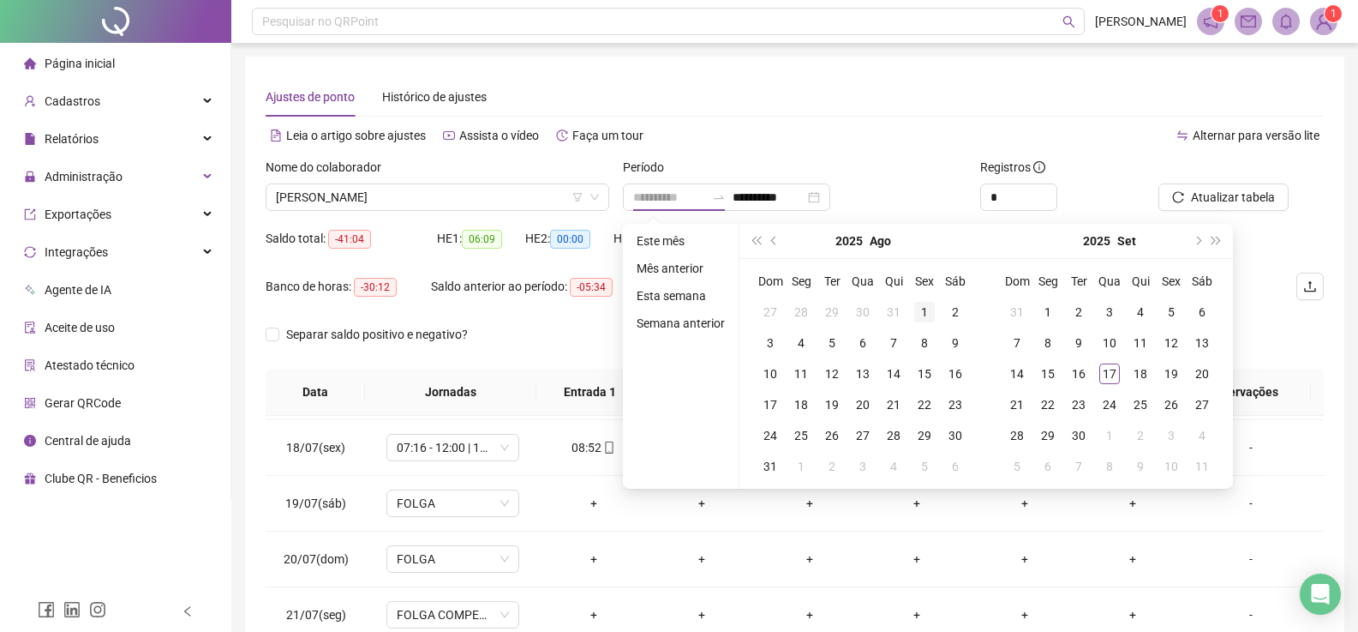
type input "**********"
click at [925, 309] on div "1" at bounding box center [924, 312] width 21 height 21
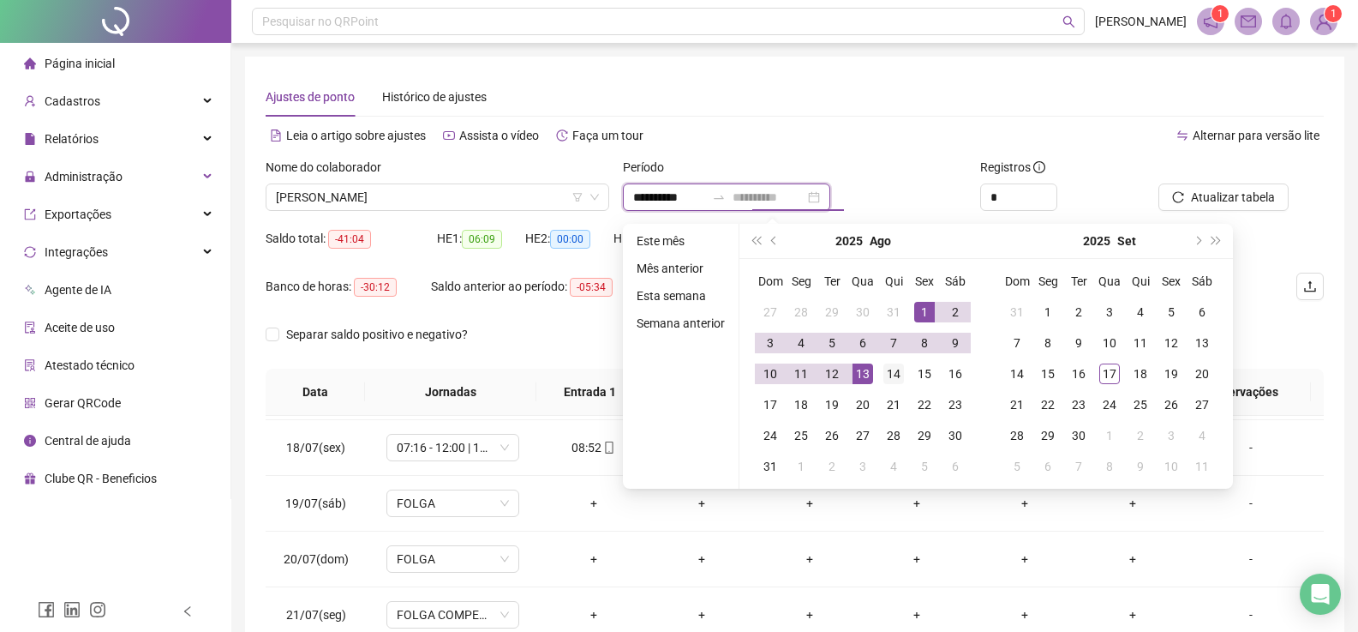
type input "**********"
click at [892, 376] on div "14" at bounding box center [894, 373] width 21 height 21
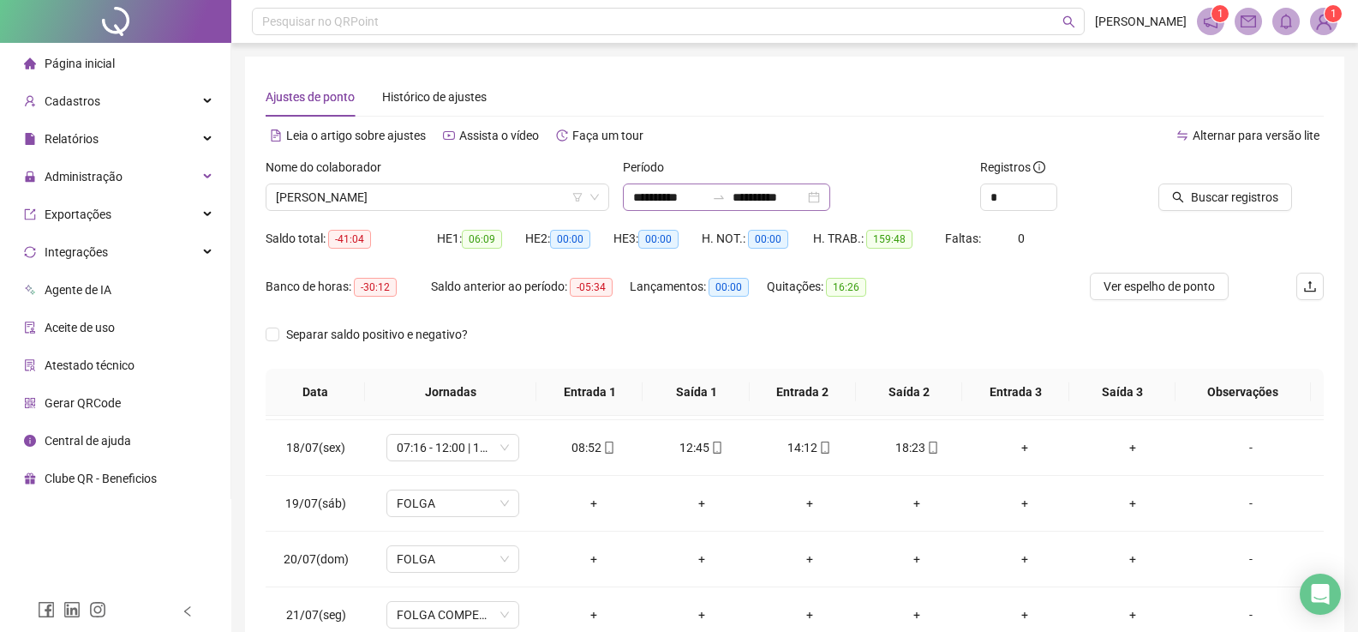
click at [830, 194] on div "**********" at bounding box center [726, 196] width 207 height 27
click at [885, 129] on div "Alternar para versão lite" at bounding box center [1060, 135] width 530 height 27
click at [1241, 197] on span "Buscar registros" at bounding box center [1234, 197] width 87 height 19
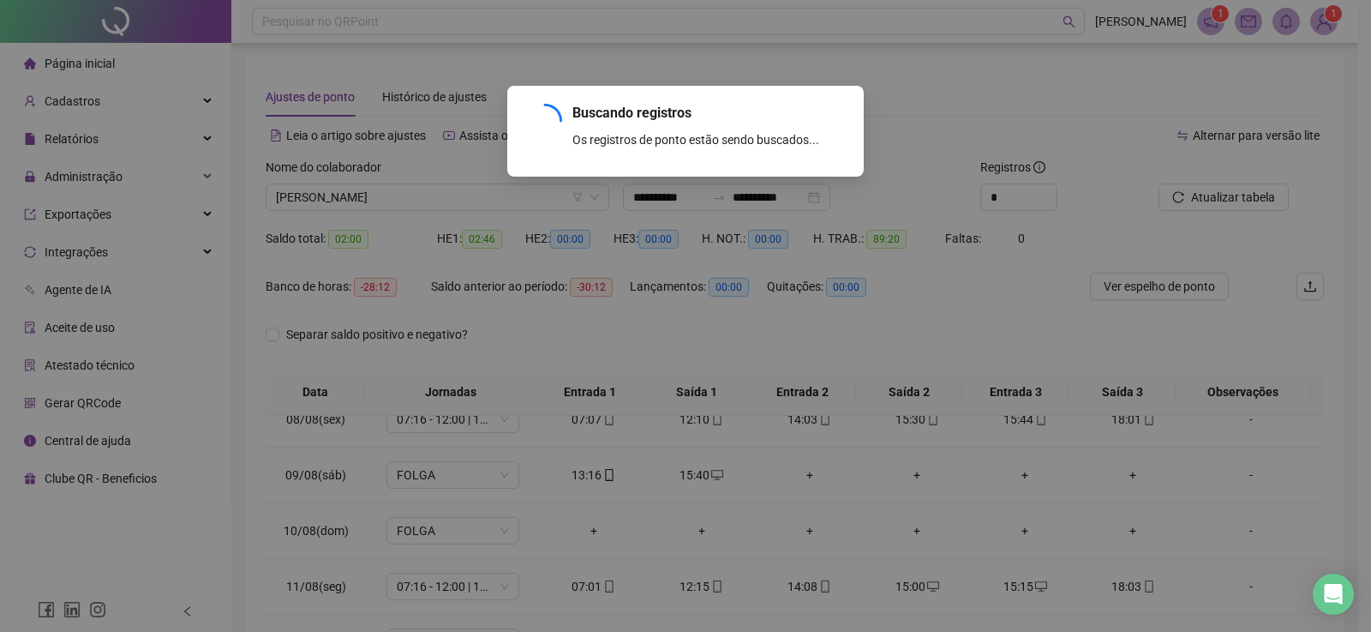
scroll to position [414, 0]
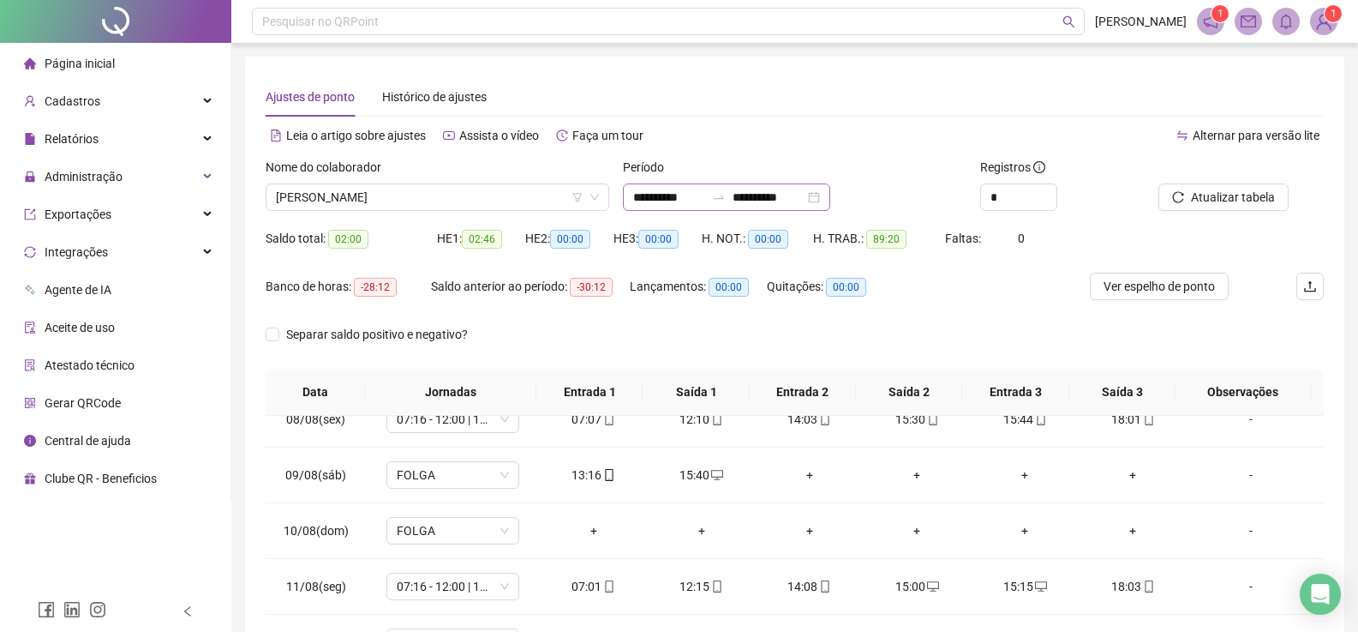
click at [830, 202] on div "**********" at bounding box center [726, 196] width 207 height 27
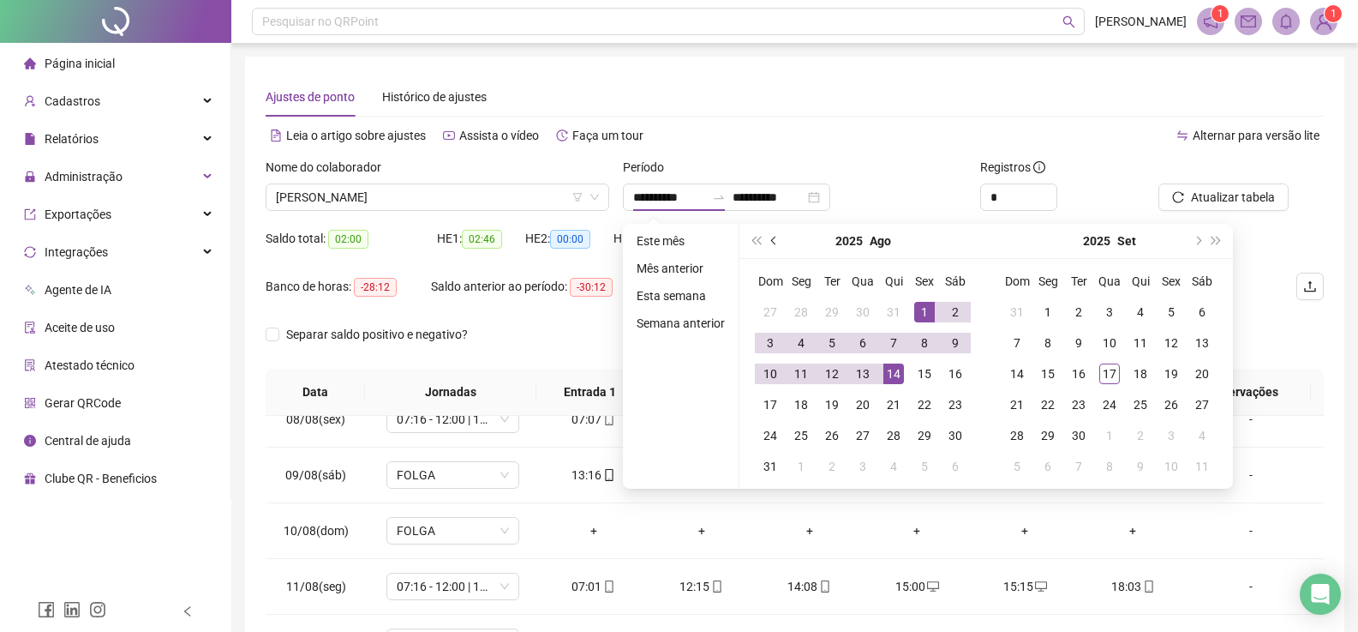
click at [772, 240] on span "prev-year" at bounding box center [775, 241] width 9 height 9
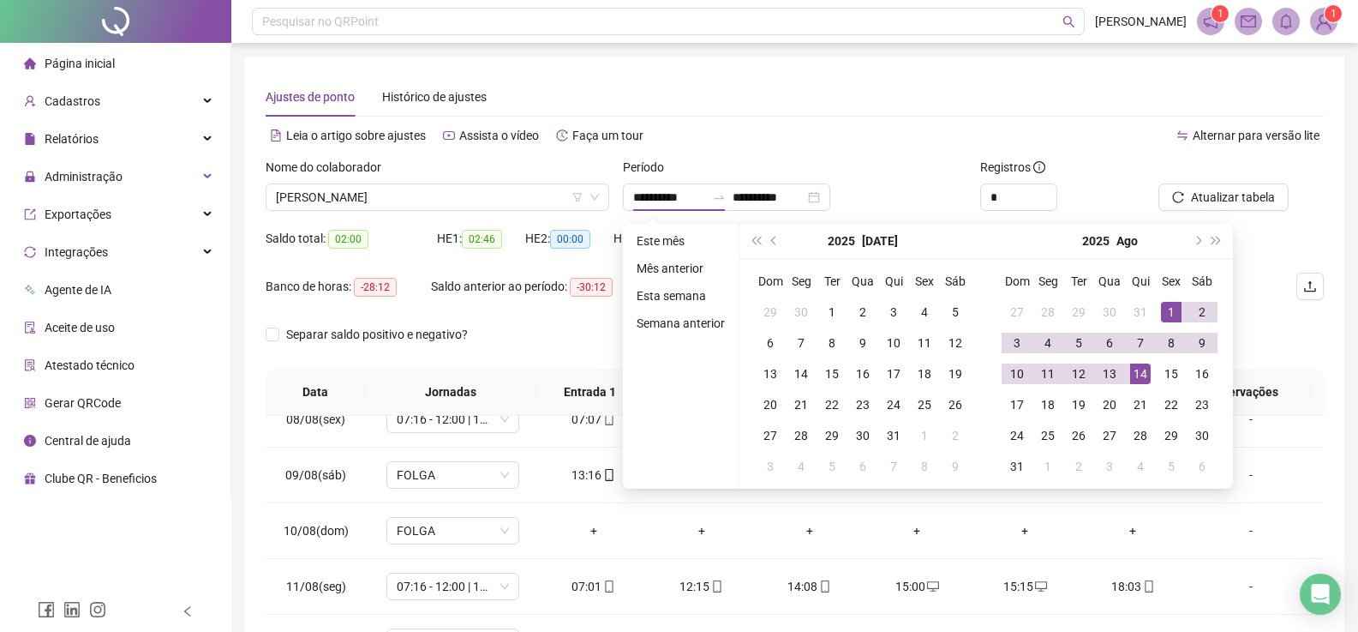
click at [838, 293] on th "Ter" at bounding box center [832, 281] width 31 height 31
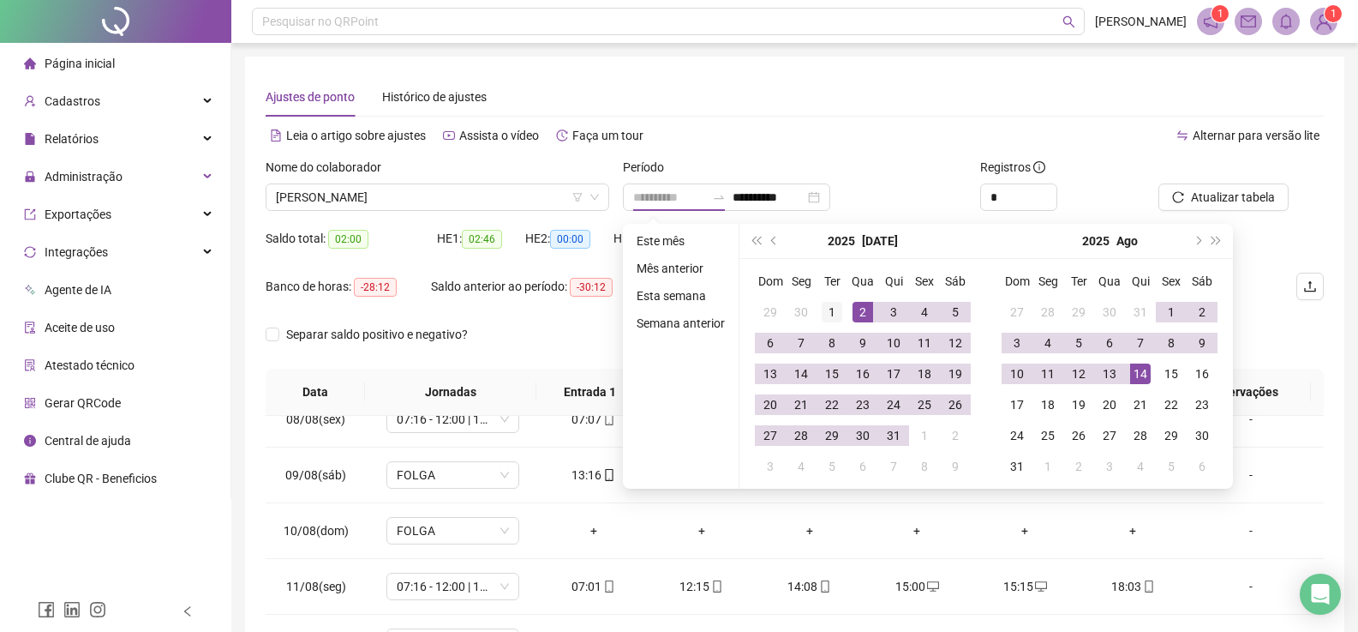
type input "**********"
click at [823, 308] on div "1" at bounding box center [832, 312] width 21 height 21
type input "**********"
click at [1102, 94] on div "Ajustes de ponto Histórico de ajustes" at bounding box center [795, 96] width 1058 height 39
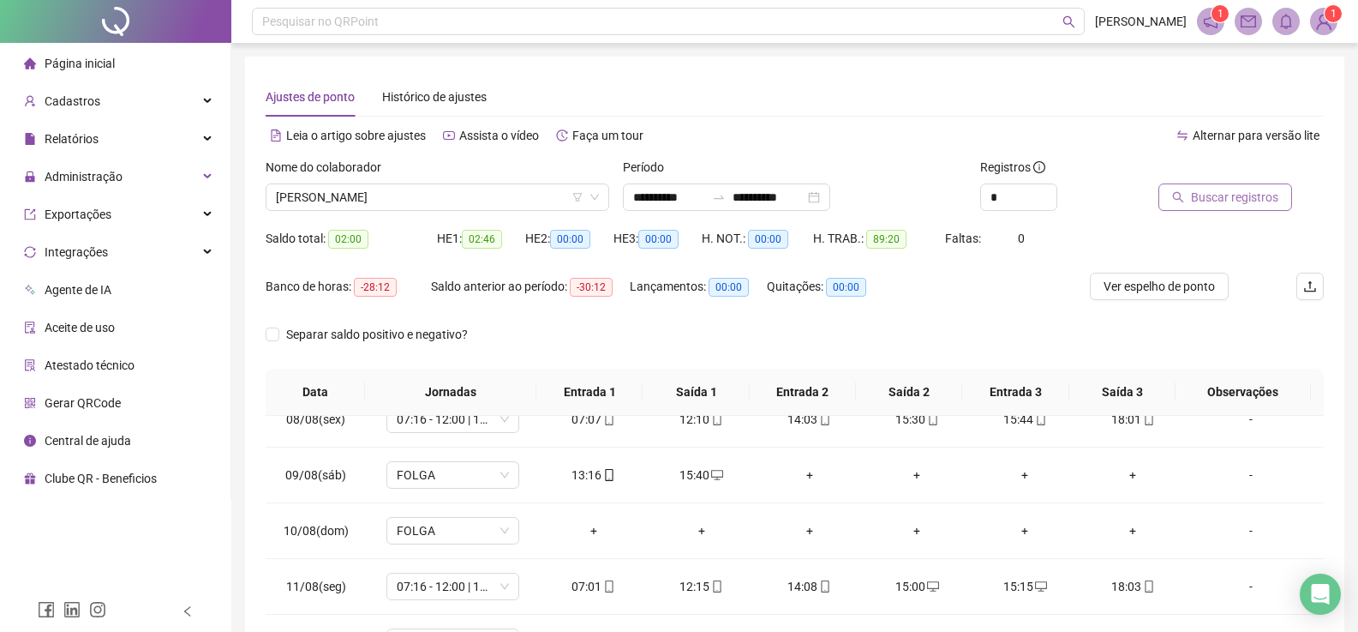
click at [1260, 196] on span "Buscar registros" at bounding box center [1234, 197] width 87 height 19
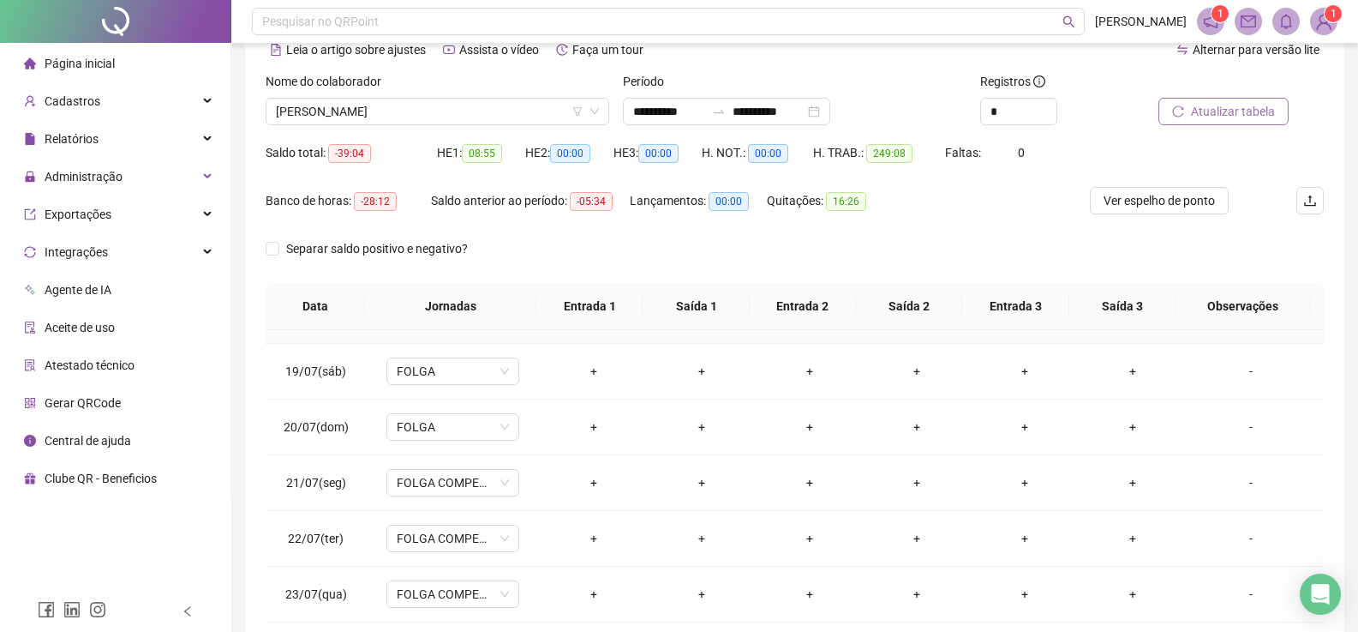
scroll to position [1028, 0]
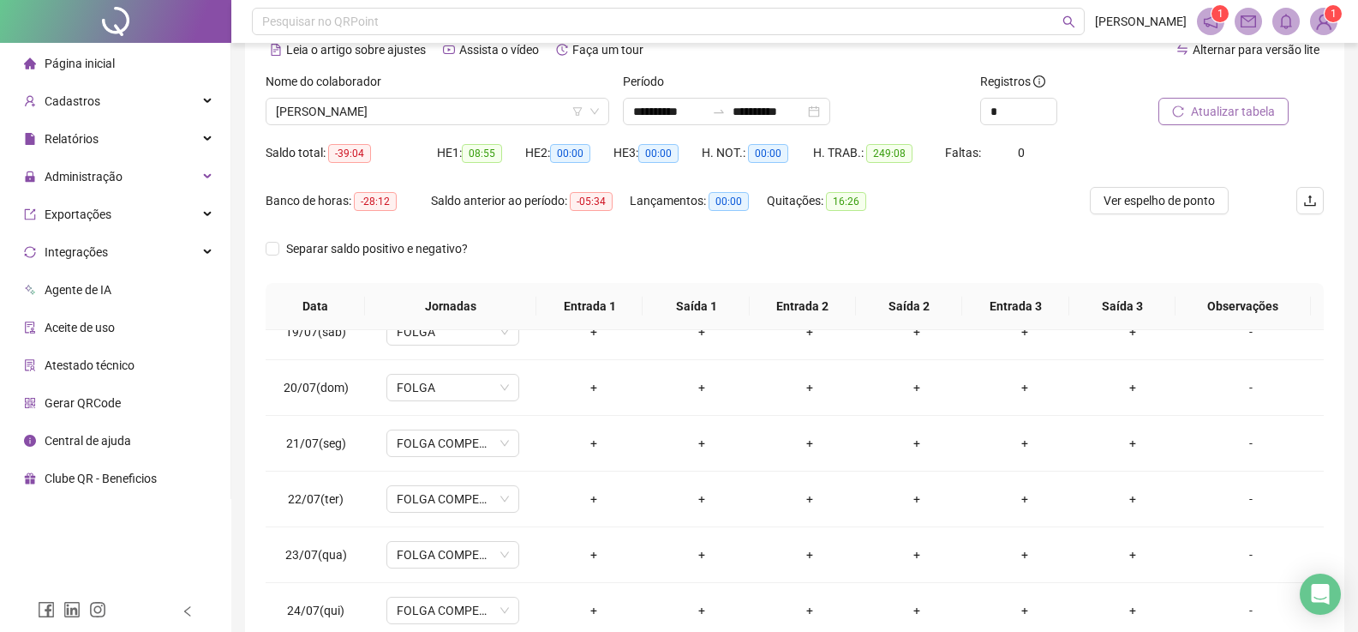
click at [81, 67] on span "Página inicial" at bounding box center [80, 64] width 70 height 14
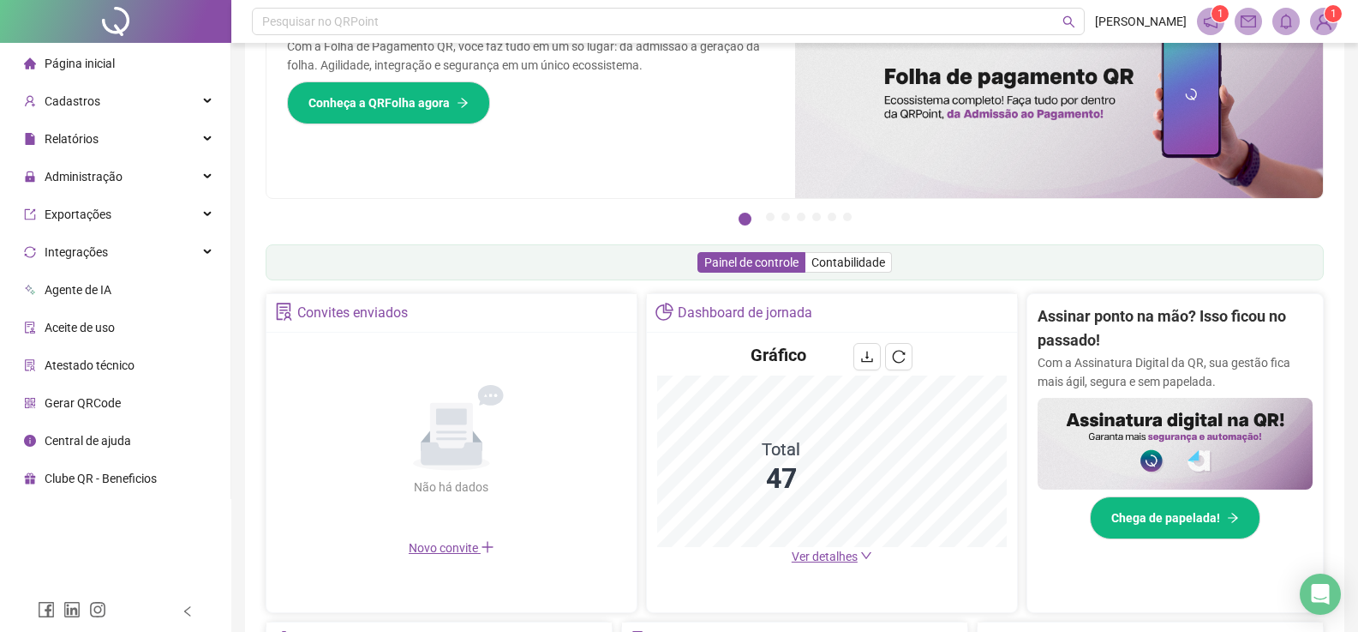
click at [836, 559] on span "Ver detalhes" at bounding box center [825, 556] width 66 height 14
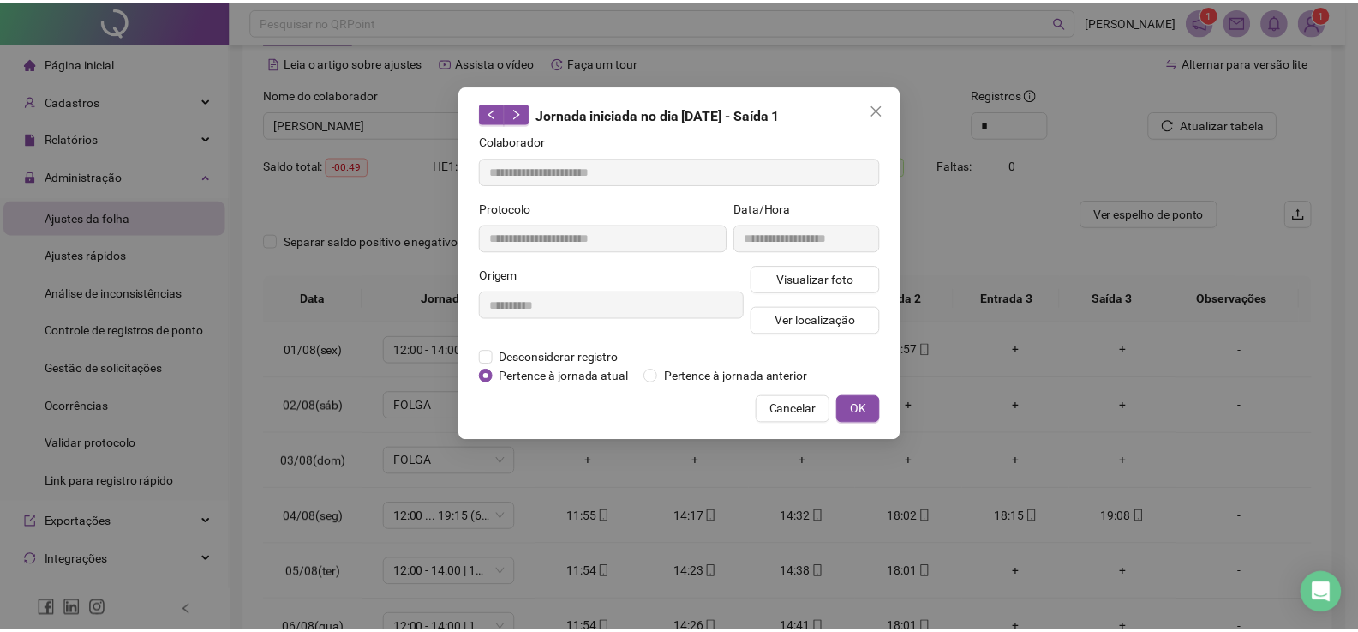
scroll to position [343, 0]
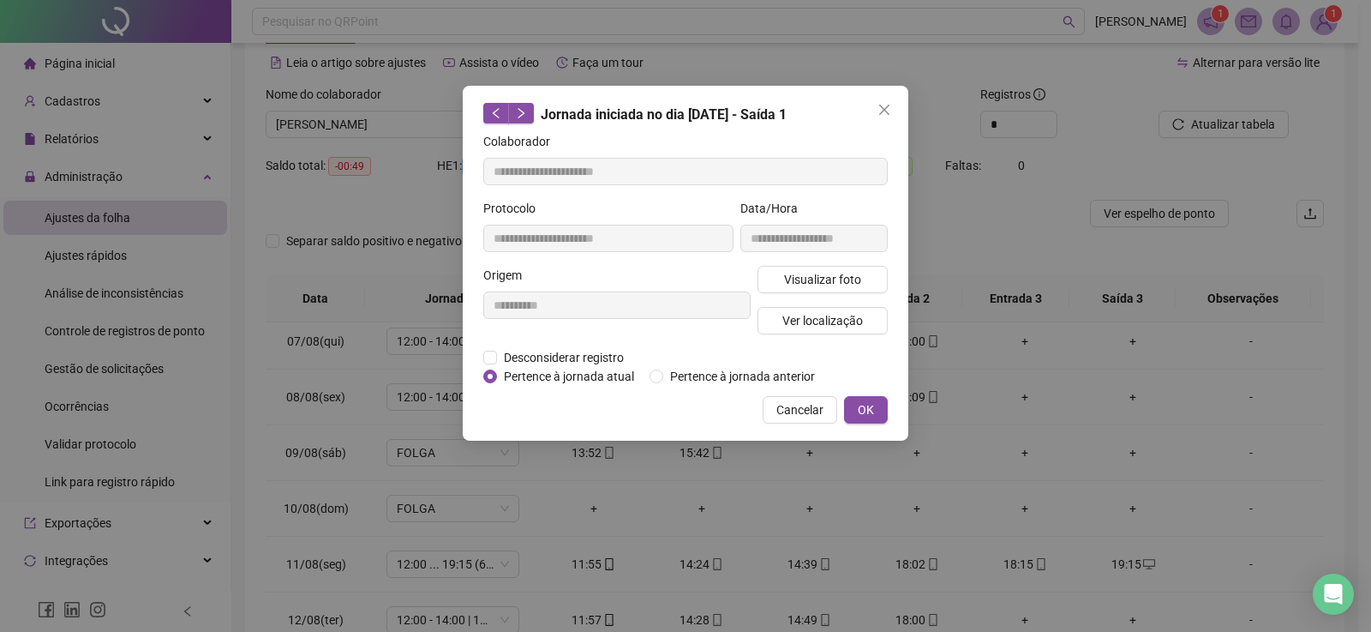
click at [880, 114] on icon "close" at bounding box center [884, 110] width 10 height 10
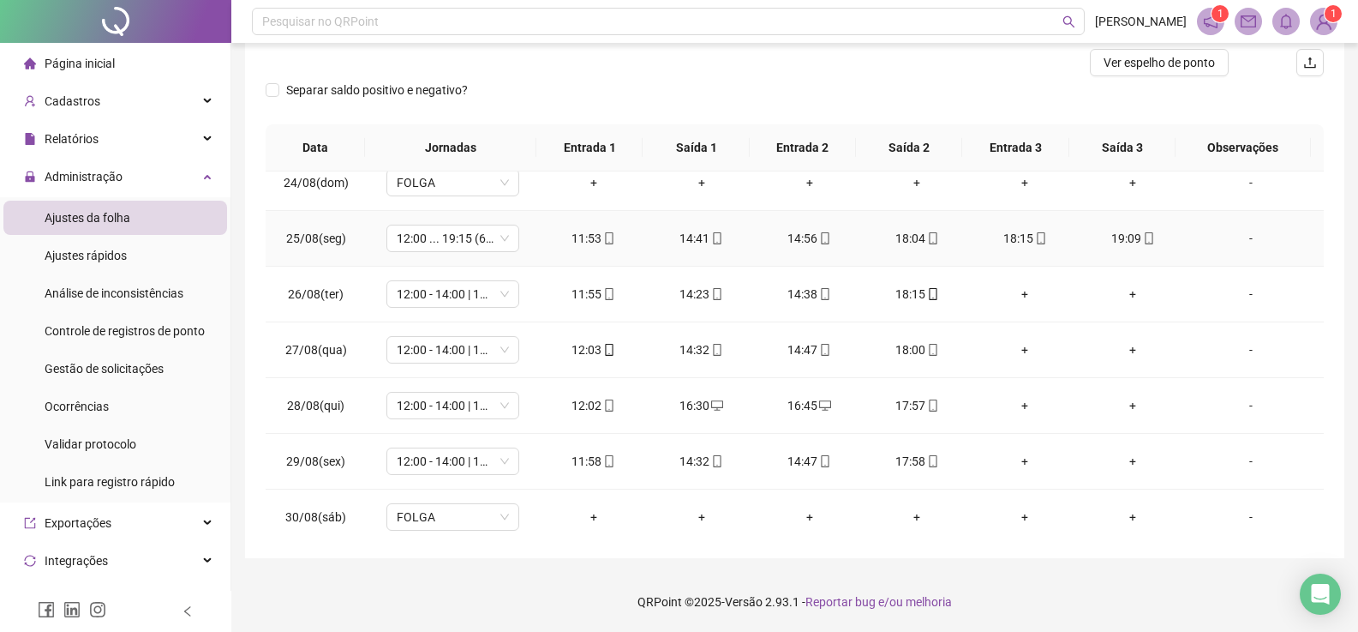
scroll to position [1361, 0]
